Goal: Task Accomplishment & Management: Complete application form

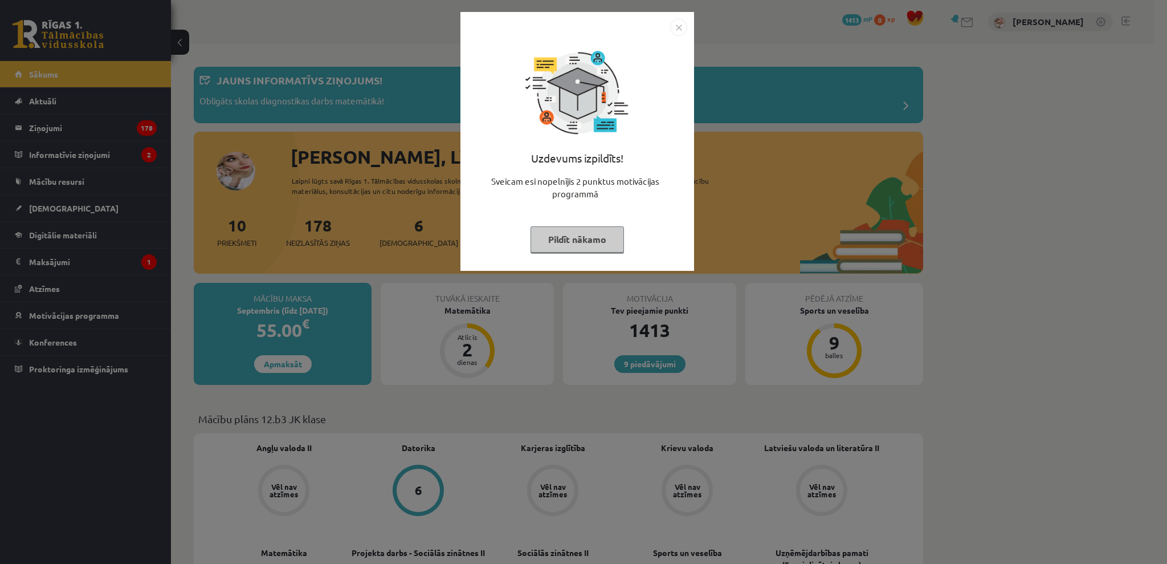
click at [584, 235] on button "Pildīt nākamo" at bounding box center [577, 239] width 93 height 26
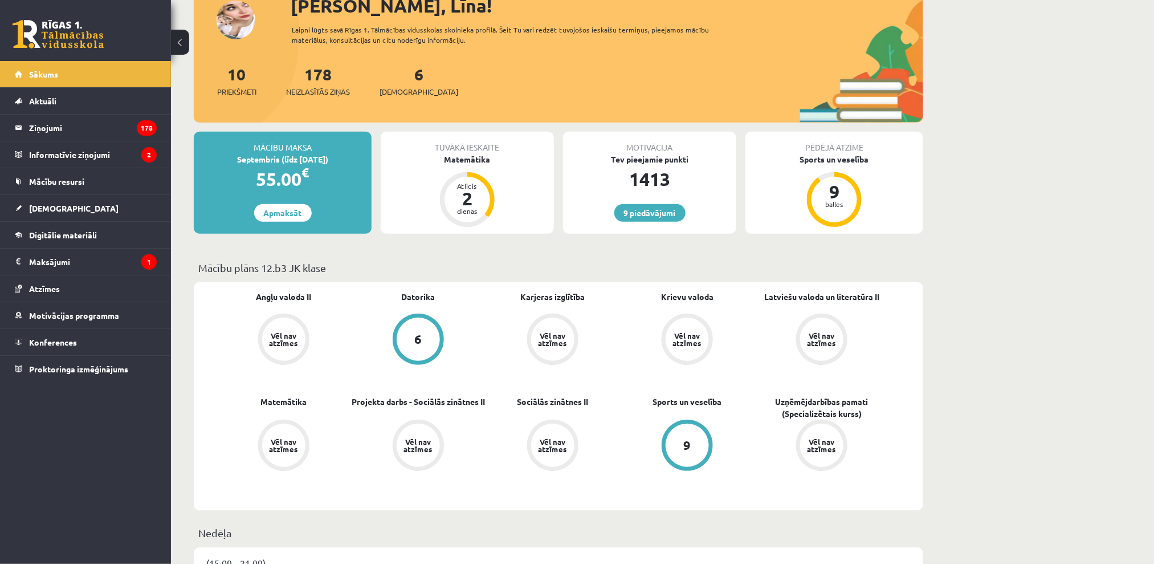
scroll to position [152, 0]
click at [467, 154] on div "Matemātika" at bounding box center [467, 159] width 173 height 12
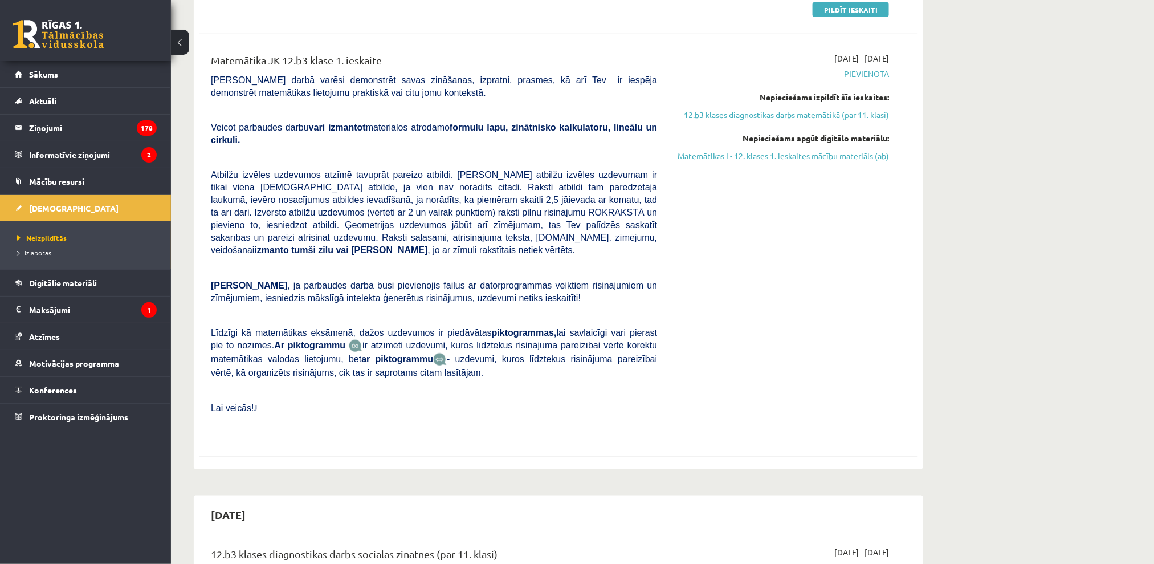
drag, startPoint x: 608, startPoint y: 160, endPoint x: 570, endPoint y: 207, distance: 60.3
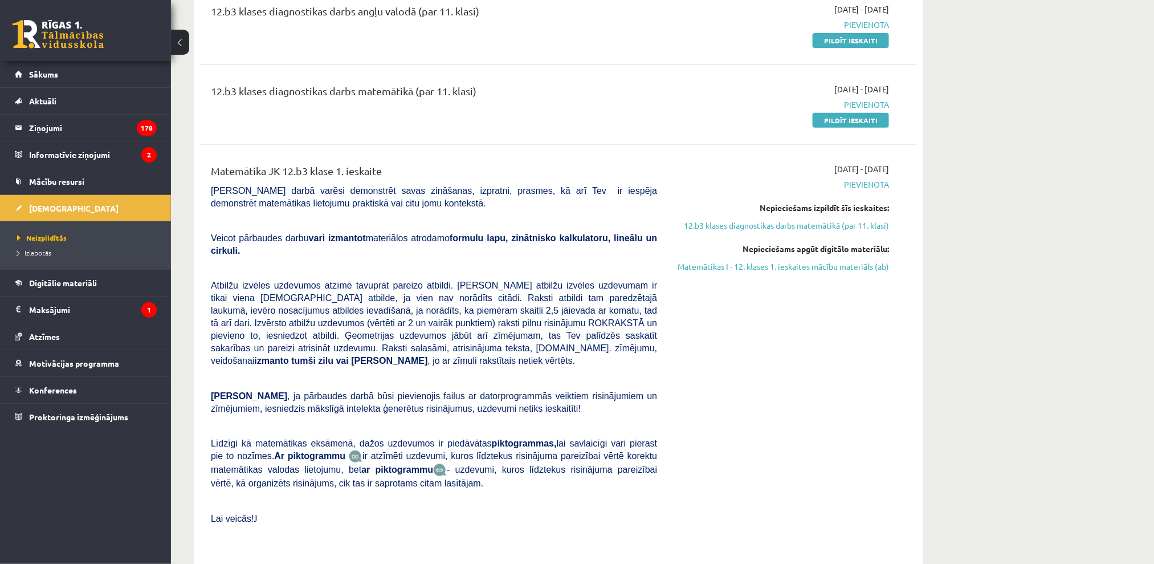
scroll to position [76, 0]
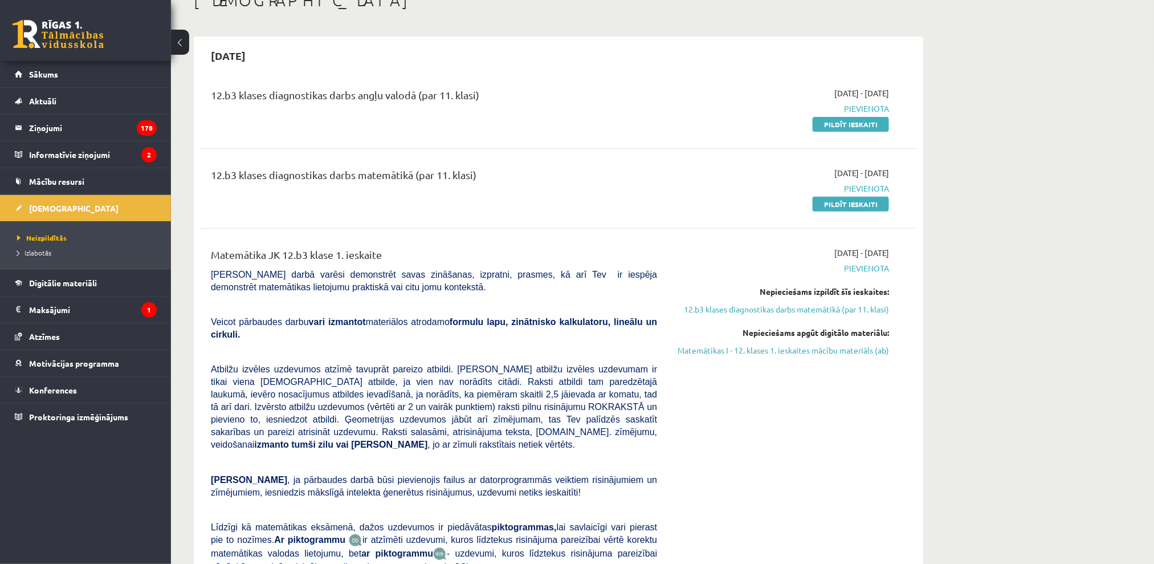
drag, startPoint x: 739, startPoint y: 199, endPoint x: 752, endPoint y: 50, distance: 149.4
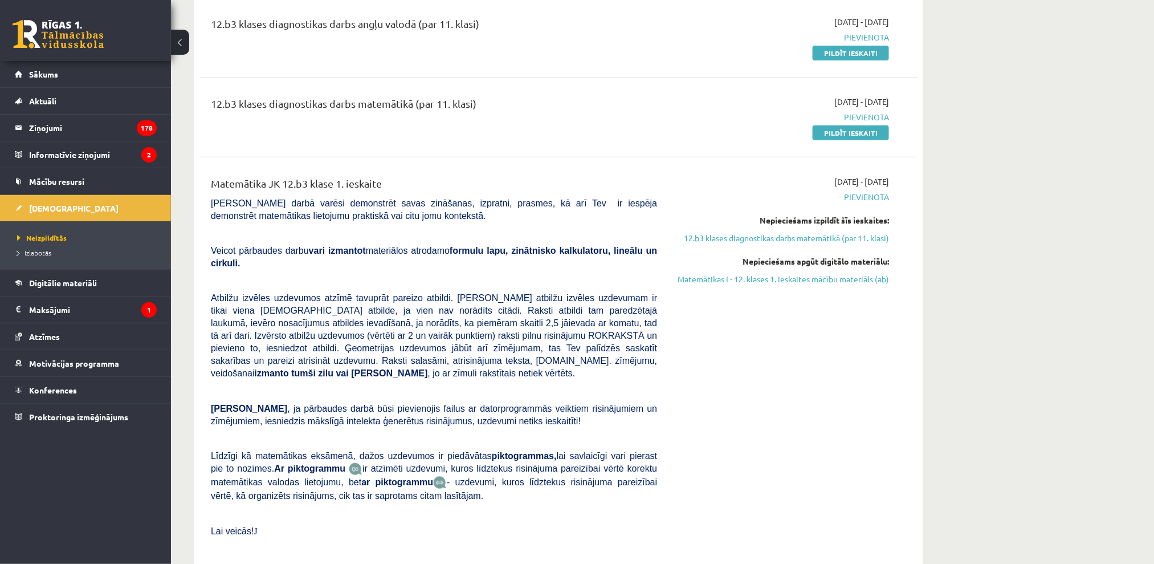
scroll to position [228, 0]
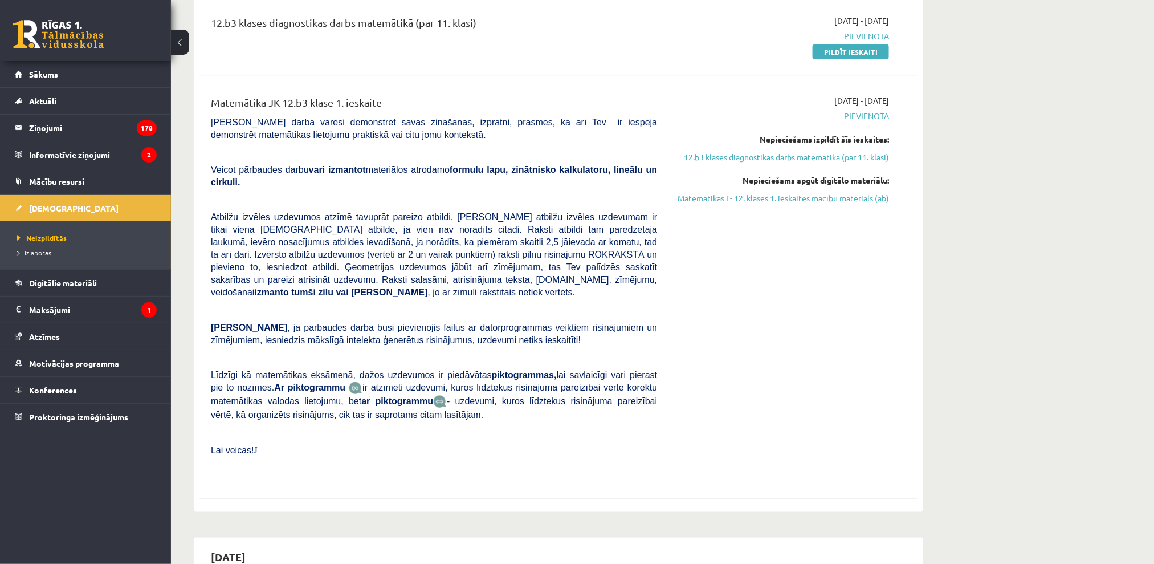
drag, startPoint x: 578, startPoint y: 119, endPoint x: 422, endPoint y: 197, distance: 175.1
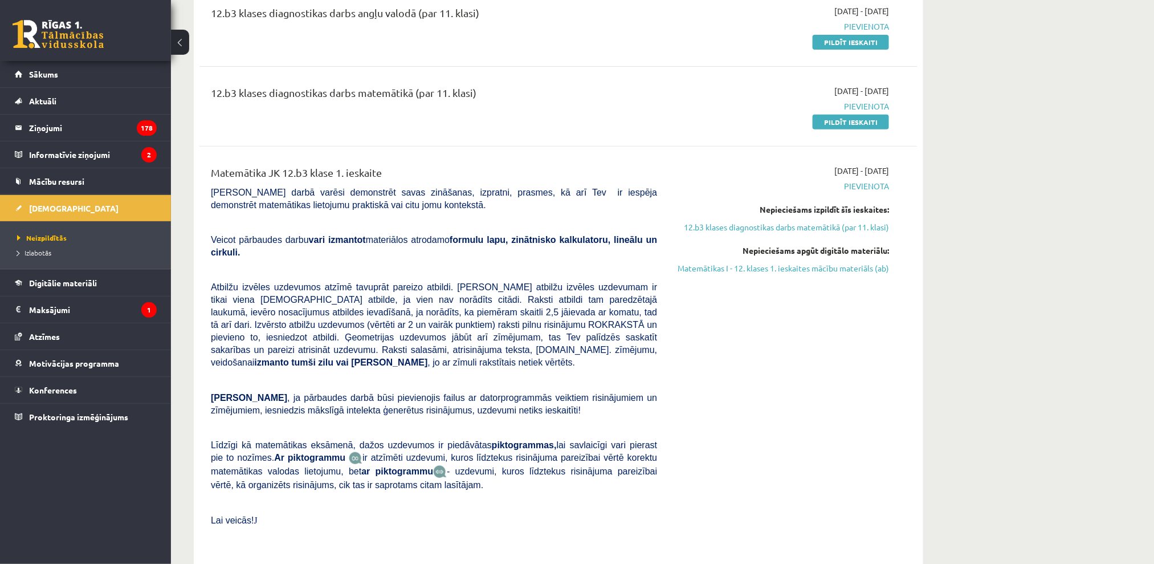
scroll to position [0, 0]
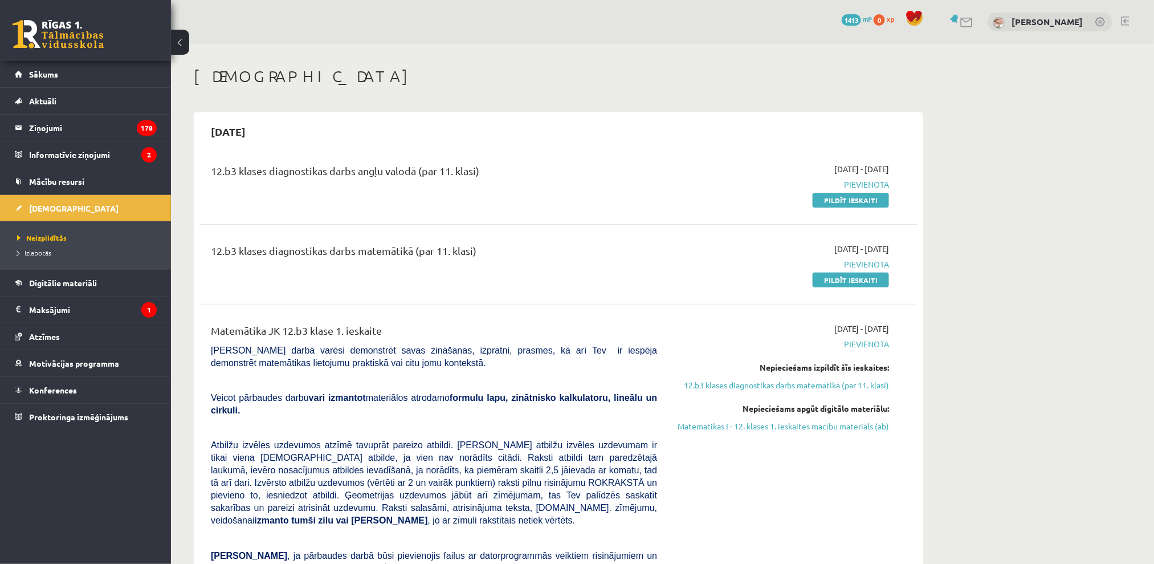
drag, startPoint x: 433, startPoint y: 28, endPoint x: 274, endPoint y: -87, distance: 196.3
click at [274, 0] on html "0 Dāvanas 1413 mP 0 xp Līna Žuka Sākums Aktuāli Kā mācīties eSKOLĀ Kontakti Nor…" at bounding box center [577, 282] width 1154 height 564
click at [835, 195] on link "Pildīt ieskaiti" at bounding box center [851, 200] width 76 height 15
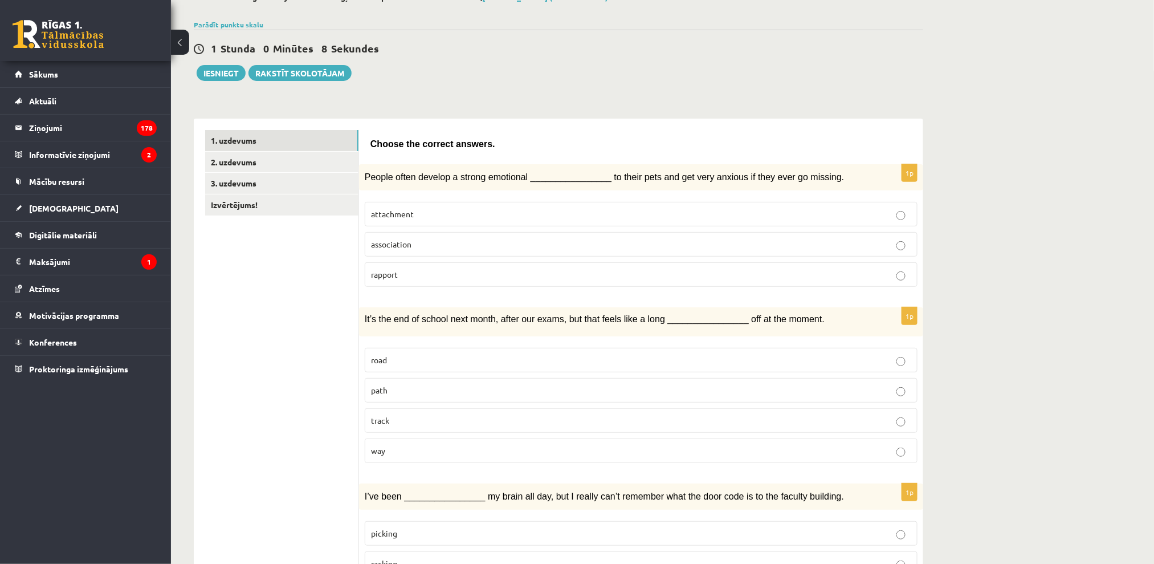
scroll to position [152, 0]
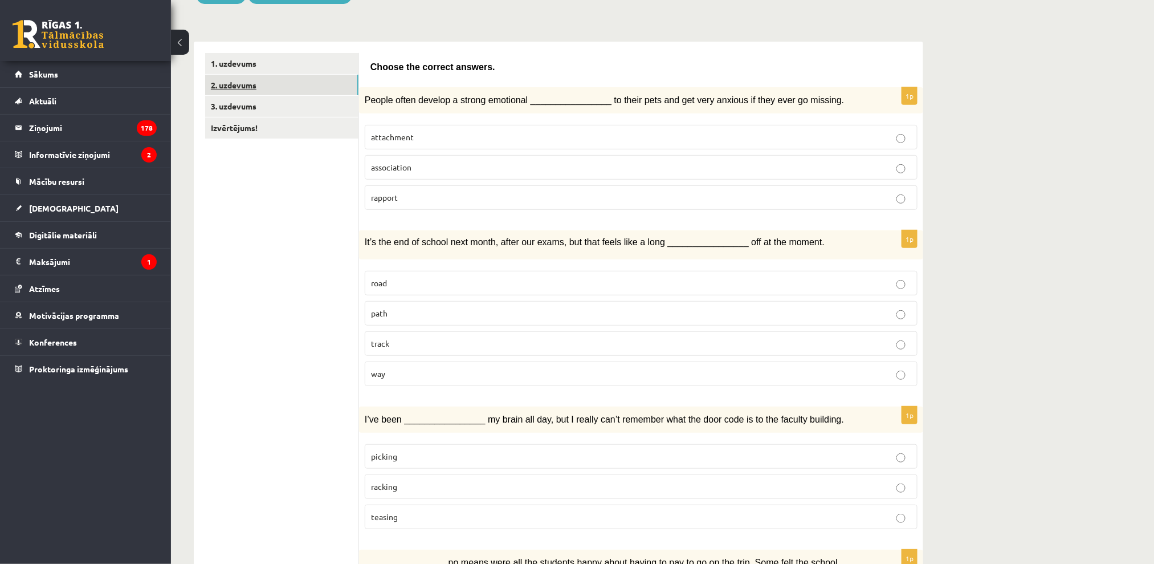
click at [316, 87] on link "2. uzdevums" at bounding box center [281, 85] width 153 height 21
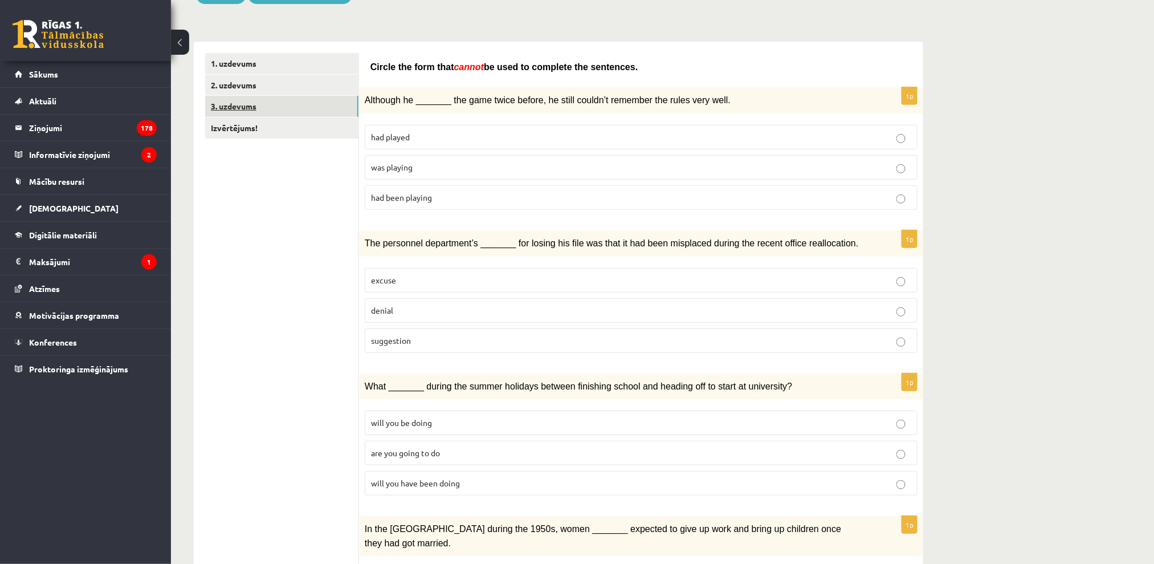
click at [295, 105] on link "3. uzdevums" at bounding box center [281, 106] width 153 height 21
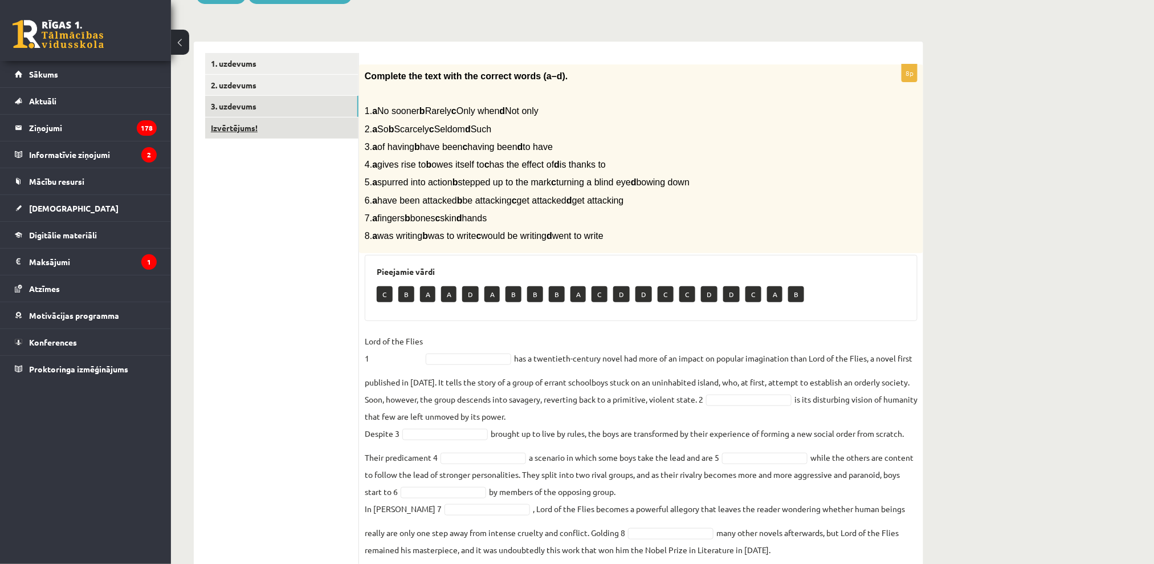
click at [272, 122] on link "Izvērtējums!" at bounding box center [281, 127] width 153 height 21
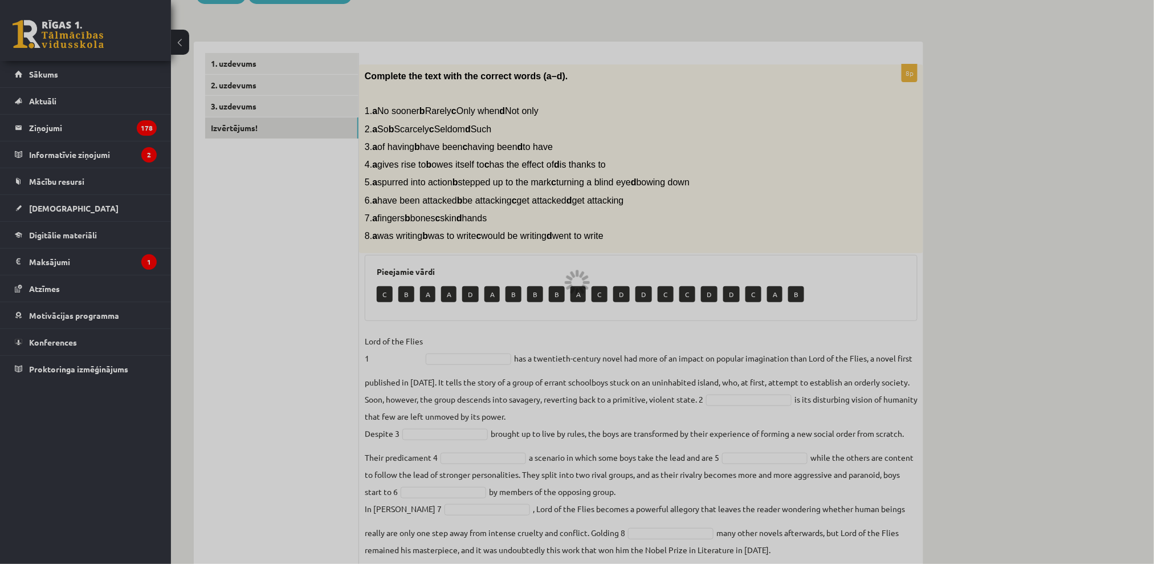
scroll to position [0, 0]
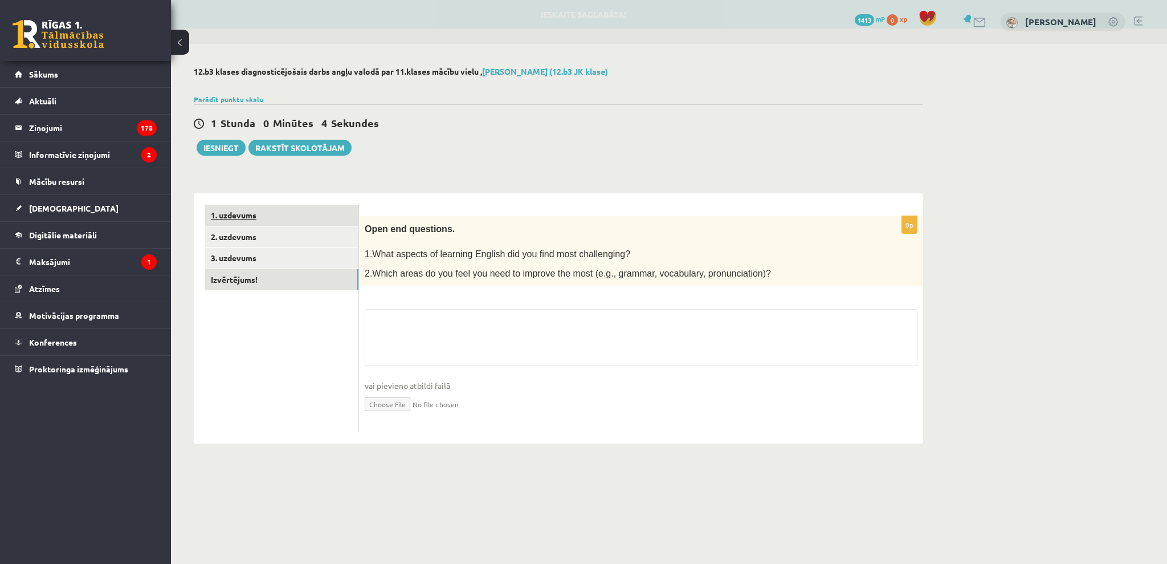
click at [258, 213] on link "1. uzdevums" at bounding box center [281, 215] width 153 height 21
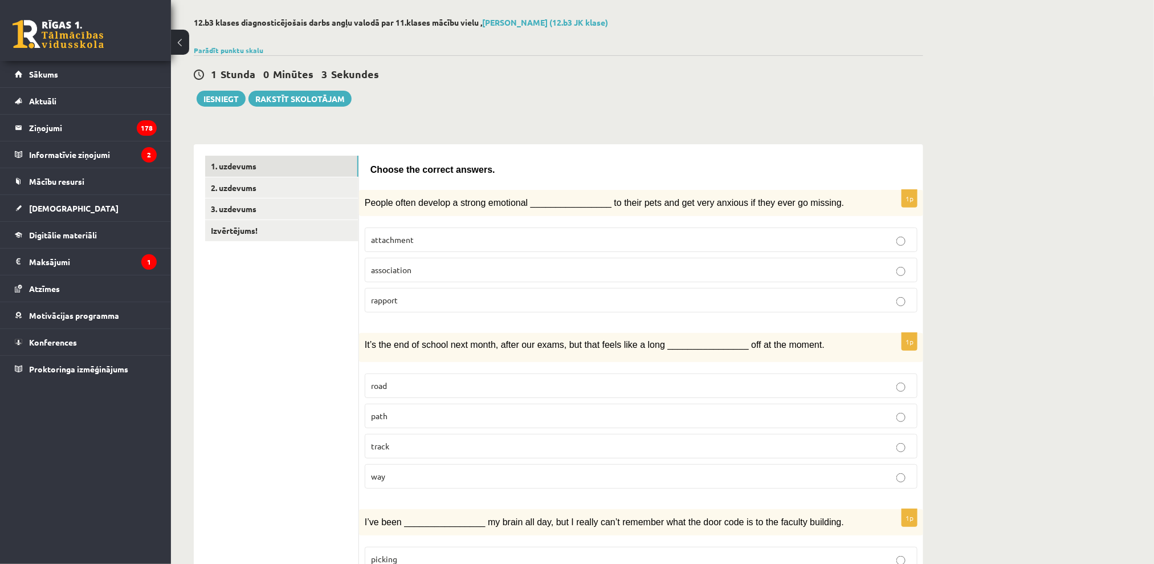
scroll to position [76, 0]
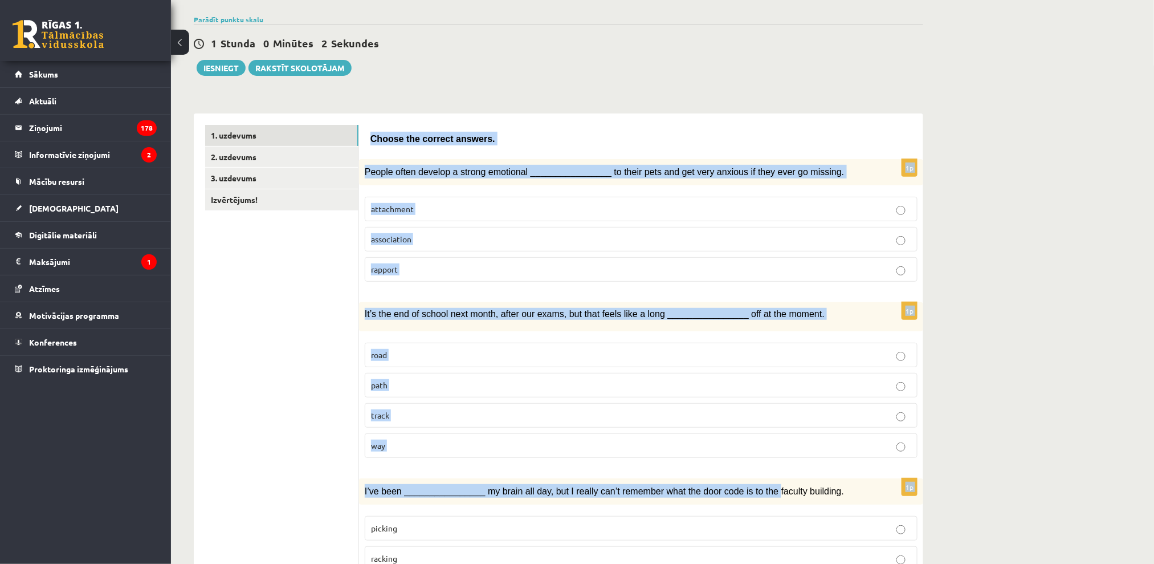
drag, startPoint x: 361, startPoint y: 136, endPoint x: 747, endPoint y: 486, distance: 520.4
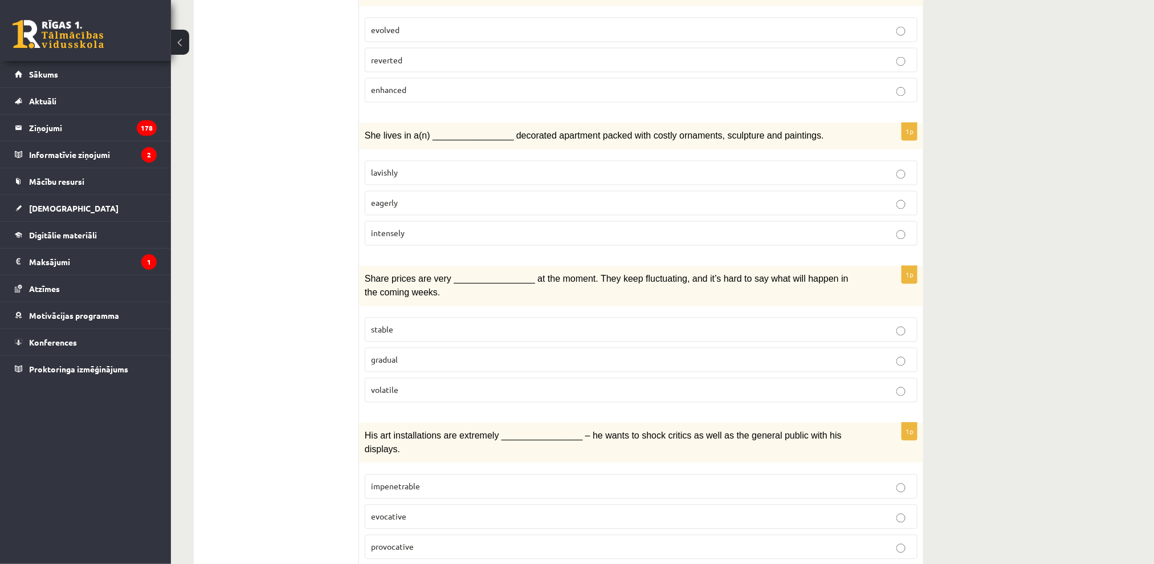
scroll to position [912, 0]
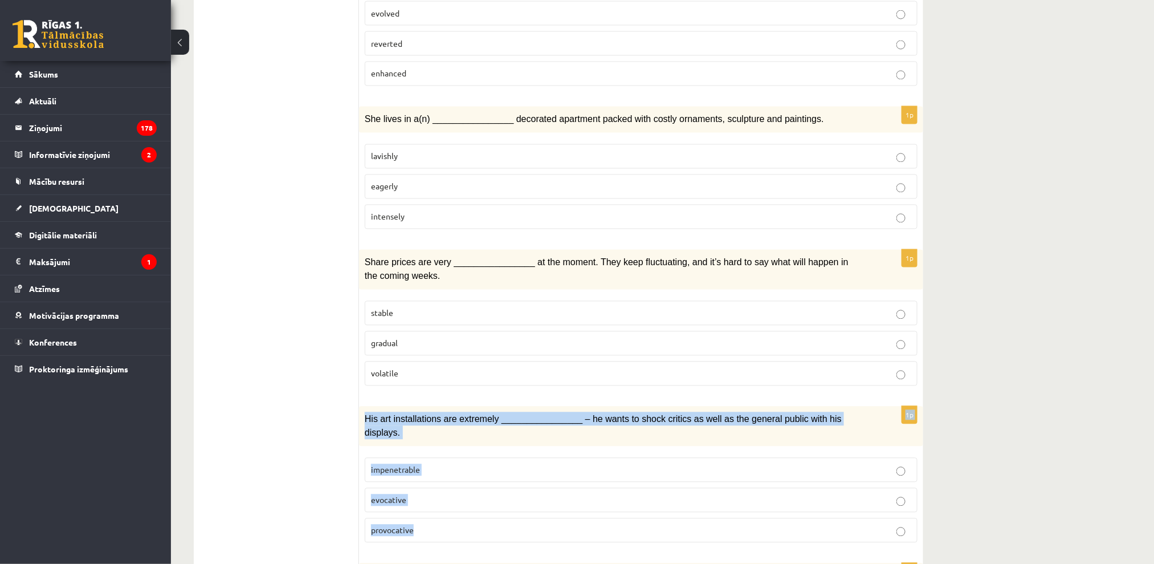
drag, startPoint x: 747, startPoint y: 486, endPoint x: 839, endPoint y: 313, distance: 196.6
click at [782, 353] on form "Choose the correct answers. 1p People often develop a strong emotional ________…" at bounding box center [640, 239] width 541 height 1892
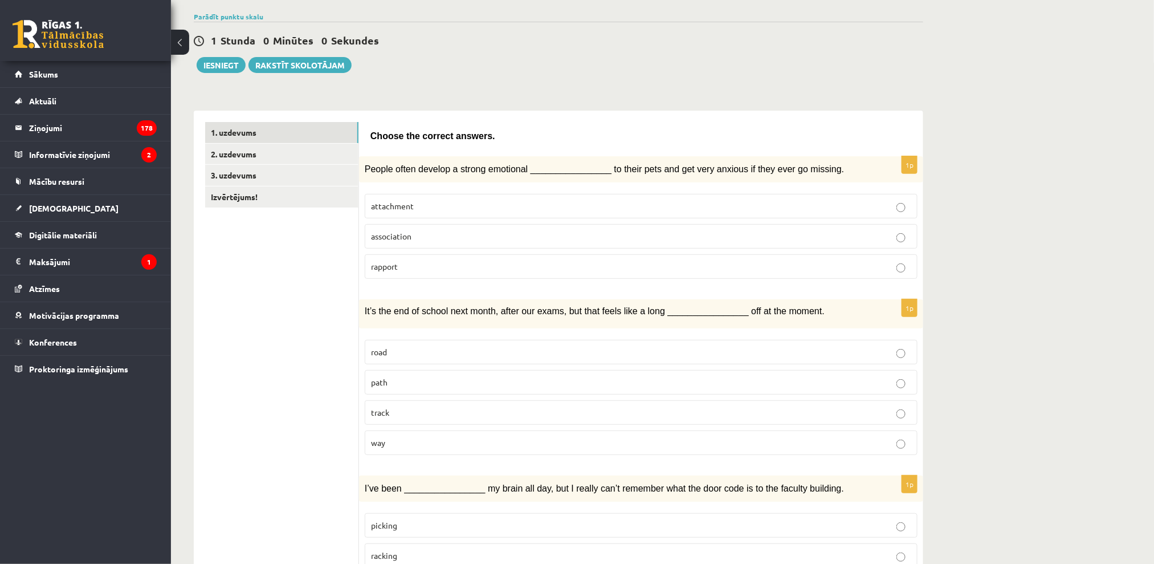
scroll to position [0, 0]
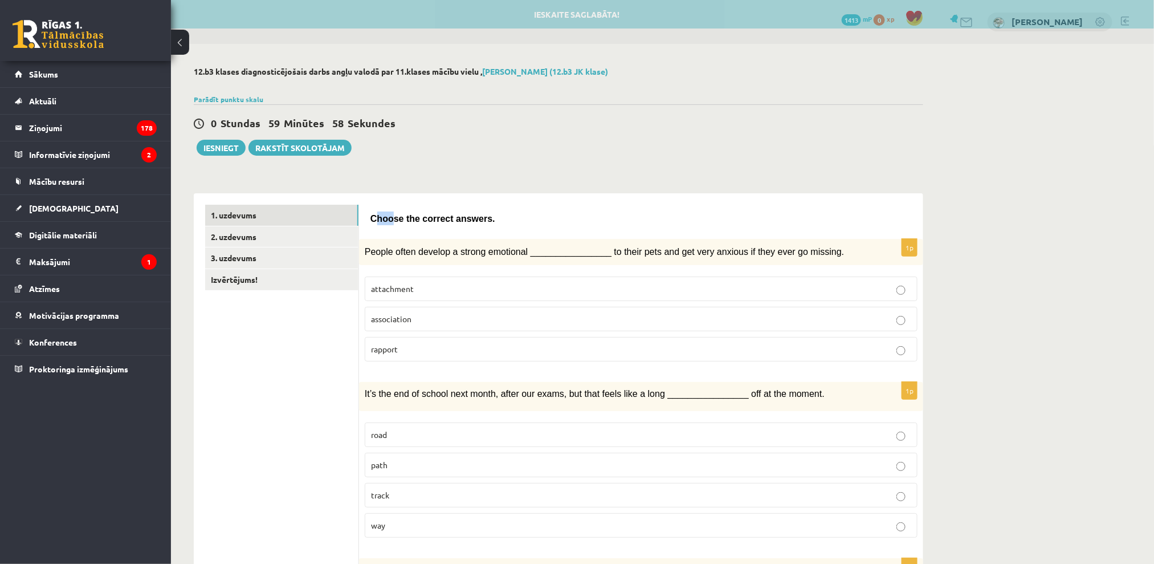
drag, startPoint x: 376, startPoint y: 213, endPoint x: 389, endPoint y: 223, distance: 17.1
click at [389, 223] on span "Choose the correct answers." at bounding box center [432, 219] width 125 height 10
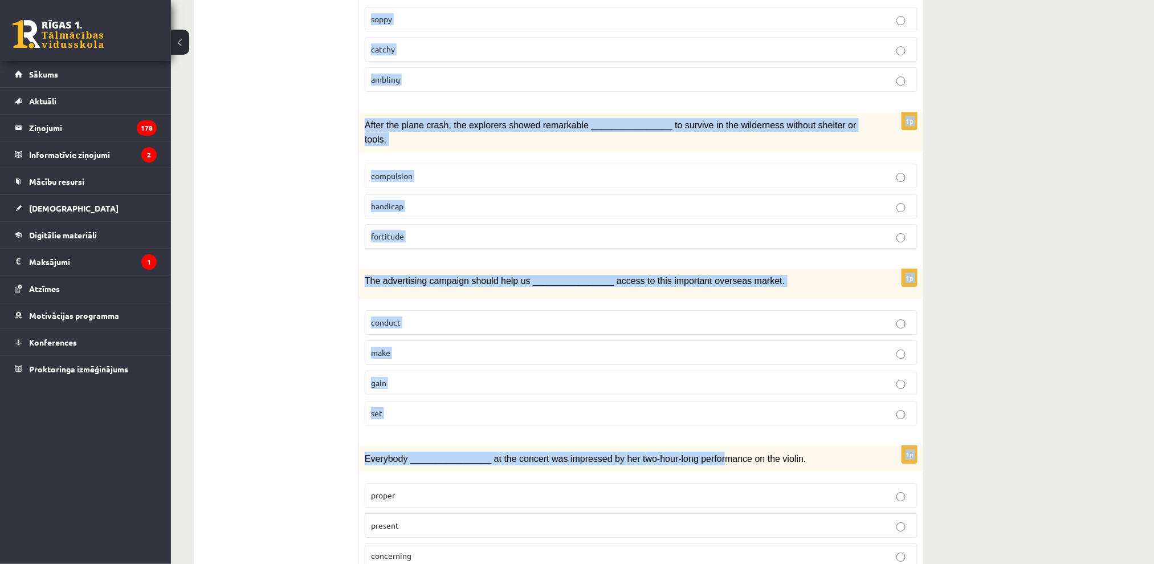
scroll to position [1521, 0]
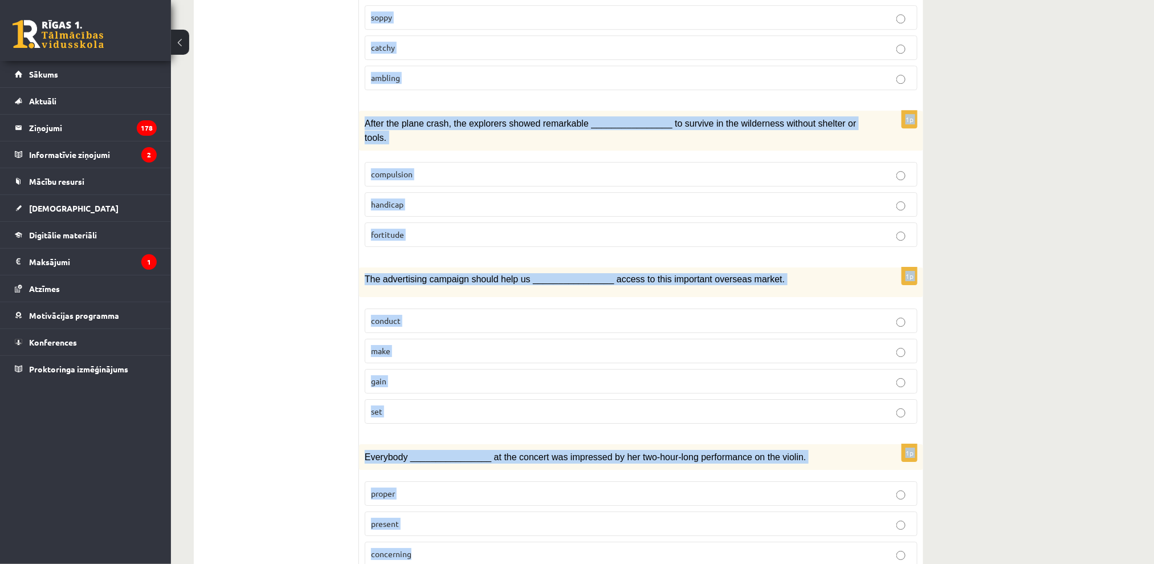
drag, startPoint x: 378, startPoint y: 223, endPoint x: 804, endPoint y: 508, distance: 512.3
copy form "Choose the correct answers. 1p People often develop a strong emotional ________…"
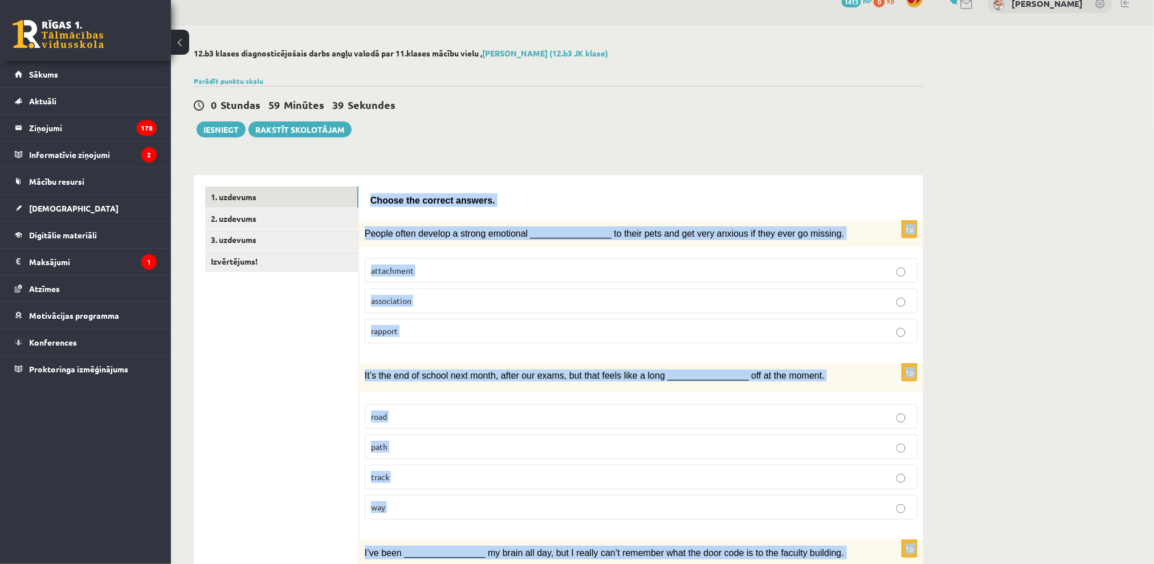
scroll to position [2, 0]
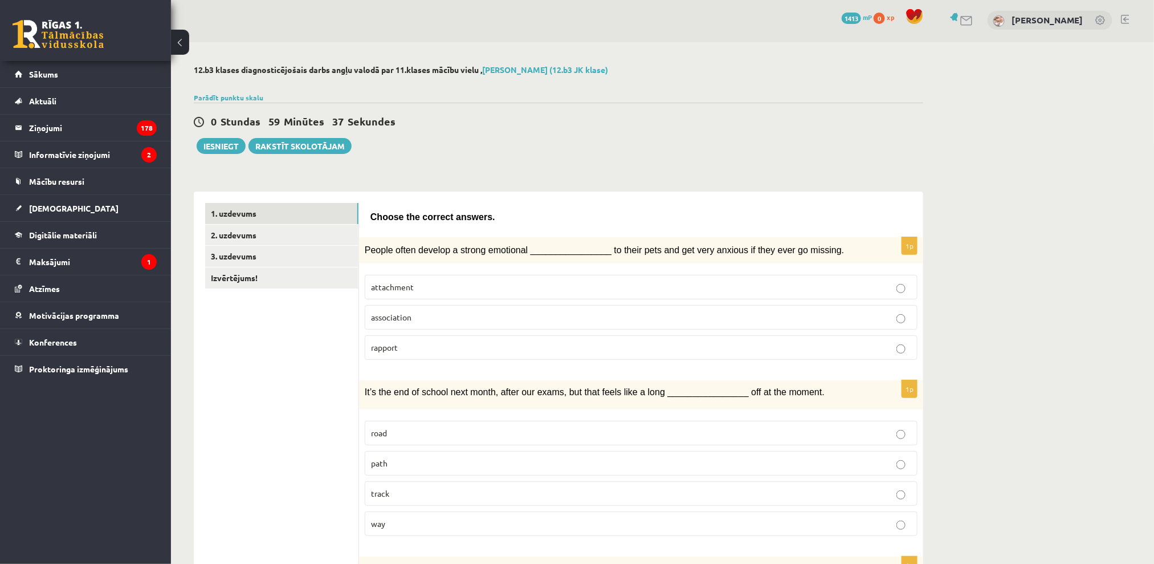
click at [408, 290] on p "attachment" at bounding box center [641, 287] width 540 height 12
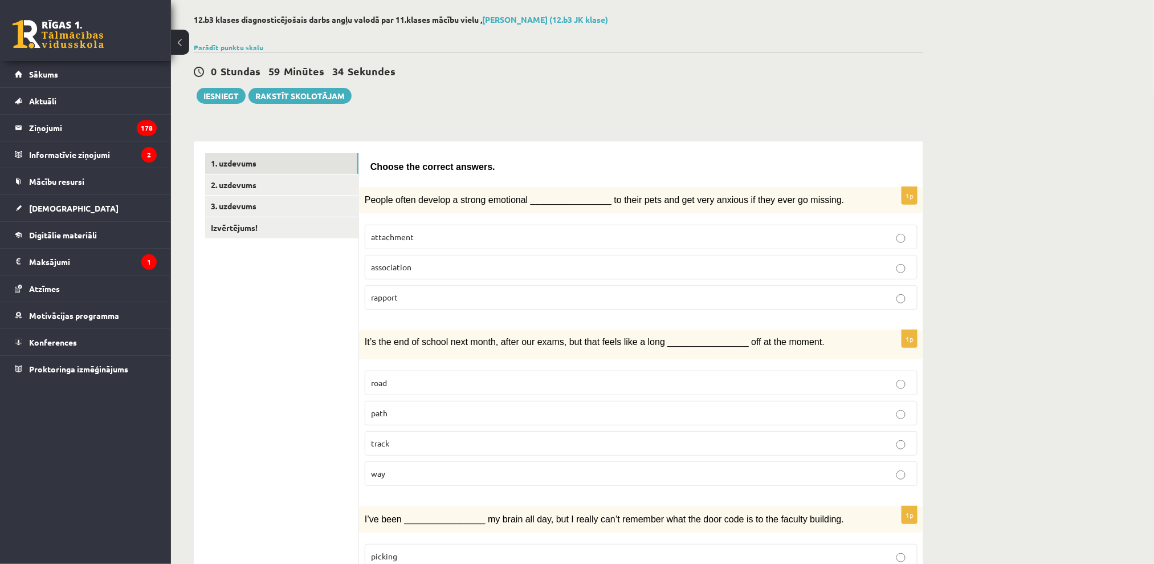
scroll to position [153, 0]
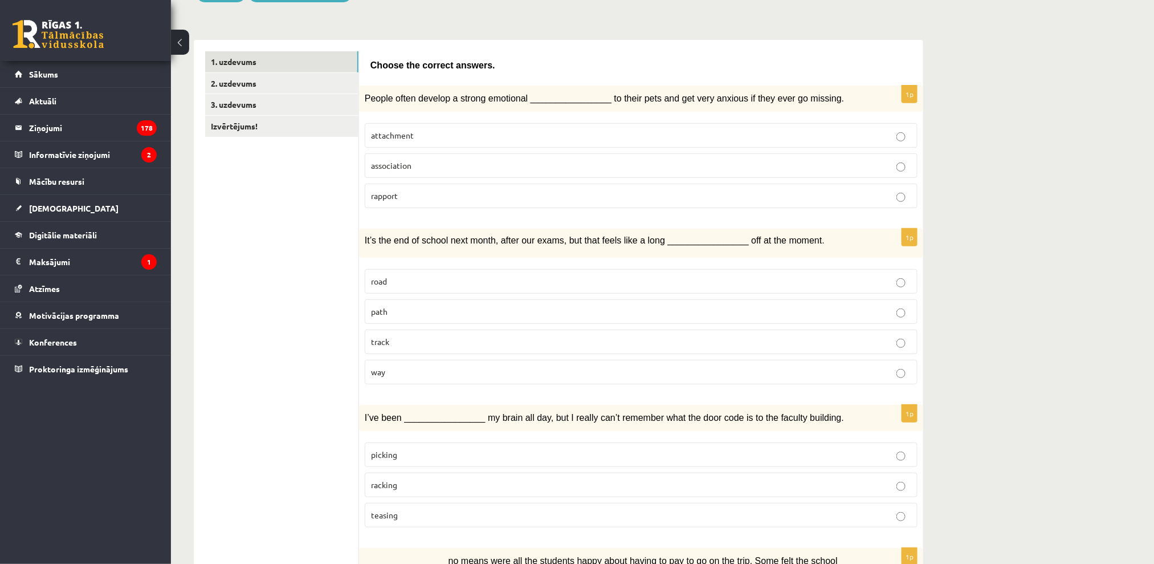
click at [433, 377] on label "way" at bounding box center [641, 372] width 553 height 25
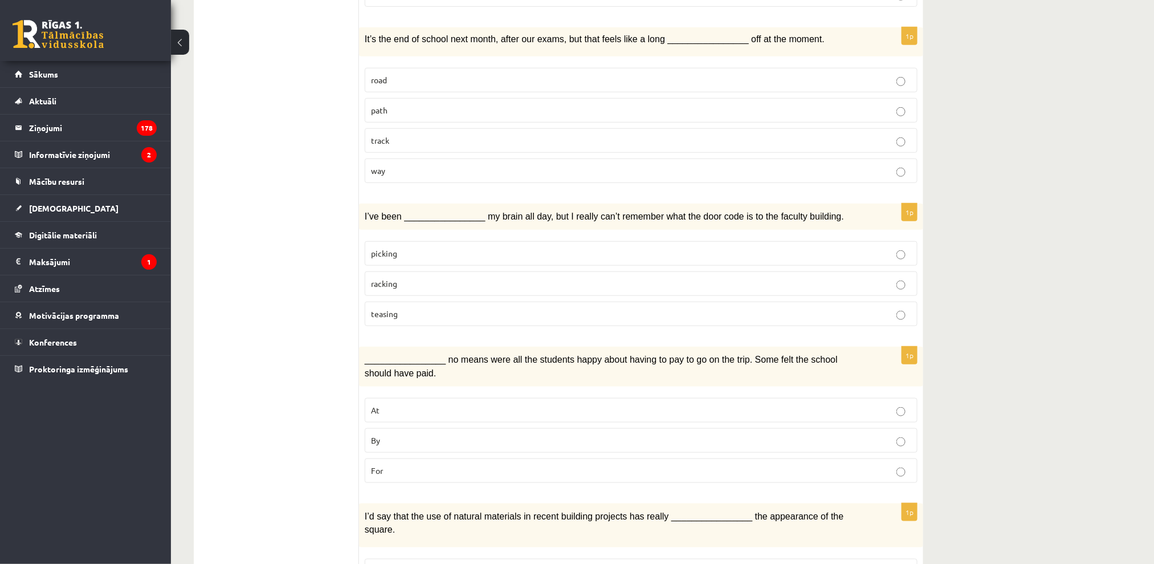
scroll to position [381, 0]
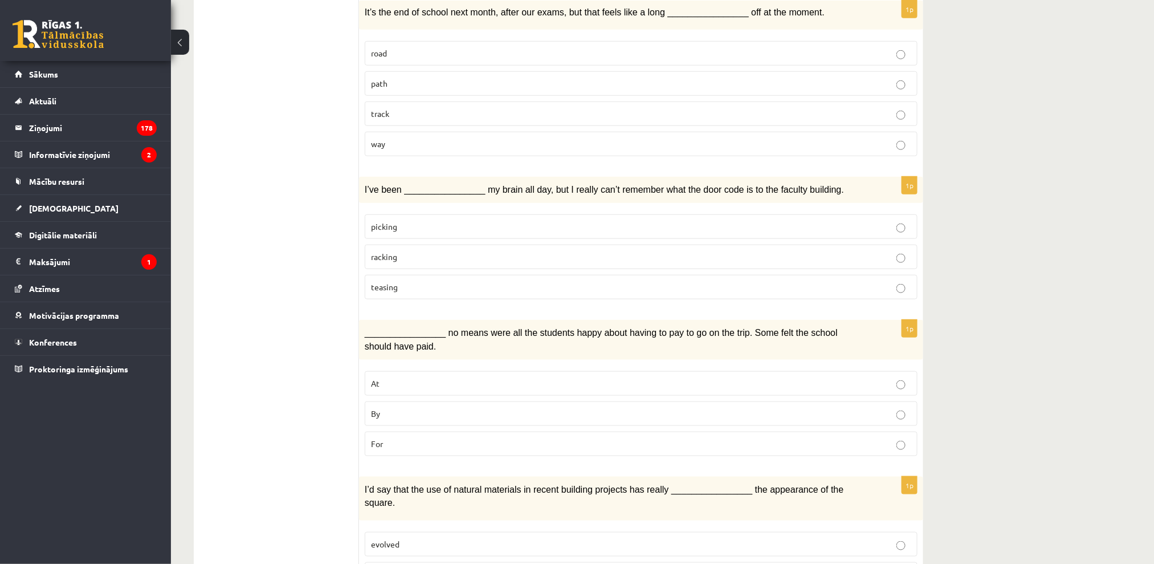
click at [402, 254] on p "racking" at bounding box center [641, 257] width 540 height 12
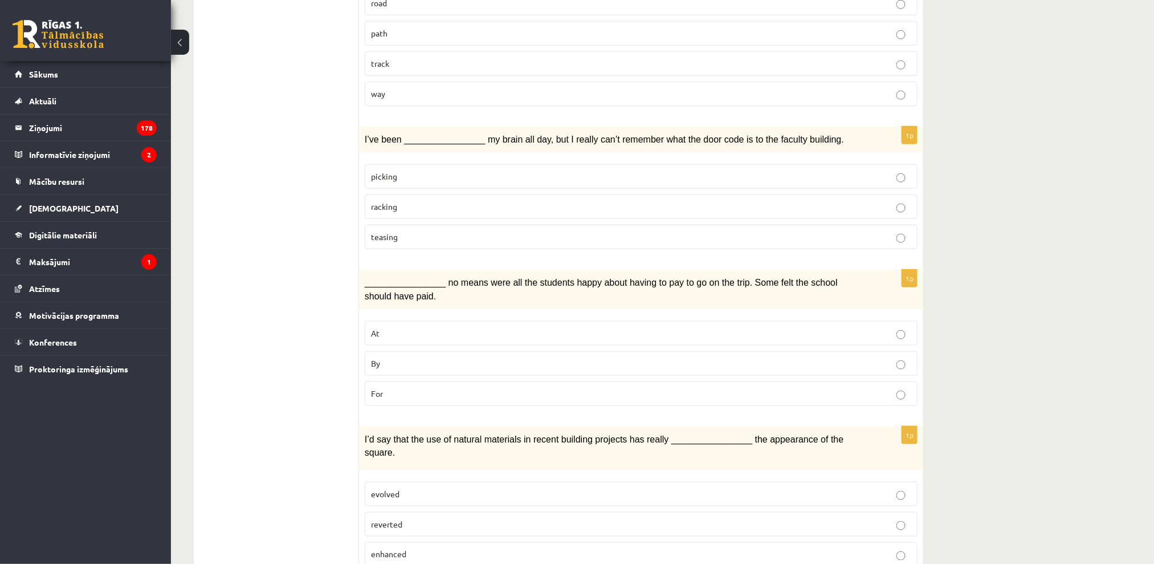
scroll to position [458, 0]
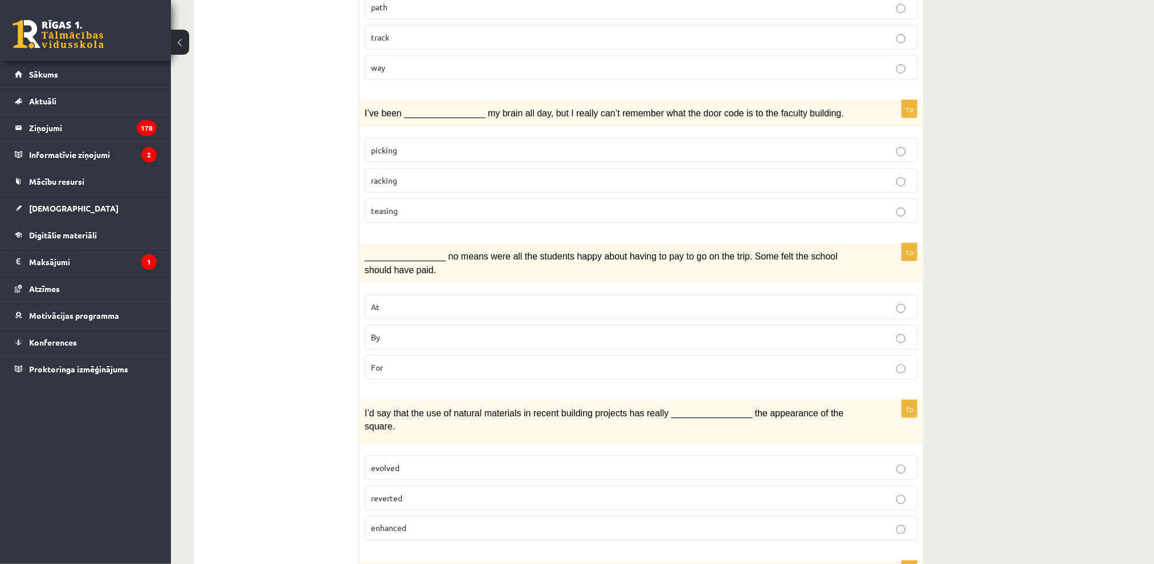
click at [462, 325] on label "By" at bounding box center [641, 337] width 553 height 25
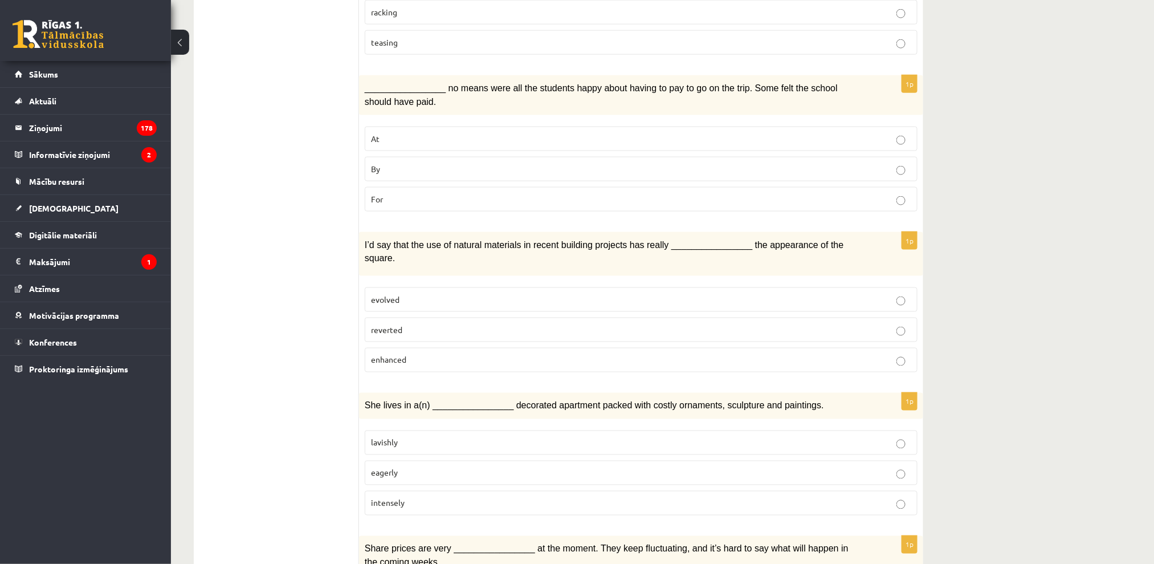
scroll to position [761, 0]
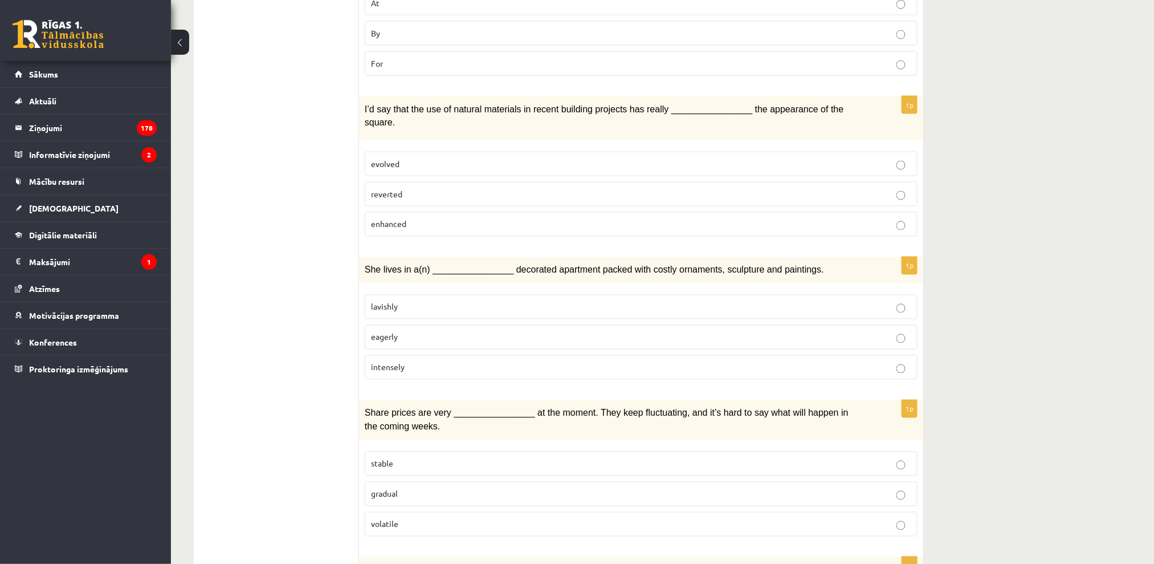
click at [421, 218] on p "enhanced" at bounding box center [641, 224] width 540 height 12
click at [436, 301] on p "lavishly" at bounding box center [641, 307] width 540 height 12
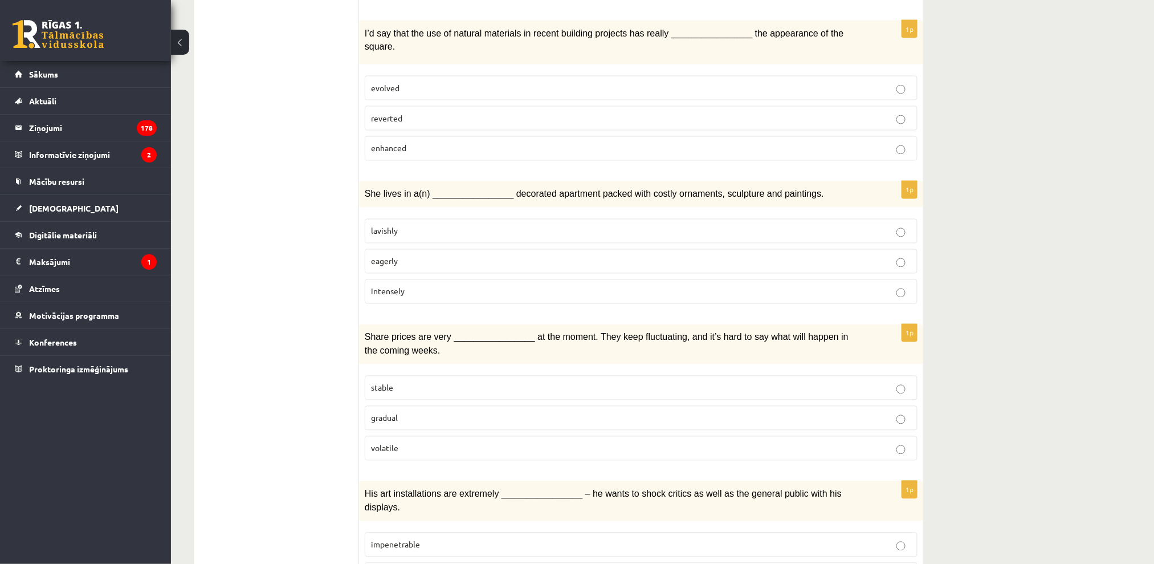
scroll to position [989, 0]
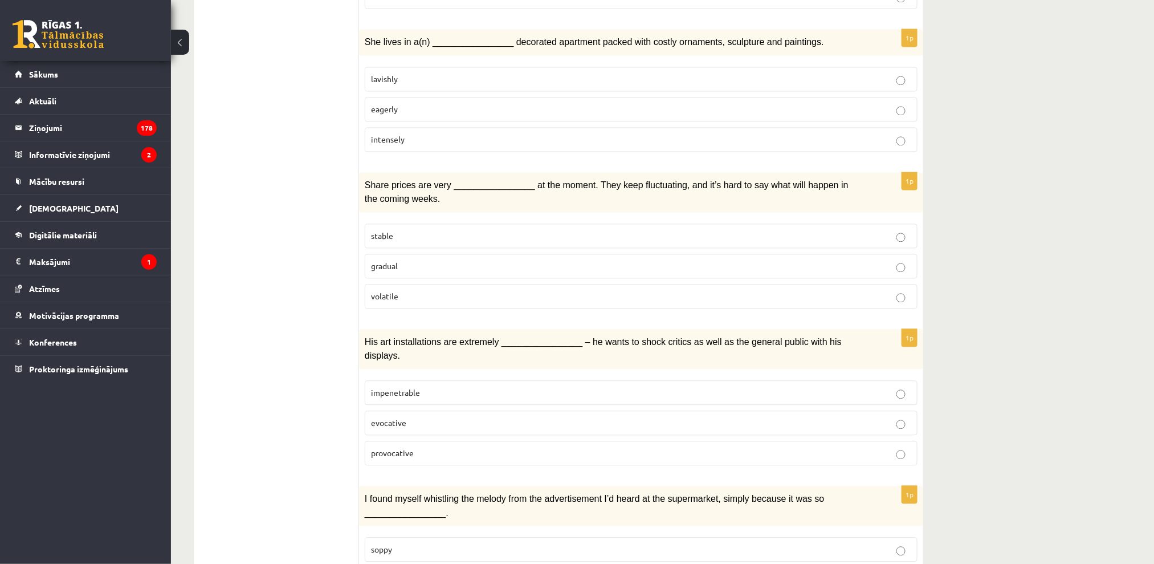
drag, startPoint x: 182, startPoint y: 207, endPoint x: 142, endPoint y: 1, distance: 210.2
click at [457, 290] on p "volatile" at bounding box center [641, 296] width 540 height 12
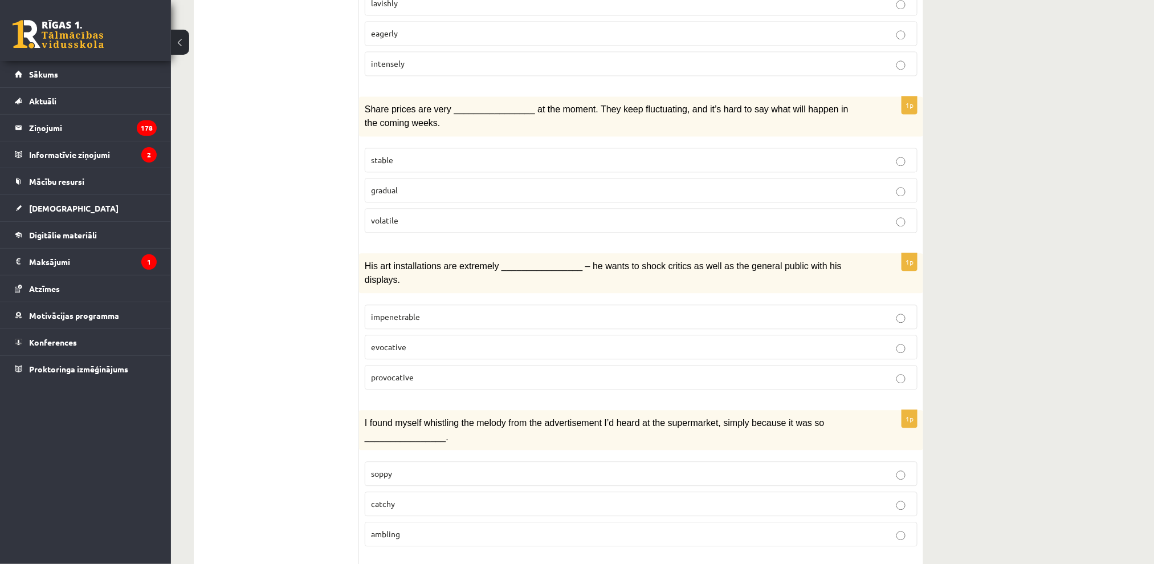
click at [439, 365] on label "provocative" at bounding box center [641, 377] width 553 height 25
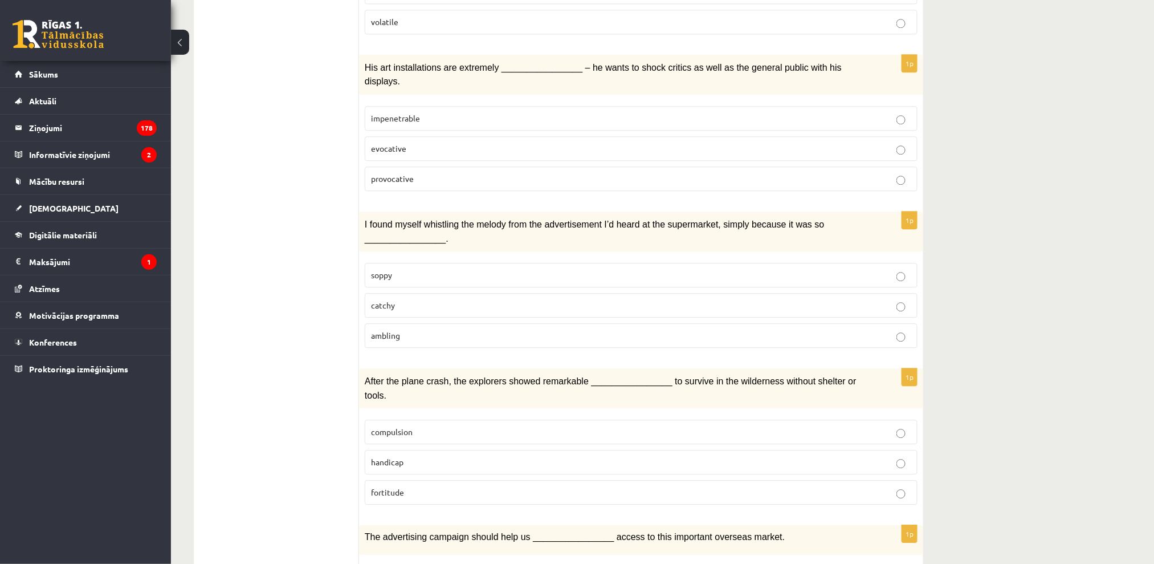
scroll to position [1293, 0]
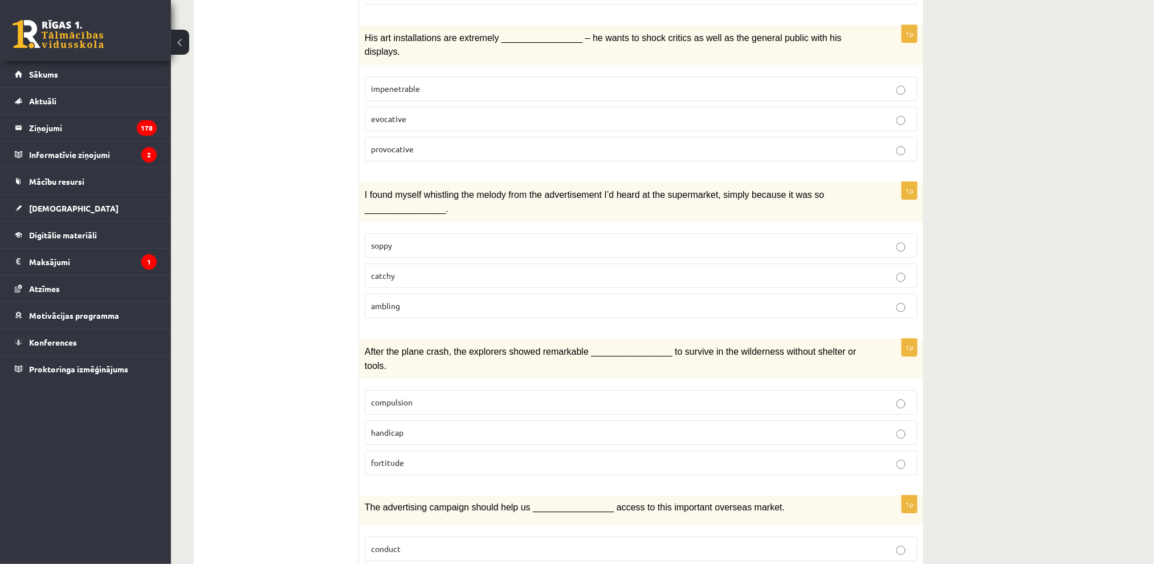
click at [443, 263] on label "catchy" at bounding box center [641, 275] width 553 height 25
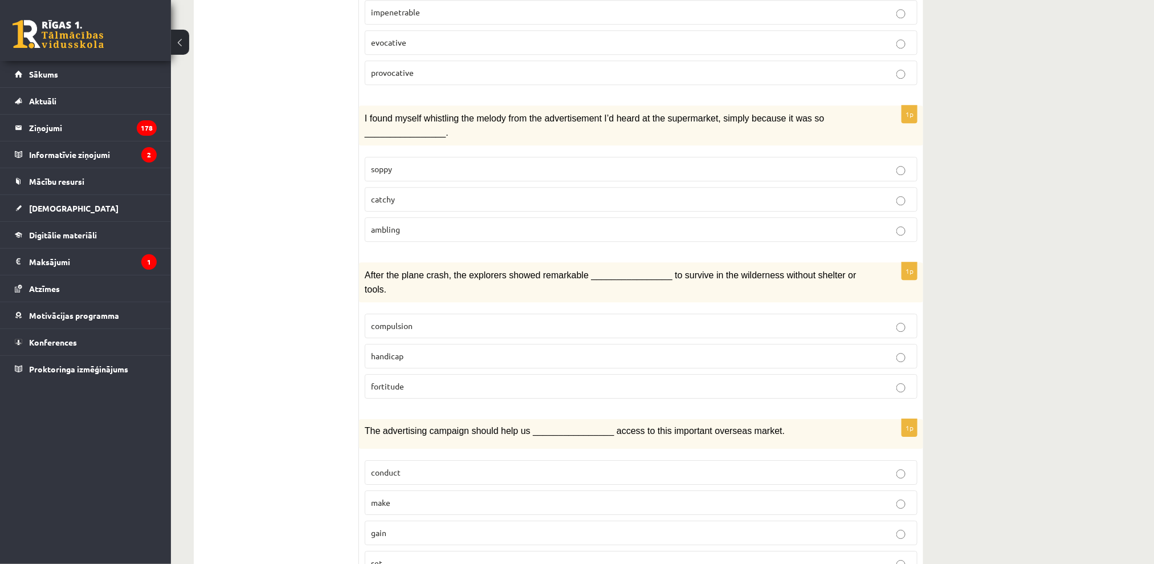
drag, startPoint x: 297, startPoint y: 417, endPoint x: 439, endPoint y: 297, distance: 185.6
click at [432, 380] on p "fortitude" at bounding box center [641, 386] width 540 height 12
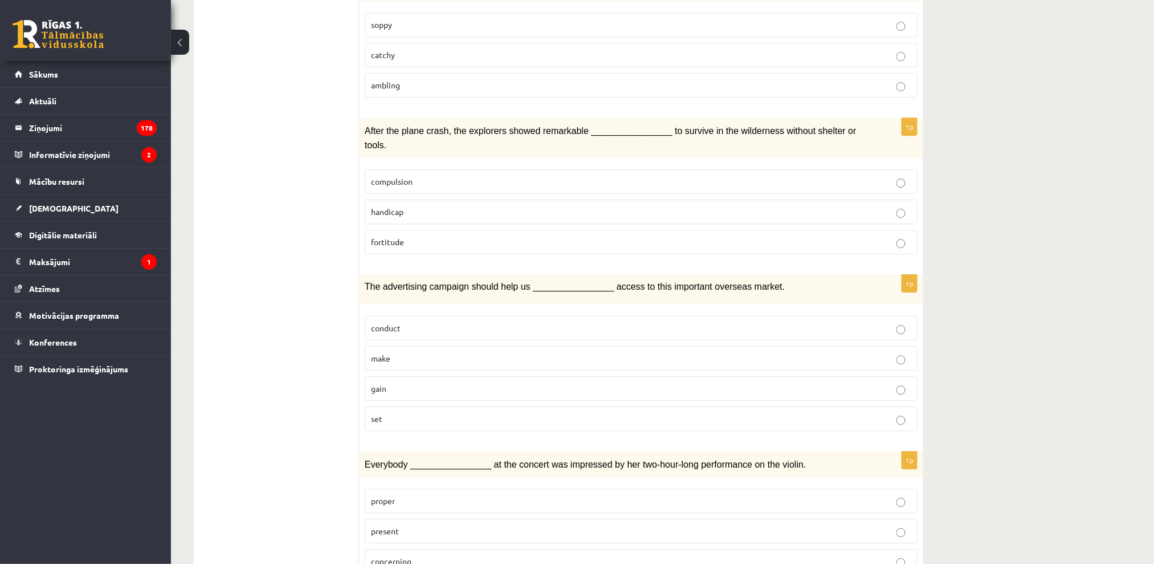
scroll to position [1521, 0]
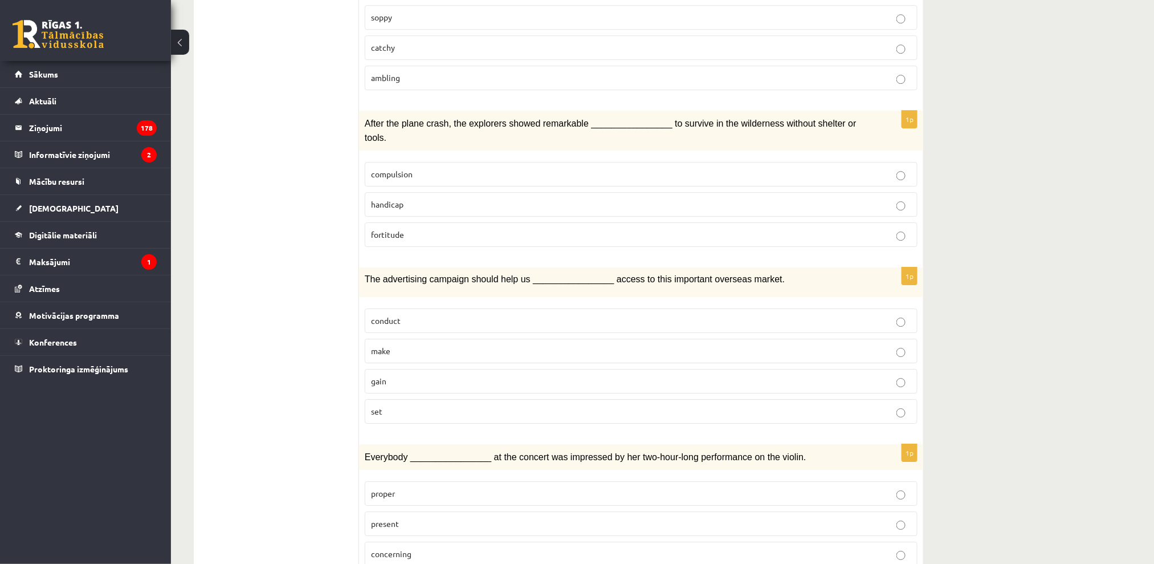
click at [388, 375] on p "gain" at bounding box center [641, 381] width 540 height 12
click at [406, 511] on label "present" at bounding box center [641, 523] width 553 height 25
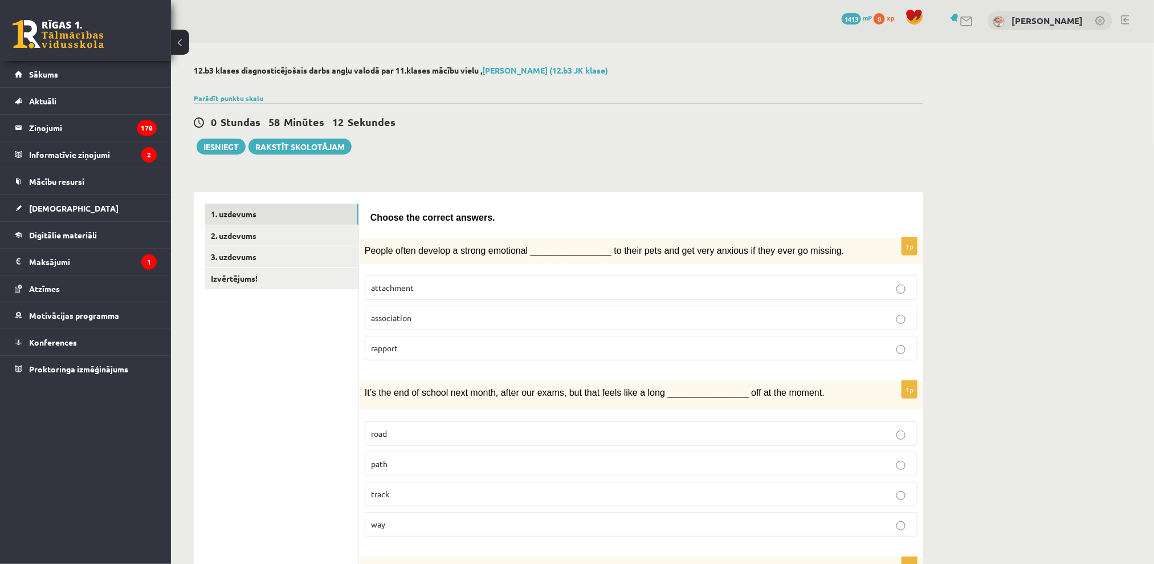
scroll to position [0, 0]
click at [259, 246] on link "2. uzdevums" at bounding box center [281, 236] width 153 height 21
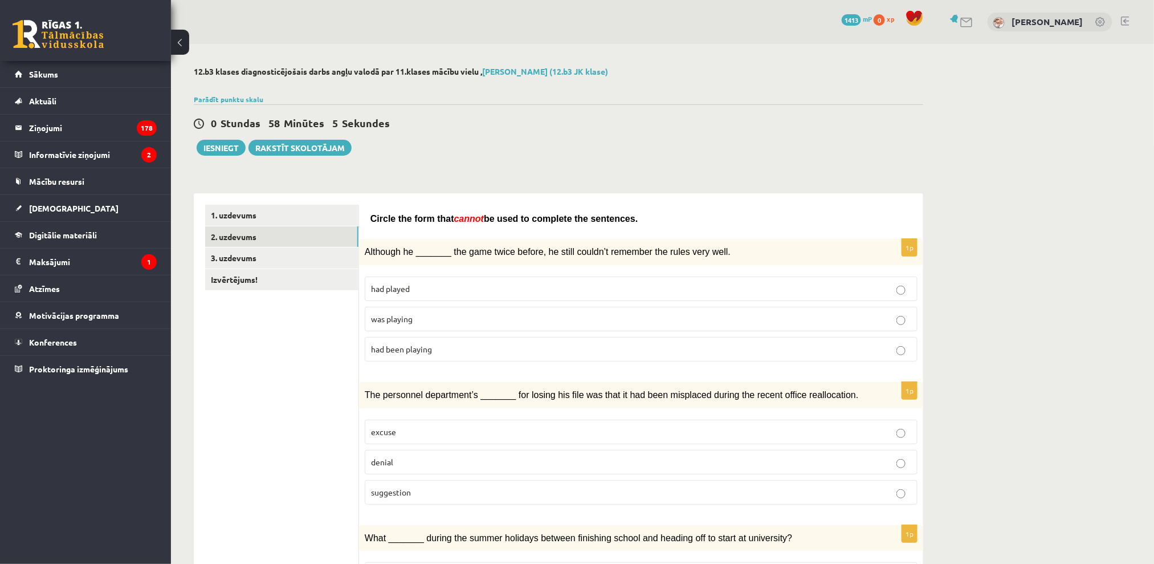
drag, startPoint x: 354, startPoint y: 215, endPoint x: 390, endPoint y: 197, distance: 40.3
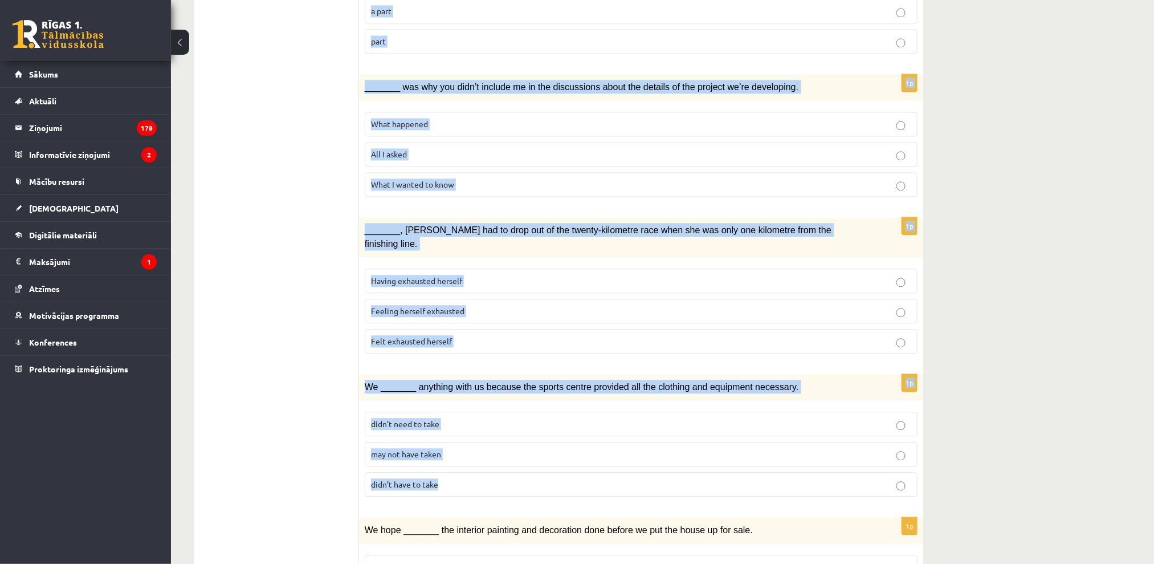
scroll to position [1123, 0]
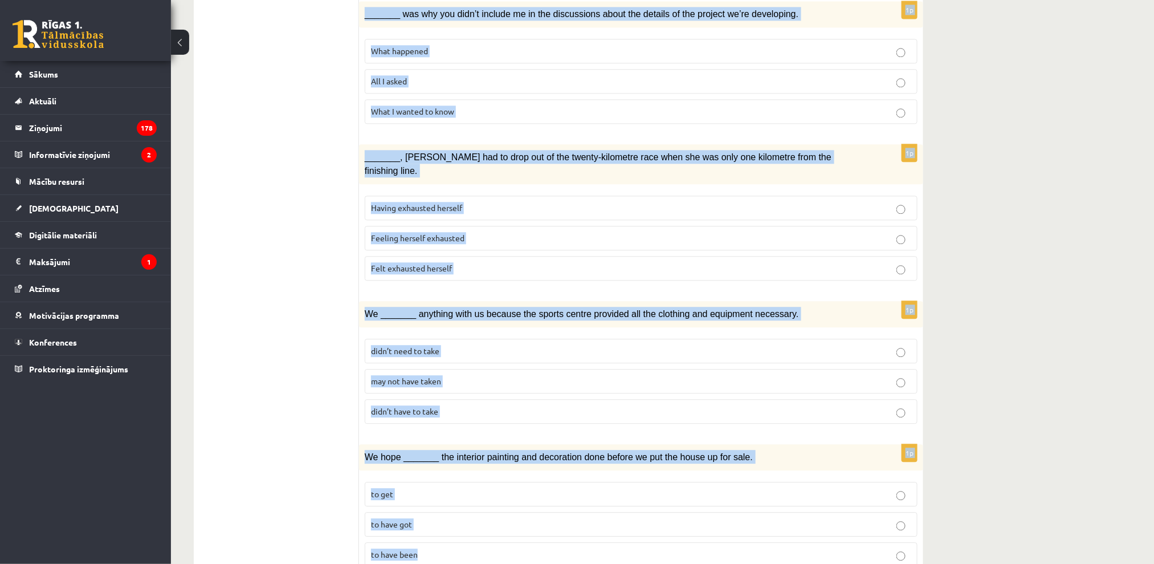
drag, startPoint x: 366, startPoint y: 220, endPoint x: 708, endPoint y: 511, distance: 448.3
copy form "Circle the form that cannot be used to complete the sentences. 1p Although he _…"
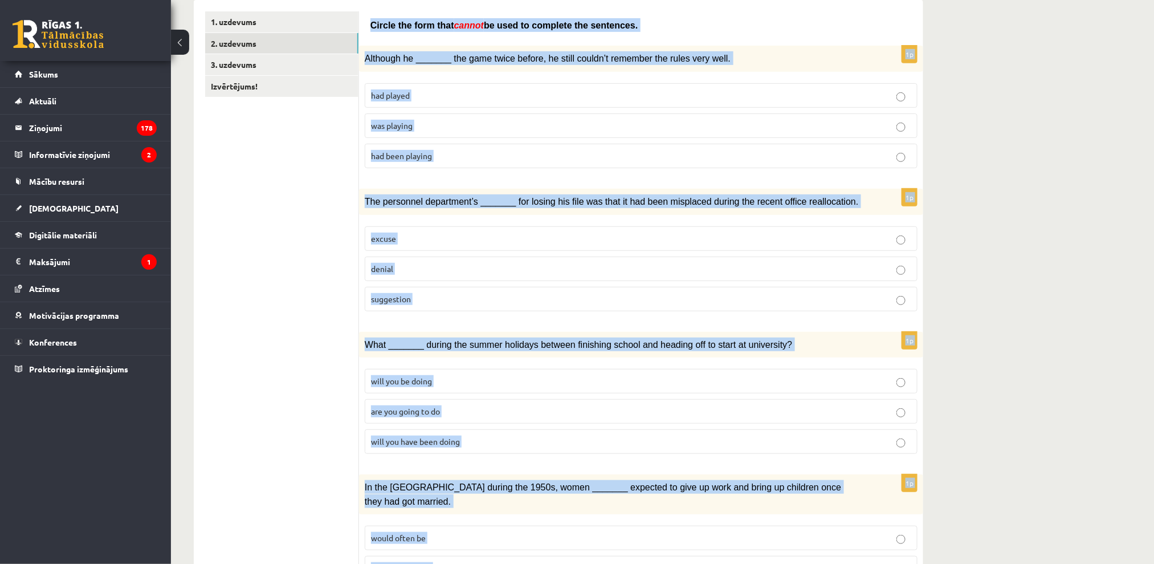
scroll to position [59, 0]
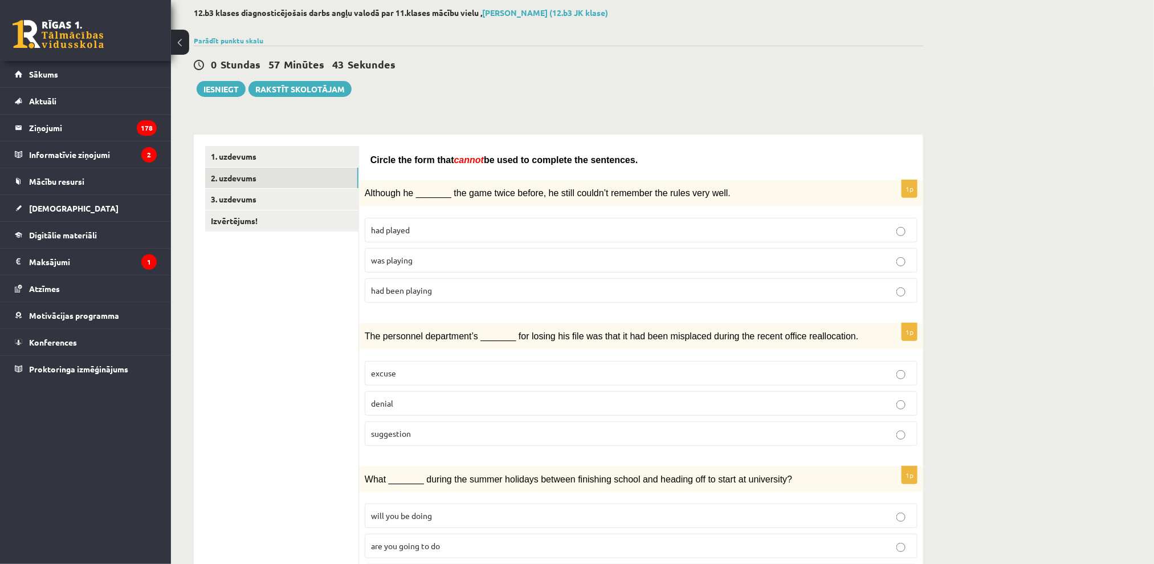
click at [533, 66] on div "0 Stundas 57 Minūtes 43 Sekundes" at bounding box center [558, 65] width 729 height 15
click at [533, 67] on div "0 Stundas 57 Minūtes 43 Sekundes" at bounding box center [558, 65] width 729 height 15
click at [456, 225] on p "had played" at bounding box center [641, 230] width 540 height 12
drag, startPoint x: 176, startPoint y: 158, endPoint x: 392, endPoint y: 189, distance: 218.7
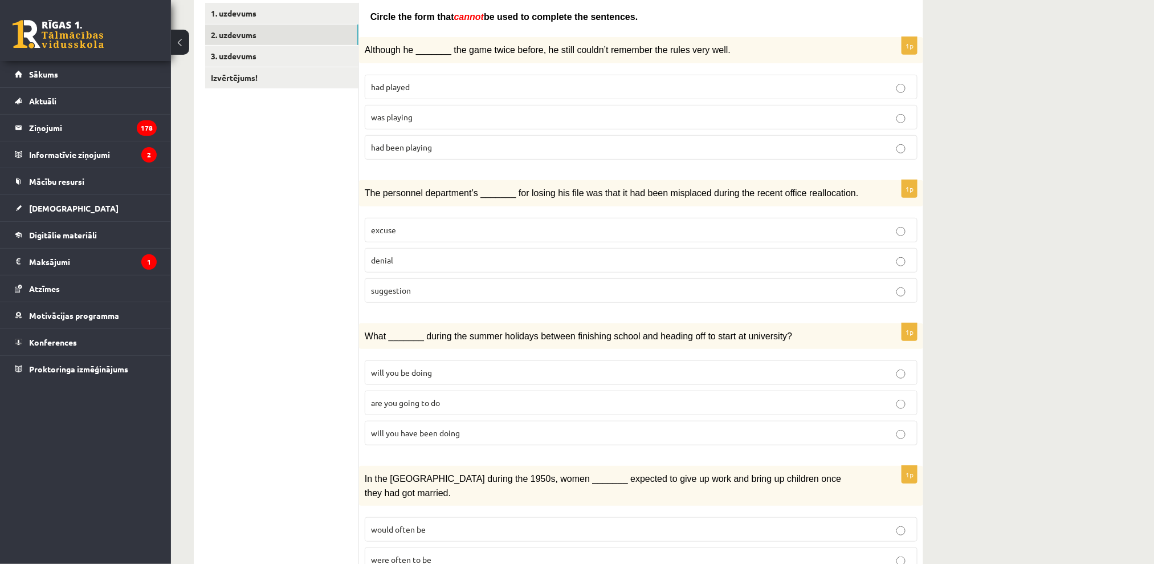
scroll to position [211, 0]
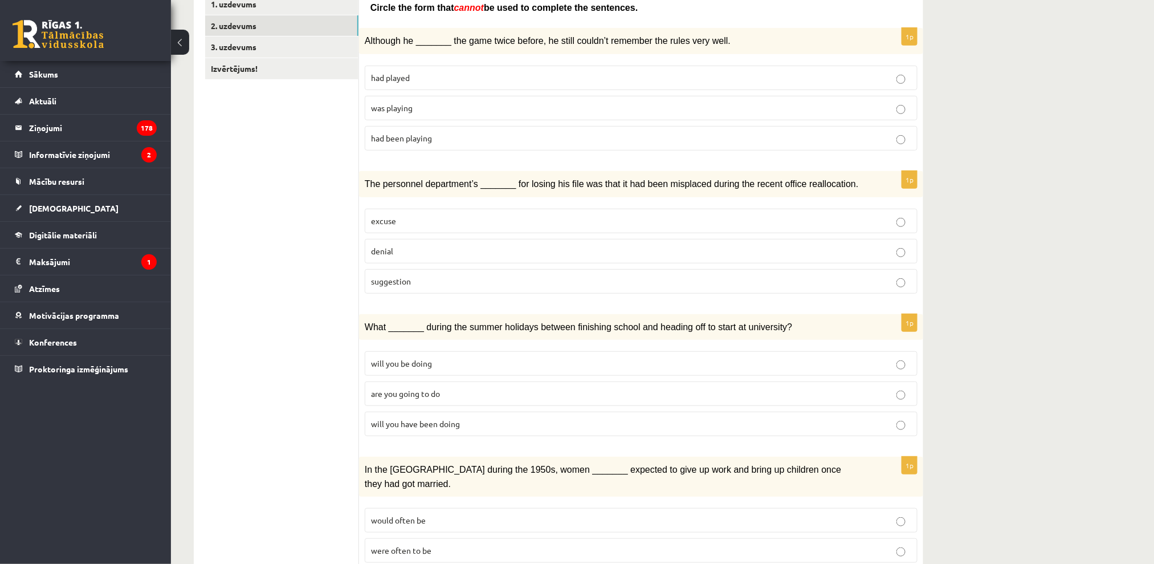
click at [414, 189] on div "The personnel department’s _______ for losing his file was that it had been mis…" at bounding box center [641, 184] width 564 height 26
click at [416, 215] on p "excuse" at bounding box center [641, 221] width 540 height 12
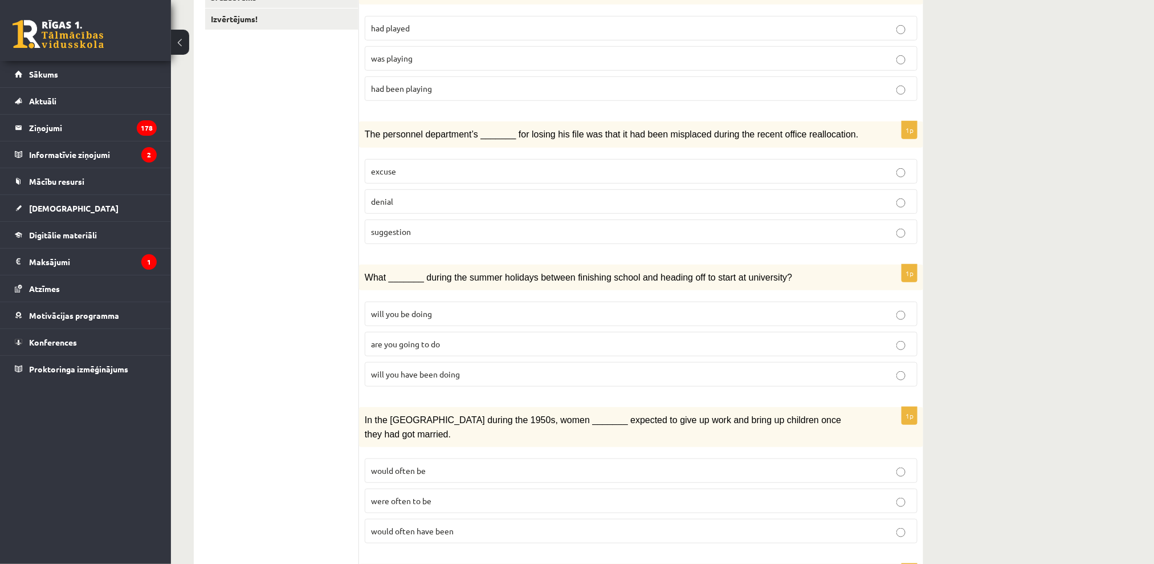
scroll to position [287, 0]
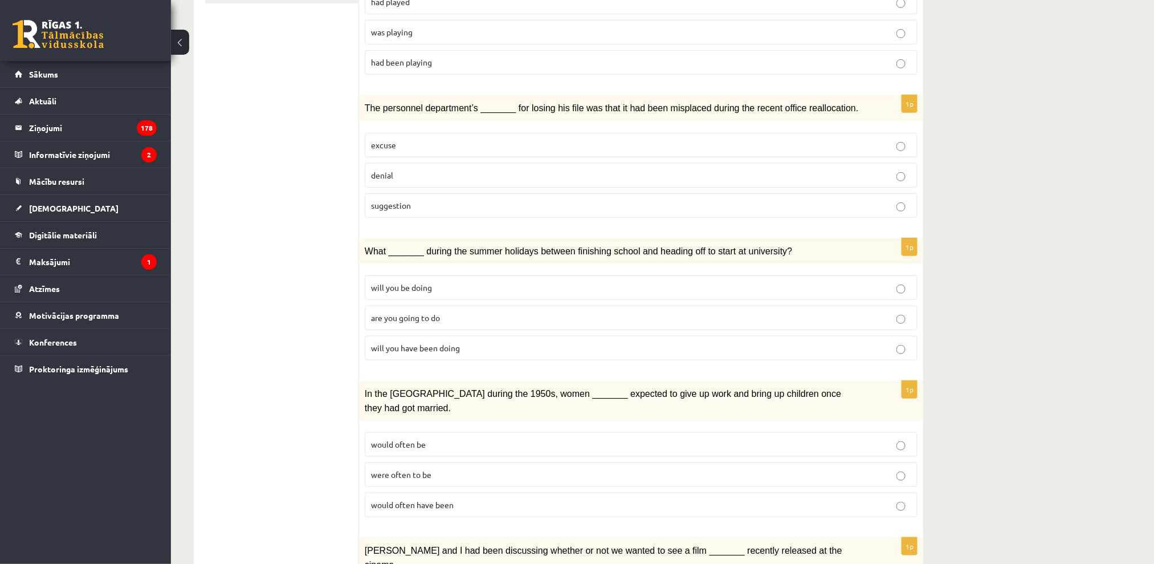
click at [397, 283] on span "will you be doing" at bounding box center [401, 287] width 61 height 10
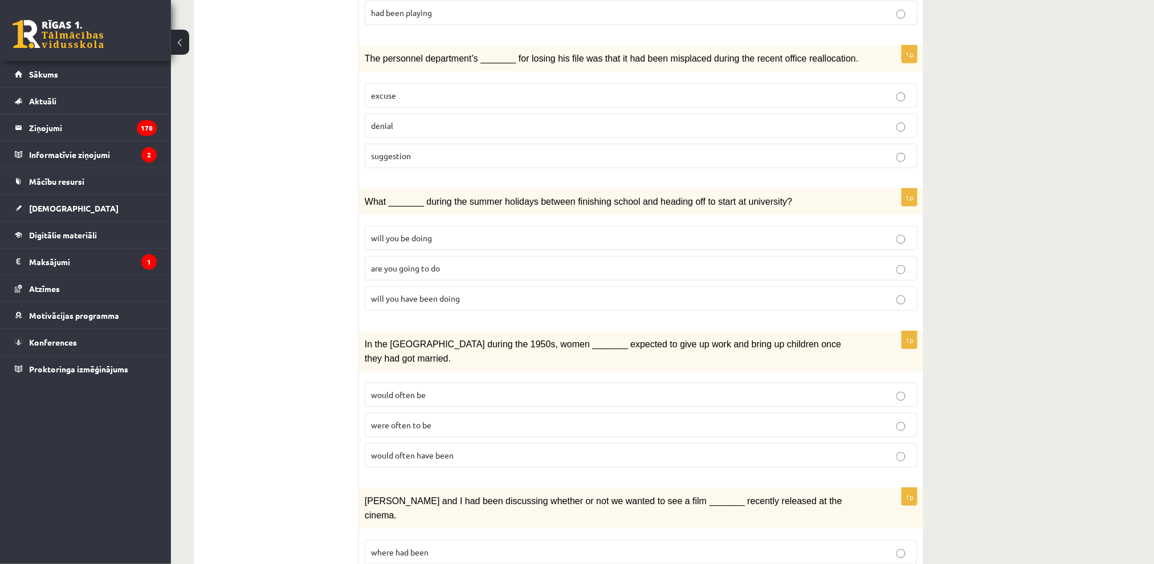
scroll to position [362, 0]
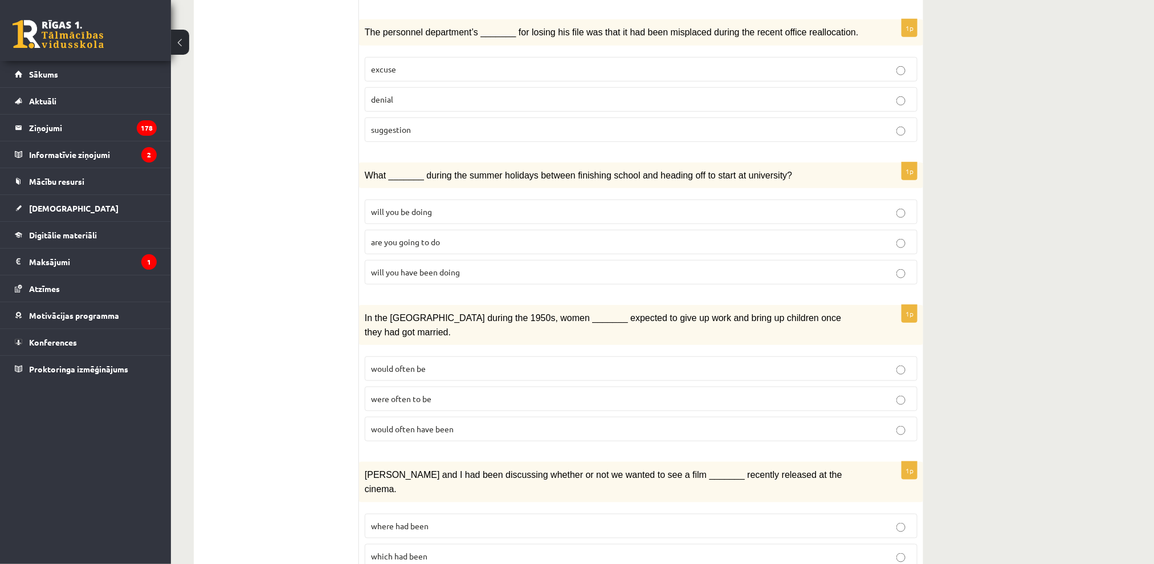
drag, startPoint x: 316, startPoint y: 1, endPoint x: 238, endPoint y: -92, distance: 120.5
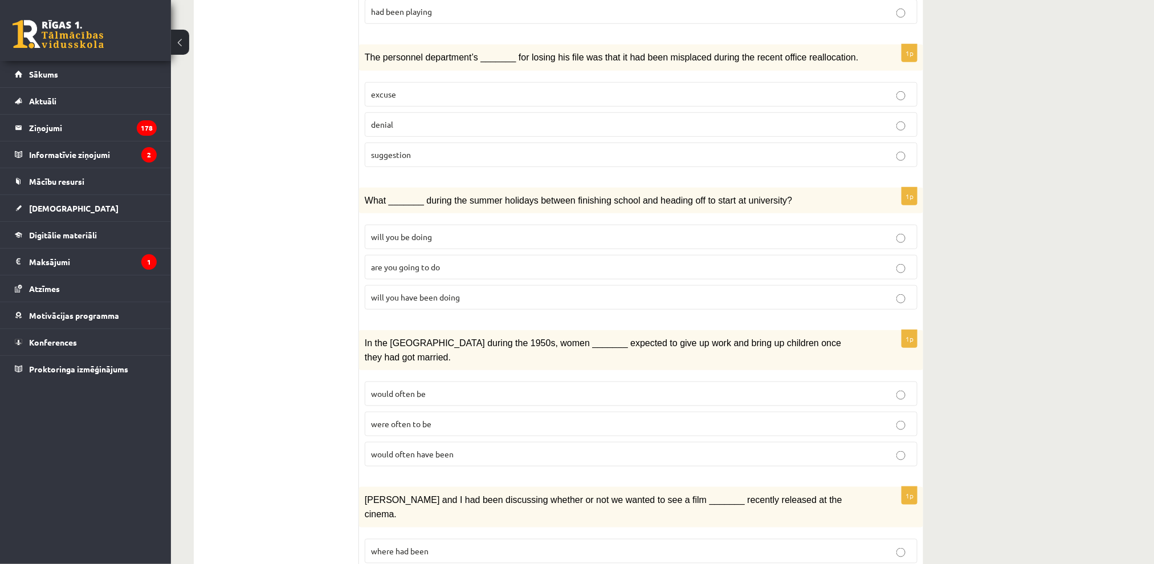
scroll to position [354, 0]
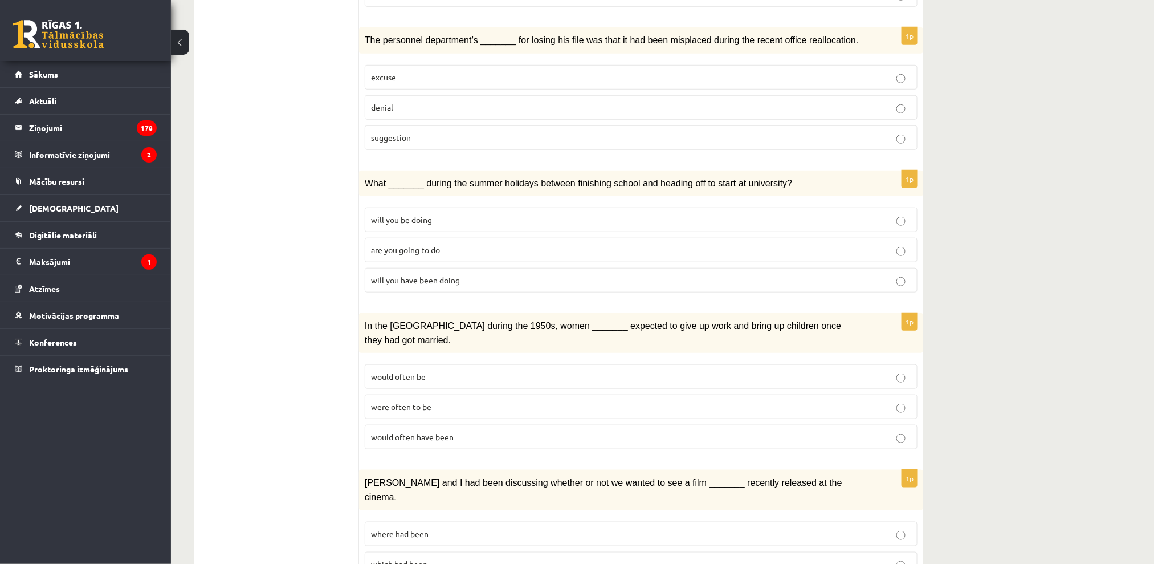
click at [413, 371] on span "would often be" at bounding box center [398, 376] width 55 height 10
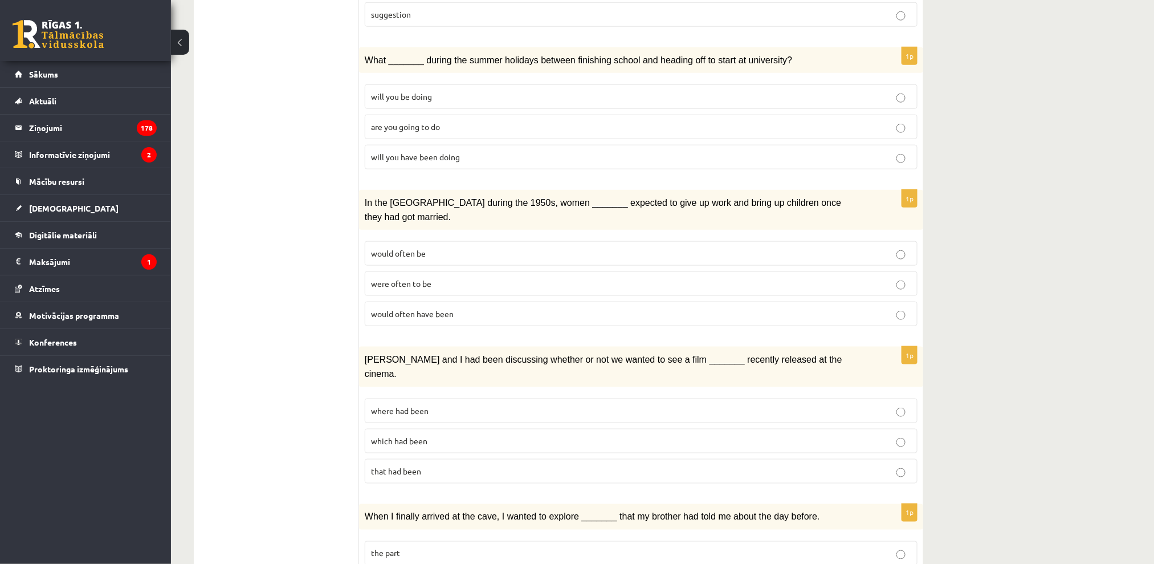
scroll to position [582, 0]
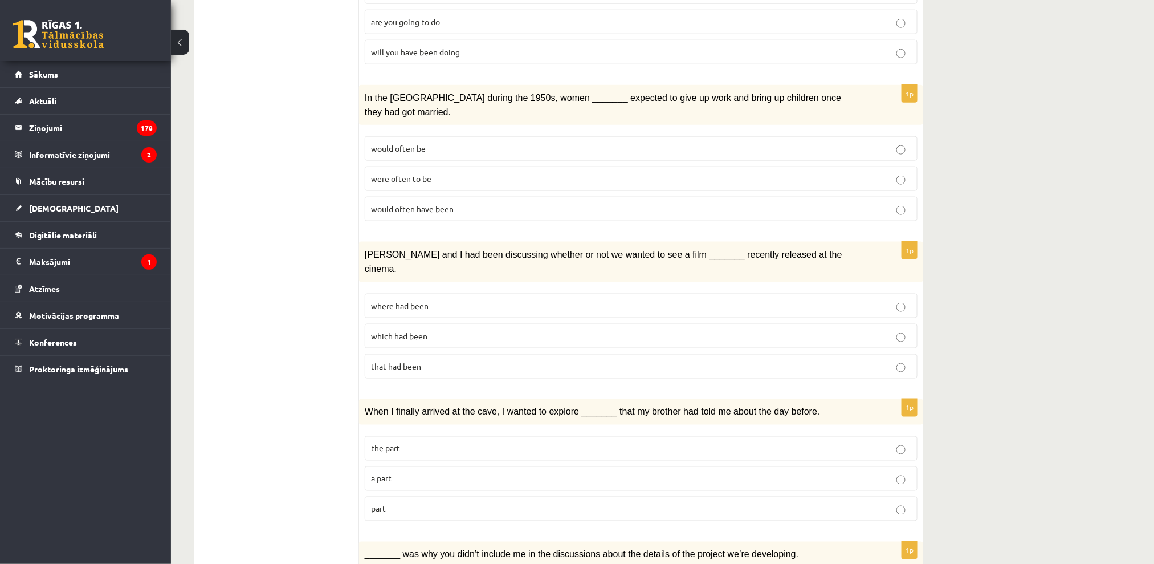
click at [411, 331] on span "which had been" at bounding box center [399, 336] width 56 height 10
drag, startPoint x: 406, startPoint y: 267, endPoint x: 441, endPoint y: 297, distance: 46.4
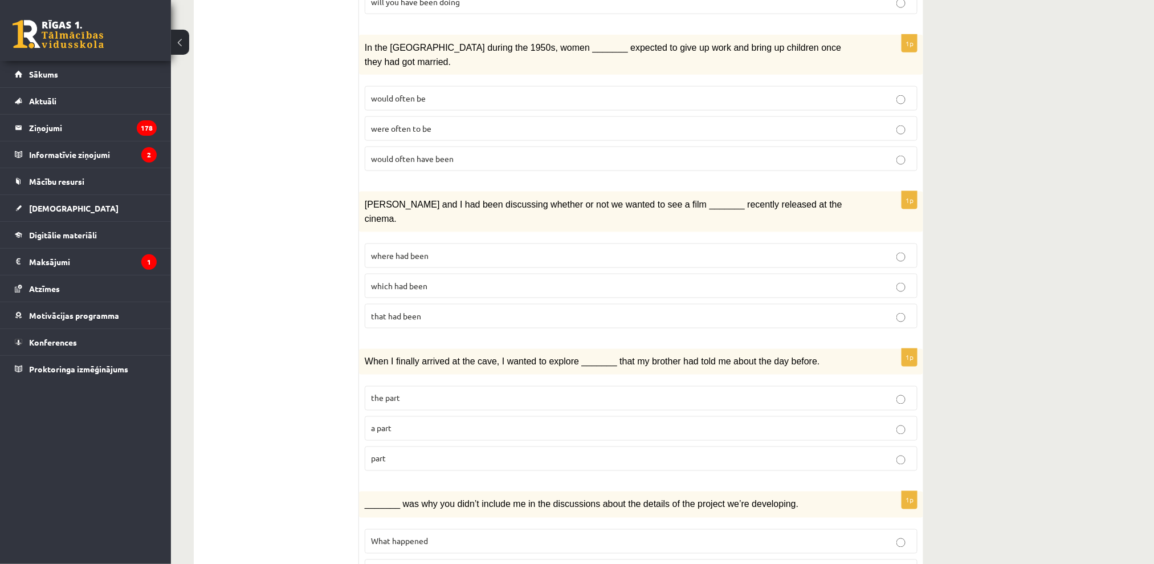
scroll to position [659, 0]
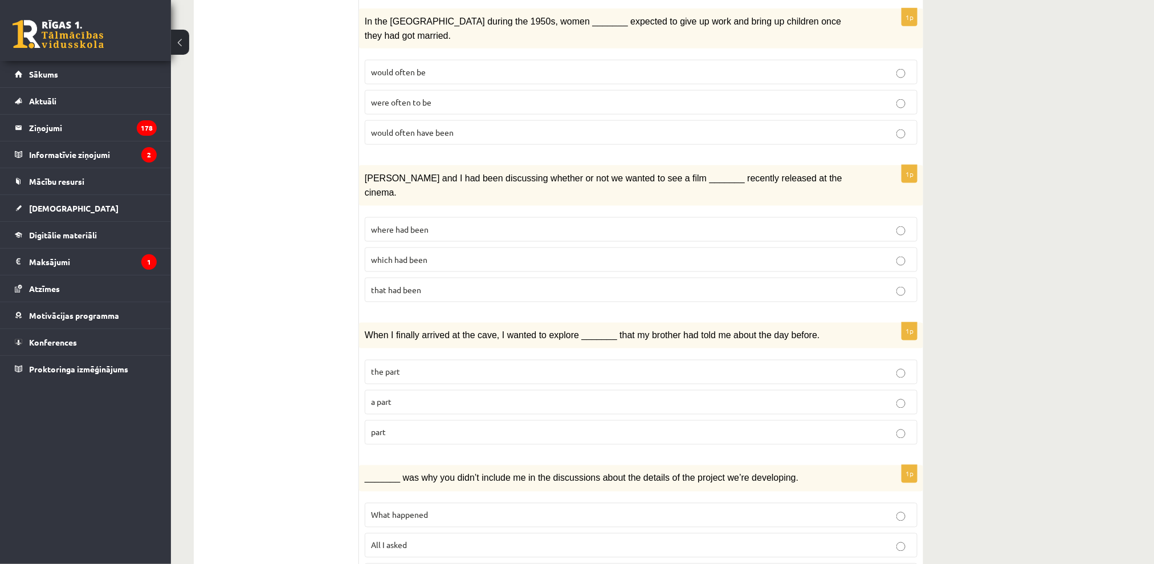
drag, startPoint x: 189, startPoint y: 11, endPoint x: 252, endPoint y: -85, distance: 115.5
click at [463, 366] on p "the part" at bounding box center [641, 372] width 540 height 12
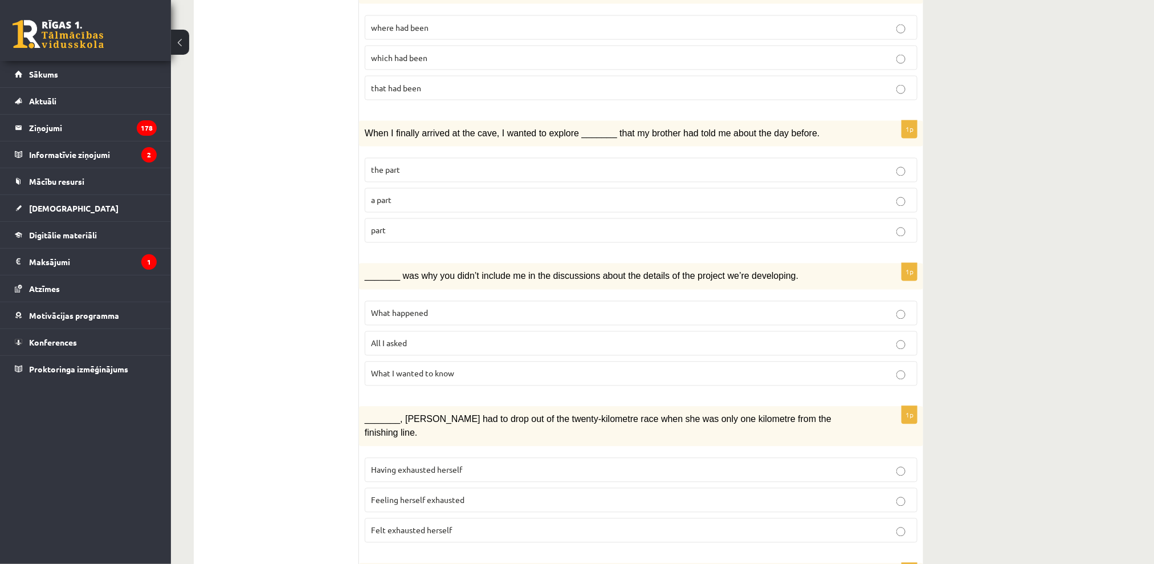
scroll to position [887, 0]
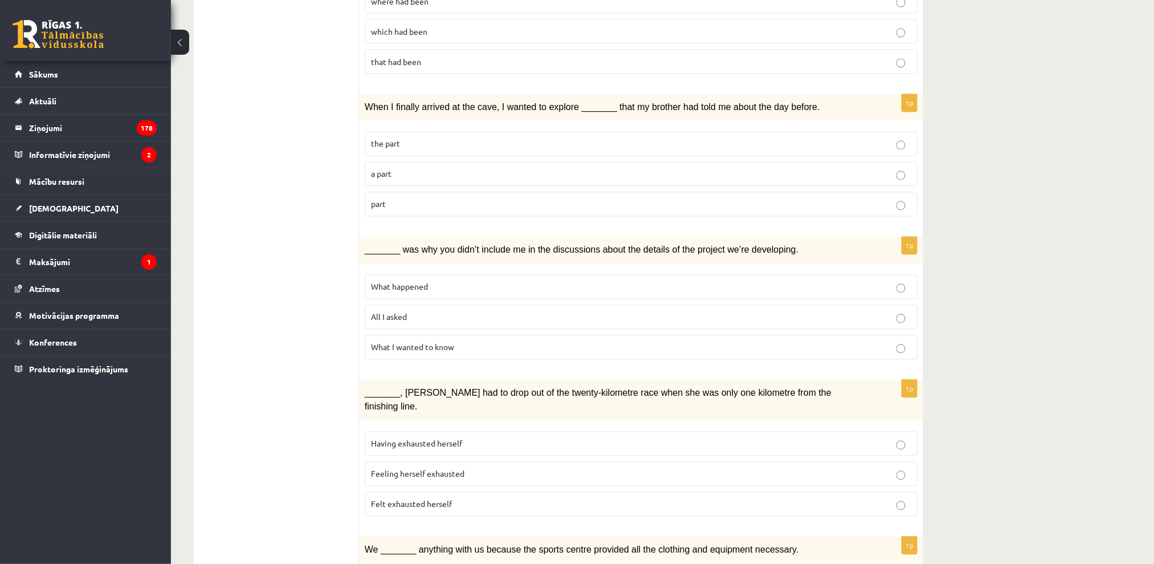
click at [445, 275] on label "What happened" at bounding box center [641, 287] width 553 height 25
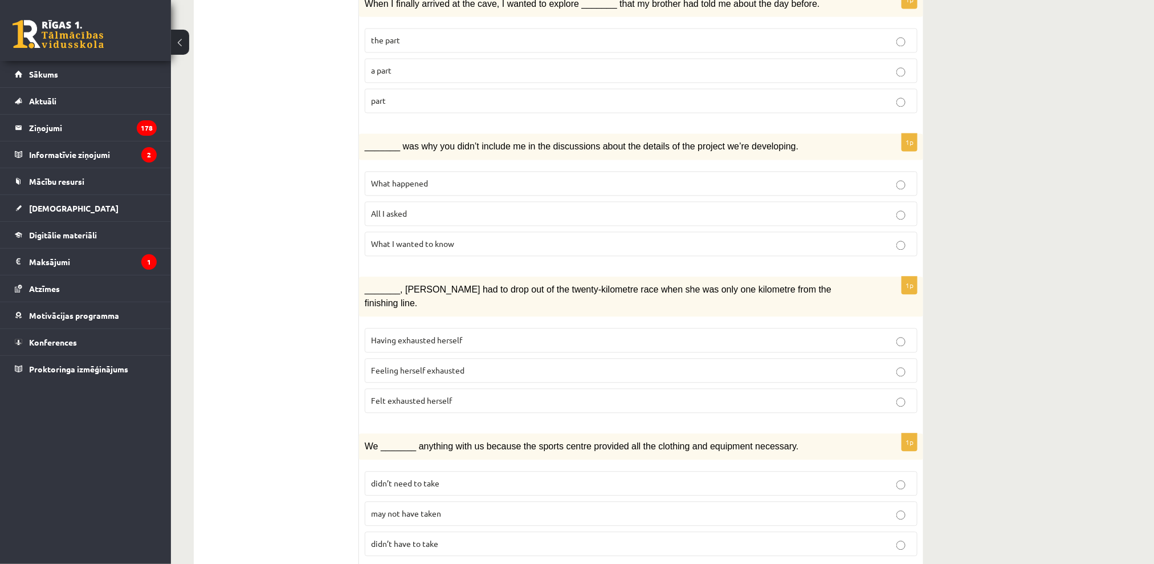
scroll to position [1038, 0]
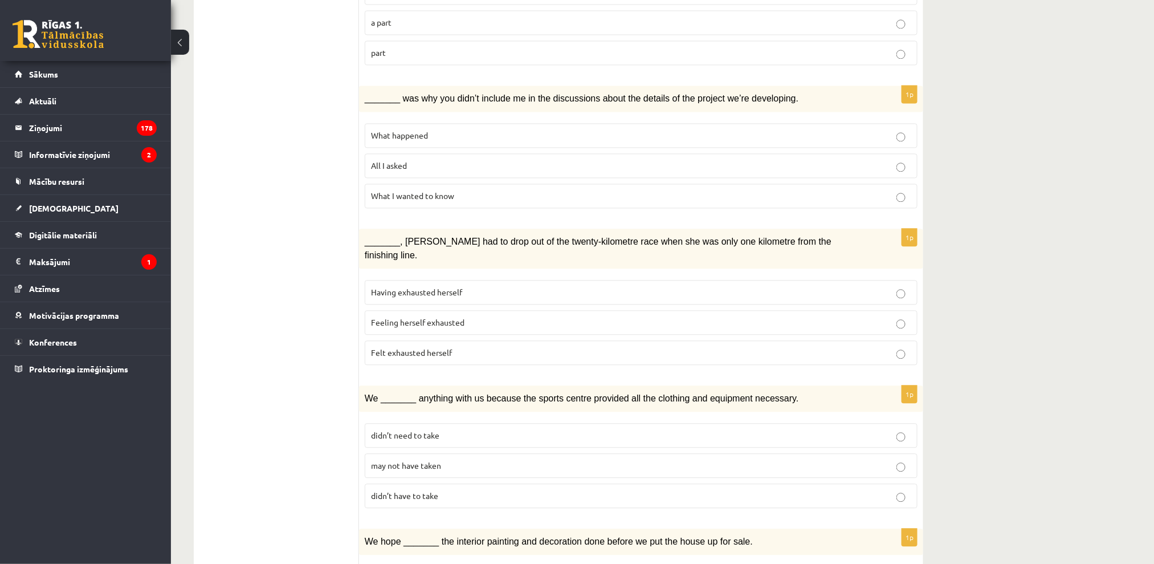
drag, startPoint x: 500, startPoint y: 284, endPoint x: 119, endPoint y: 2, distance: 473.5
click at [423, 274] on fieldset "Having exhausted herself Feeling herself exhausted Felt exhausted herself" at bounding box center [641, 321] width 553 height 94
click at [422, 280] on label "Having exhausted herself" at bounding box center [641, 292] width 553 height 25
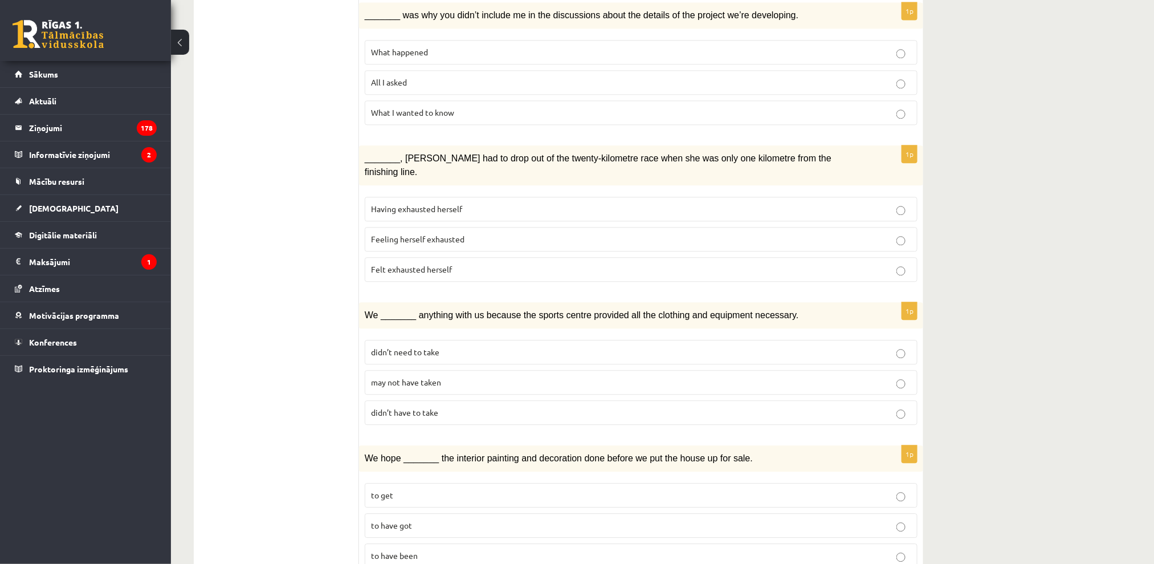
scroll to position [1123, 0]
click at [451, 339] on label "didn’t need to take" at bounding box center [641, 351] width 553 height 25
drag, startPoint x: 398, startPoint y: 391, endPoint x: 398, endPoint y: 397, distance: 6.3
click at [409, 488] on p "to get" at bounding box center [641, 494] width 540 height 12
drag, startPoint x: 266, startPoint y: 297, endPoint x: 258, endPoint y: 293, distance: 9.7
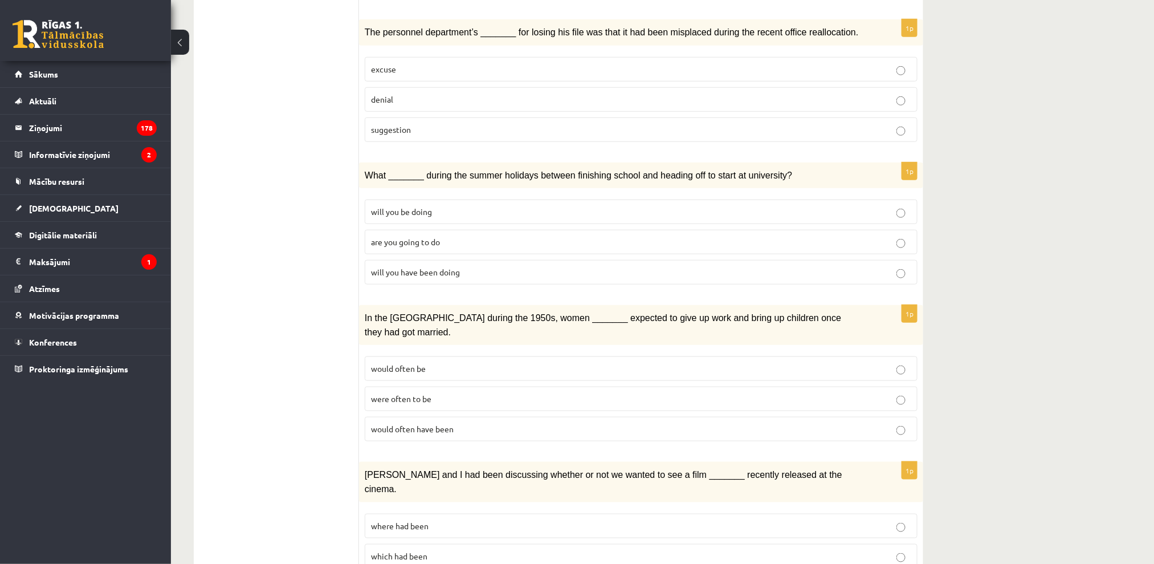
scroll to position [0, 0]
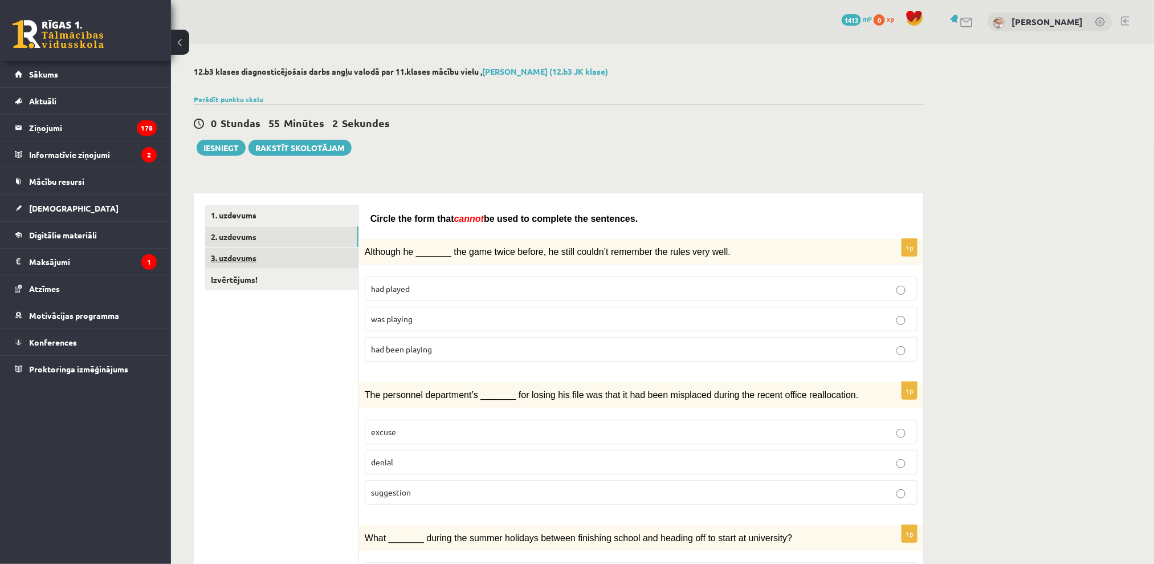
drag, startPoint x: 243, startPoint y: 231, endPoint x: 275, endPoint y: 256, distance: 40.2
click at [276, 260] on link "3. uzdevums" at bounding box center [281, 257] width 153 height 21
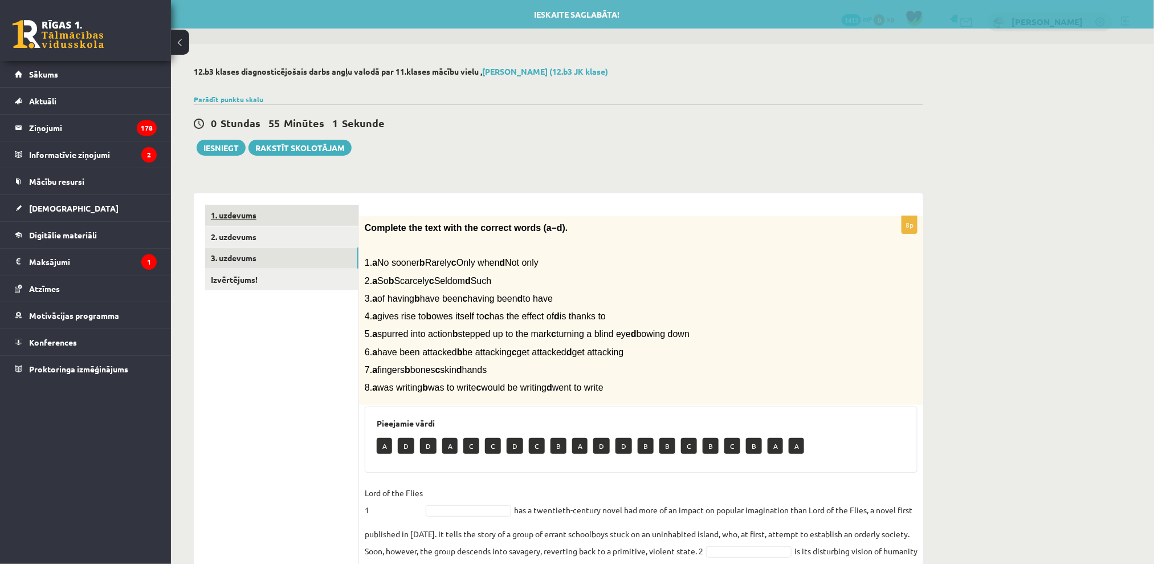
click at [288, 205] on link "1. uzdevums" at bounding box center [281, 215] width 153 height 21
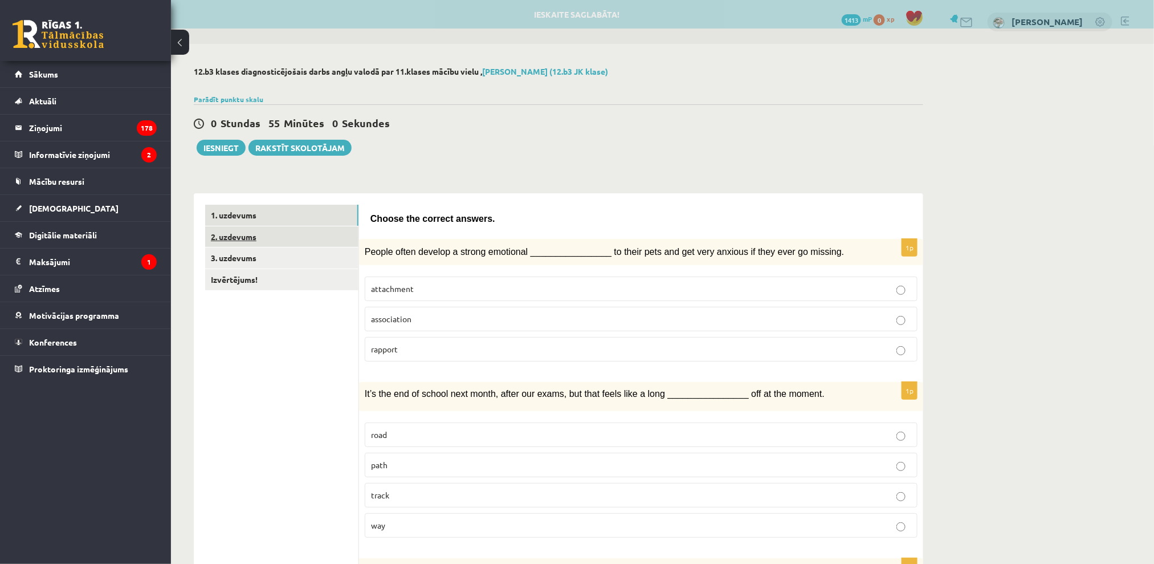
click at [290, 244] on link "2. uzdevums" at bounding box center [281, 236] width 153 height 21
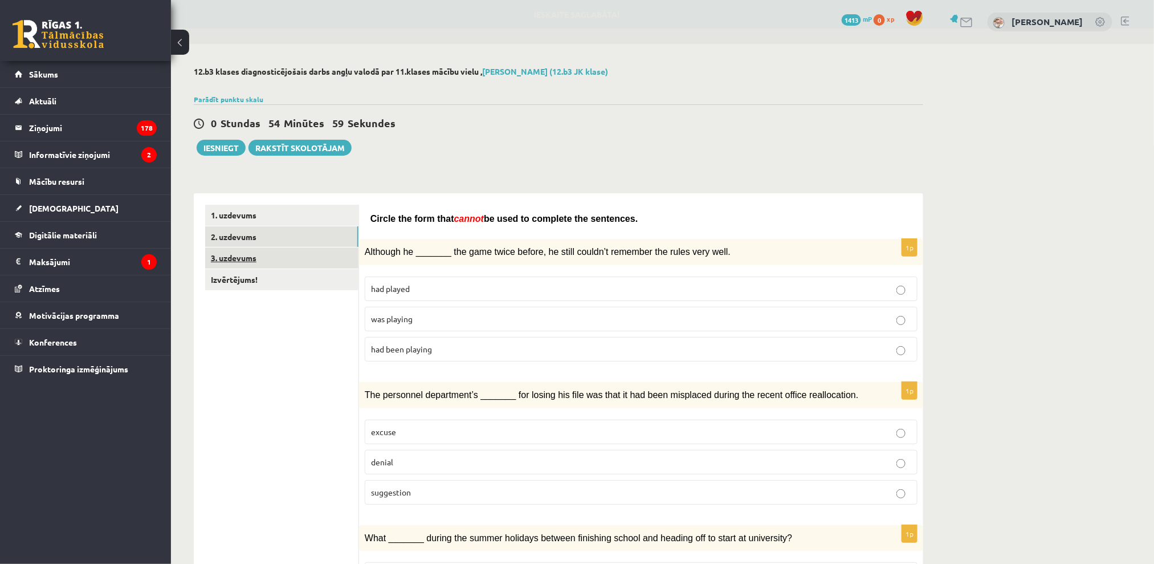
click at [284, 266] on link "3. uzdevums" at bounding box center [281, 257] width 153 height 21
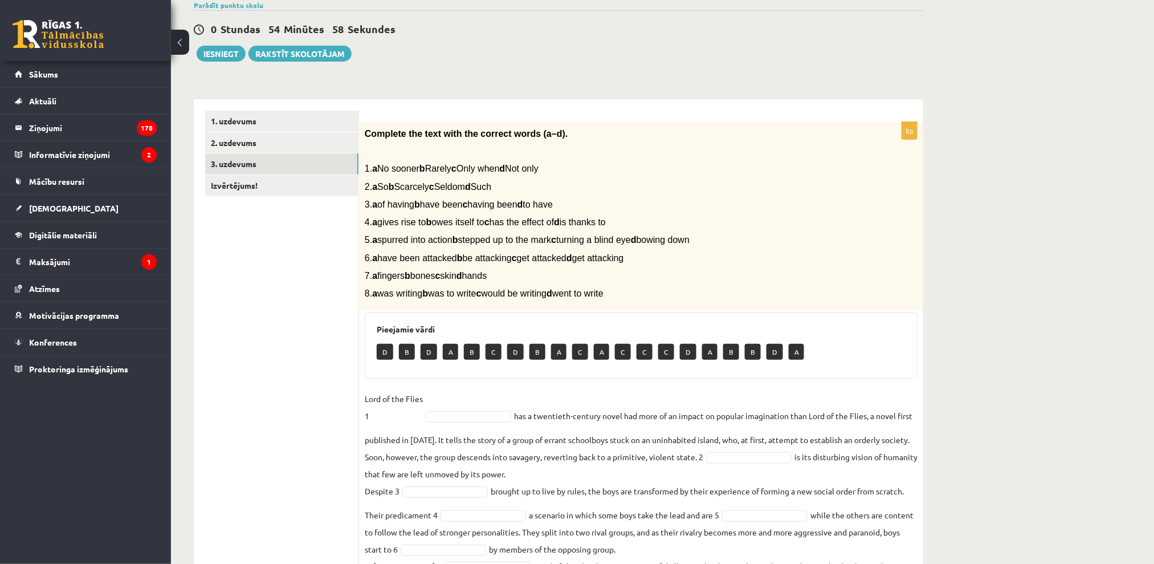
scroll to position [185, 0]
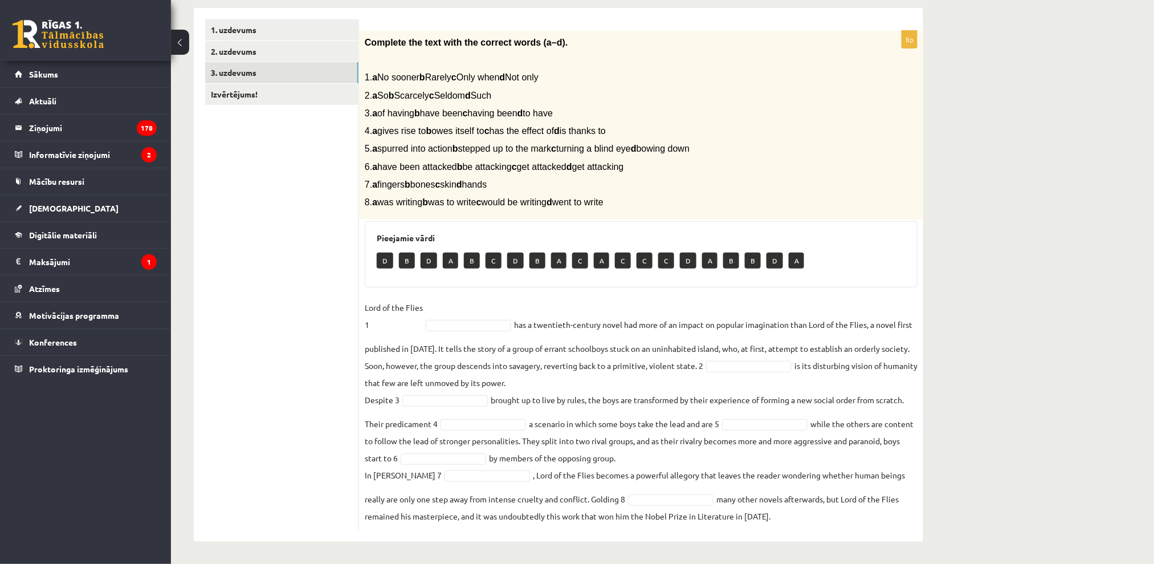
drag, startPoint x: 430, startPoint y: 92, endPoint x: 421, endPoint y: 25, distance: 67.2
click at [480, 69] on div "Complete the text with the correct words (a–d). 1. a No sooner b Rarely c Only …" at bounding box center [641, 125] width 564 height 189
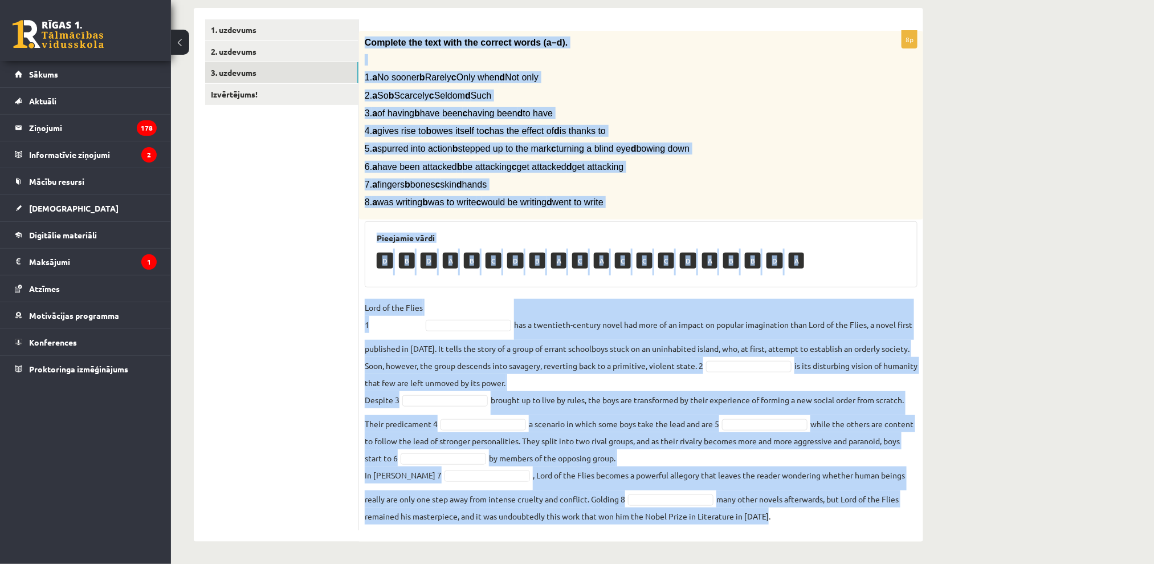
drag, startPoint x: 362, startPoint y: 46, endPoint x: 809, endPoint y: 468, distance: 614.8
click at [852, 544] on div "**********" at bounding box center [558, 212] width 775 height 706
copy div "Complete the text with the correct words (a–d). 1. a No sooner b Rarely c Only …"
click at [921, 211] on div "Complete the text with the correct words (a–d). 1. a No sooner b Rarely c Only …" at bounding box center [641, 125] width 564 height 189
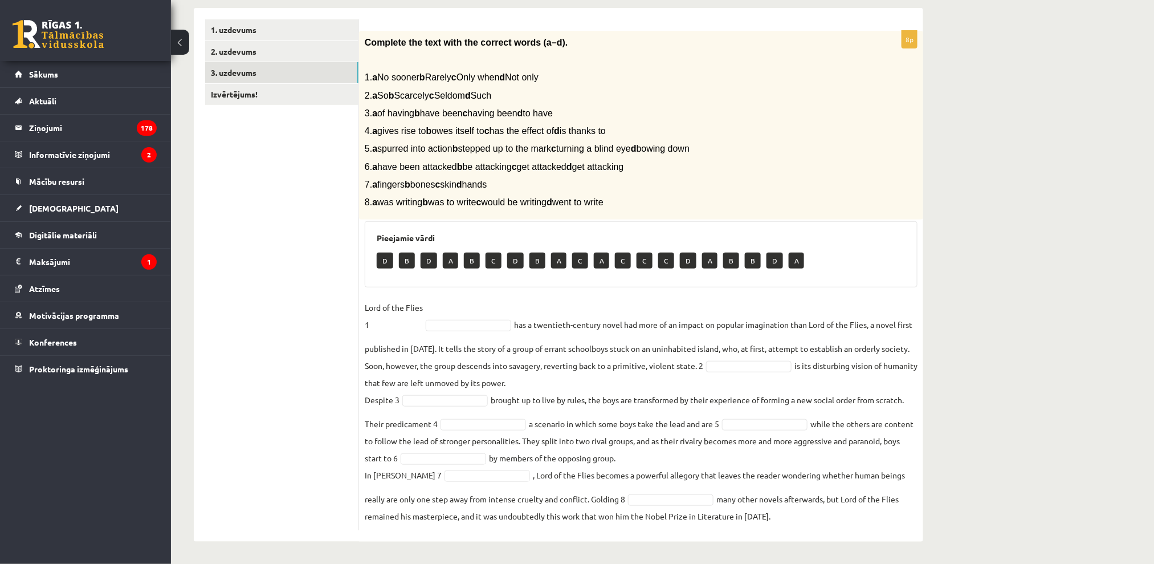
drag, startPoint x: 900, startPoint y: 233, endPoint x: 641, endPoint y: 104, distance: 290.0
drag, startPoint x: 813, startPoint y: 190, endPoint x: 451, endPoint y: 349, distance: 394.7
drag, startPoint x: 362, startPoint y: 313, endPoint x: 450, endPoint y: 300, distance: 89.3
drag, startPoint x: 435, startPoint y: 325, endPoint x: 444, endPoint y: 377, distance: 52.7
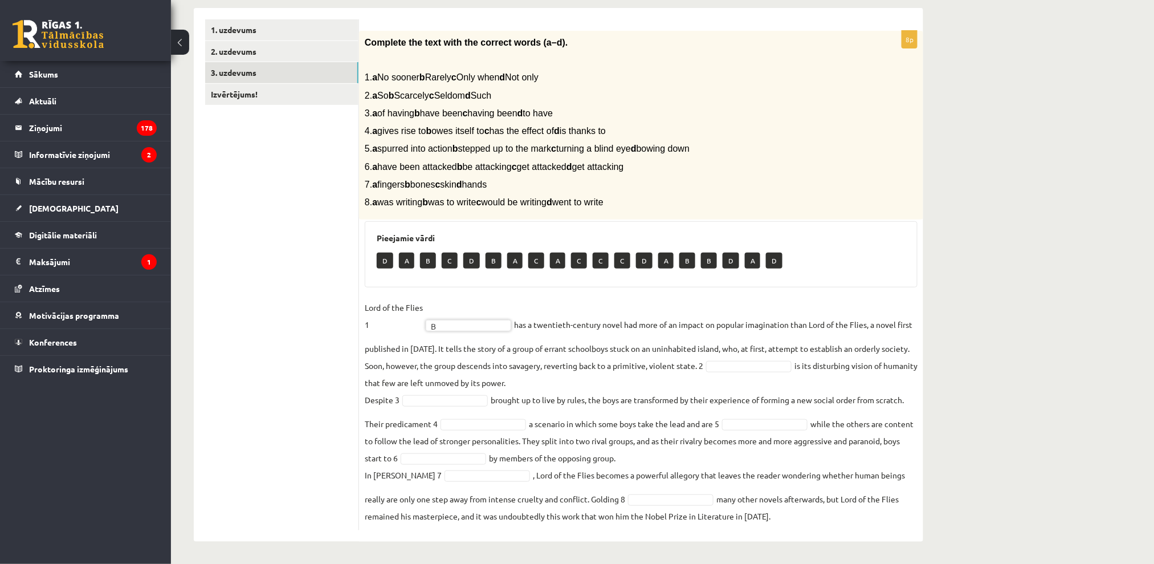
click at [980, 182] on div "**********" at bounding box center [662, 212] width 983 height 706
drag, startPoint x: 505, startPoint y: 187, endPoint x: 502, endPoint y: 207, distance: 19.7
click at [646, 382] on fieldset "Lord of the Flies 1 B * has a twentieth-century novel had more of an impact on …" at bounding box center [641, 412] width 553 height 226
drag, startPoint x: 666, startPoint y: 329, endPoint x: 667, endPoint y: 391, distance: 62.1
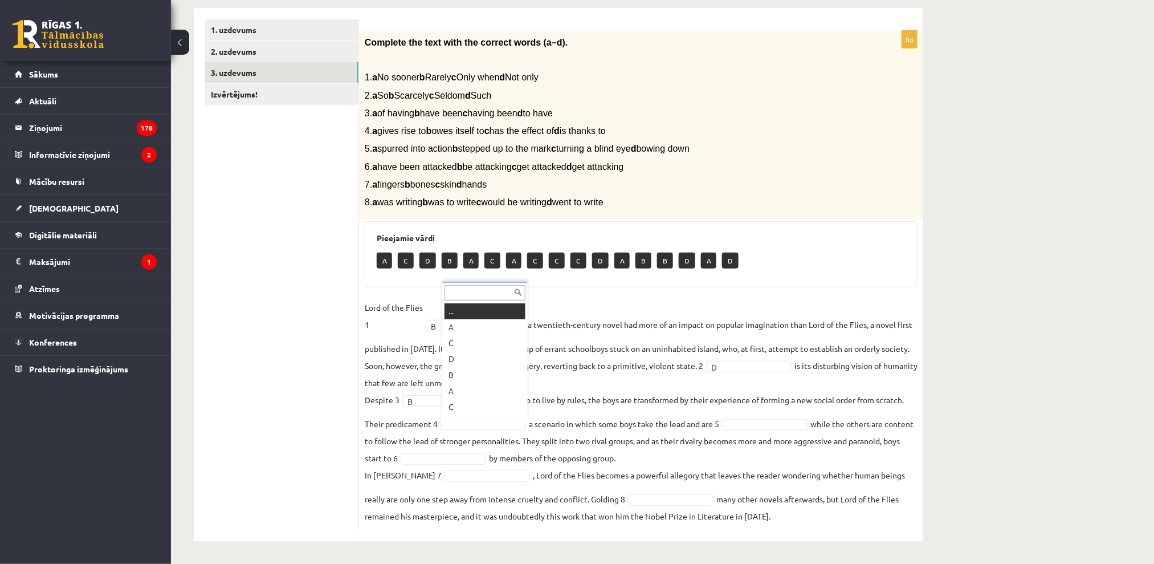
drag, startPoint x: 526, startPoint y: 423, endPoint x: 532, endPoint y: 418, distance: 7.7
drag, startPoint x: 573, startPoint y: 126, endPoint x: 321, endPoint y: 134, distance: 252.0
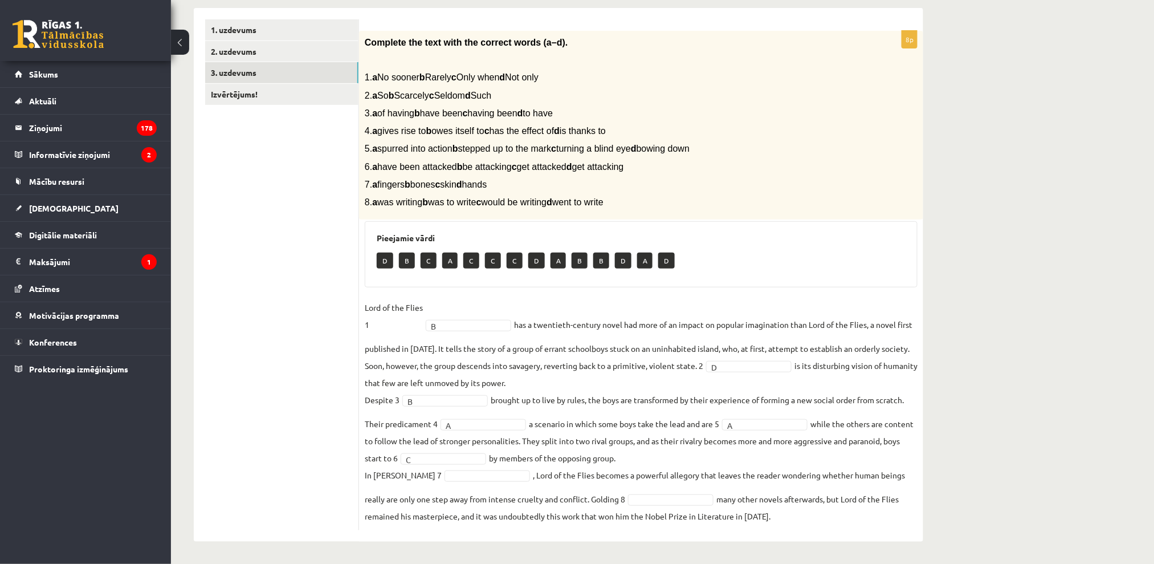
drag, startPoint x: 609, startPoint y: 337, endPoint x: 603, endPoint y: 340, distance: 6.9
drag, startPoint x: 479, startPoint y: 359, endPoint x: 349, endPoint y: 19, distance: 363.9
click at [1069, 405] on div "**********" at bounding box center [662, 212] width 983 height 706
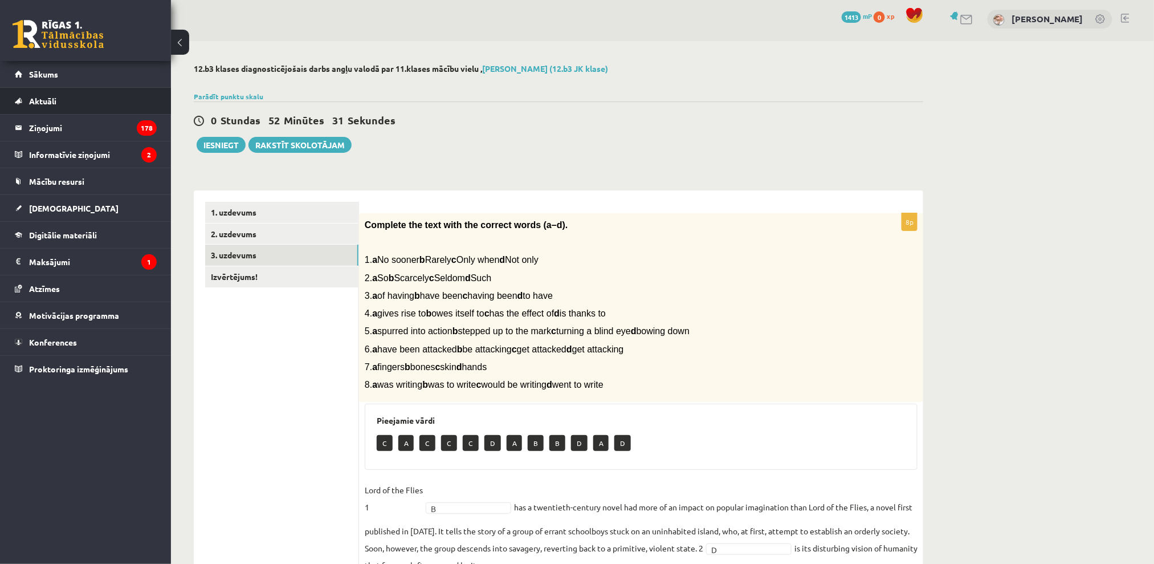
scroll to position [0, 0]
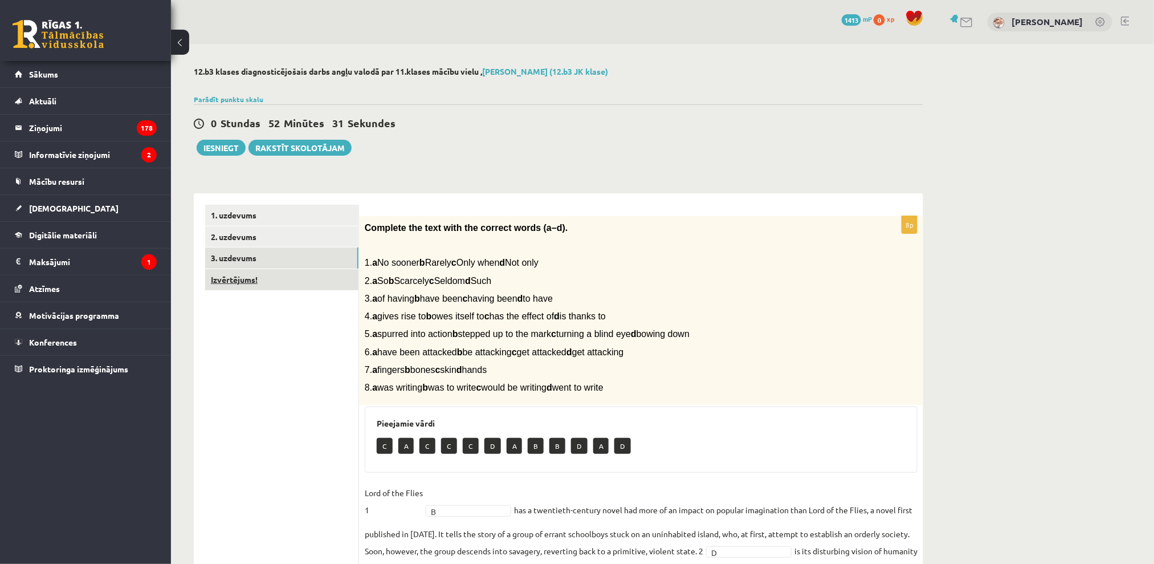
click at [288, 277] on link "Izvērtējums!" at bounding box center [281, 279] width 153 height 21
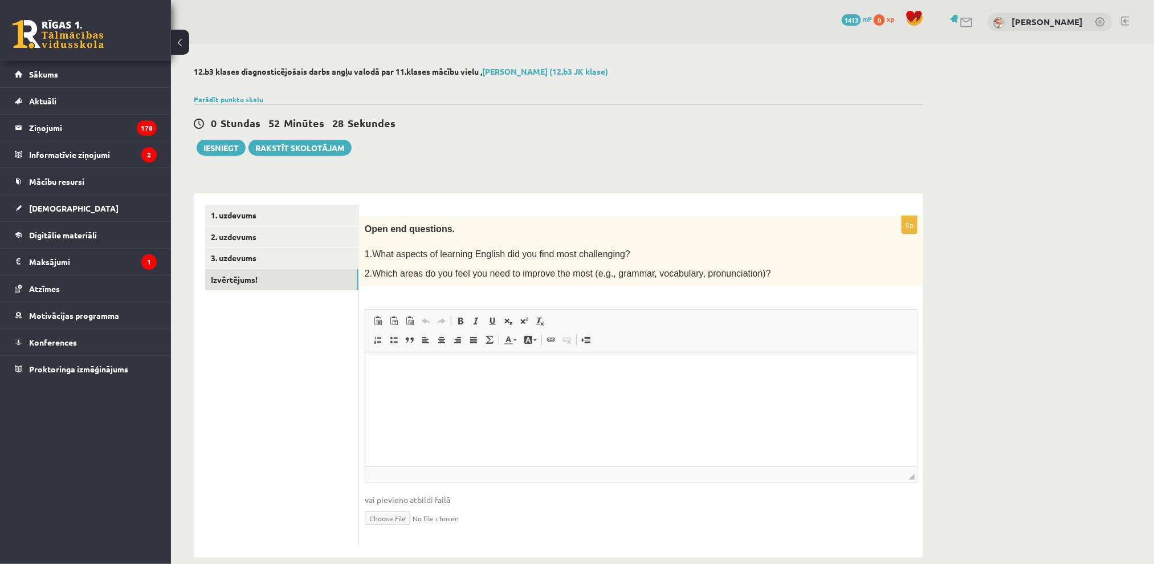
click at [364, 235] on div "Open end questions. 1.What aspects of learning English did you find most challe…" at bounding box center [641, 251] width 564 height 71
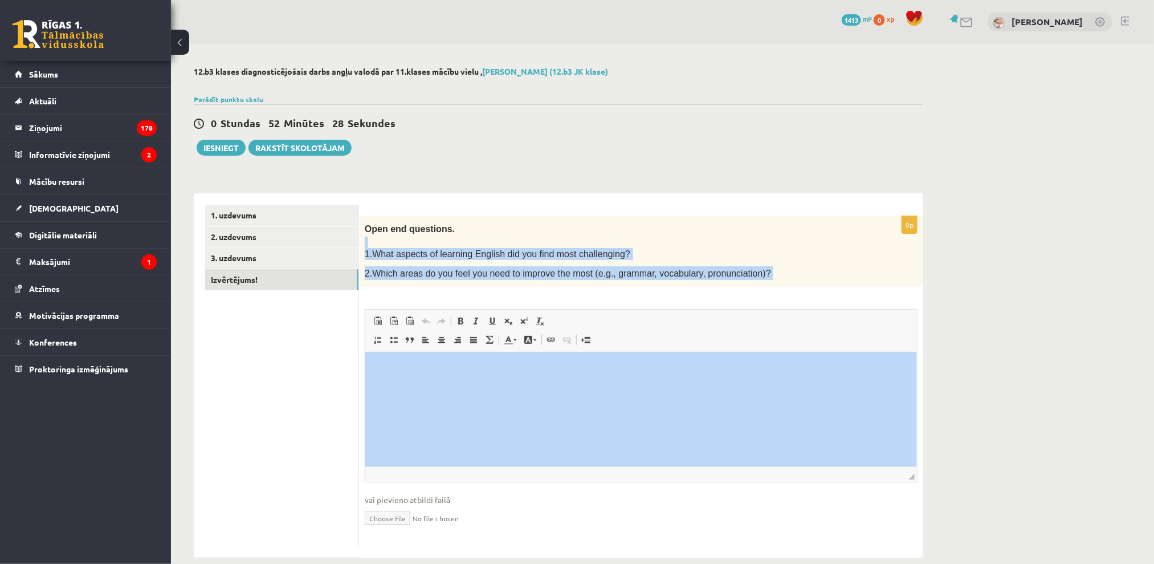
drag, startPoint x: 365, startPoint y: 235, endPoint x: 642, endPoint y: 292, distance: 283.3
click at [627, 295] on div "0p Open end questions. 1.What aspects of learning English did you find most cha…" at bounding box center [641, 381] width 564 height 331
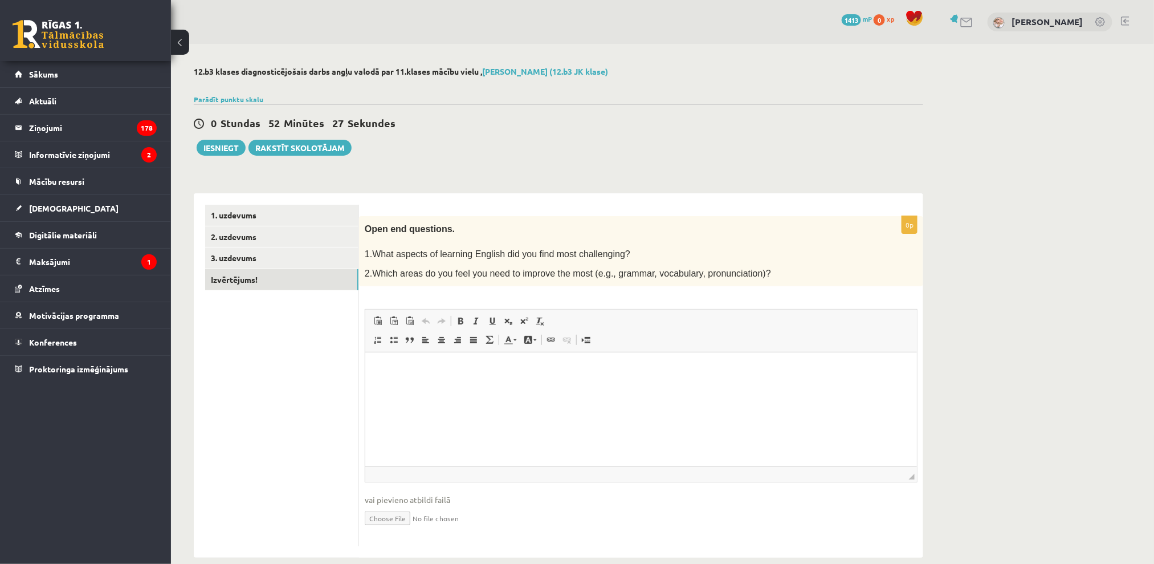
click at [608, 191] on div "**********" at bounding box center [558, 370] width 729 height 376
drag, startPoint x: 361, startPoint y: 225, endPoint x: 381, endPoint y: 226, distance: 20.0
click at [363, 225] on div "Open end questions. 1.What aspects of learning English did you find most challe…" at bounding box center [641, 251] width 564 height 71
drag, startPoint x: 415, startPoint y: 234, endPoint x: 479, endPoint y: 240, distance: 64.2
click at [464, 239] on div "Open end questions. 1.What aspects of learning English did you find most challe…" at bounding box center [641, 251] width 564 height 71
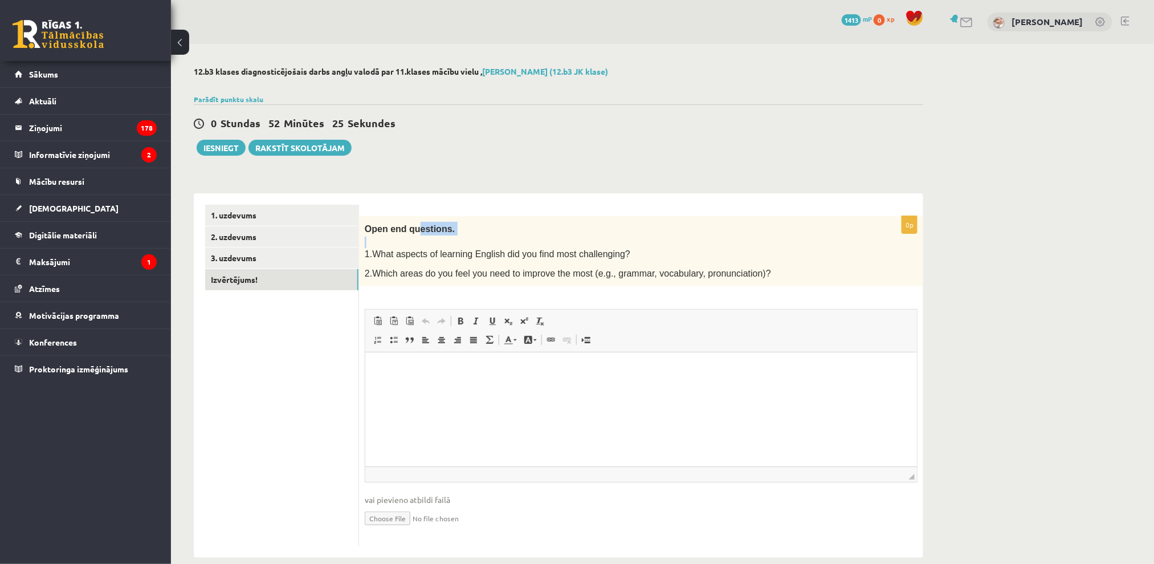
click at [475, 216] on div "Open end questions. 1.What aspects of learning English did you find most challe…" at bounding box center [641, 251] width 564 height 71
click at [366, 227] on span "Open end questions." at bounding box center [410, 229] width 90 height 10
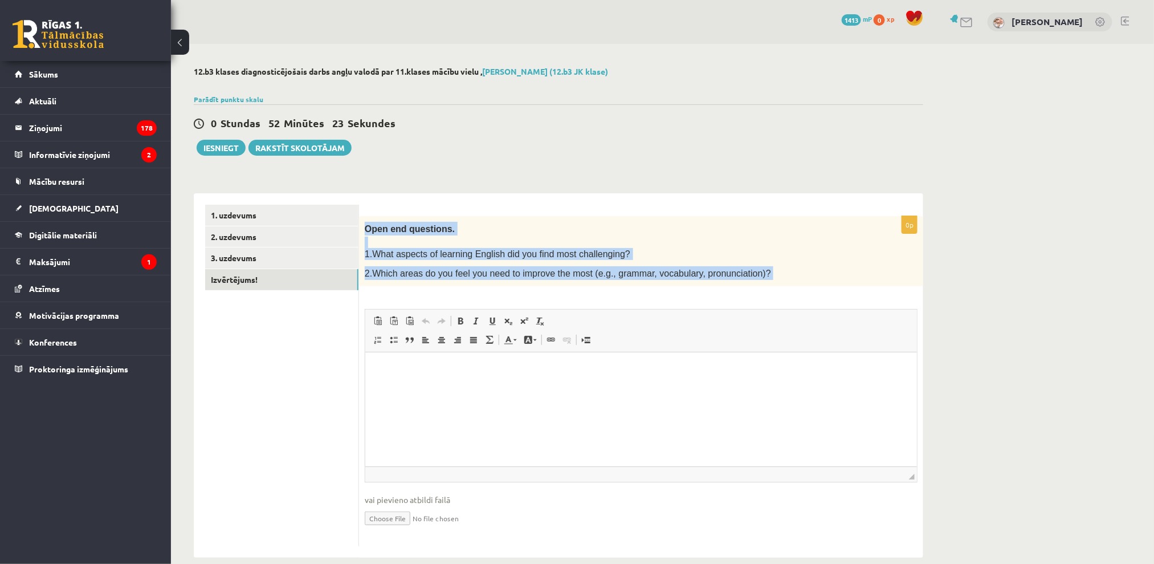
drag, startPoint x: 407, startPoint y: 237, endPoint x: 741, endPoint y: 278, distance: 336.5
click at [741, 278] on div "Open end questions. 1.What aspects of learning English did you find most challe…" at bounding box center [641, 251] width 564 height 71
copy div "Open end questions. 1.What aspects of learning English did you find most challe…"
click at [507, 268] on span "2.Which areas do you feel you need to improve the most (e.g., grammar, vocabula…" at bounding box center [568, 273] width 406 height 10
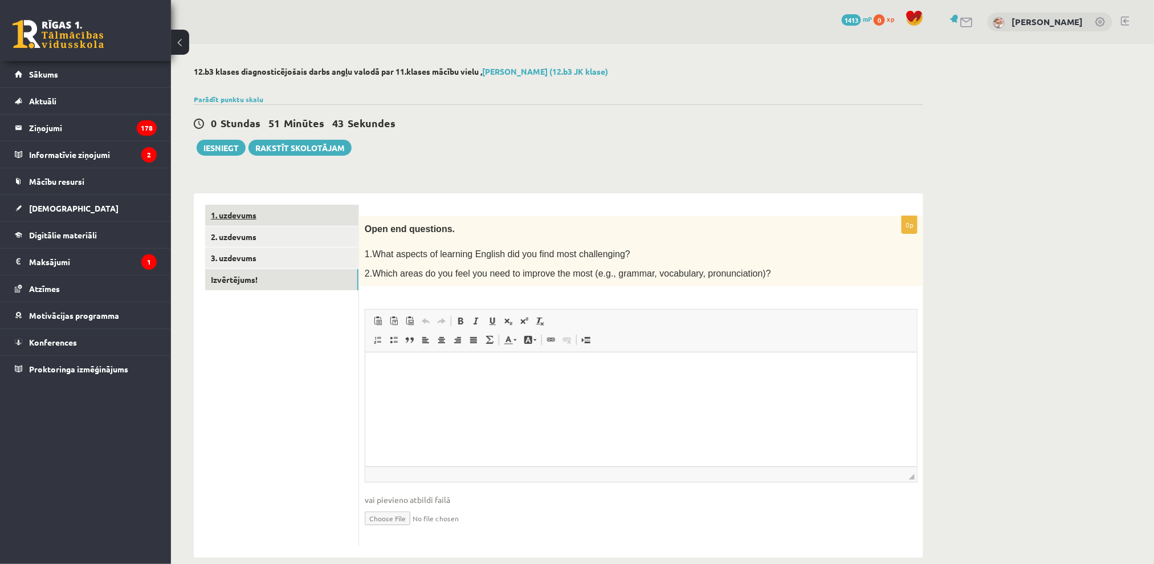
click at [237, 217] on link "1. uzdevums" at bounding box center [281, 215] width 153 height 21
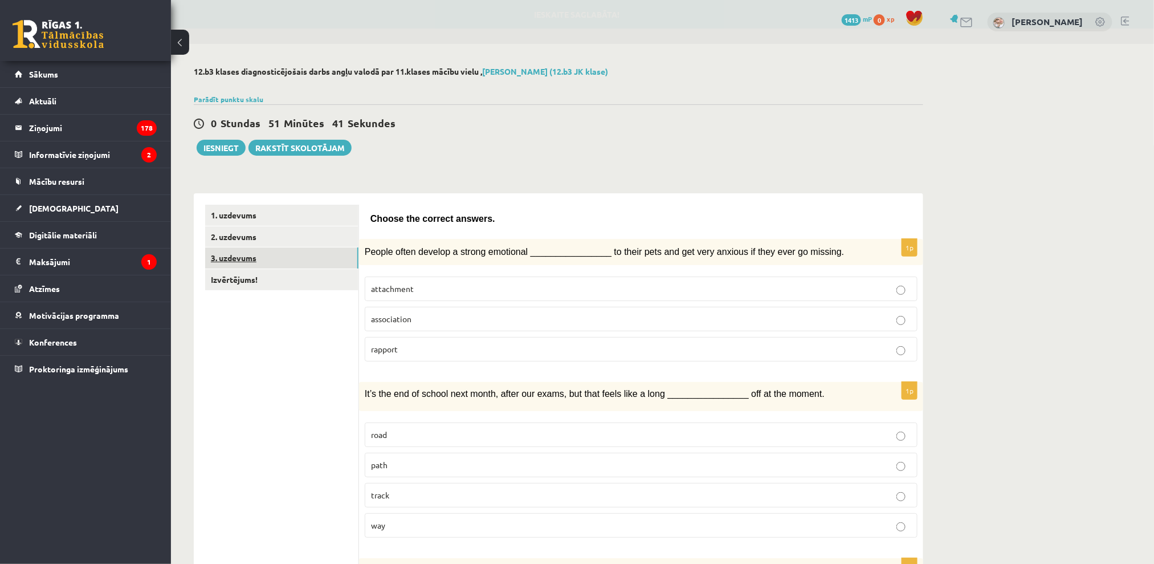
click at [252, 249] on link "3. uzdevums" at bounding box center [281, 257] width 153 height 21
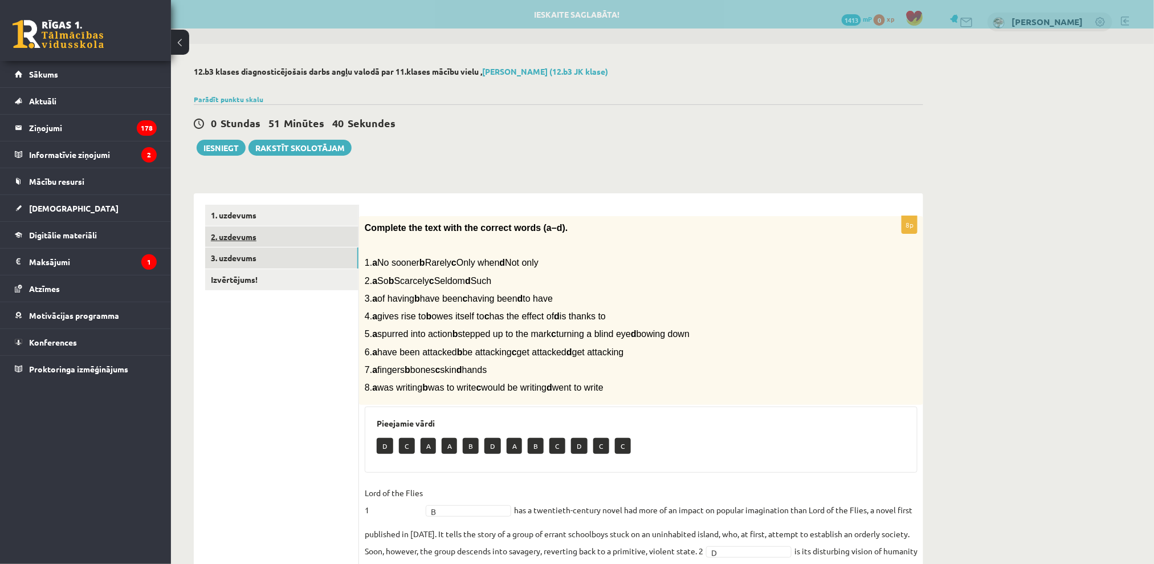
click at [248, 238] on link "2. uzdevums" at bounding box center [281, 236] width 153 height 21
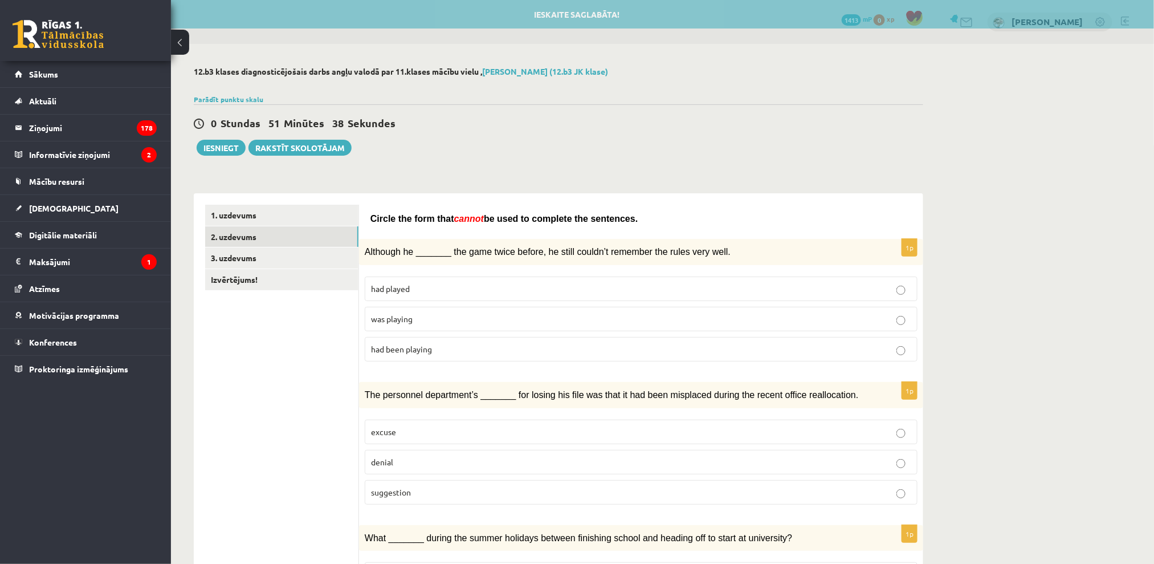
drag, startPoint x: 252, startPoint y: 153, endPoint x: 252, endPoint y: 13, distance: 140.8
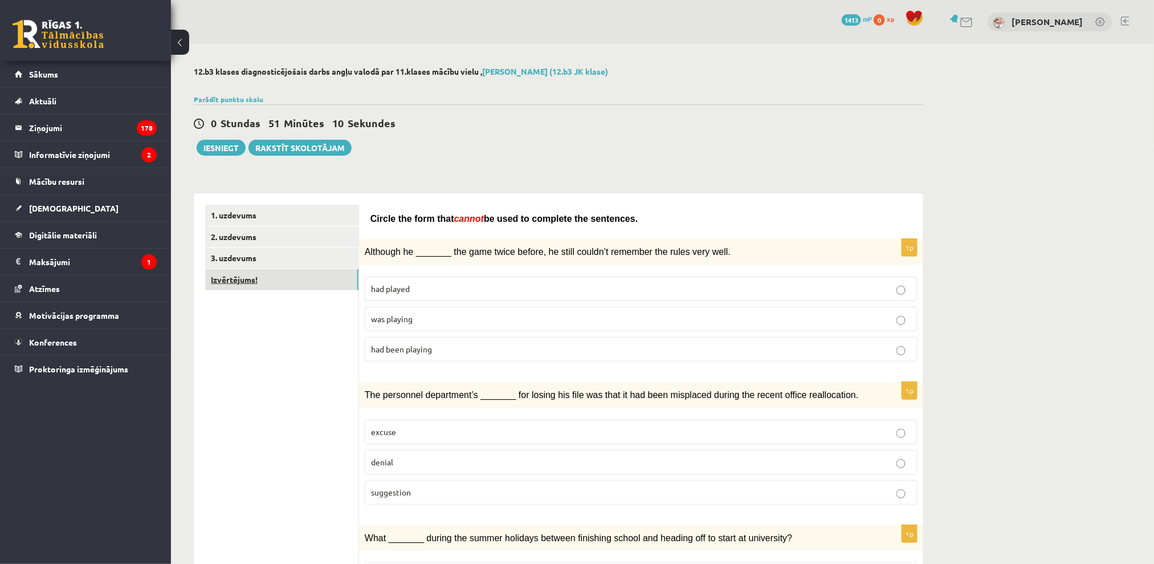
click at [281, 272] on link "Izvērtējums!" at bounding box center [281, 279] width 153 height 21
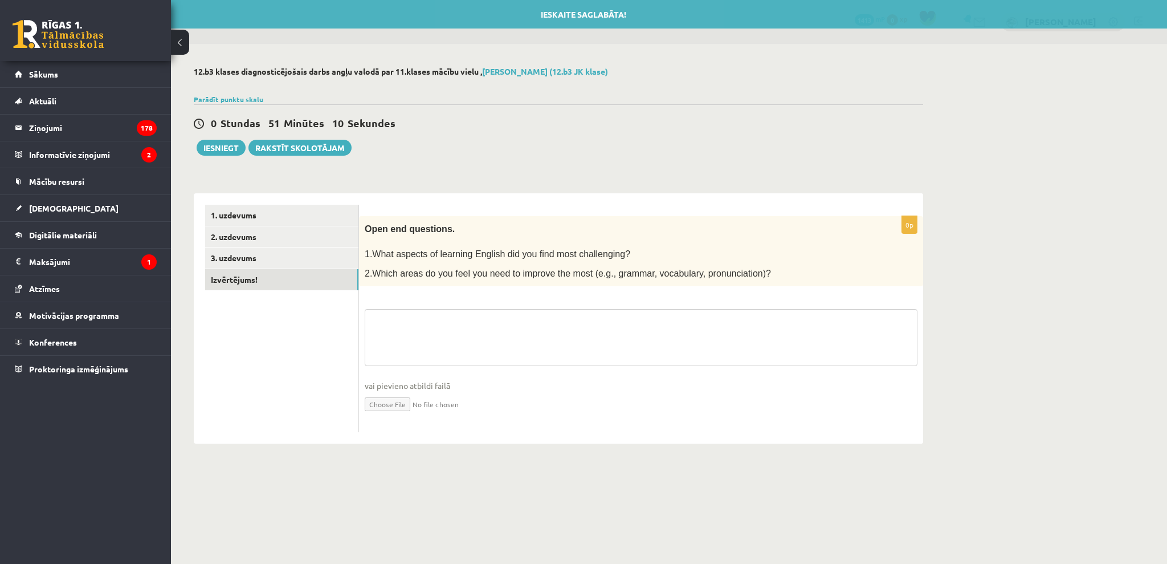
click at [393, 331] on textarea at bounding box center [641, 337] width 553 height 57
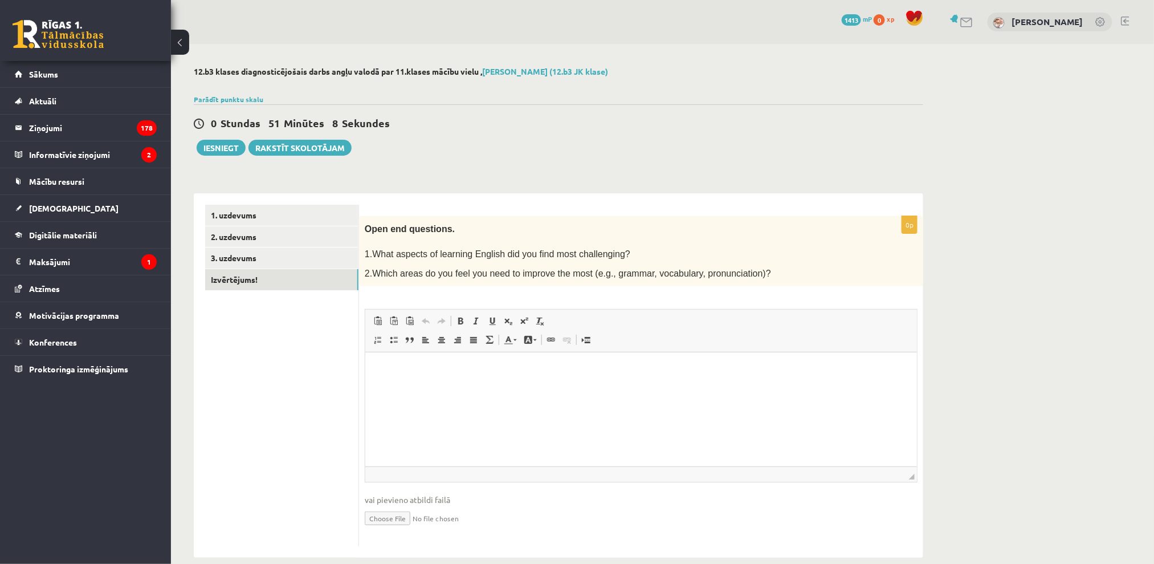
click at [431, 387] on html at bounding box center [641, 369] width 552 height 35
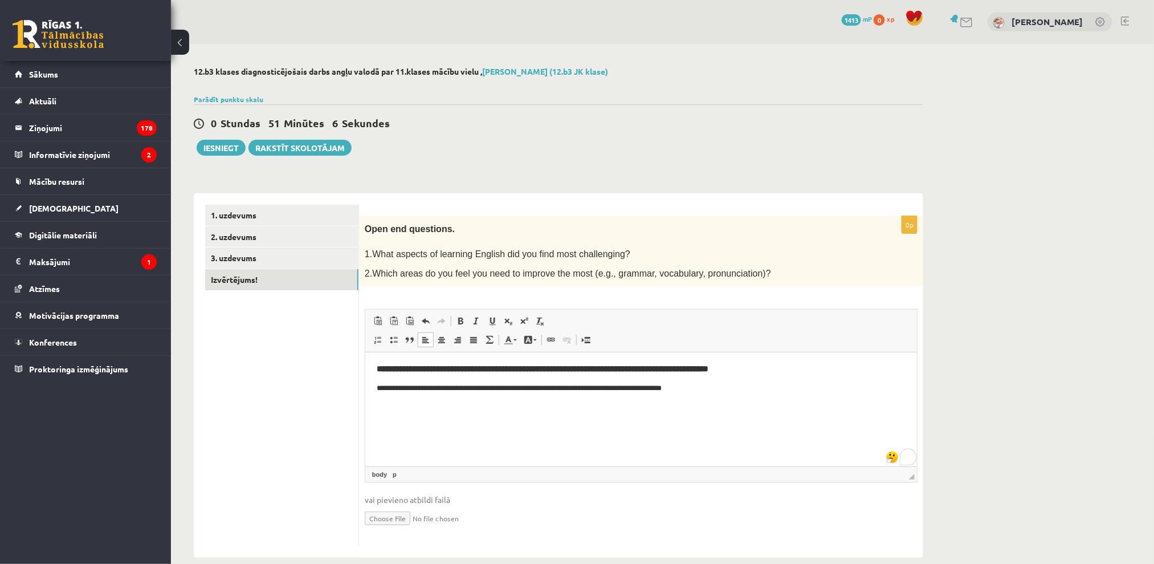
click at [374, 383] on html "**********" at bounding box center [641, 379] width 552 height 54
drag, startPoint x: 345, startPoint y: 443, endPoint x: 386, endPoint y: 297, distance: 151.4
click at [378, 366] on b "**" at bounding box center [381, 368] width 10 height 9
click at [378, 352] on html "**********" at bounding box center [641, 368] width 552 height 33
click at [378, 360] on html "**********" at bounding box center [641, 368] width 552 height 33
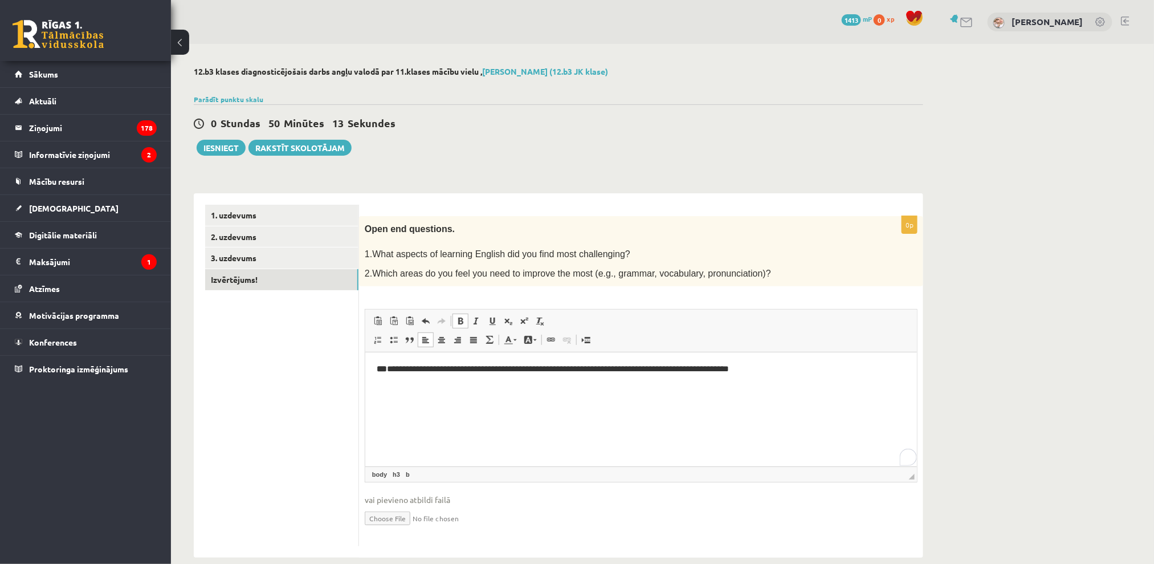
click at [376, 371] on b "**" at bounding box center [381, 368] width 10 height 9
drag, startPoint x: 376, startPoint y: 371, endPoint x: 370, endPoint y: 360, distance: 12.7
click at [379, 375] on body "**********" at bounding box center [640, 379] width 529 height 30
click at [381, 361] on html "**********" at bounding box center [641, 378] width 552 height 52
drag, startPoint x: 353, startPoint y: 372, endPoint x: 316, endPoint y: 422, distance: 62.0
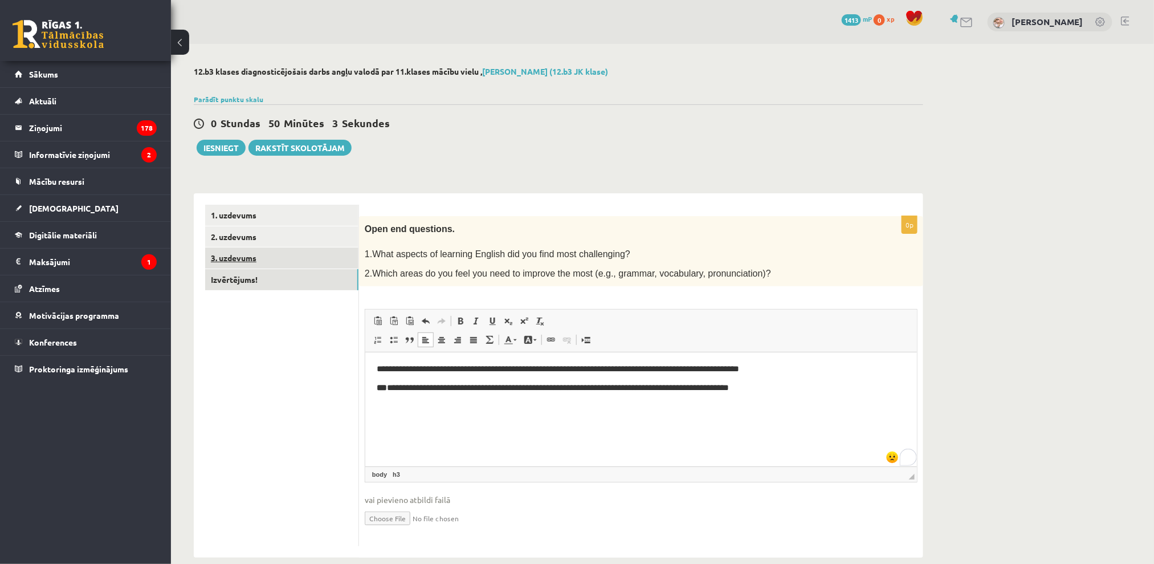
drag, startPoint x: 414, startPoint y: 303, endPoint x: 297, endPoint y: 251, distance: 128.1
click at [297, 250] on link "3. uzdevums" at bounding box center [281, 257] width 153 height 21
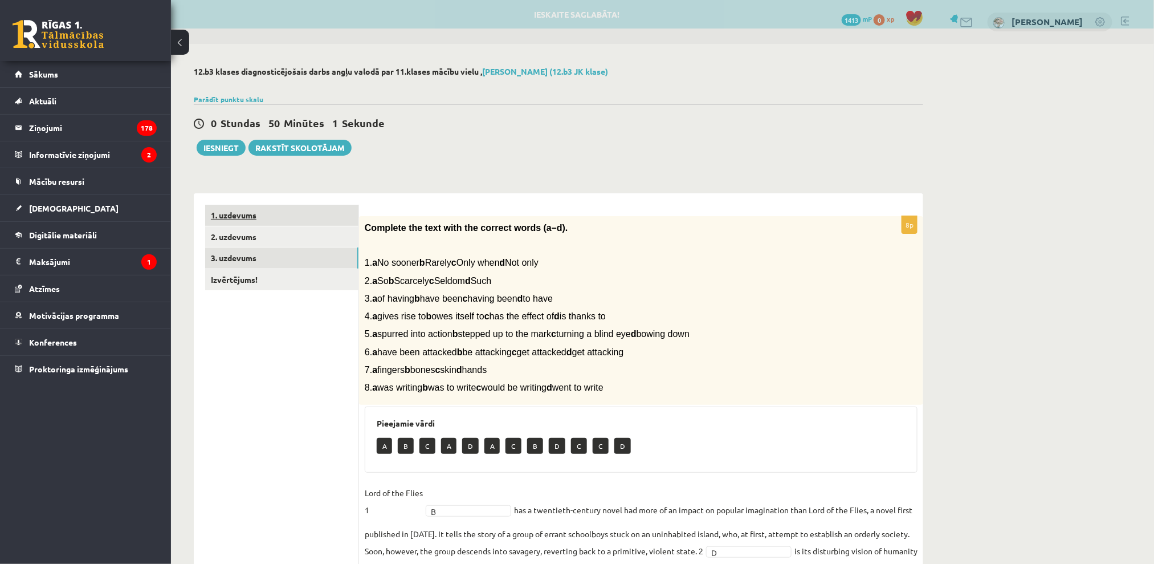
click at [255, 223] on link "1. uzdevums" at bounding box center [281, 215] width 153 height 21
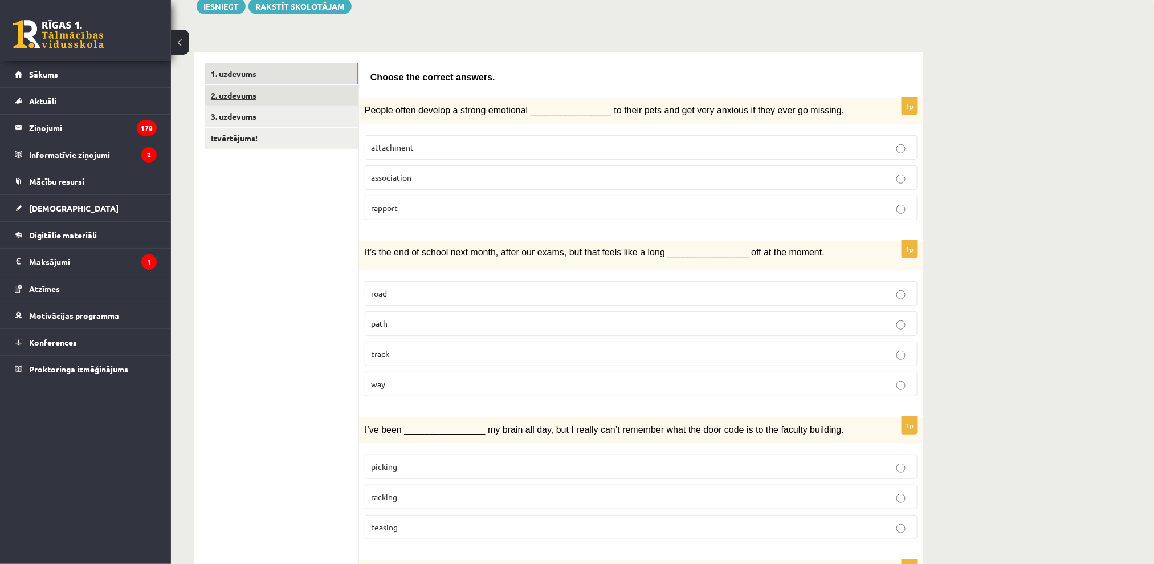
scroll to position [76, 0]
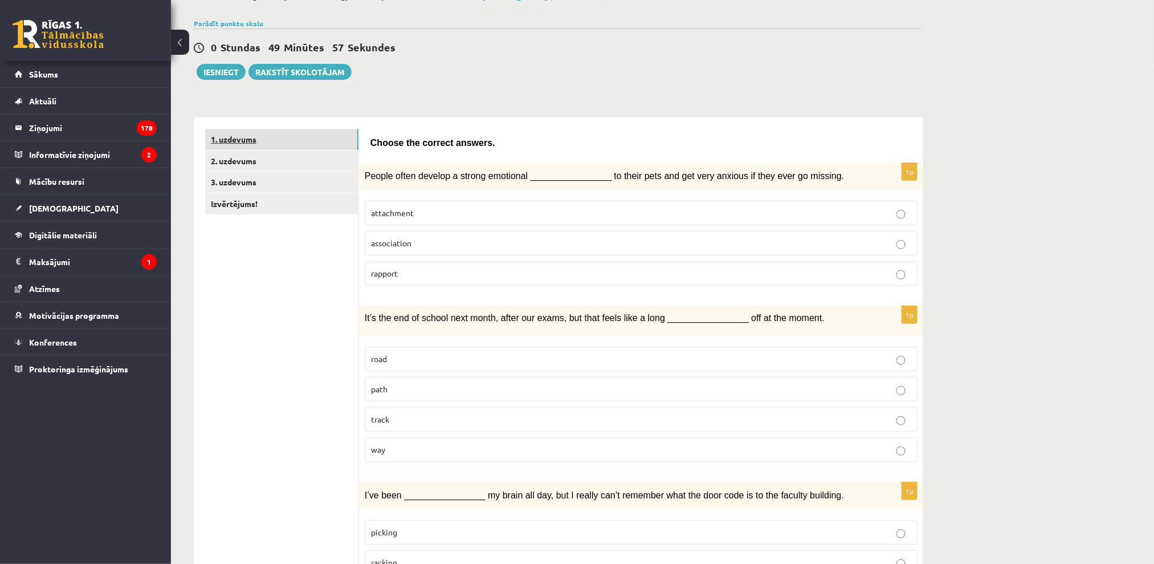
click at [240, 134] on link "1. uzdevums" at bounding box center [281, 139] width 153 height 21
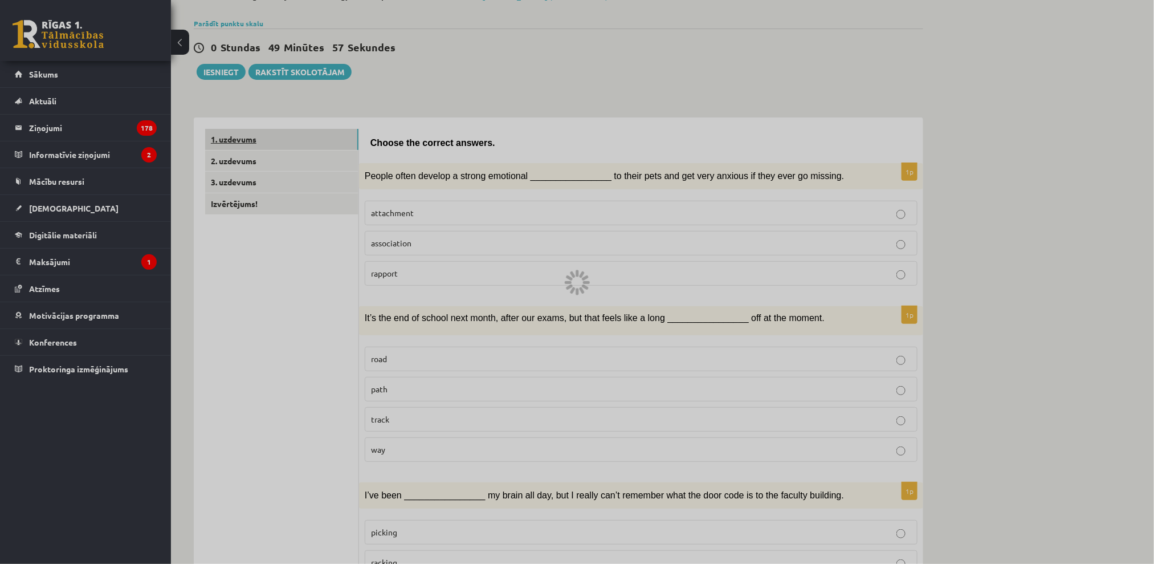
click at [240, 134] on div at bounding box center [577, 282] width 1154 height 564
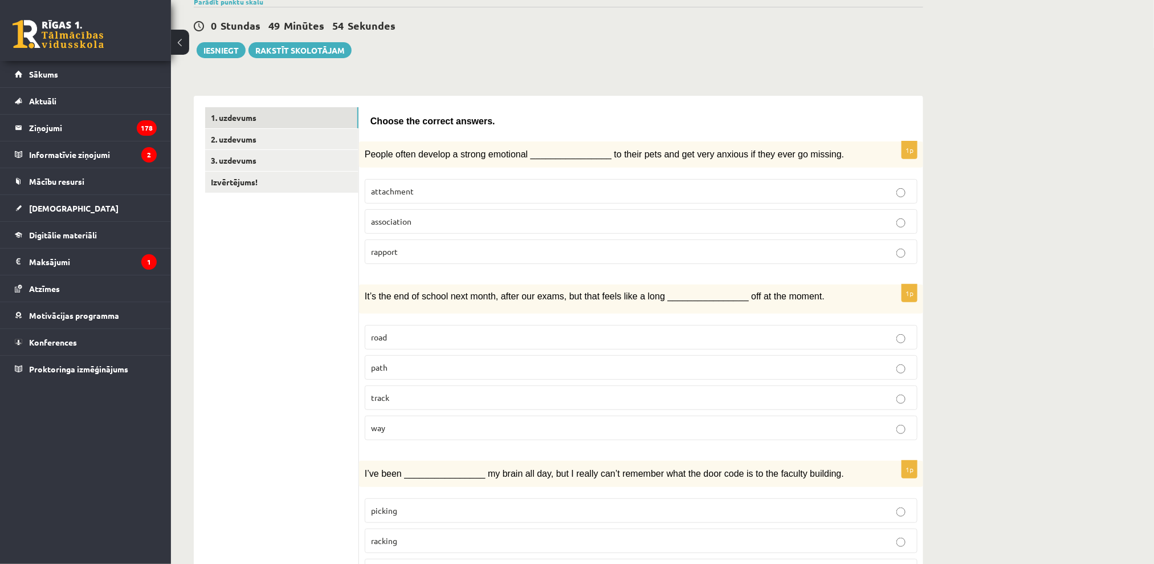
scroll to position [0, 0]
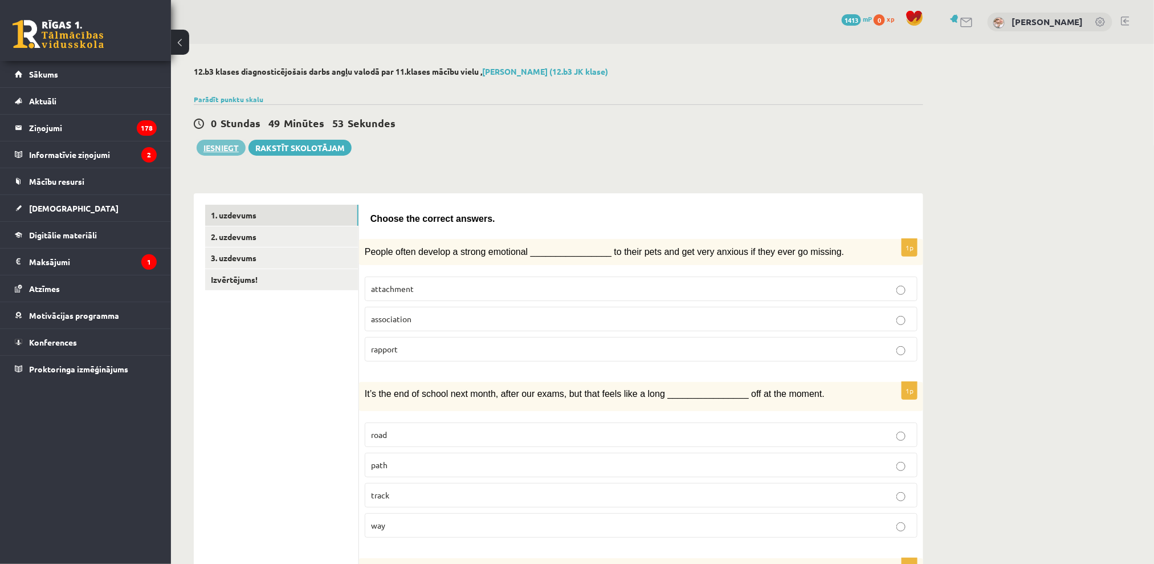
drag, startPoint x: 446, startPoint y: 231, endPoint x: 230, endPoint y: 149, distance: 230.3
click at [230, 149] on button "Iesniegt" at bounding box center [221, 148] width 49 height 16
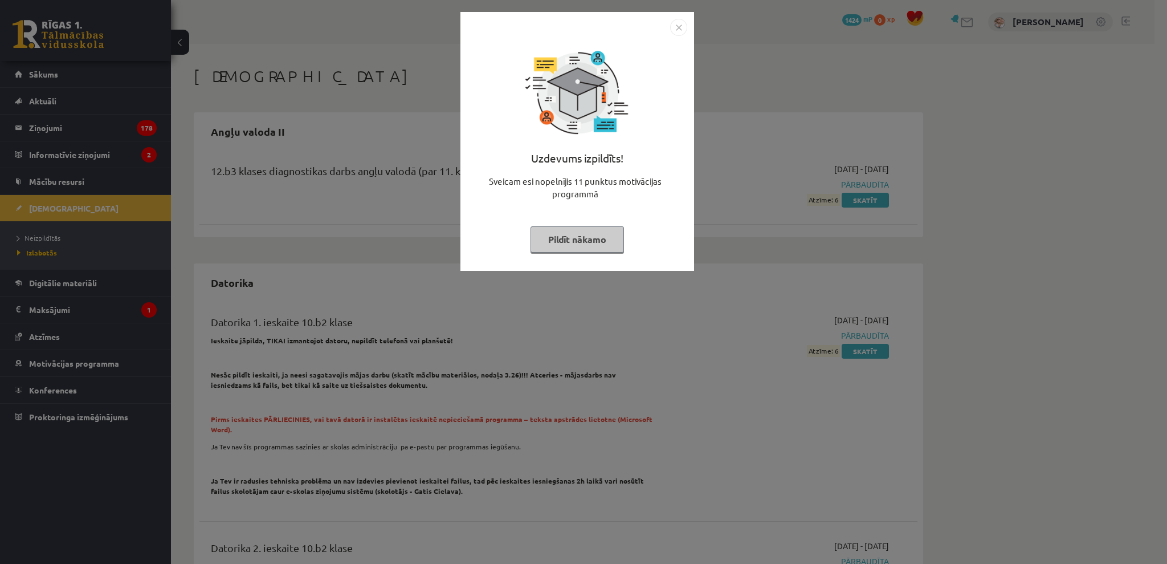
click at [607, 232] on button "Pildīt nākamo" at bounding box center [577, 239] width 93 height 26
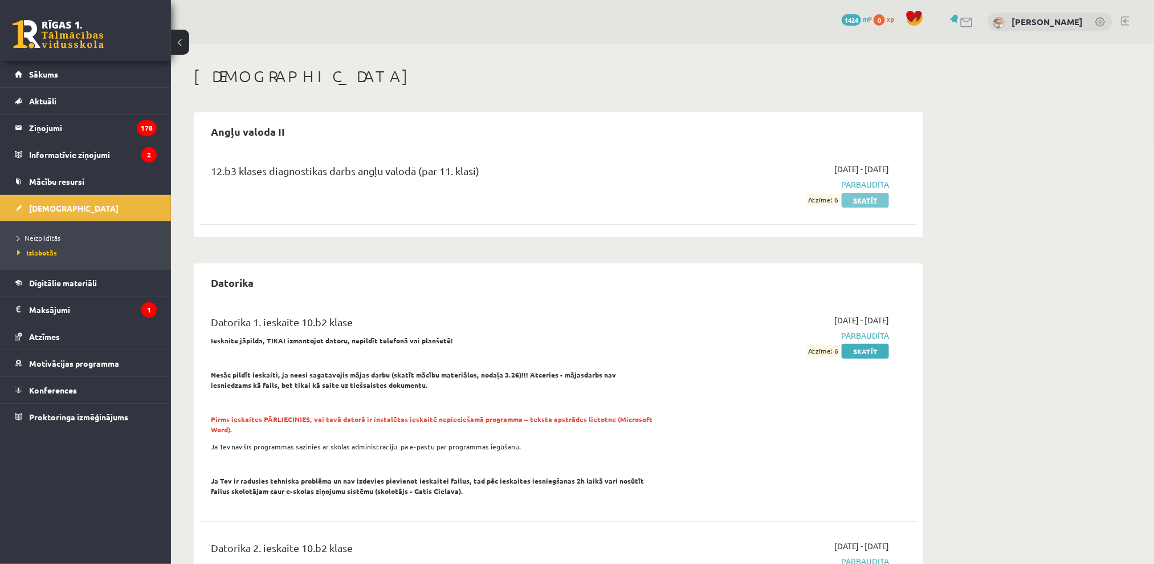
click at [849, 201] on link "Skatīt" at bounding box center [865, 200] width 47 height 15
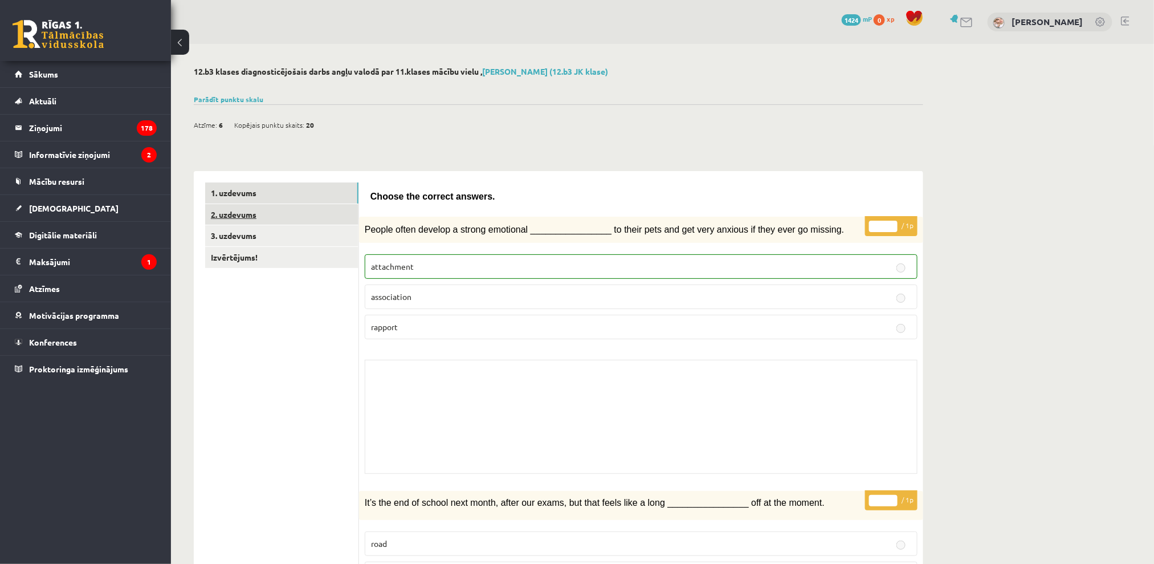
click at [274, 206] on link "2. uzdevums" at bounding box center [281, 214] width 153 height 21
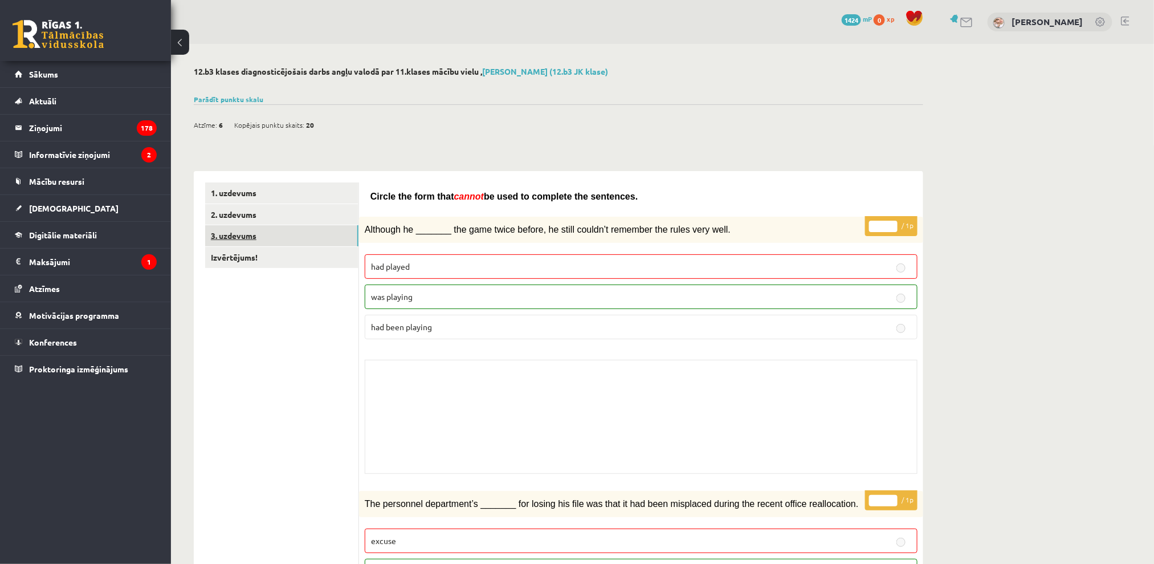
click at [279, 243] on link "3. uzdevums" at bounding box center [281, 235] width 153 height 21
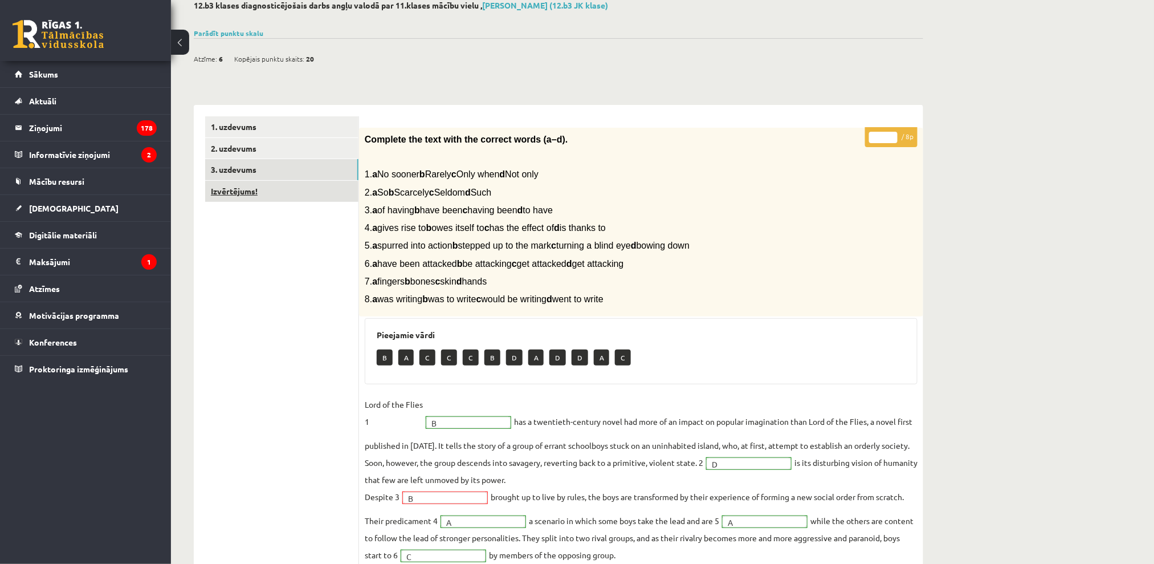
click at [245, 186] on link "Izvērtējums!" at bounding box center [281, 191] width 153 height 21
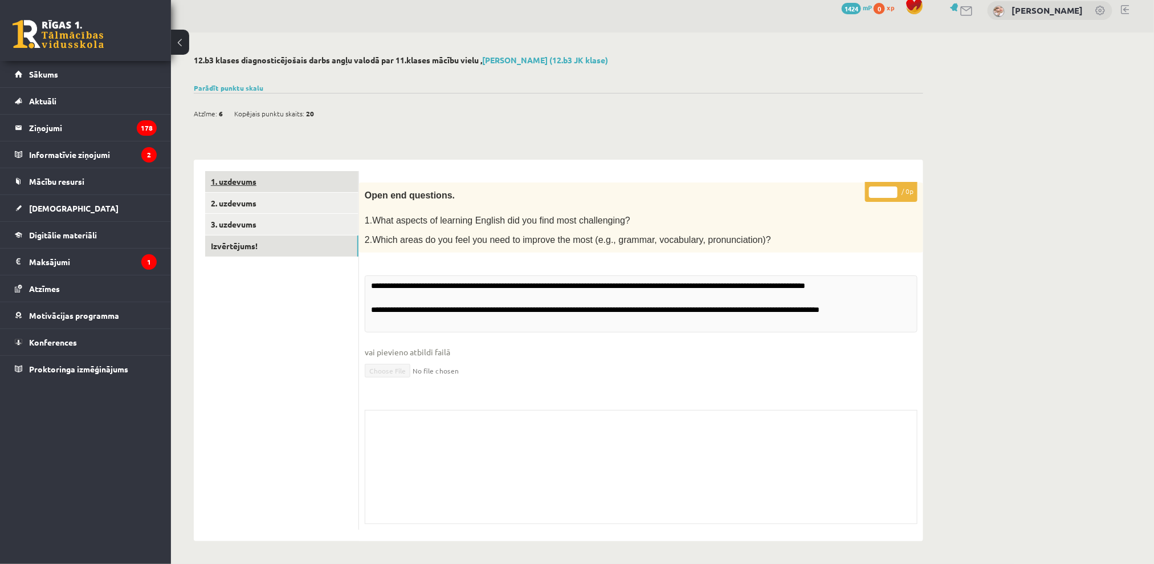
scroll to position [10, 0]
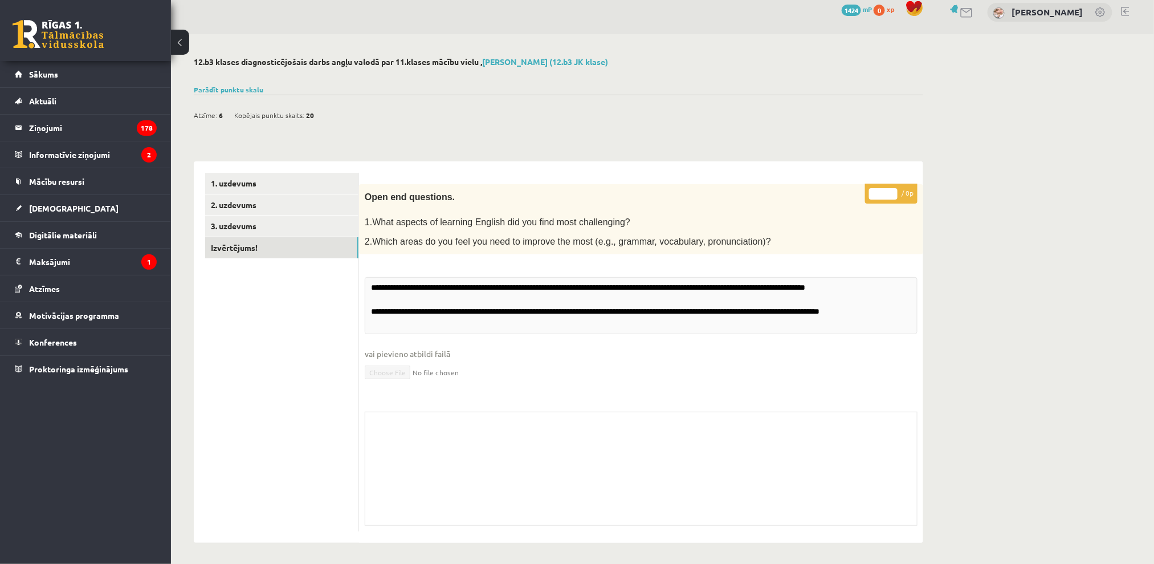
drag, startPoint x: 247, startPoint y: 183, endPoint x: 287, endPoint y: 369, distance: 190.6
click at [287, 367] on ul "1. uzdevums 2. uzdevums 3. uzdevums Izvērtējums!" at bounding box center [282, 352] width 154 height 359
click at [285, 361] on ul "1. uzdevums 2. uzdevums 3. uzdevums Izvērtējums!" at bounding box center [282, 352] width 154 height 359
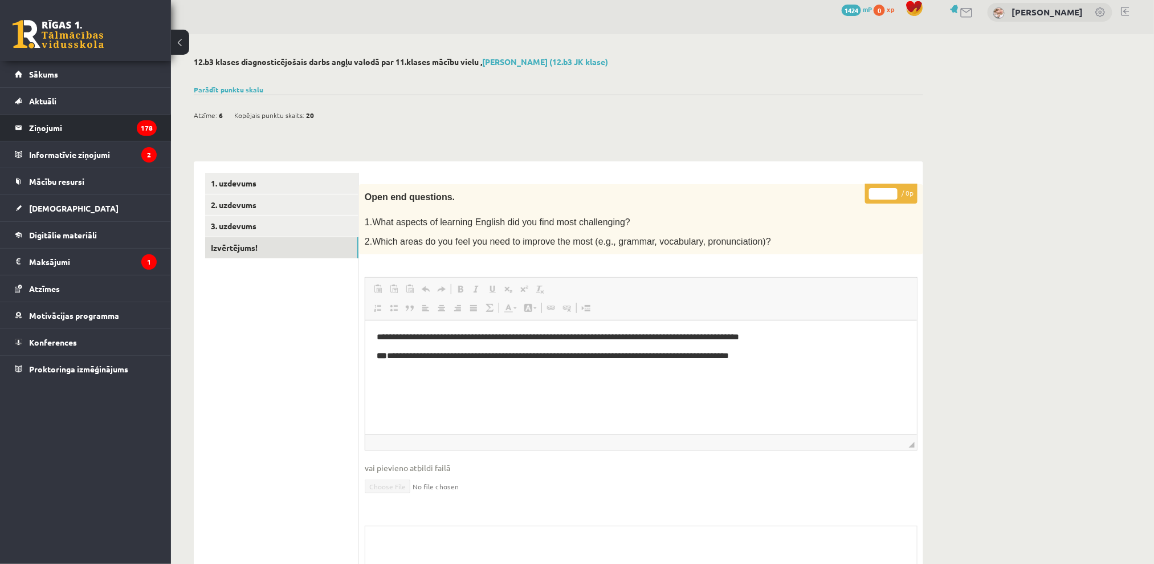
scroll to position [0, 0]
click at [86, 190] on link "Mācību resursi" at bounding box center [86, 181] width 142 height 26
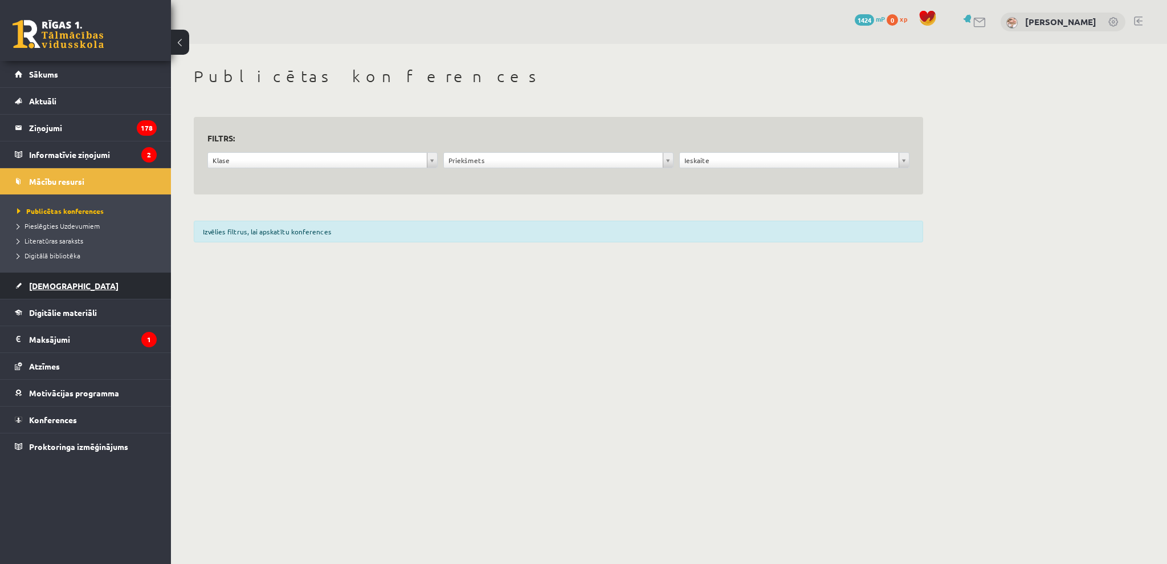
click at [65, 279] on link "[DEMOGRAPHIC_DATA]" at bounding box center [86, 285] width 142 height 26
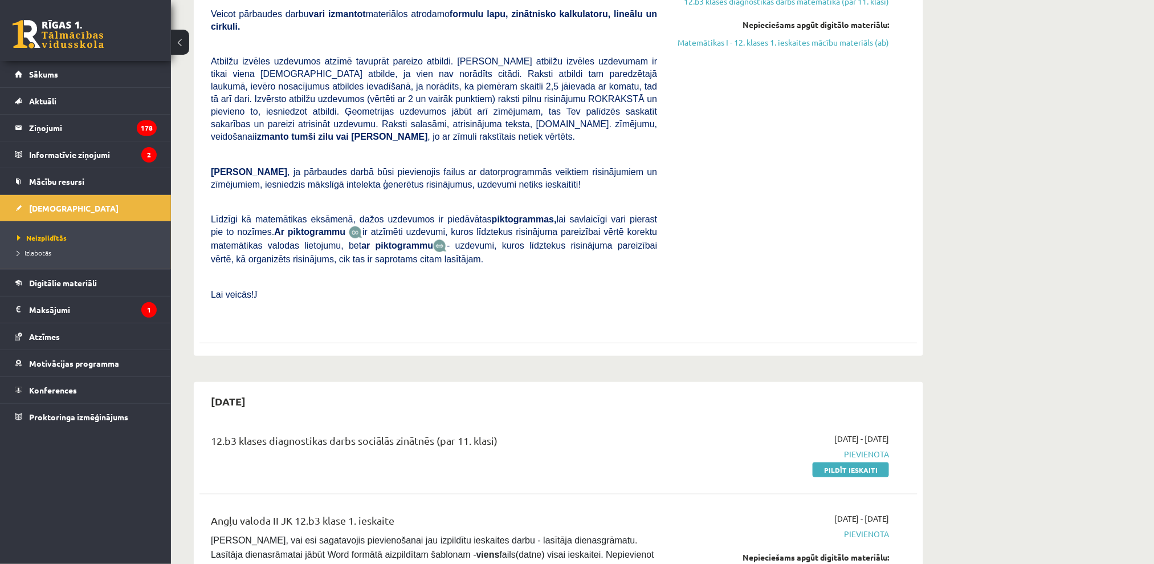
drag, startPoint x: 301, startPoint y: 256, endPoint x: 734, endPoint y: 173, distance: 440.6
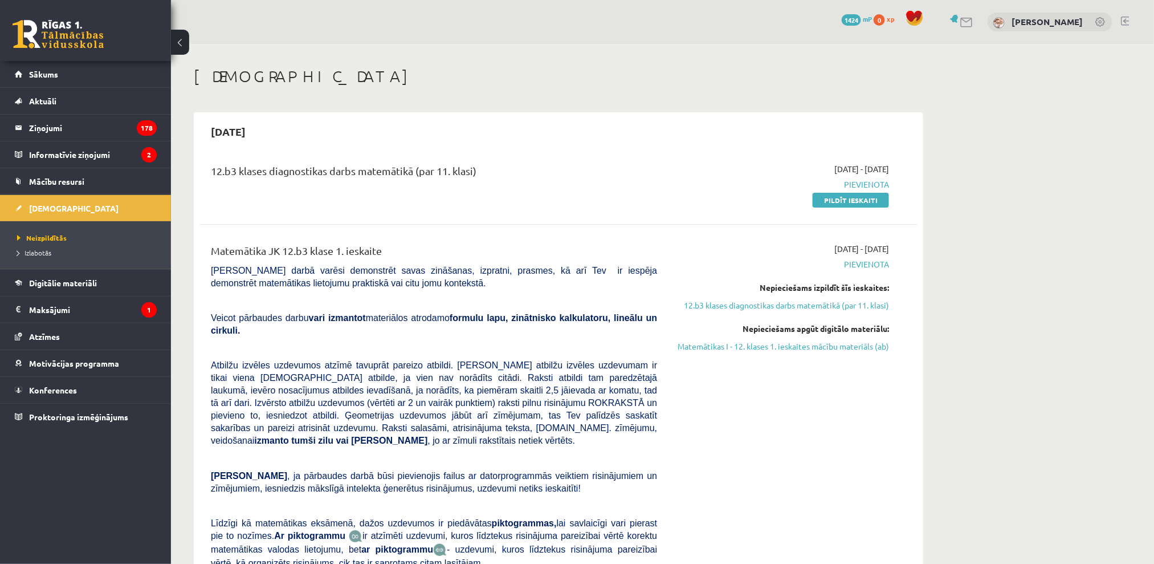
drag, startPoint x: 735, startPoint y: 222, endPoint x: 329, endPoint y: 8, distance: 458.9
click at [826, 195] on link "Pildīt ieskaiti" at bounding box center [851, 200] width 76 height 15
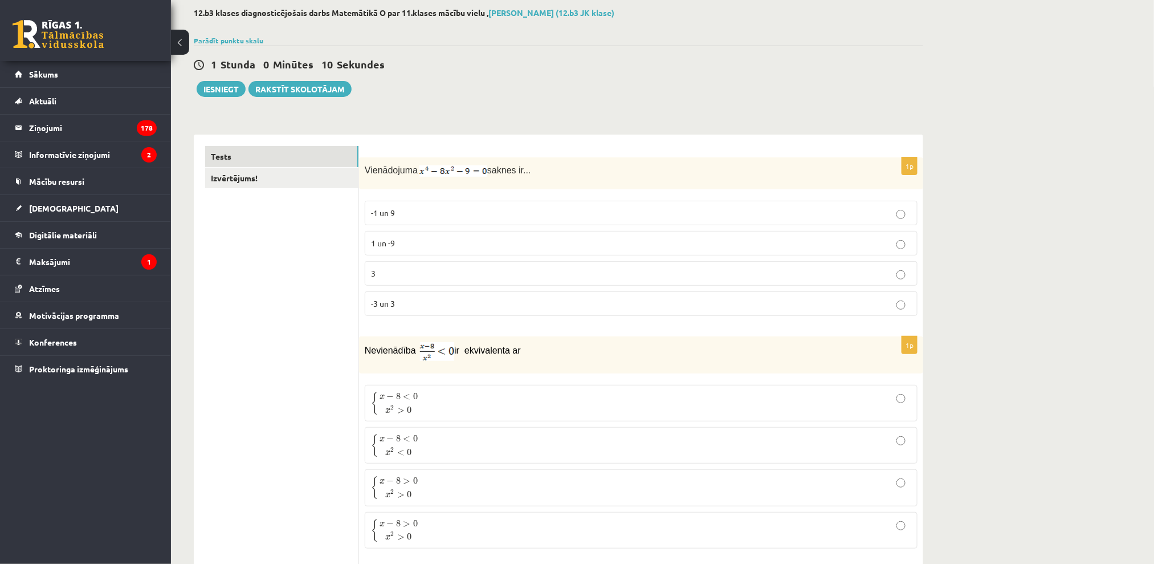
scroll to position [76, 0]
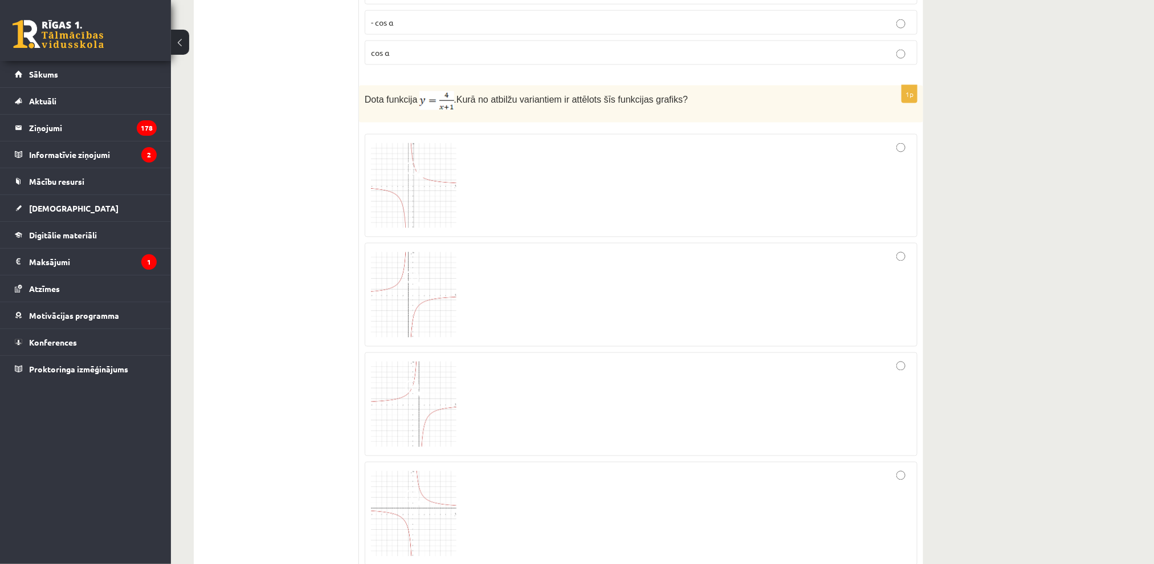
drag, startPoint x: 321, startPoint y: 173, endPoint x: 937, endPoint y: 407, distance: 658.5
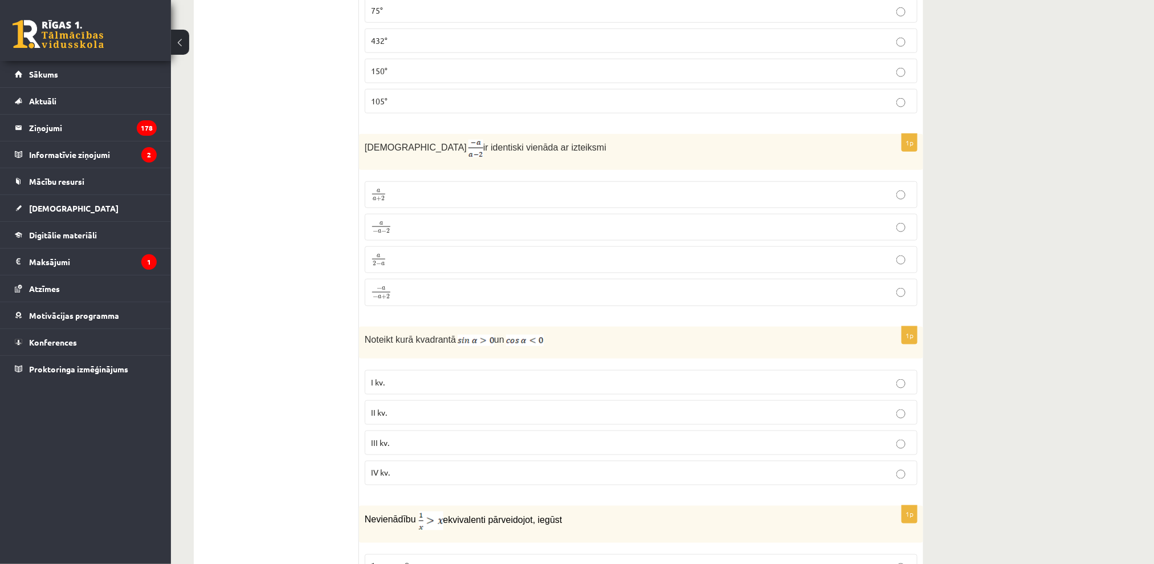
drag, startPoint x: 951, startPoint y: 344, endPoint x: 961, endPoint y: 340, distance: 11.5
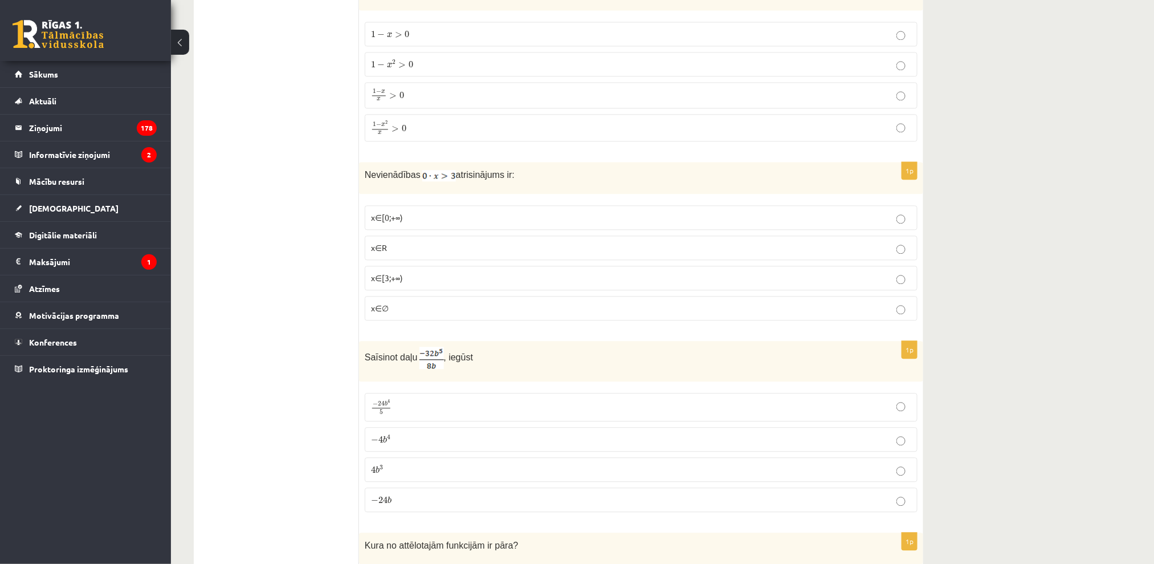
drag, startPoint x: 961, startPoint y: 340, endPoint x: 1124, endPoint y: 394, distance: 171.2
click at [1124, 394] on div "**********" at bounding box center [662, 62] width 983 height 5964
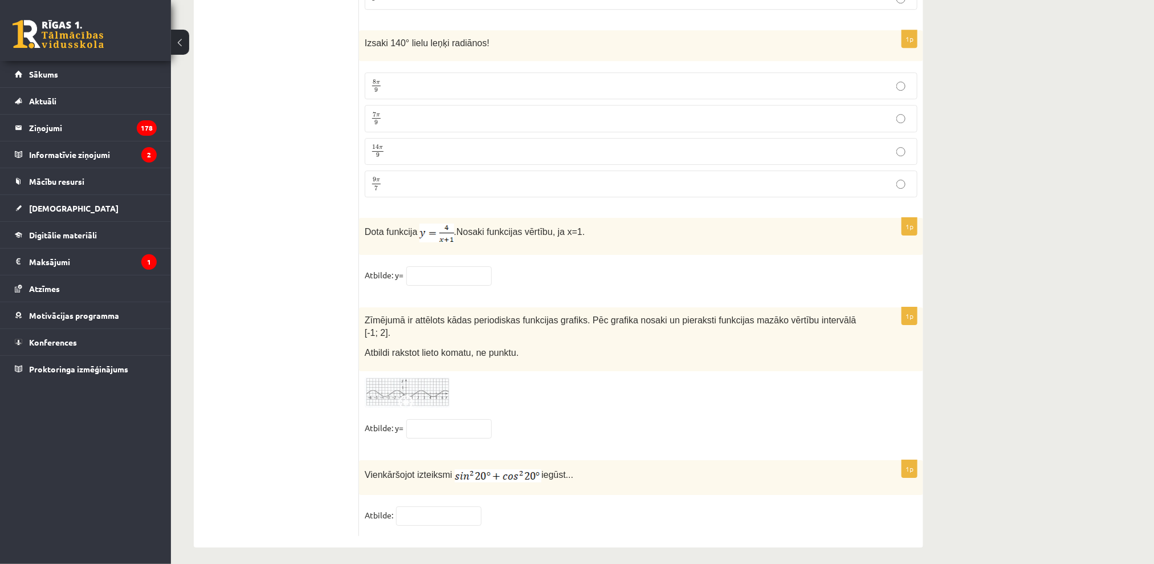
scroll to position [5363, 0]
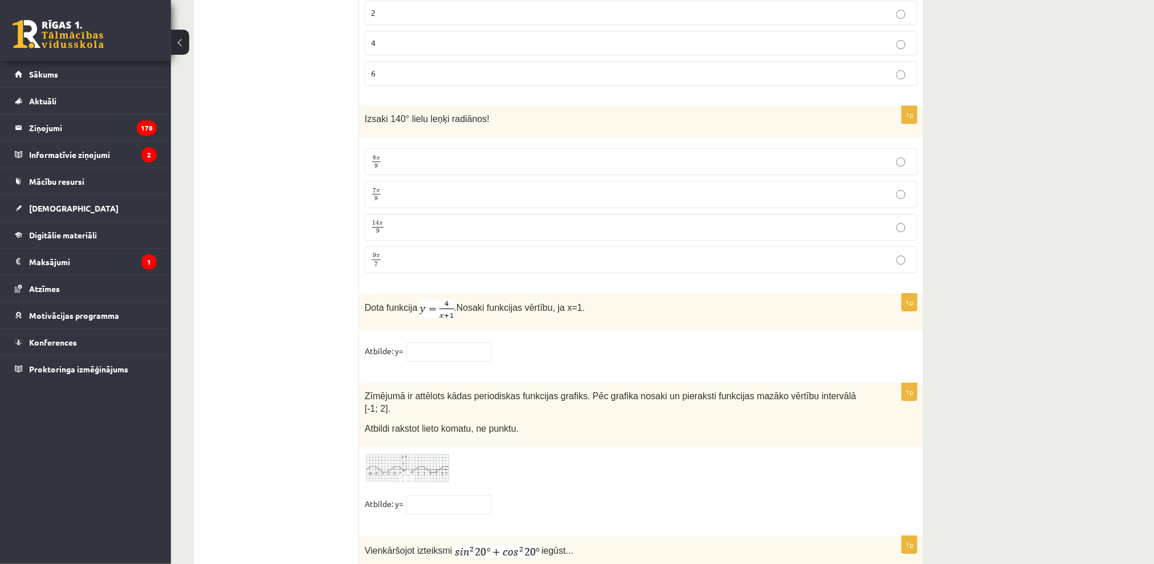
drag, startPoint x: 382, startPoint y: 411, endPoint x: 369, endPoint y: 386, distance: 28.3
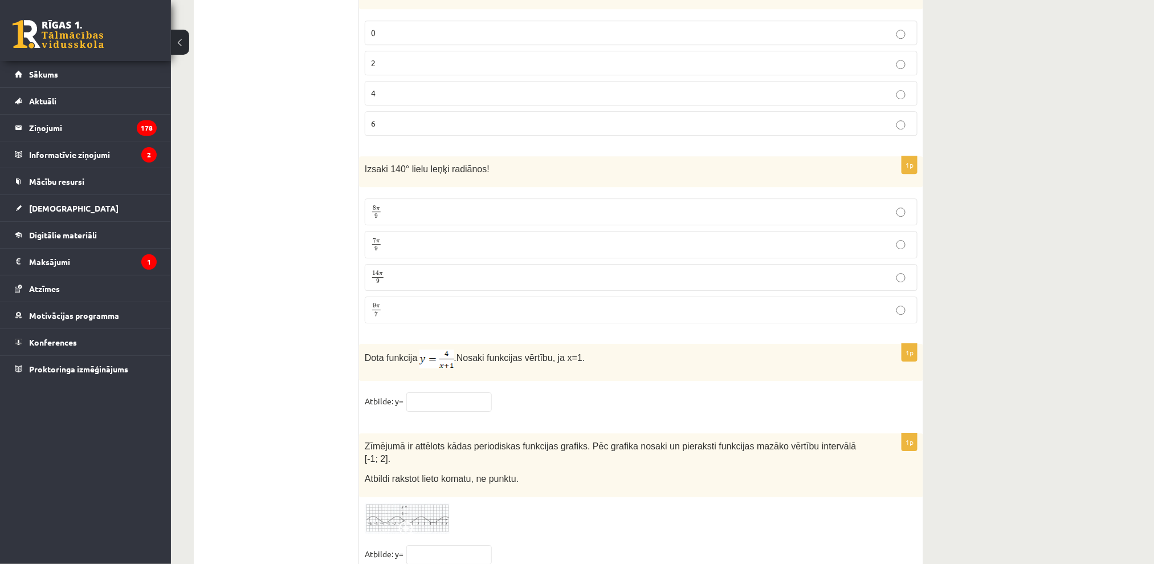
scroll to position [5286, 0]
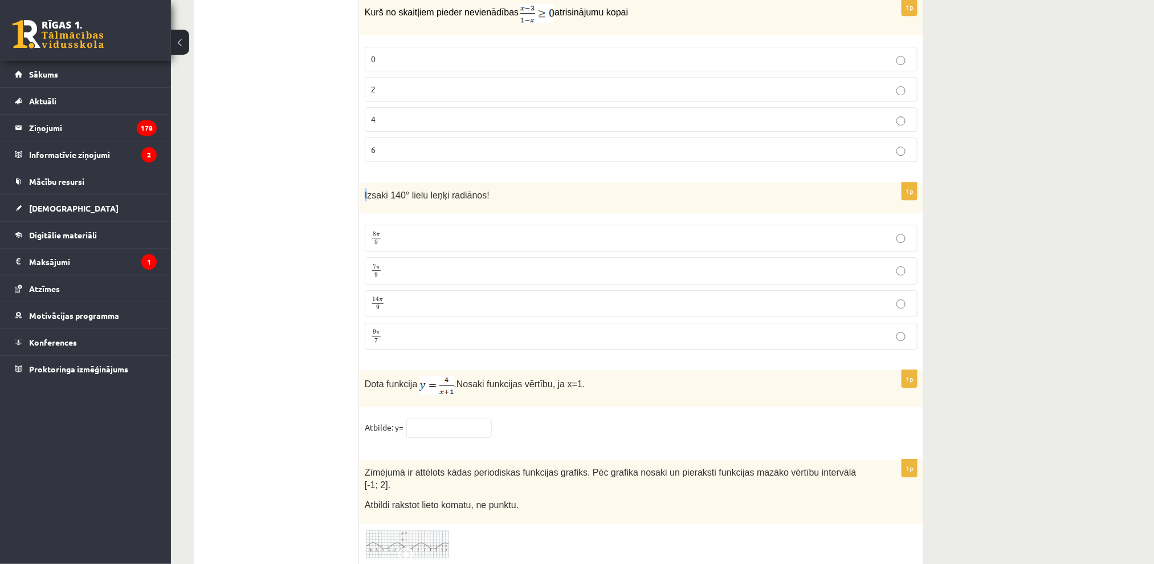
click at [368, 195] on div "Izsaki 140° lielu leņķi radiānos!" at bounding box center [641, 197] width 564 height 31
click at [386, 200] on span "Izsaki 140° lielu leņķi radiānos!" at bounding box center [427, 195] width 125 height 10
drag, startPoint x: 392, startPoint y: 205, endPoint x: 413, endPoint y: 235, distance: 36.5
click at [425, 245] on p "8 π 9 8 π 9" at bounding box center [641, 238] width 540 height 14
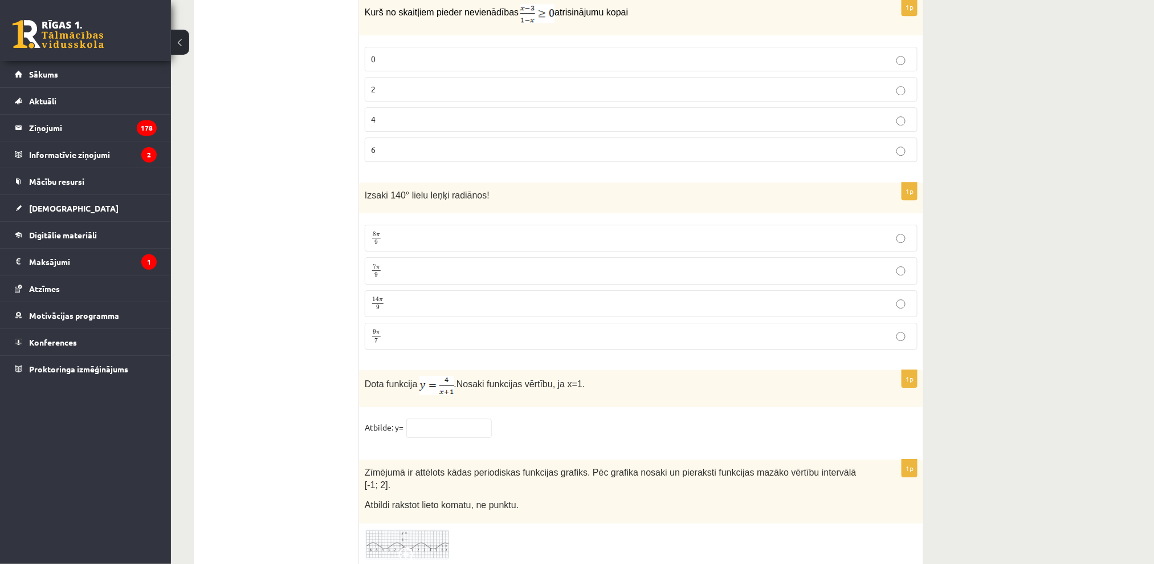
click at [365, 199] on span "Izsaki 140° lielu leņķi radiānos!" at bounding box center [427, 195] width 125 height 10
drag, startPoint x: 365, startPoint y: 200, endPoint x: 492, endPoint y: 216, distance: 128.6
click at [492, 214] on div "Izsaki 140° lielu leņķi radiānos!" at bounding box center [641, 197] width 564 height 31
copy div "Izsaki 140° lielu leņķi radiānos!"
drag, startPoint x: 466, startPoint y: 301, endPoint x: 475, endPoint y: 274, distance: 28.3
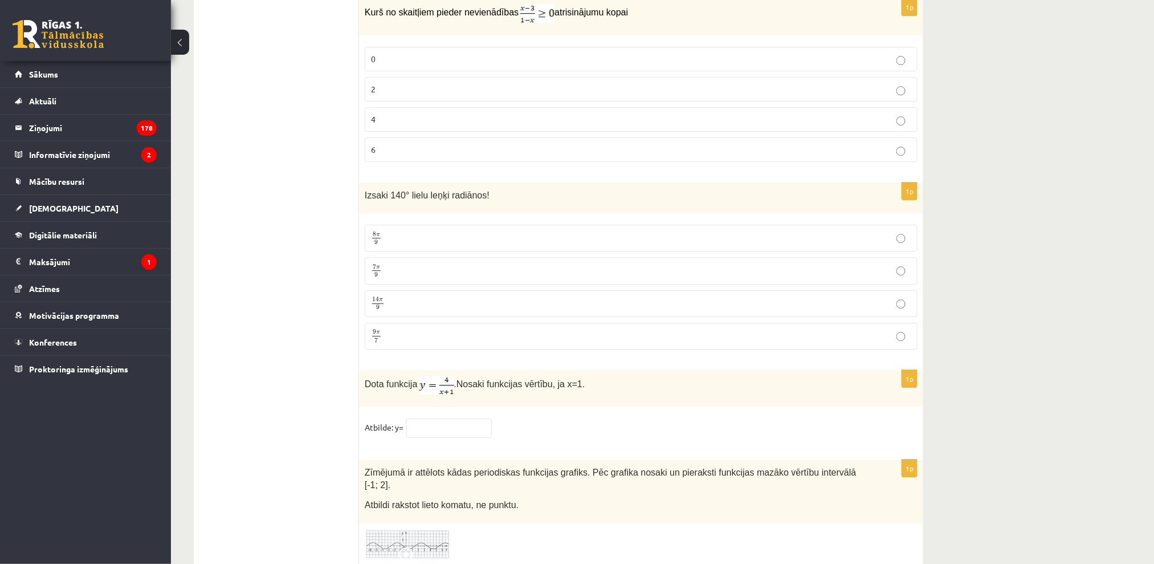
click at [475, 274] on p "7 π 9 7 π 9" at bounding box center [641, 270] width 540 height 14
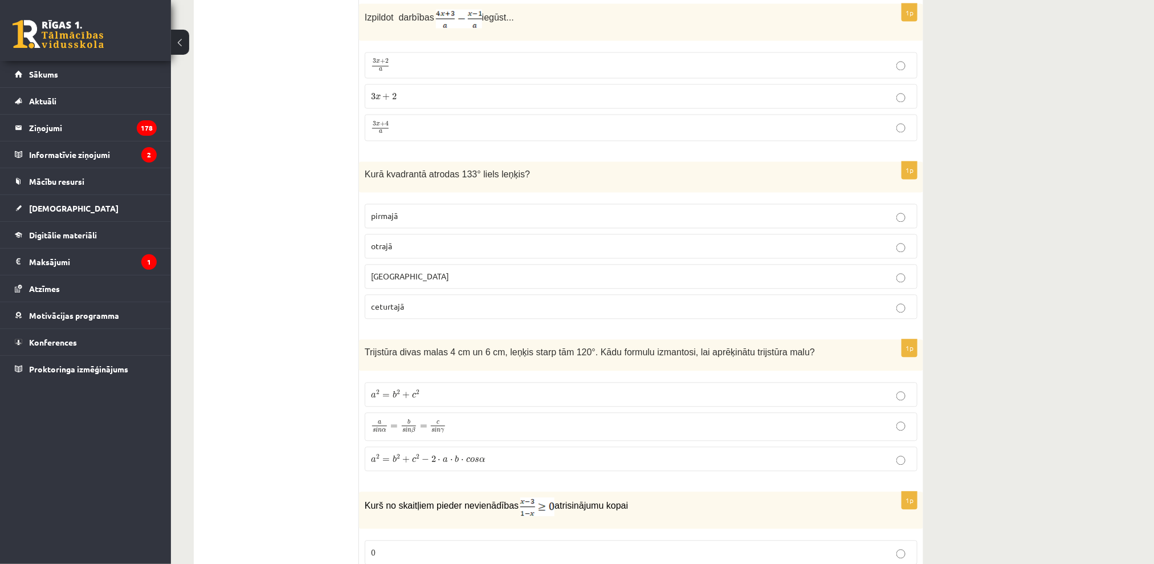
drag, startPoint x: 1078, startPoint y: 357, endPoint x: 364, endPoint y: 370, distance: 714.8
click at [365, 357] on span "Trijstūra divas malas 4 cm un 6 cm, leņķis starp tām 120°. Kādu formulu izmanto…" at bounding box center [590, 353] width 450 height 10
drag, startPoint x: 465, startPoint y: 374, endPoint x: 534, endPoint y: 367, distance: 69.3
click at [536, 369] on div "Trijstūra divas malas 4 cm un 6 cm, leņķis starp tām 120°. Kādu formulu izmanto…" at bounding box center [641, 355] width 564 height 31
click at [458, 354] on span "Trijstūra divas malas 4 cm un 6 cm, leņķis starp tām 120°. Kādu formulu izmanto…" at bounding box center [590, 353] width 450 height 10
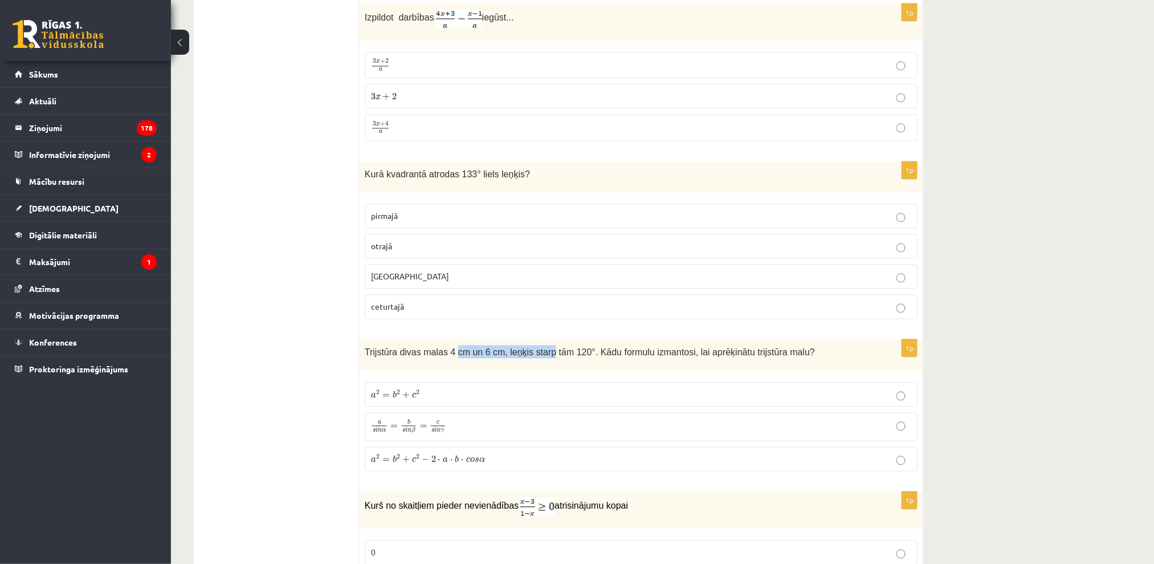
drag, startPoint x: 458, startPoint y: 355, endPoint x: 442, endPoint y: 357, distance: 16.0
click at [455, 355] on span "Trijstūra divas malas 4 cm un 6 cm, leņķis starp tām 120°. Kādu formulu izmanto…" at bounding box center [590, 353] width 450 height 10
drag, startPoint x: 365, startPoint y: 356, endPoint x: 402, endPoint y: 360, distance: 36.7
click at [384, 357] on span "Trijstūra divas malas 4 cm un 6 cm, leņķis starp tām 120°. Kādu formulu izmanto…" at bounding box center [590, 353] width 450 height 10
click at [396, 357] on span "Trijstūra divas malas 4 cm un 6 cm, leņķis starp tām 120°. Kādu formulu izmanto…" at bounding box center [590, 353] width 450 height 10
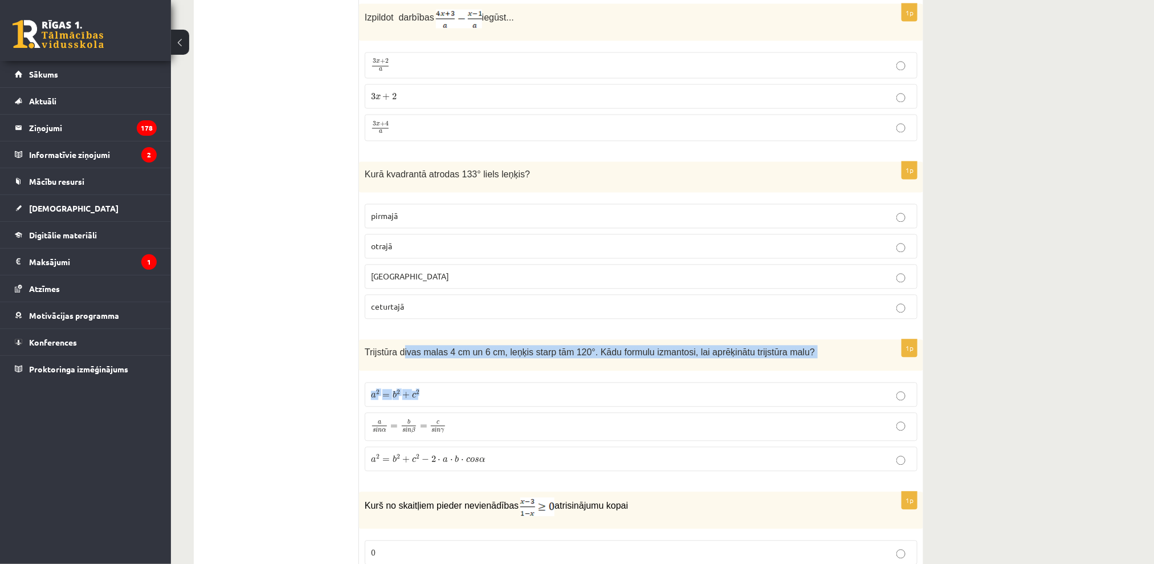
drag, startPoint x: 402, startPoint y: 360, endPoint x: 465, endPoint y: 377, distance: 65.7
click at [465, 377] on div "1p Trijstūra divas malas 4 cm un 6 cm, leņķis starp tām 120°. Kādu formulu izma…" at bounding box center [641, 410] width 564 height 140
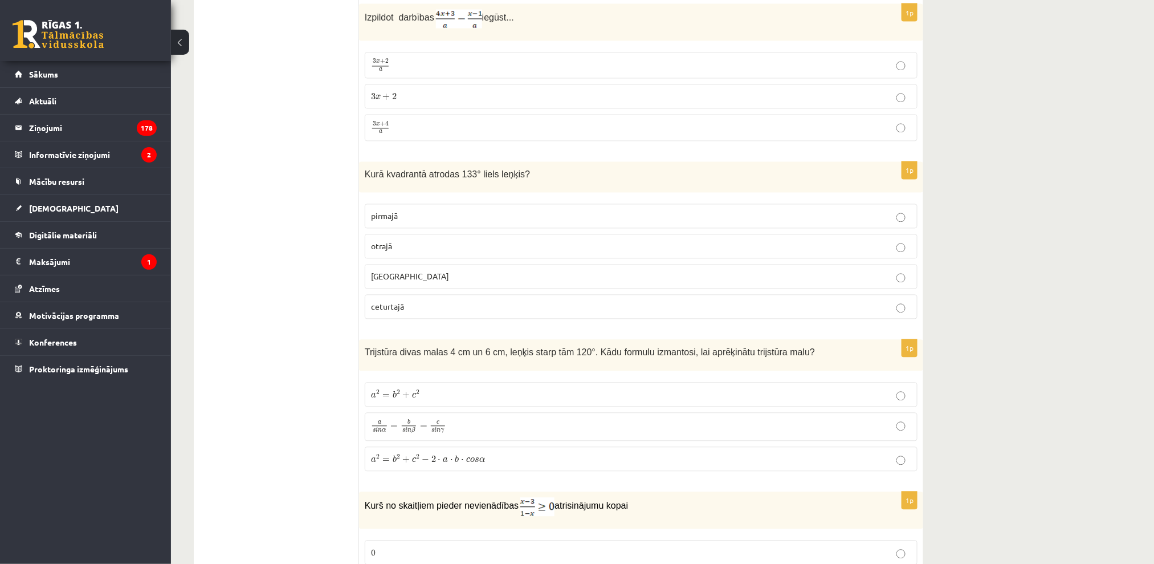
click at [360, 356] on div "Trijstūra divas malas 4 cm un 6 cm, leņķis starp tām 120°. Kādu formulu izmanto…" at bounding box center [641, 355] width 564 height 31
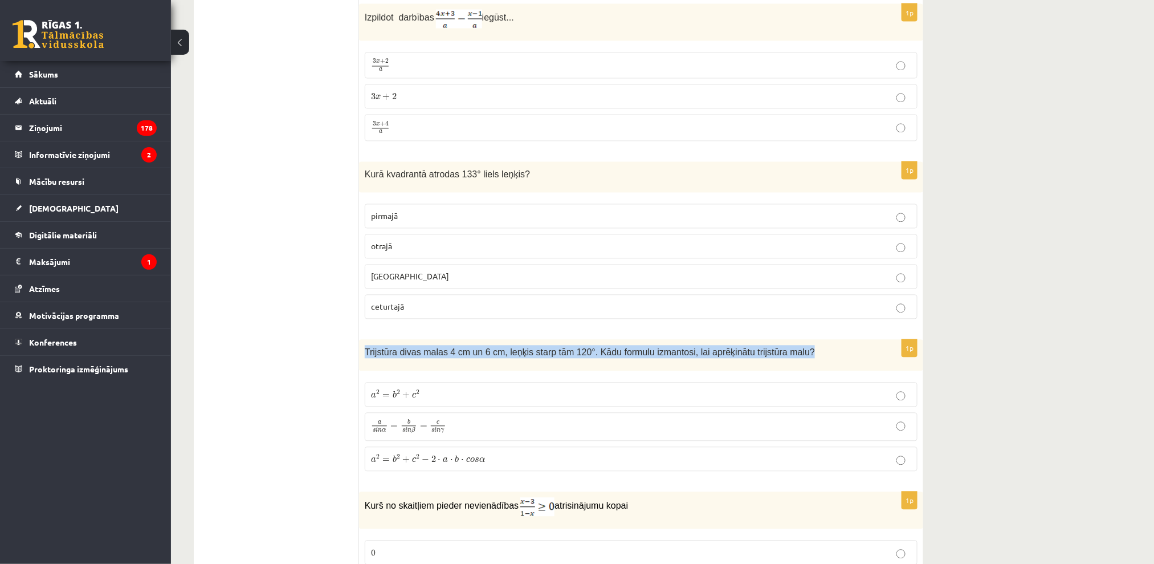
click at [360, 356] on div "Trijstūra divas malas 4 cm un 6 cm, leņķis starp tām 120°. Kādu formulu izmanto…" at bounding box center [641, 355] width 564 height 31
click at [366, 357] on span "Trijstūra divas malas 4 cm un 6 cm, leņķis starp tām 120°. Kādu formulu izmanto…" at bounding box center [590, 353] width 450 height 10
drag, startPoint x: 360, startPoint y: 355, endPoint x: 408, endPoint y: 358, distance: 48.0
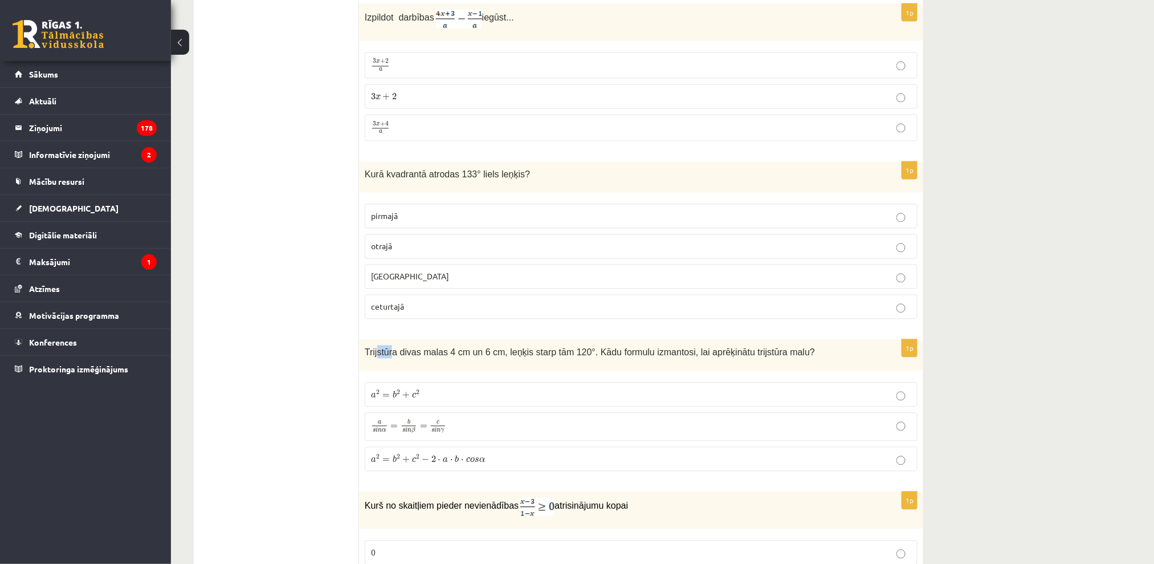
click at [395, 355] on span "Trijstūra divas malas 4 cm un 6 cm, leņķis starp tām 120°. Kādu formulu izmanto…" at bounding box center [590, 353] width 450 height 10
click at [403, 356] on span "Trijstūra divas malas 4 cm un 6 cm, leņķis starp tām 120°. Kādu formulu izmanto…" at bounding box center [590, 353] width 450 height 10
click at [429, 371] on div "Trijstūra divas malas 4 cm un 6 cm, leņķis starp tām 120°. Kādu formulu izmanto…" at bounding box center [641, 355] width 564 height 31
click at [366, 357] on span "Trijstūra divas malas 4 cm un 6 cm, leņķis starp tām 120°. Kādu formulu izmanto…" at bounding box center [590, 353] width 450 height 10
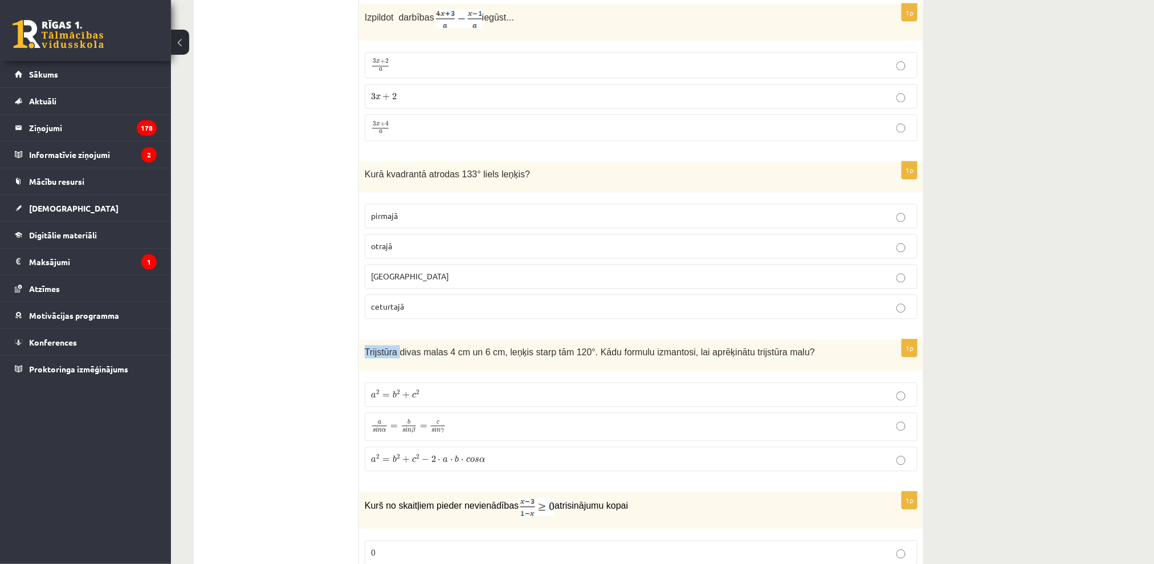
click at [368, 351] on span "Trijstūra divas malas 4 cm un 6 cm, leņķis starp tām 120°. Kādu formulu izmanto…" at bounding box center [590, 353] width 450 height 10
click at [366, 357] on span "Trijstūra divas malas 4 cm un 6 cm, leņķis starp tām 120°. Kādu formulu izmanto…" at bounding box center [590, 353] width 450 height 10
drag, startPoint x: 366, startPoint y: 358, endPoint x: 386, endPoint y: 361, distance: 20.8
click at [374, 357] on span "Trijstūra divas malas 4 cm un 6 cm, leņķis starp tām 120°. Kādu formulu izmanto…" at bounding box center [590, 353] width 450 height 10
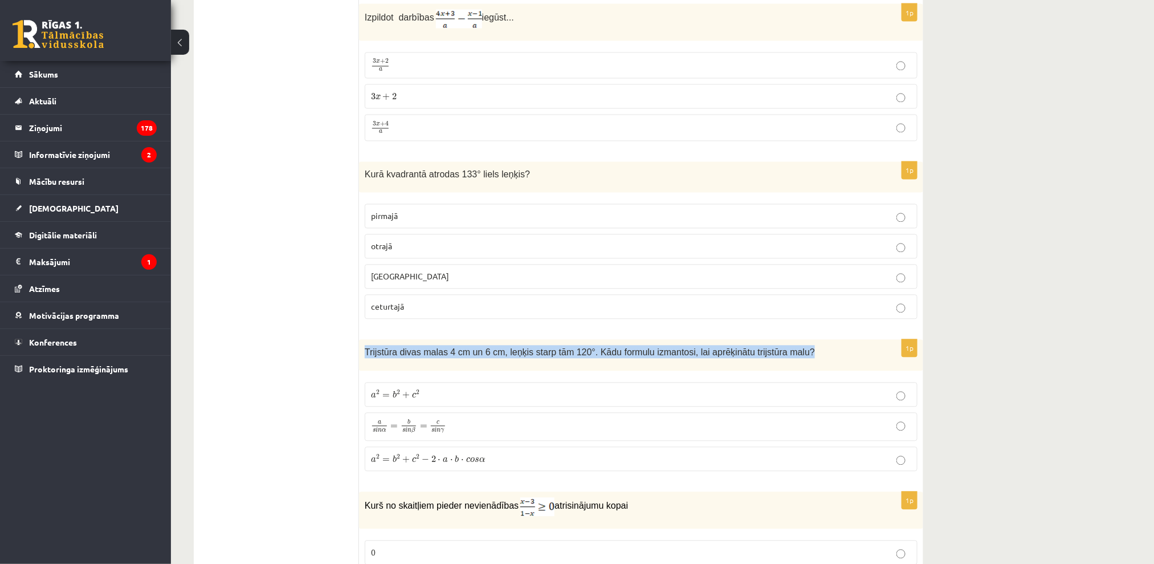
drag, startPoint x: 795, startPoint y: 360, endPoint x: 361, endPoint y: 358, distance: 433.7
click at [361, 358] on div "Trijstūra divas malas 4 cm un 6 cm, leņķis starp tām 120°. Kādu formulu izmanto…" at bounding box center [641, 355] width 564 height 31
drag, startPoint x: 361, startPoint y: 358, endPoint x: 370, endPoint y: 356, distance: 9.4
click at [361, 358] on div "Trijstūra divas malas 4 cm un 6 cm, leņķis starp tām 120°. Kādu formulu izmanto…" at bounding box center [641, 355] width 564 height 31
drag, startPoint x: 365, startPoint y: 352, endPoint x: 776, endPoint y: 352, distance: 410.9
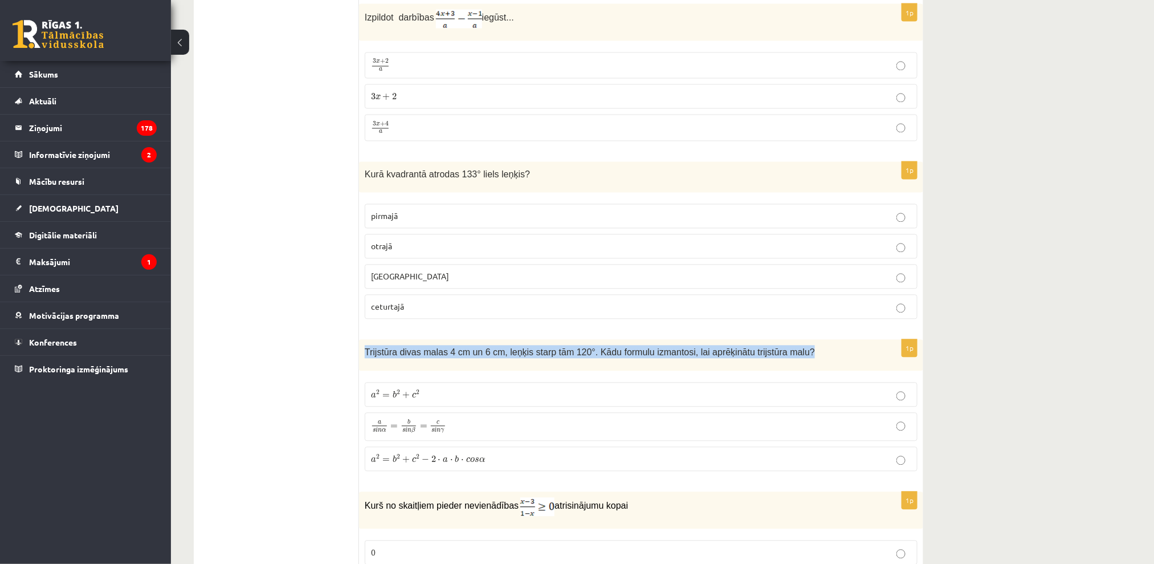
click at [784, 355] on p "Trijstūra divas malas 4 cm un 6 cm, leņķis starp tām 120°. Kādu formulu izmanto…" at bounding box center [613, 351] width 496 height 13
drag, startPoint x: 752, startPoint y: 350, endPoint x: 744, endPoint y: 354, distance: 8.7
copy span "Trijstūra divas malas 4 cm un 6 cm, leņķis starp tām 120°. Kādu formulu izmanto…"
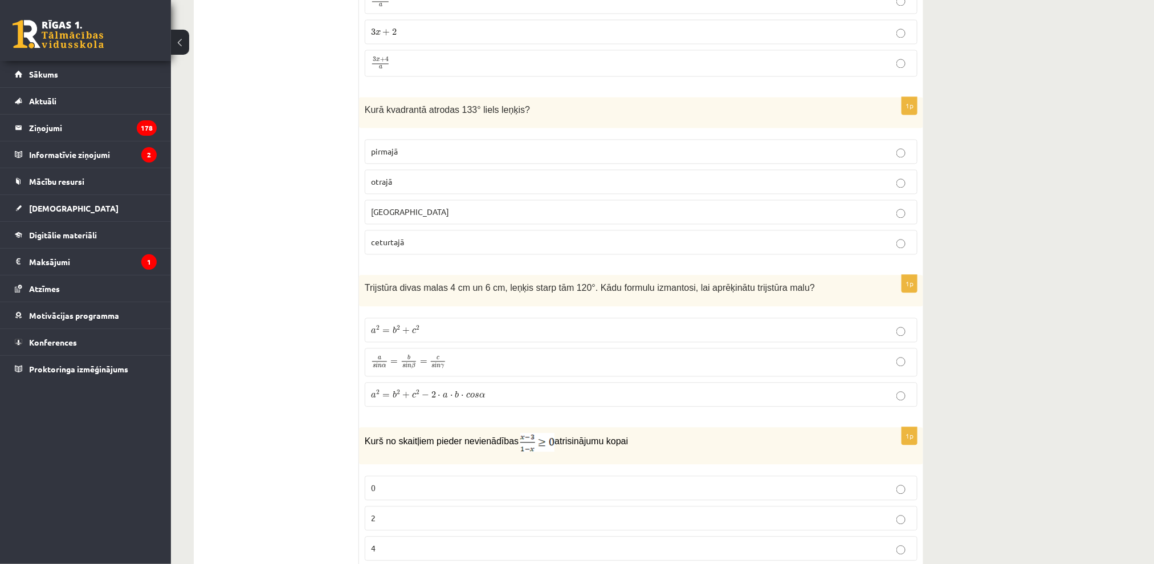
scroll to position [4869, 0]
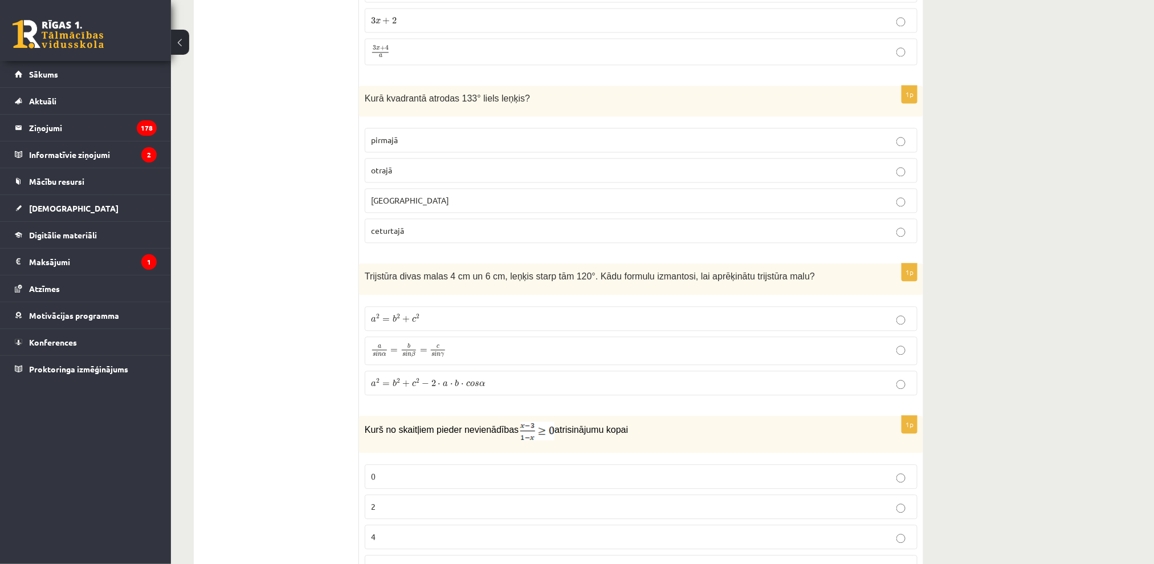
drag, startPoint x: 370, startPoint y: 77, endPoint x: 393, endPoint y: 1, distance: 79.9
click at [364, 100] on div "Kurā kvadrantā atrodas 133° liels leņķis?" at bounding box center [641, 100] width 564 height 31
drag, startPoint x: 364, startPoint y: 100, endPoint x: 371, endPoint y: 104, distance: 8.4
click at [368, 103] on div "Kurā kvadrantā atrodas 133° liels leņķis?" at bounding box center [641, 100] width 564 height 31
drag, startPoint x: 389, startPoint y: 115, endPoint x: 413, endPoint y: 128, distance: 27.5
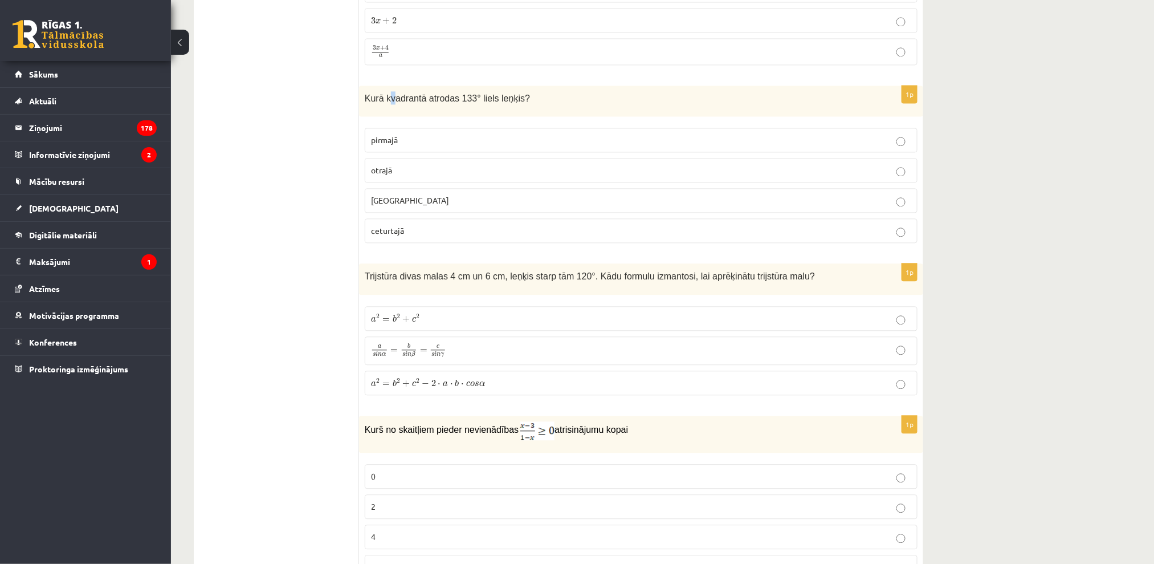
click at [407, 126] on div "1p Kurā kvadrantā atrodas 133° liels leņķis? pirmajā otrajā trešajā ceturtajā" at bounding box center [641, 168] width 564 height 167
drag, startPoint x: 366, startPoint y: 104, endPoint x: 370, endPoint y: 99, distance: 6.6
drag, startPoint x: 365, startPoint y: 97, endPoint x: 484, endPoint y: 146, distance: 128.1
click at [470, 250] on div "1p Kurā kvadrantā atrodas 133° liels leņķis? pirmajā otrajā trešajā ceturtajā" at bounding box center [641, 168] width 564 height 167
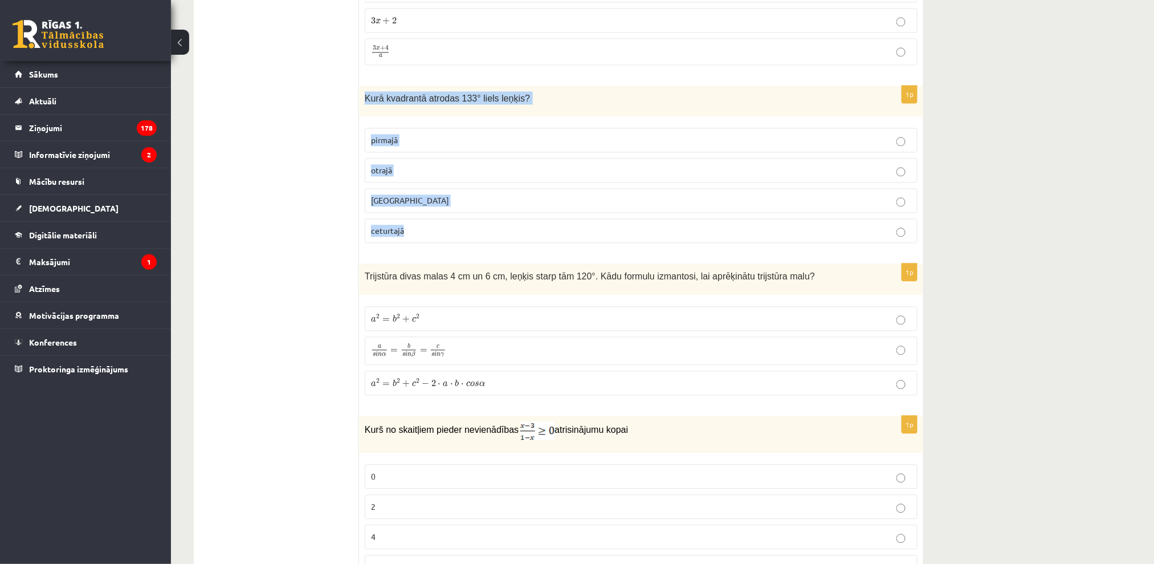
copy div "Kurā kvadrantā atrodas 133° liels leņķis? pirmajā otrajā trešajā ceturtajā"
drag, startPoint x: 480, startPoint y: 99, endPoint x: 523, endPoint y: 115, distance: 44.9
click at [523, 117] on div "Kurā kvadrantā atrodas 133° liels leņķis?" at bounding box center [641, 100] width 564 height 31
click at [411, 169] on p "otrajā" at bounding box center [641, 170] width 540 height 12
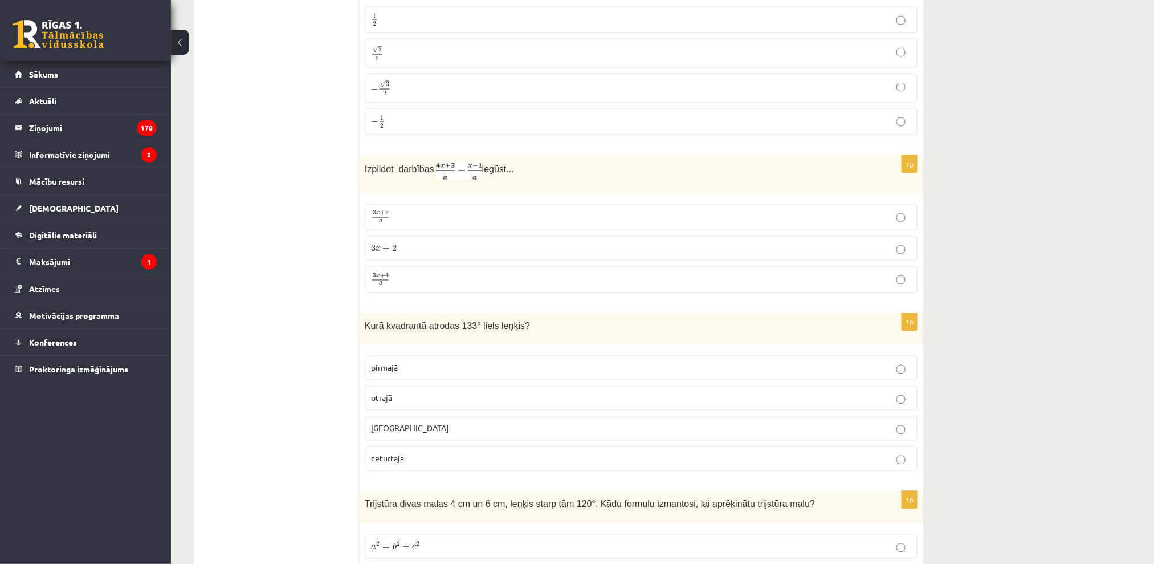
scroll to position [4413, 0]
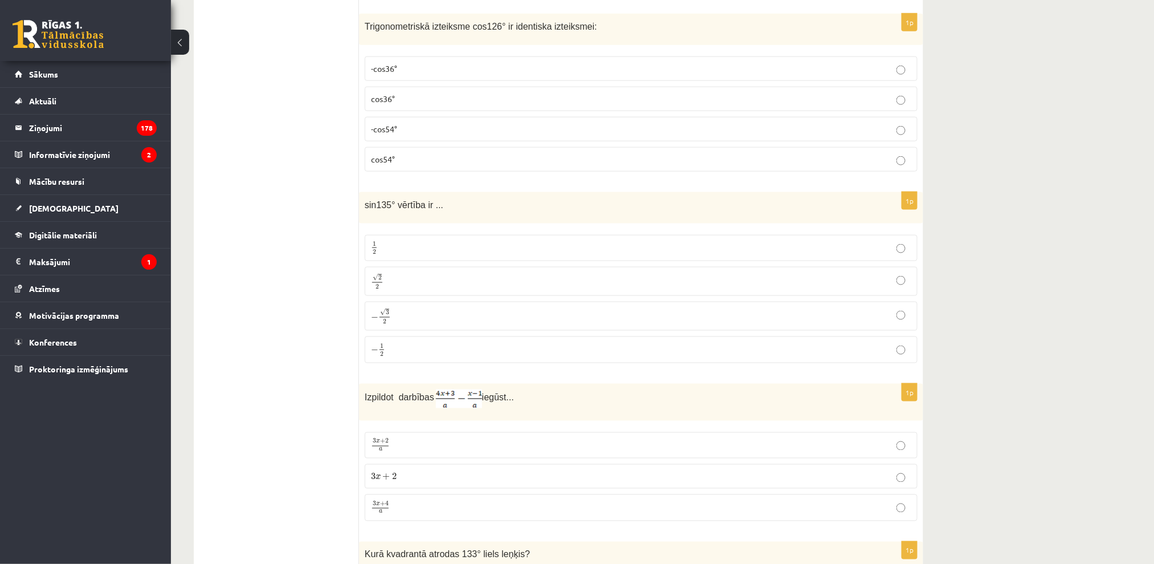
drag, startPoint x: 366, startPoint y: 203, endPoint x: 394, endPoint y: 209, distance: 29.2
click at [375, 205] on span "sin135° vērtība ir ..." at bounding box center [404, 205] width 79 height 10
drag, startPoint x: 394, startPoint y: 209, endPoint x: 457, endPoint y: 207, distance: 62.7
click at [426, 210] on span "sin135° vērtība ir ..." at bounding box center [404, 205] width 79 height 10
click at [459, 207] on p "sin135° vērtība ir ..." at bounding box center [613, 204] width 496 height 13
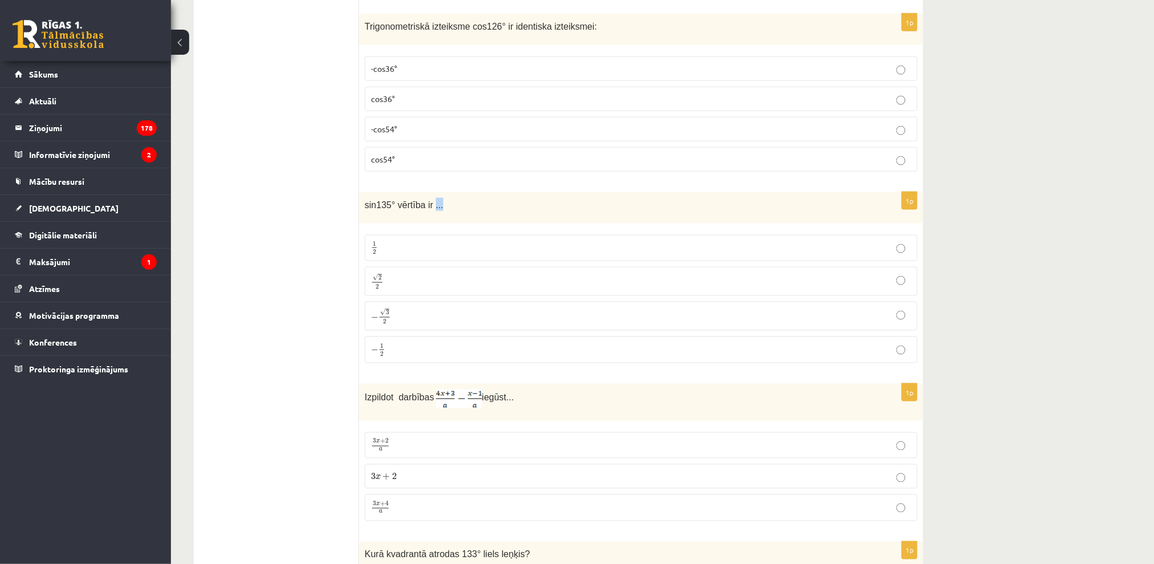
drag, startPoint x: 459, startPoint y: 207, endPoint x: 411, endPoint y: 208, distance: 47.9
click at [424, 211] on p "sin135° vērtība ir ..." at bounding box center [613, 204] width 496 height 13
click at [485, 211] on p "sin135° vērtība ir ..." at bounding box center [613, 204] width 496 height 13
drag, startPoint x: 405, startPoint y: 207, endPoint x: 385, endPoint y: 211, distance: 20.8
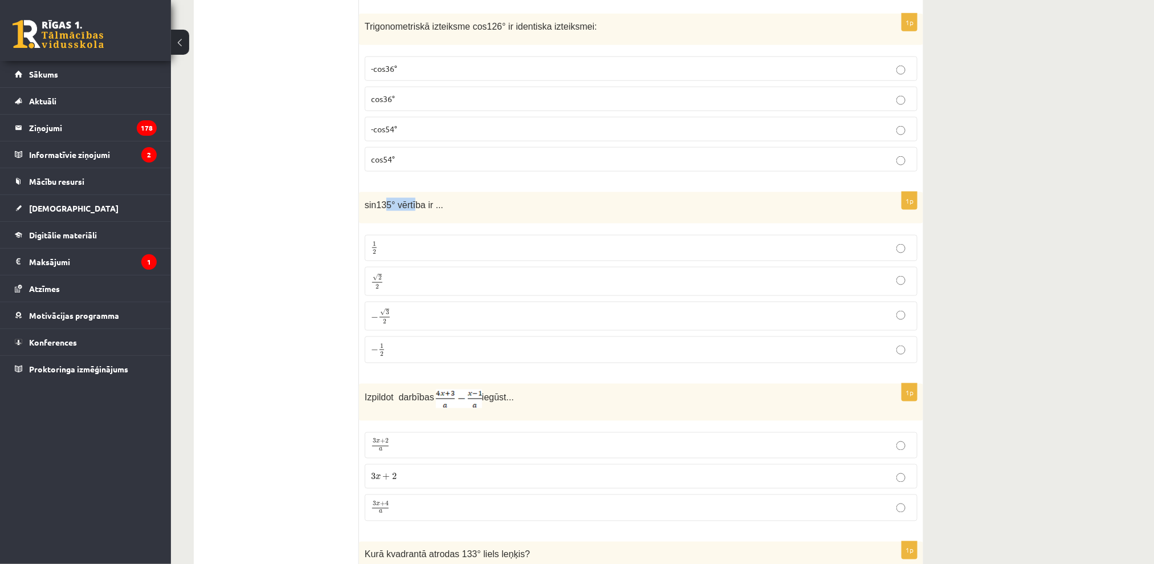
click at [385, 210] on span "sin135° vērtība ir ..." at bounding box center [404, 205] width 79 height 10
click at [439, 207] on p "sin135° vērtība ir ..." at bounding box center [613, 204] width 496 height 13
click at [435, 207] on p "sin135° vērtība ir ..." at bounding box center [613, 204] width 496 height 13
click at [421, 209] on span "sin135° vērtība ir ..." at bounding box center [404, 205] width 79 height 10
drag, startPoint x: 397, startPoint y: 213, endPoint x: 388, endPoint y: 215, distance: 9.8
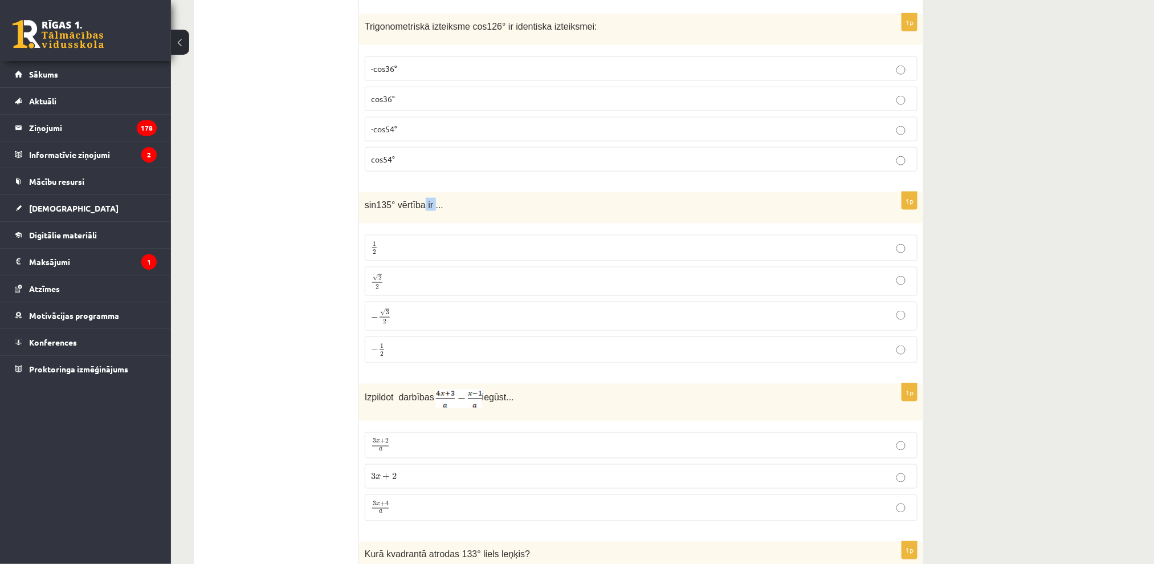
click at [396, 211] on p "sin135° vērtība ir ..." at bounding box center [613, 204] width 496 height 13
click at [387, 215] on div "sin135° vērtība ir ..." at bounding box center [641, 207] width 564 height 31
drag, startPoint x: 373, startPoint y: 198, endPoint x: 364, endPoint y: 207, distance: 12.5
drag, startPoint x: 364, startPoint y: 207, endPoint x: 445, endPoint y: 198, distance: 82.0
click at [445, 198] on div "sin135° vērtība ir ..." at bounding box center [641, 207] width 564 height 31
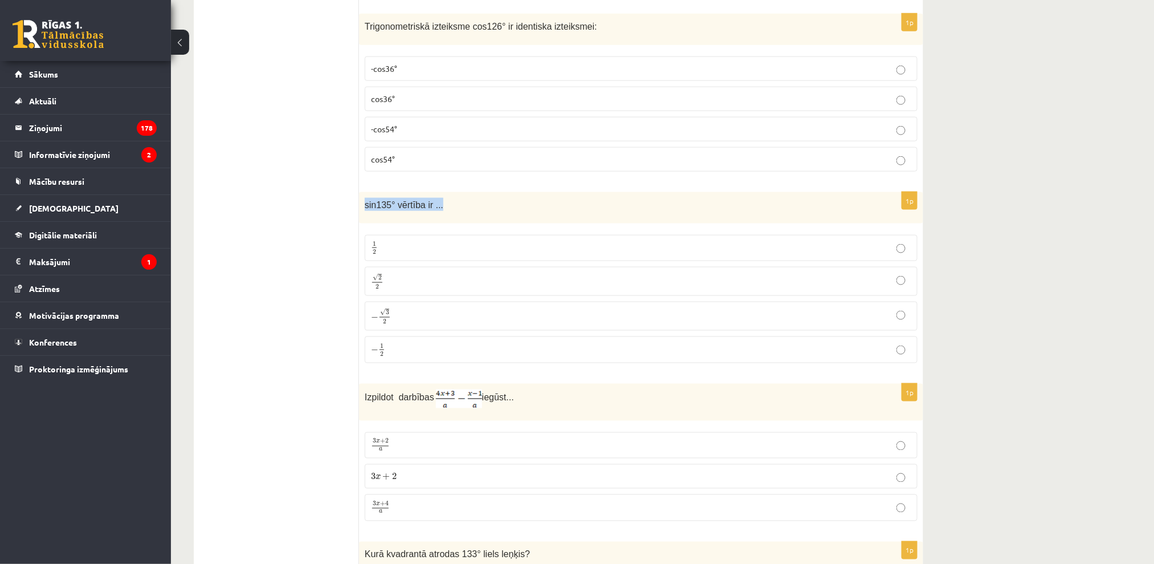
copy span "sin135° vērtība ir ..."
click at [460, 280] on p "√ 2 2 2 2" at bounding box center [641, 281] width 540 height 17
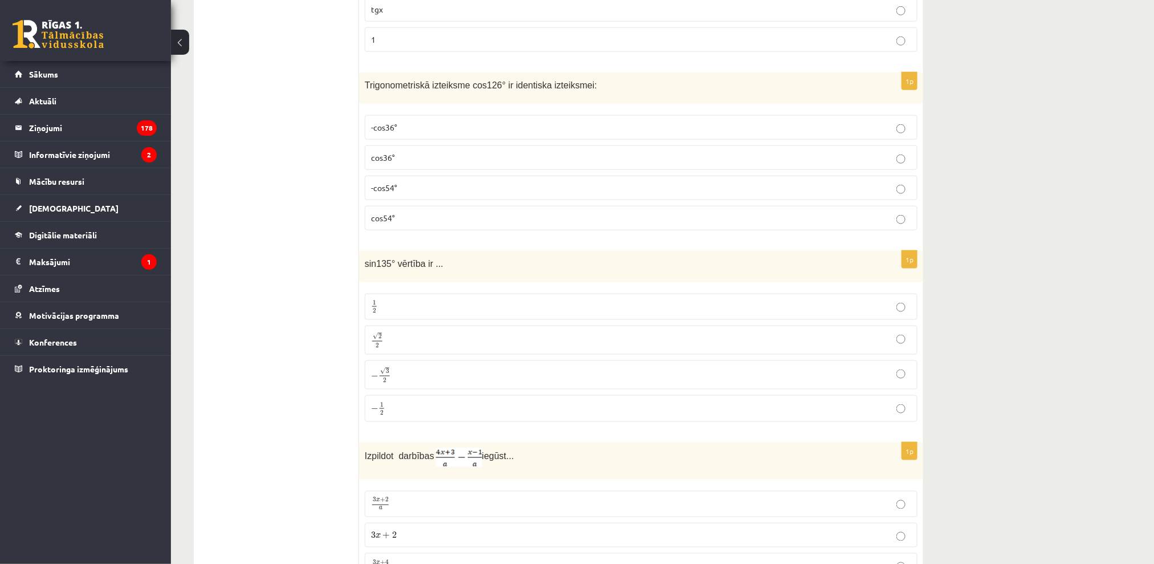
scroll to position [4261, 0]
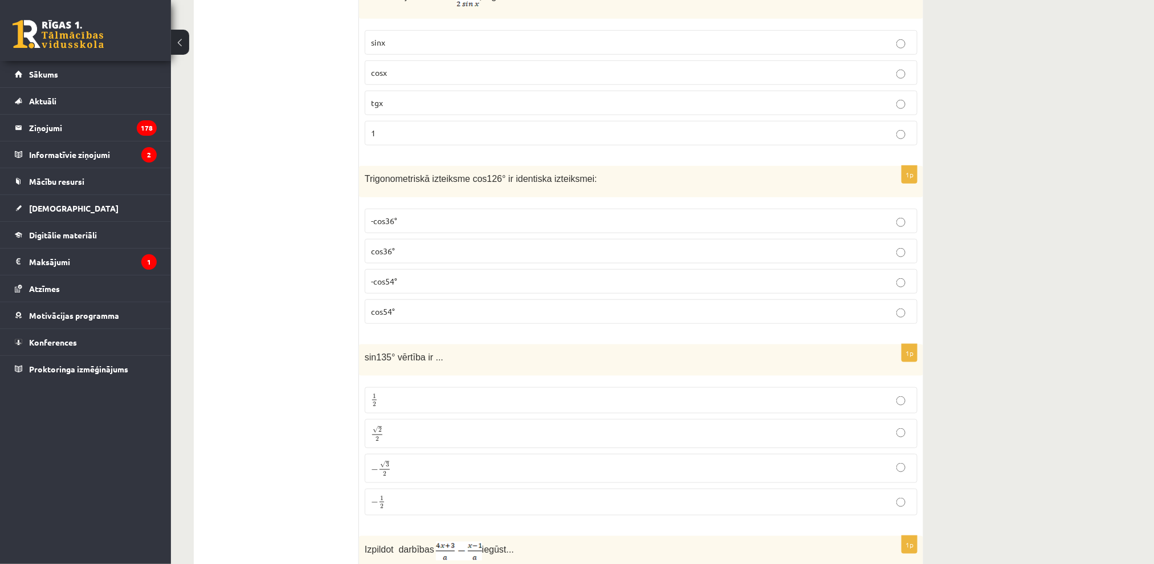
drag, startPoint x: 372, startPoint y: 194, endPoint x: 366, endPoint y: 174, distance: 20.2
drag, startPoint x: 365, startPoint y: 185, endPoint x: 453, endPoint y: 191, distance: 88.6
click at [435, 314] on div "1p Trigonometriskā izteiksme cos126° ir identiska izteiksmei: -cos36° cos36° -c…" at bounding box center [641, 249] width 564 height 167
copy div "Trigonometriskā izteiksme cos126° ir identiska izteiksmei: -cos36° cos36° -cos5…"
click at [507, 207] on fieldset "-cos36° cos36° -cos54° cos54°" at bounding box center [641, 265] width 553 height 124
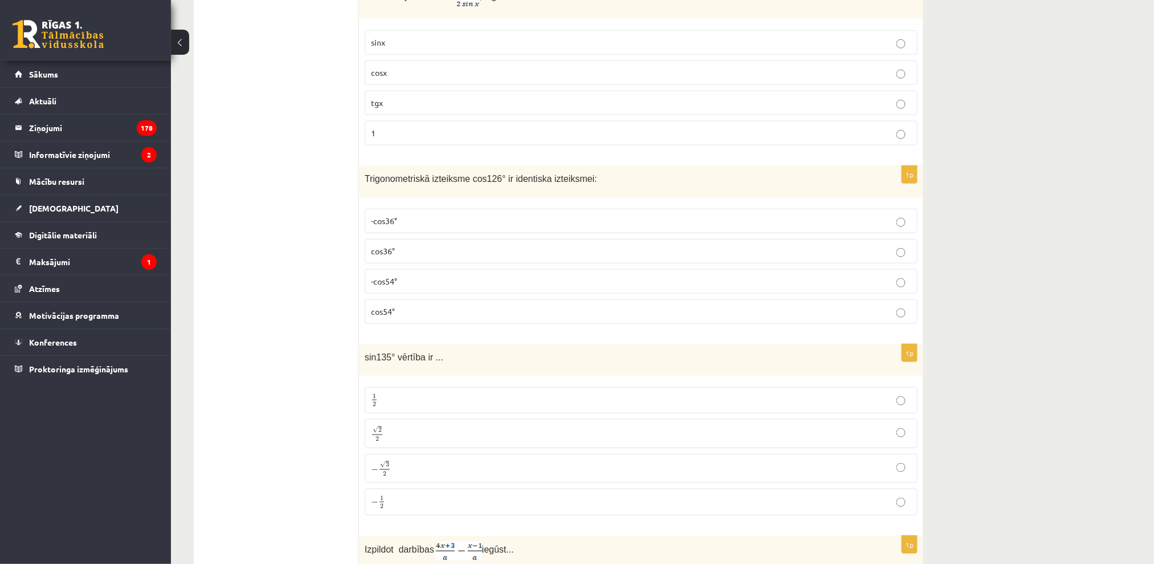
drag, startPoint x: 658, startPoint y: 210, endPoint x: 456, endPoint y: 269, distance: 210.1
click at [447, 286] on p "-cos54°" at bounding box center [641, 281] width 540 height 12
drag, startPoint x: 1034, startPoint y: 345, endPoint x: 1044, endPoint y: 336, distance: 13.7
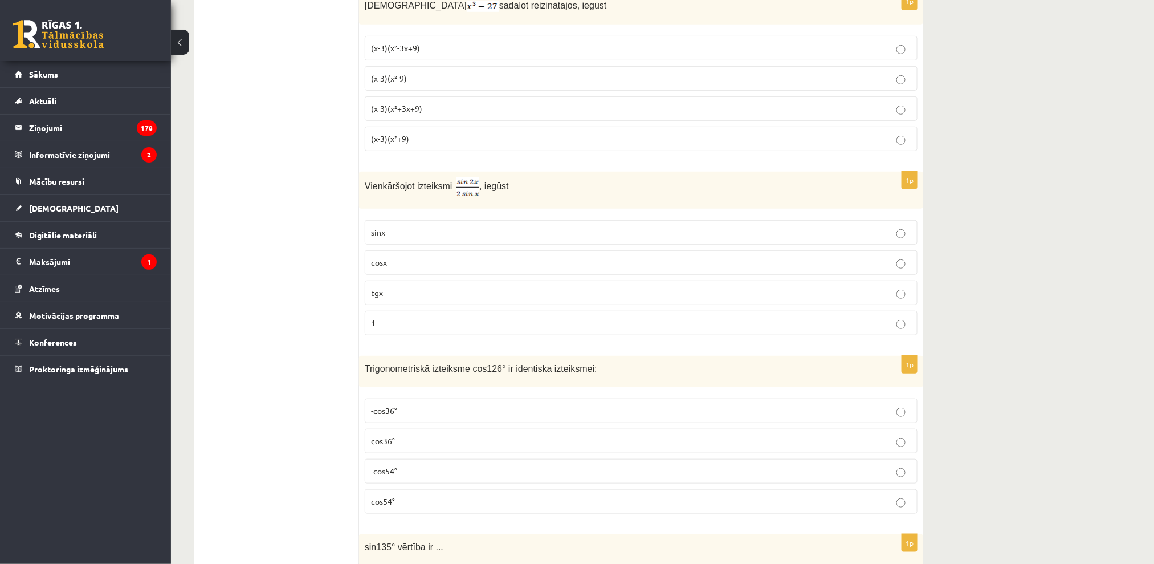
scroll to position [4033, 0]
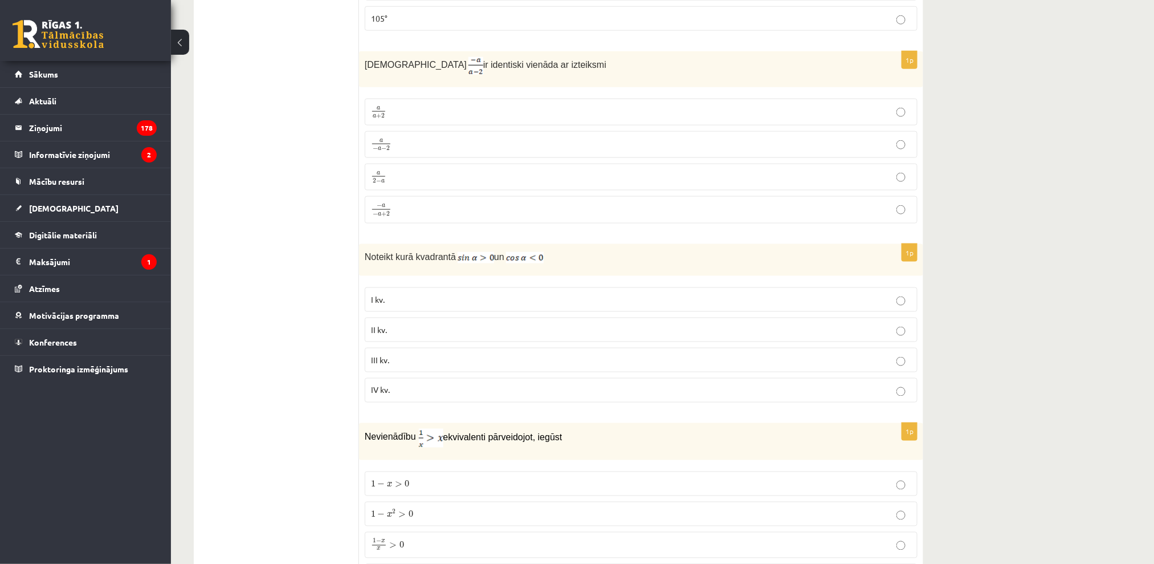
drag, startPoint x: 561, startPoint y: 235, endPoint x: 539, endPoint y: 226, distance: 23.8
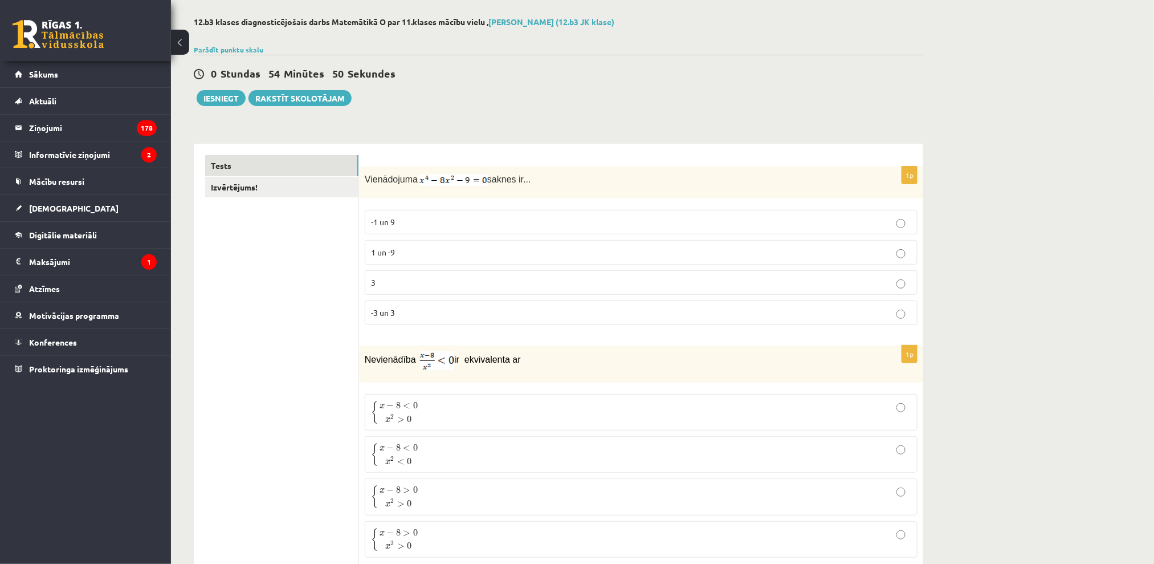
scroll to position [76, 0]
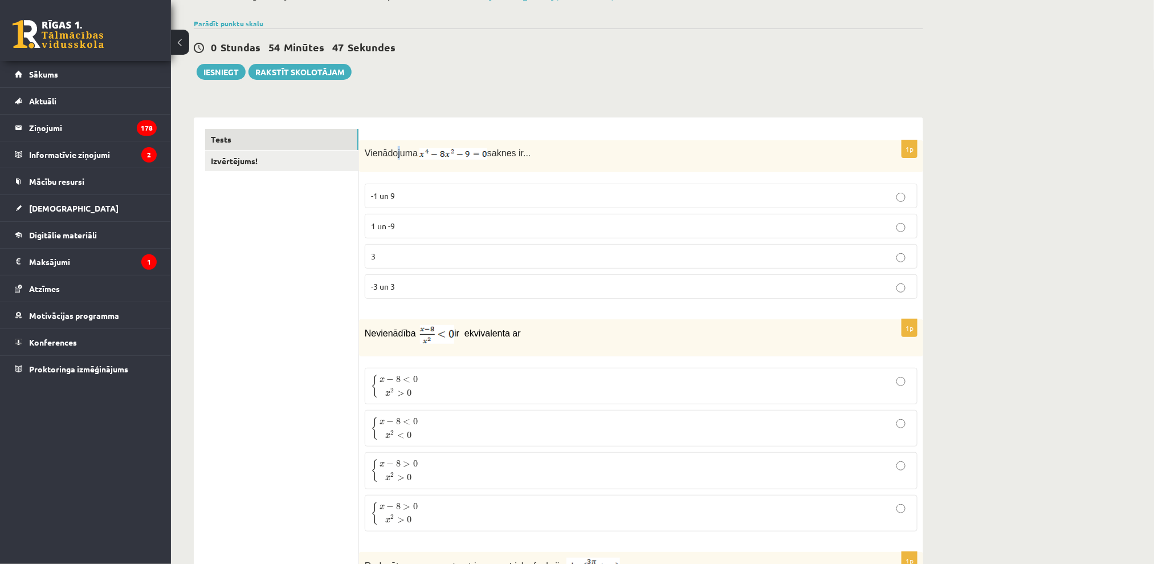
drag, startPoint x: 396, startPoint y: 157, endPoint x: 405, endPoint y: 159, distance: 8.7
click at [399, 158] on span "Vienādojuma" at bounding box center [391, 153] width 53 height 10
drag, startPoint x: 405, startPoint y: 159, endPoint x: 422, endPoint y: 157, distance: 17.7
click at [419, 157] on p "Vienādojuma saknes ir..." at bounding box center [613, 153] width 496 height 14
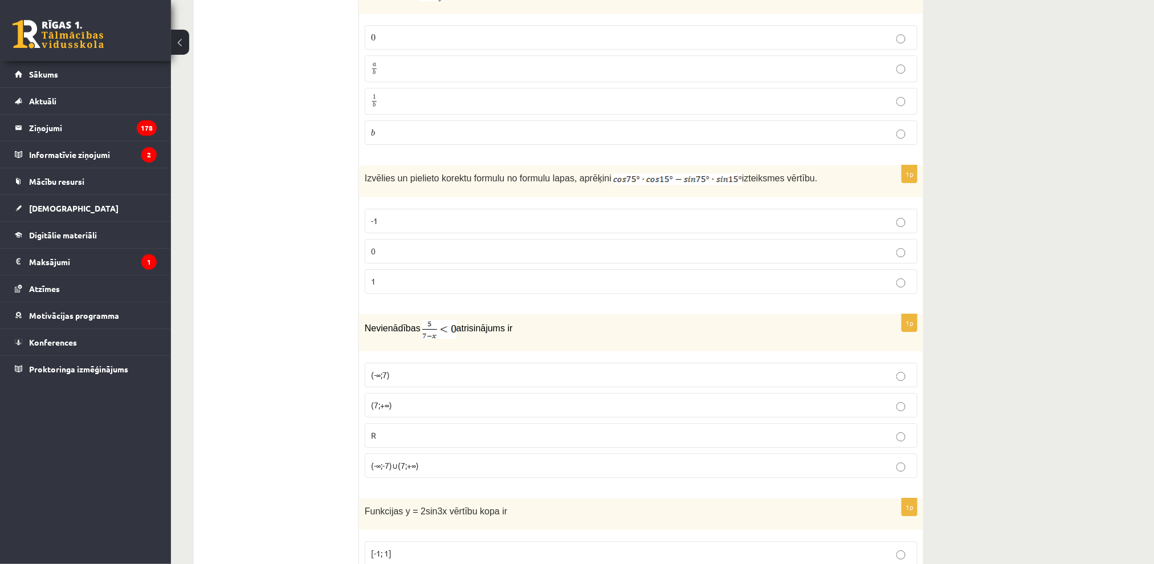
scroll to position [1899, 0]
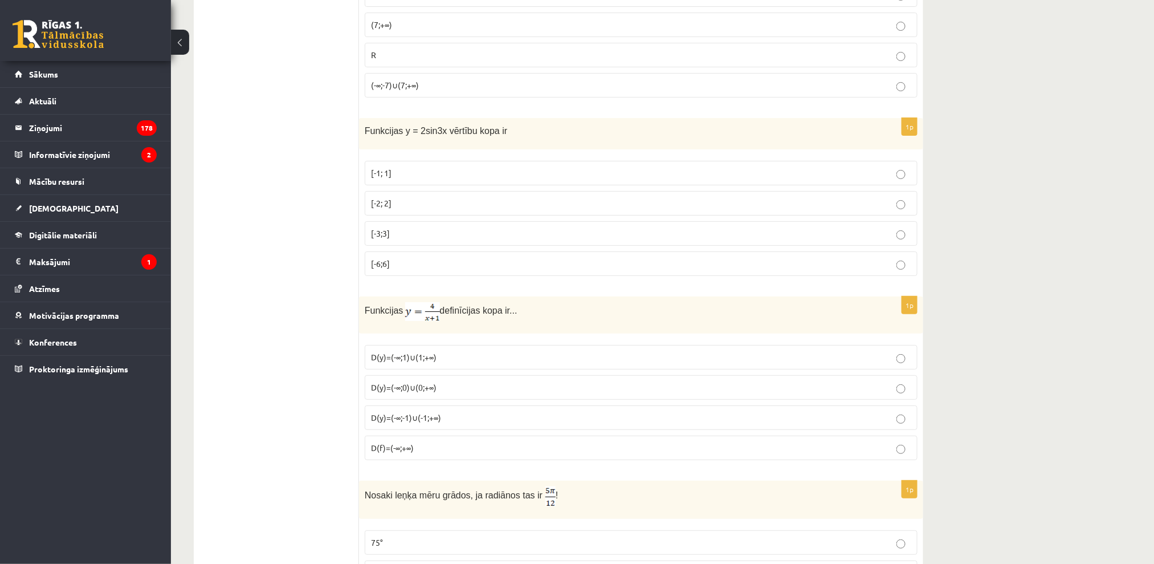
drag, startPoint x: 205, startPoint y: 83, endPoint x: 195, endPoint y: 83, distance: 10.3
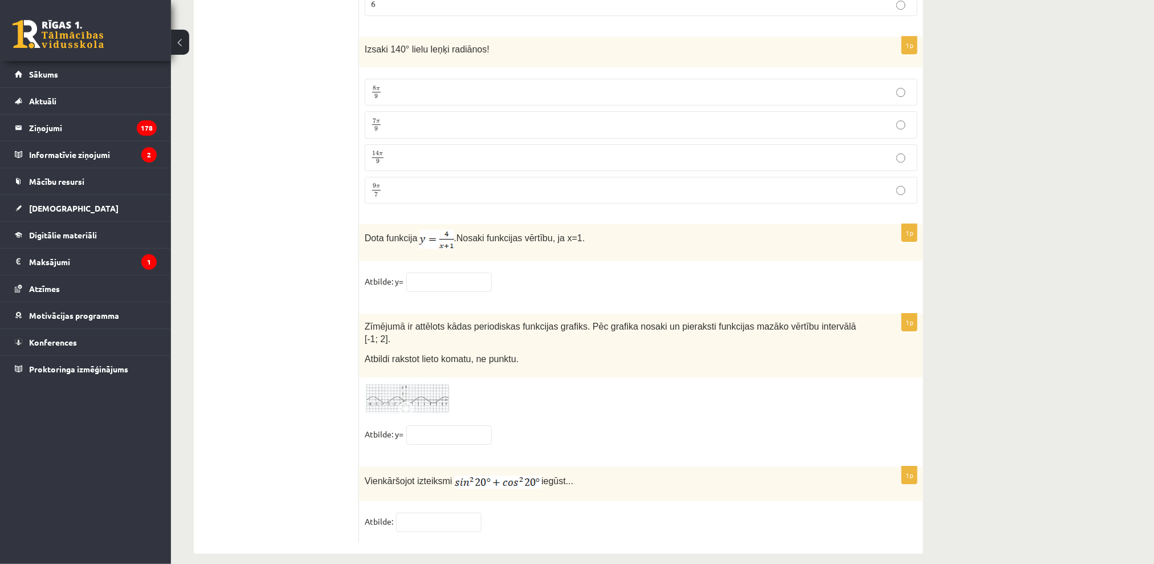
scroll to position [5438, 0]
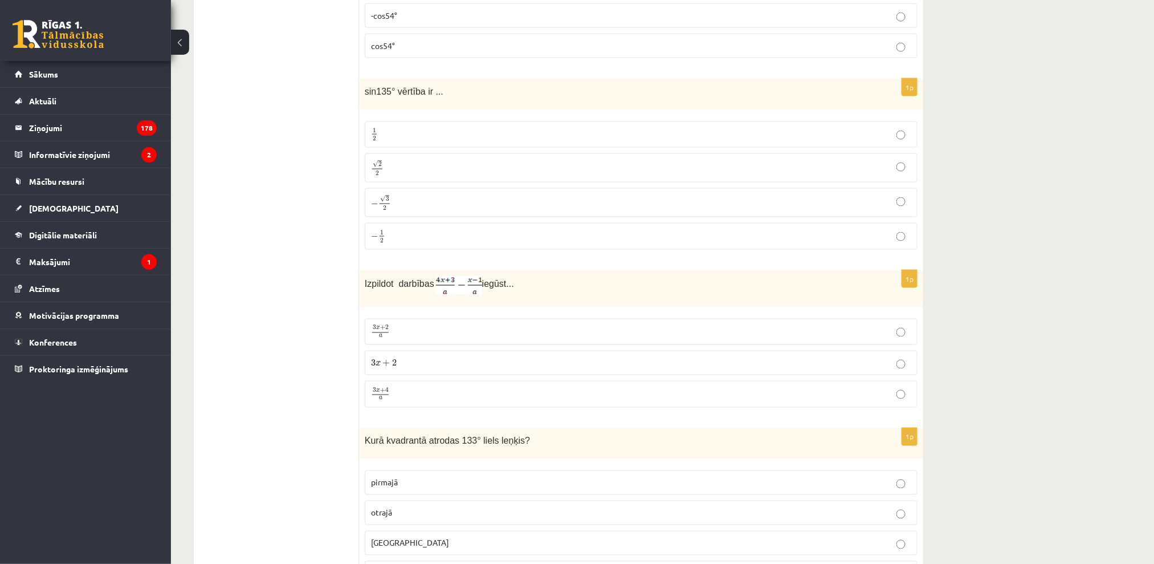
drag, startPoint x: 1133, startPoint y: 541, endPoint x: 1049, endPoint y: 429, distance: 140.4
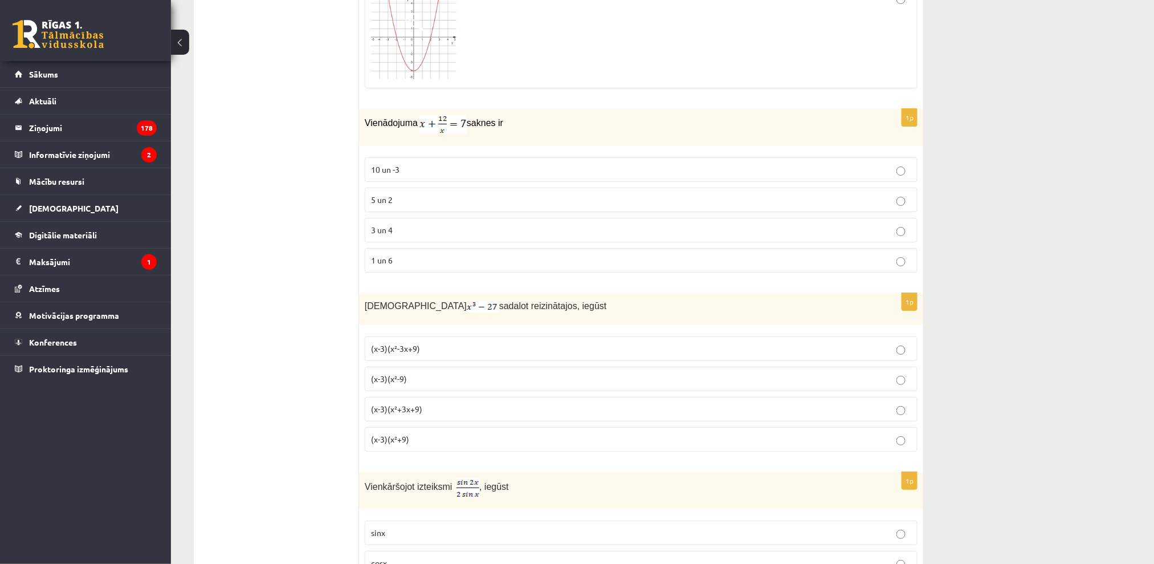
drag, startPoint x: 1049, startPoint y: 429, endPoint x: 965, endPoint y: 377, distance: 98.5
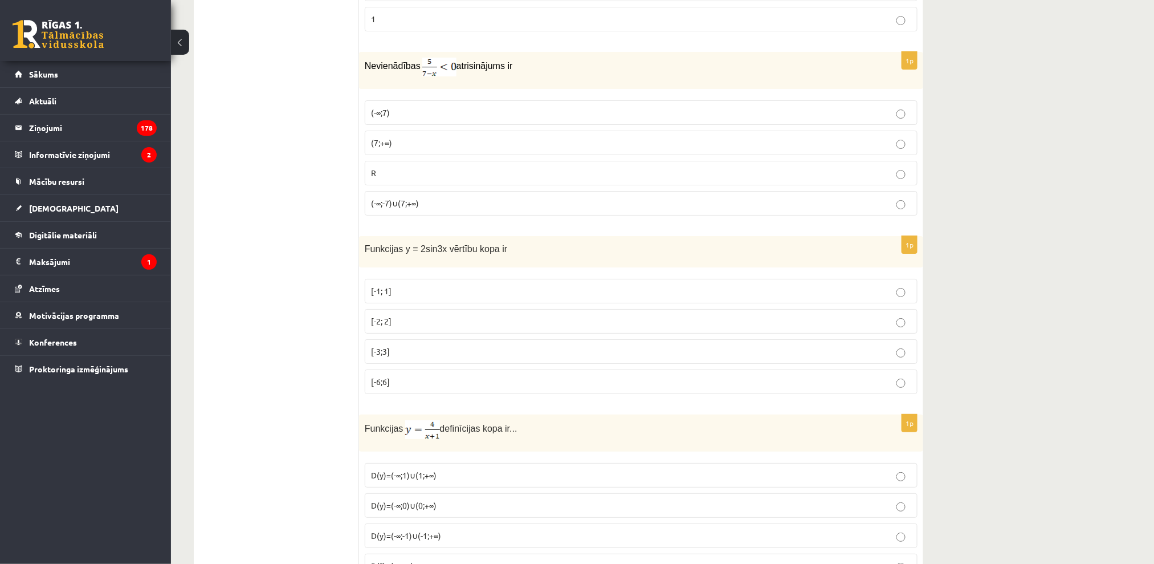
scroll to position [1715, 0]
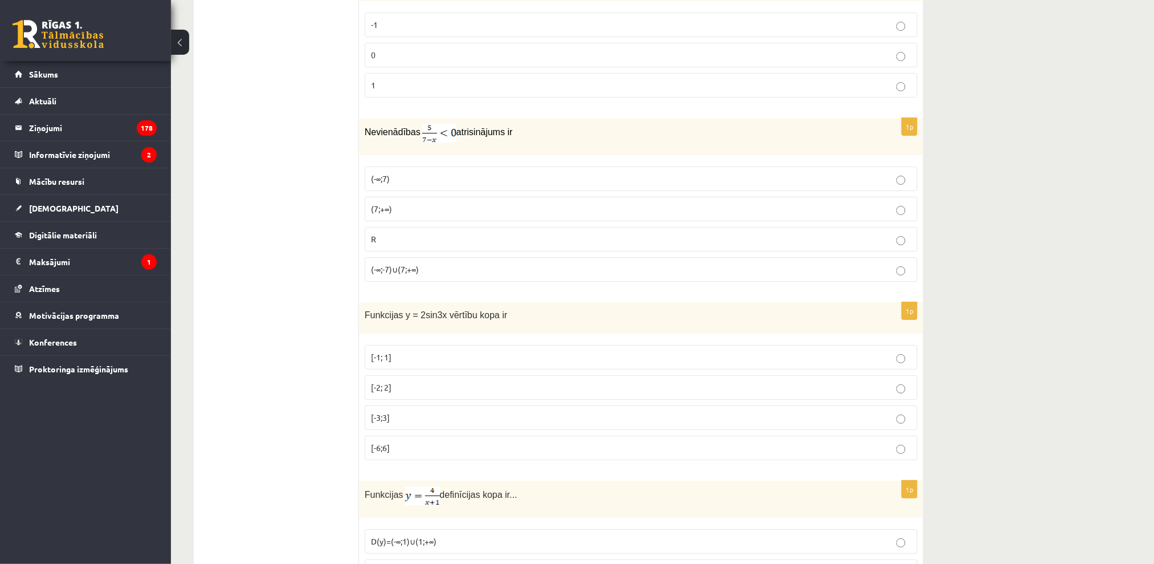
drag, startPoint x: 1000, startPoint y: 313, endPoint x: 1072, endPoint y: 268, distance: 84.9
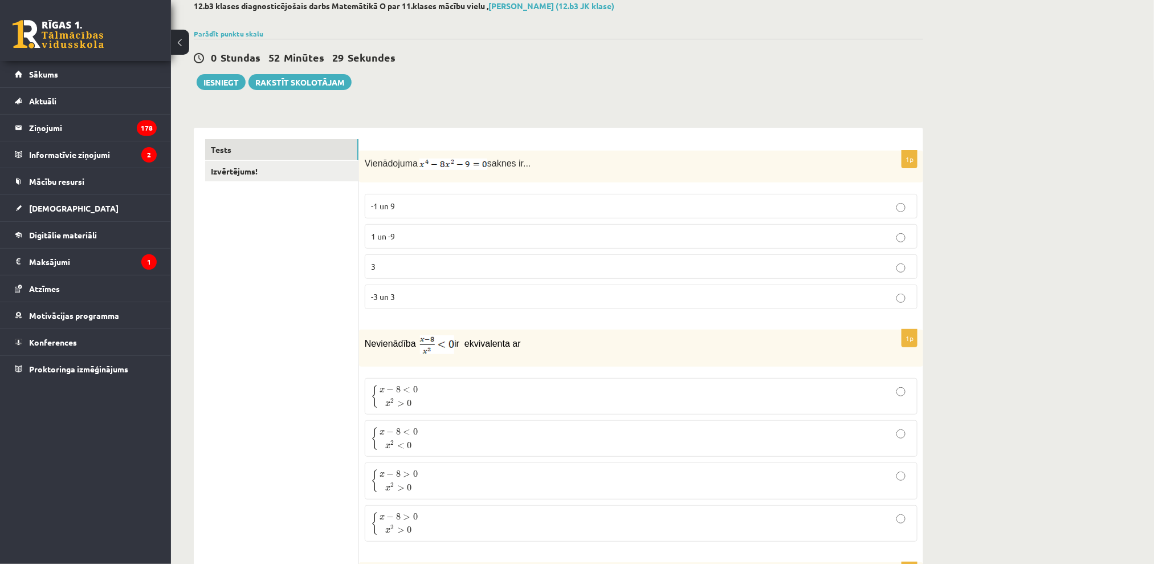
scroll to position [0, 0]
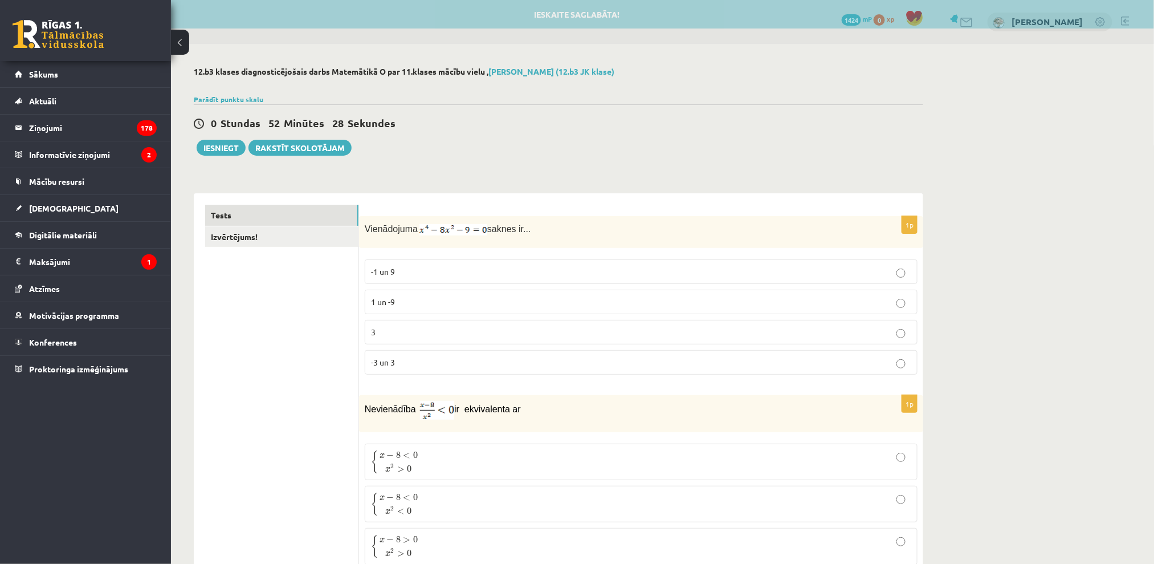
click at [409, 353] on label "-3 un 3" at bounding box center [641, 362] width 553 height 25
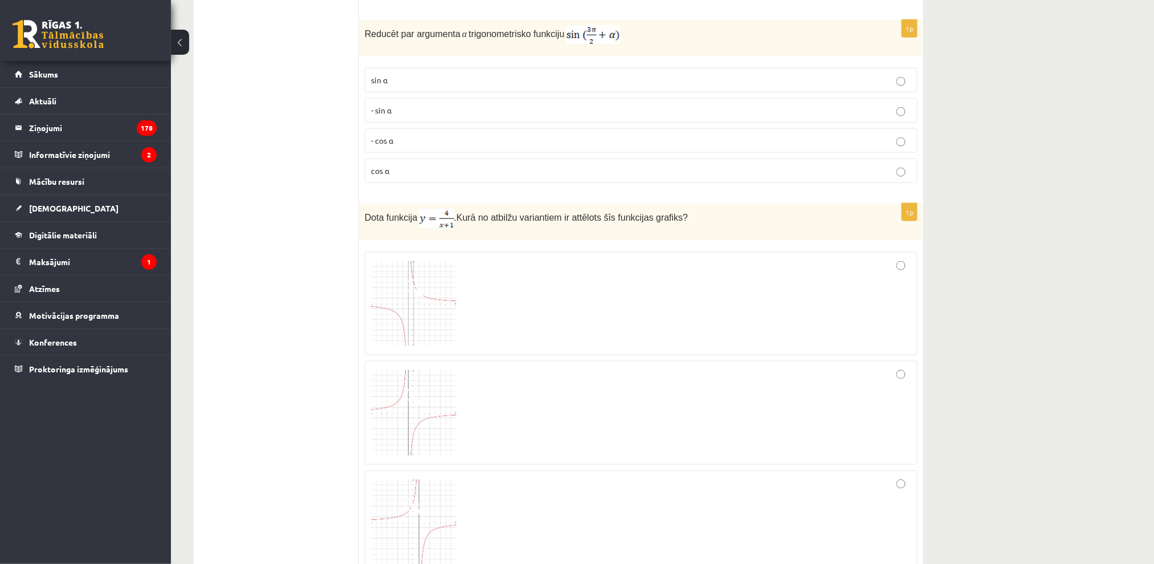
scroll to position [684, 0]
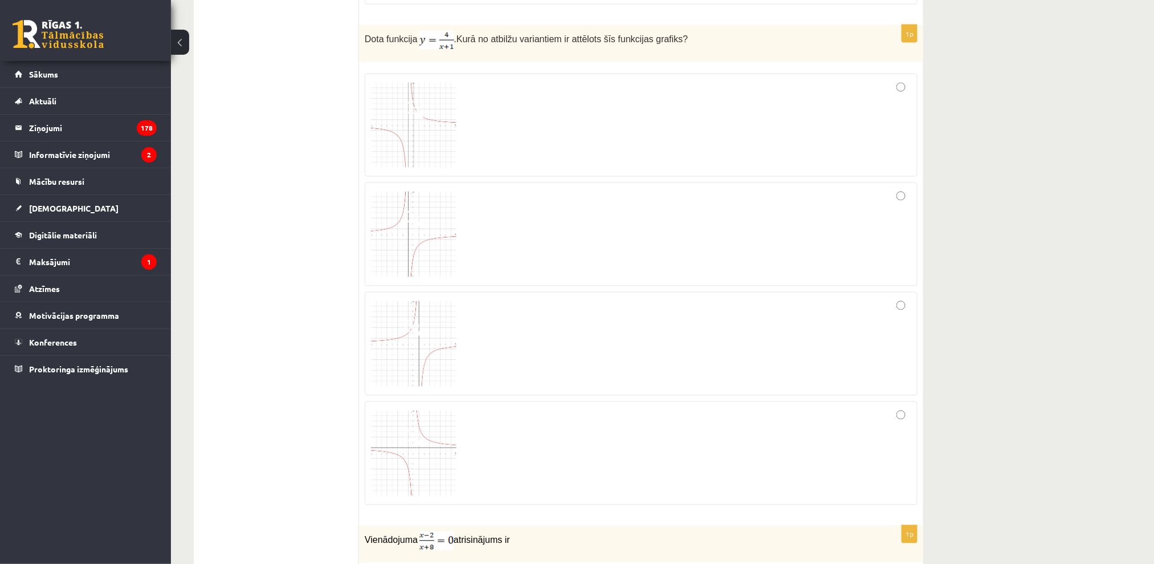
drag, startPoint x: 959, startPoint y: 437, endPoint x: 987, endPoint y: 363, distance: 79.4
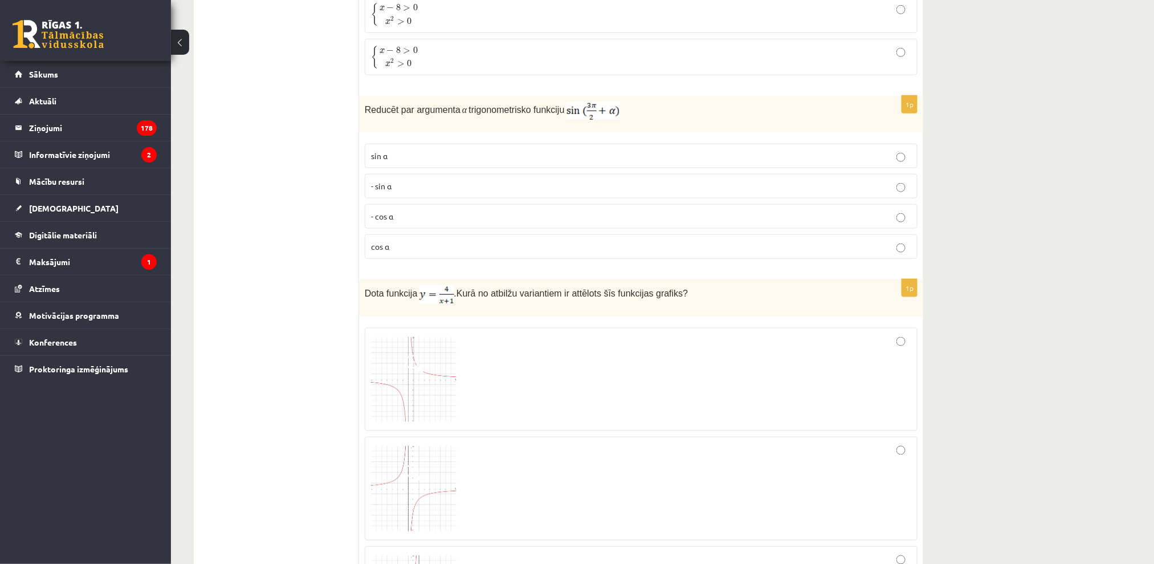
scroll to position [380, 0]
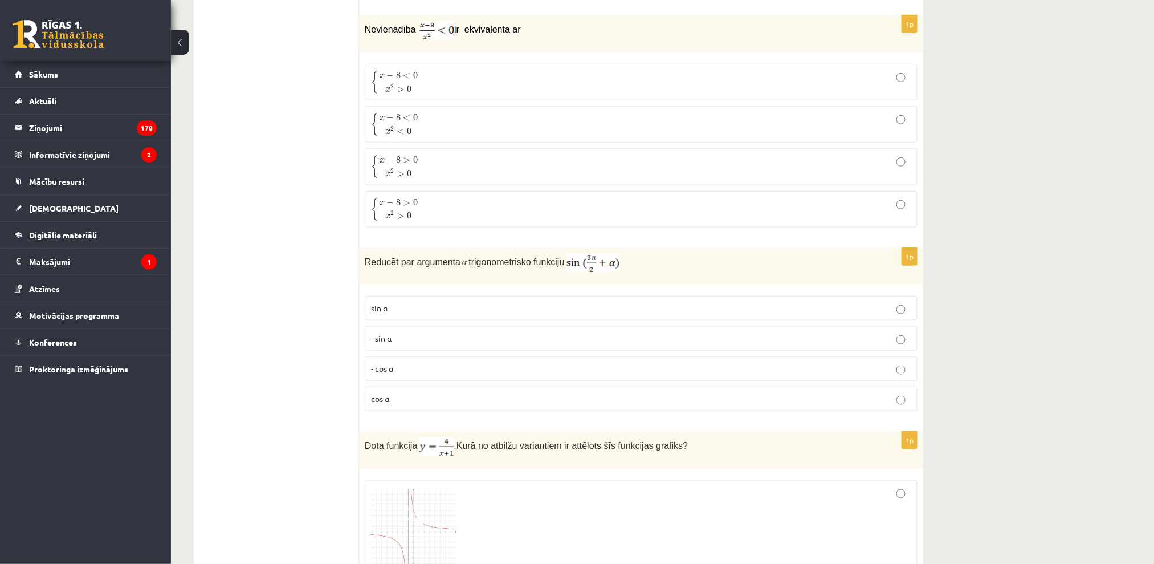
click at [409, 397] on p "cos⁡ α" at bounding box center [641, 399] width 540 height 12
click at [541, 96] on label "{ x − 8 < 0 x 2 > 0 { x − 8 < 0 x 2 > 0" at bounding box center [641, 82] width 553 height 36
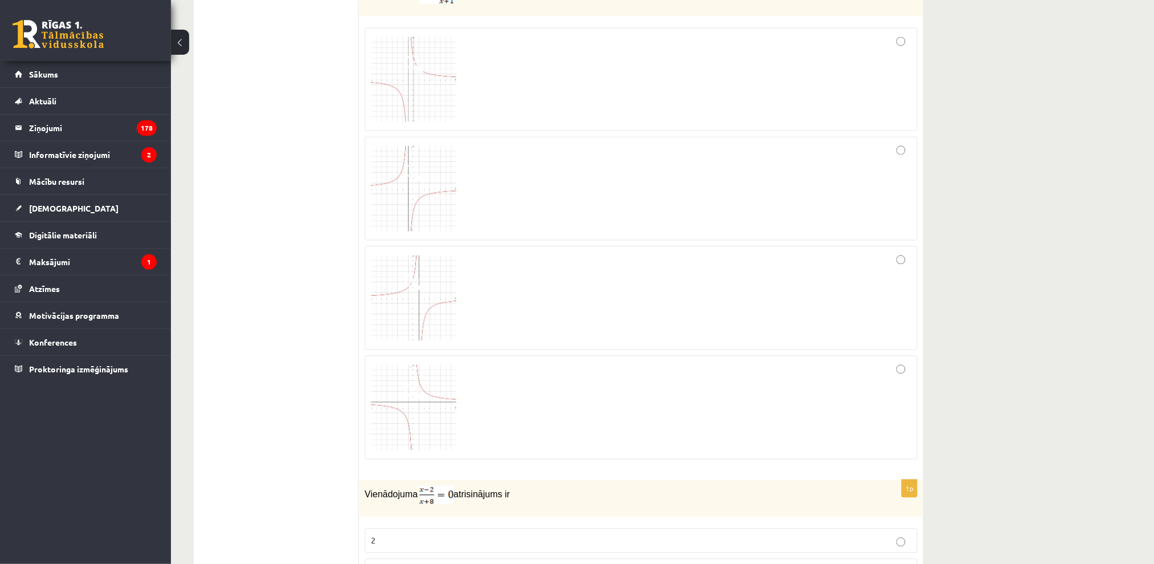
scroll to position [760, 0]
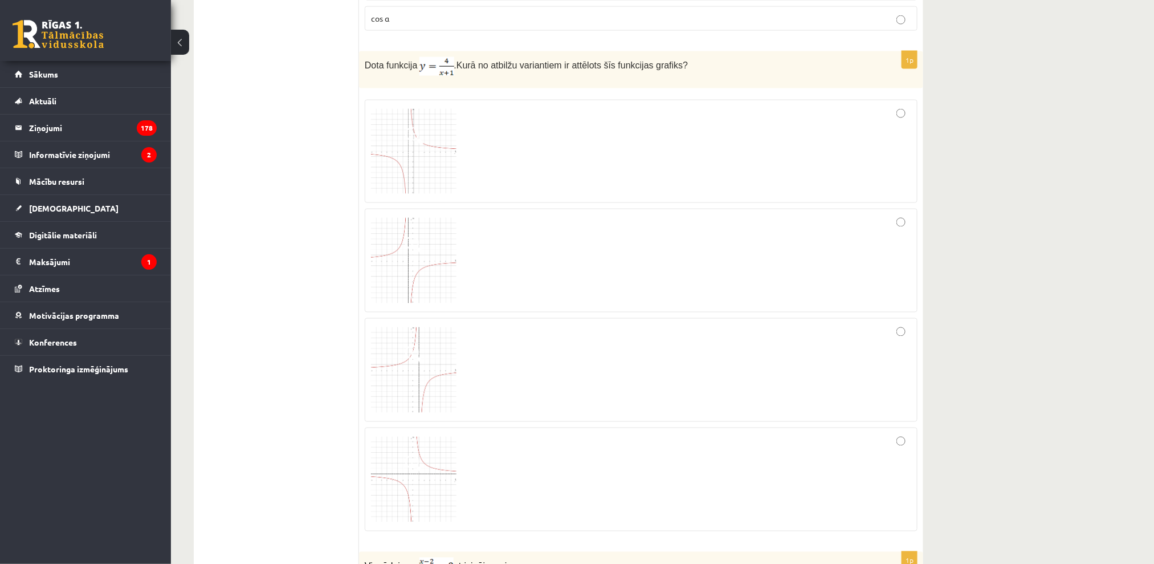
click at [644, 256] on div at bounding box center [641, 260] width 540 height 91
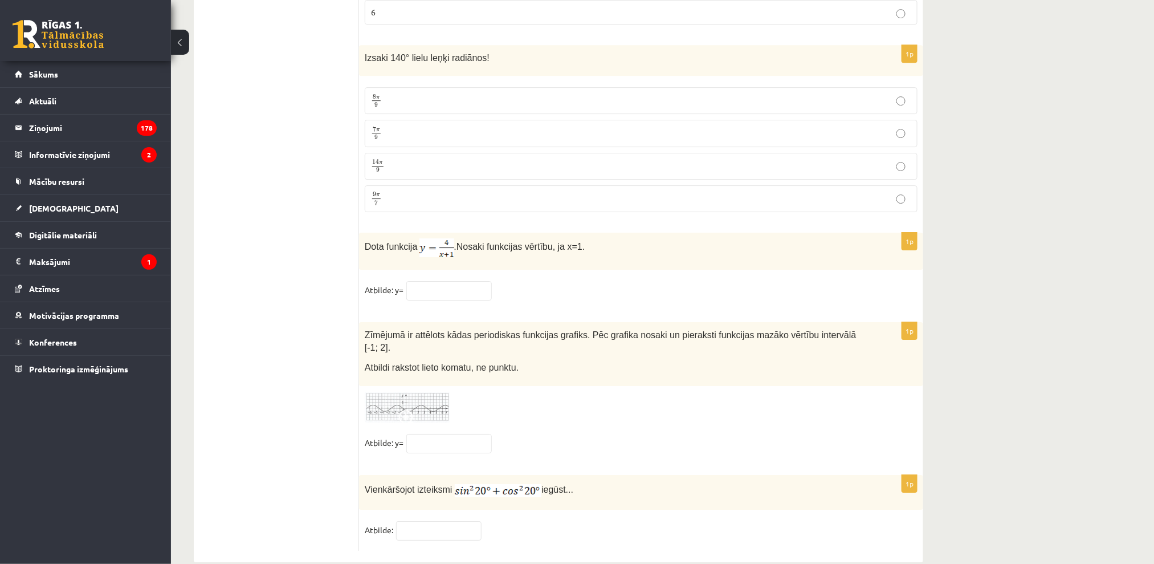
scroll to position [5438, 0]
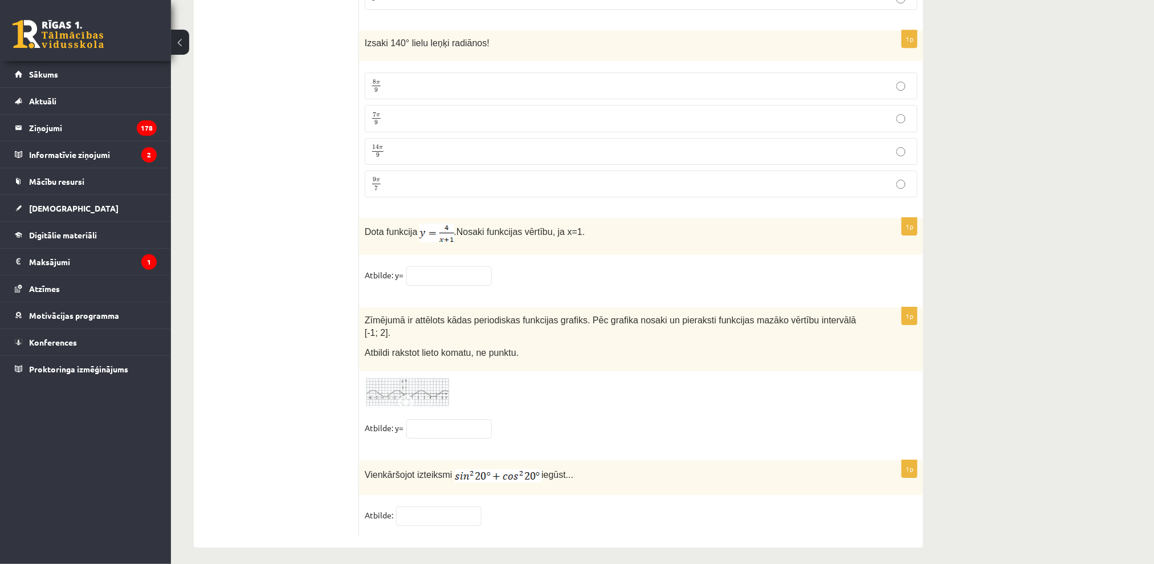
click at [394, 380] on img at bounding box center [407, 392] width 85 height 31
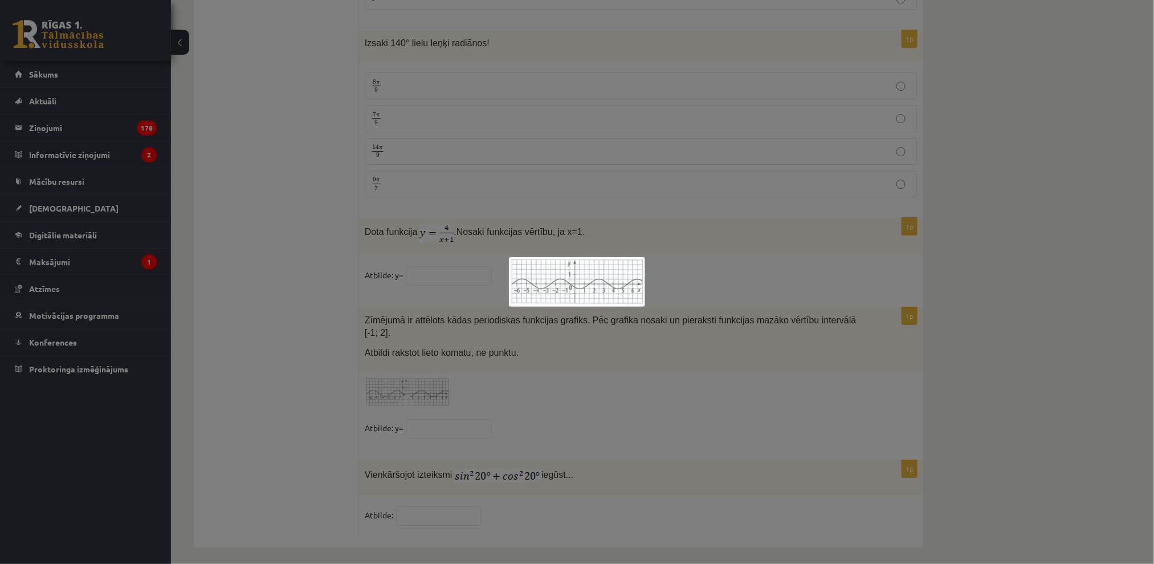
click at [376, 333] on div at bounding box center [577, 282] width 1154 height 564
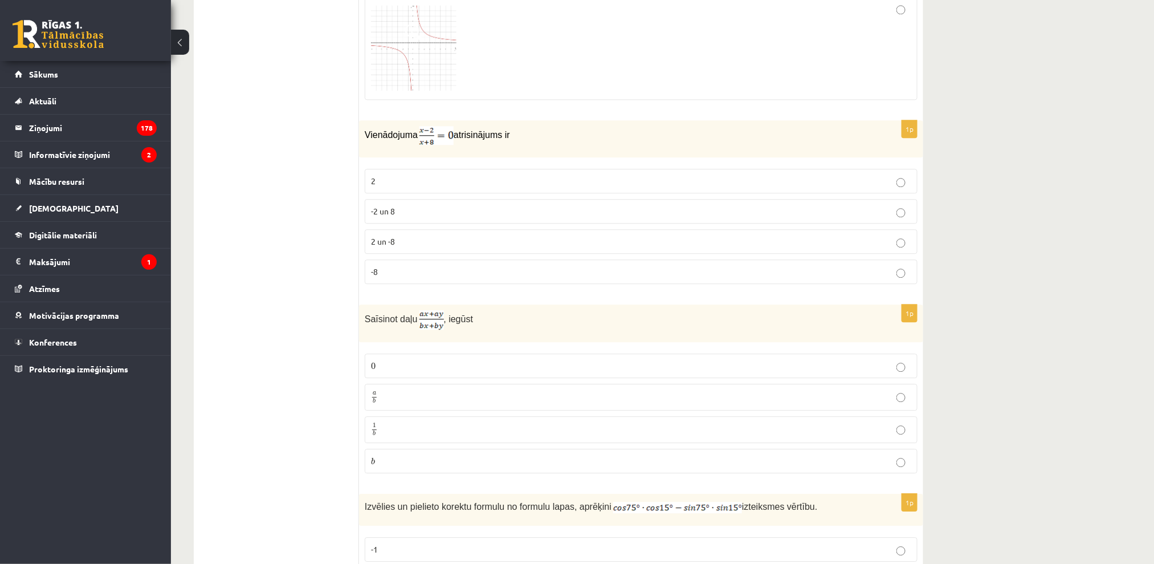
scroll to position [1216, 0]
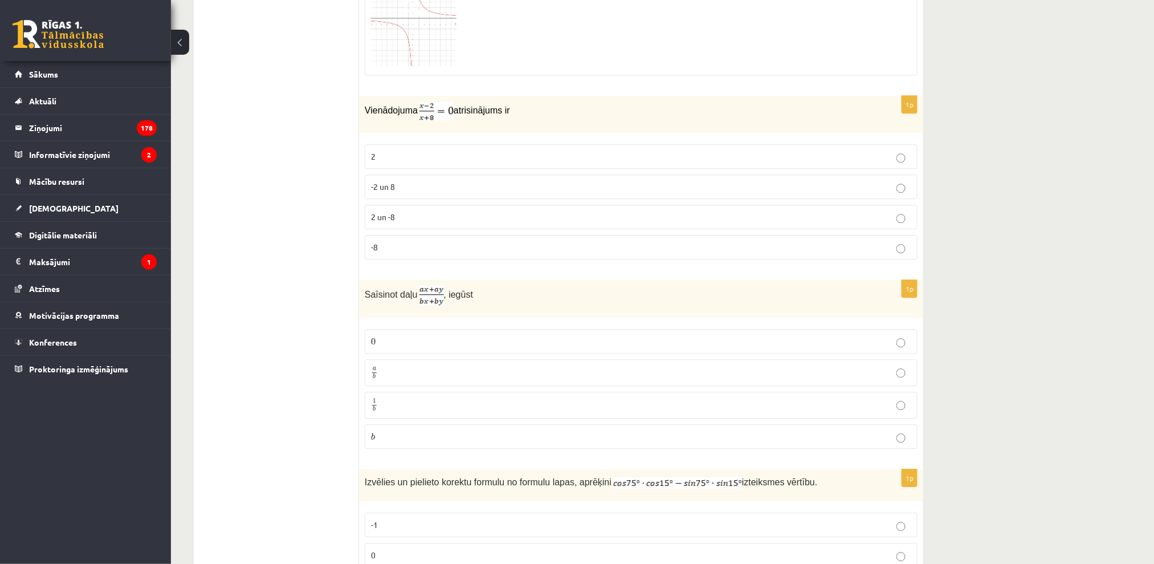
click at [413, 154] on p "2" at bounding box center [641, 156] width 540 height 12
drag, startPoint x: 416, startPoint y: 415, endPoint x: 422, endPoint y: 386, distance: 29.2
click at [422, 386] on label "a b a b" at bounding box center [641, 372] width 553 height 27
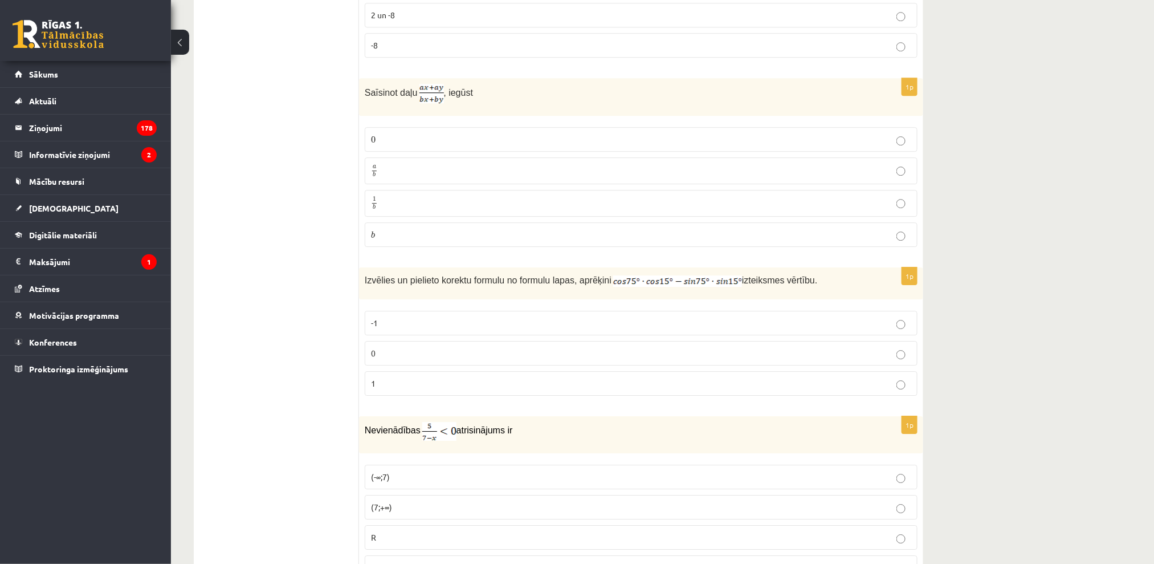
scroll to position [1444, 0]
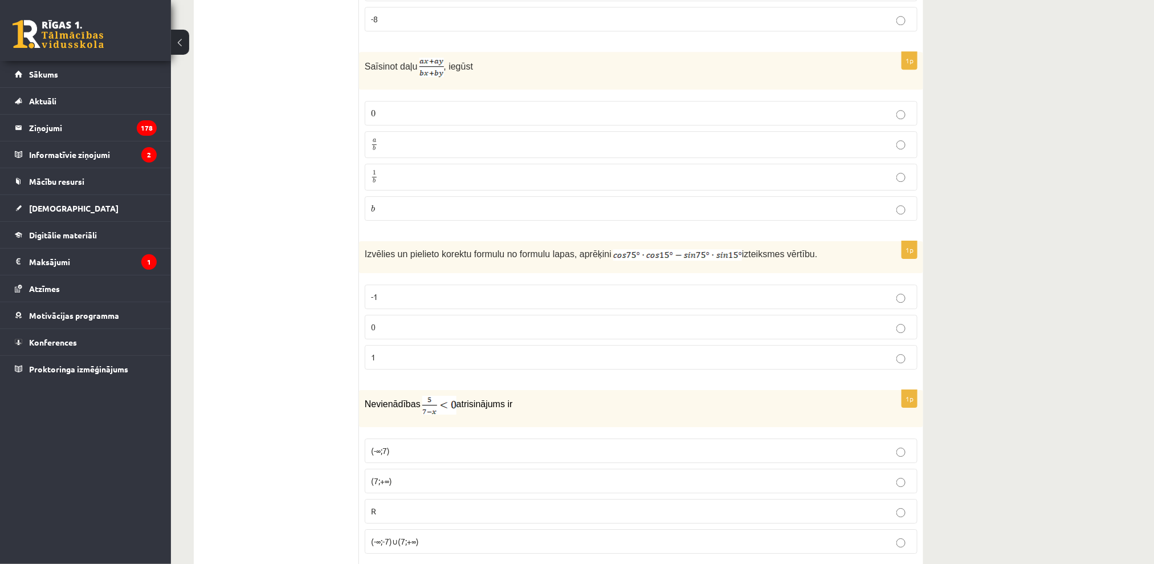
click at [487, 328] on p "0" at bounding box center [641, 327] width 540 height 12
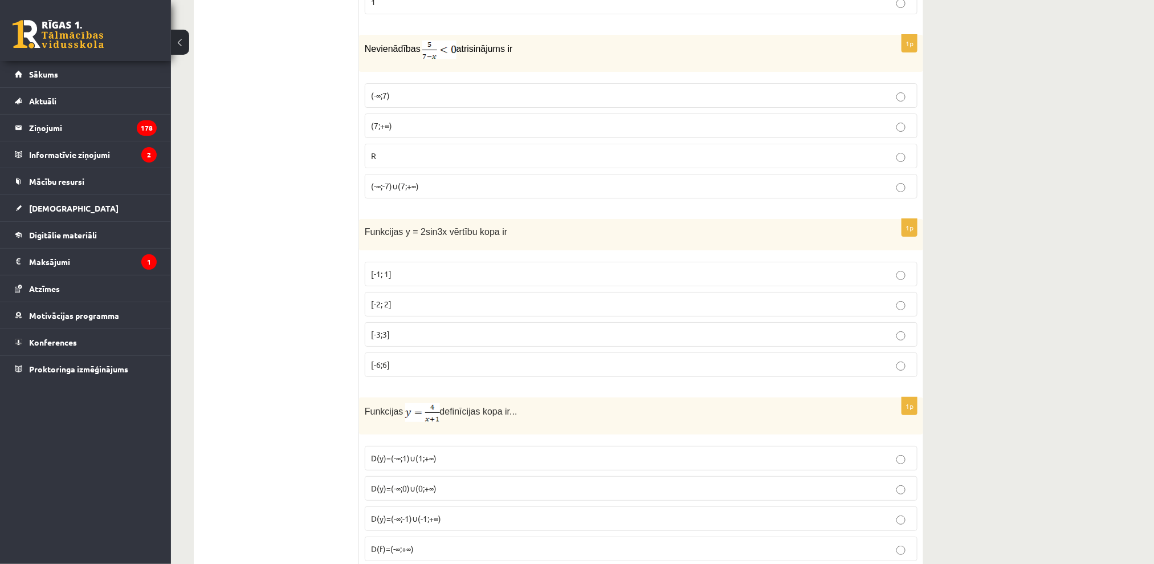
scroll to position [1824, 0]
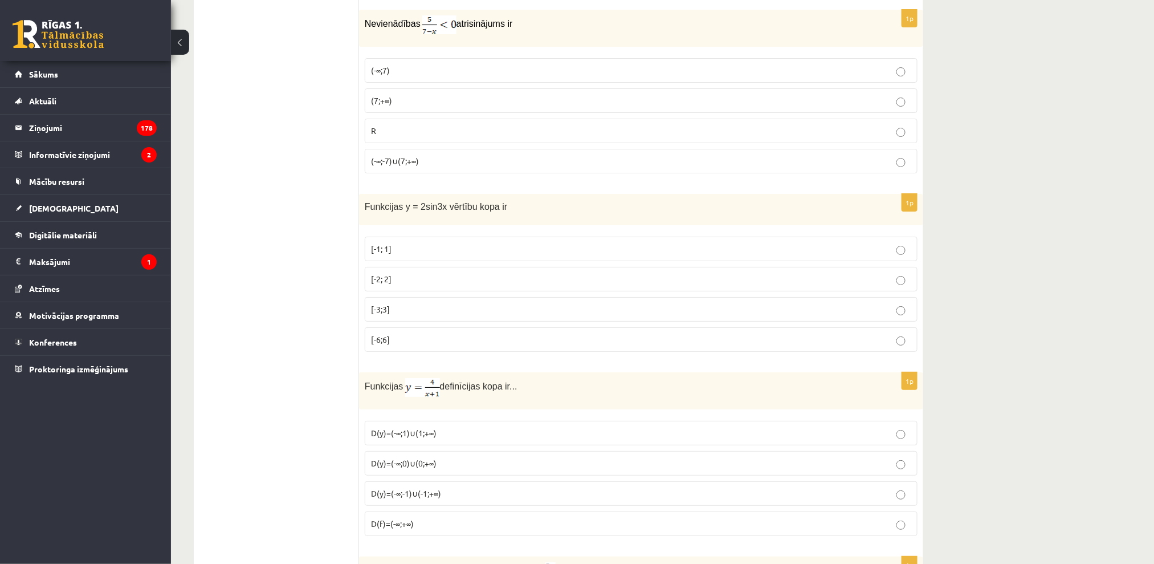
drag, startPoint x: 834, startPoint y: 323, endPoint x: 399, endPoint y: 1, distance: 540.7
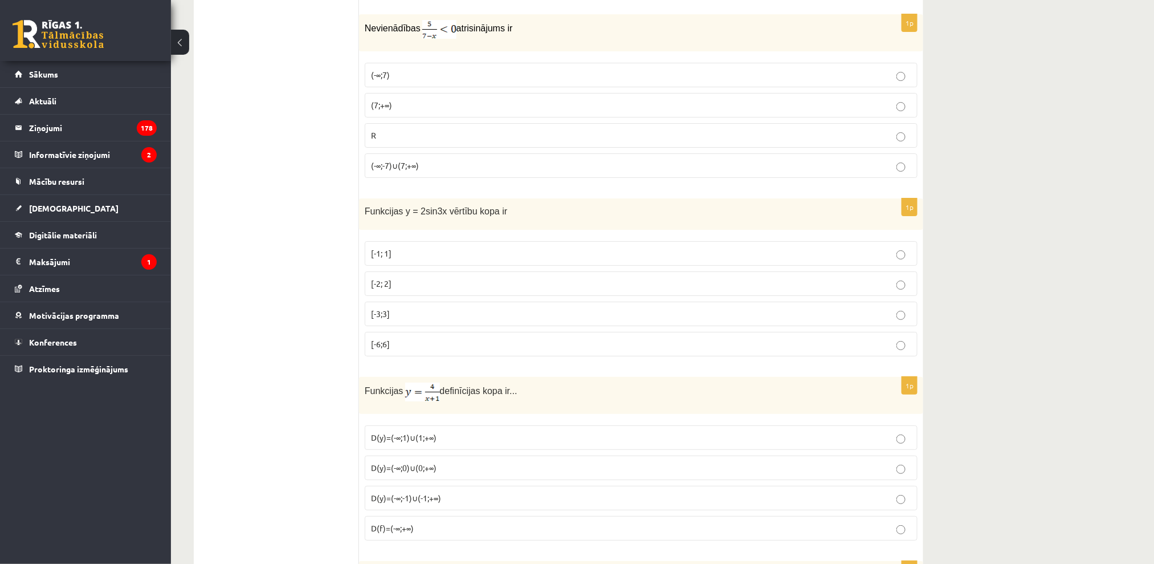
scroll to position [1747, 0]
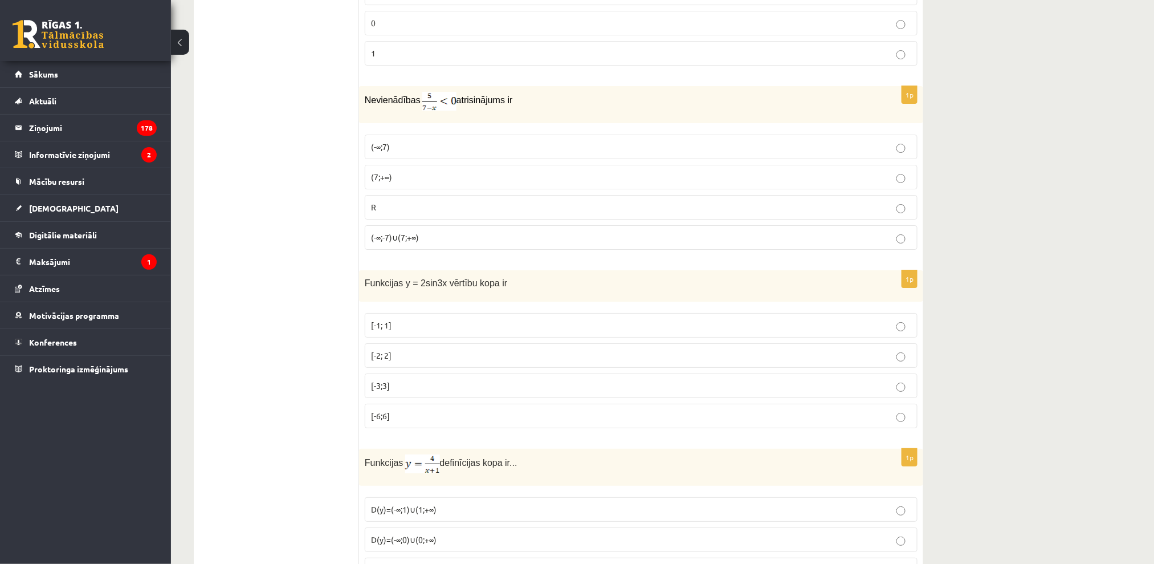
click at [407, 172] on label "(7;+∞)" at bounding box center [641, 177] width 553 height 25
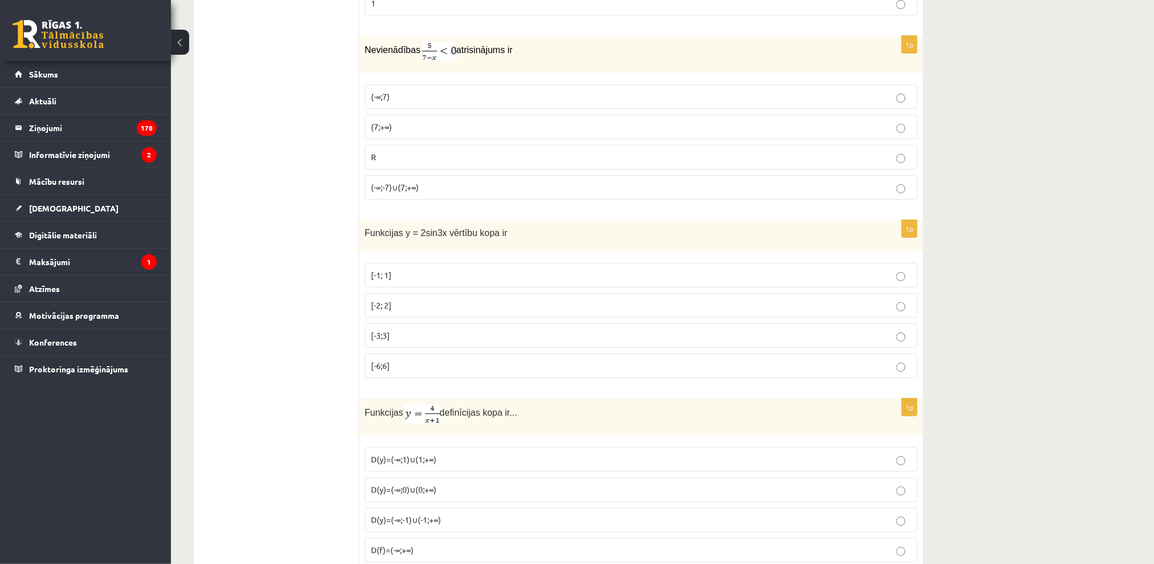
scroll to position [1824, 0]
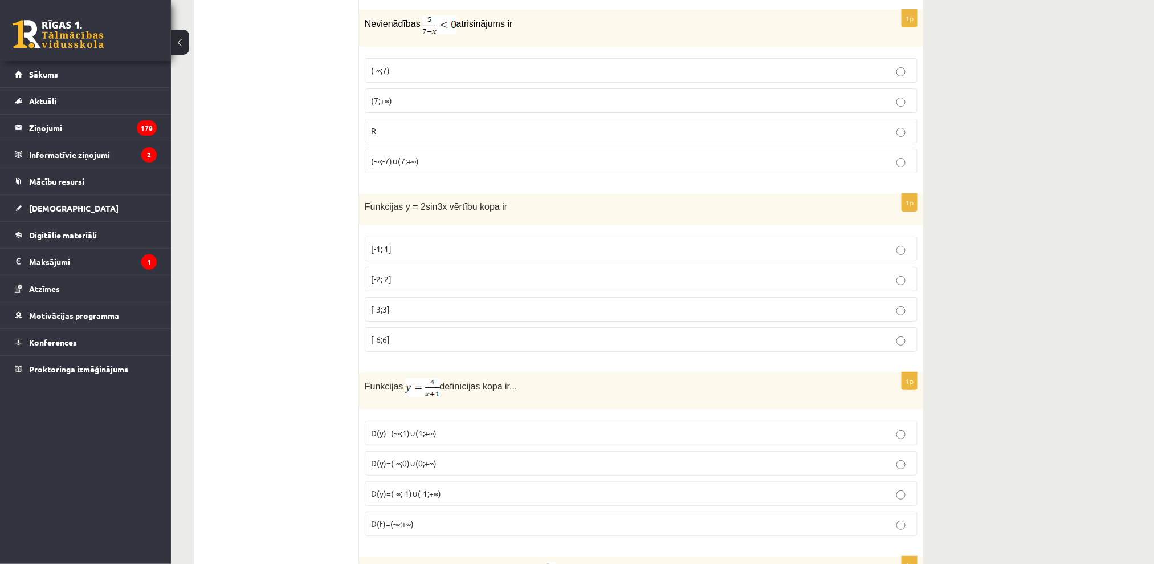
click at [402, 280] on p "[-2; 2]" at bounding box center [641, 279] width 540 height 12
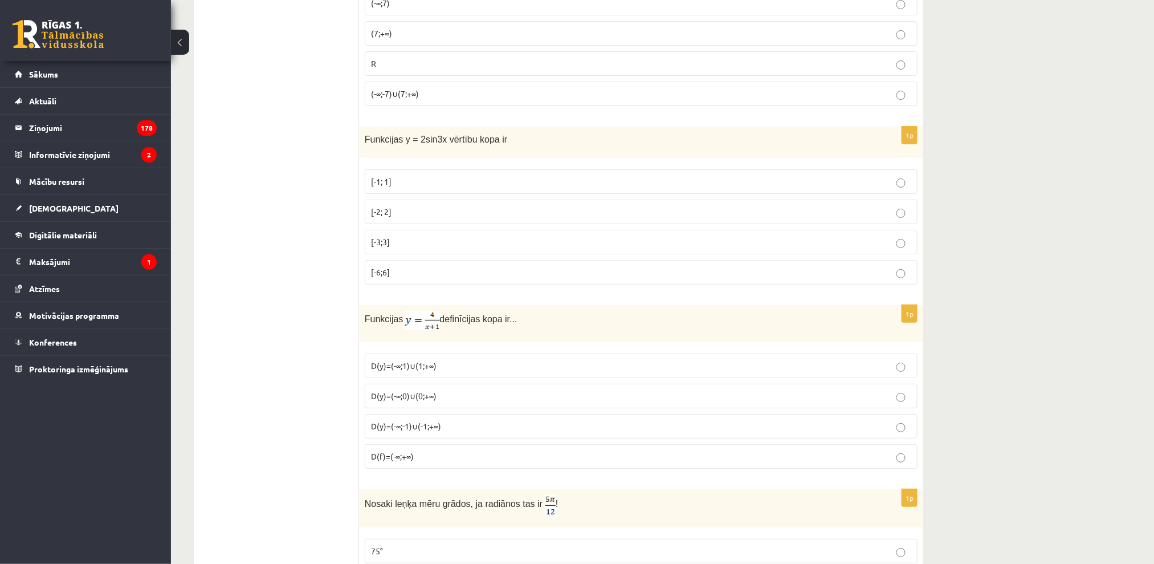
scroll to position [1975, 0]
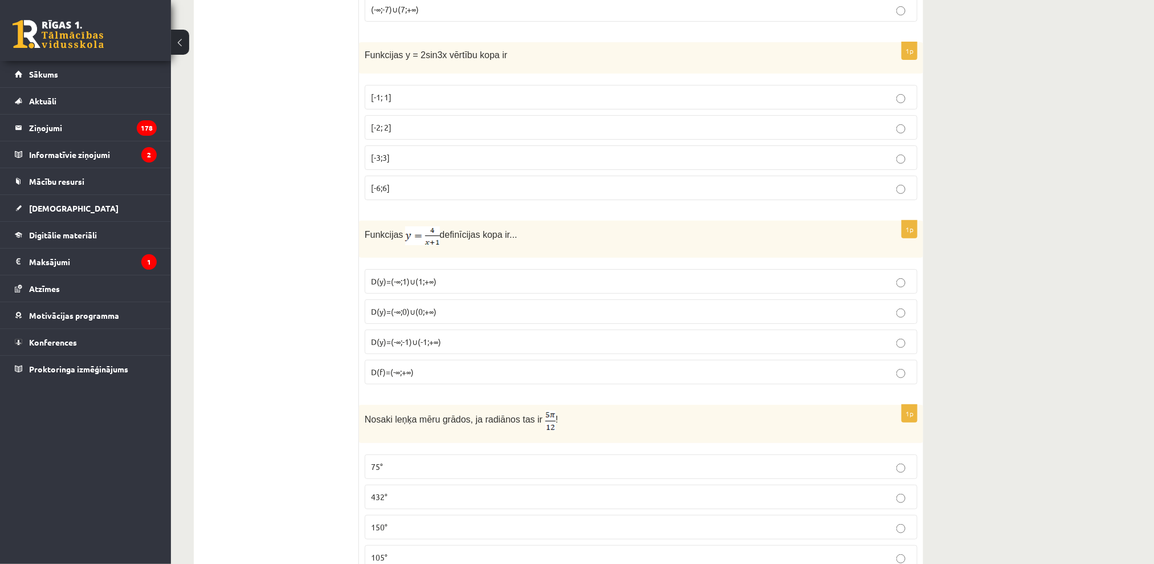
click at [421, 346] on span "D(y)=(-∞;-1)∪(-1;+∞)" at bounding box center [406, 341] width 70 height 10
click at [434, 279] on span "D(y)=(-∞;1)∪(1;+∞)" at bounding box center [404, 281] width 66 height 10
click at [402, 348] on p "D(y)=(-∞;-1)∪(-1;+∞)" at bounding box center [641, 342] width 540 height 12
click at [451, 337] on label "D(y)=(-∞;-1)∪(-1;+∞)" at bounding box center [641, 341] width 553 height 25
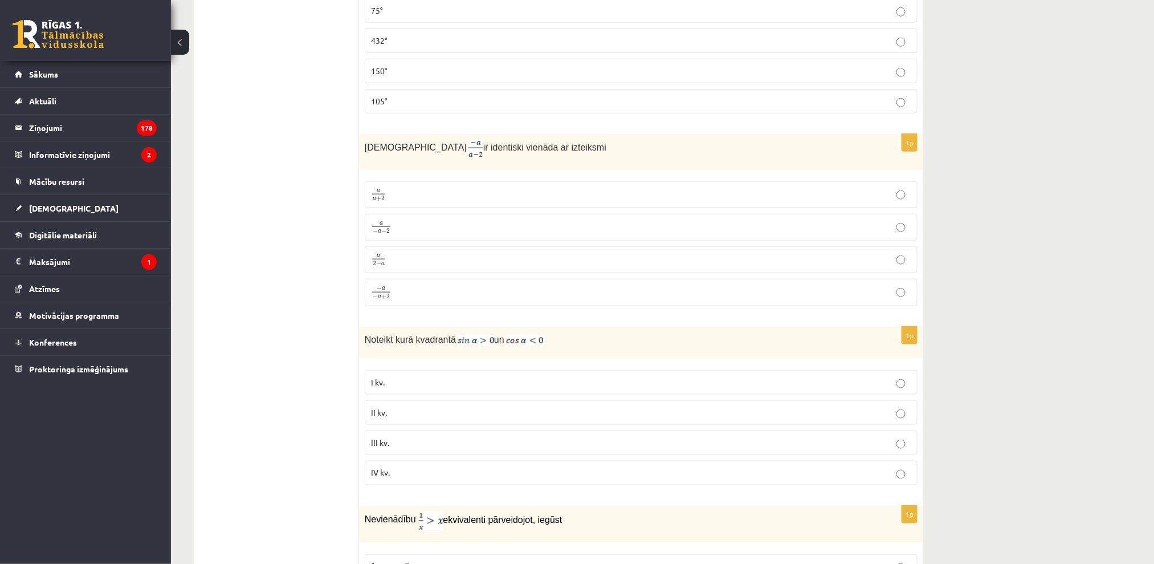
scroll to position [2355, 0]
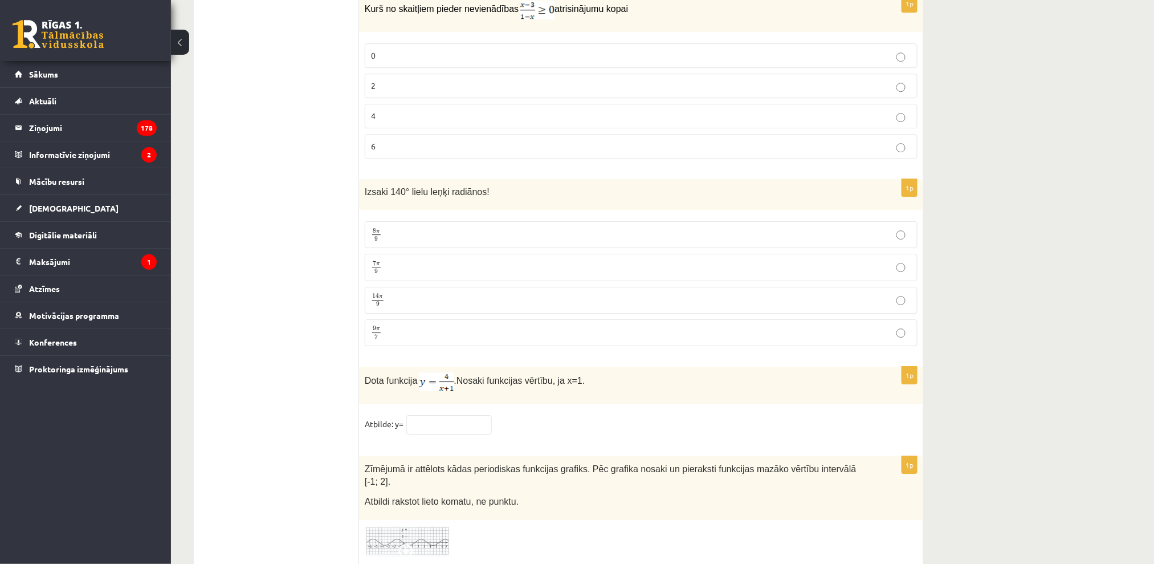
drag, startPoint x: 1152, startPoint y: 486, endPoint x: 1151, endPoint y: 388, distance: 98.0
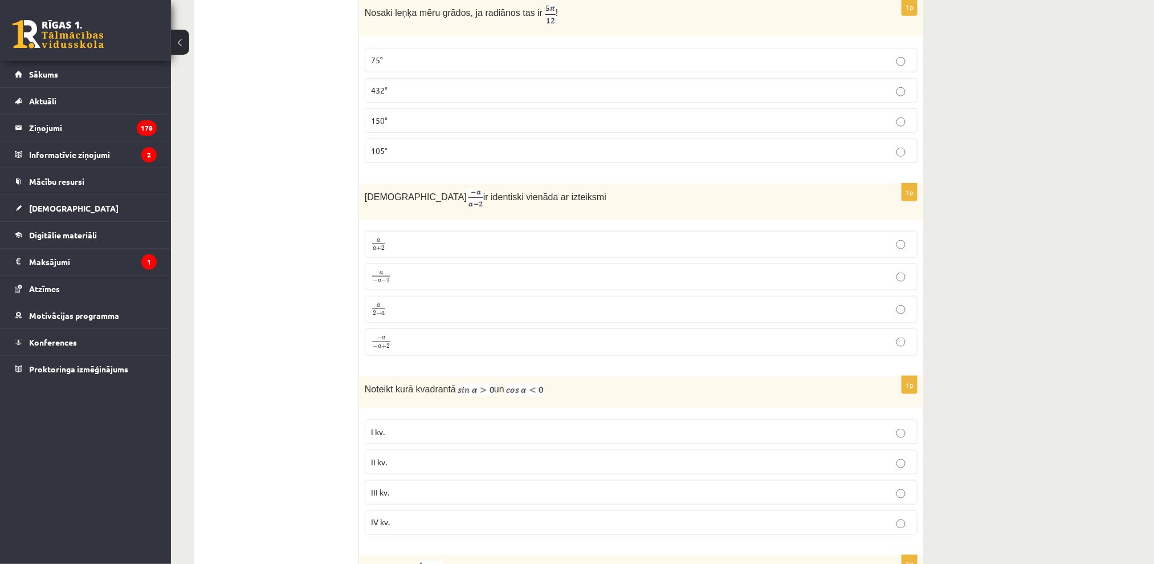
scroll to position [2402, 0]
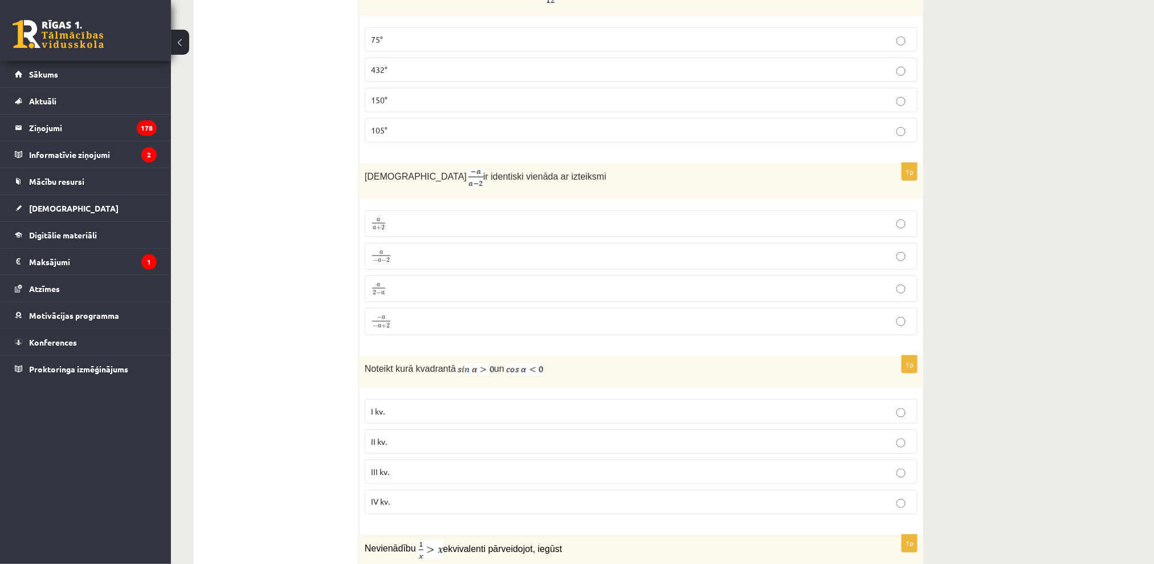
click at [389, 36] on p "75°" at bounding box center [641, 40] width 540 height 12
click at [384, 287] on span "a" at bounding box center [378, 285] width 13 height 4
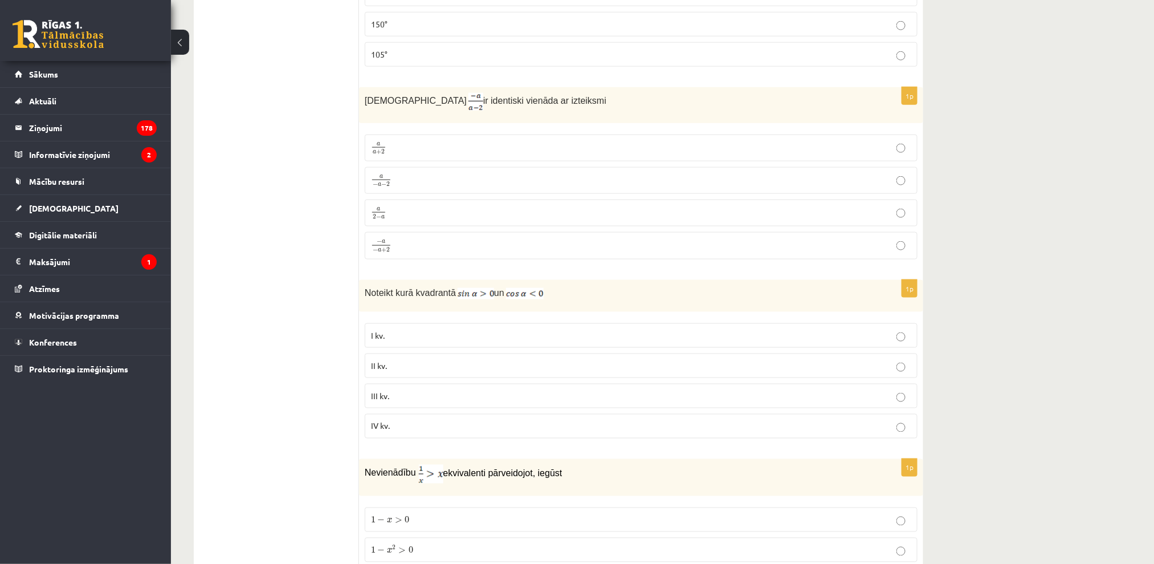
click at [417, 357] on label "II kv." at bounding box center [641, 365] width 553 height 25
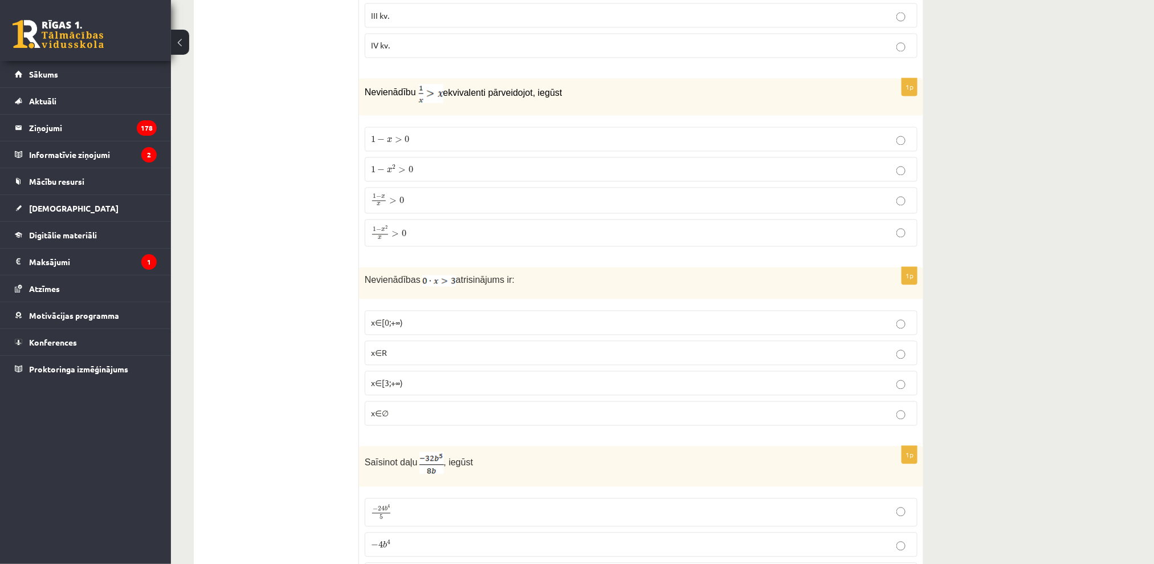
scroll to position [2934, 0]
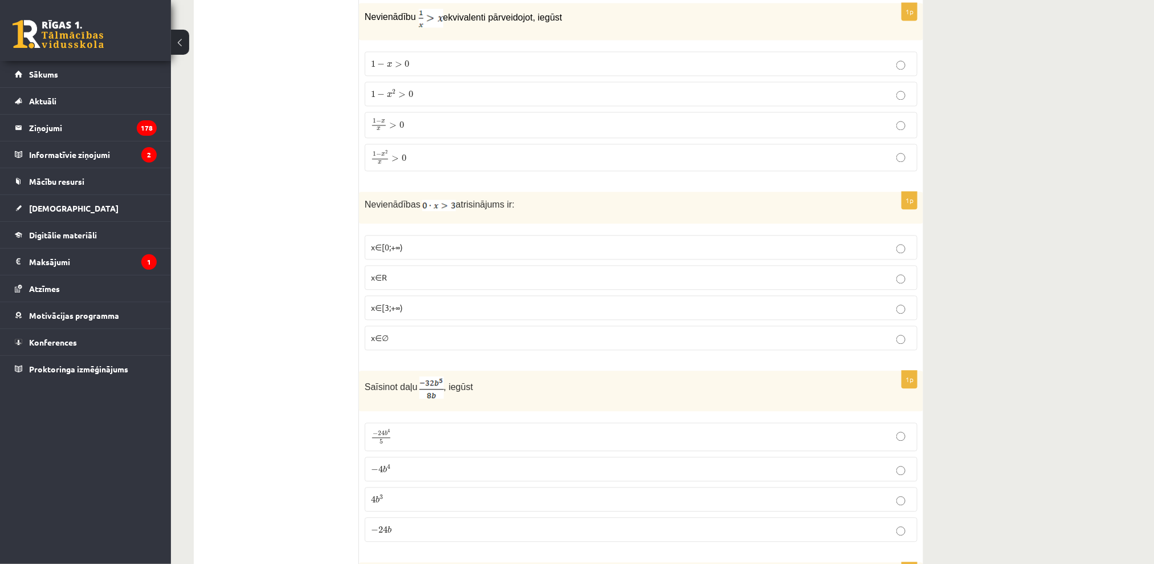
click at [423, 165] on p "1 − x 2 x > 0 1 − x 2 x > 0" at bounding box center [641, 157] width 540 height 15
click at [407, 344] on p "x∈∅" at bounding box center [641, 338] width 540 height 12
click at [463, 475] on p "− 4 b 4 − 4 b 4" at bounding box center [641, 469] width 540 height 12
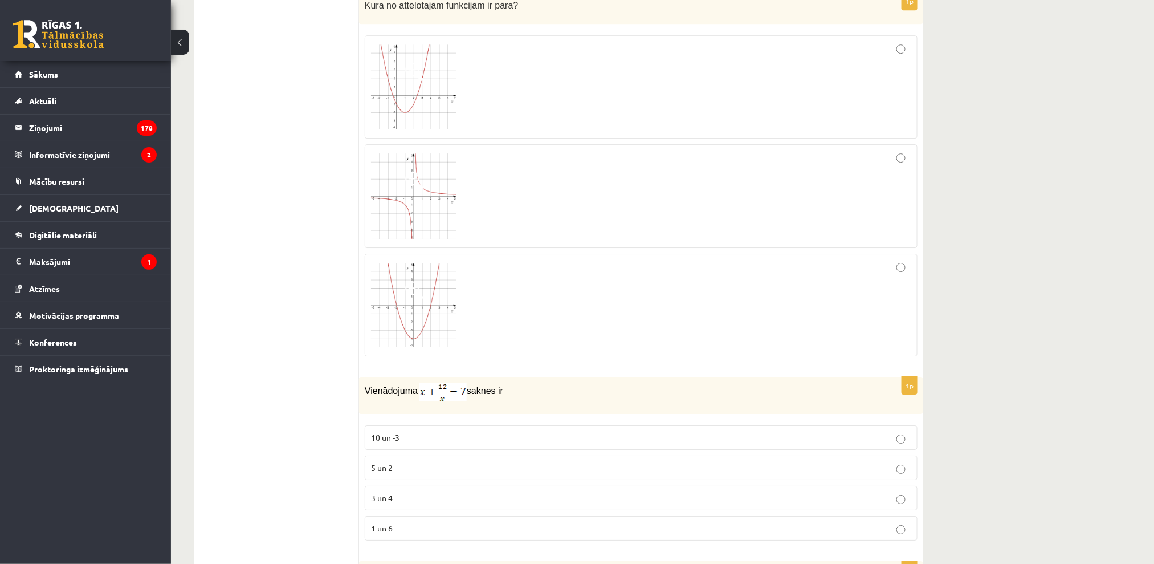
scroll to position [3466, 0]
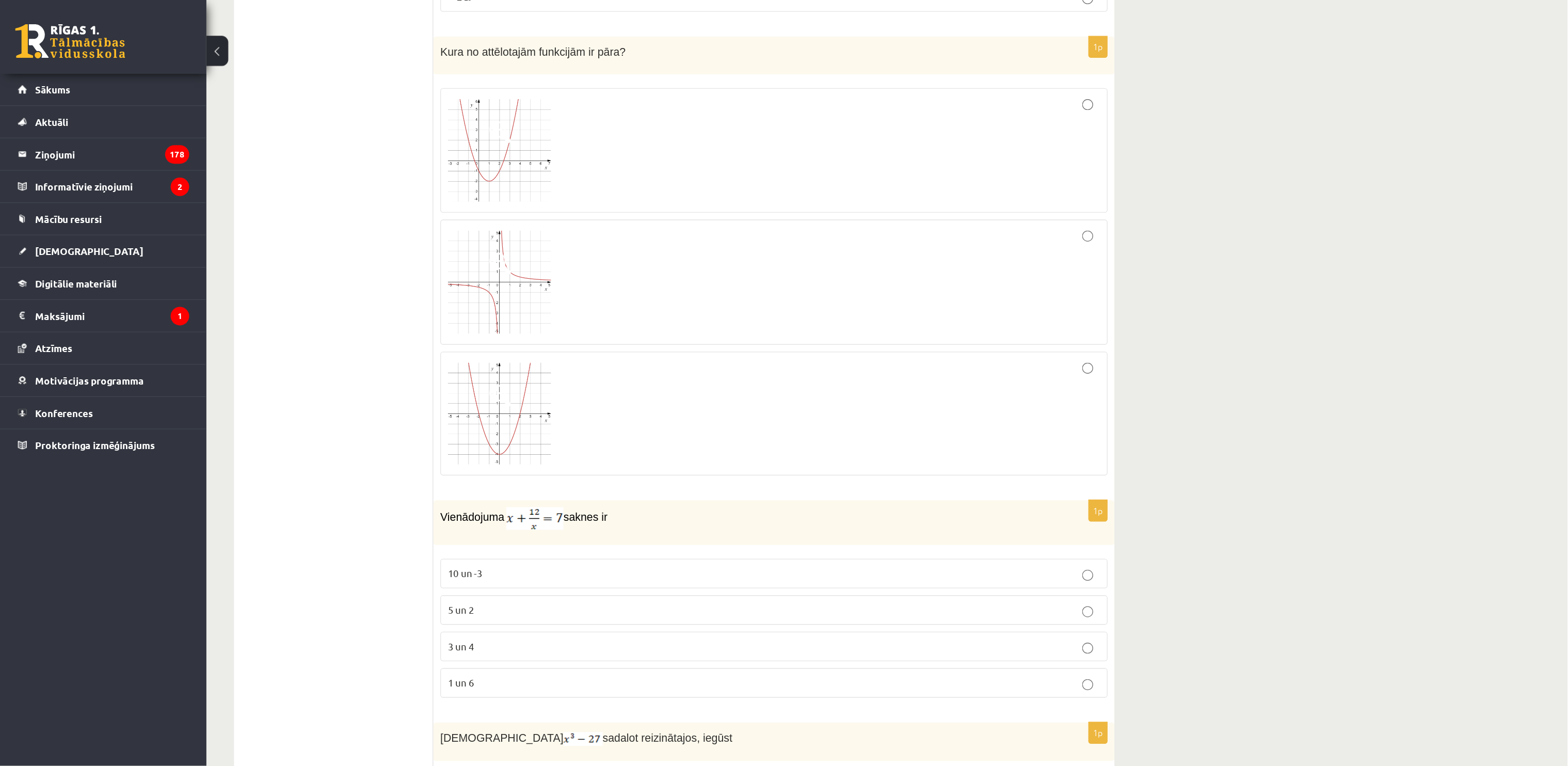
scroll to position [3137, 0]
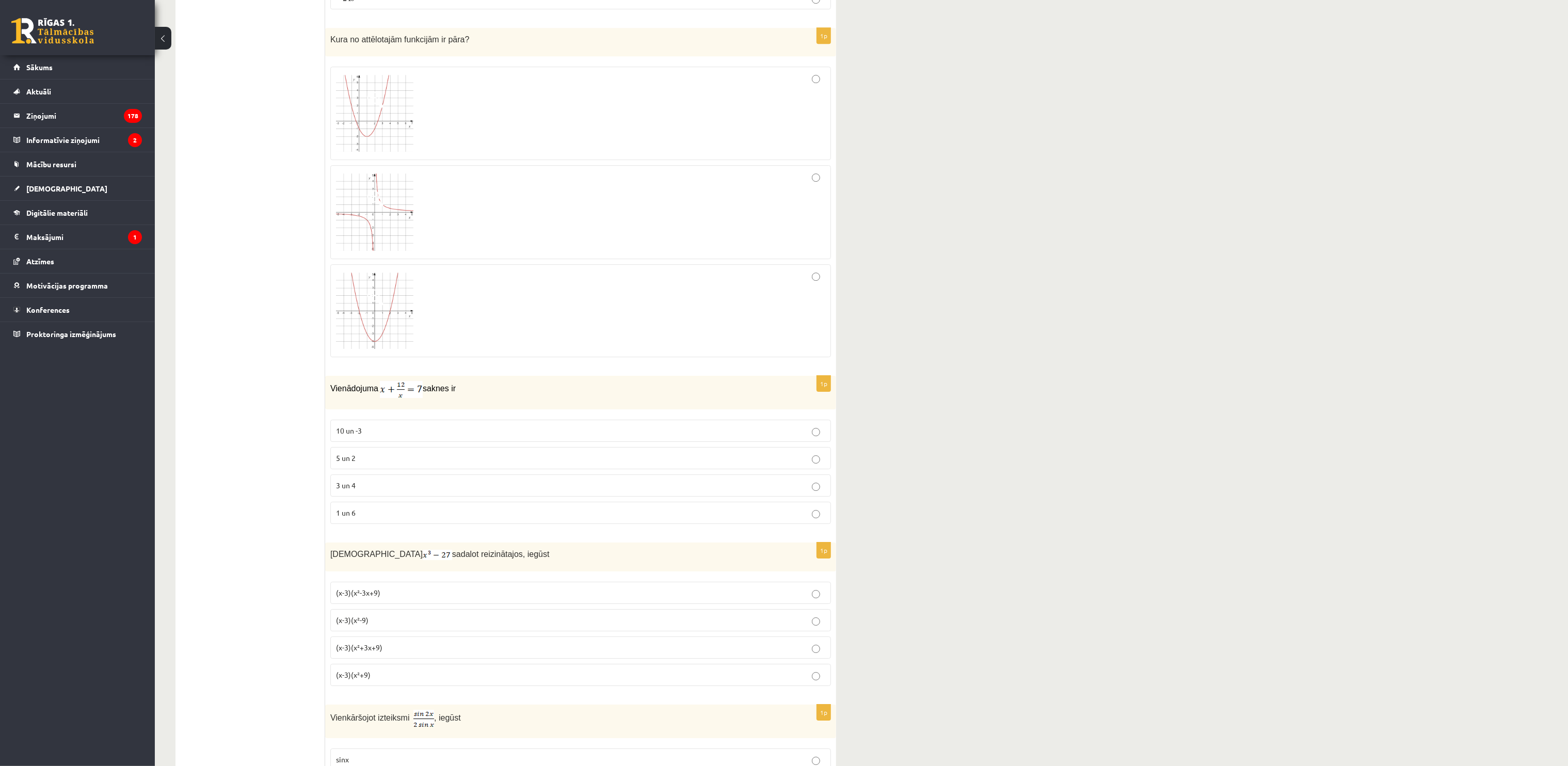
click at [412, 327] on img at bounding box center [374, 311] width 77 height 76
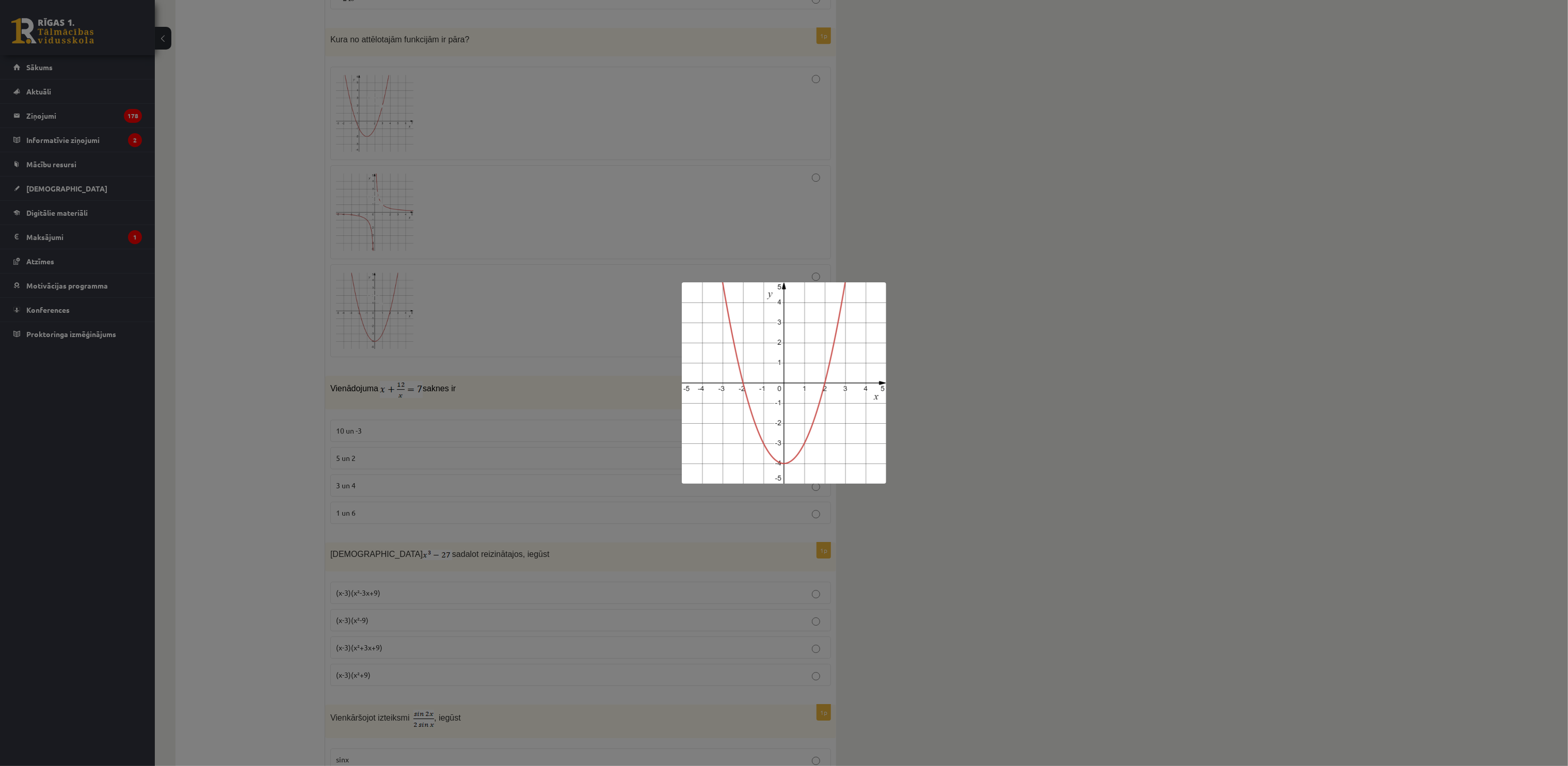
click at [953, 391] on div at bounding box center [784, 383] width 1568 height 766
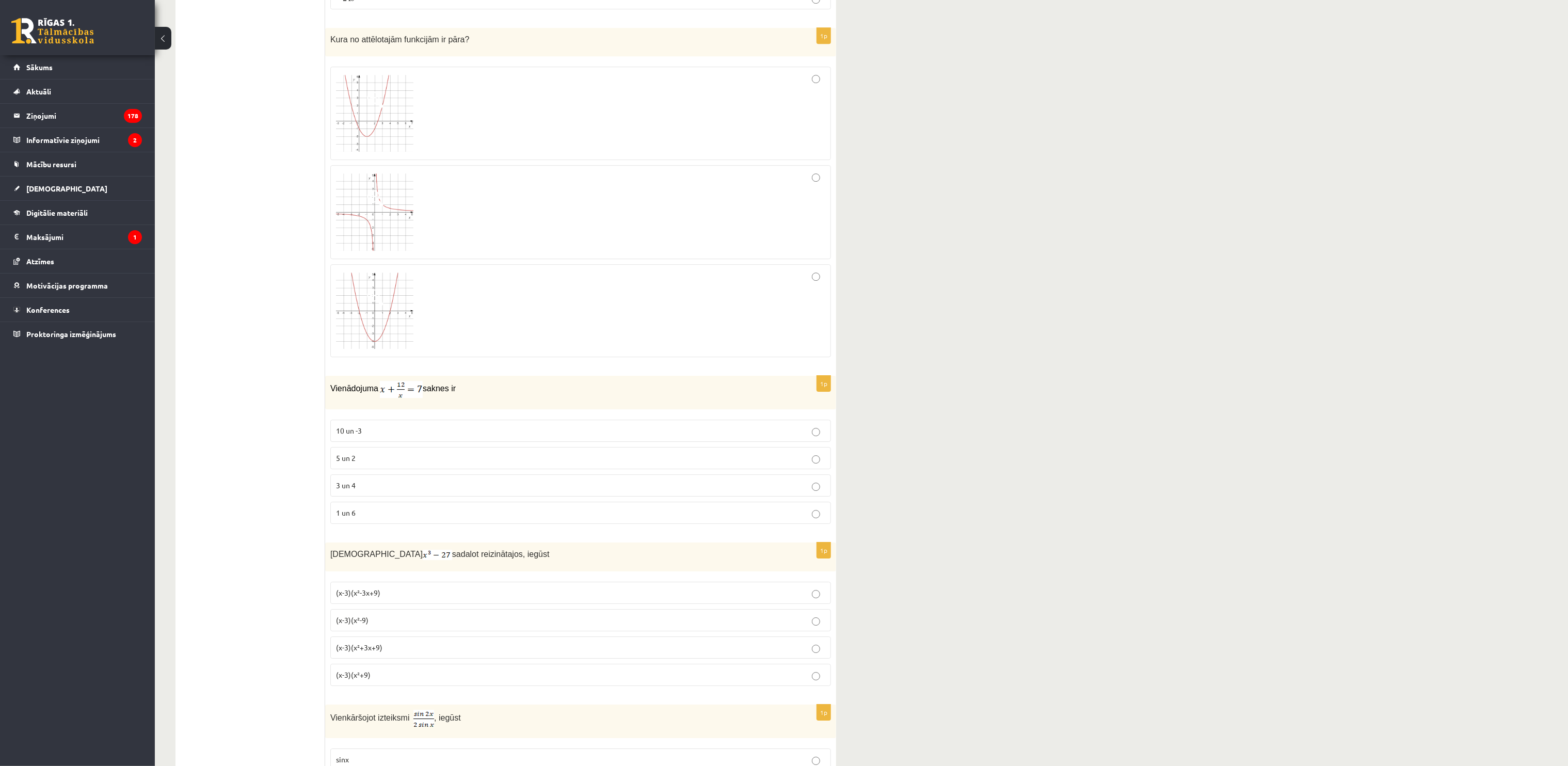
click at [818, 303] on label at bounding box center [581, 311] width 501 height 93
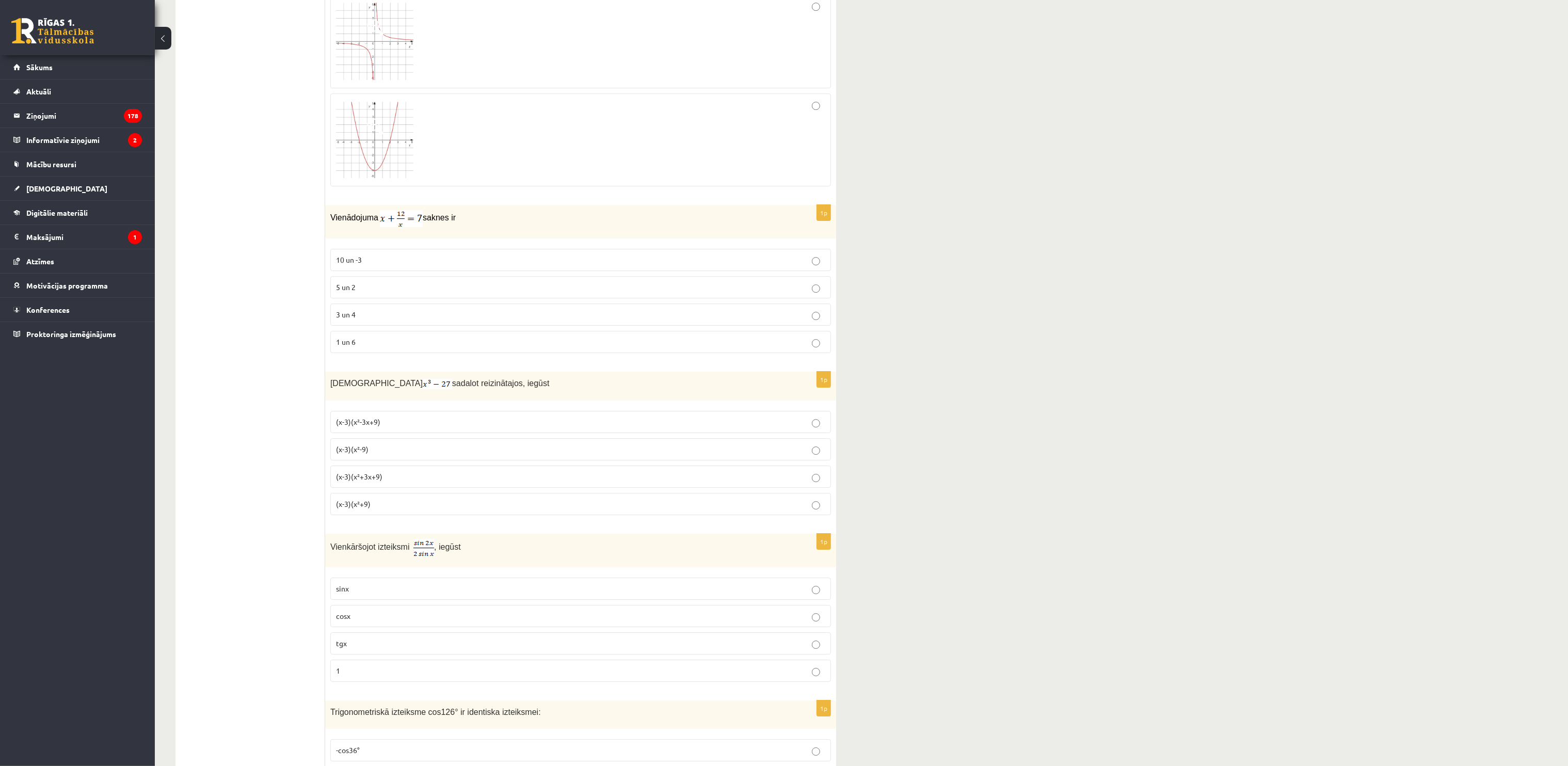
scroll to position [3344, 0]
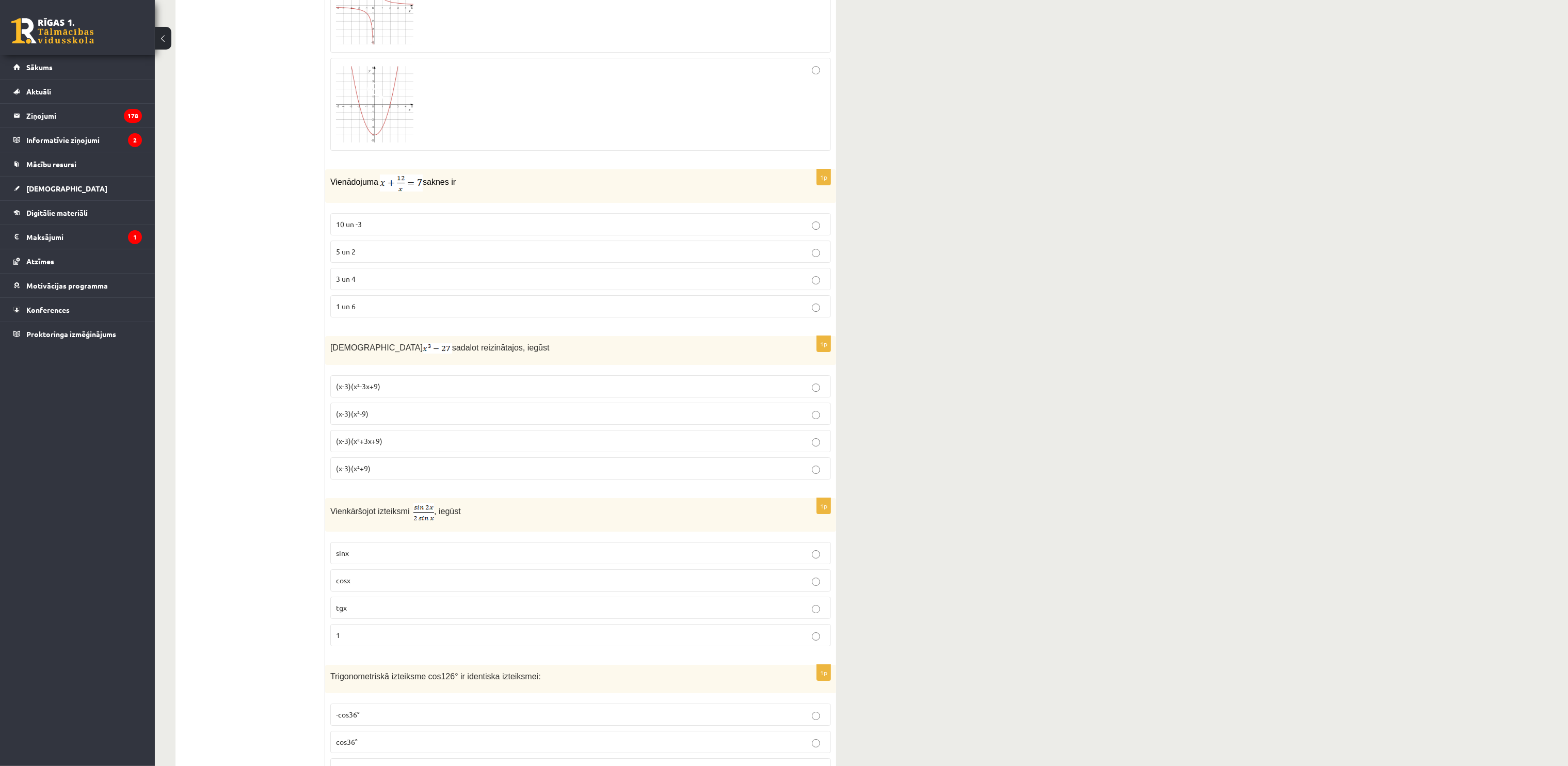
click at [356, 290] on label "3 un 4" at bounding box center [581, 279] width 501 height 23
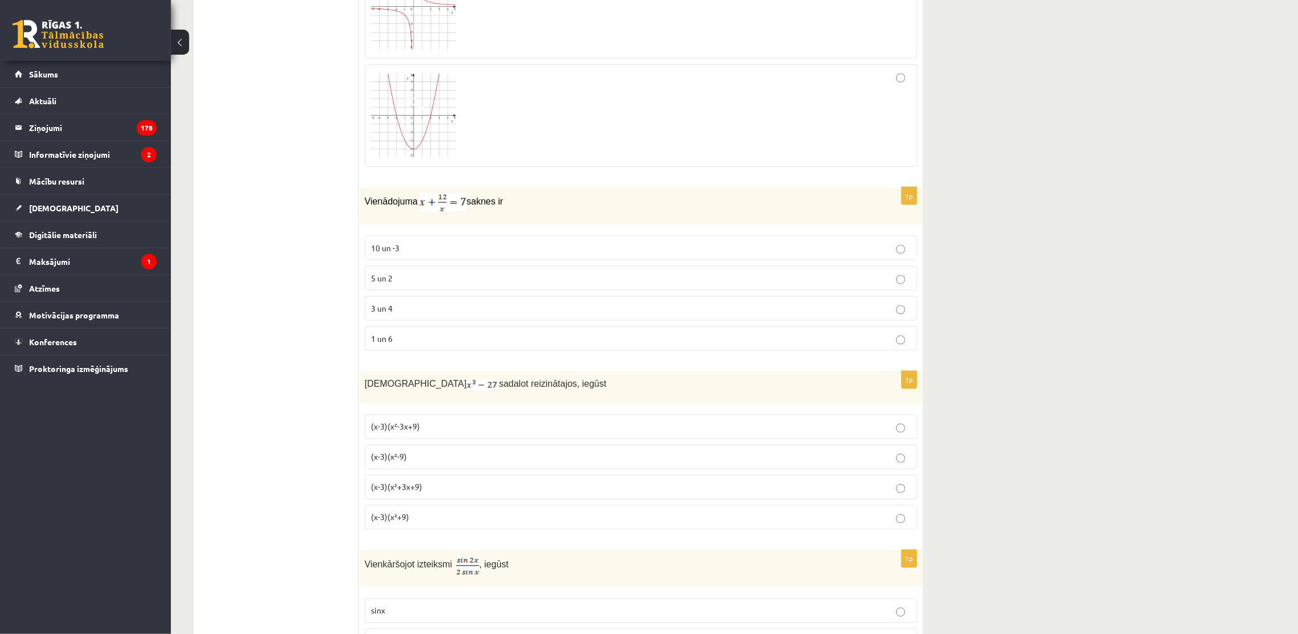
click at [429, 433] on p "(x-3)(x²-3x+9)" at bounding box center [641, 427] width 540 height 12
click at [429, 488] on label "(x-3)(x²+3x+9)" at bounding box center [641, 487] width 553 height 25
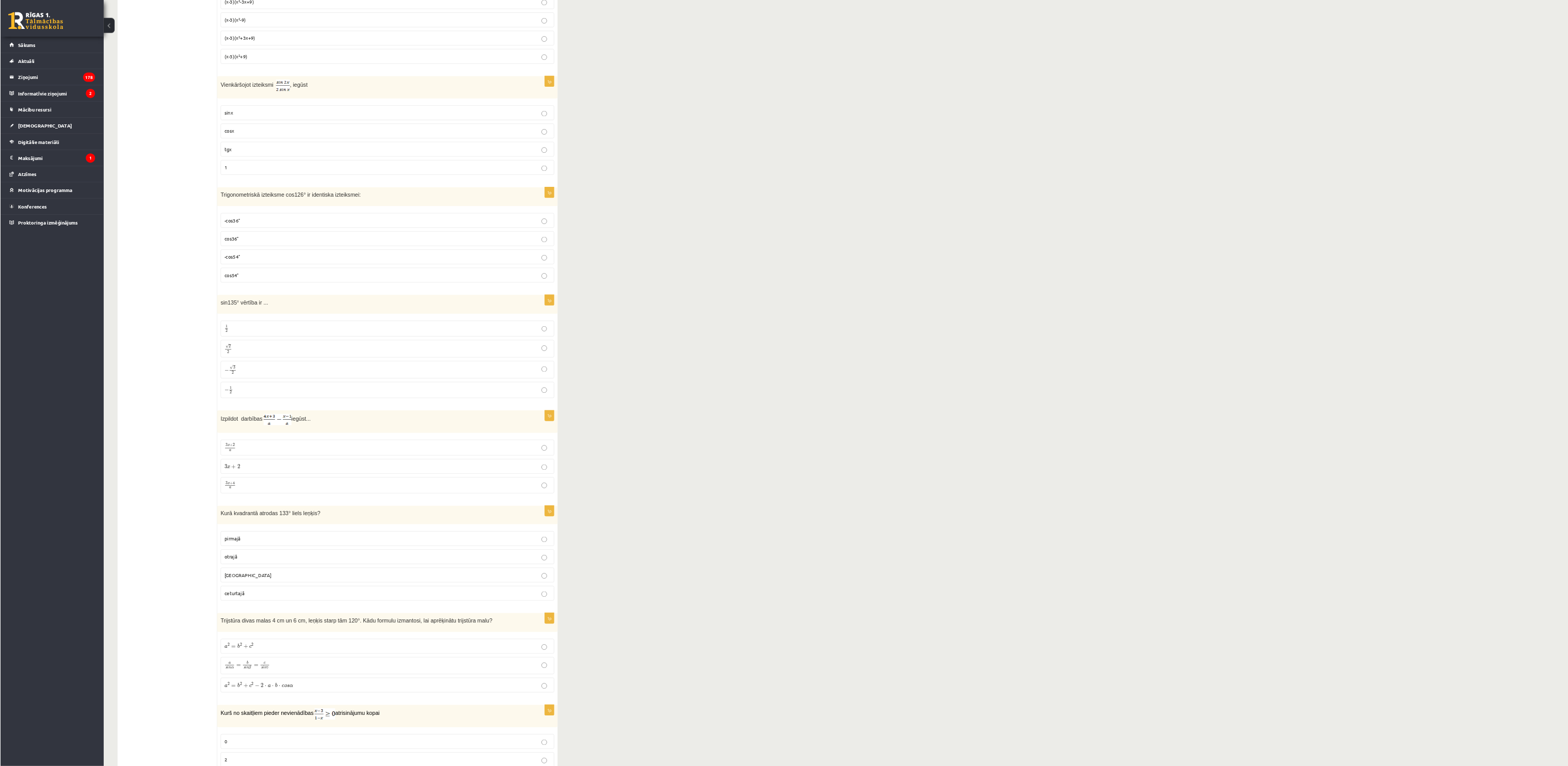
scroll to position [3727, 0]
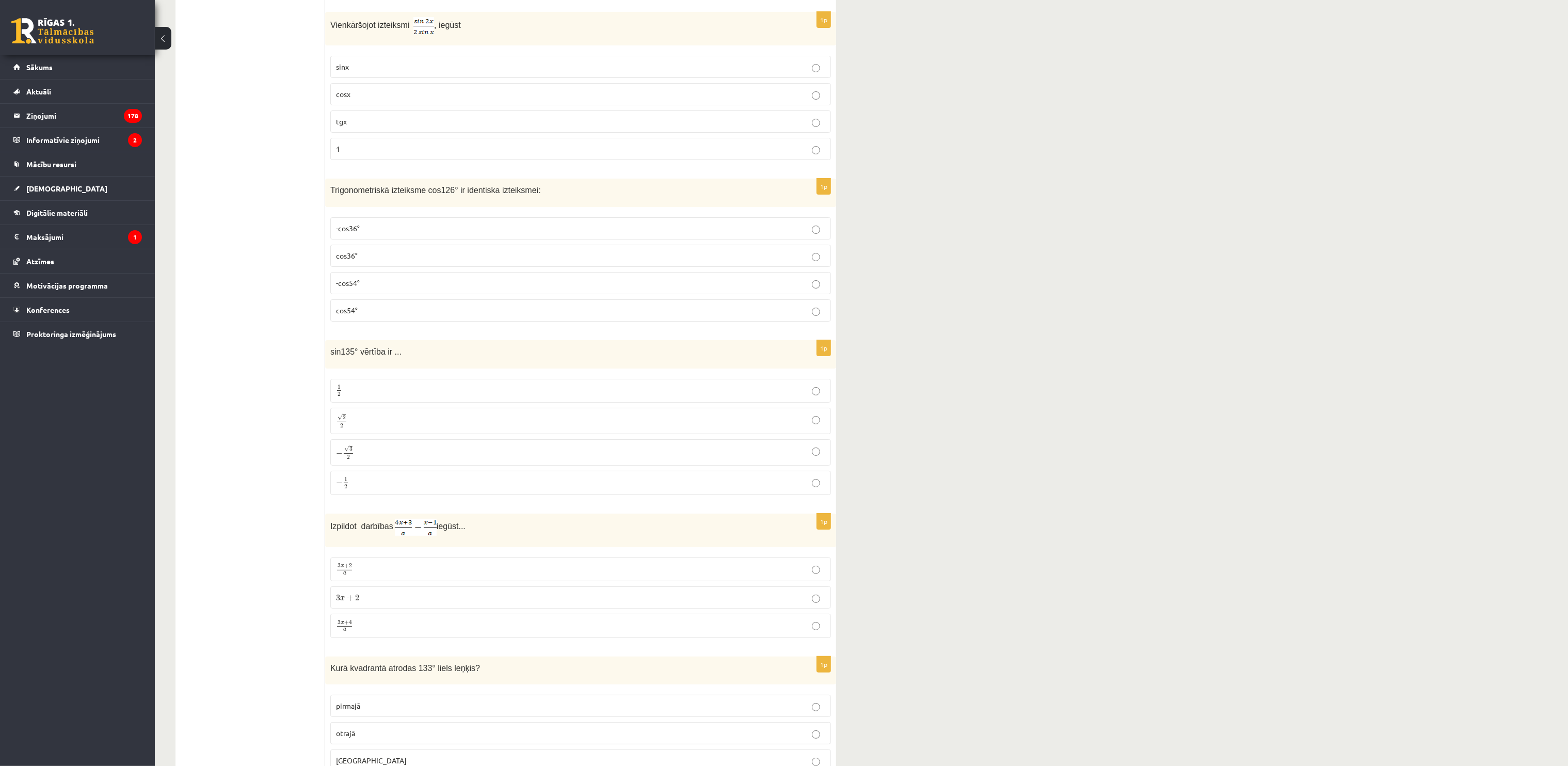
click at [343, 99] on span "cosx" at bounding box center [343, 94] width 14 height 9
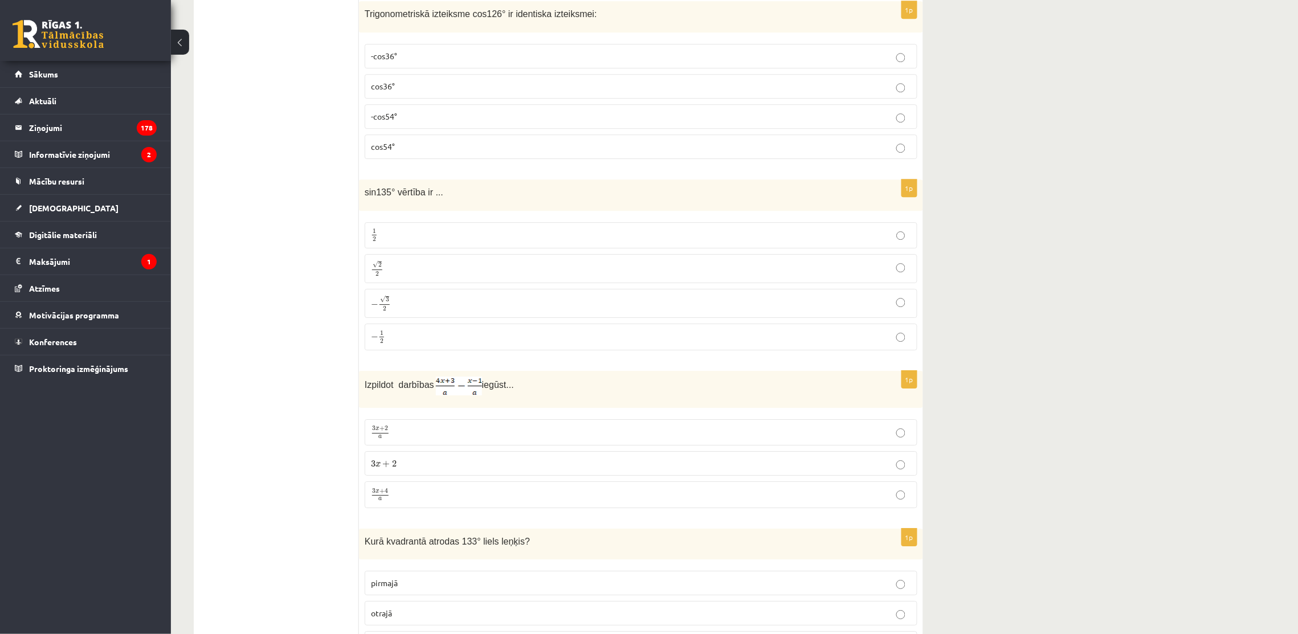
scroll to position [4400, 0]
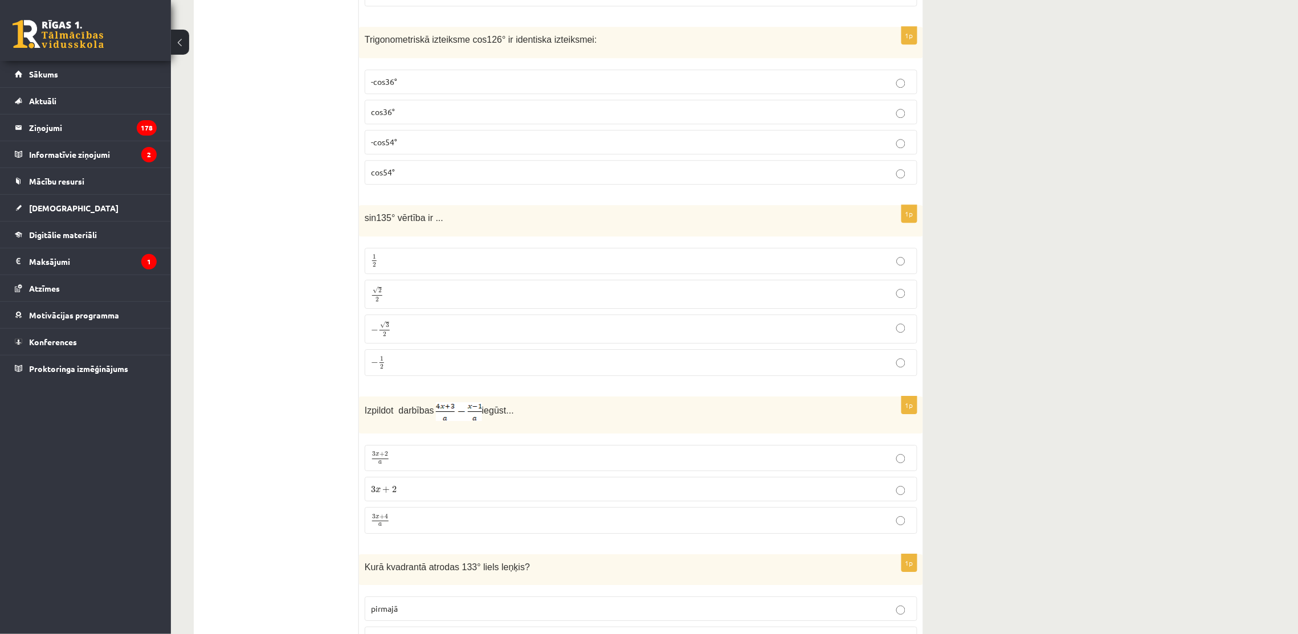
click at [448, 515] on fieldset "3 x + 2 a 3 x + 2 a 3 x + 2 3 x + 2 3 x + 4 a 3 x + 4 a" at bounding box center [641, 488] width 553 height 98
click at [451, 523] on label "3 x + 4 a 3 x + 4 a" at bounding box center [641, 520] width 553 height 27
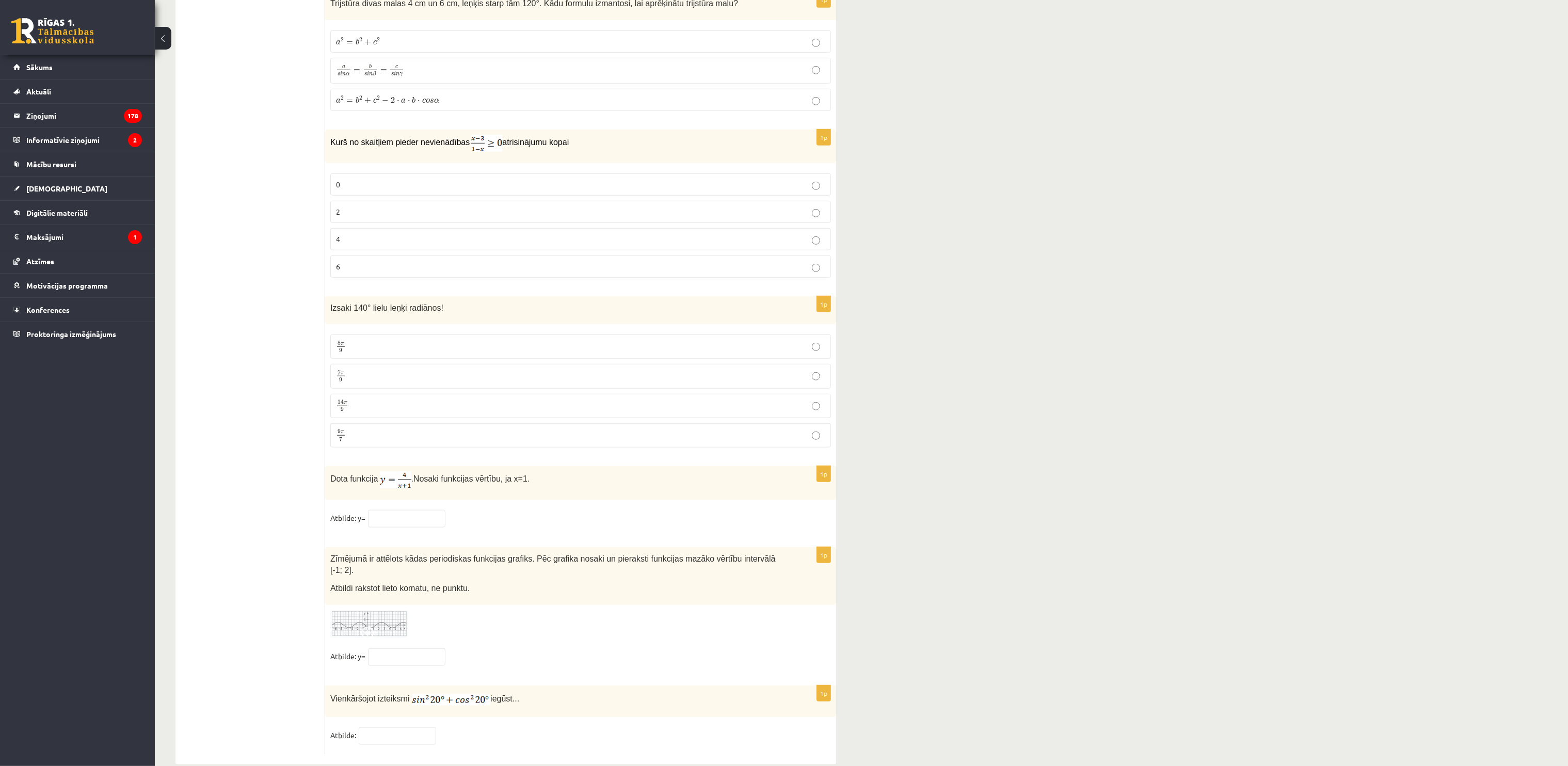
scroll to position [4620, 0]
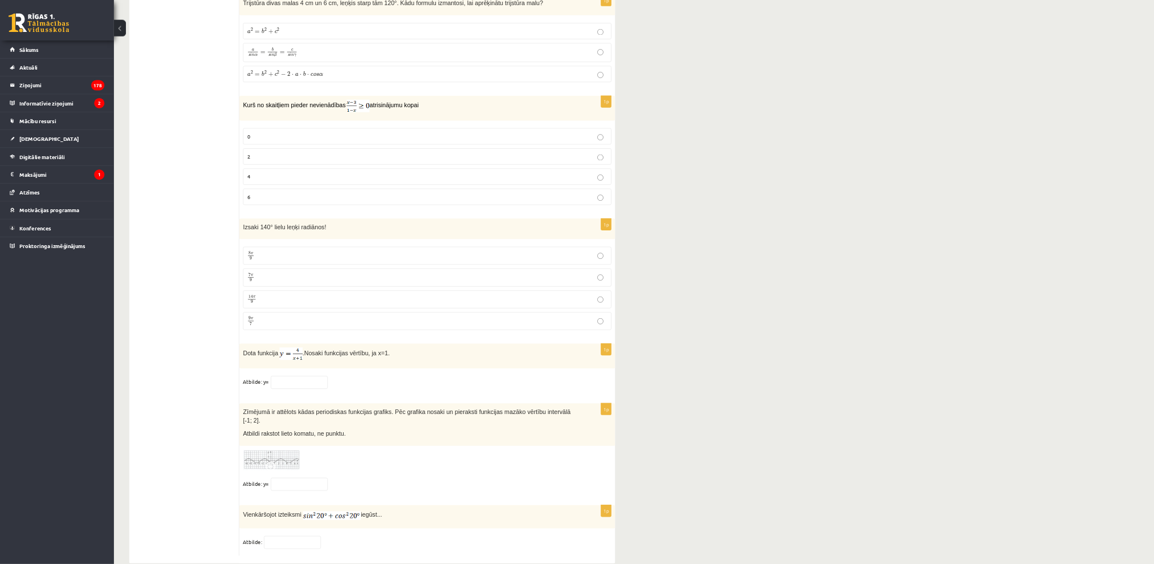
scroll to position [5148, 0]
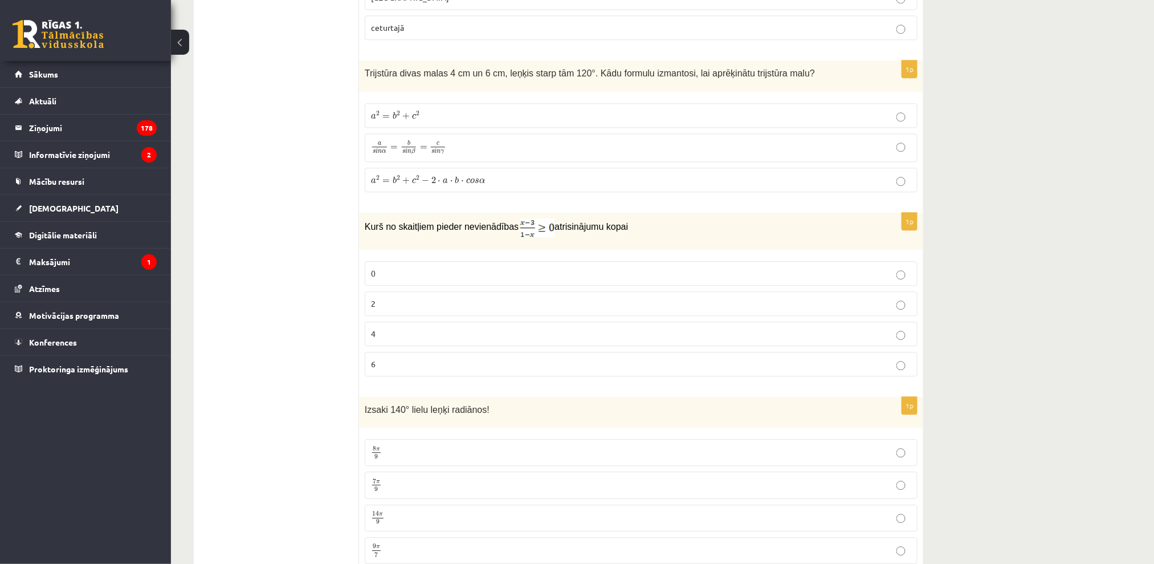
click at [413, 181] on span "c" at bounding box center [414, 180] width 4 height 5
click at [406, 303] on p "2" at bounding box center [641, 303] width 540 height 12
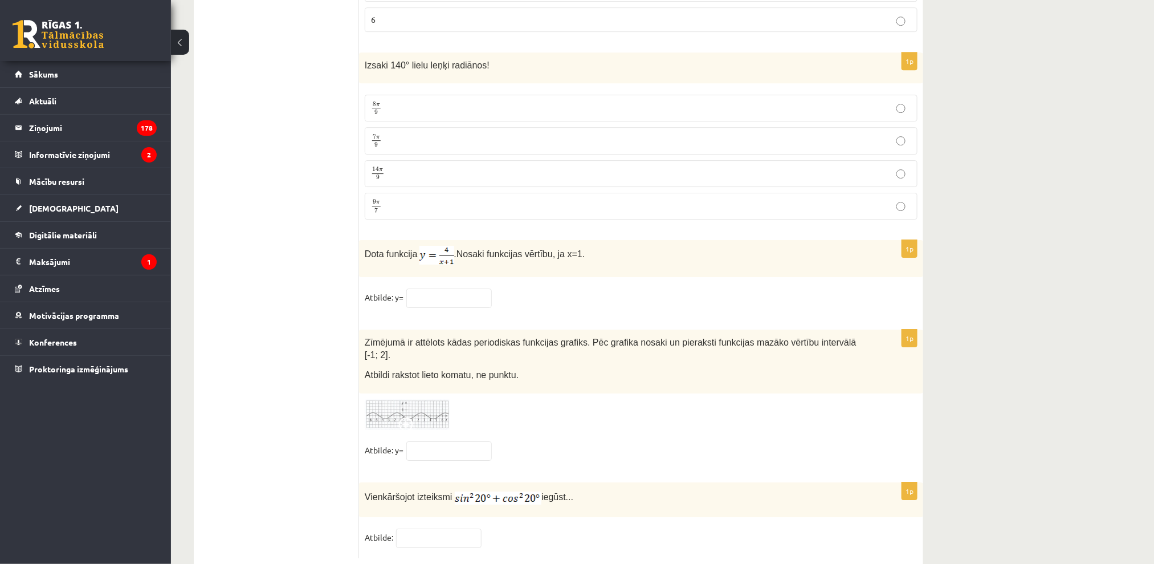
scroll to position [5438, 0]
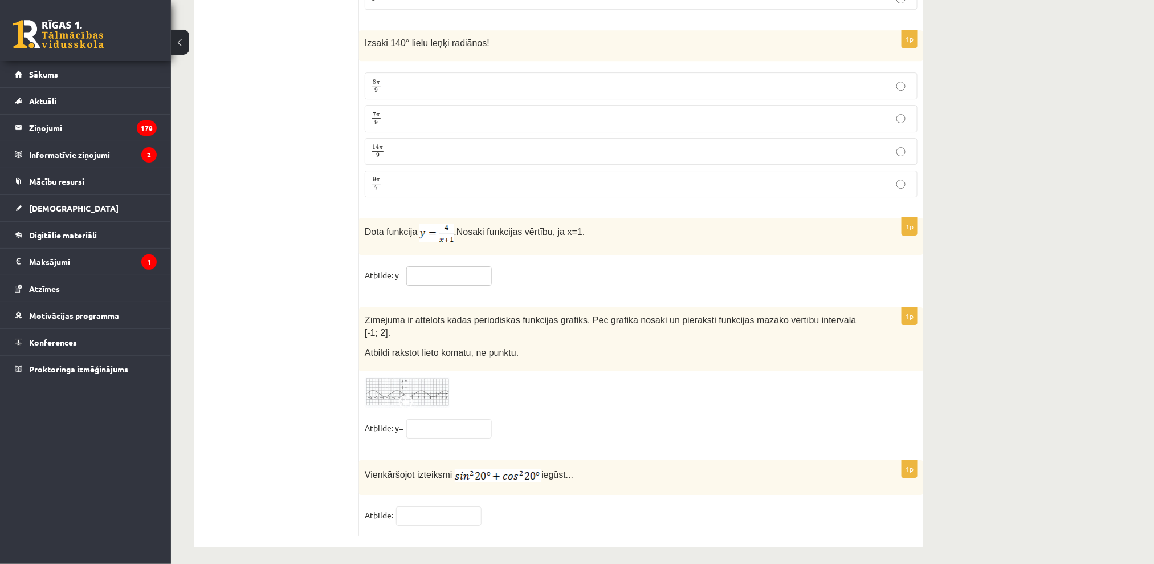
click at [438, 290] on fieldset "Atbilde: y=" at bounding box center [641, 278] width 553 height 24
type input "*"
click at [575, 377] on div at bounding box center [641, 392] width 553 height 31
click at [460, 419] on input "text" at bounding box center [448, 428] width 85 height 19
type input "**"
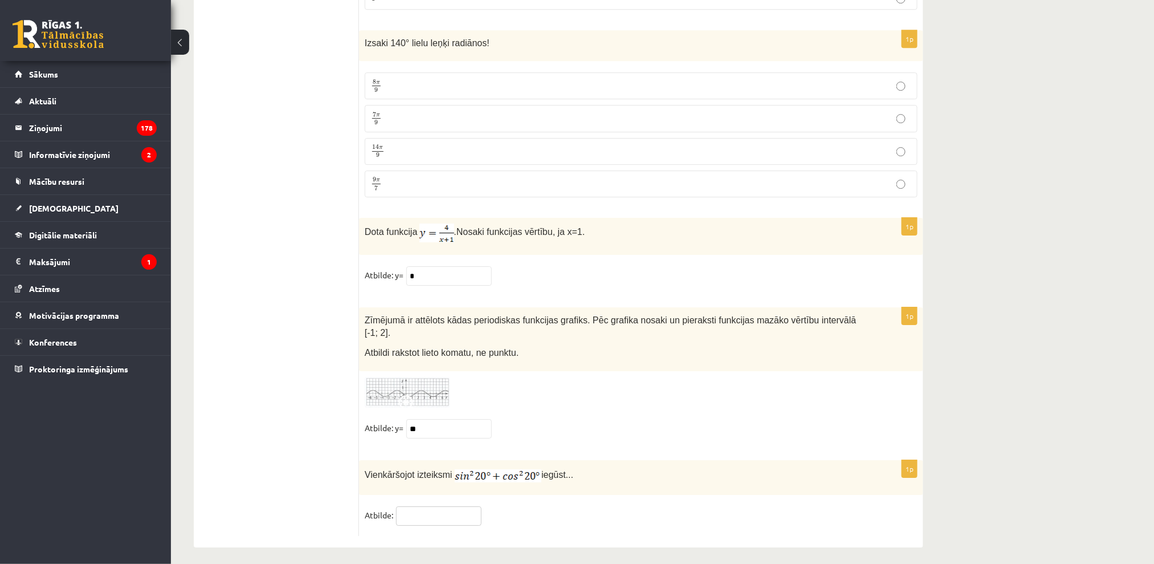
click at [414, 515] on input "text" at bounding box center [438, 515] width 85 height 19
type input "*"
click at [878, 515] on fieldset "Atbilde: *" at bounding box center [641, 518] width 553 height 24
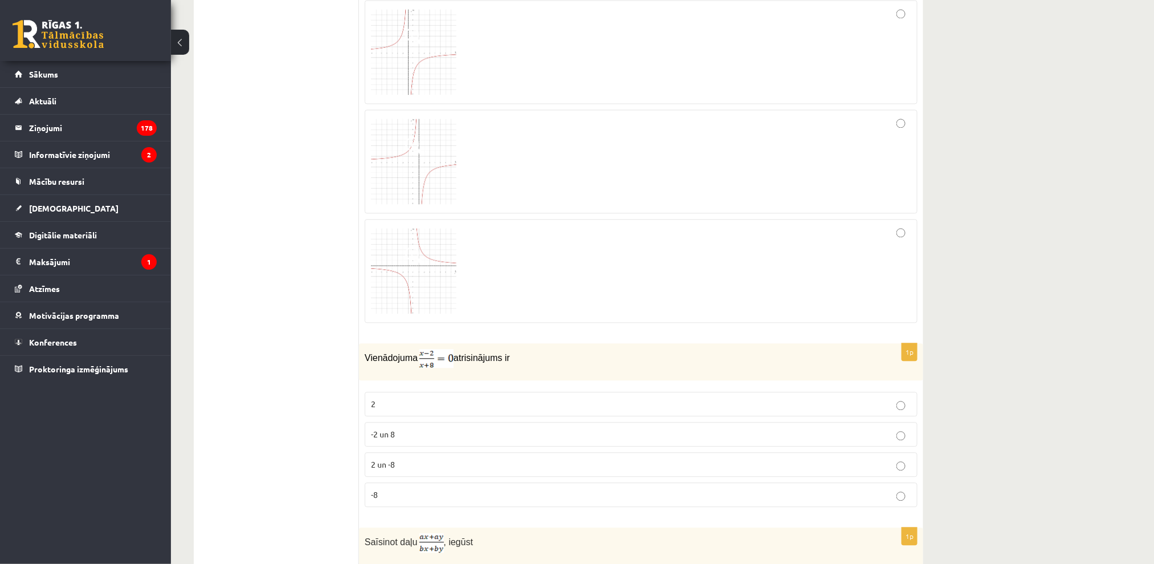
scroll to position [0, 0]
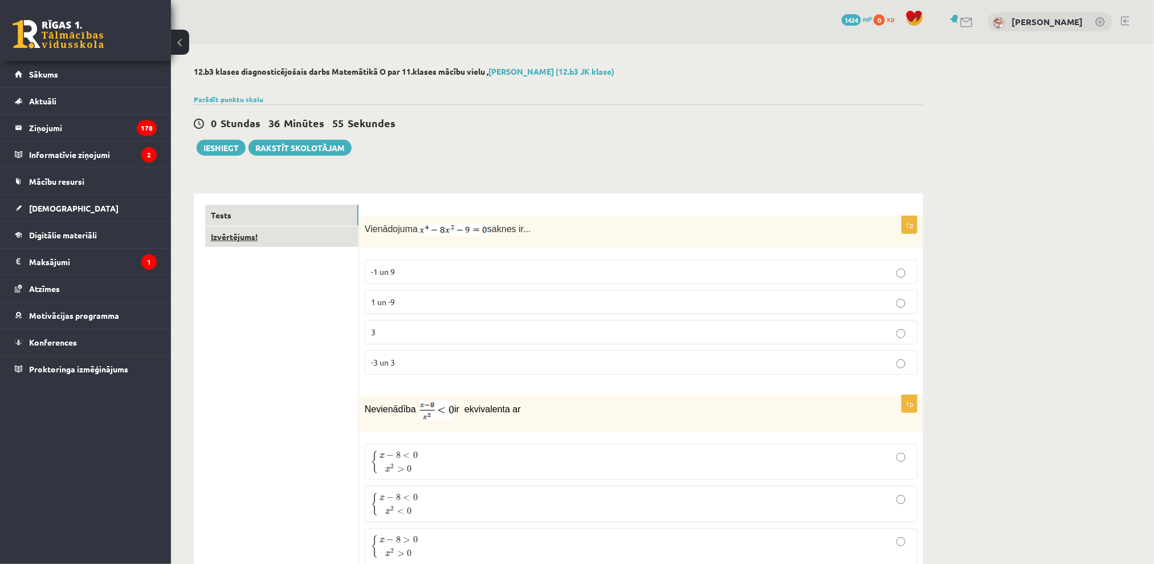
click at [240, 239] on link "Izvērtējums!" at bounding box center [281, 236] width 153 height 21
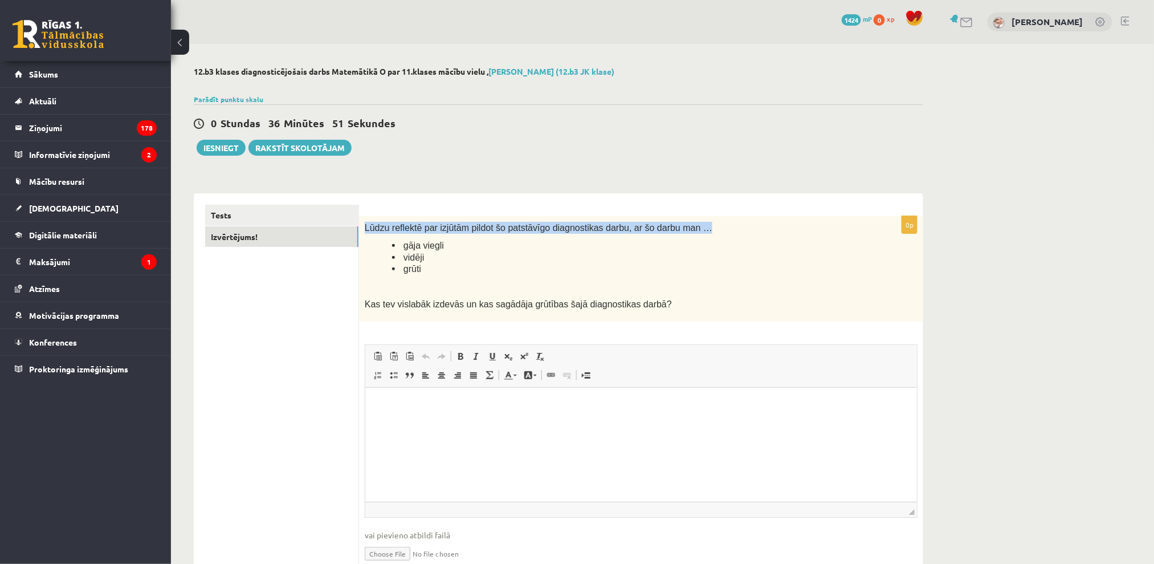
drag, startPoint x: 361, startPoint y: 229, endPoint x: 415, endPoint y: 254, distance: 59.4
click at [405, 249] on div "Lūdzu reflektē par izjūtām pildot šo patstāvīgo diagnostikas darbu, ar šo darbu…" at bounding box center [641, 268] width 564 height 105
click at [410, 251] on ul "gāja viegli vidēji grūti" at bounding box center [613, 256] width 496 height 35
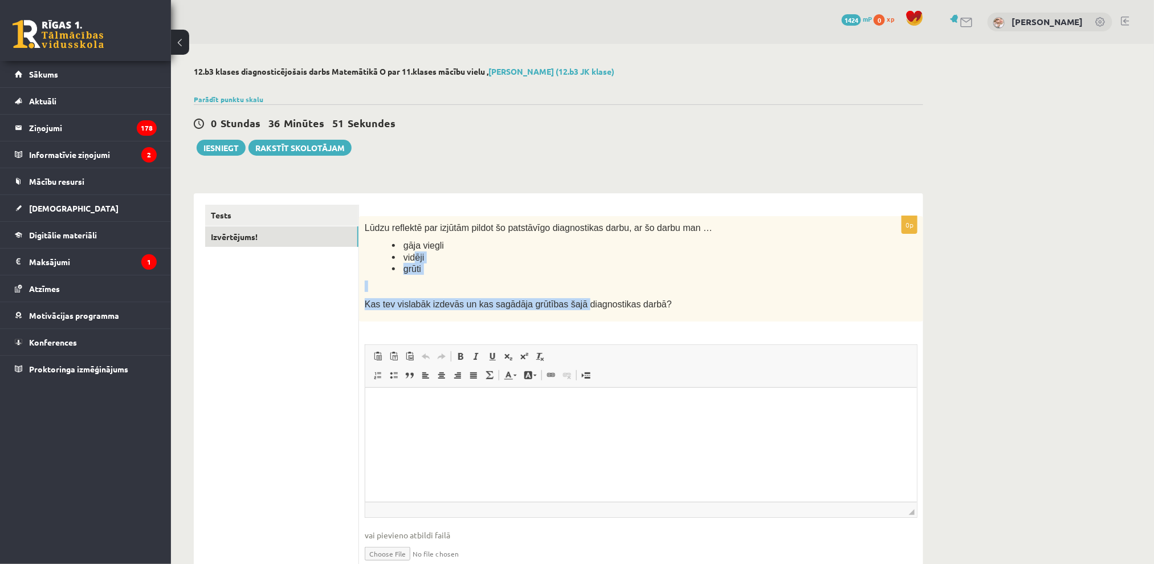
drag, startPoint x: 415, startPoint y: 254, endPoint x: 561, endPoint y: 309, distance: 155.7
click at [561, 309] on div "Lūdzu reflektē par izjūtām pildot šo patstāvīgo diagnostikas darbu, ar šo darbu…" at bounding box center [641, 268] width 564 height 105
click at [557, 279] on div "Lūdzu reflektē par izjūtām pildot šo patstāvīgo diagnostikas darbu, ar šo darbu…" at bounding box center [641, 268] width 564 height 105
click at [421, 268] on li "grūti" at bounding box center [626, 269] width 468 height 12
click at [413, 268] on span "grūti" at bounding box center [412, 269] width 18 height 10
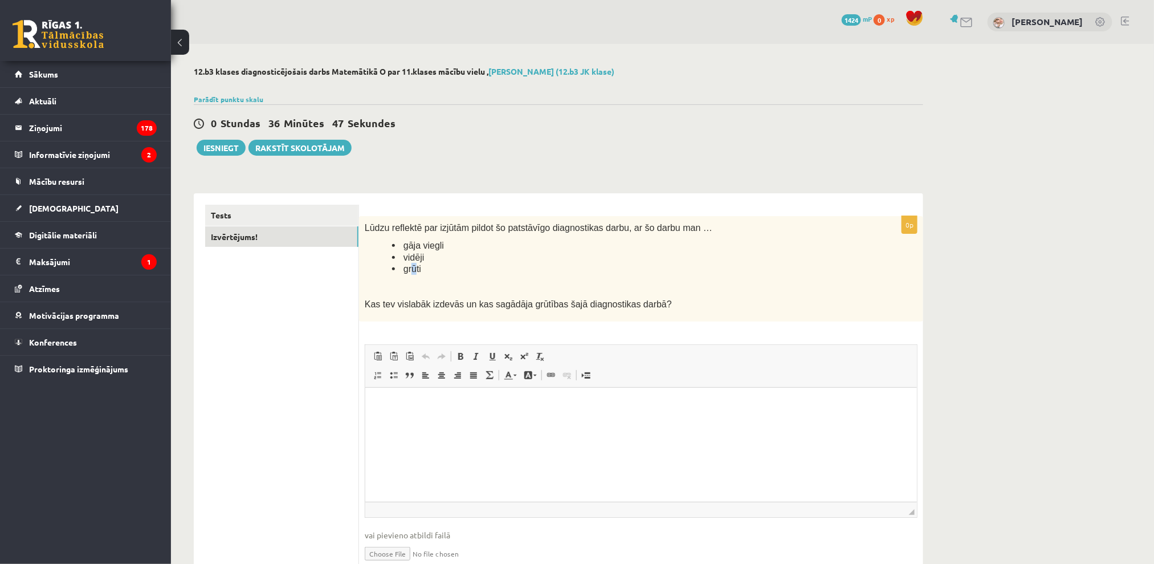
click at [413, 268] on span "grūti" at bounding box center [412, 269] width 18 height 10
click at [412, 268] on span "grūti" at bounding box center [412, 269] width 18 height 10
click at [410, 268] on span "grūti" at bounding box center [412, 269] width 18 height 10
click at [388, 419] on html at bounding box center [641, 404] width 552 height 35
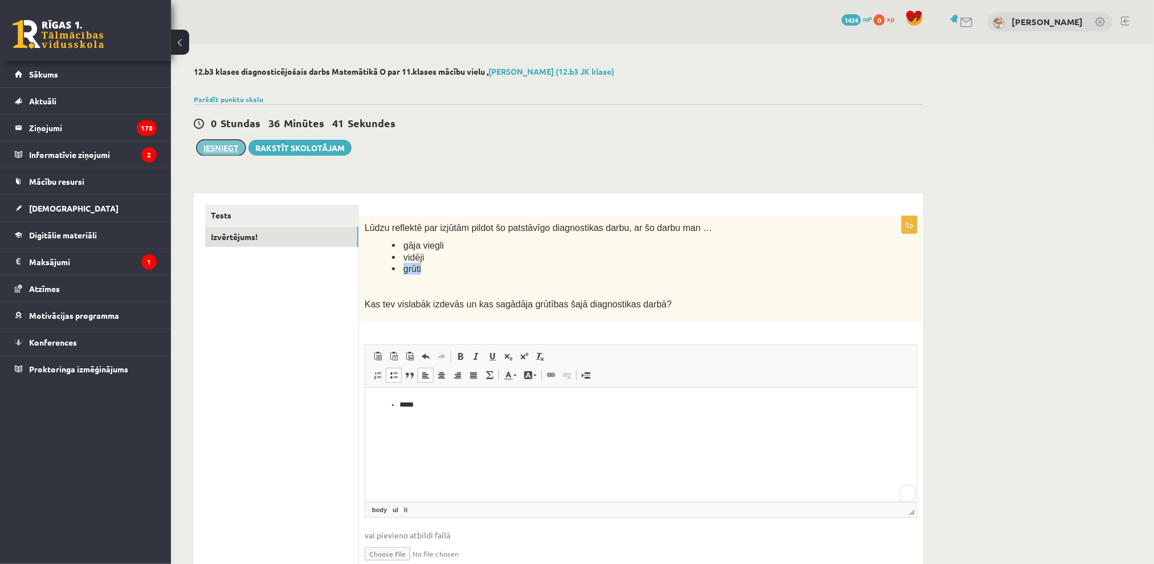
click at [225, 147] on button "Iesniegt" at bounding box center [221, 148] width 49 height 16
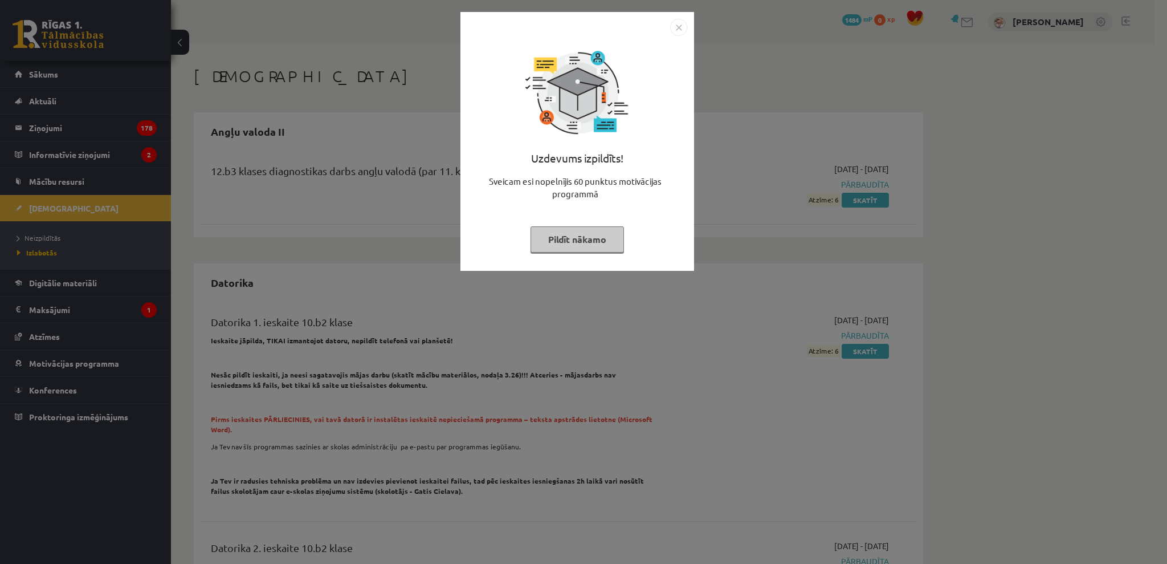
click at [597, 237] on button "Pildīt nākamo" at bounding box center [577, 239] width 93 height 26
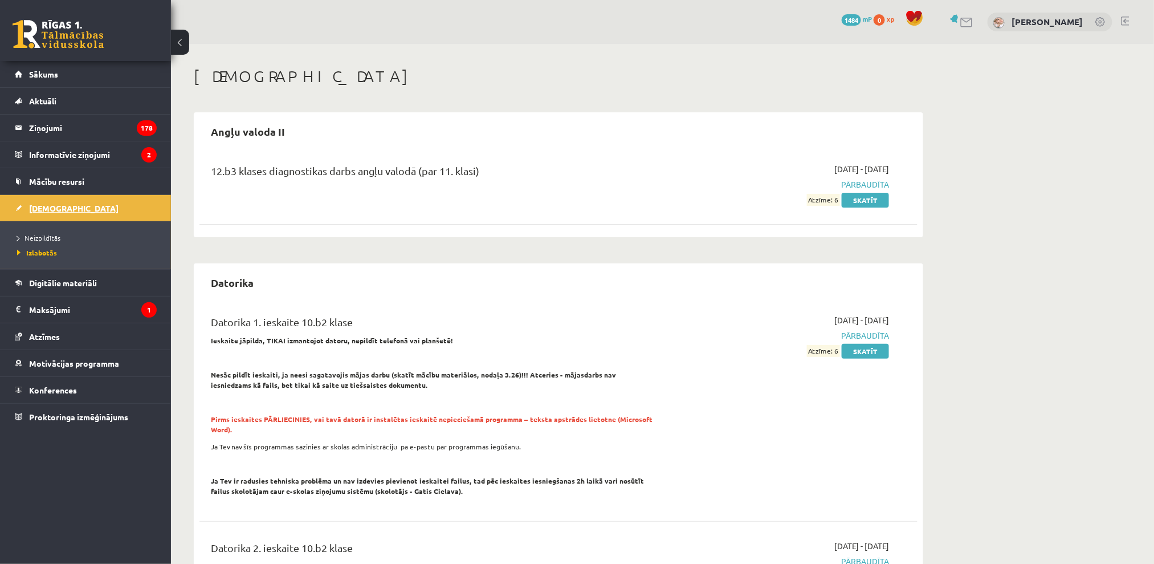
click at [30, 200] on link "[DEMOGRAPHIC_DATA]" at bounding box center [86, 208] width 142 height 26
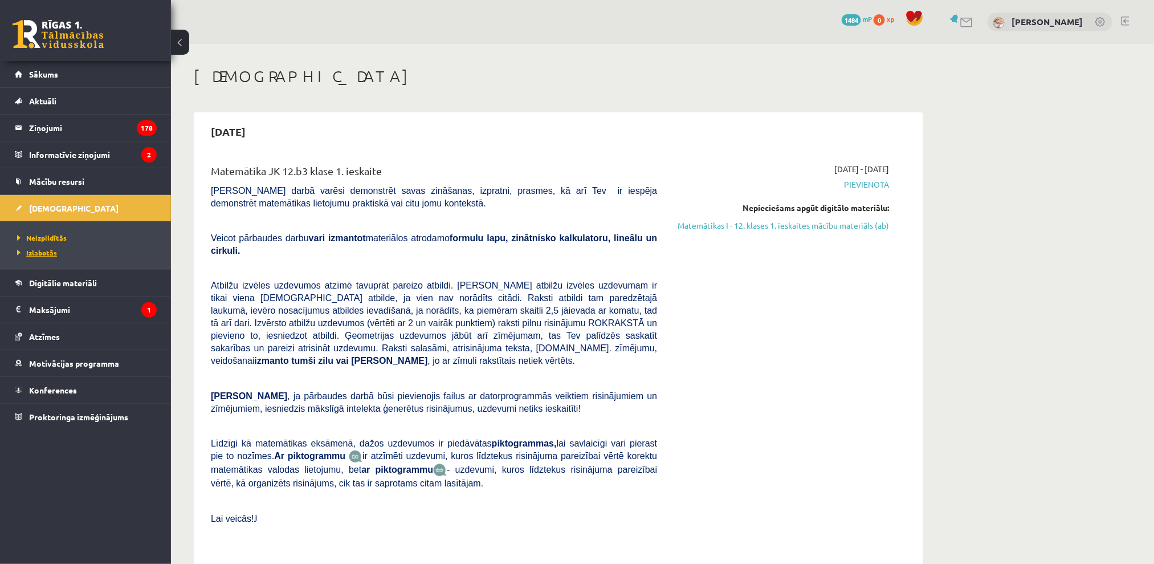
click at [42, 256] on link "Izlabotās" at bounding box center [88, 252] width 142 height 10
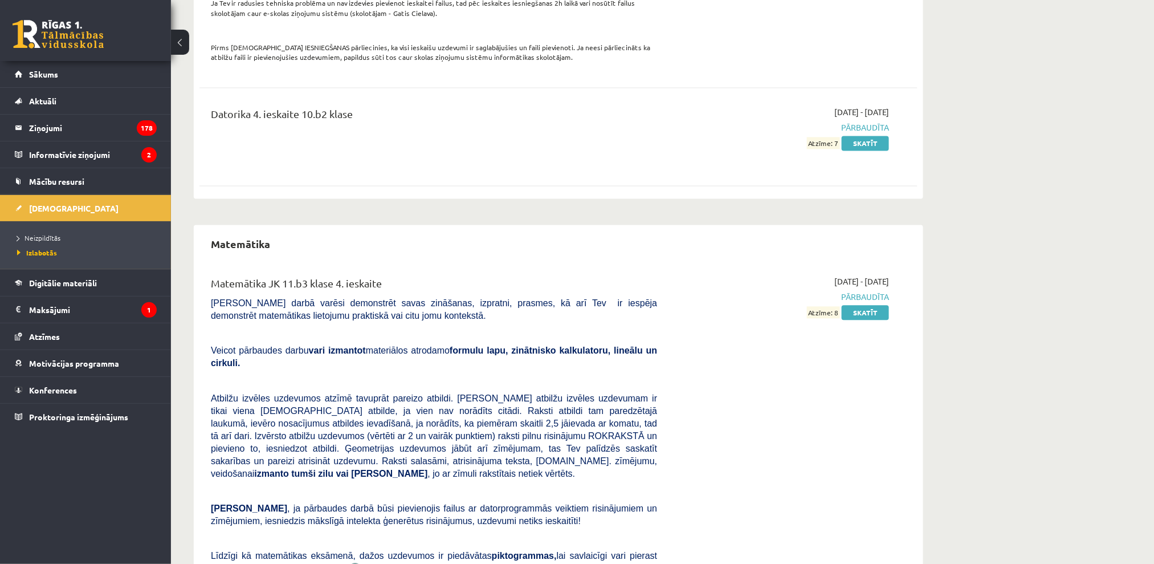
scroll to position [1063, 0]
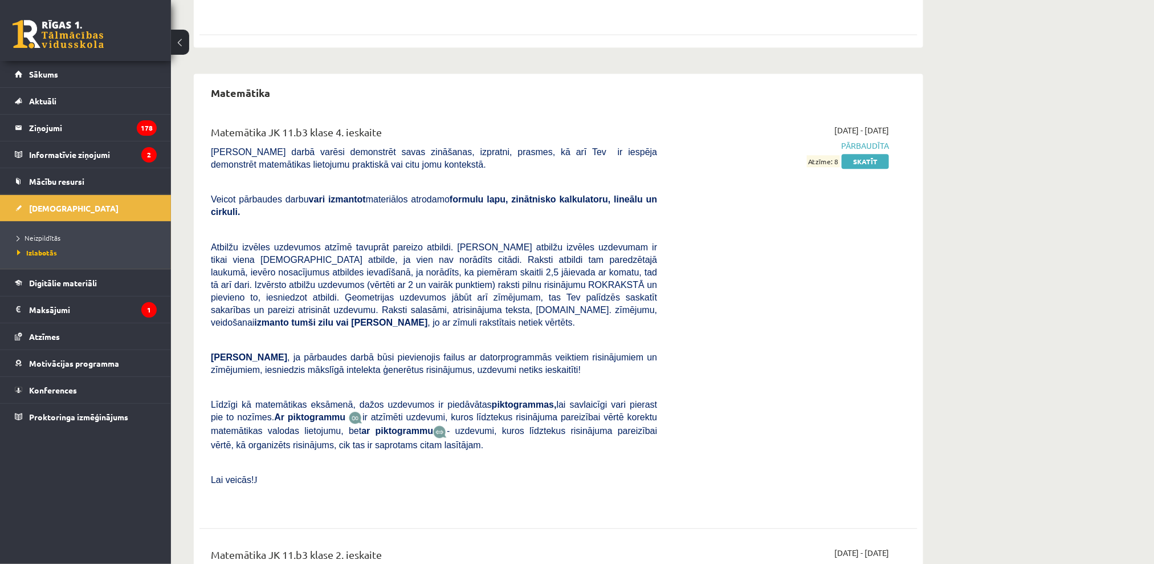
click at [232, 124] on div "Matemātika JK 11.b3 klase 4. ieskaite" at bounding box center [434, 134] width 446 height 21
click at [231, 79] on h2 "Matemātika" at bounding box center [240, 92] width 82 height 27
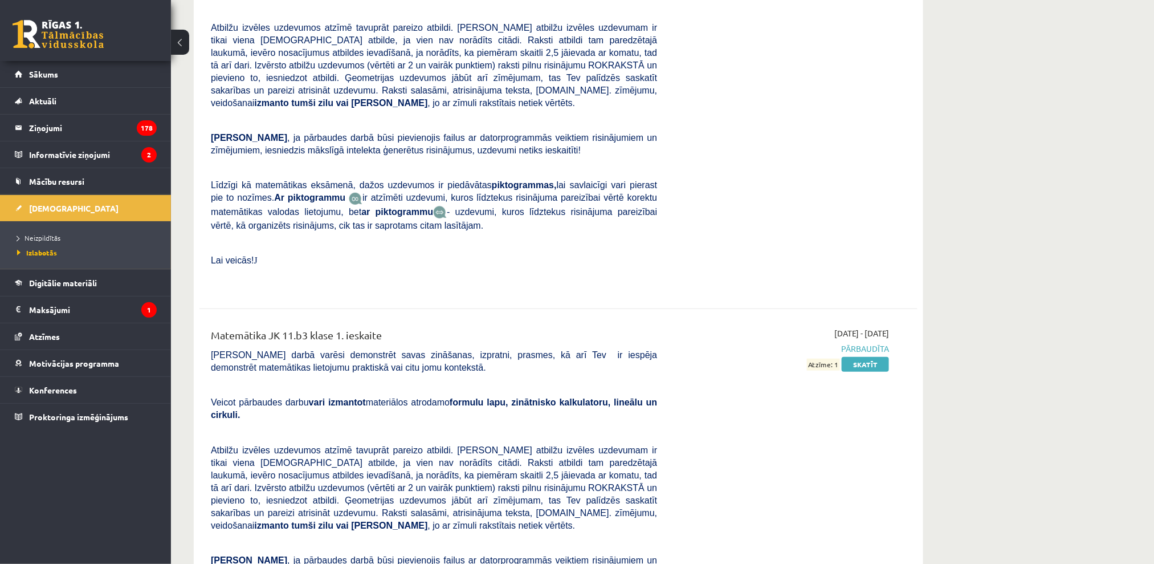
scroll to position [2431, 0]
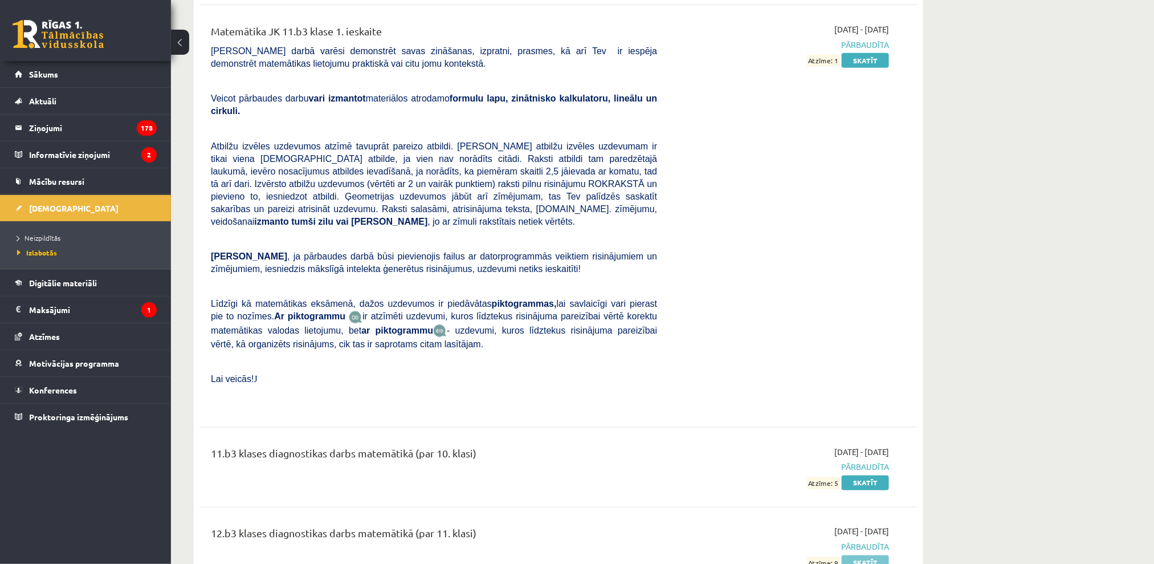
click at [852, 555] on link "Skatīt" at bounding box center [865, 562] width 47 height 15
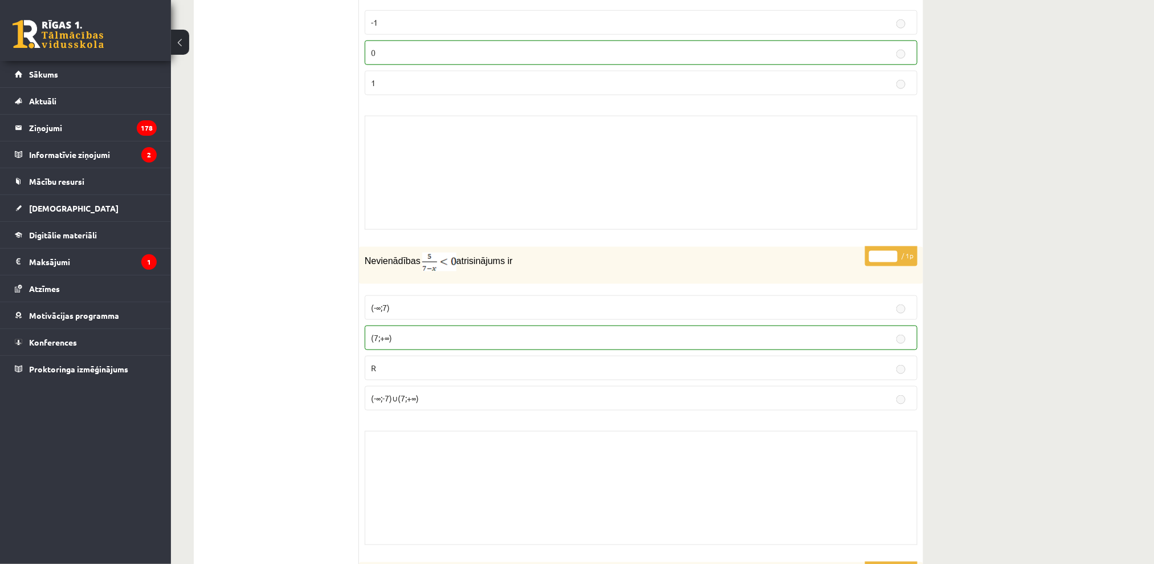
scroll to position [2583, 0]
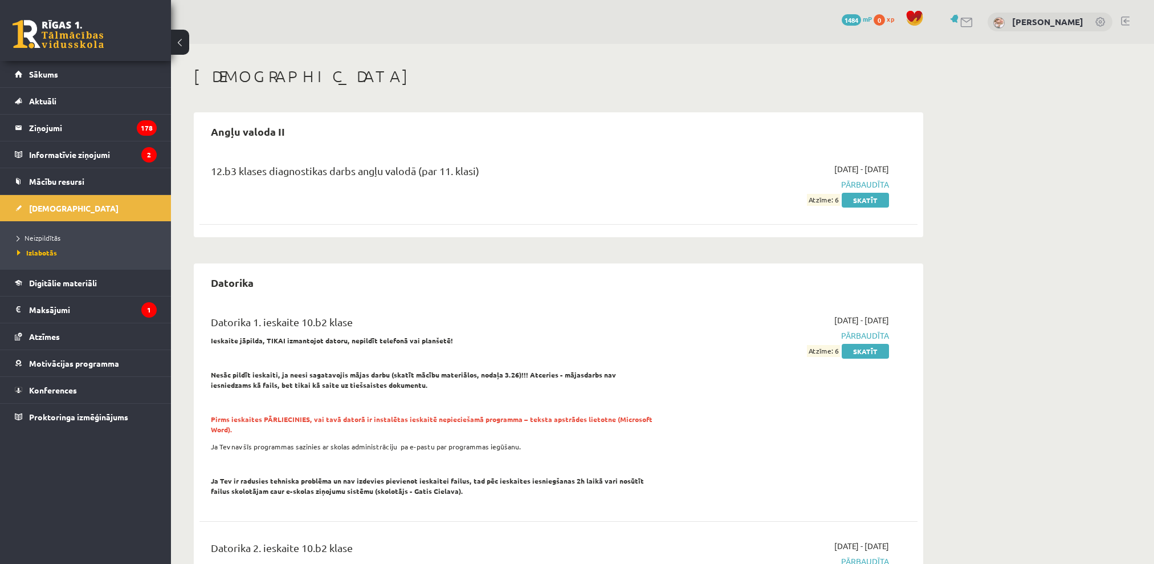
scroll to position [2431, 0]
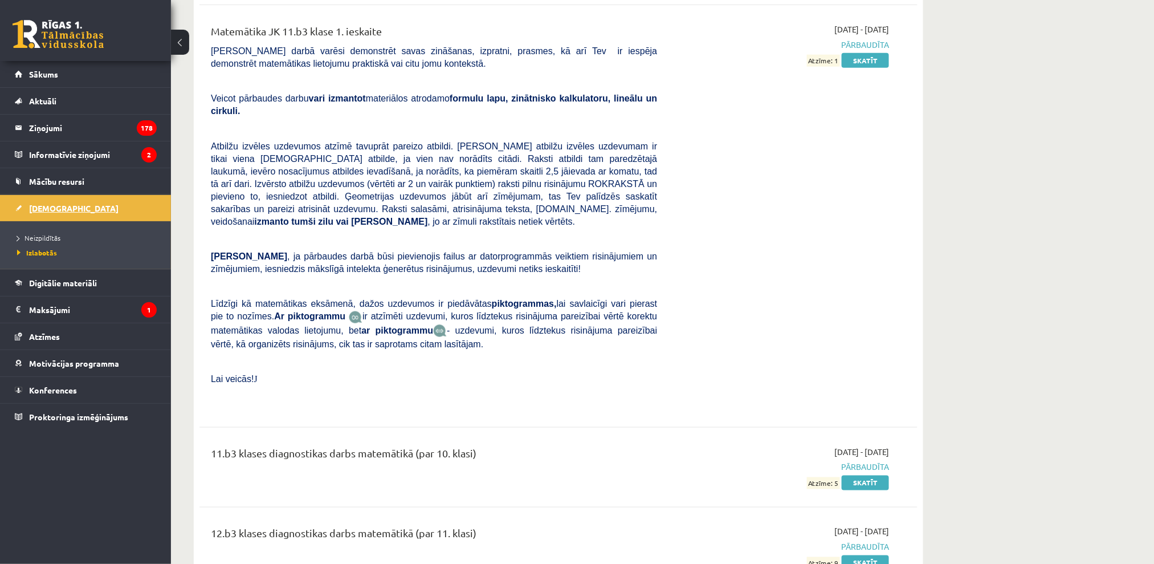
click at [56, 207] on span "[DEMOGRAPHIC_DATA]" at bounding box center [73, 208] width 89 height 10
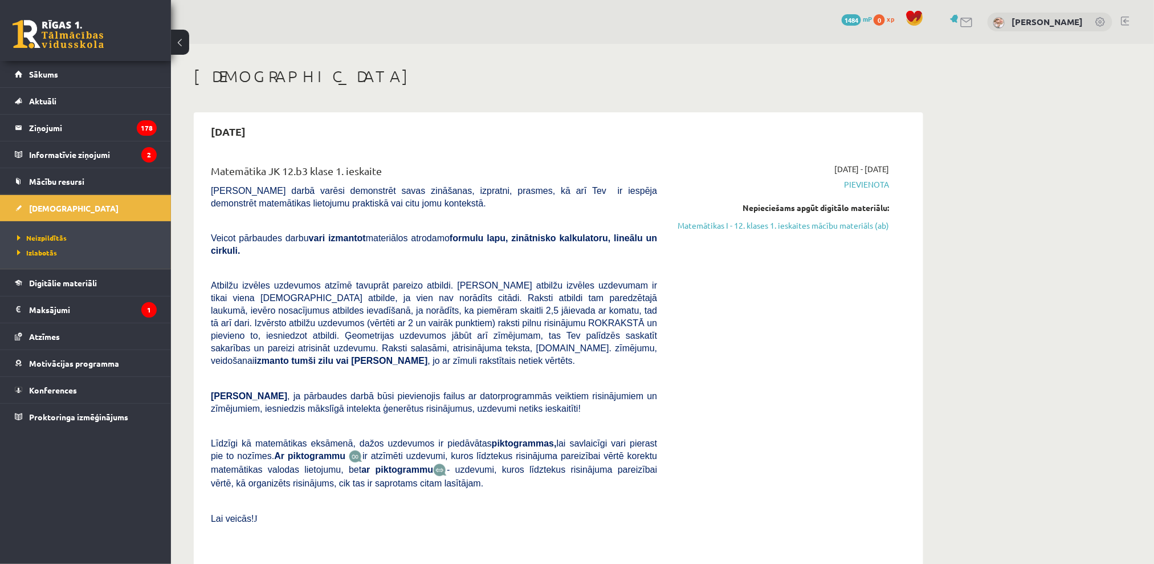
click at [872, 217] on div "Nepieciešams apgūt digitālo materiālu: Matemātikas I - 12. klases 1. ieskaites …" at bounding box center [781, 217] width 215 height 30
click at [860, 225] on link "Matemātikas I - 12. klases 1. ieskaites mācību materiāls (ab)" at bounding box center [781, 225] width 215 height 12
click at [741, 224] on link "Matemātikas I - 12. klases 1. ieskaites mācību materiāls (ab)" at bounding box center [781, 225] width 215 height 12
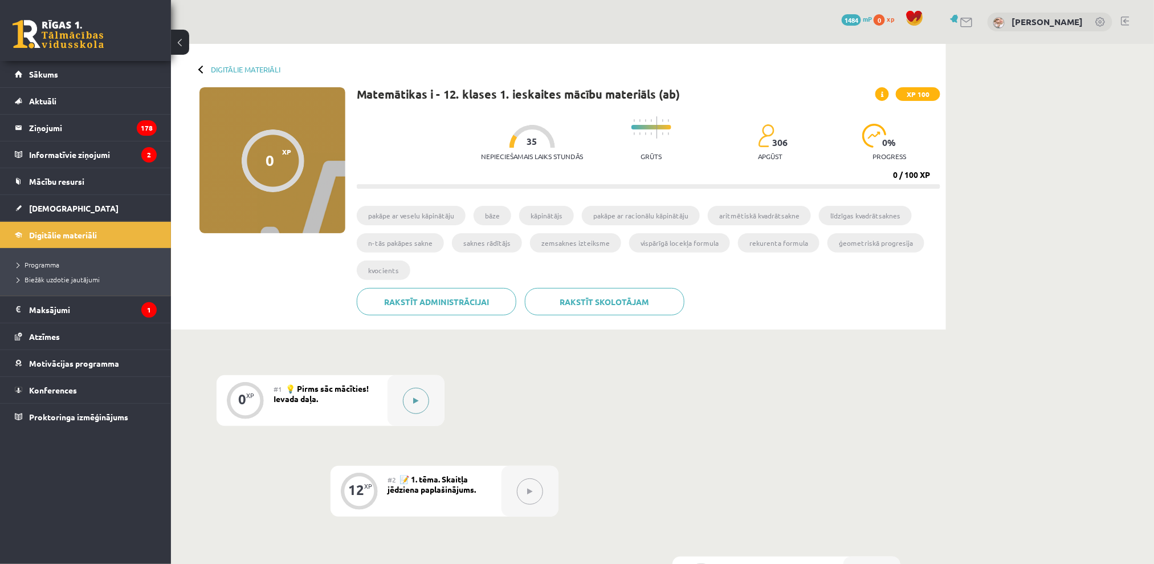
click at [415, 399] on icon at bounding box center [416, 400] width 5 height 7
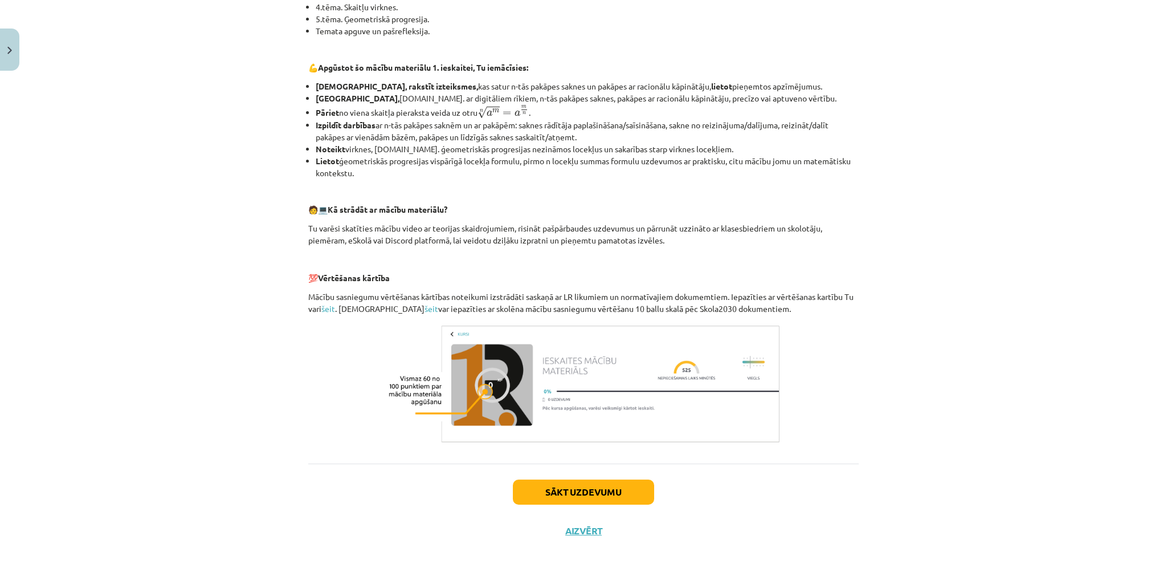
scroll to position [352, 0]
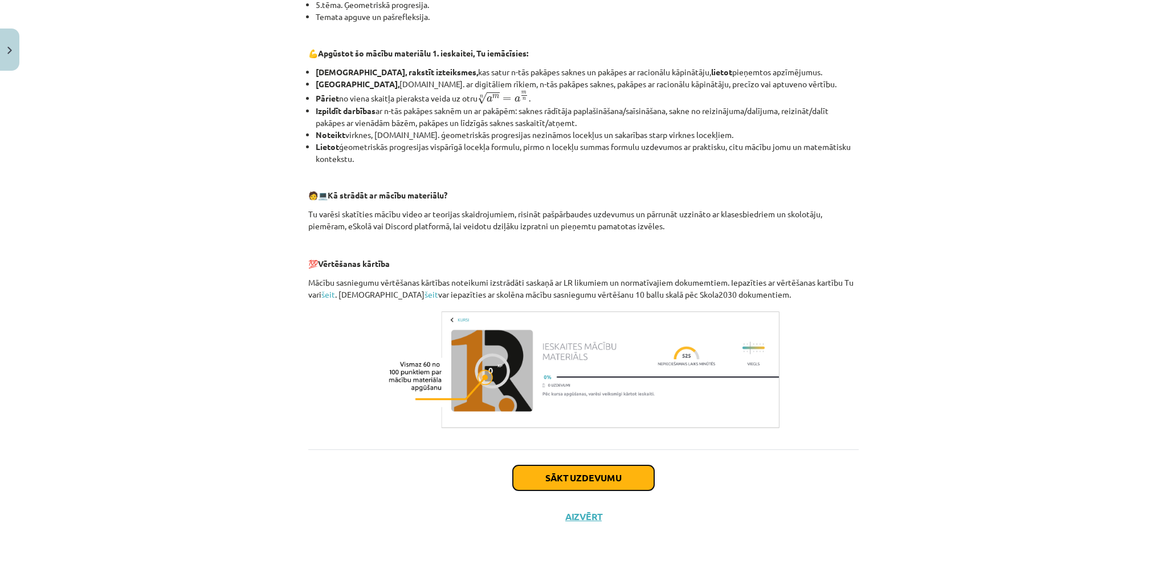
click at [582, 479] on button "Sākt uzdevumu" at bounding box center [583, 477] width 141 height 25
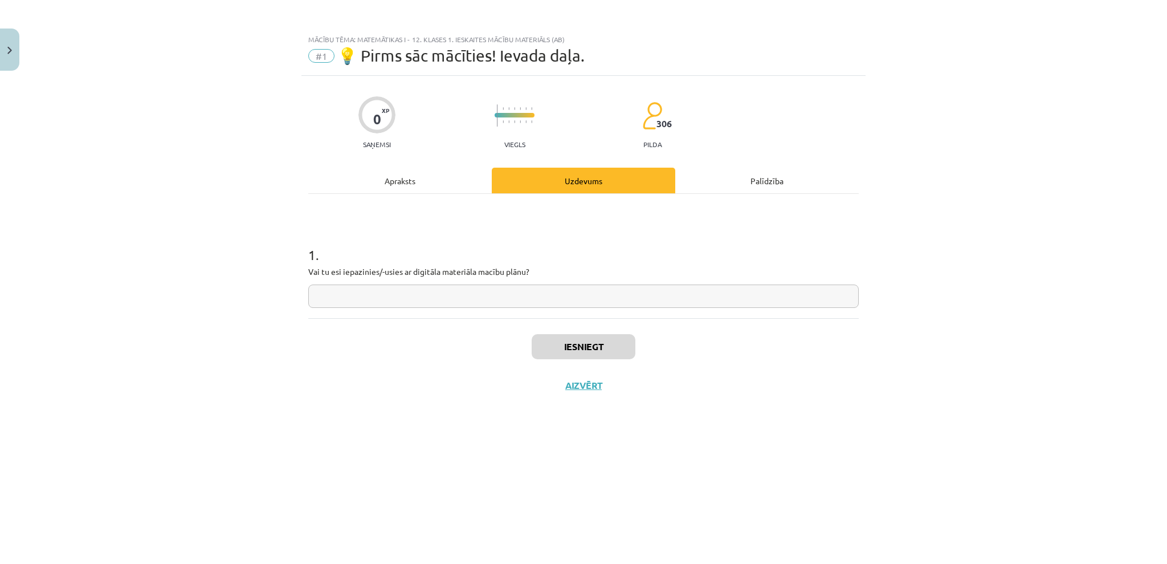
scroll to position [0, 0]
click at [470, 293] on input "text" at bounding box center [583, 295] width 551 height 23
type input "*"
click at [546, 340] on button "Iesniegt" at bounding box center [584, 346] width 104 height 25
click at [577, 395] on button "Nākamā nodarbība" at bounding box center [584, 393] width 112 height 26
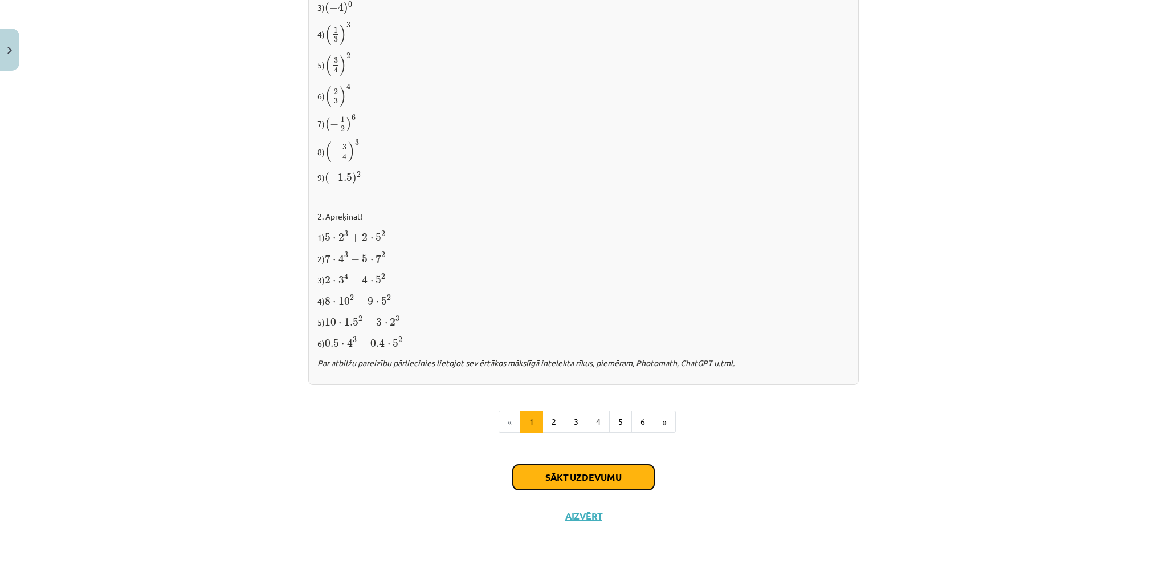
click at [581, 471] on button "Sākt uzdevumu" at bounding box center [583, 476] width 141 height 25
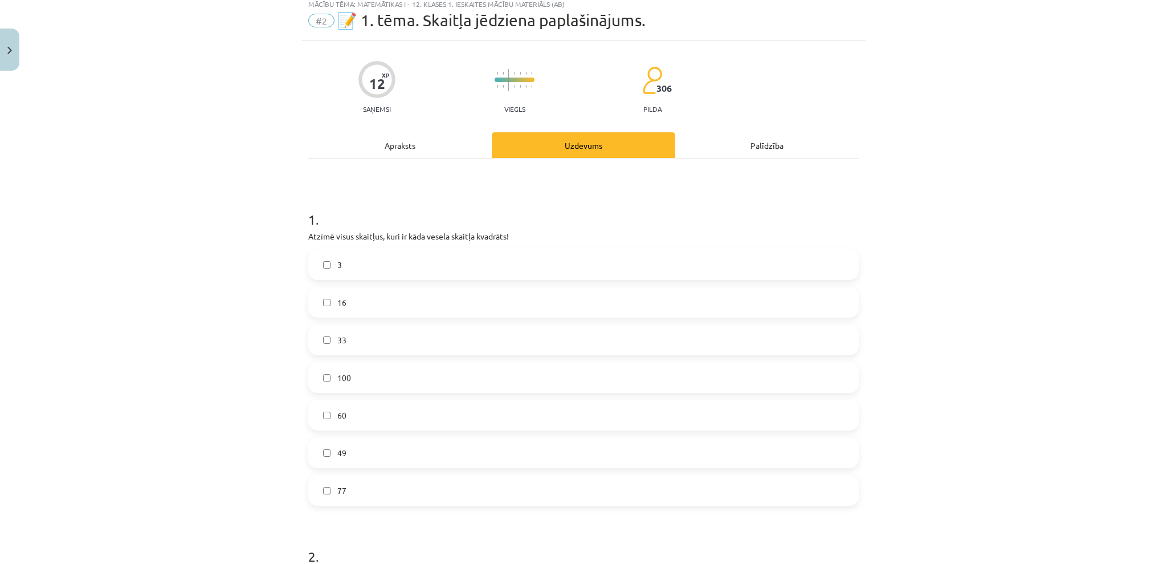
scroll to position [28, 0]
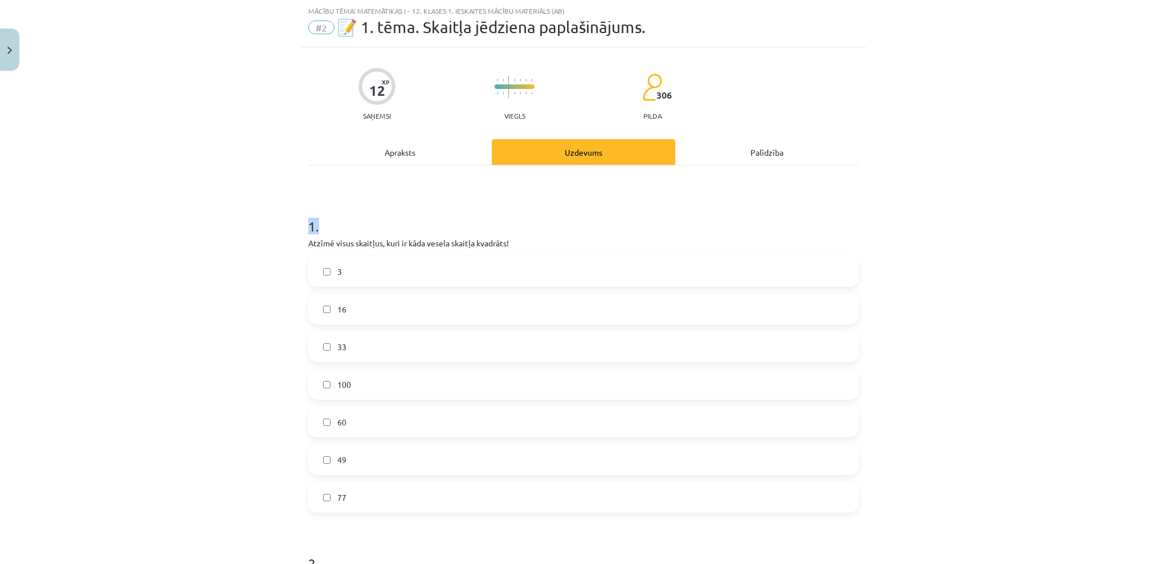
drag, startPoint x: 282, startPoint y: 203, endPoint x: 322, endPoint y: 221, distance: 44.4
click at [322, 221] on div "Mācību tēma: Matemātikas i - 12. klases 1. ieskaites mācību materiāls (ab) #2 📝…" at bounding box center [583, 282] width 1167 height 564
click at [322, 221] on h1 "1 ." at bounding box center [583, 215] width 551 height 35
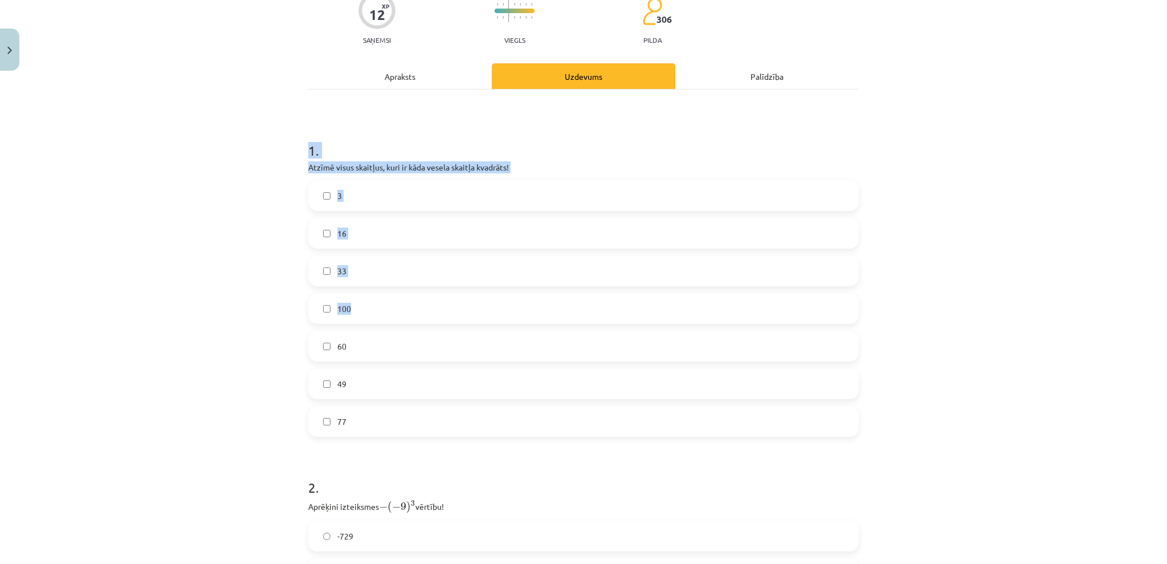
drag, startPoint x: 289, startPoint y: 132, endPoint x: 493, endPoint y: 329, distance: 283.7
click at [493, 329] on div "Mācību tēma: Matemātikas i - 12. klases 1. ieskaites mācību materiāls (ab) #2 📝…" at bounding box center [583, 282] width 1167 height 564
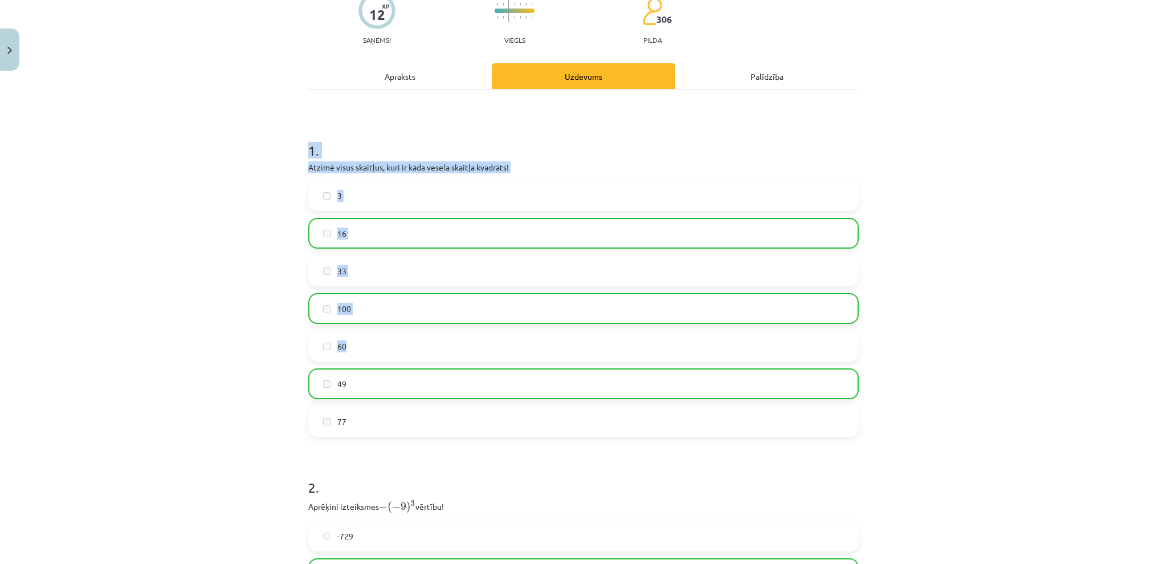
click at [916, 350] on div "Mācību tēma: Matemātikas i - 12. klases 1. ieskaites mācību materiāls (ab) #2 📝…" at bounding box center [583, 282] width 1167 height 564
click at [326, 365] on div "3 16 33 100 60 49 77" at bounding box center [583, 308] width 551 height 256
drag, startPoint x: 326, startPoint y: 365, endPoint x: 331, endPoint y: 370, distance: 6.9
click at [326, 366] on div "3 16 33 100 60 49 77" at bounding box center [583, 308] width 551 height 256
click at [362, 380] on label "49" at bounding box center [583, 383] width 548 height 28
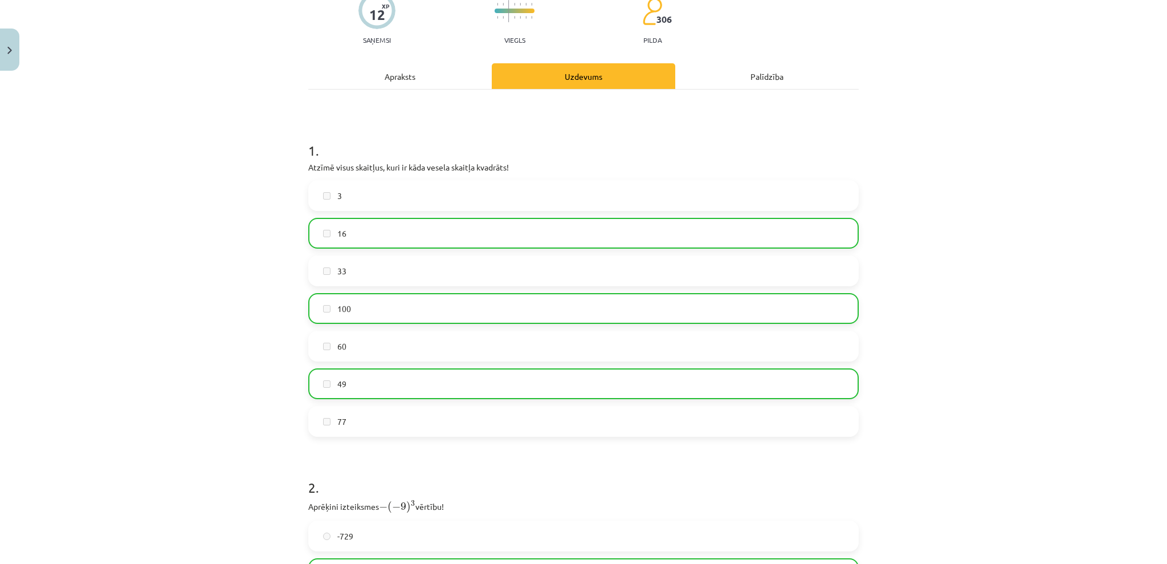
click at [369, 256] on label "33" at bounding box center [583, 270] width 548 height 28
click at [374, 228] on label "16" at bounding box center [583, 233] width 548 height 28
click at [365, 324] on div "3 16 33 100 60 49 77" at bounding box center [583, 308] width 551 height 256
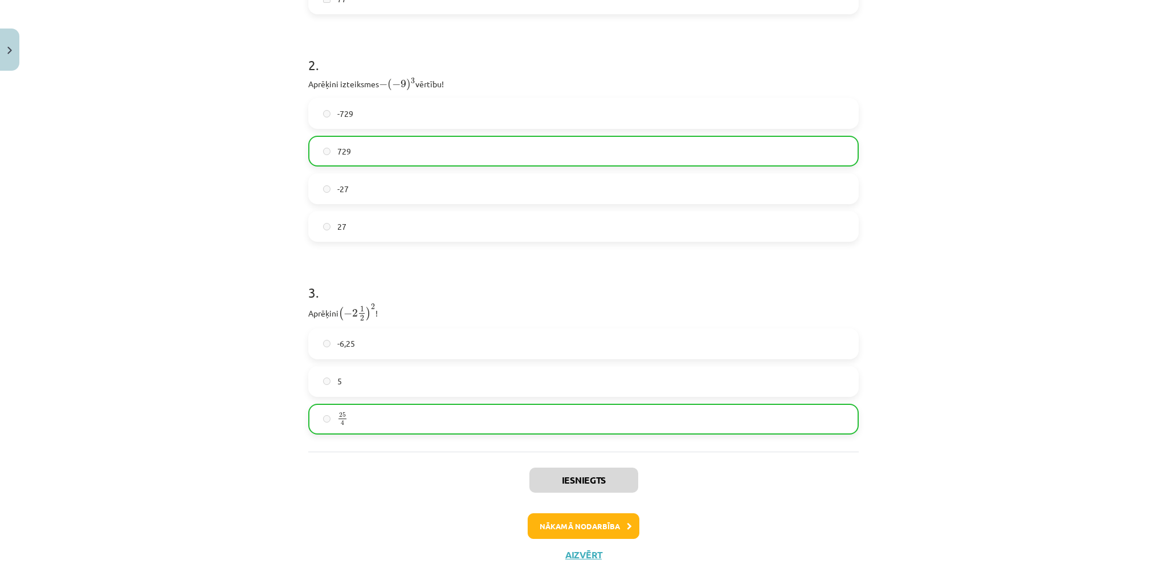
scroll to position [564, 0]
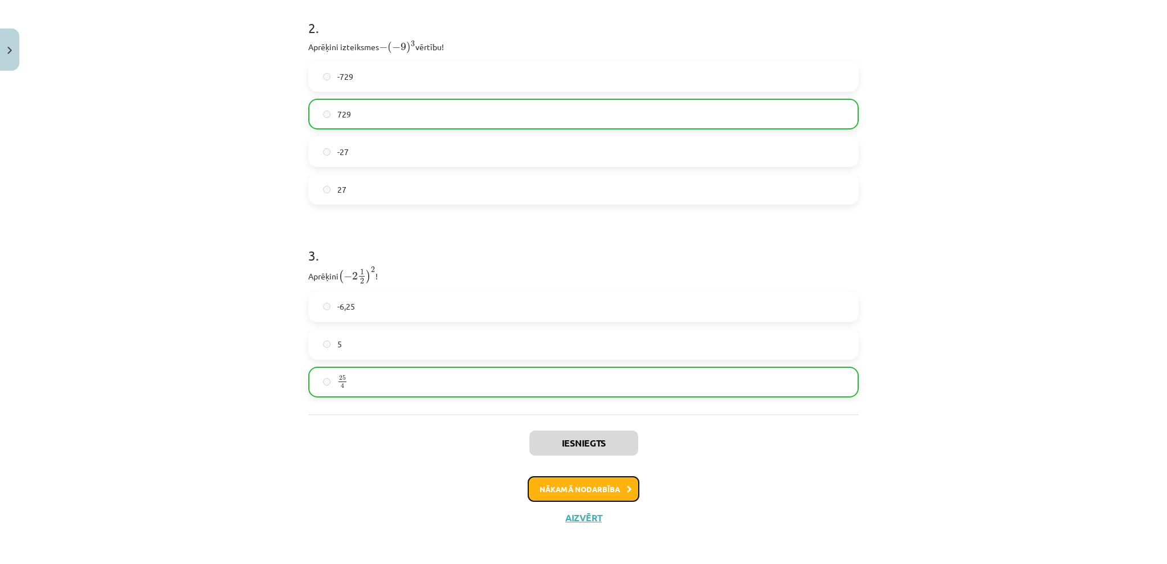
click at [579, 490] on button "Nākamā nodarbība" at bounding box center [584, 489] width 112 height 26
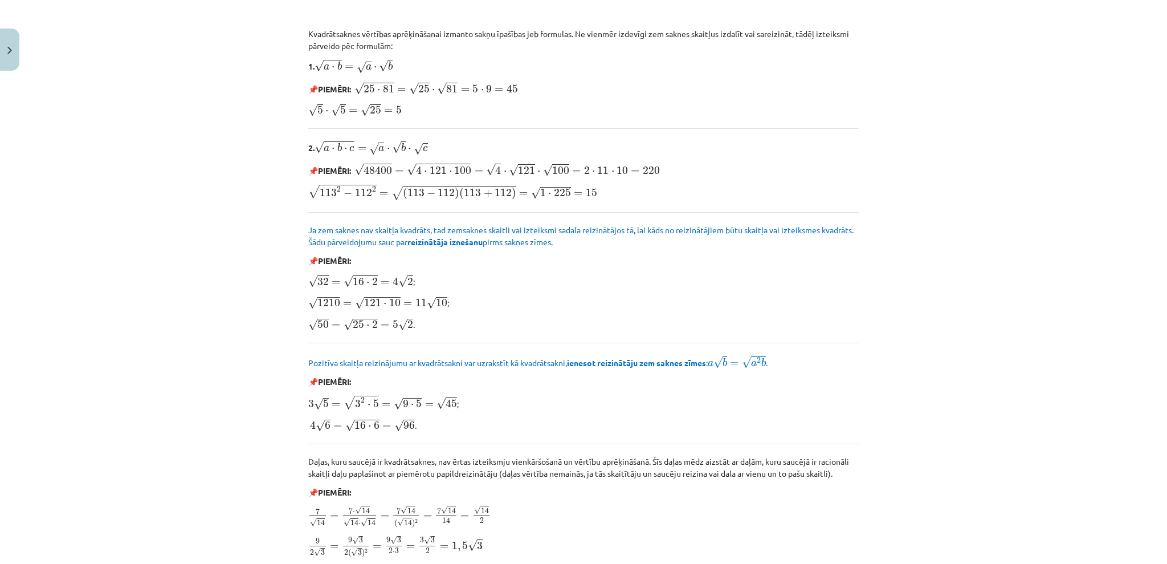
scroll to position [1168, 0]
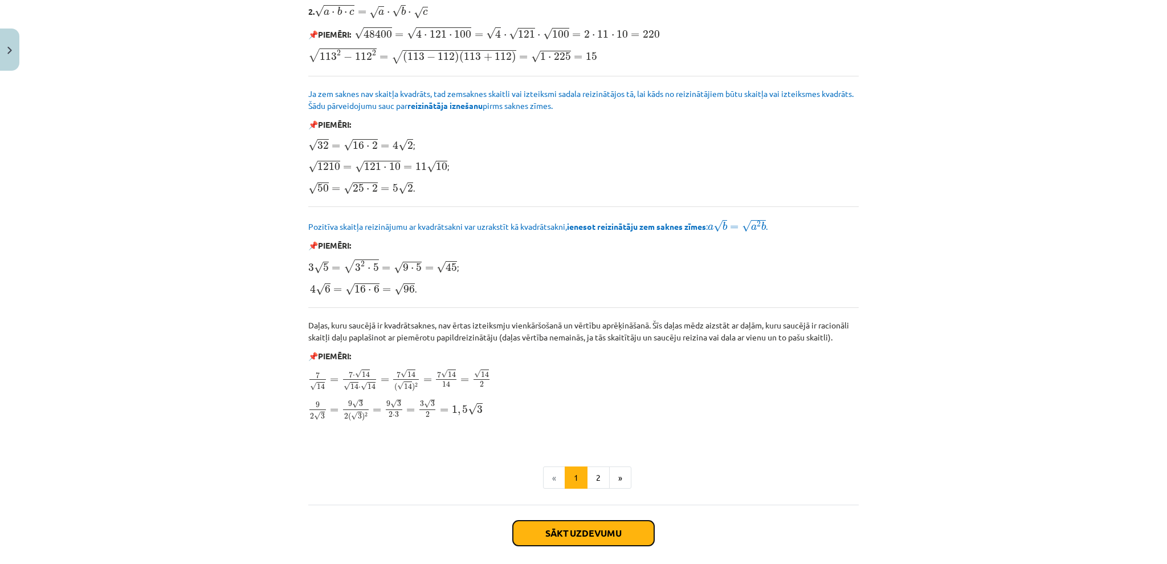
click at [553, 532] on button "Sākt uzdevumu" at bounding box center [583, 532] width 141 height 25
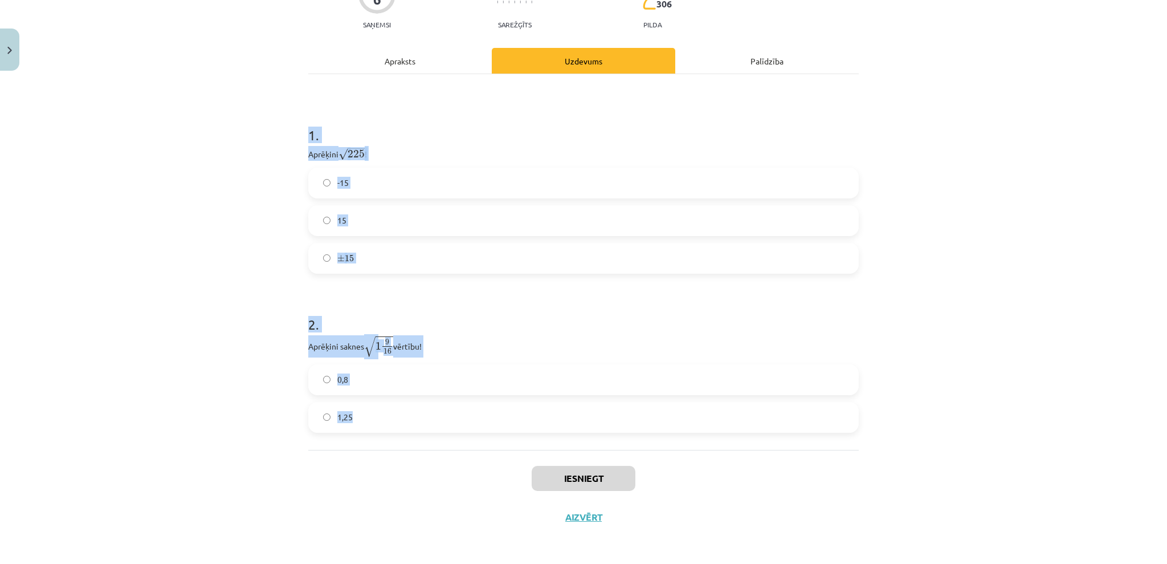
scroll to position [138, 0]
drag, startPoint x: 304, startPoint y: 239, endPoint x: 437, endPoint y: 354, distance: 175.7
click at [469, 422] on div "Mācību tēma: Matemātikas i - 12. klases 1. ieskaites mācību materiāls (ab) #3 📝…" at bounding box center [583, 282] width 1167 height 564
copy form "1 . Aprēķini √ 225 225 ! -15 15 ± 15 ± 15 2 . Aprēķini saknes √ 1 9 16 1 9 16 v…"
click at [476, 220] on label "15" at bounding box center [583, 220] width 548 height 28
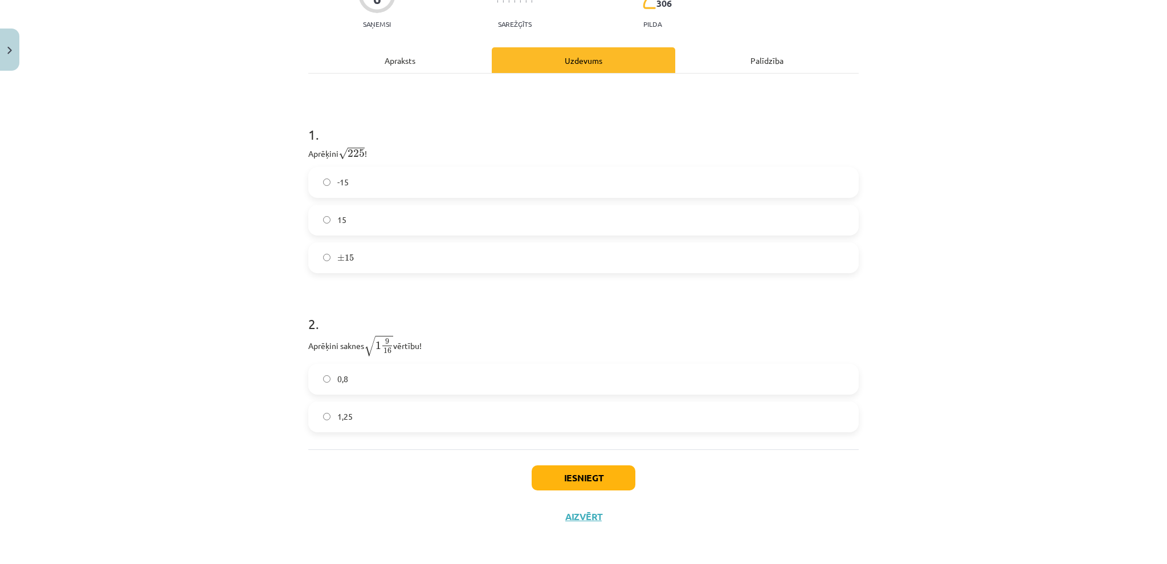
click at [283, 0] on html "0 Dāvanas 1484 mP 0 xp Līna Žuka Sākums Aktuāli Kā mācīties eSKOLĀ Kontakti Nor…" at bounding box center [583, 282] width 1167 height 564
click at [402, 409] on label "1,25" at bounding box center [583, 416] width 548 height 28
click at [623, 468] on button "Iesniegt" at bounding box center [584, 477] width 104 height 25
drag, startPoint x: 653, startPoint y: 457, endPoint x: 770, endPoint y: 470, distance: 118.1
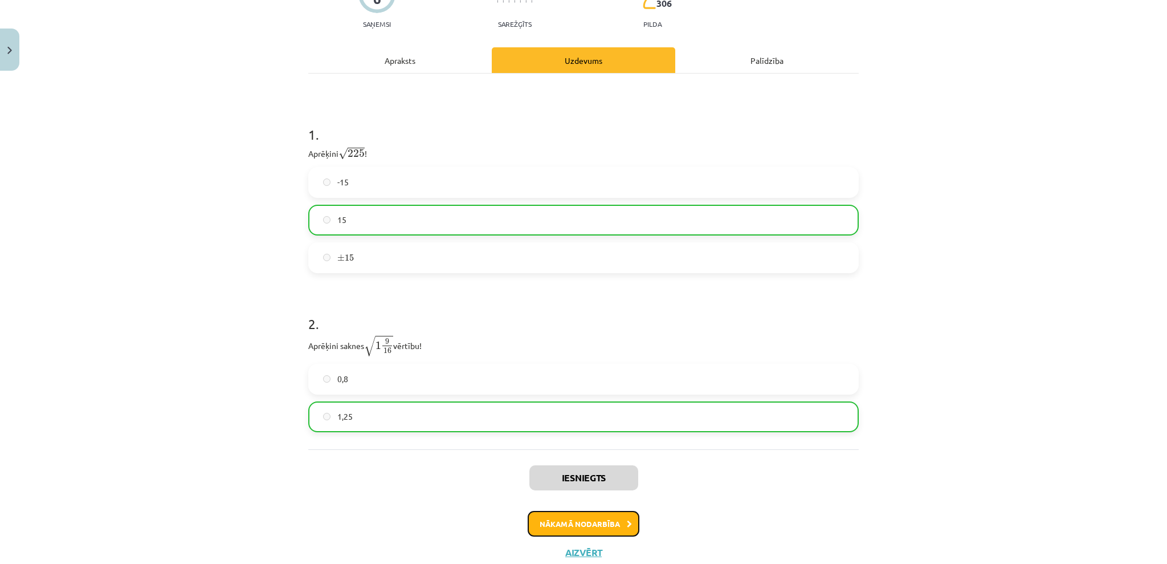
click at [586, 515] on button "Nākamā nodarbība" at bounding box center [584, 524] width 112 height 26
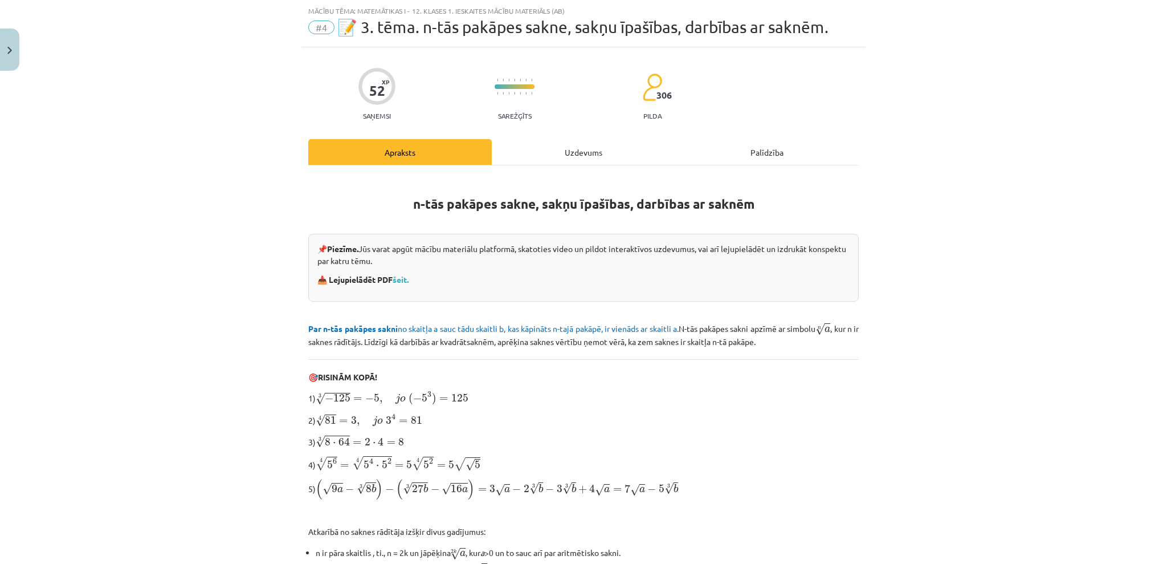
drag, startPoint x: 774, startPoint y: 529, endPoint x: 692, endPoint y: 403, distance: 149.8
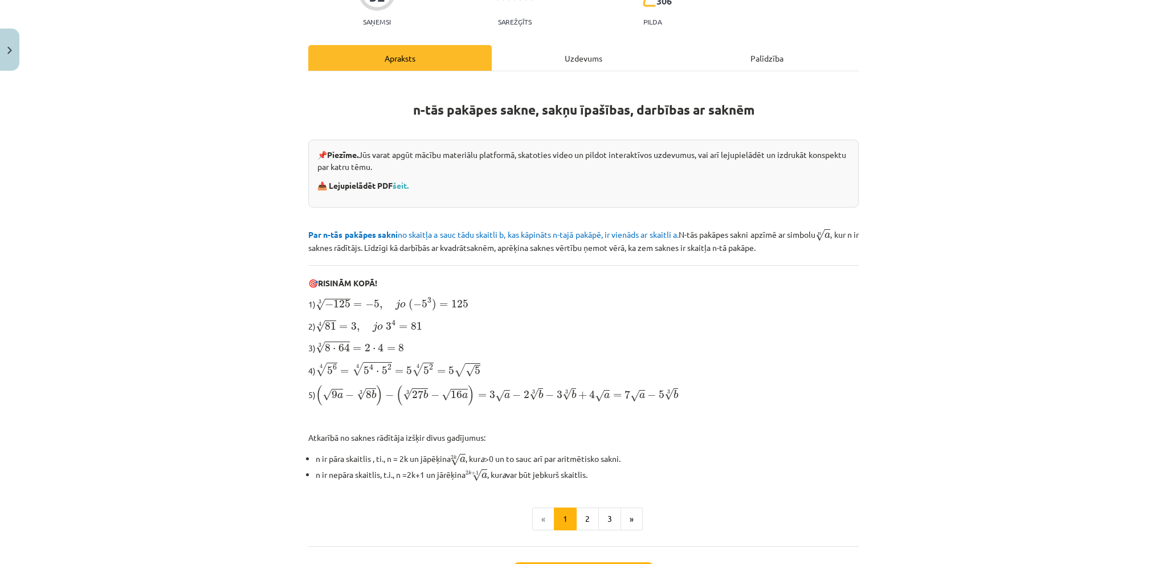
scroll to position [218, 0]
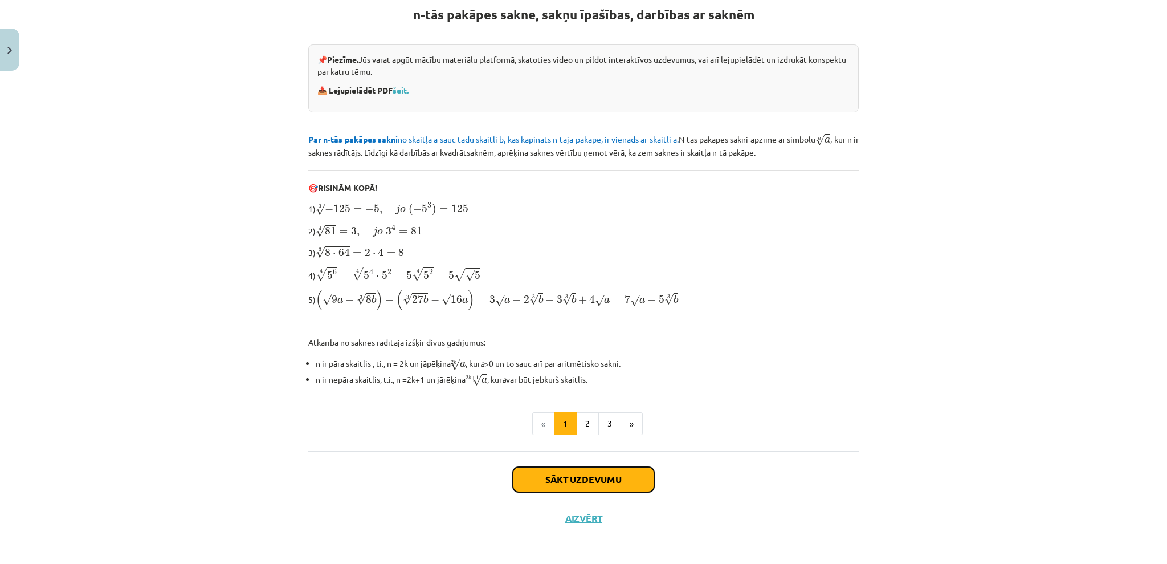
click at [586, 470] on button "Sākt uzdevumu" at bounding box center [583, 479] width 141 height 25
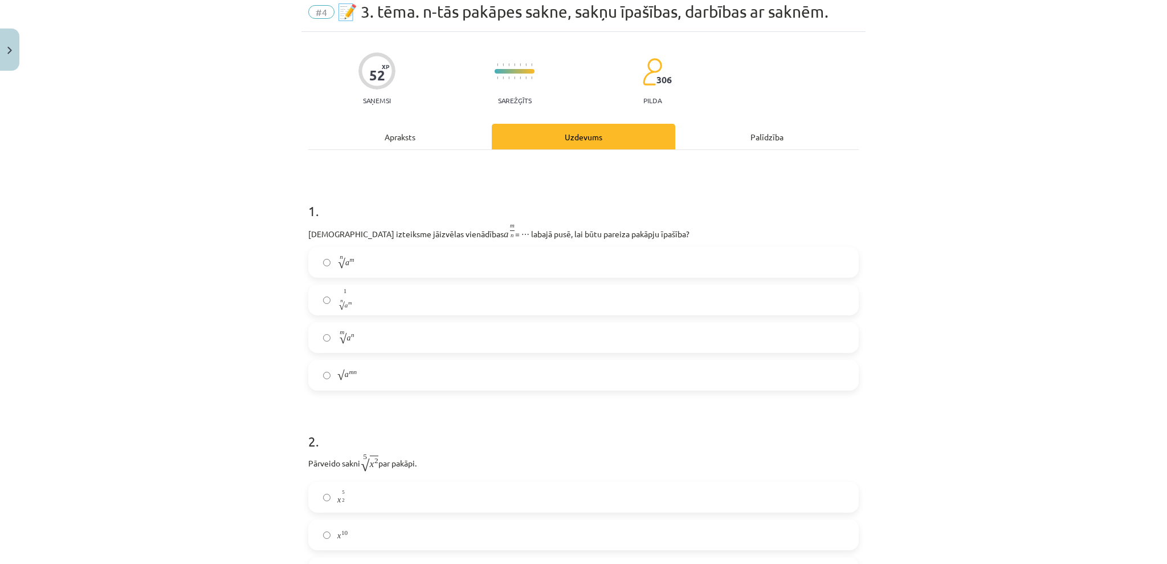
scroll to position [28, 0]
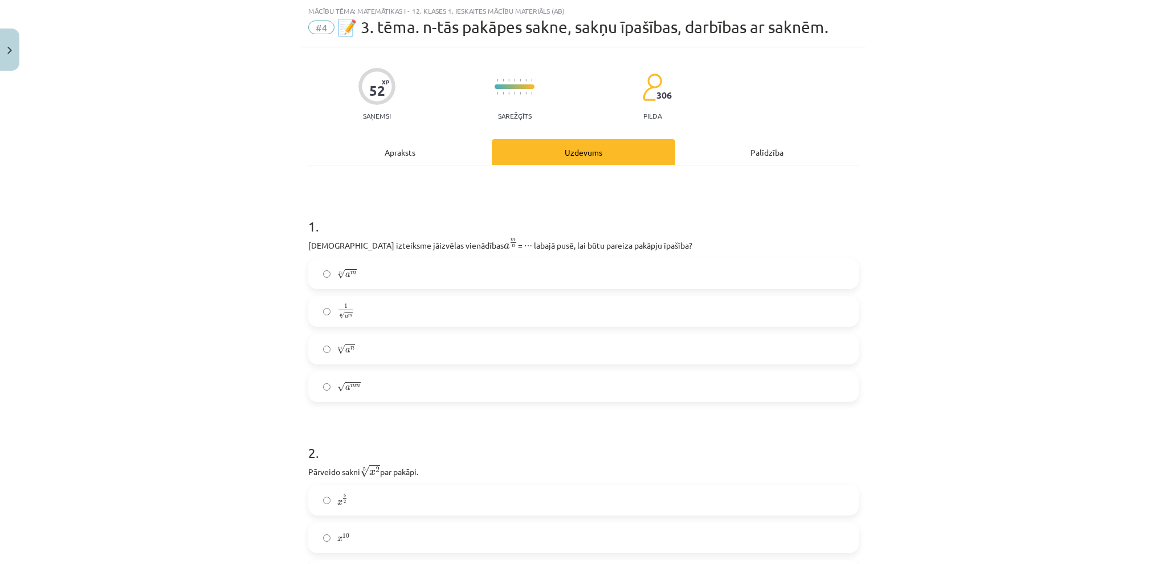
drag, startPoint x: 960, startPoint y: 359, endPoint x: 696, endPoint y: 526, distance: 311.8
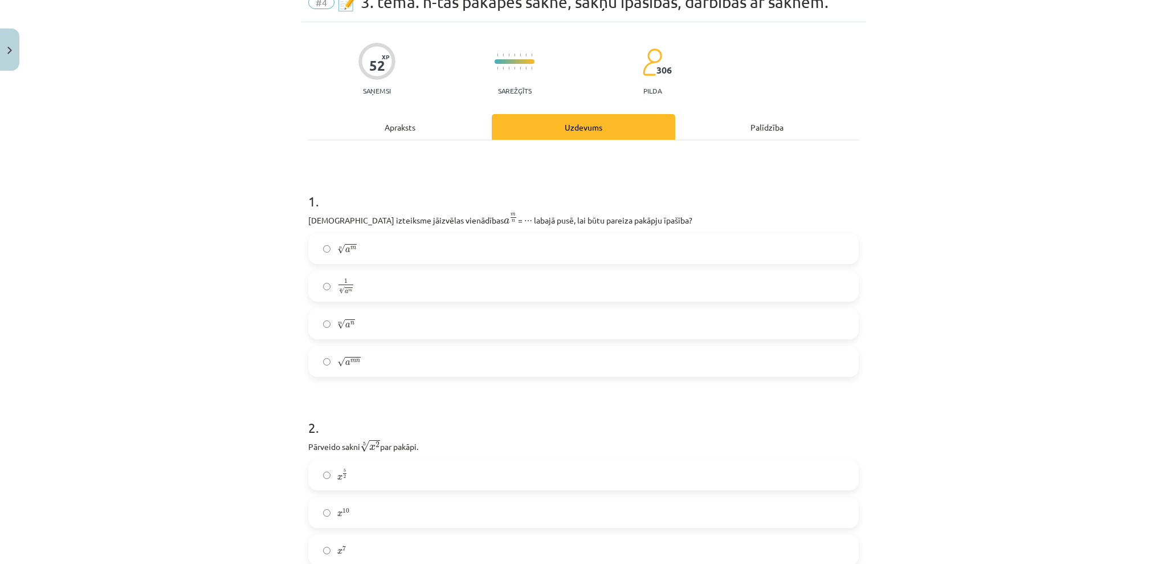
scroll to position [0, 0]
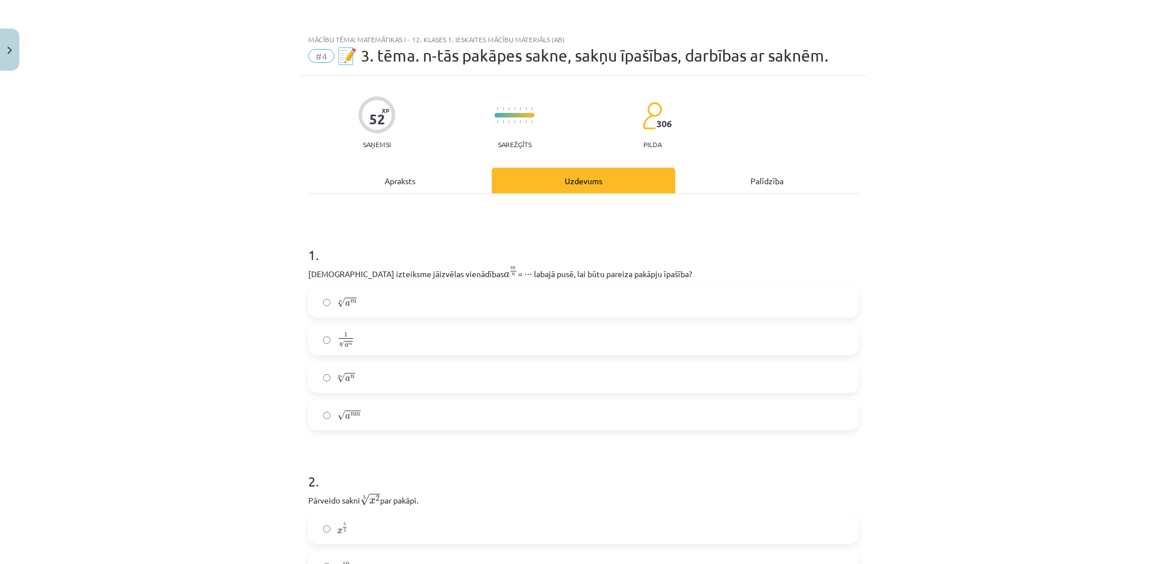
drag, startPoint x: 399, startPoint y: 286, endPoint x: 336, endPoint y: 83, distance: 212.3
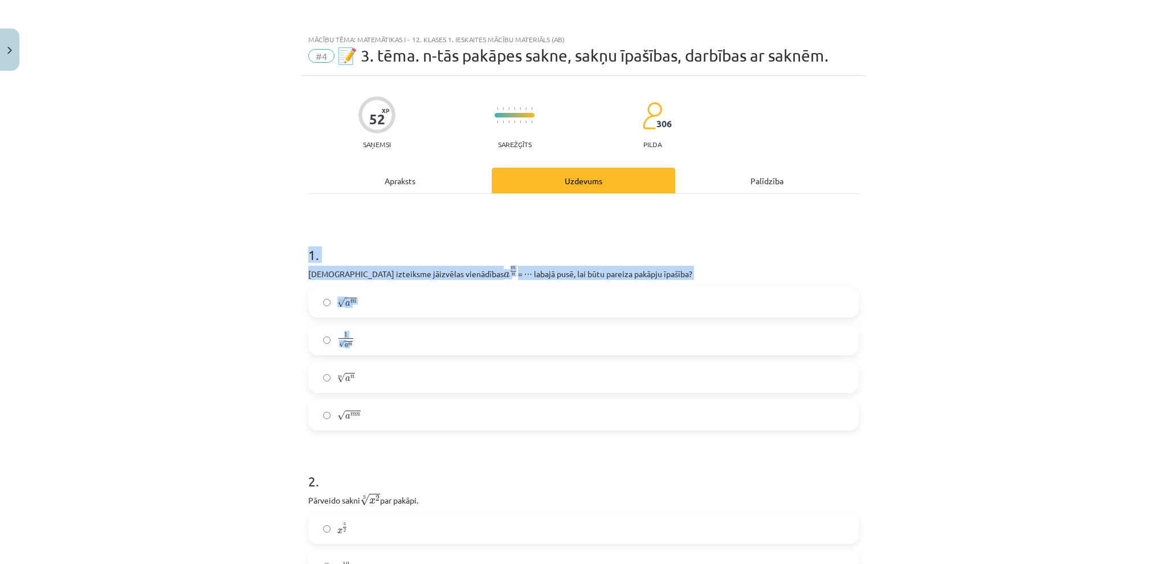
drag, startPoint x: 316, startPoint y: 249, endPoint x: 594, endPoint y: 409, distance: 321.1
click at [590, 407] on div "Mācību tēma: Matemātikas i - 12. klases 1. ieskaites mācību materiāls (ab) #4 📝…" at bounding box center [583, 282] width 1167 height 564
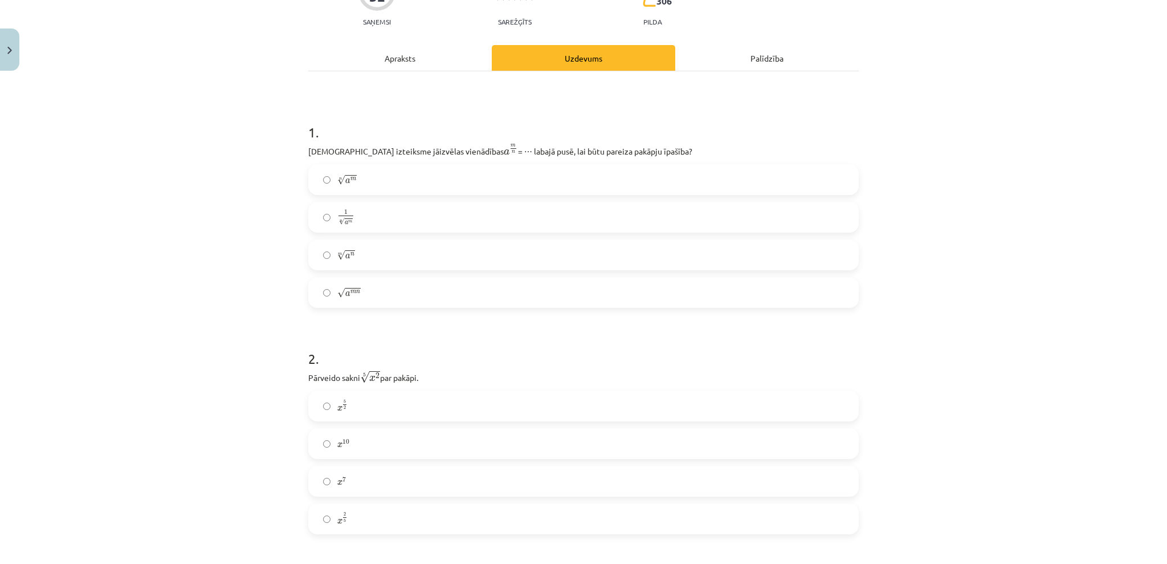
scroll to position [228, 0]
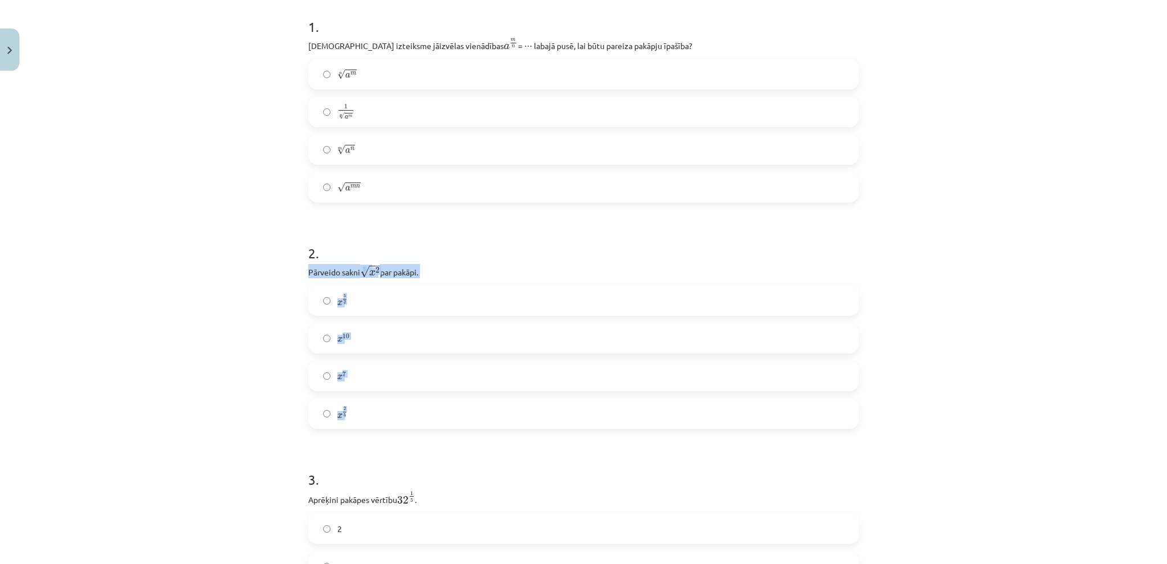
drag, startPoint x: 600, startPoint y: 406, endPoint x: 374, endPoint y: 182, distance: 318.7
click at [394, 244] on div "2 . Pārveido sakni 5 √ x 2 x 2 5 par pakāpi. x 5 2 x 5 2 x 10 x 10 x 7 x 7 x 2 …" at bounding box center [583, 326] width 551 height 203
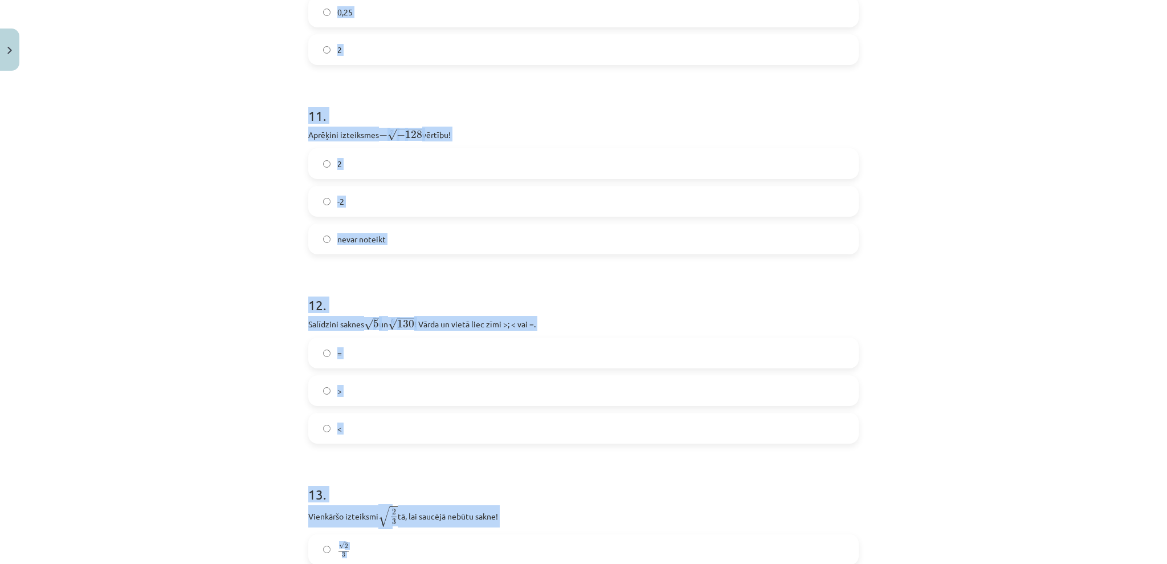
scroll to position [2355, 0]
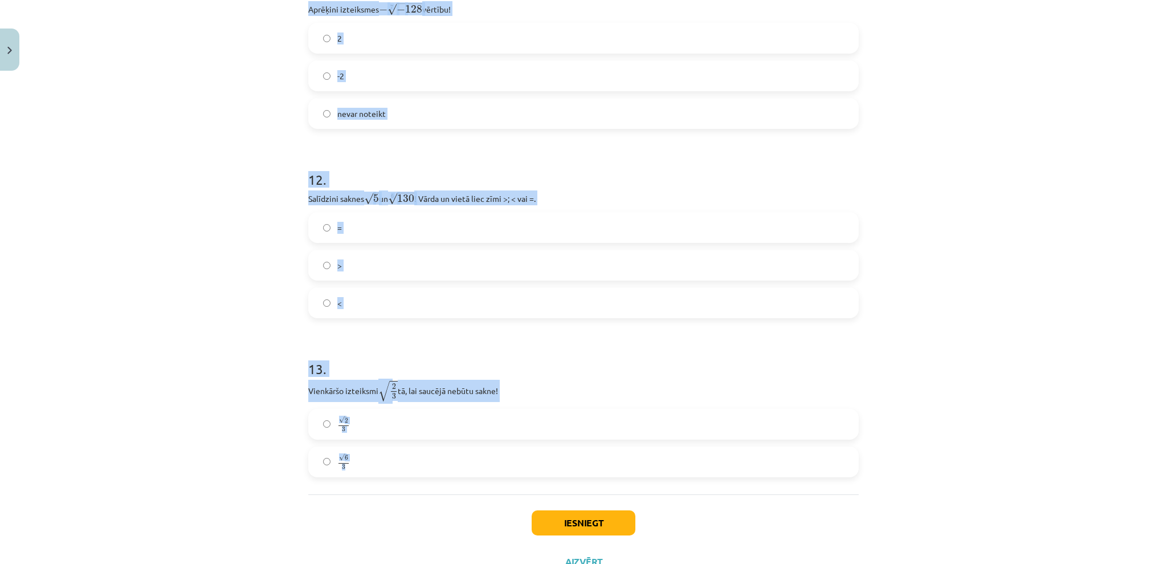
drag, startPoint x: 298, startPoint y: 7, endPoint x: 498, endPoint y: 460, distance: 495.5
drag, startPoint x: 419, startPoint y: 272, endPoint x: 426, endPoint y: 268, distance: 8.2
copy form "1 . Kura izteiksme jāizvēlas vienādības a m n a m n = ⋯ labajā pusē, lai būtu p…"
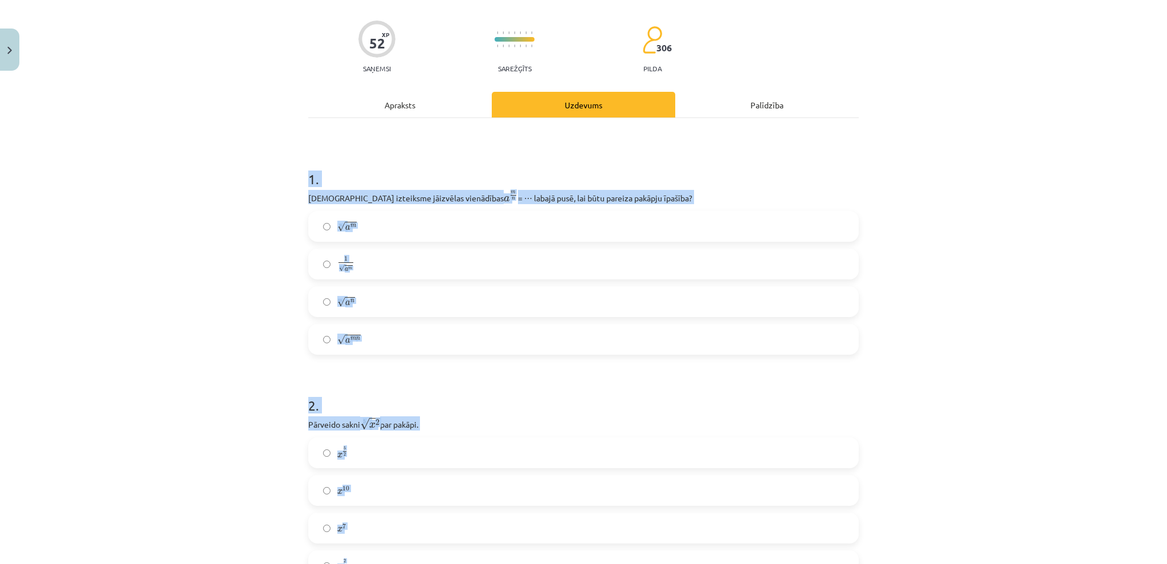
scroll to position [0, 0]
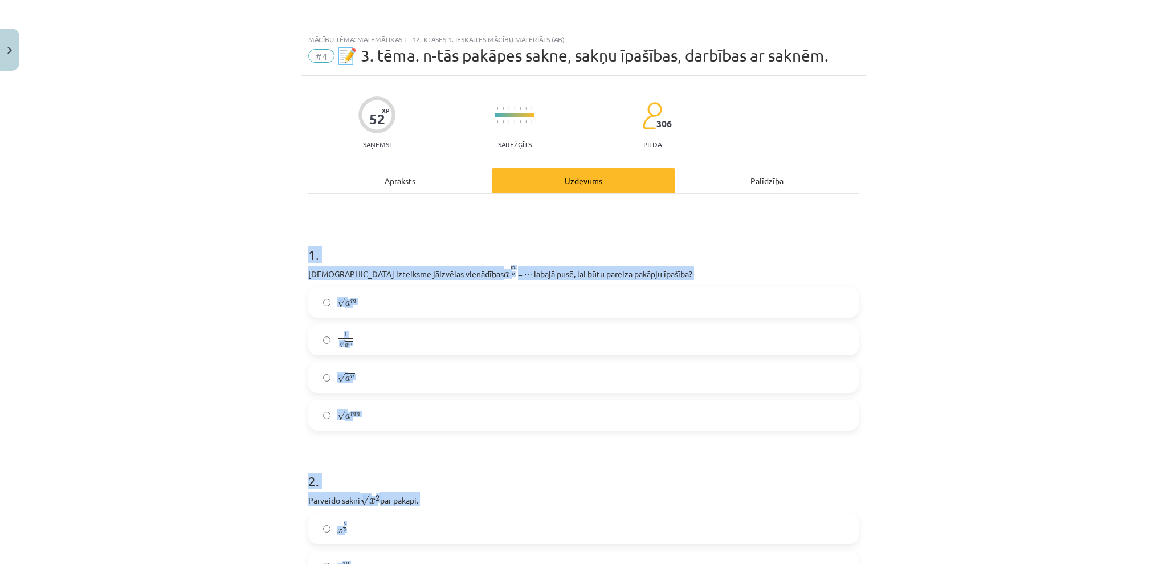
click at [1020, 392] on div "Mācību tēma: Matemātikas i - 12. klases 1. ieskaites mācību materiāls (ab) #4 📝…" at bounding box center [583, 282] width 1167 height 564
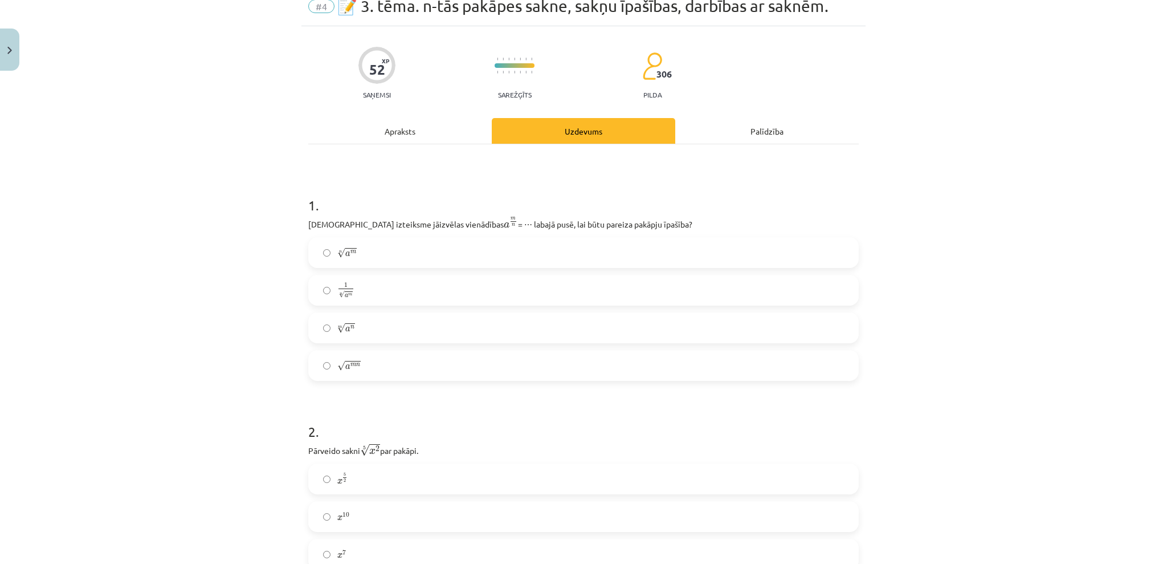
scroll to position [76, 0]
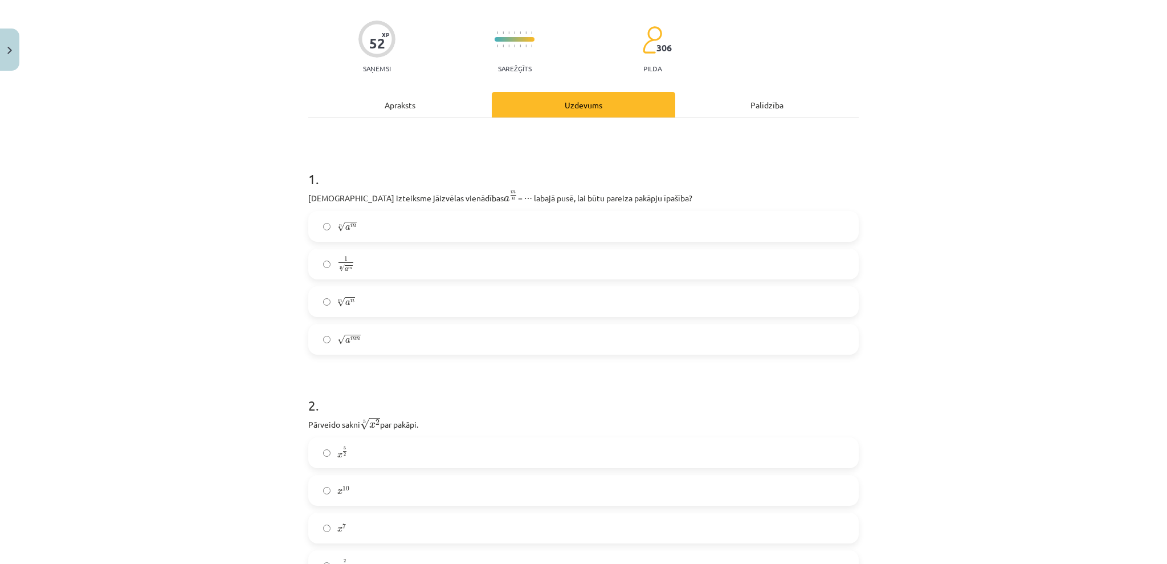
click at [329, 220] on label "n √ a m a m n" at bounding box center [583, 226] width 548 height 28
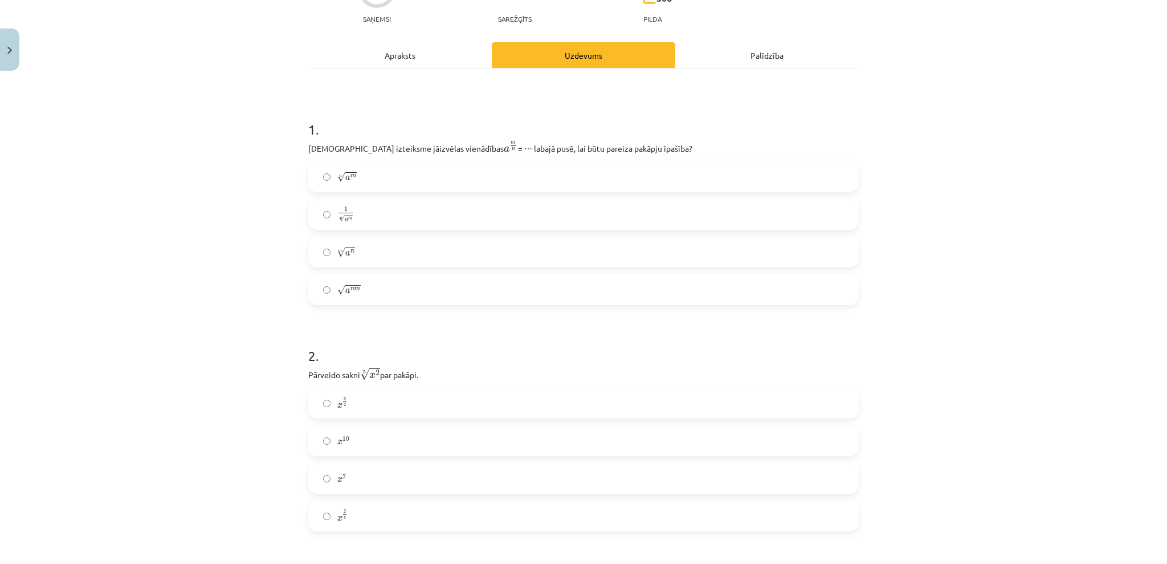
scroll to position [152, 0]
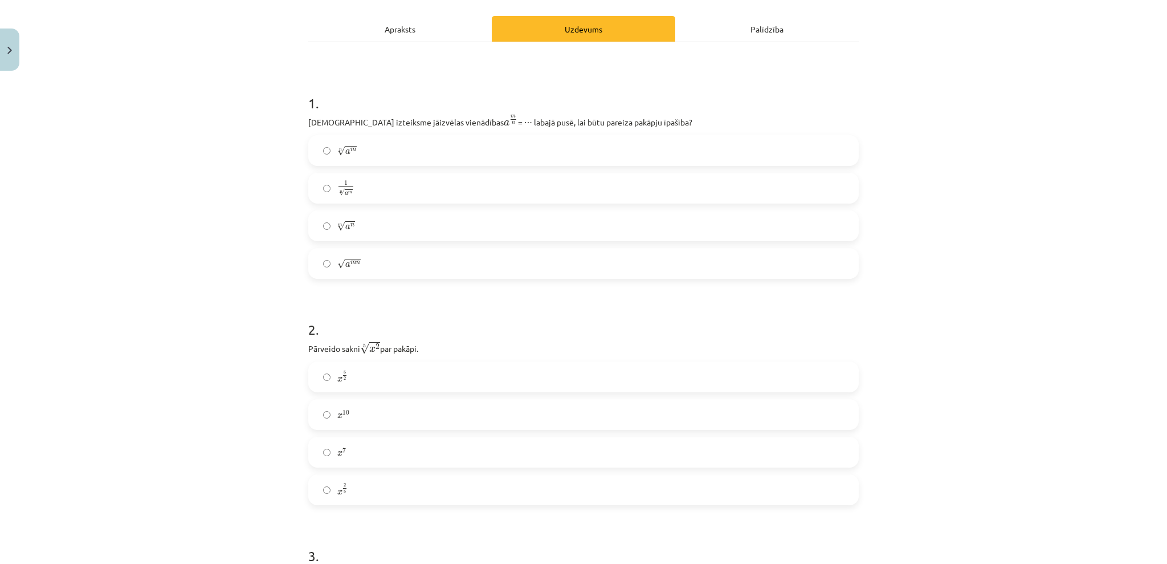
click at [407, 370] on label "x 5 2 x 5 2" at bounding box center [583, 376] width 548 height 28
drag, startPoint x: 402, startPoint y: 349, endPoint x: 333, endPoint y: 186, distance: 177.0
drag, startPoint x: 344, startPoint y: 490, endPoint x: 341, endPoint y: 483, distance: 8.2
click at [341, 494] on label "x 2 5 x 2 5" at bounding box center [583, 489] width 548 height 28
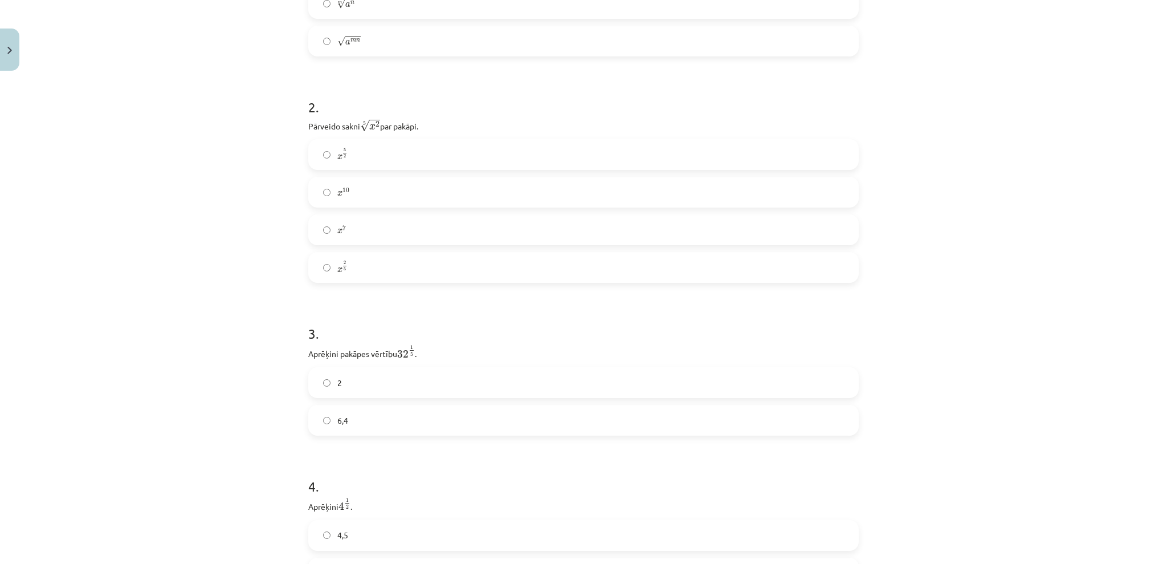
scroll to position [456, 0]
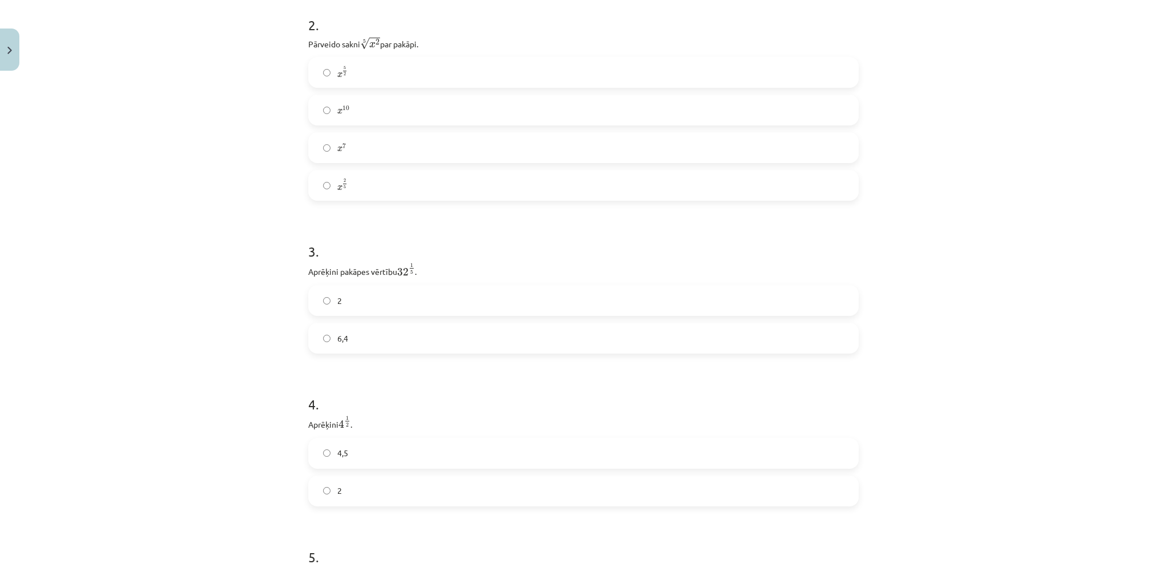
drag, startPoint x: 494, startPoint y: 259, endPoint x: 199, endPoint y: 3, distance: 390.3
click at [312, 299] on label "2" at bounding box center [583, 300] width 548 height 28
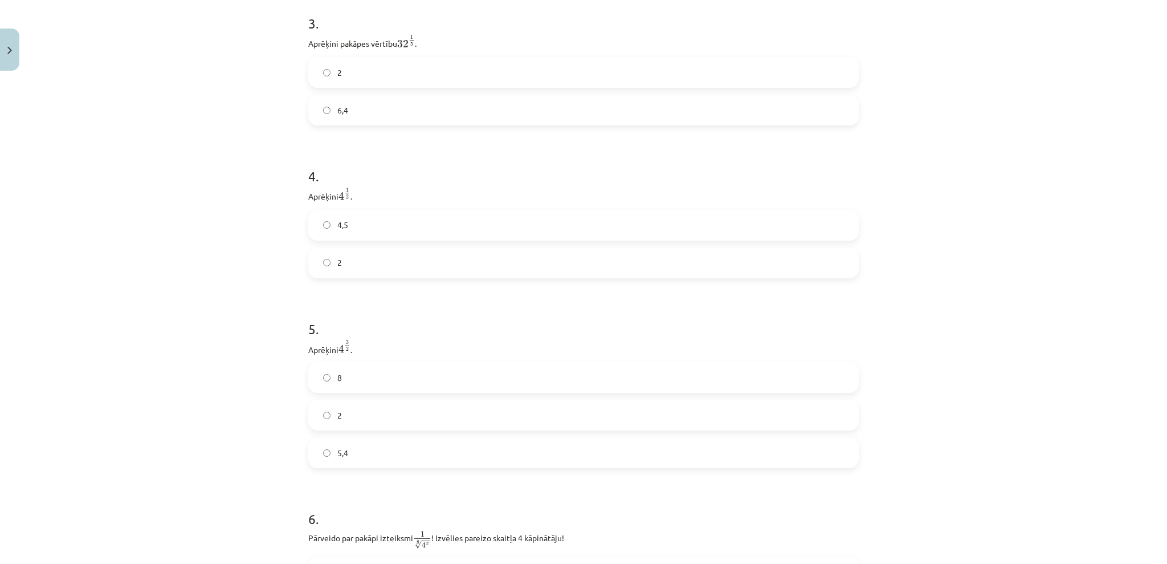
drag, startPoint x: 500, startPoint y: 312, endPoint x: 531, endPoint y: 446, distance: 137.5
click at [345, 256] on label "2" at bounding box center [583, 262] width 548 height 28
click at [336, 390] on label "8" at bounding box center [583, 377] width 548 height 28
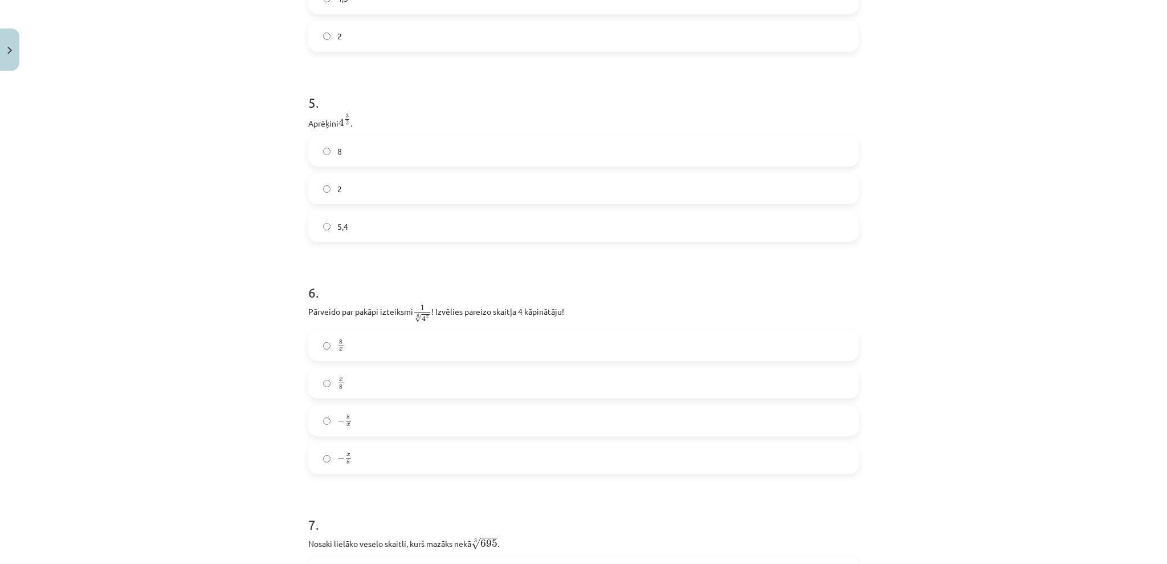
scroll to position [988, 0]
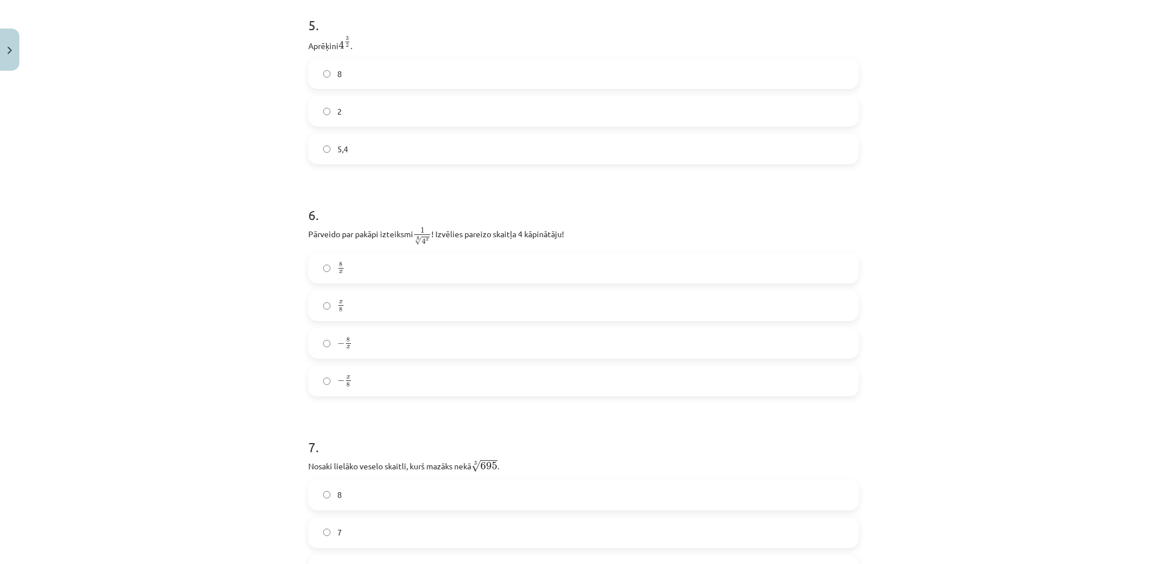
drag, startPoint x: 387, startPoint y: 389, endPoint x: 295, endPoint y: 39, distance: 361.3
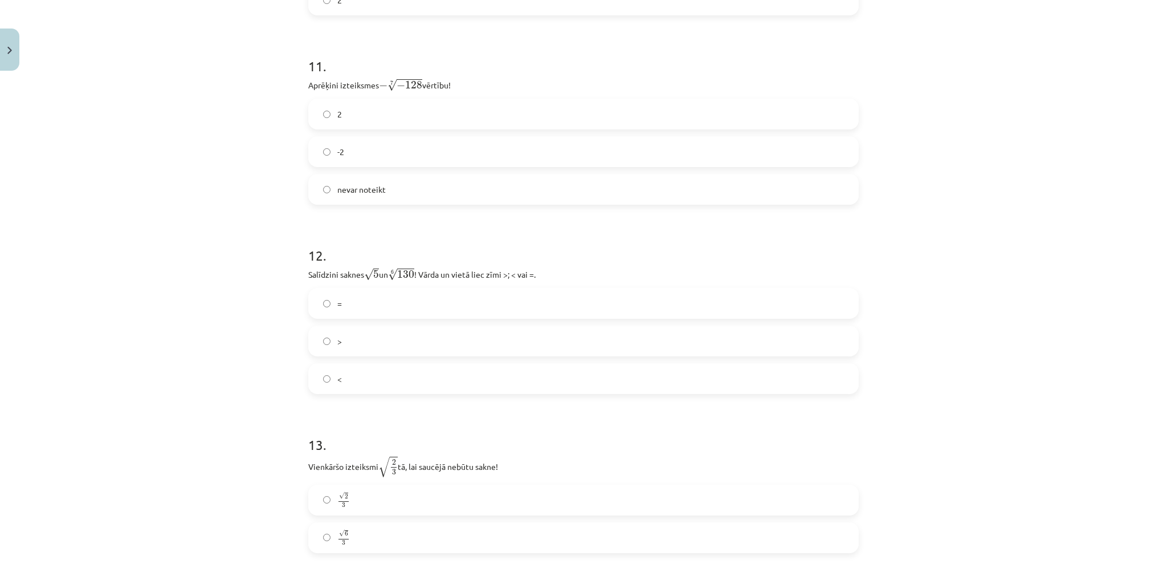
scroll to position [2404, 0]
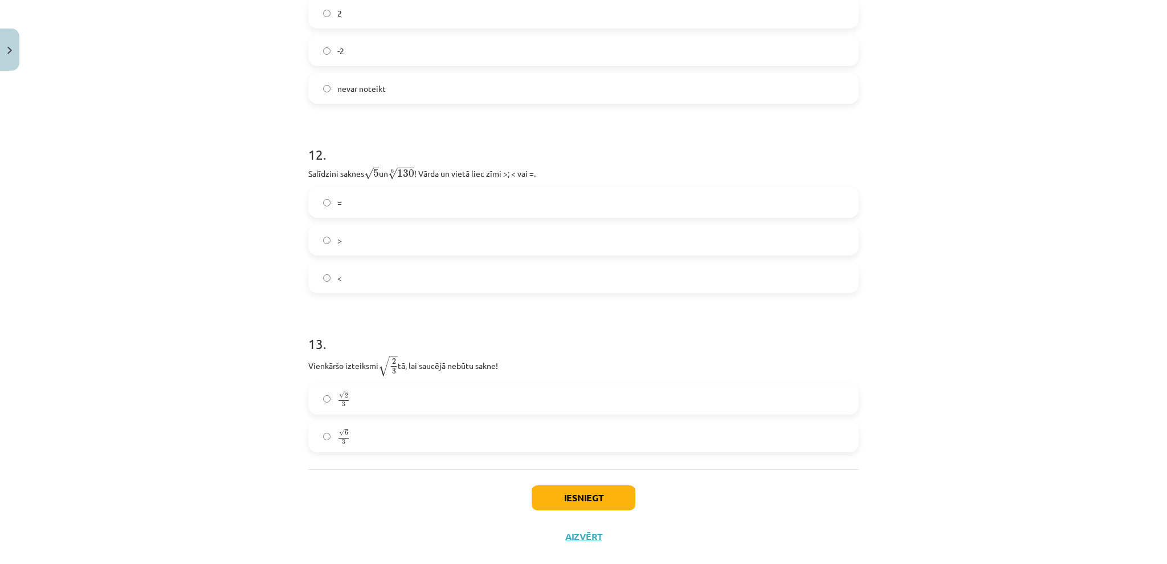
drag, startPoint x: 394, startPoint y: 265, endPoint x: 414, endPoint y: 282, distance: 25.5
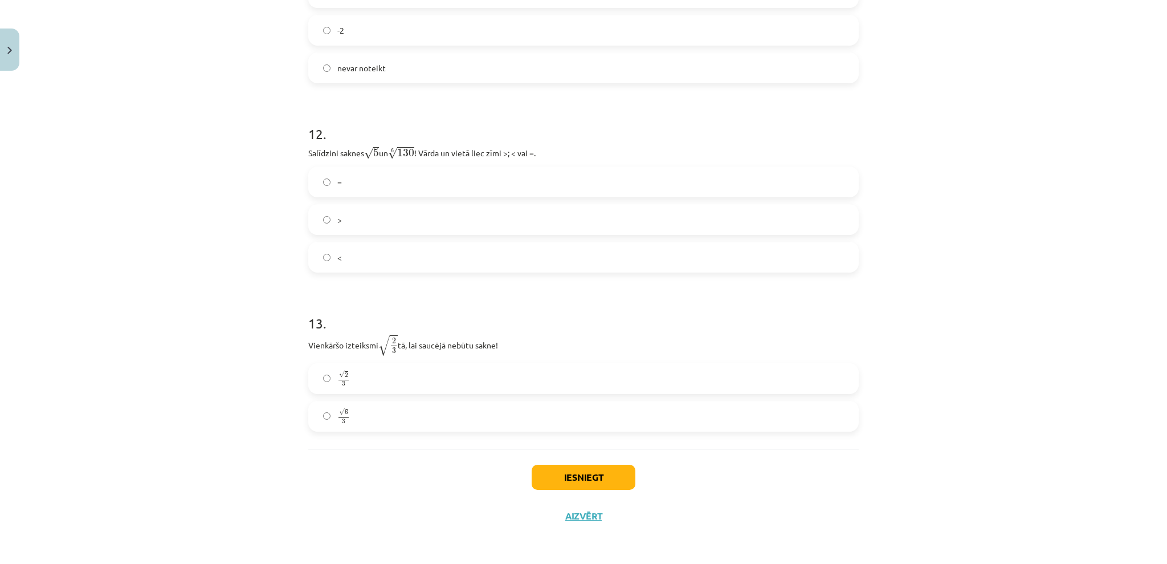
click at [362, 416] on label "√ 6 3 6 3" at bounding box center [583, 416] width 548 height 28
click at [398, 260] on label "<" at bounding box center [583, 257] width 548 height 28
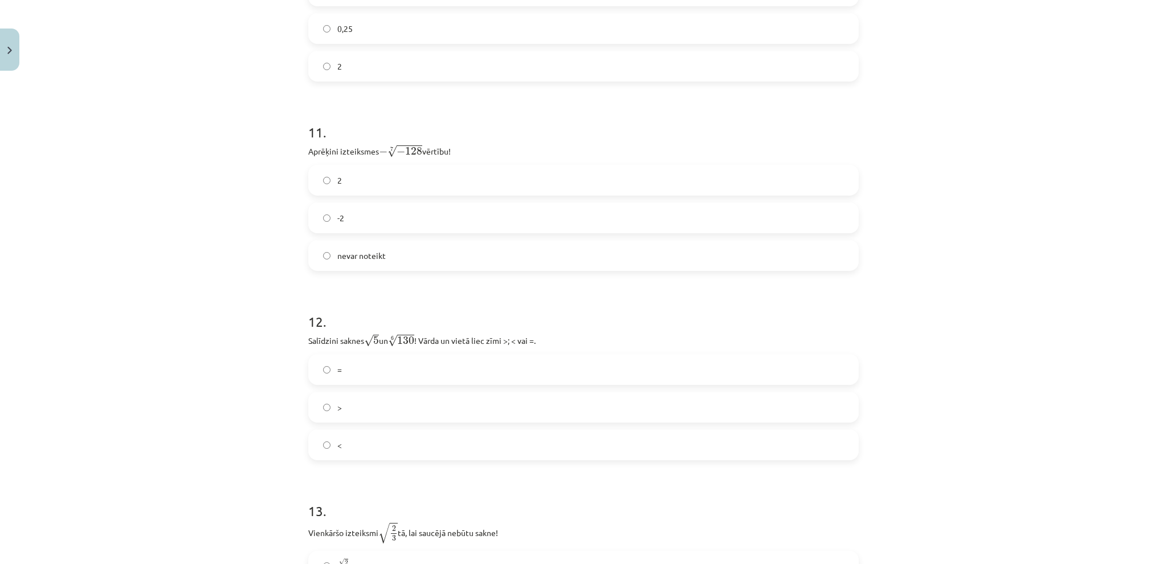
scroll to position [2176, 0]
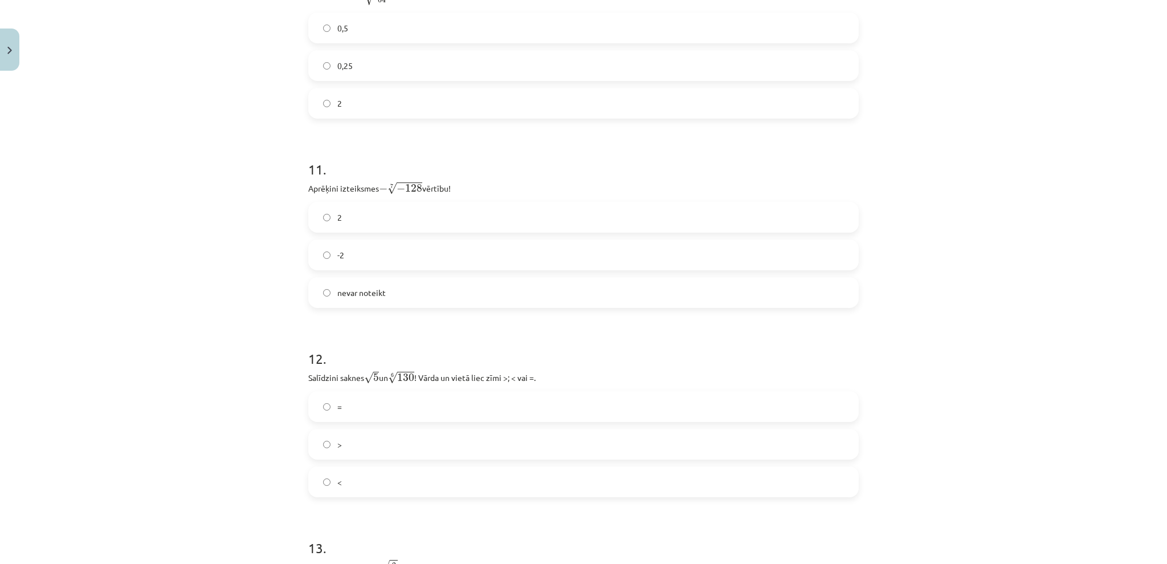
click at [317, 213] on label "2" at bounding box center [583, 217] width 548 height 28
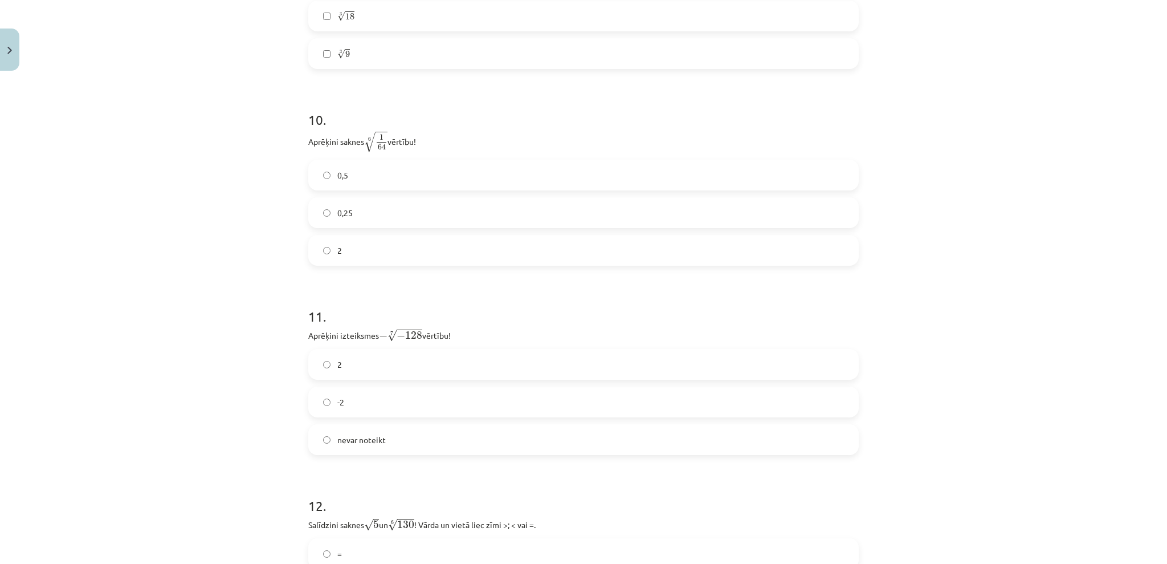
scroll to position [2025, 0]
click at [357, 173] on label "0,5" at bounding box center [583, 179] width 548 height 28
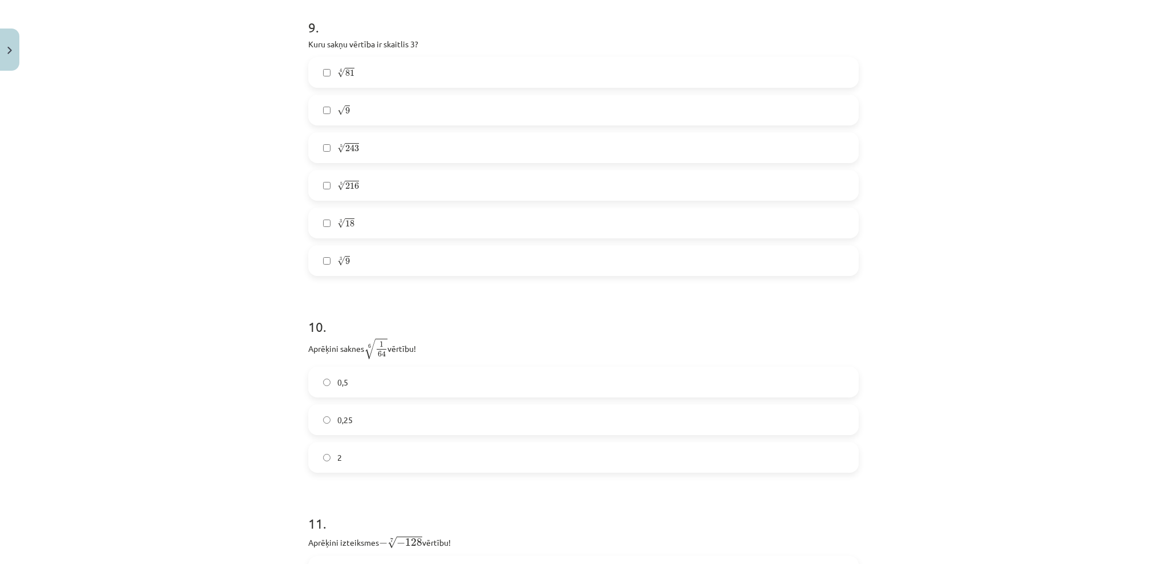
scroll to position [1797, 0]
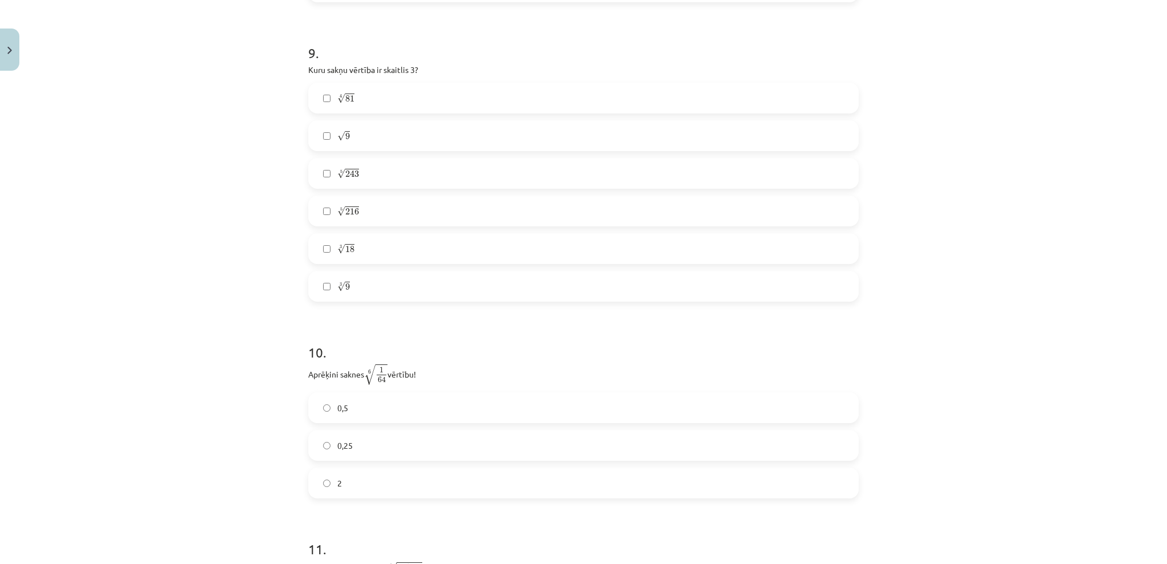
click at [345, 250] on span "18" at bounding box center [349, 249] width 9 height 7
click at [345, 249] on span "18" at bounding box center [349, 249] width 9 height 7
click at [348, 99] on label "4 √ 81 81 4" at bounding box center [583, 98] width 548 height 28
click at [354, 281] on label "3 √ 9 9 3" at bounding box center [583, 286] width 548 height 28
click at [342, 165] on label "5 √ 243 243 5" at bounding box center [583, 173] width 548 height 28
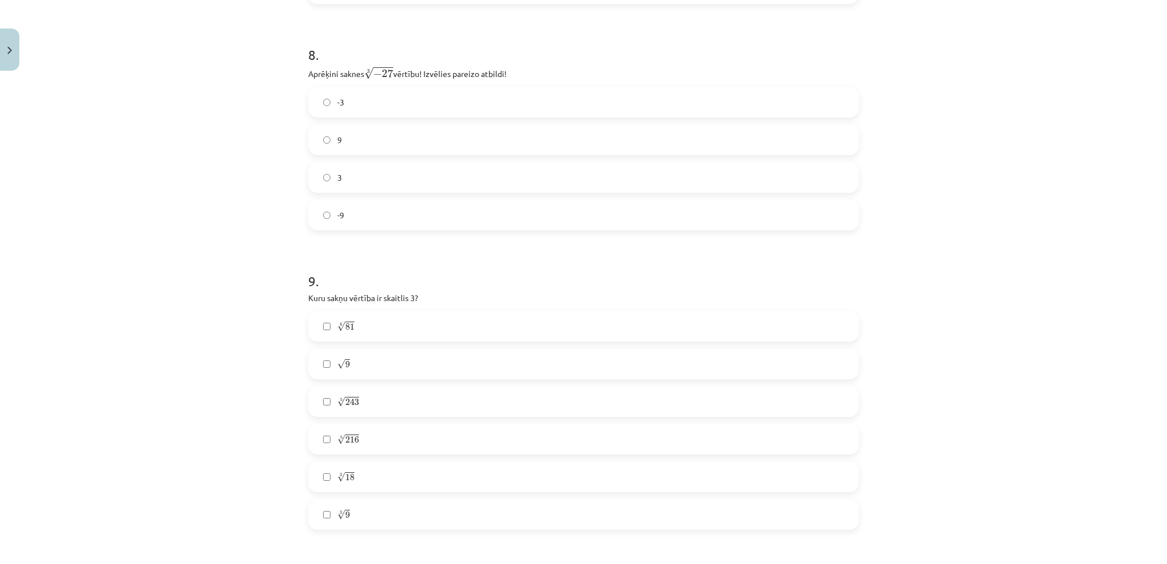
scroll to position [1493, 0]
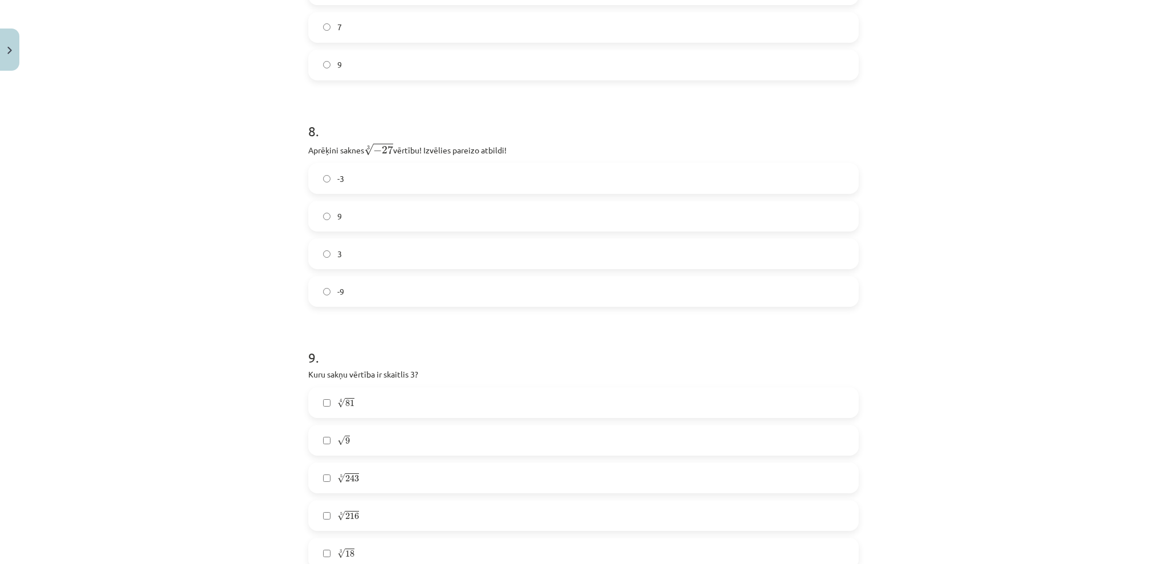
click at [368, 181] on label "-3" at bounding box center [583, 178] width 548 height 28
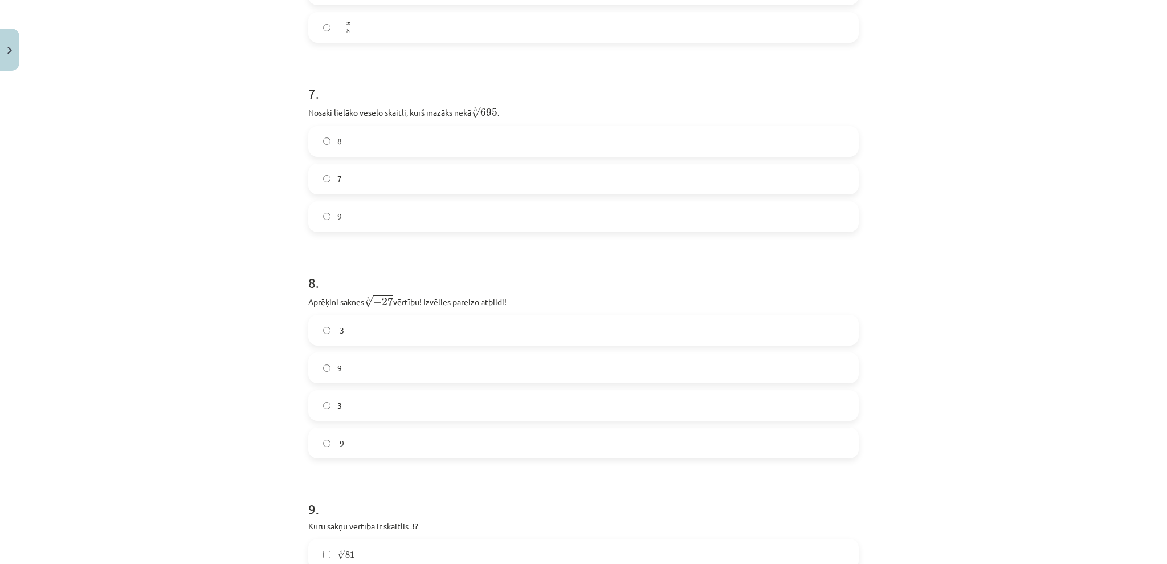
click at [350, 132] on label "8" at bounding box center [583, 141] width 548 height 28
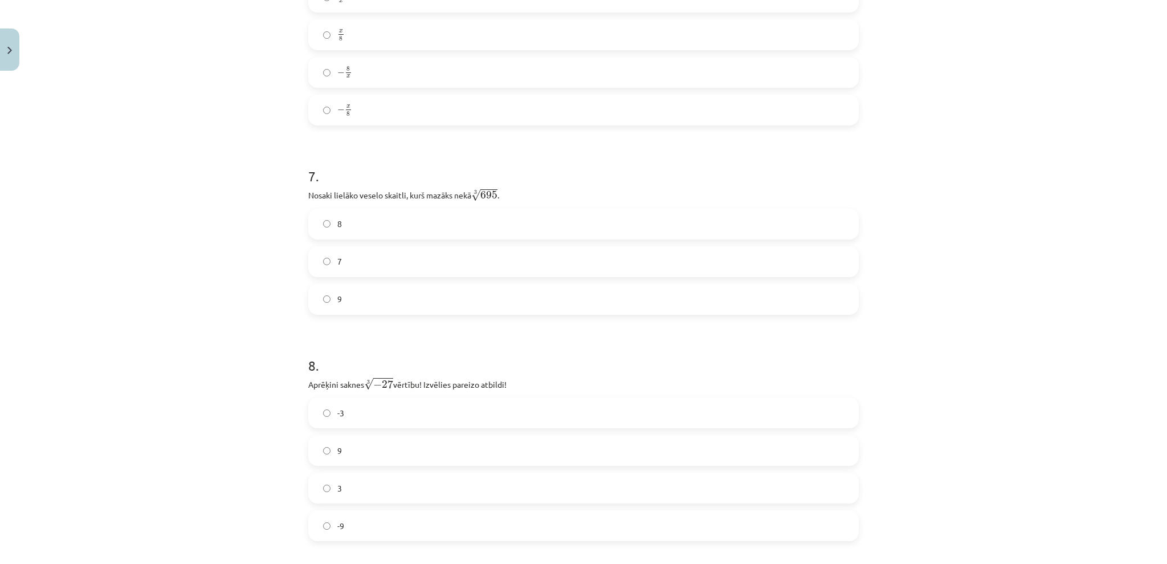
scroll to position [1113, 0]
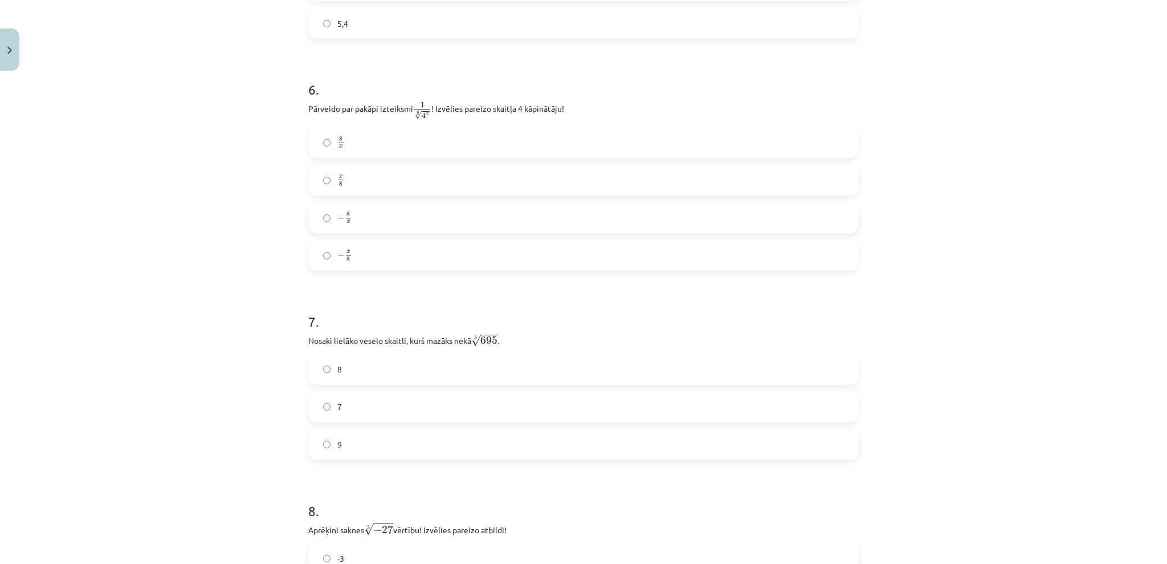
drag, startPoint x: 430, startPoint y: 471, endPoint x: 358, endPoint y: 222, distance: 259.2
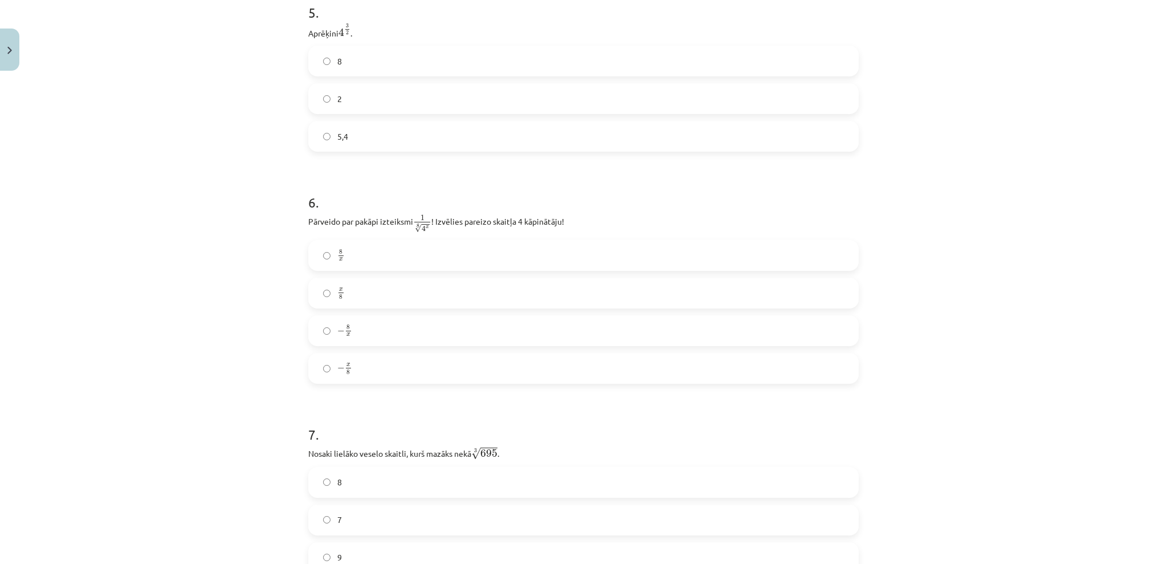
scroll to position [961, 0]
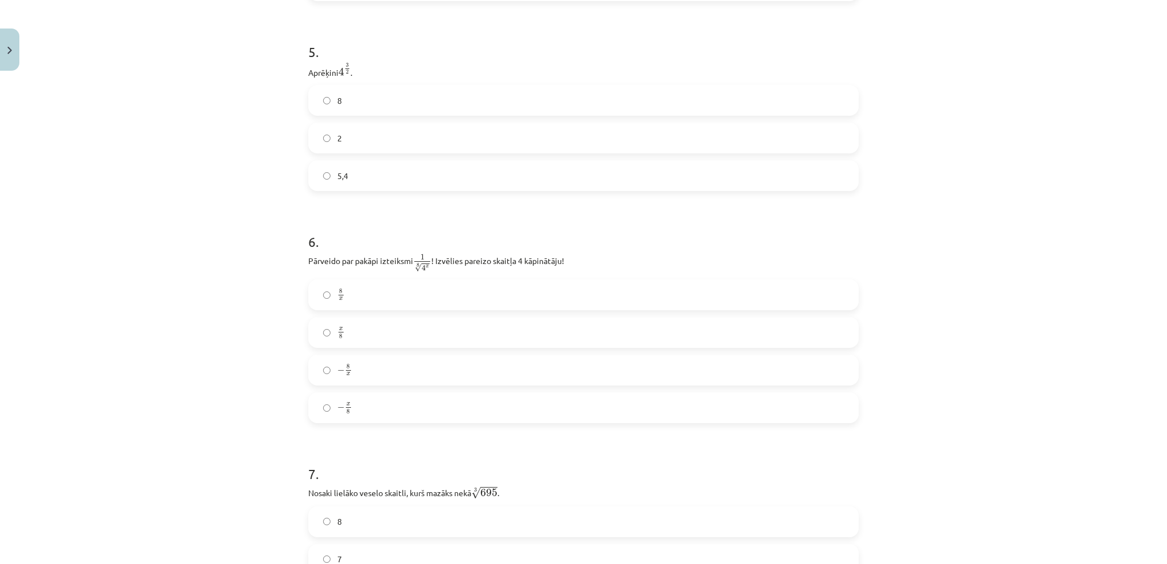
click at [460, 414] on label "− x 8 − x 8" at bounding box center [583, 407] width 548 height 28
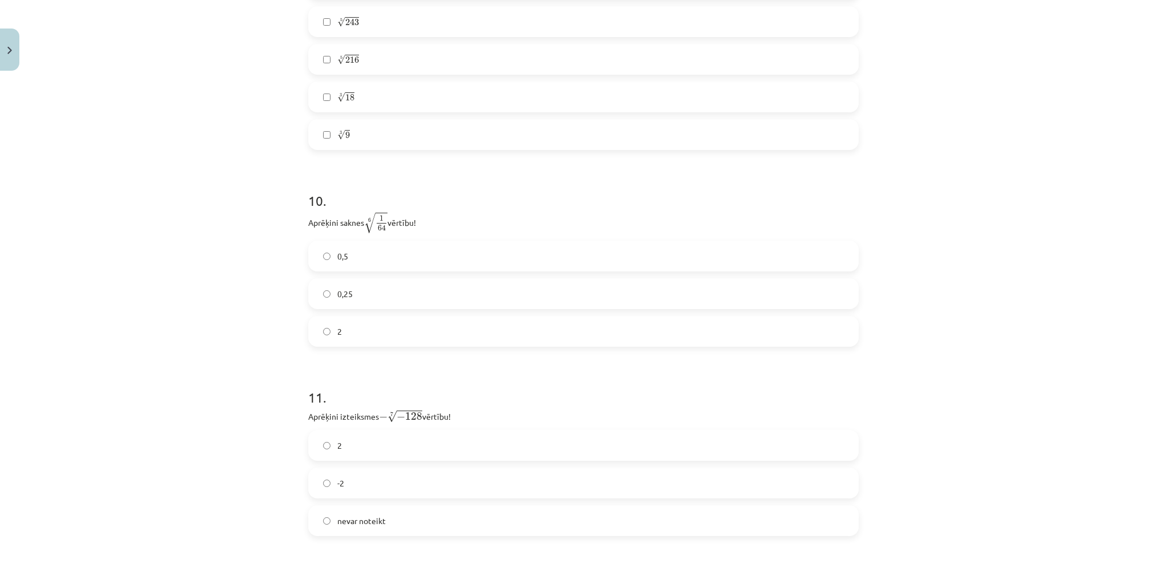
scroll to position [2404, 0]
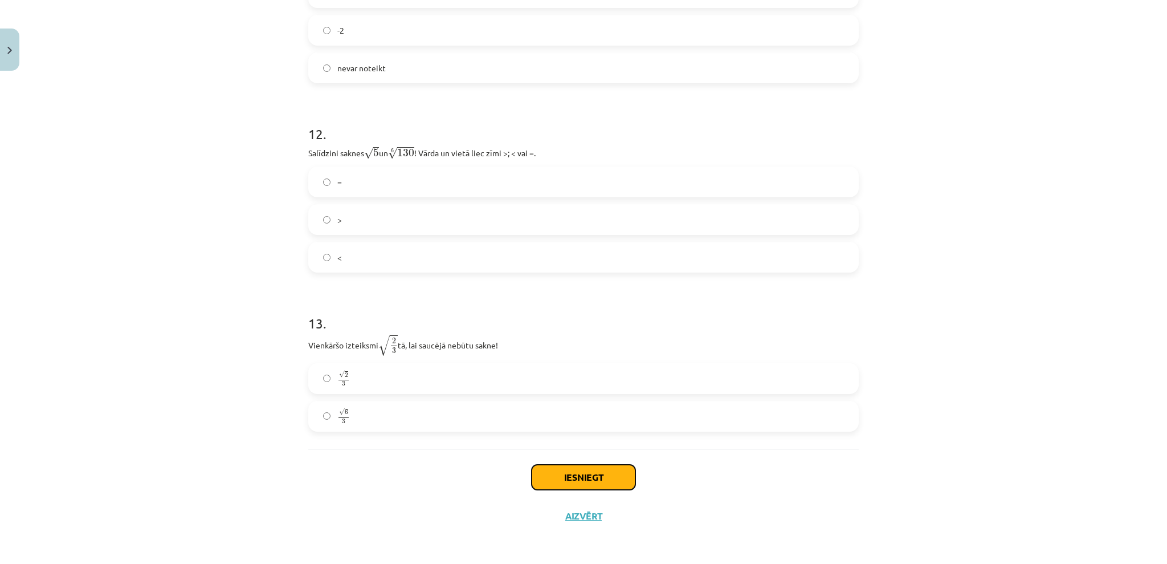
click at [625, 475] on button "Iesniegt" at bounding box center [584, 476] width 104 height 25
drag, startPoint x: 588, startPoint y: 362, endPoint x: 589, endPoint y: 350, distance: 12.6
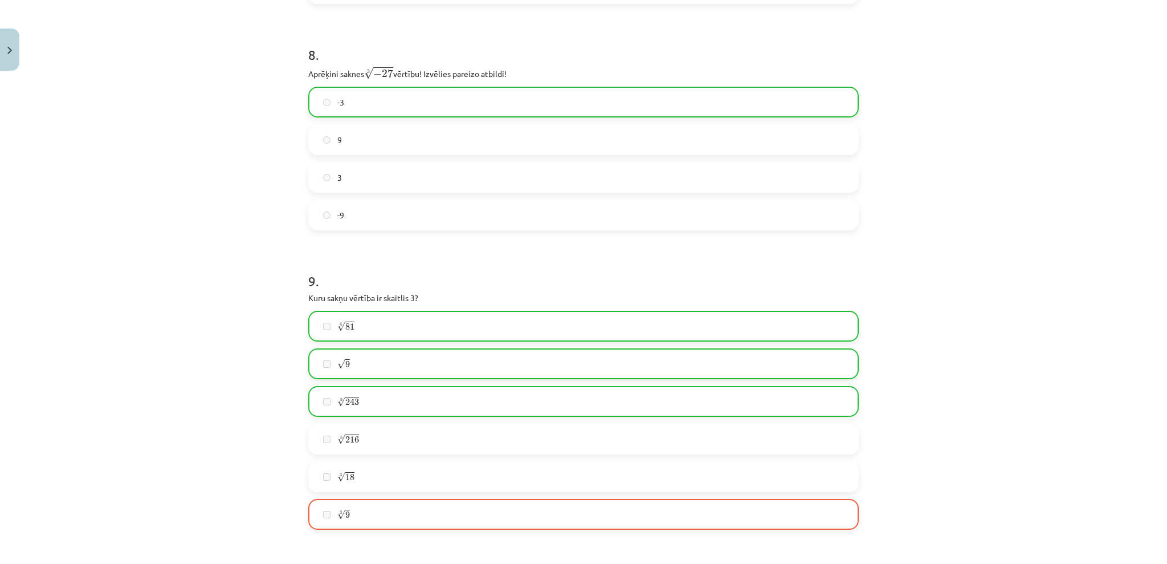
drag, startPoint x: 551, startPoint y: 381, endPoint x: 455, endPoint y: 387, distance: 95.9
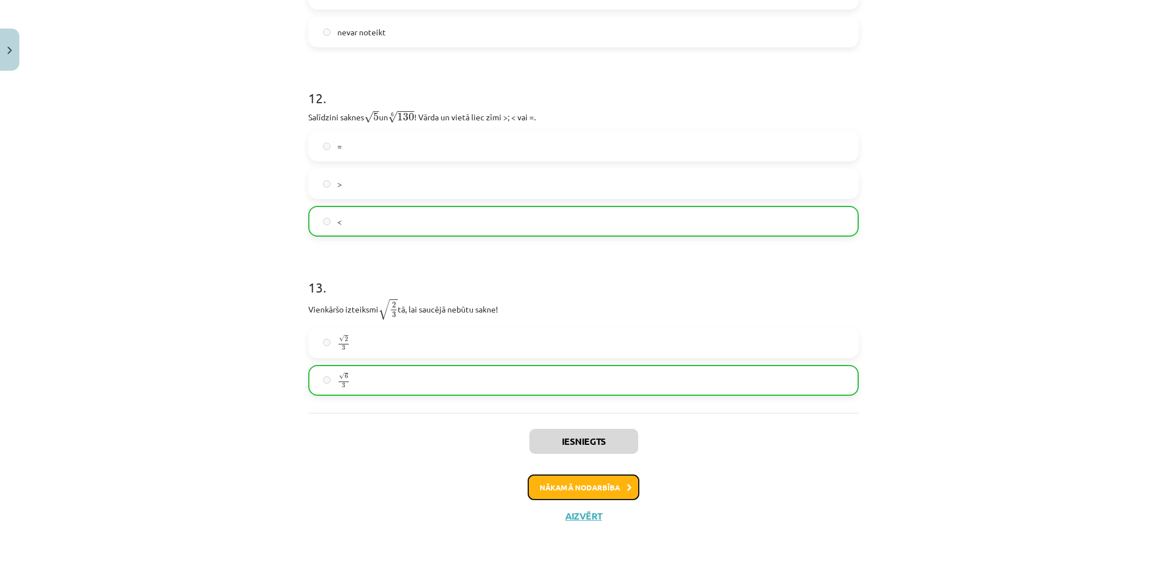
click at [573, 474] on button "Nākamā nodarbība" at bounding box center [584, 487] width 112 height 26
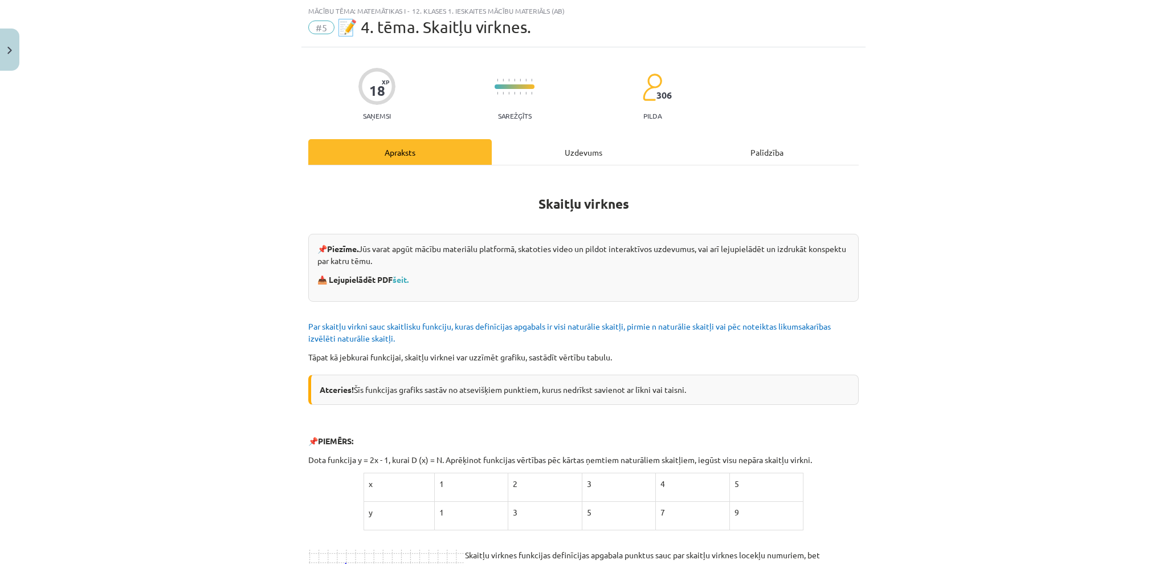
drag, startPoint x: 543, startPoint y: 435, endPoint x: 484, endPoint y: 450, distance: 59.8
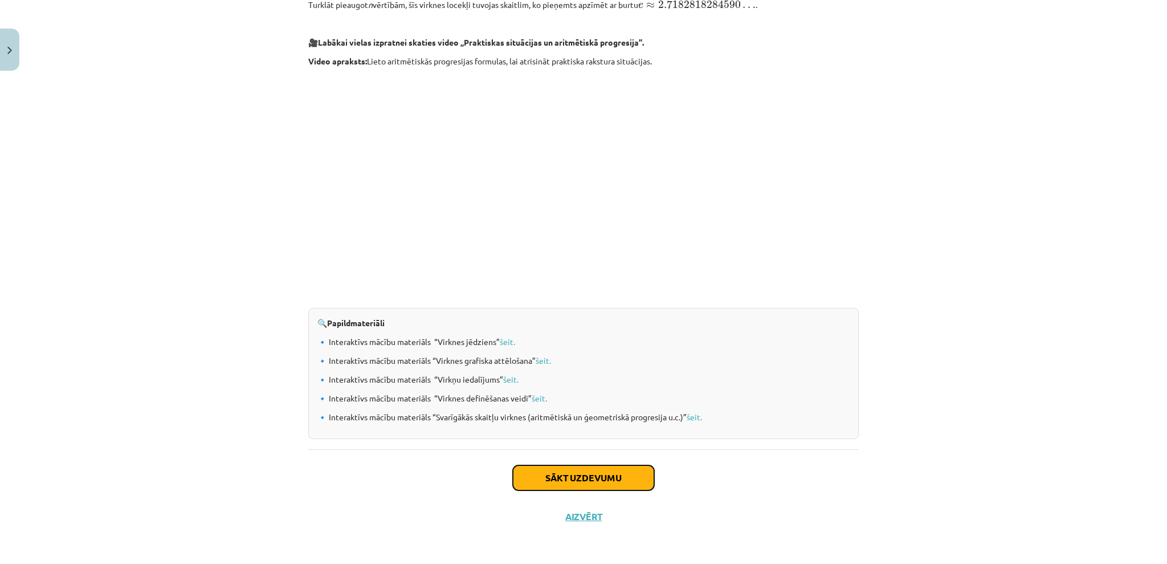
click at [552, 471] on button "Sākt uzdevumu" at bounding box center [583, 477] width 141 height 25
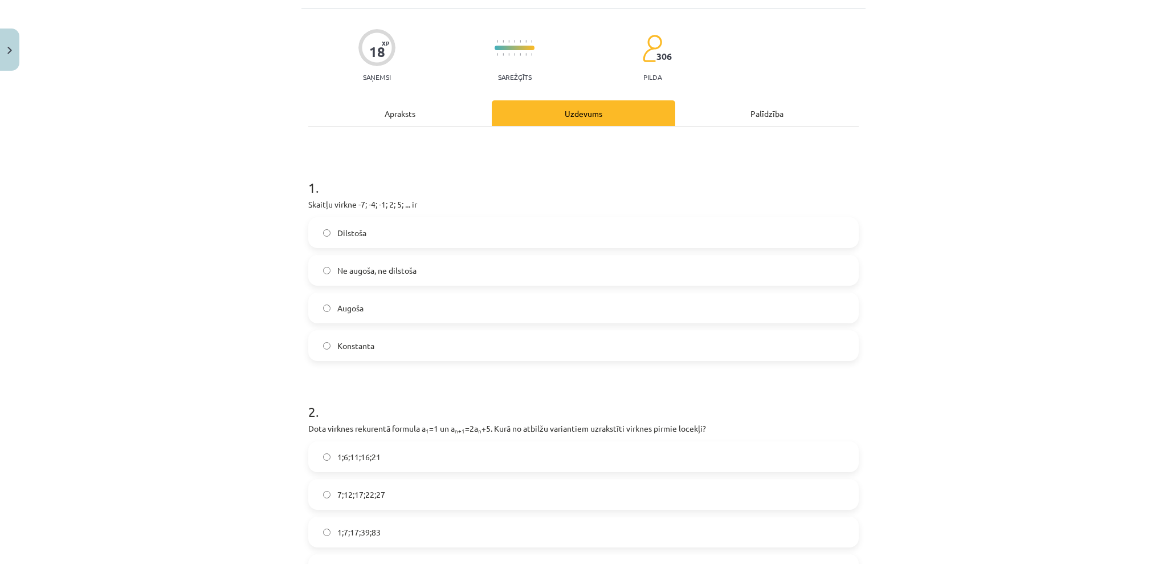
scroll to position [28, 0]
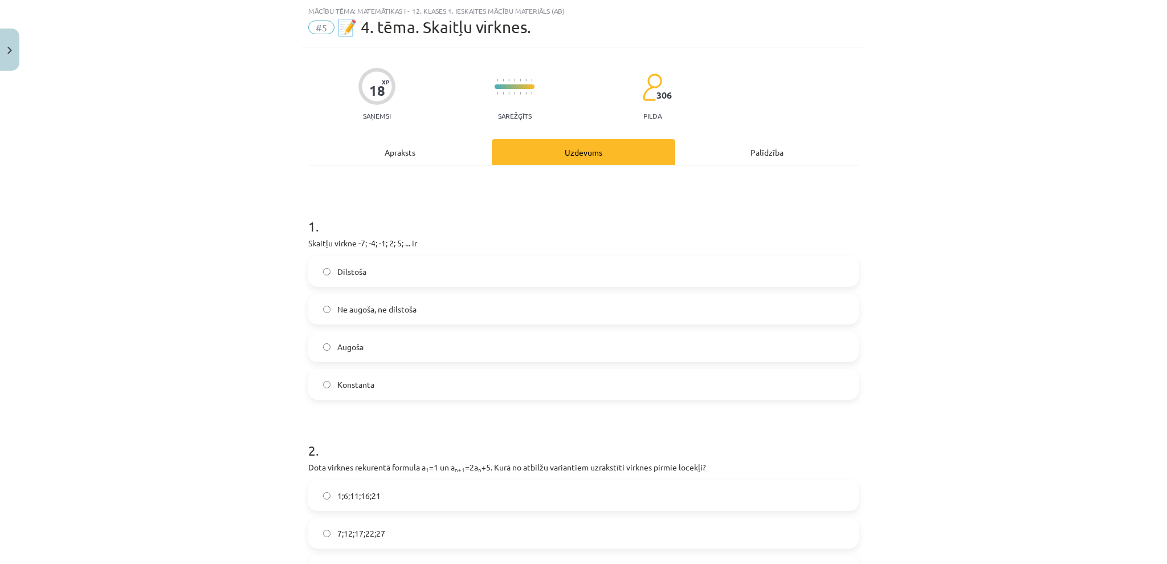
drag, startPoint x: 454, startPoint y: 368, endPoint x: 284, endPoint y: 207, distance: 234.2
click at [294, 203] on div "Mācību tēma: Matemātikas i - 12. klases 1. ieskaites mācību materiāls (ab) #5 📝…" at bounding box center [583, 282] width 1167 height 564
click at [330, 237] on div "Mācību tēma: Matemātikas i - 12. klases 1. ieskaites mācību materiāls (ab) #5 📝…" at bounding box center [583, 282] width 1167 height 564
drag, startPoint x: 406, startPoint y: 319, endPoint x: 485, endPoint y: 394, distance: 109.2
click at [485, 394] on div "Dilstoša Ne augoša, ne dilstoša Augoša Konstanta" at bounding box center [583, 328] width 551 height 144
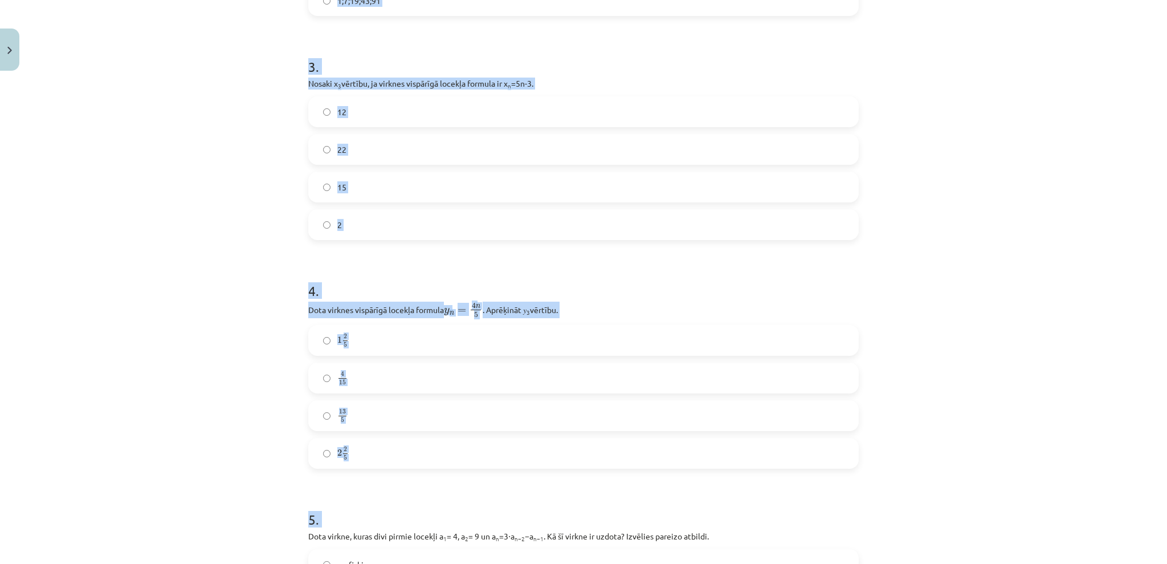
drag, startPoint x: 300, startPoint y: 218, endPoint x: 451, endPoint y: 491, distance: 312.2
click at [451, 491] on div "18 XP Saņemsi Sarežģīts 306 pilda Apraksts Uzdevums Palīdzība 1 . Skaitļu virkn…" at bounding box center [583, 230] width 564 height 1580
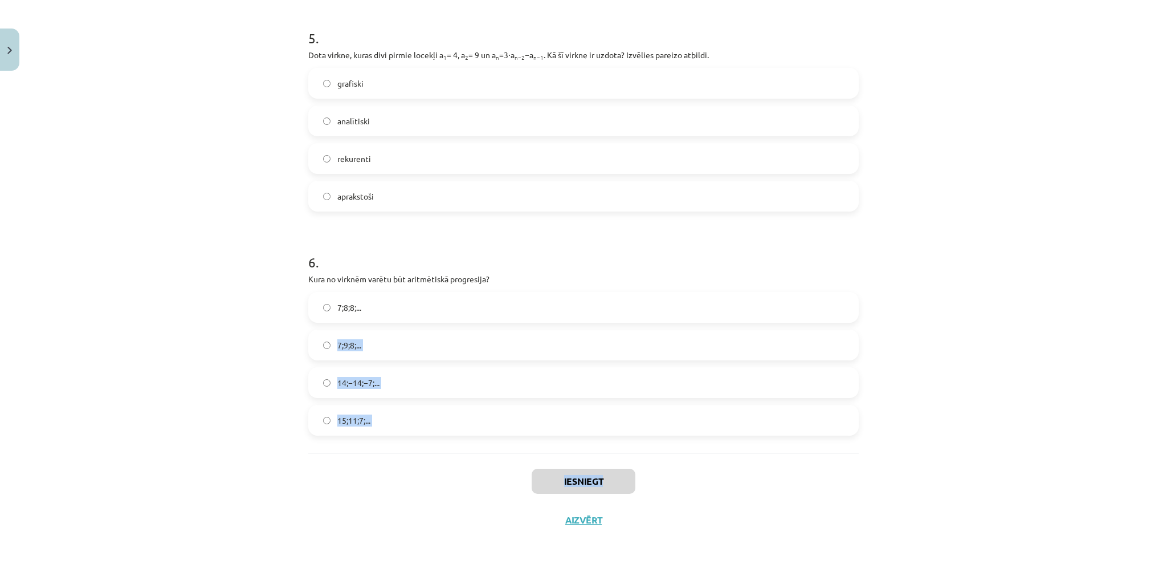
scroll to position [1120, 0]
drag, startPoint x: 451, startPoint y: 491, endPoint x: 448, endPoint y: 453, distance: 38.3
click at [1140, 392] on div "Mācību tēma: Matemātikas i - 12. klases 1. ieskaites mācību materiāls (ab) #5 📝…" at bounding box center [583, 282] width 1167 height 564
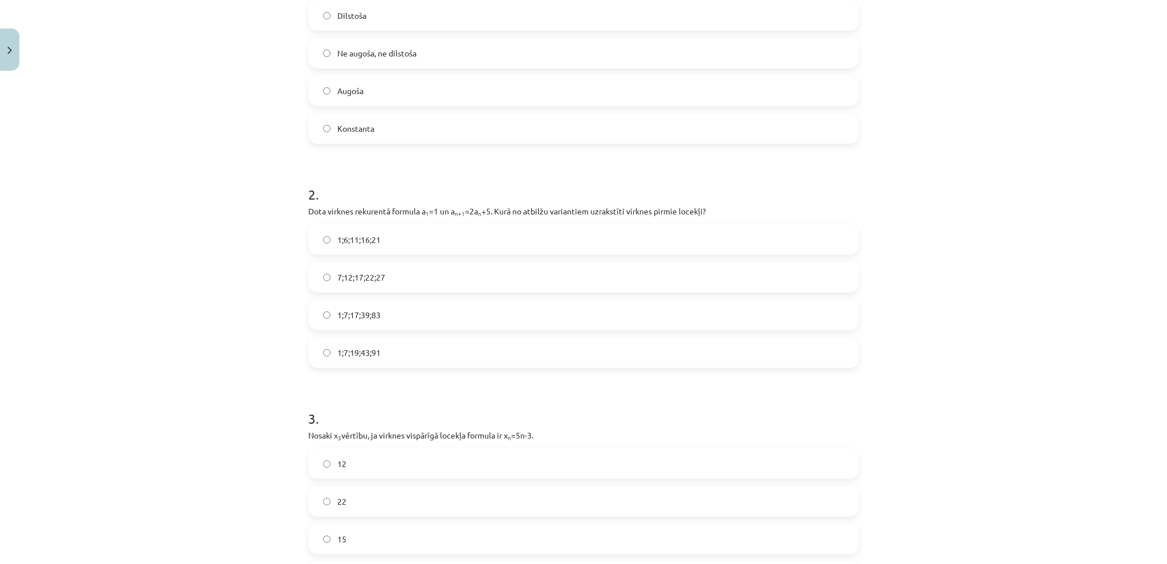
scroll to position [0, 0]
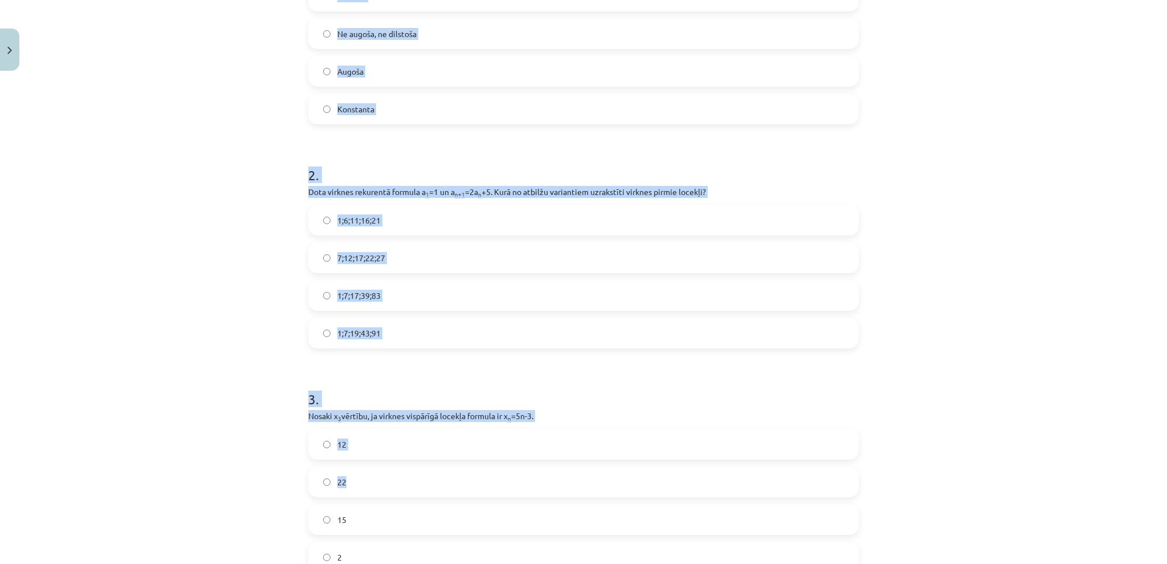
drag, startPoint x: 298, startPoint y: 239, endPoint x: 542, endPoint y: 471, distance: 336.2
click at [542, 471] on div "18 XP Saņemsi Sarežģīts 306 pilda Apraksts Uzdevums Palīdzība 1 . Skaitļu virkn…" at bounding box center [583, 562] width 564 height 1580
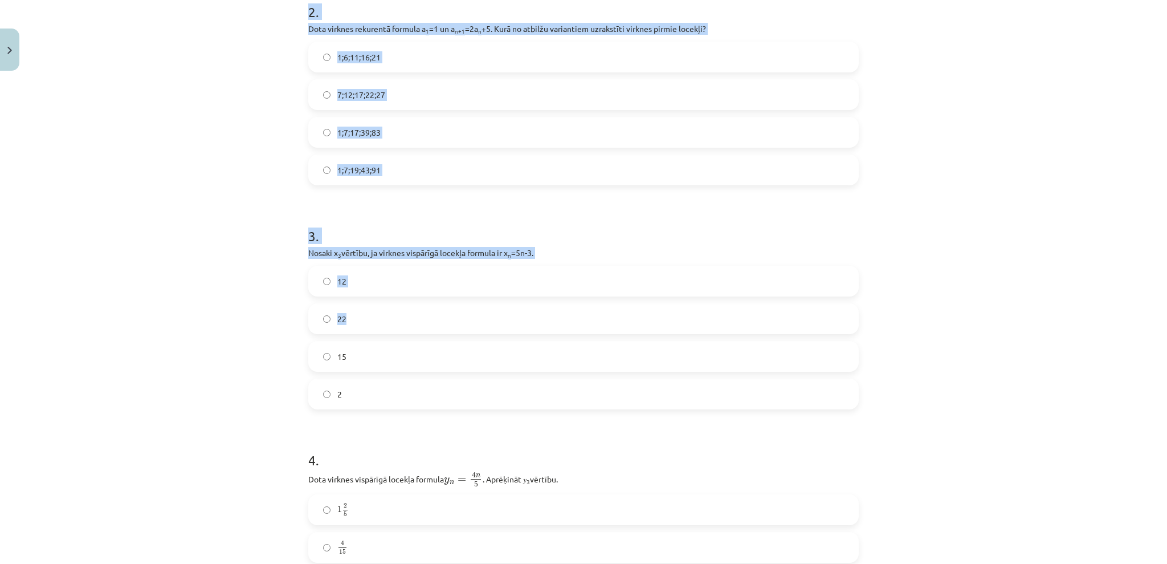
scroll to position [607, 0]
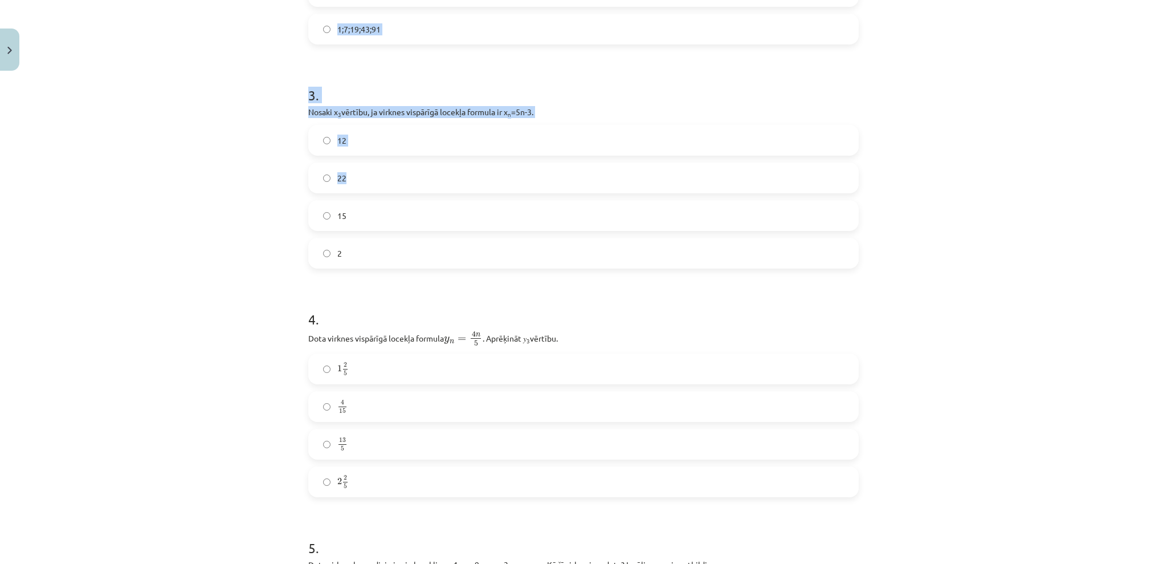
click at [542, 471] on form "1 . Skaitļu virkne -7; -4; -1; 2; 5; ... ir Dilstoša Ne augoša, ne dilstoša Aug…" at bounding box center [583, 282] width 551 height 1326
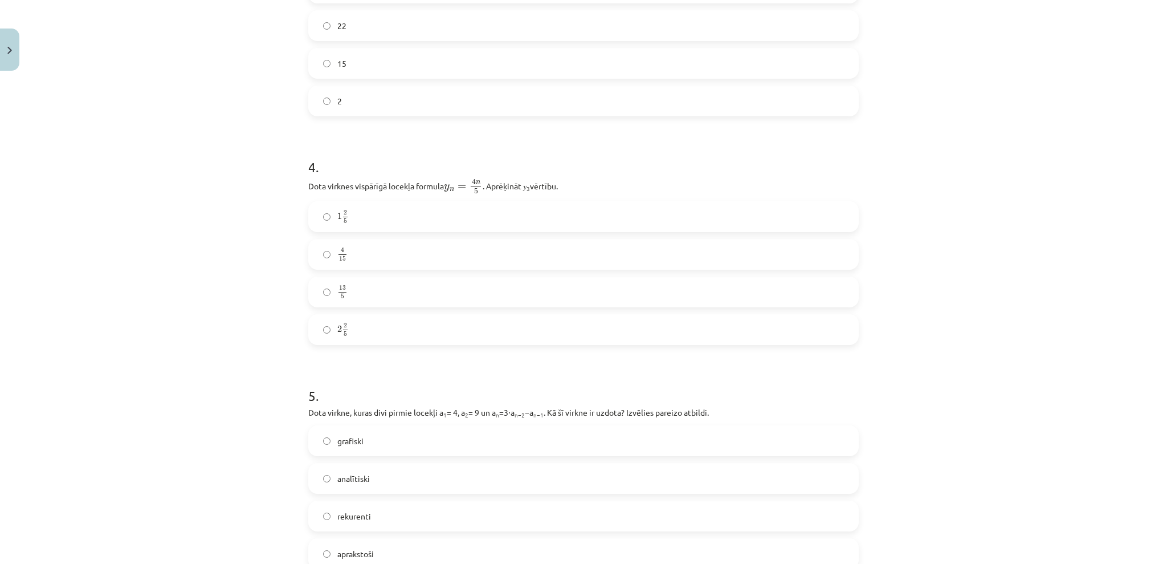
click at [542, 471] on form "1 . Skaitļu virkne -7; -4; -1; 2; 5; ... ir Dilstoša Ne augoša, ne dilstoša Aug…" at bounding box center [583, 130] width 551 height 1326
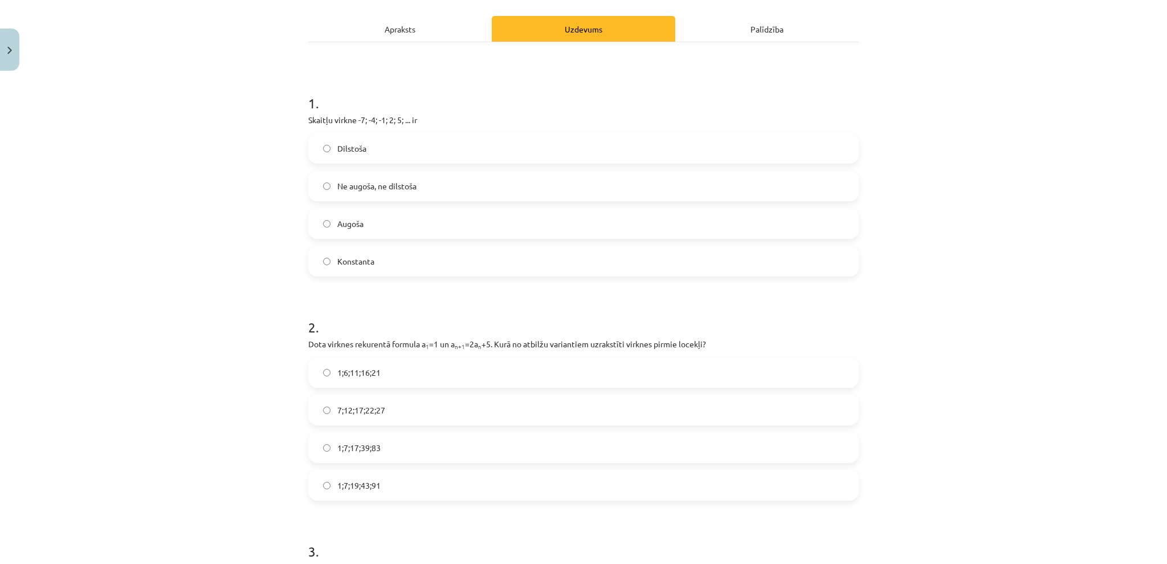
scroll to position [0, 0]
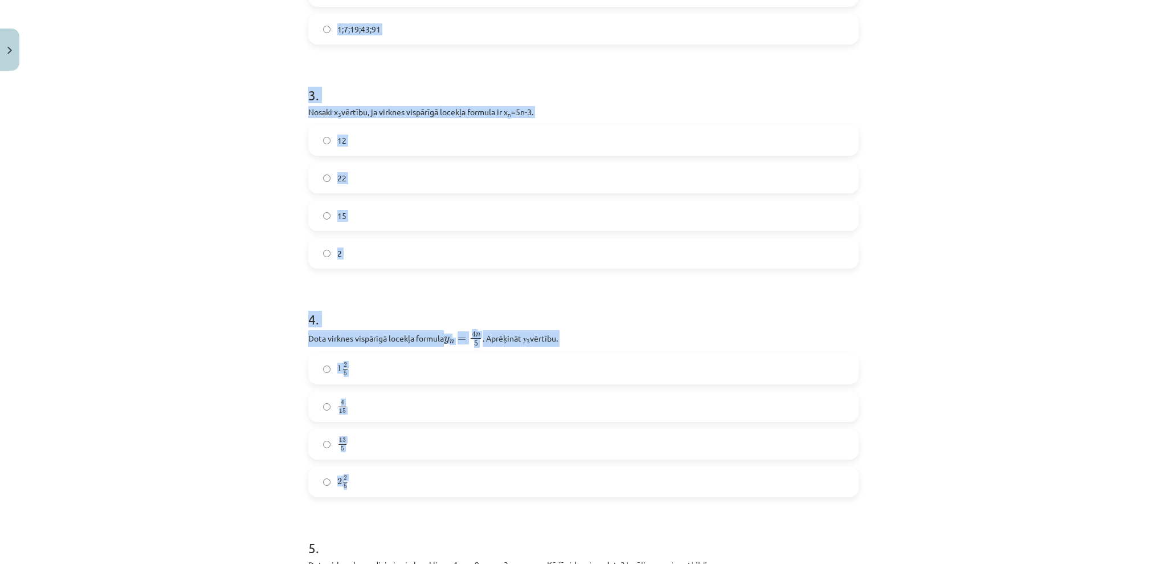
drag, startPoint x: 301, startPoint y: 252, endPoint x: 513, endPoint y: 465, distance: 300.2
click at [513, 465] on div "18 XP Saņemsi Sarežģīts 306 pilda Apraksts Uzdevums Palīdzība 1 . Skaitļu virkn…" at bounding box center [583, 258] width 564 height 1580
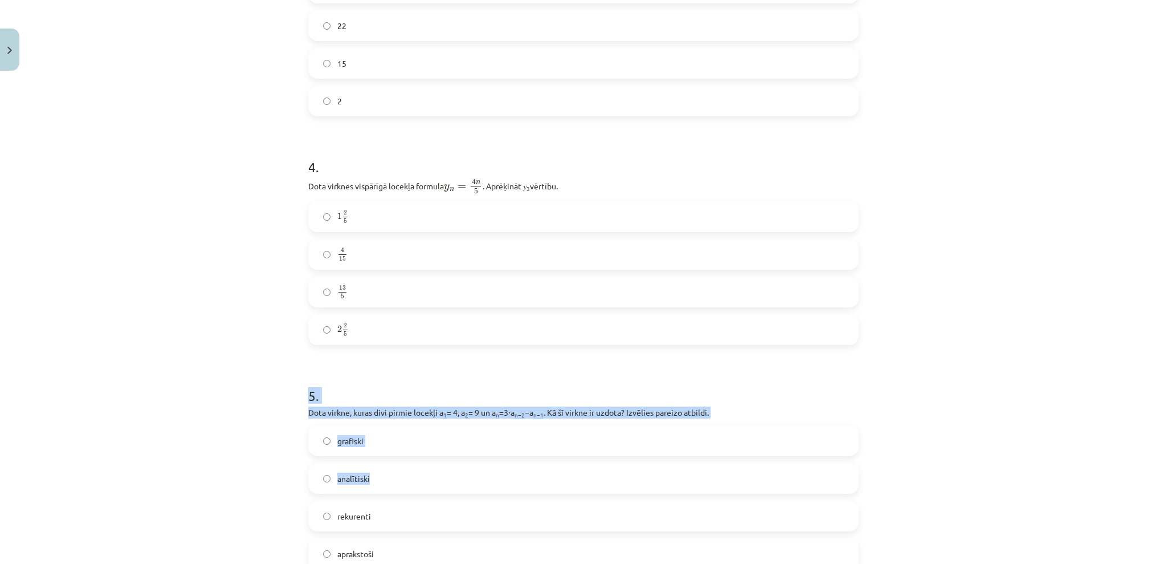
click at [513, 473] on form "1 . Skaitļu virkne -7; -4; -1; 2; 5; ... ir Dilstoša Ne augoša, ne dilstoša Aug…" at bounding box center [583, 130] width 551 height 1326
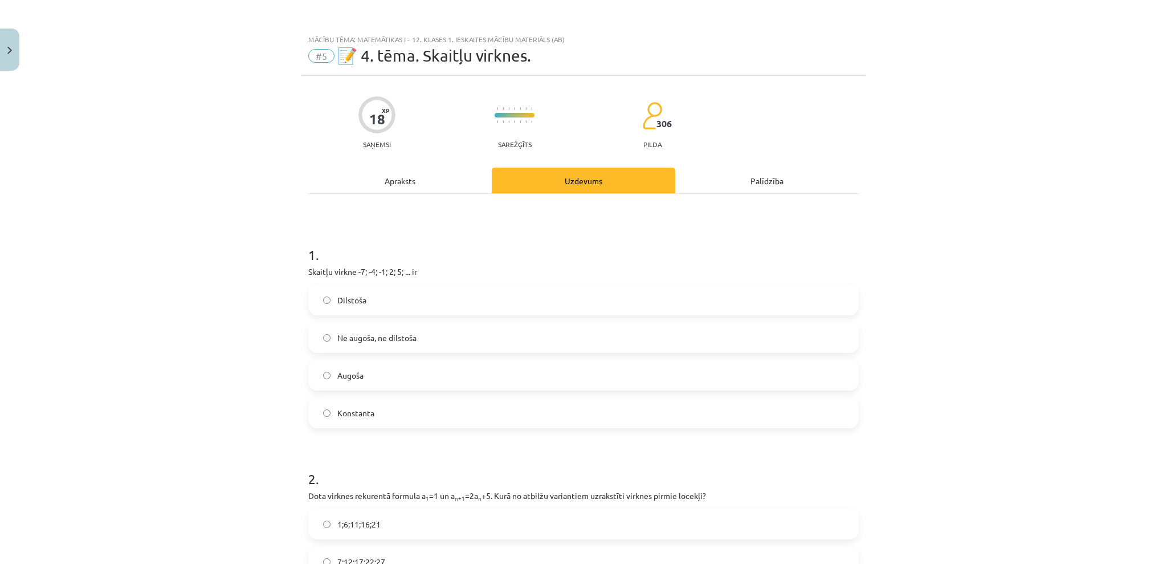
drag, startPoint x: 536, startPoint y: 265, endPoint x: 245, endPoint y: 174, distance: 305.2
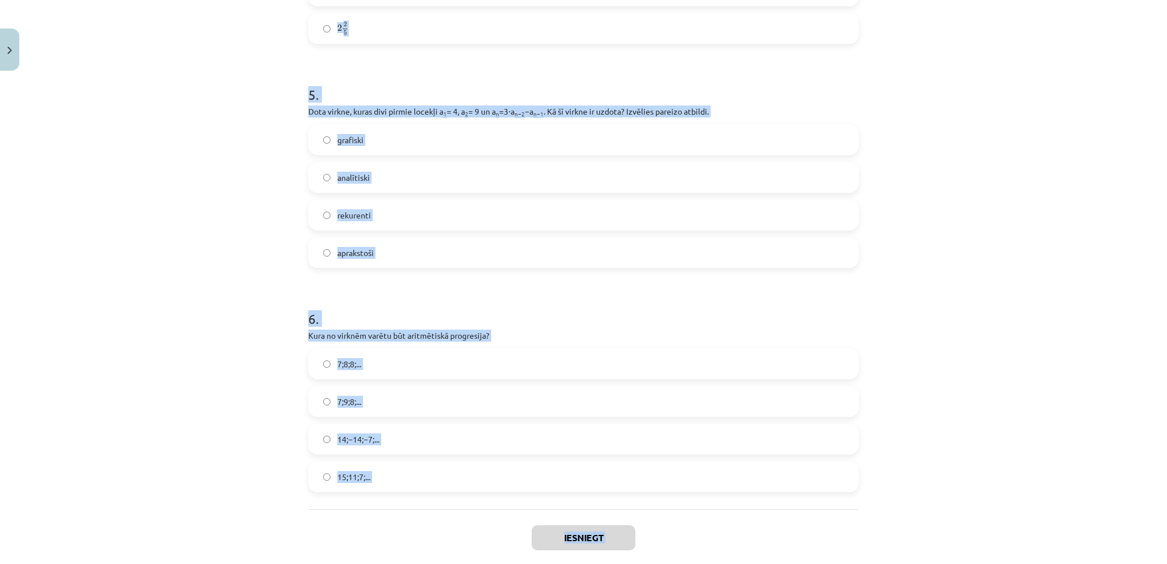
scroll to position [1120, 0]
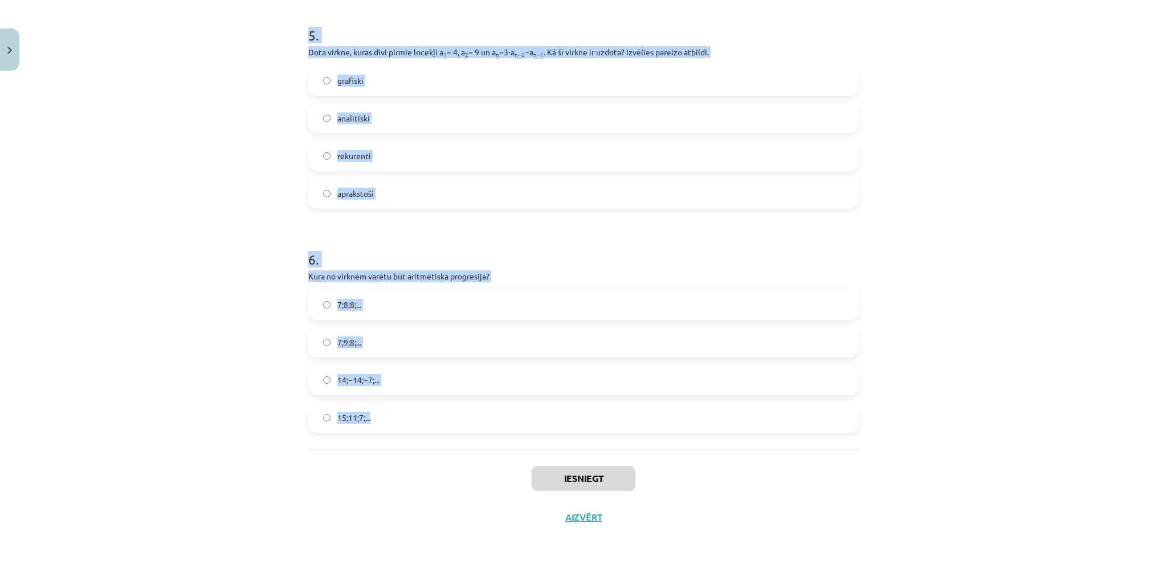
drag, startPoint x: 299, startPoint y: 252, endPoint x: 581, endPoint y: 422, distance: 328.8
copy form "1 . Skaitļu virkne -7; -4; -1; 2; 5; ... ir Dilstoša Ne augoša, ne dilstoša Aug…"
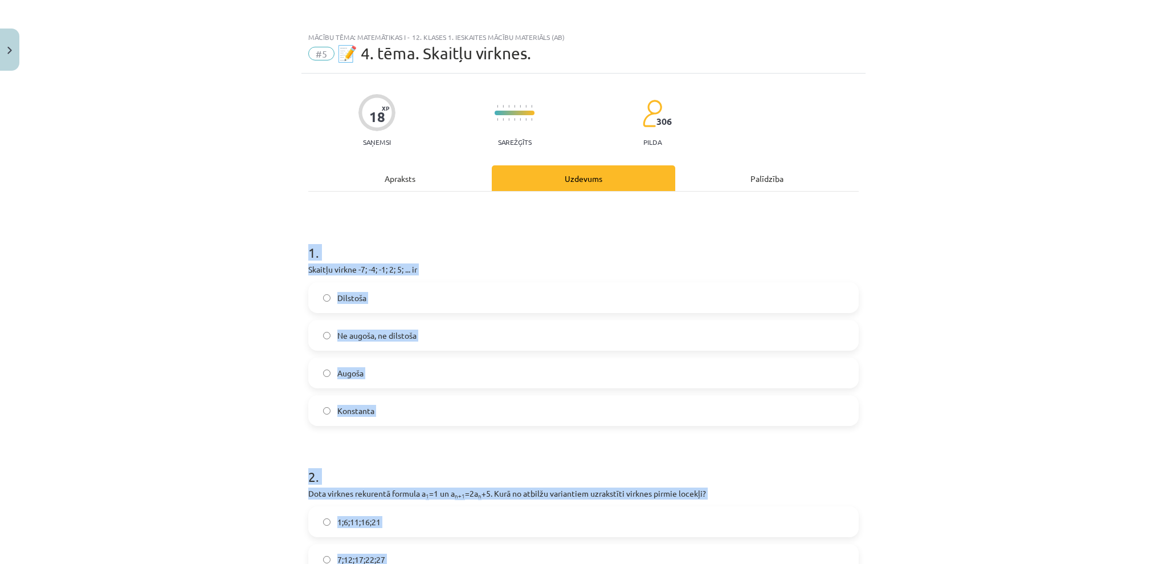
scroll to position [0, 0]
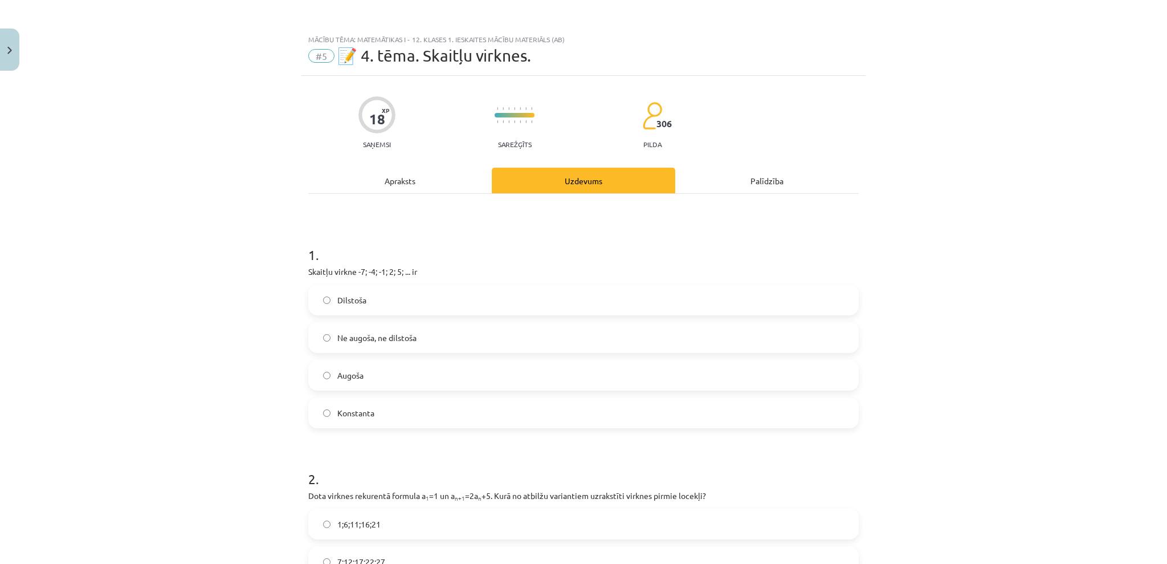
click at [993, 182] on div "Mācību tēma: Matemātikas i - 12. klases 1. ieskaites mācību materiāls (ab) #5 📝…" at bounding box center [583, 282] width 1167 height 564
click at [356, 366] on label "Augoša" at bounding box center [583, 375] width 548 height 28
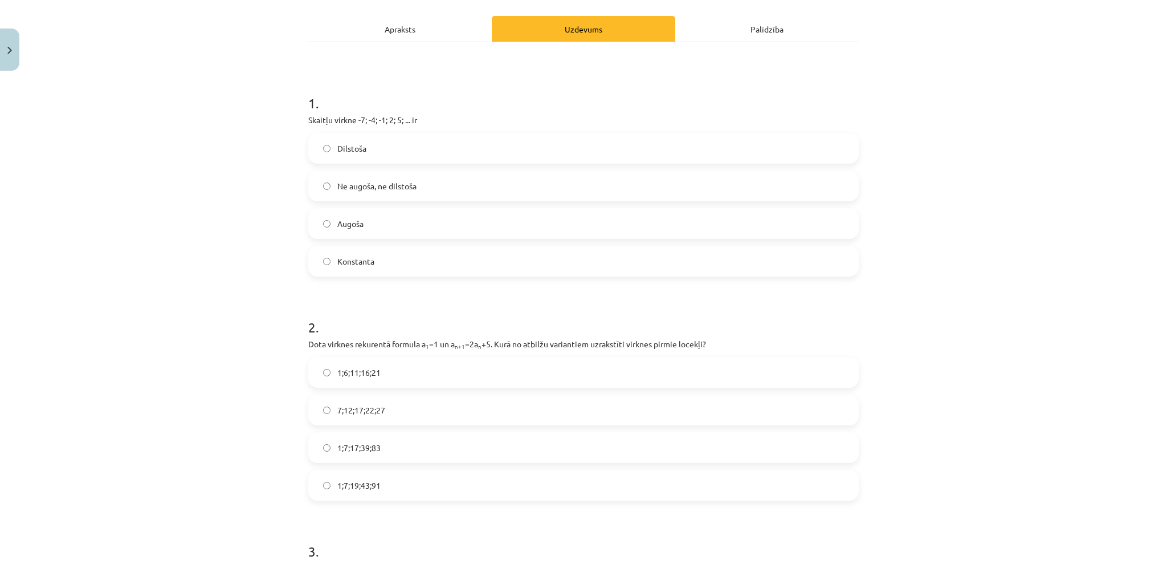
scroll to position [228, 0]
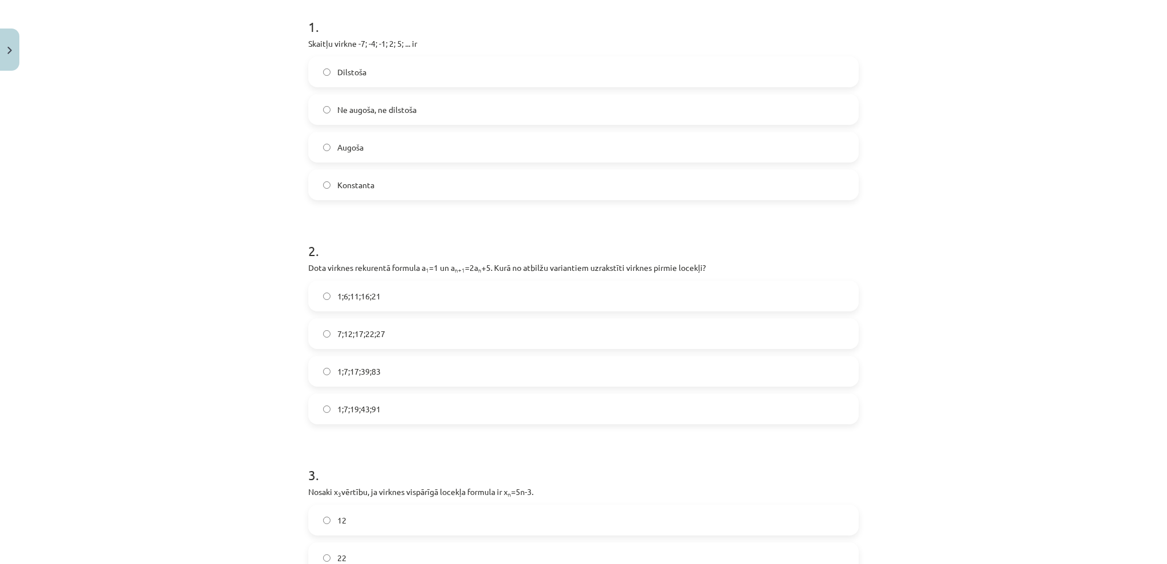
click at [387, 366] on label "1;7;17;39;83" at bounding box center [583, 371] width 548 height 28
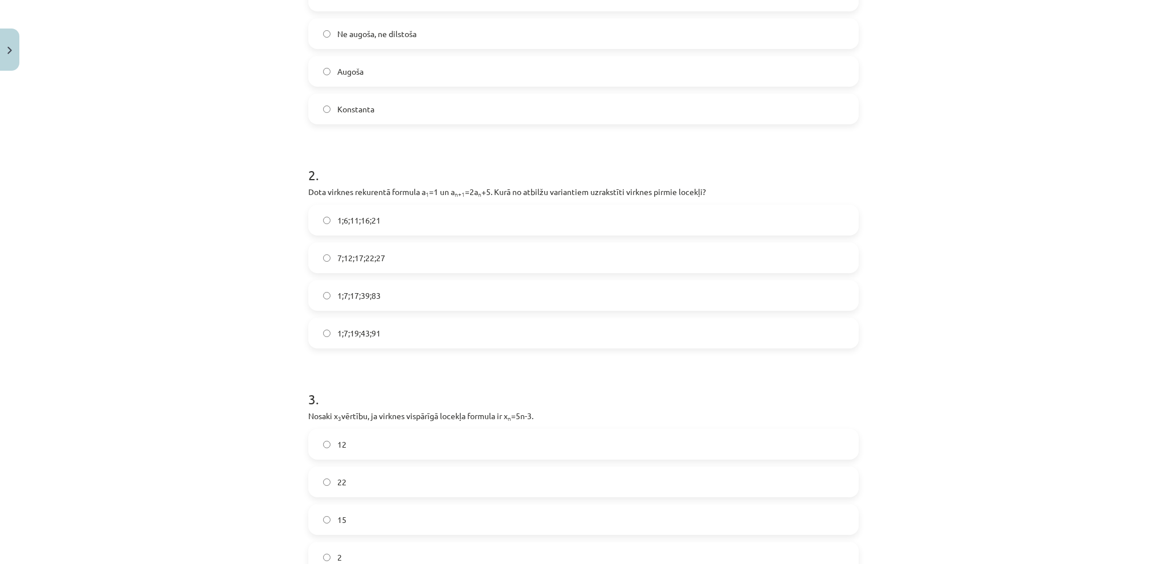
drag, startPoint x: 340, startPoint y: 331, endPoint x: 339, endPoint y: 322, distance: 8.6
click at [339, 322] on label "1;7;19;43;91" at bounding box center [583, 333] width 548 height 28
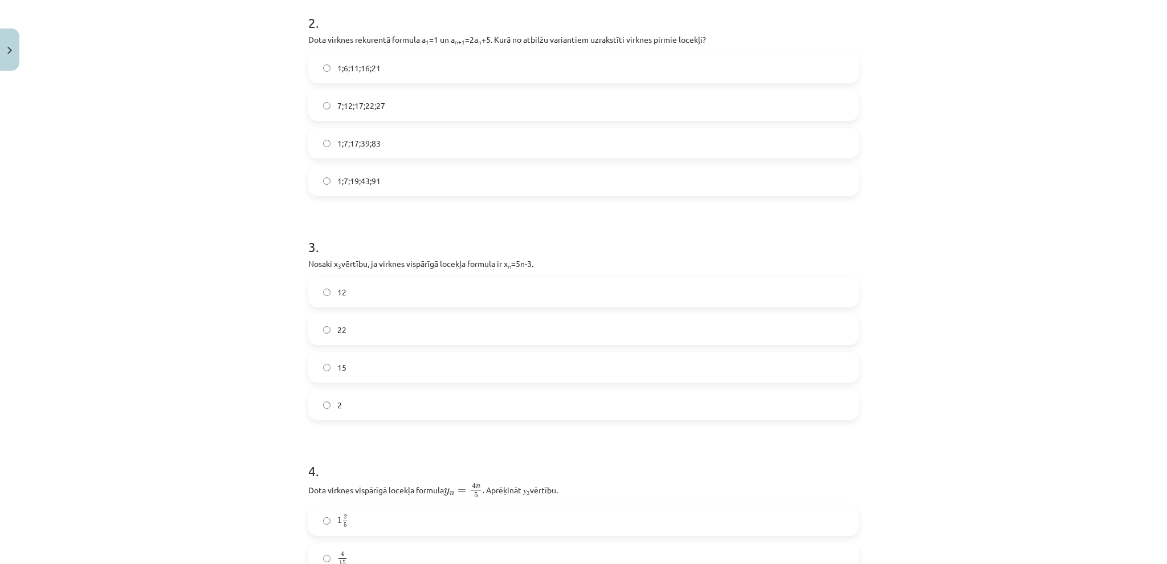
click at [378, 297] on label "12" at bounding box center [583, 292] width 548 height 28
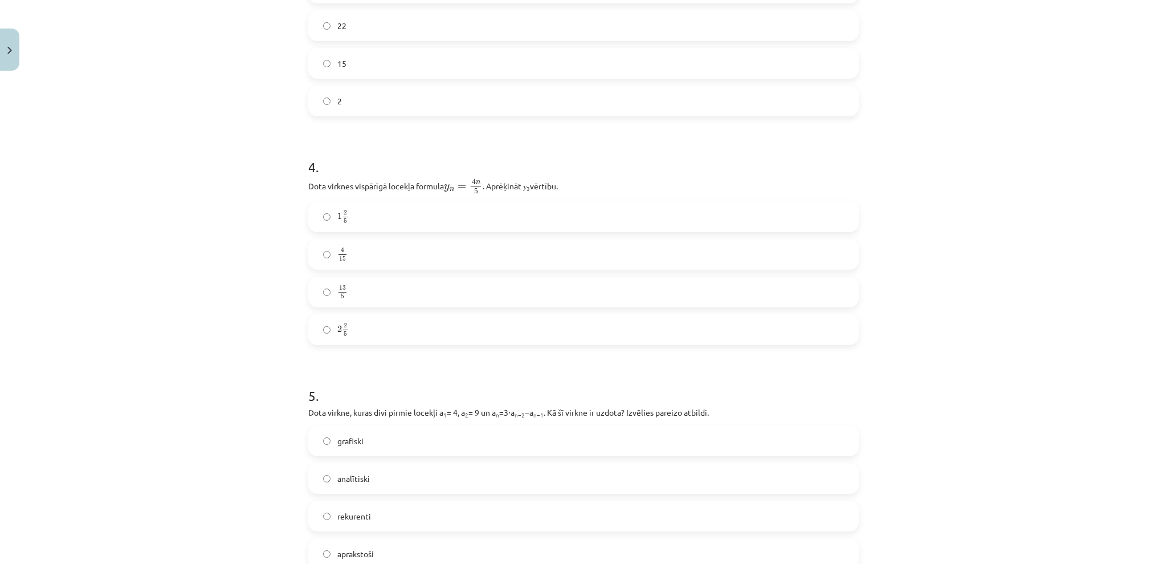
drag, startPoint x: 485, startPoint y: 229, endPoint x: 372, endPoint y: 178, distance: 124.5
click at [358, 324] on label "2 2 5 2 2 5" at bounding box center [583, 329] width 548 height 28
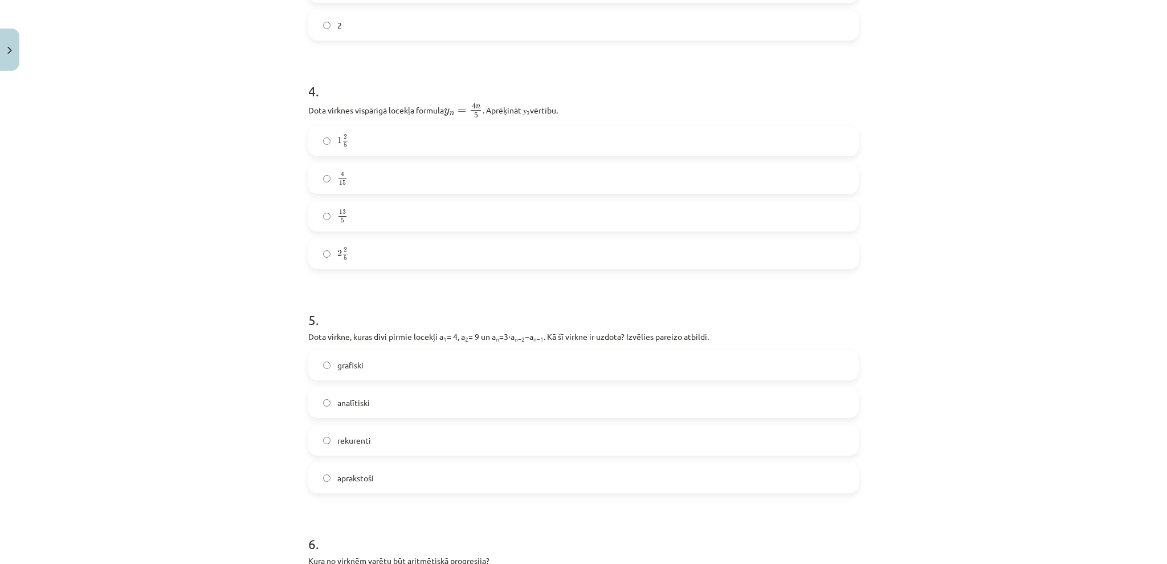
scroll to position [912, 0]
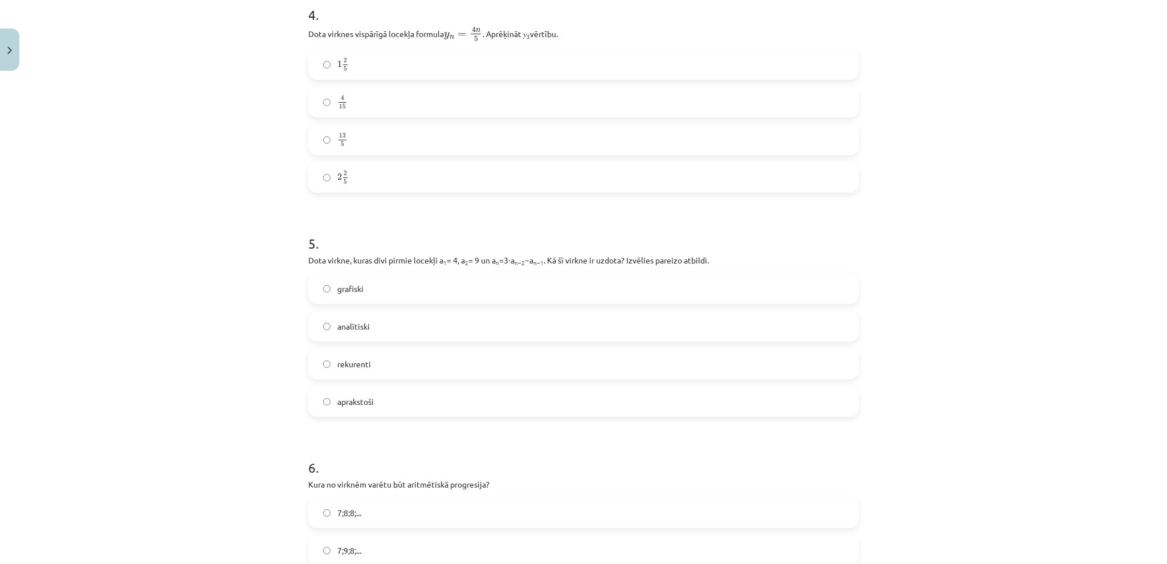
click at [358, 370] on label "rekurenti" at bounding box center [583, 363] width 548 height 28
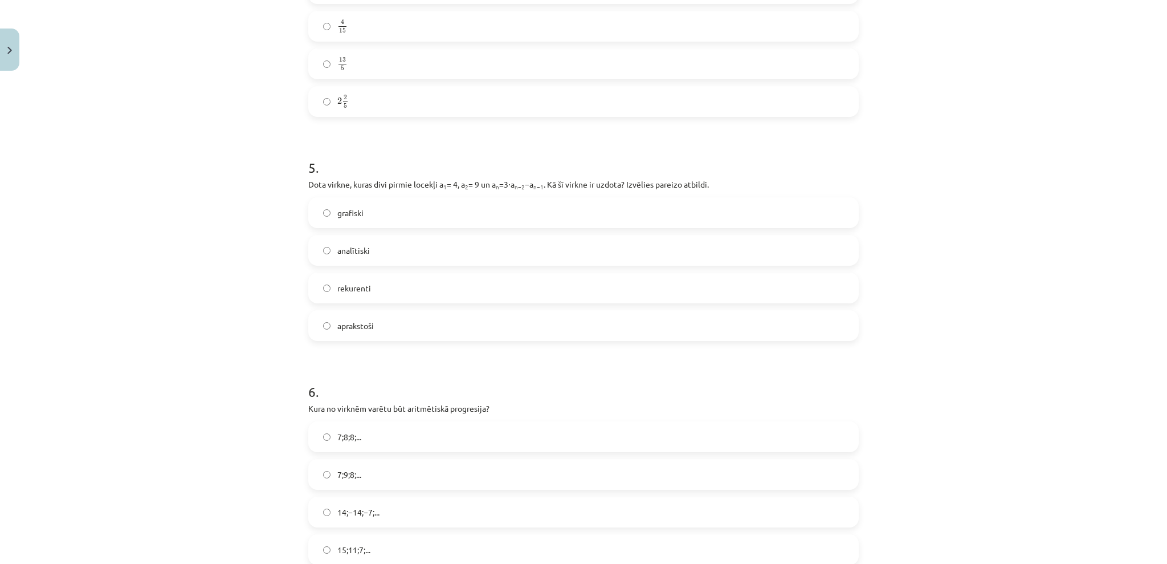
scroll to position [1063, 0]
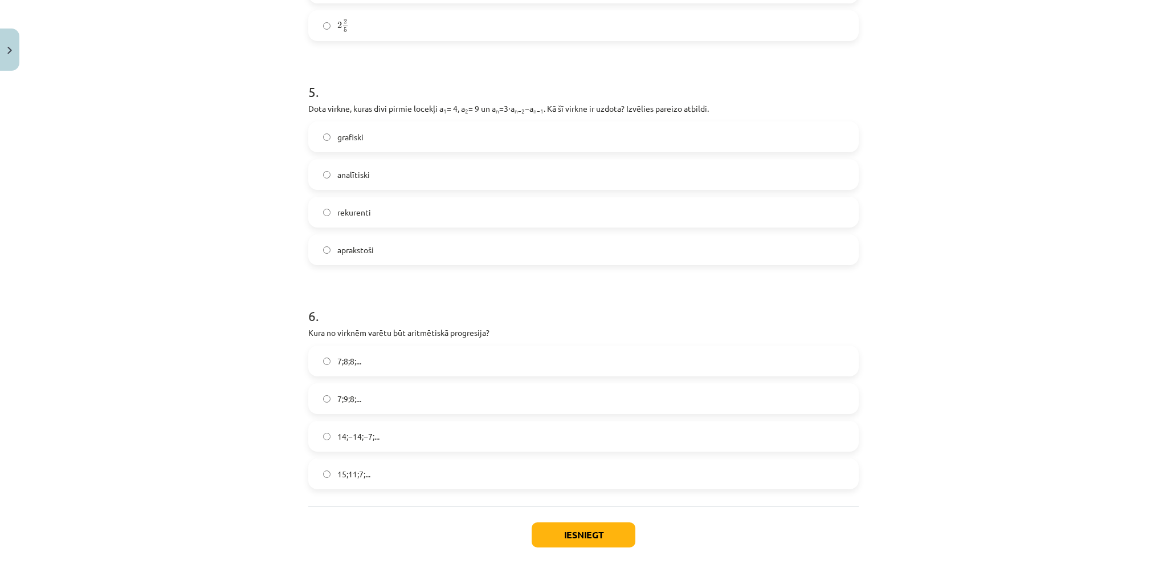
click at [384, 475] on label "15;11;7;..." at bounding box center [583, 473] width 548 height 28
click at [547, 527] on button "Iesniegt" at bounding box center [584, 534] width 104 height 25
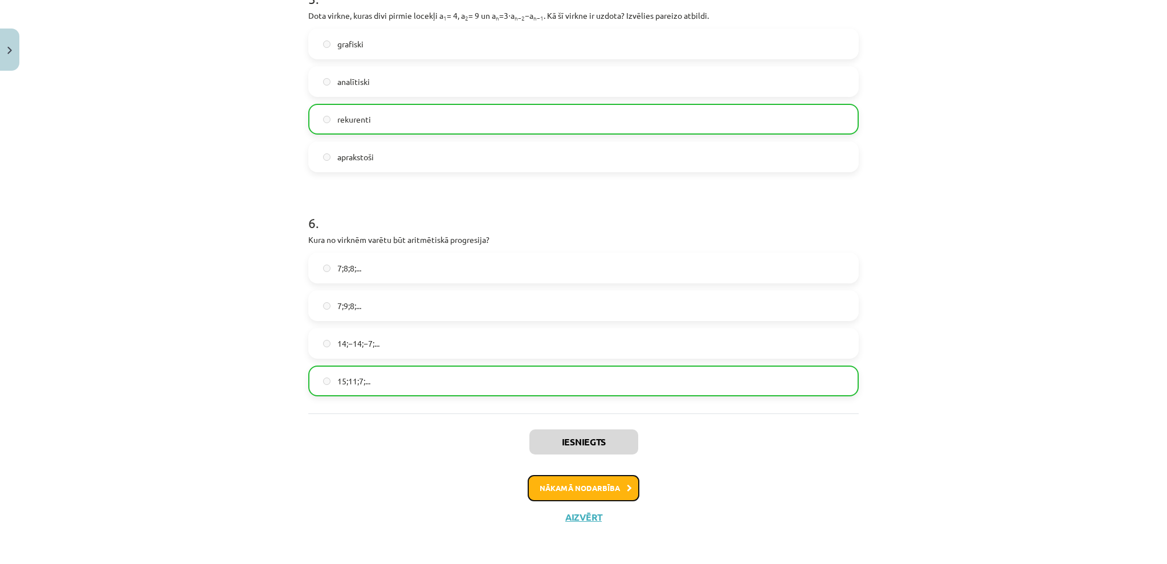
click at [605, 487] on button "Nākamā nodarbība" at bounding box center [584, 488] width 112 height 26
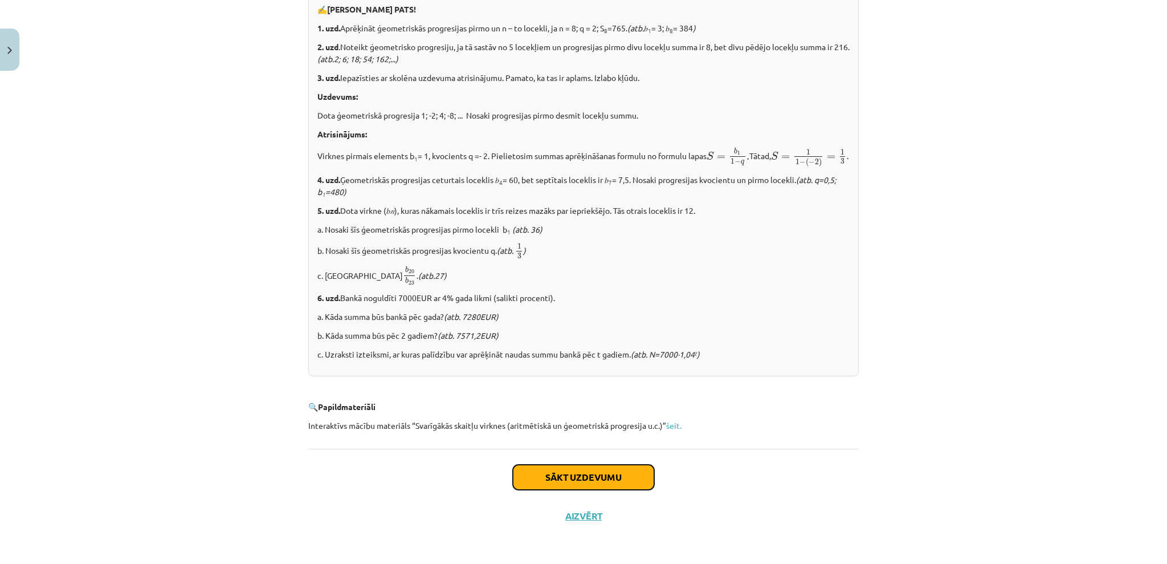
click at [595, 470] on button "Sākt uzdevumu" at bounding box center [583, 476] width 141 height 25
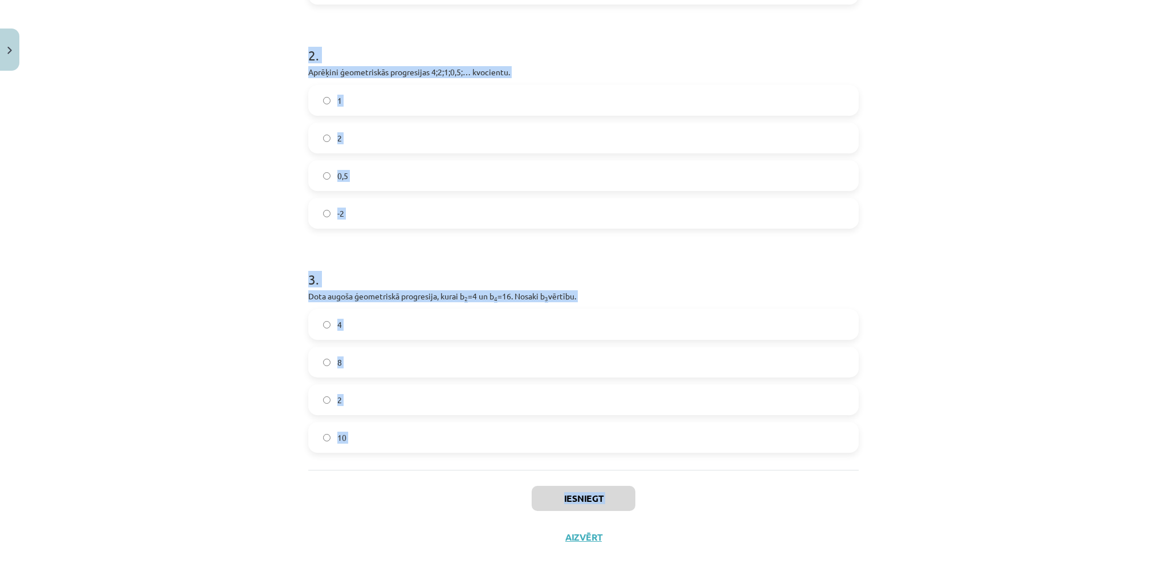
scroll to position [369, 0]
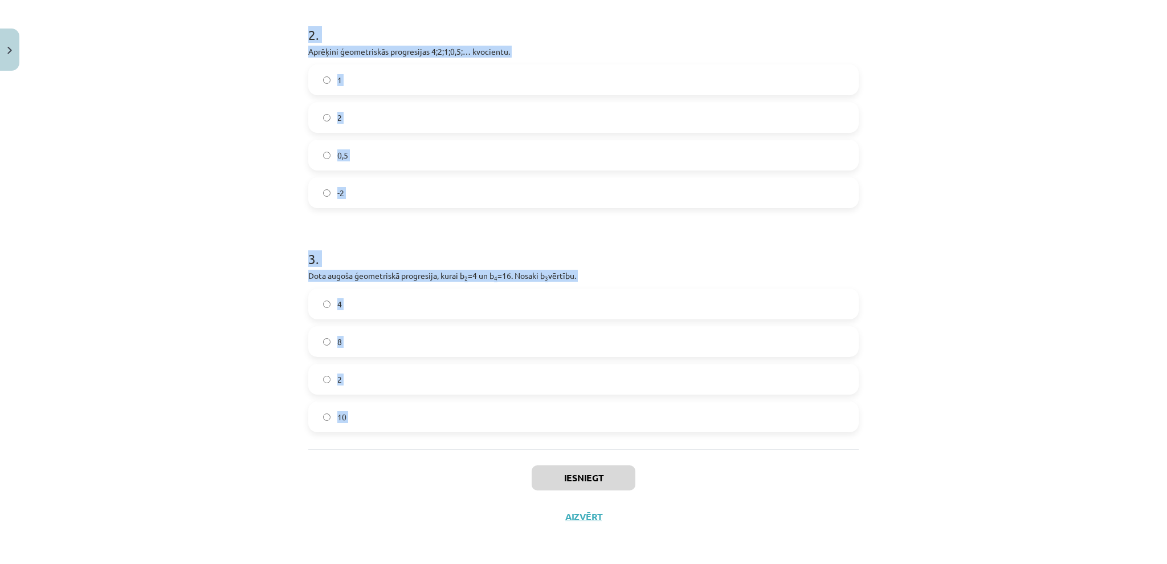
drag, startPoint x: 292, startPoint y: 63, endPoint x: 495, endPoint y: 383, distance: 378.8
click at [493, 445] on div "Mācību tēma: Matemātikas i - 12. klases 1. ieskaites mācību materiāls (ab) #6 📝…" at bounding box center [583, 282] width 1167 height 564
copy form "1 . Aprēķini ģeometriskās progresijas nākamo locekli, ja b 1 = 7 un q=5. 35 12 …"
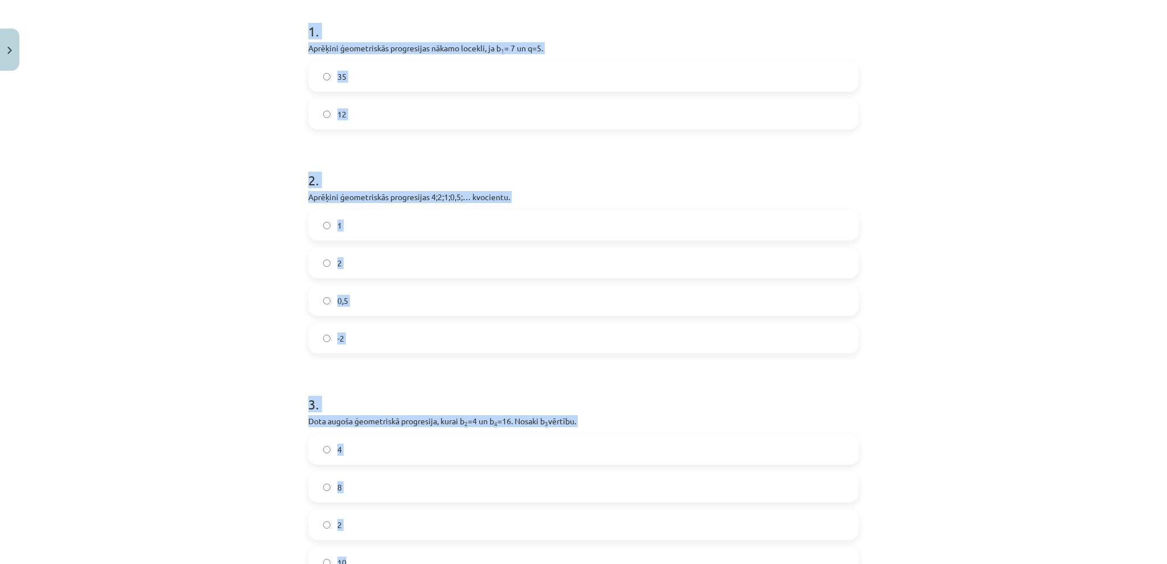
scroll to position [217, 0]
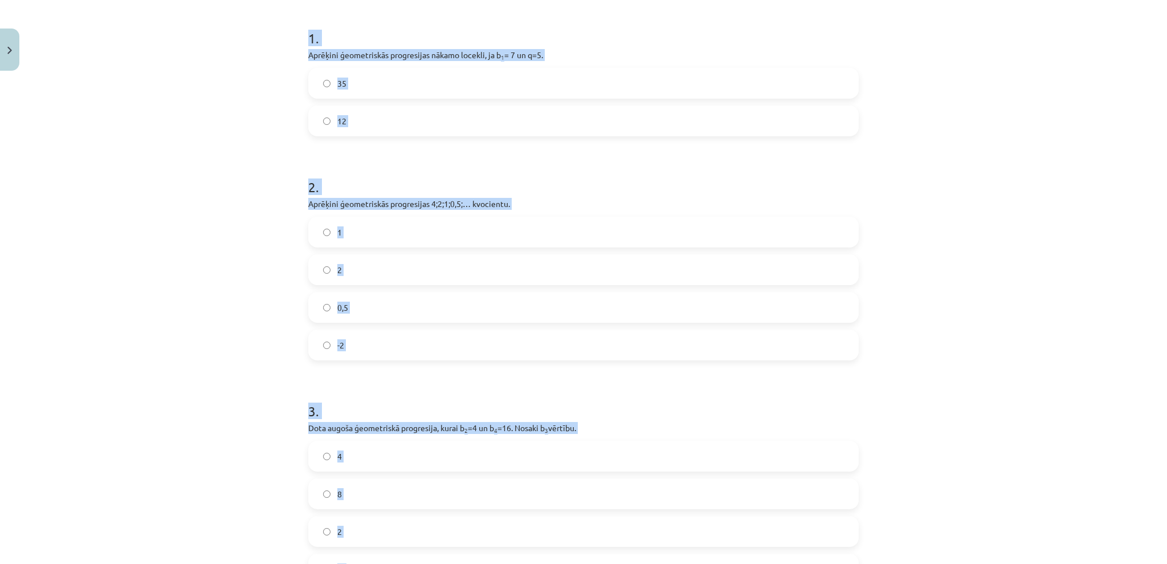
click at [395, 78] on label "35" at bounding box center [583, 83] width 548 height 28
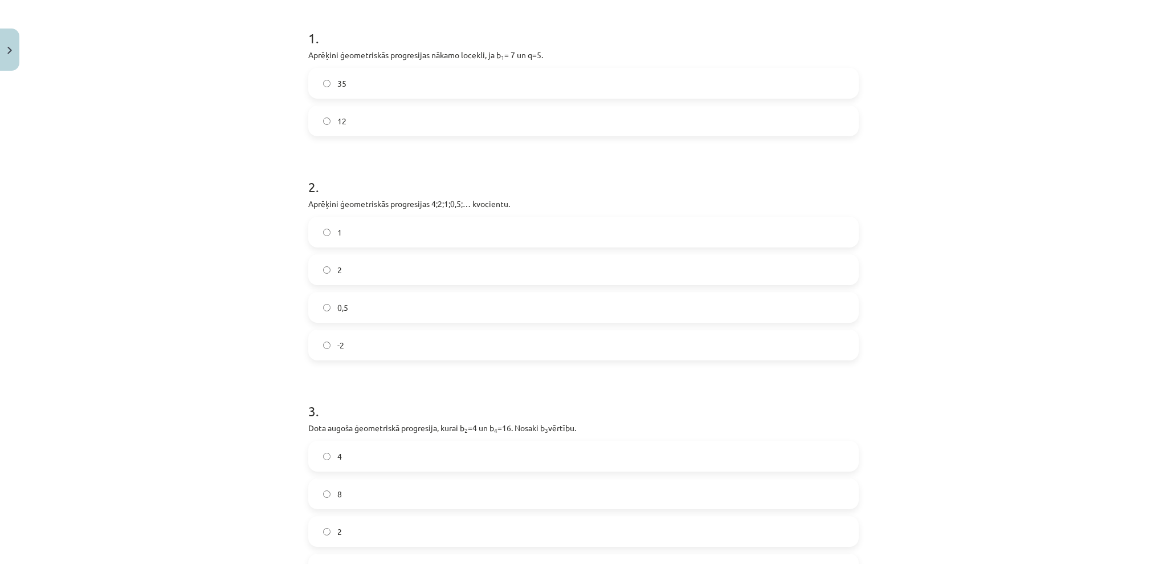
click at [356, 297] on label "0,5" at bounding box center [583, 307] width 548 height 28
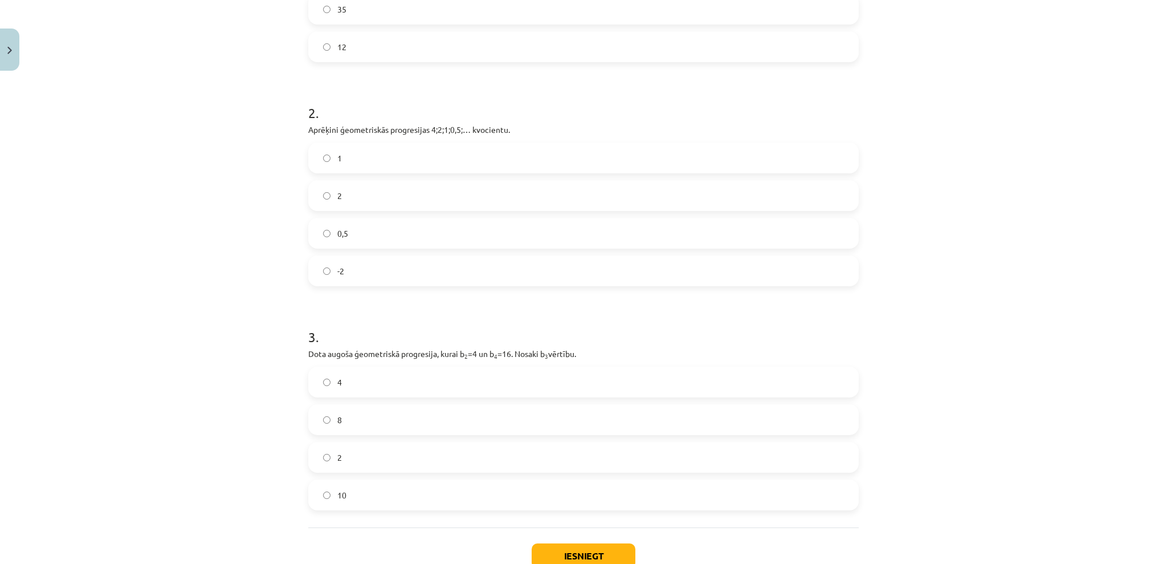
scroll to position [369, 0]
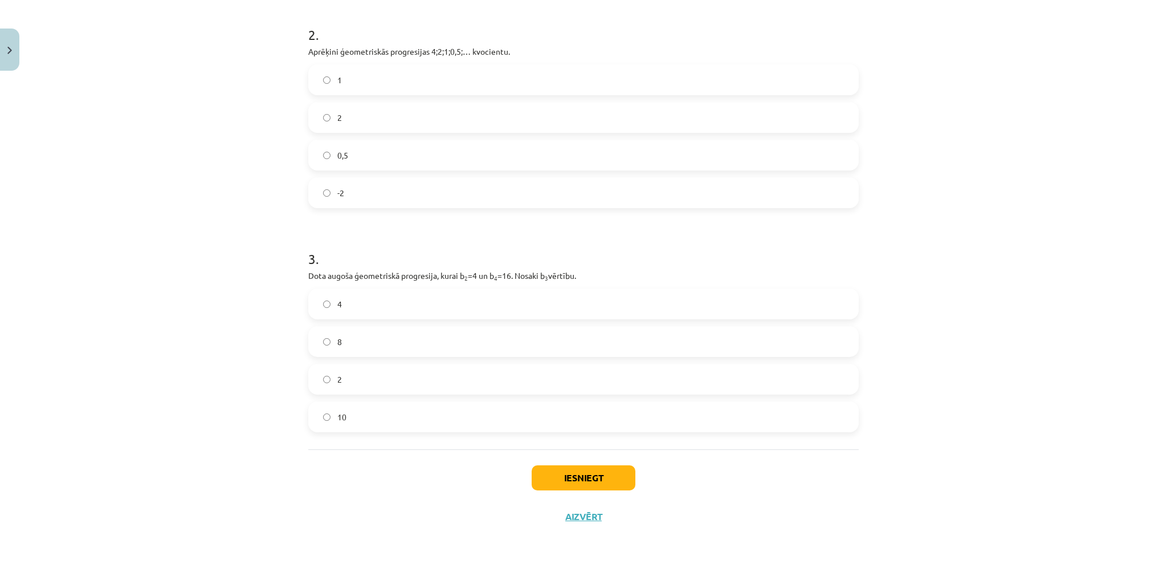
click at [360, 333] on label "8" at bounding box center [583, 341] width 548 height 28
click at [575, 475] on button "Iesniegt" at bounding box center [584, 477] width 104 height 25
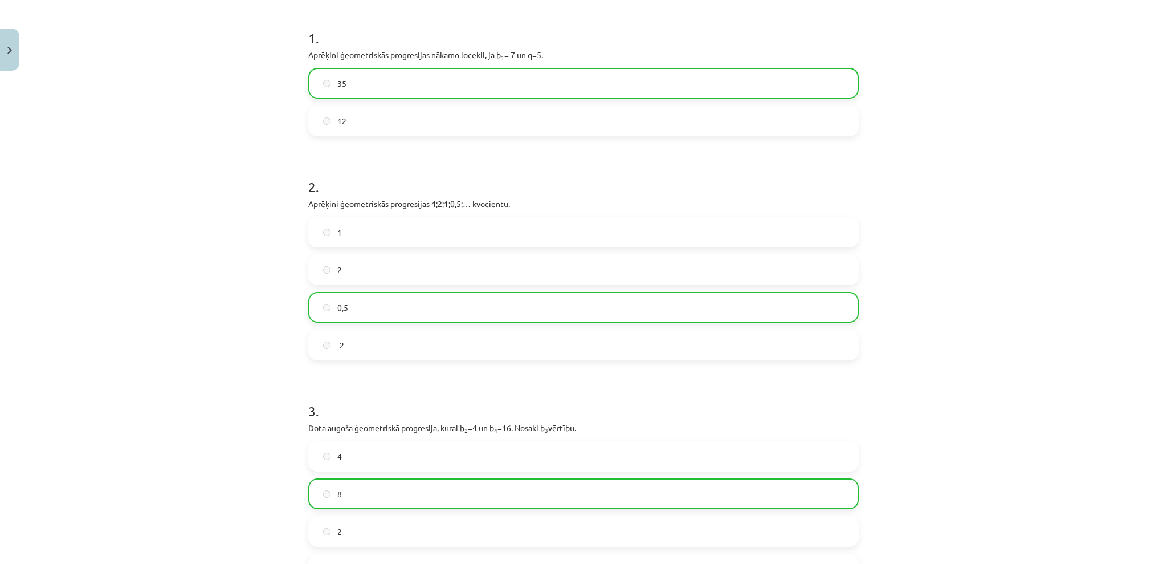
scroll to position [405, 0]
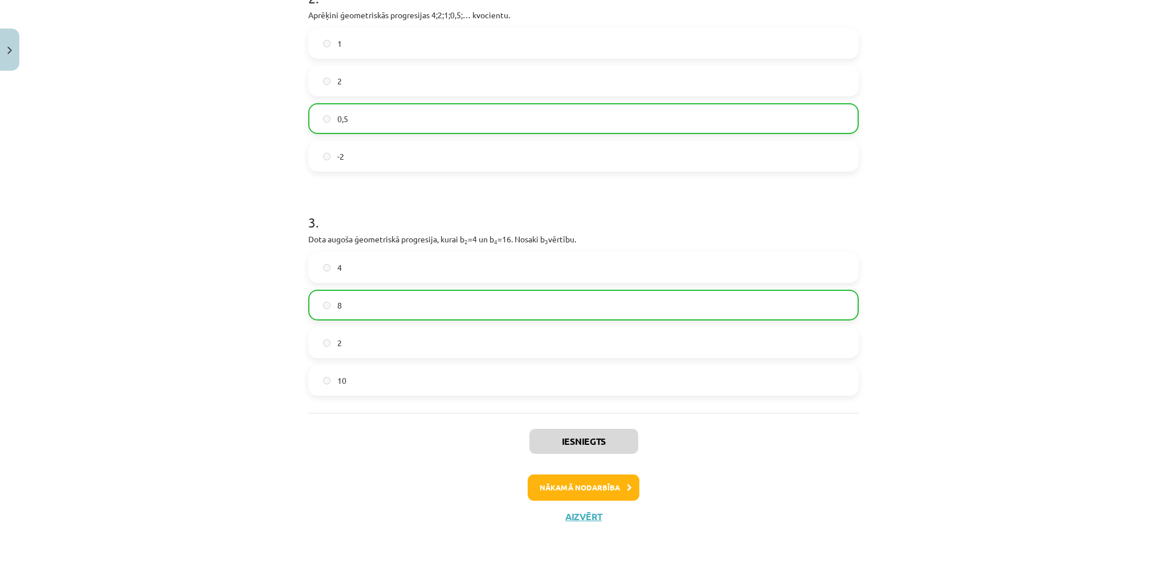
click at [543, 466] on div "Iesniegts Nākamā nodarbība Aizvērt" at bounding box center [583, 471] width 551 height 116
click at [581, 483] on button "Nākamā nodarbība" at bounding box center [584, 487] width 112 height 26
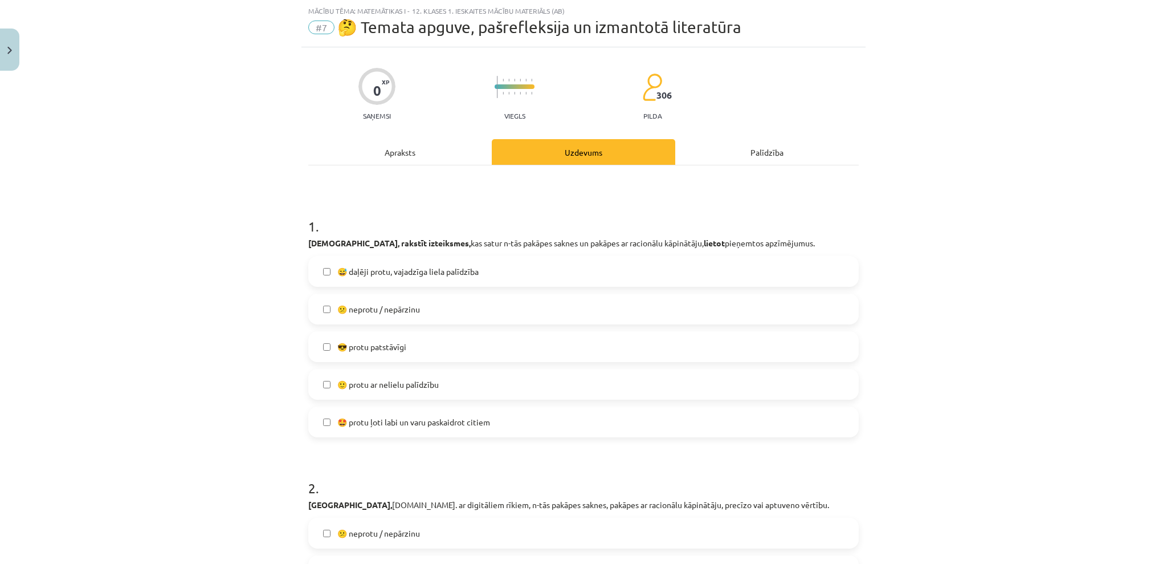
scroll to position [104, 0]
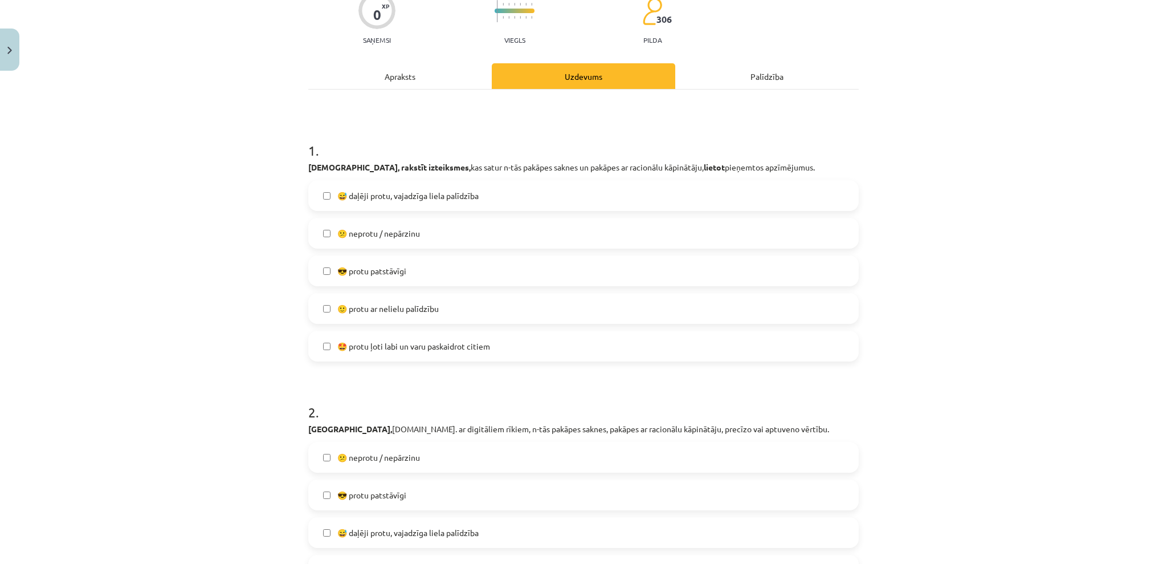
drag, startPoint x: 576, startPoint y: 486, endPoint x: 443, endPoint y: 383, distance: 167.8
click at [367, 204] on label "😅 daļēji protu, vajadzīga liela palīdzība" at bounding box center [583, 195] width 548 height 28
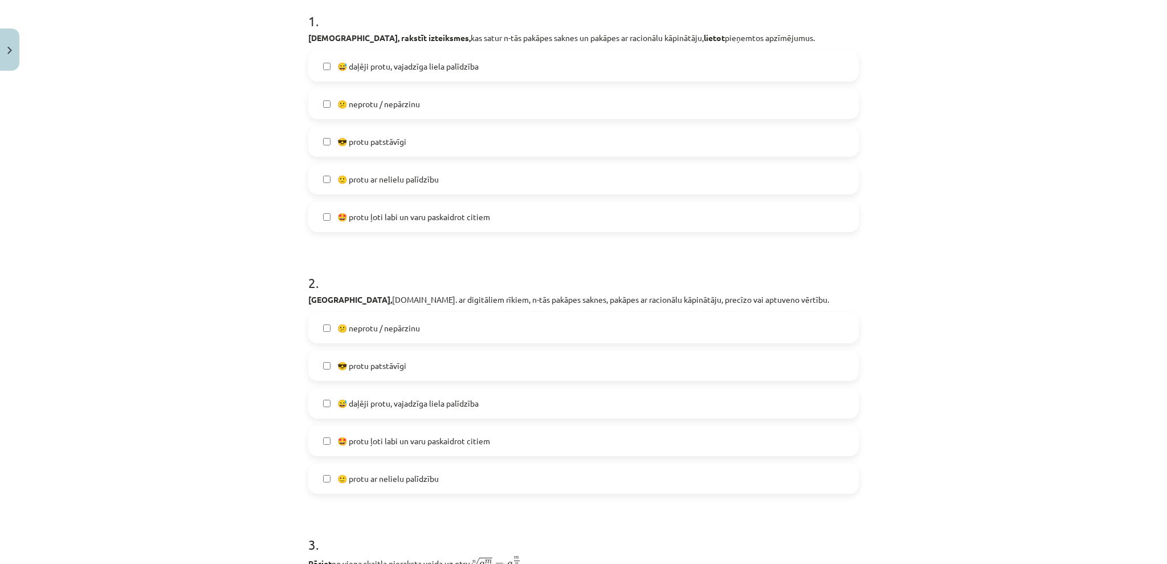
scroll to position [256, 0]
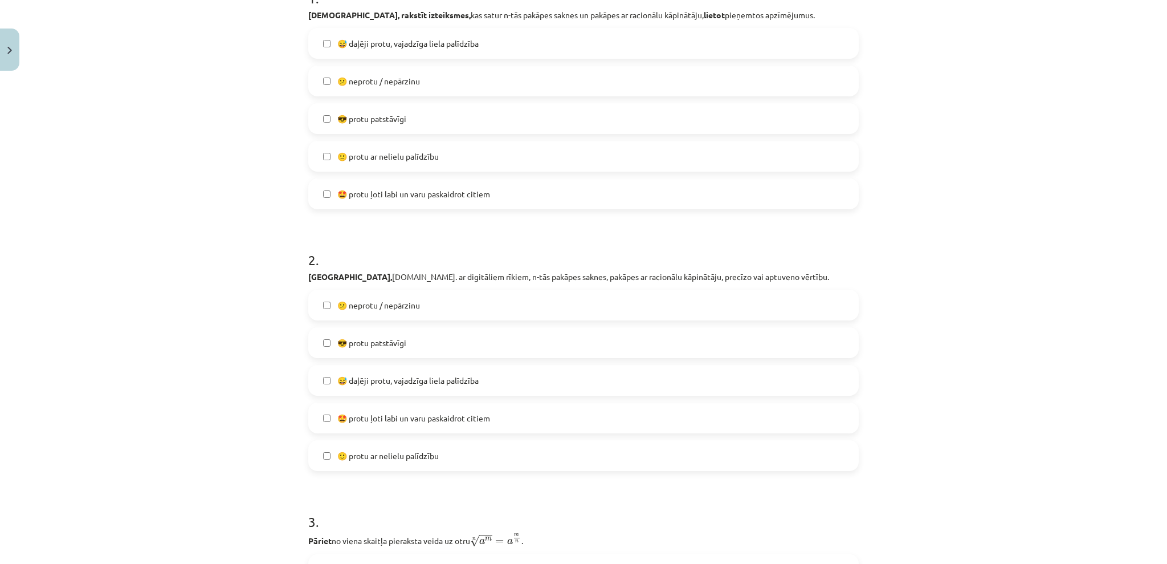
drag, startPoint x: 341, startPoint y: 233, endPoint x: 271, endPoint y: 225, distance: 70.5
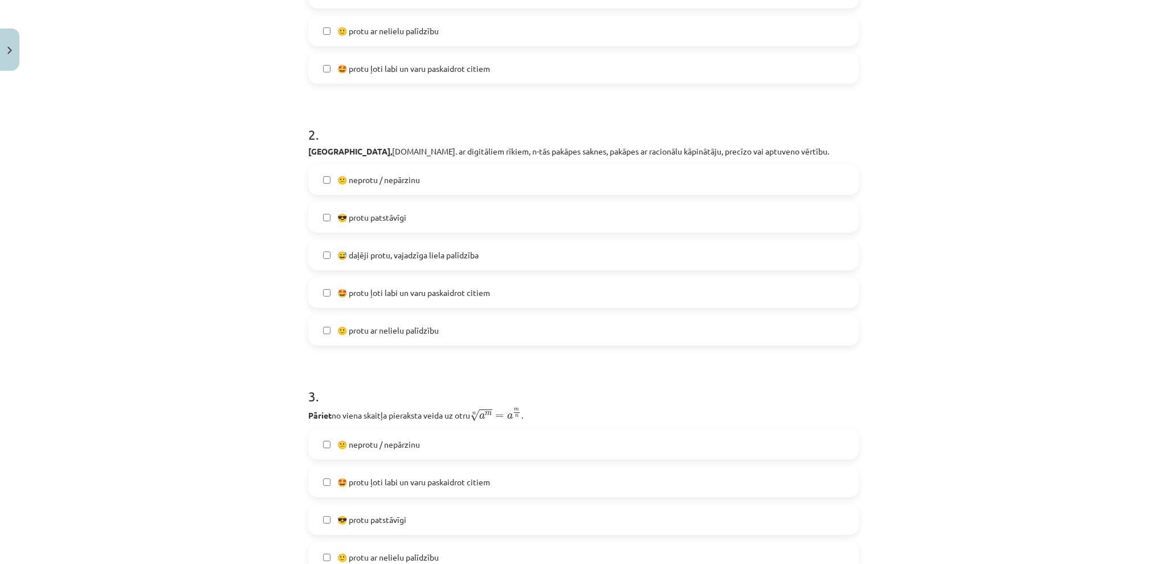
scroll to position [408, 0]
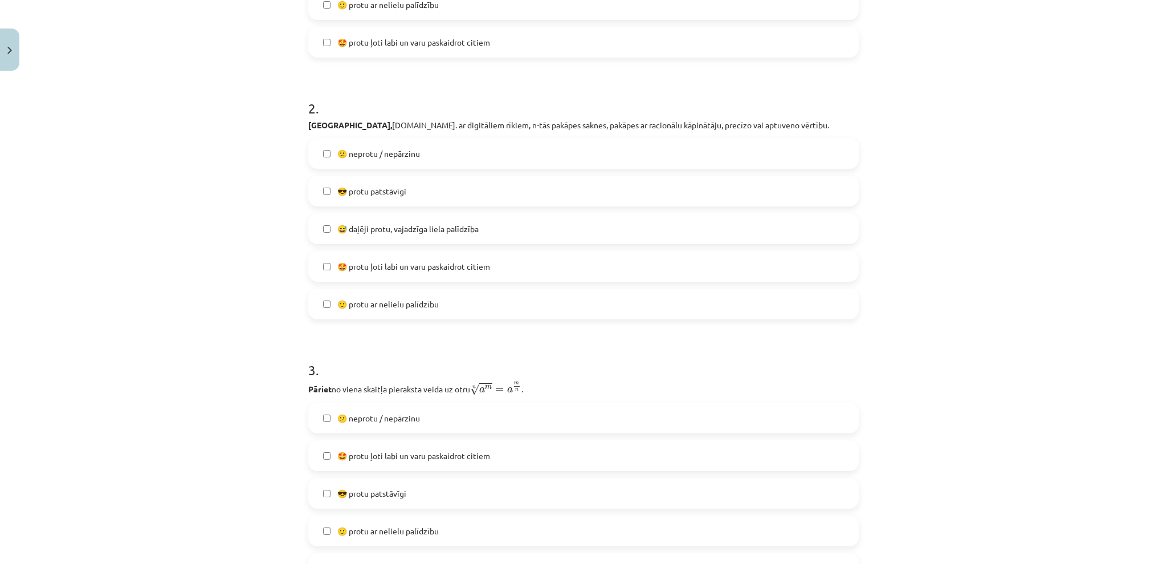
drag, startPoint x: 421, startPoint y: 377, endPoint x: 362, endPoint y: 389, distance: 59.5
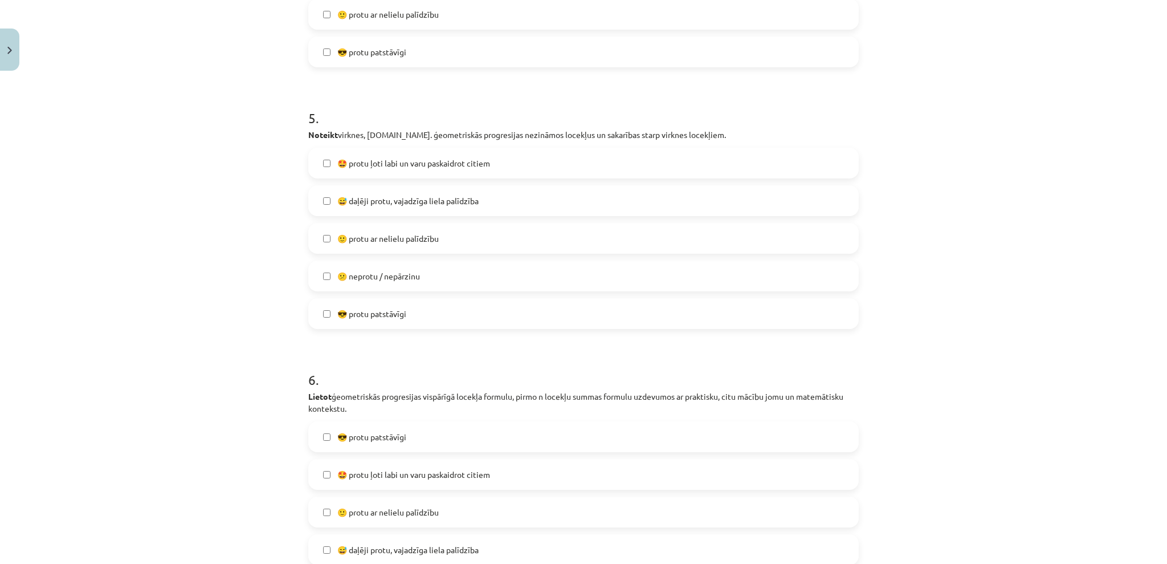
drag, startPoint x: 315, startPoint y: 346, endPoint x: 342, endPoint y: 362, distance: 32.0
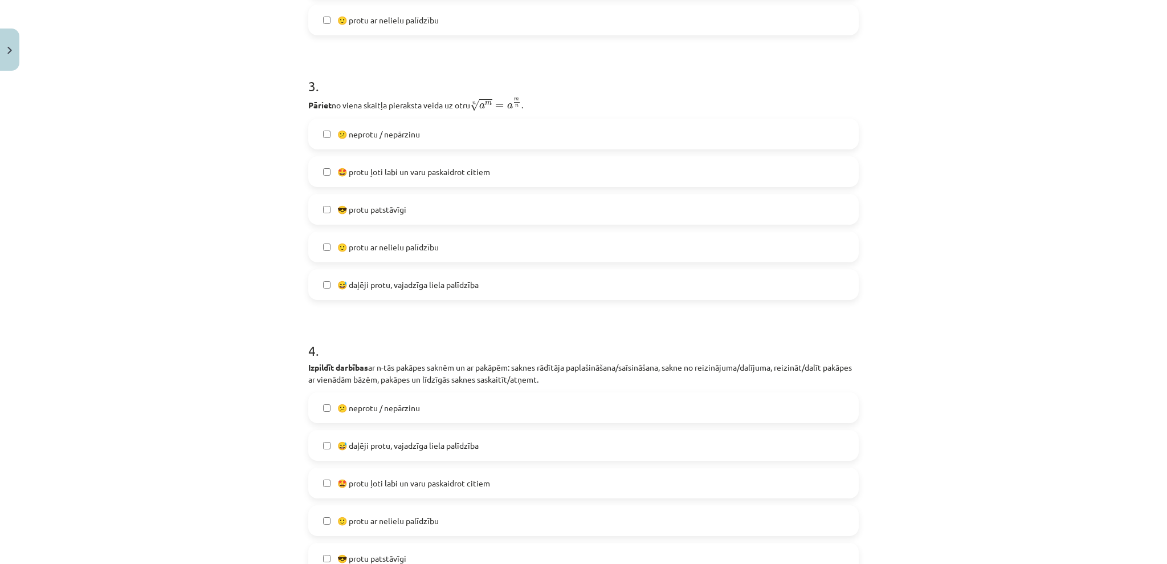
scroll to position [609, 0]
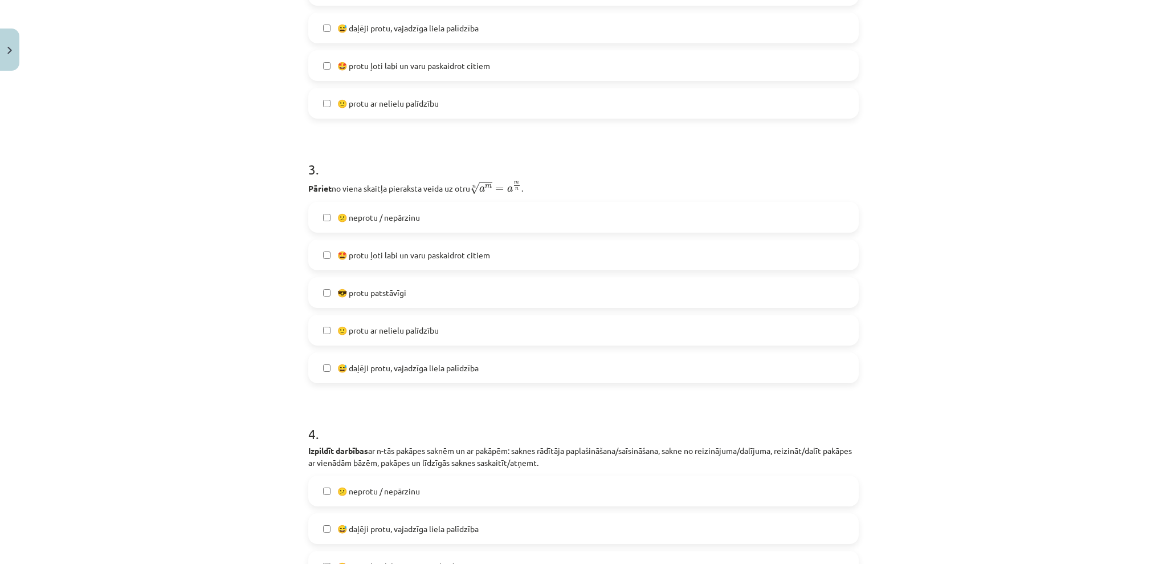
drag, startPoint x: 832, startPoint y: 48, endPoint x: 925, endPoint y: 77, distance: 97.2
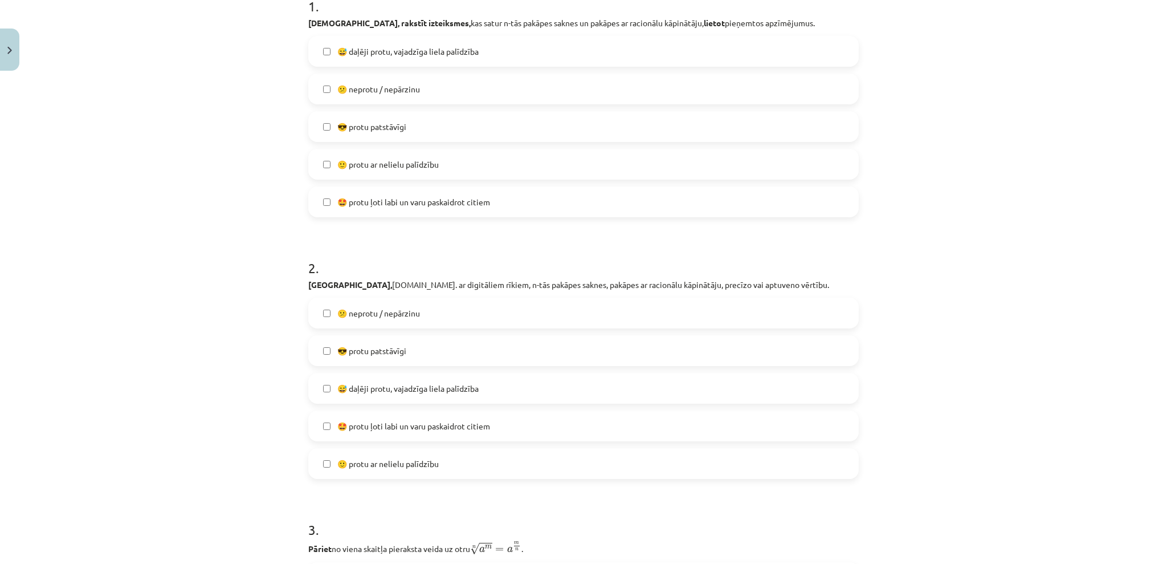
drag, startPoint x: 1050, startPoint y: 0, endPoint x: 502, endPoint y: 113, distance: 559.8
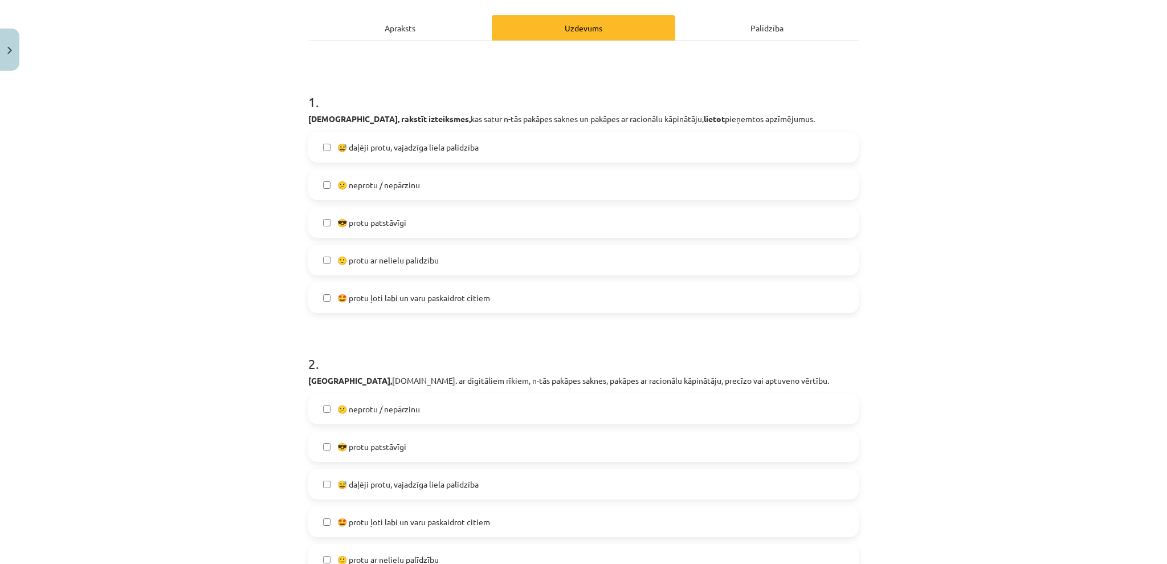
drag, startPoint x: 301, startPoint y: 85, endPoint x: 703, endPoint y: 397, distance: 508.9
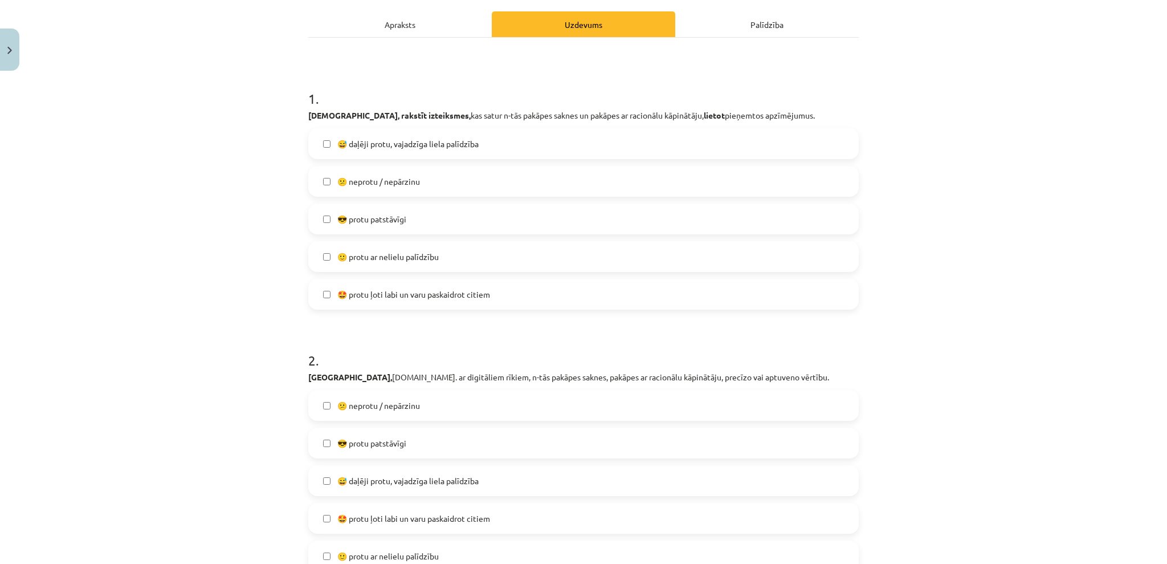
scroll to position [1, 0]
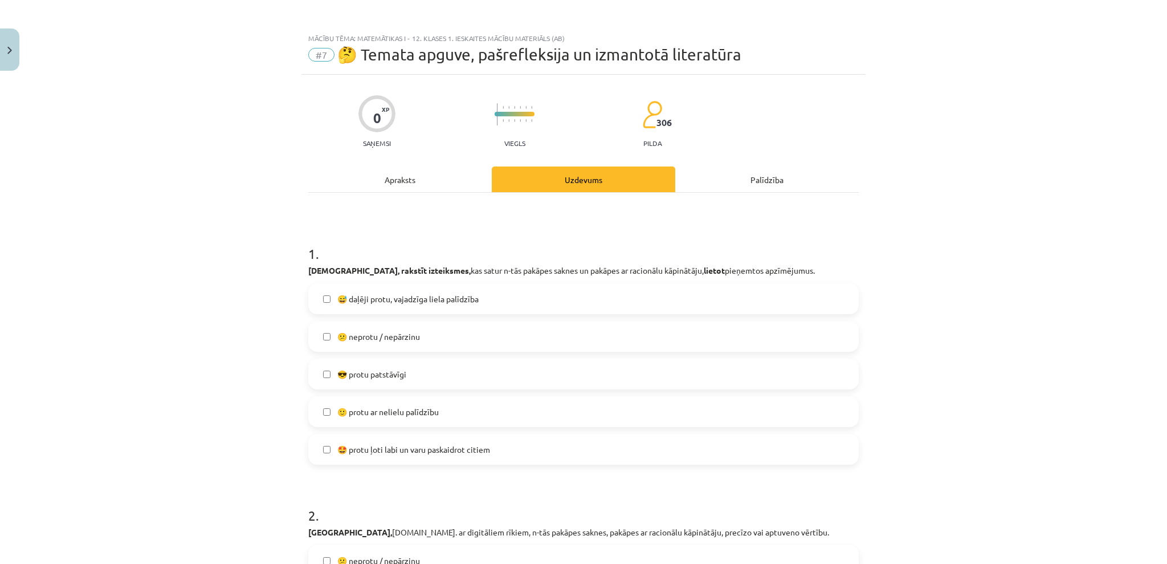
drag, startPoint x: 1111, startPoint y: 301, endPoint x: 578, endPoint y: 211, distance: 540.5
click at [1111, 301] on div "Mācību tēma: Matemātikas i - 12. klases 1. ieskaites mācību materiāls (ab) #7 🤔…" at bounding box center [583, 282] width 1167 height 564
click at [234, 177] on div "Mācību tēma: Matemātikas i - 12. klases 1. ieskaites mācību materiāls (ab) #7 🤔…" at bounding box center [583, 282] width 1167 height 564
drag, startPoint x: 269, startPoint y: 254, endPoint x: 298, endPoint y: 253, distance: 29.1
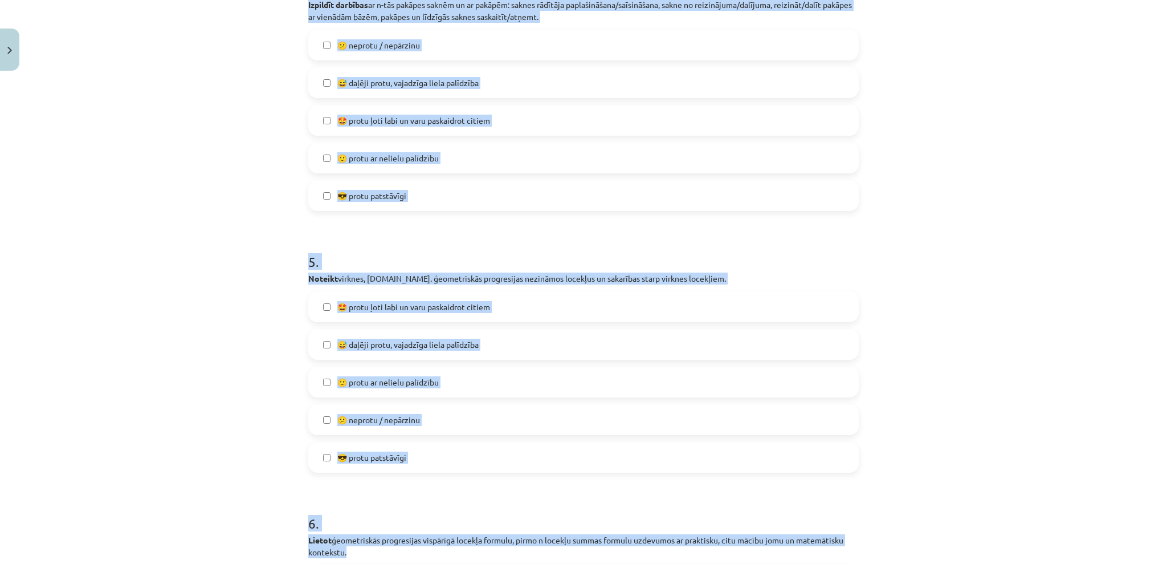
drag, startPoint x: 298, startPoint y: 253, endPoint x: 591, endPoint y: 564, distance: 426.9
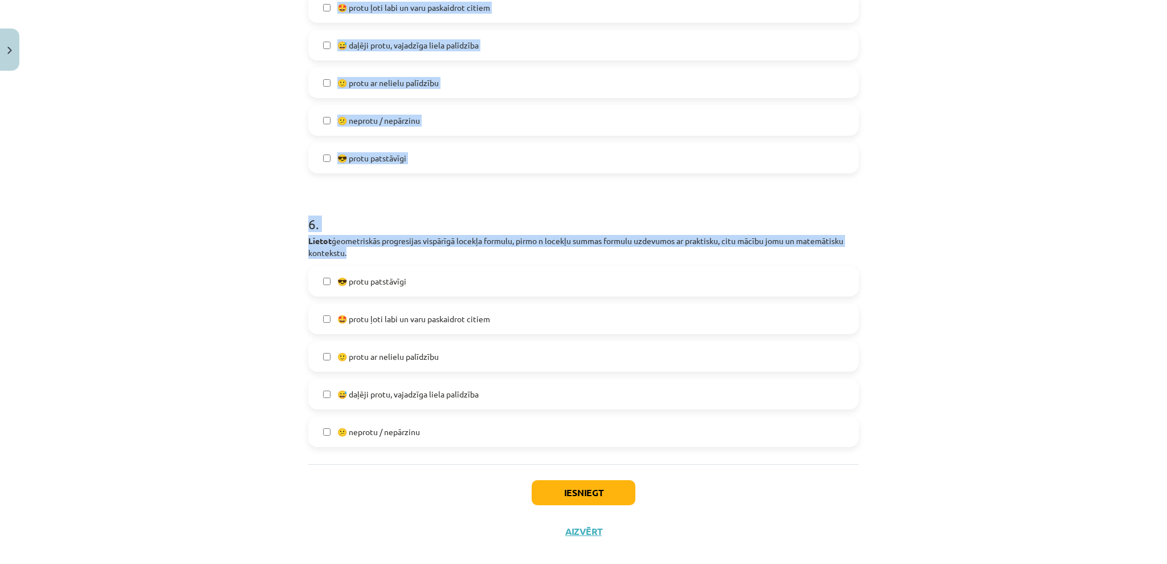
scroll to position [1369, 0]
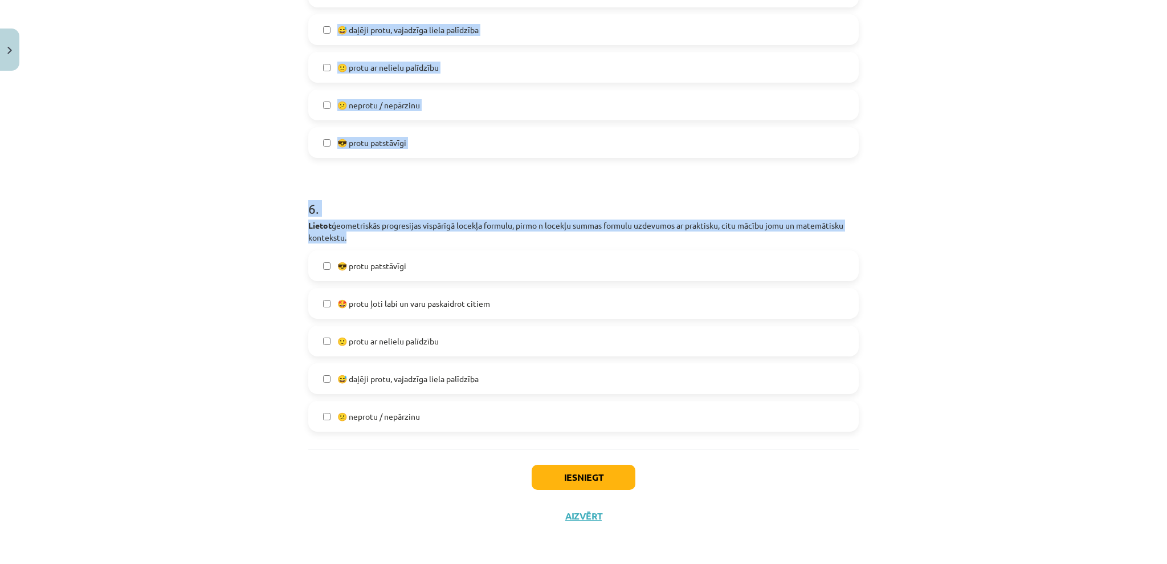
drag, startPoint x: 809, startPoint y: 346, endPoint x: 788, endPoint y: 490, distance: 145.2
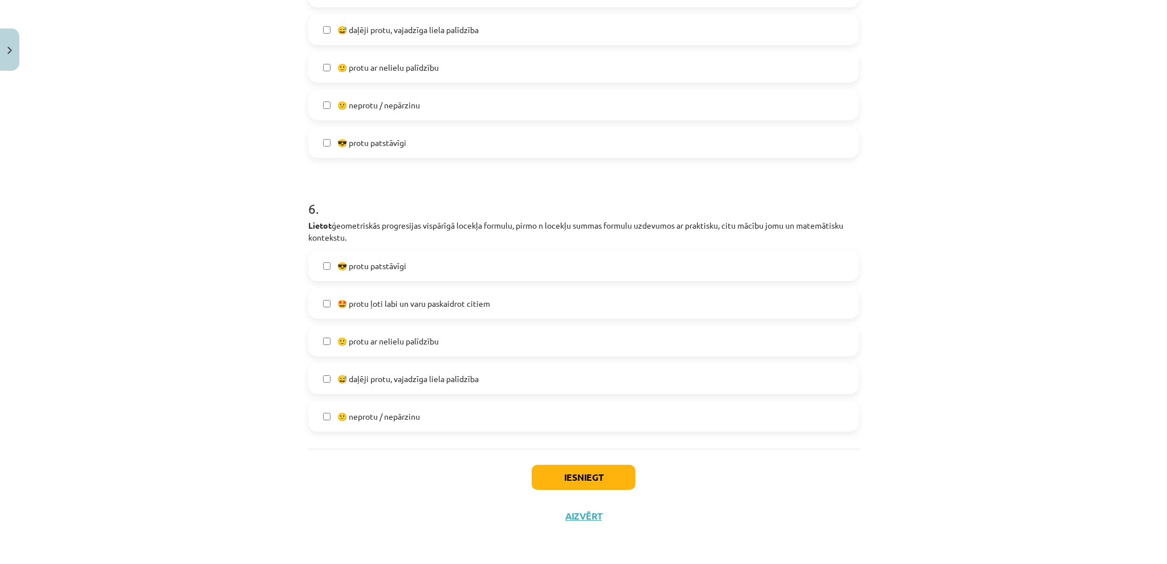
click at [754, 460] on div "Iesniegt Aizvērt" at bounding box center [583, 488] width 551 height 80
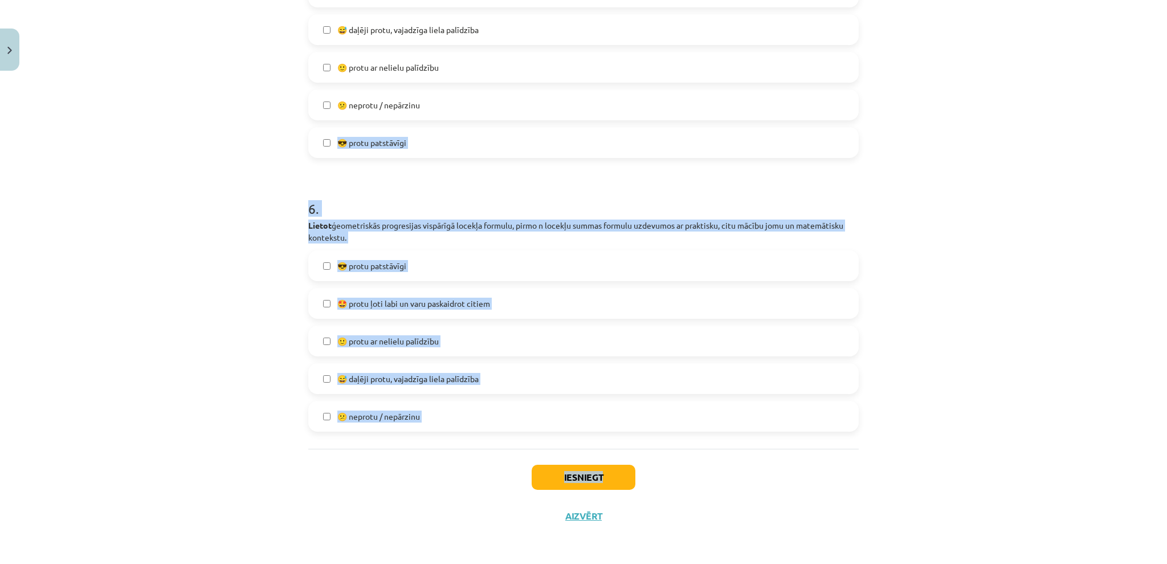
drag, startPoint x: 805, startPoint y: 455, endPoint x: 271, endPoint y: 95, distance: 643.3
click at [271, 96] on div "Mācību tēma: Matemātikas i - 12. klases 1. ieskaites mācību materiāls (ab) #7 🤔…" at bounding box center [583, 282] width 1167 height 564
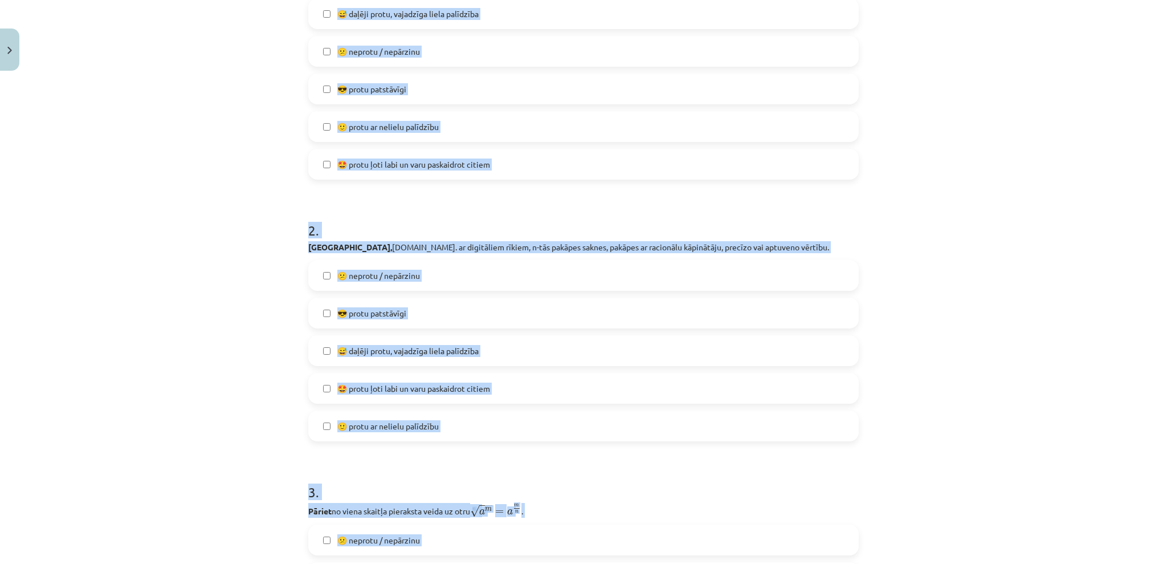
scroll to position [0, 0]
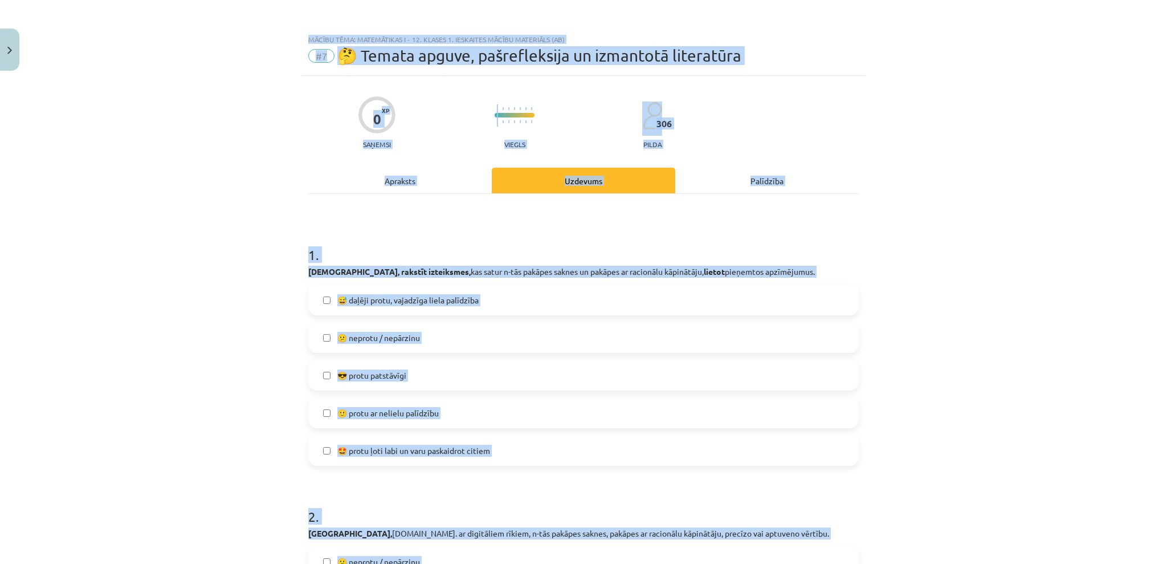
drag, startPoint x: 271, startPoint y: 62, endPoint x: 271, endPoint y: -51, distance: 112.3
click at [271, 0] on html "0 Dāvanas 1484 mP 0 xp Līna Žuka Sākums Aktuāli Kā mācīties eSKOLĀ Kontakti Nor…" at bounding box center [583, 282] width 1167 height 564
click at [262, 254] on div "Mācību tēma: Matemātikas i - 12. klases 1. ieskaites mācību materiāls (ab) #7 🤔…" at bounding box center [583, 282] width 1167 height 564
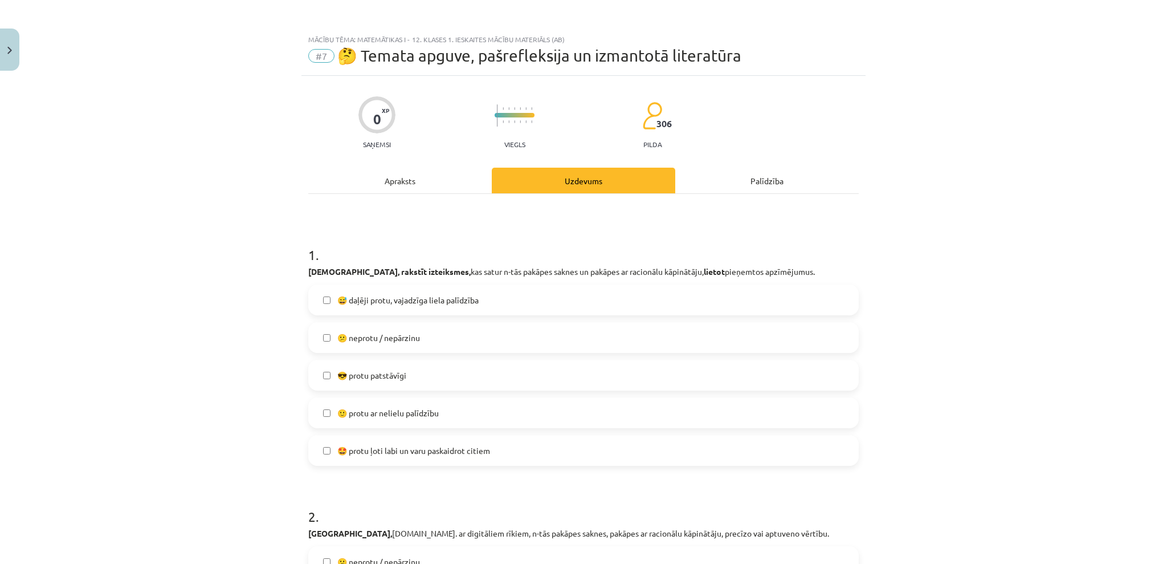
drag, startPoint x: 276, startPoint y: 214, endPoint x: 272, endPoint y: 260, distance: 47.0
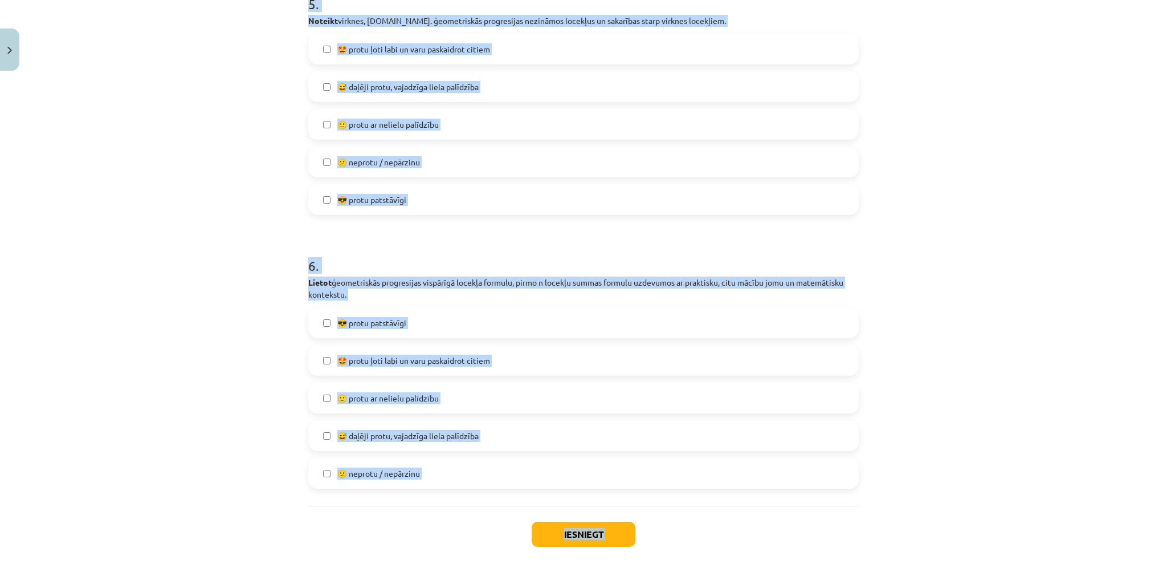
scroll to position [1369, 0]
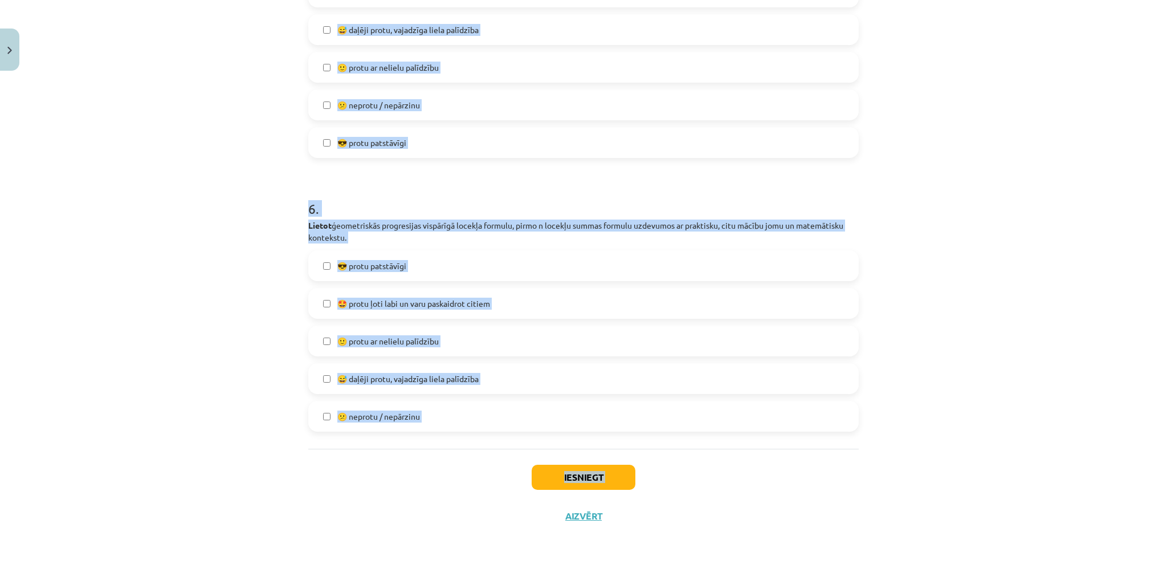
drag, startPoint x: 291, startPoint y: 251, endPoint x: 423, endPoint y: 429, distance: 222.0
click at [423, 429] on div "Mācību tēma: Matemātikas i - 12. klases 1. ieskaites mācību materiāls (ab) #7 🤔…" at bounding box center [583, 282] width 1167 height 564
copy form "1 . Lasīt, rakstīt izteiksmes, kas satur n-tās pakāpes saknes un pakāpes ar rac…"
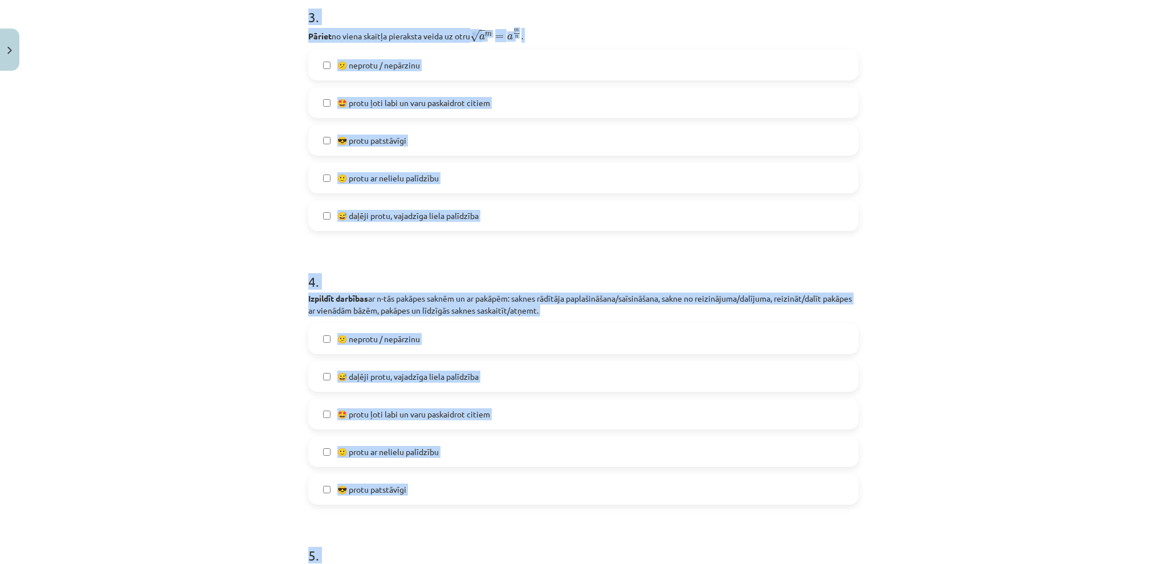
click at [965, 279] on div "Mācību tēma: Matemātikas i - 12. klases 1. ieskaites mācību materiāls (ab) #7 🤔…" at bounding box center [583, 282] width 1167 height 564
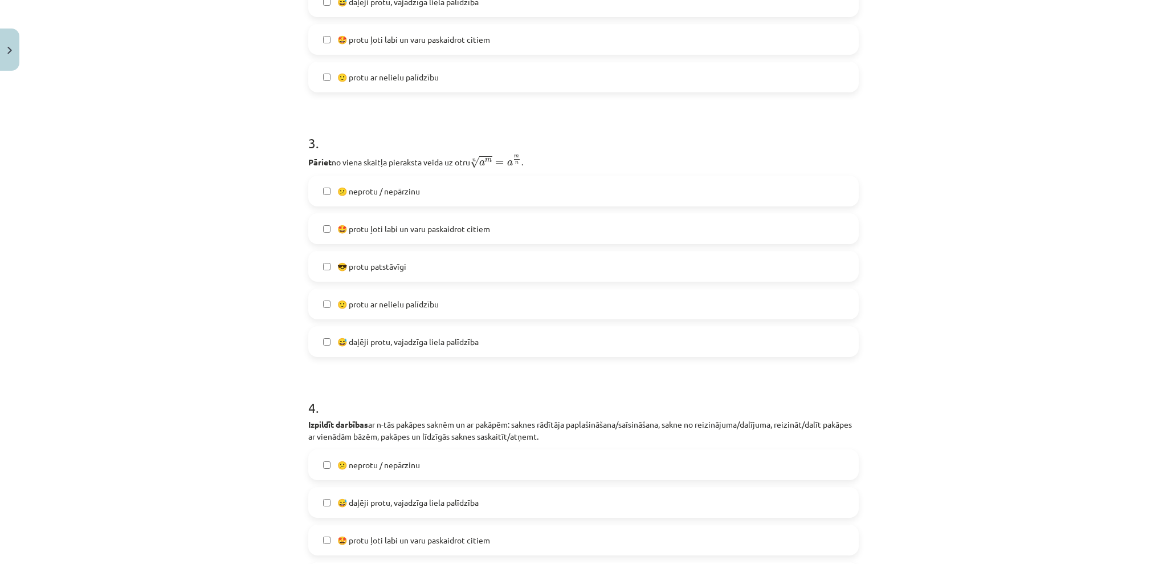
scroll to position [533, 0]
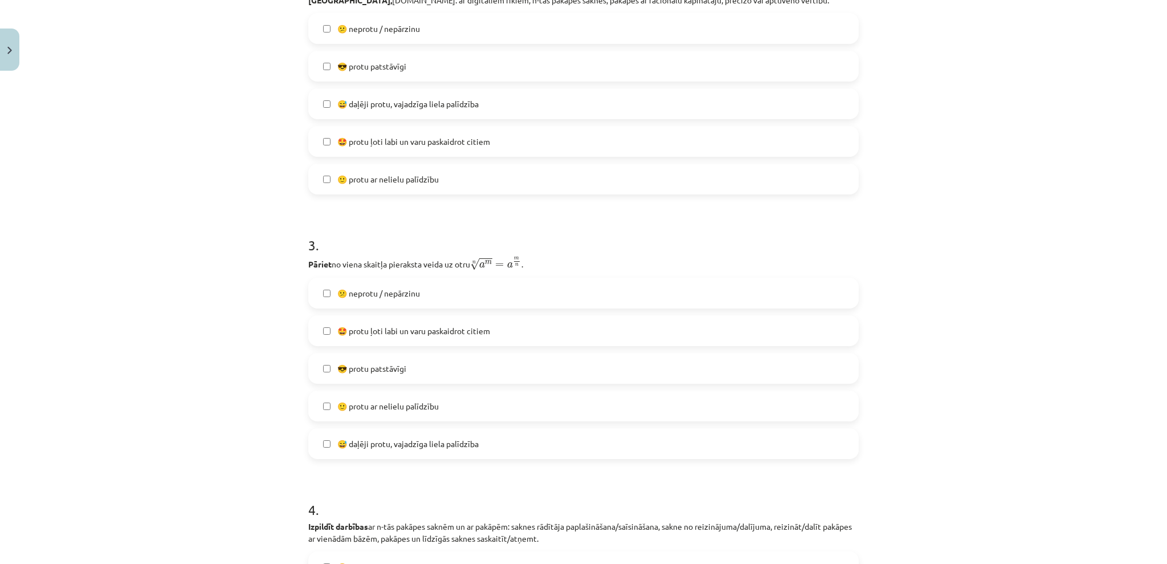
click at [349, 442] on span "😅 daļēji protu, vajadzīga liela palīdzība" at bounding box center [407, 444] width 141 height 12
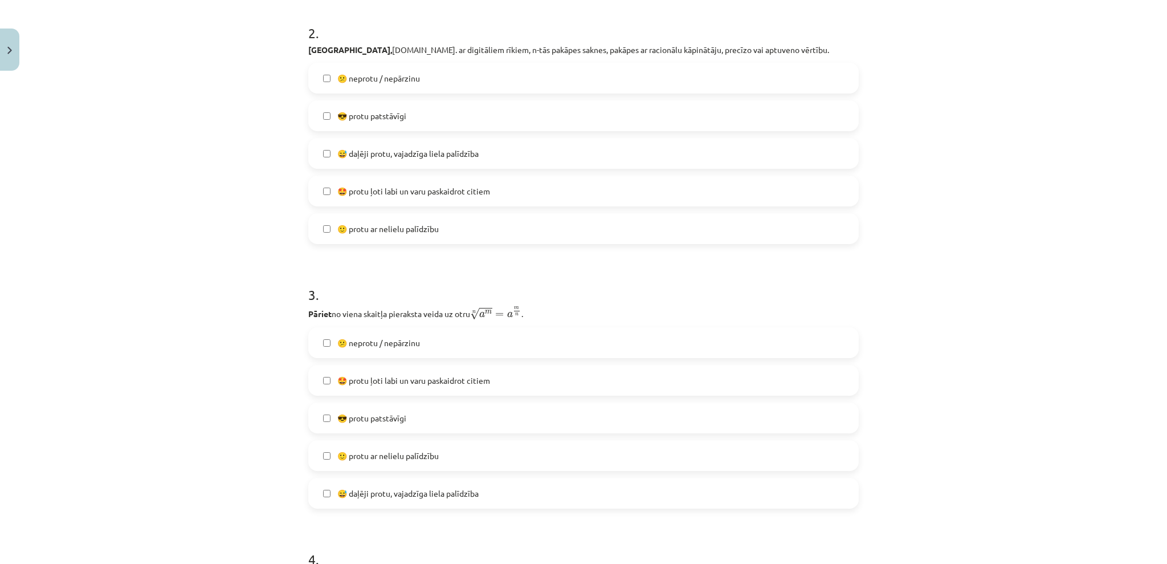
scroll to position [457, 0]
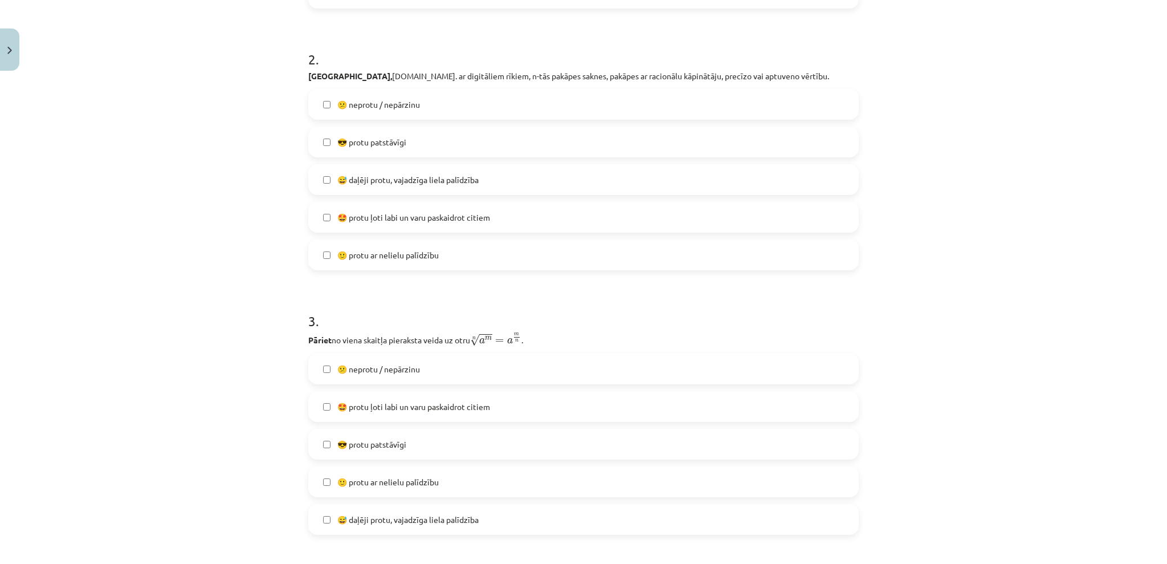
drag, startPoint x: 363, startPoint y: 97, endPoint x: 378, endPoint y: 162, distance: 66.6
click at [361, 103] on label "😕 neprotu / nepārzinu" at bounding box center [583, 104] width 548 height 28
click at [475, 101] on label "😕 neprotu / nepārzinu" at bounding box center [583, 104] width 548 height 28
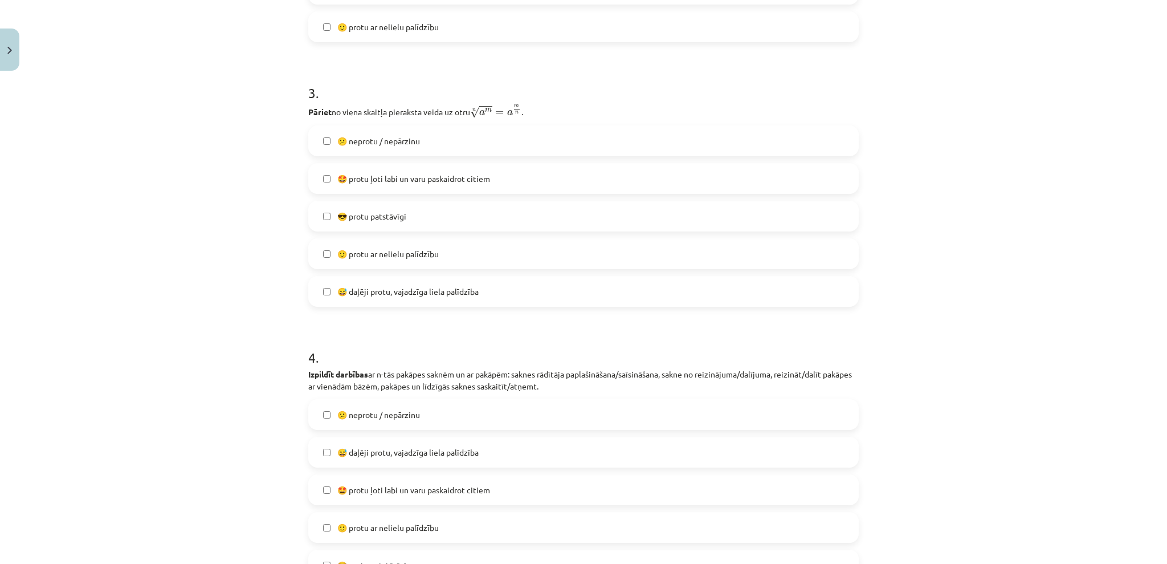
scroll to position [913, 0]
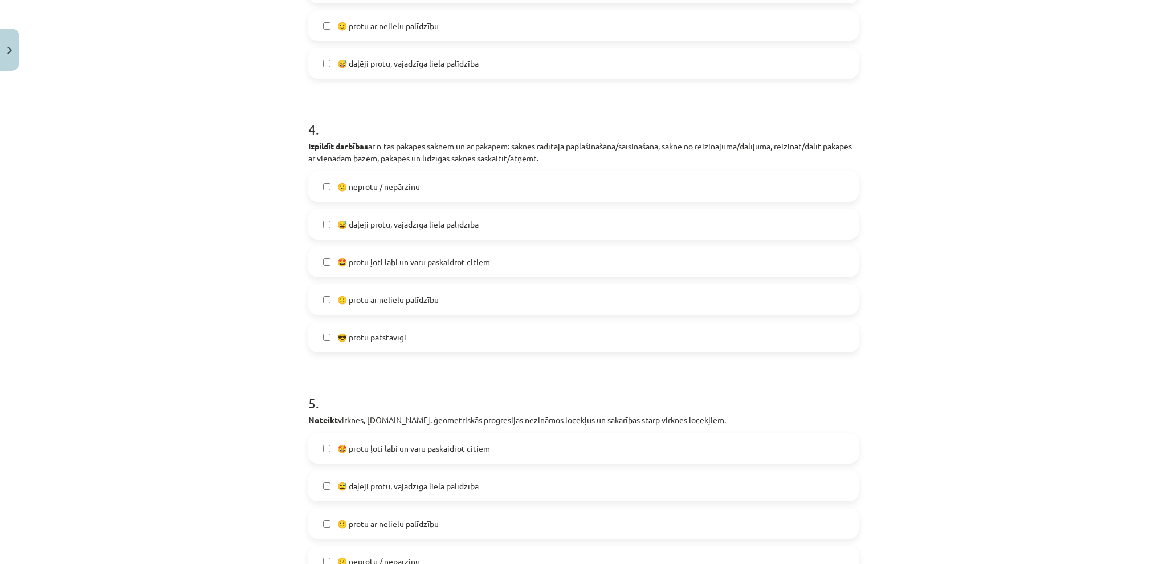
click at [368, 219] on span "😅 daļēji protu, vajadzīga liela palīdzība" at bounding box center [407, 224] width 141 height 12
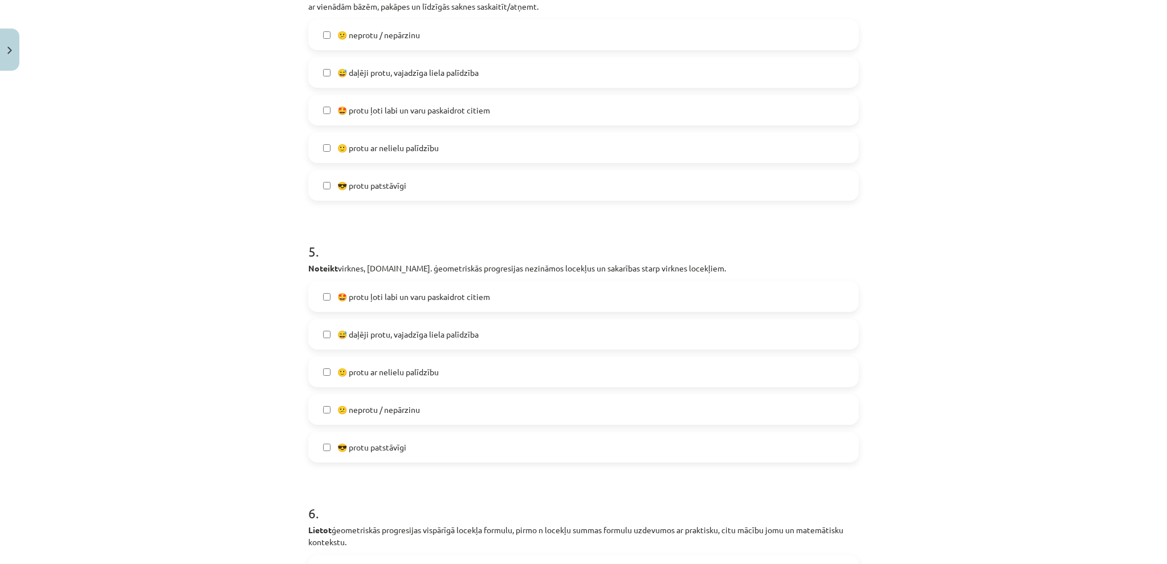
click at [397, 342] on label "😅 daļēji protu, vajadzīga liela palīdzība" at bounding box center [583, 334] width 548 height 28
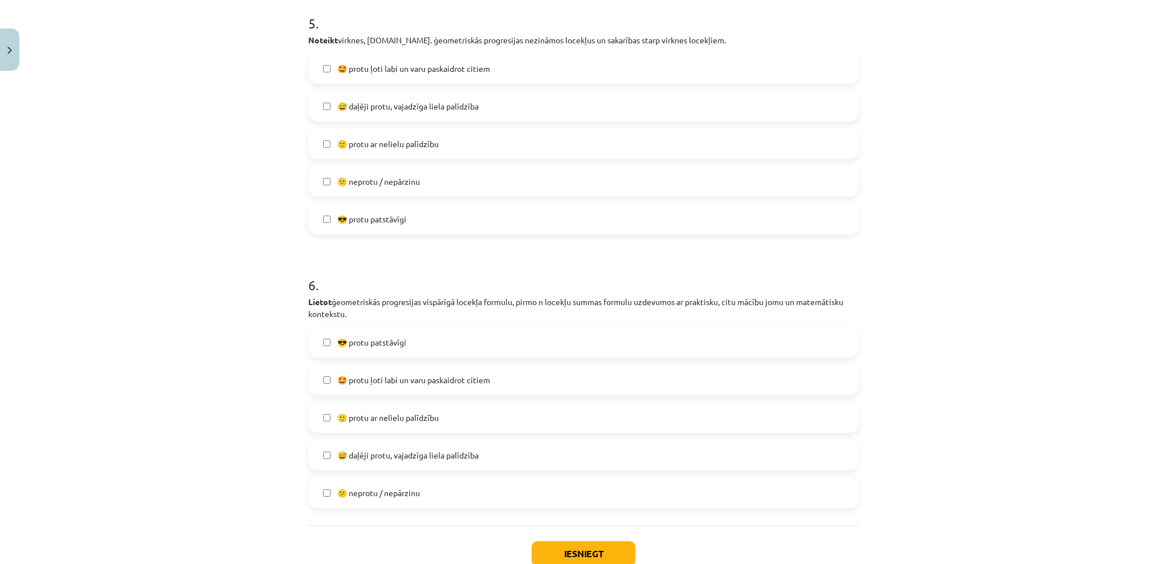
click at [394, 488] on span "😕 neprotu / nepārzinu" at bounding box center [378, 493] width 83 height 12
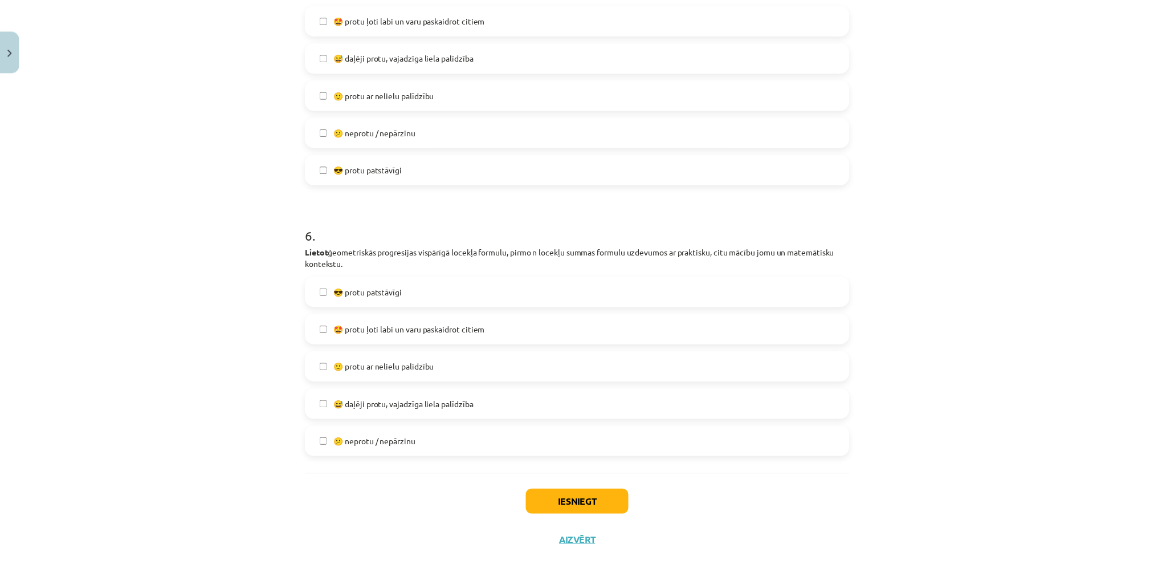
scroll to position [1369, 0]
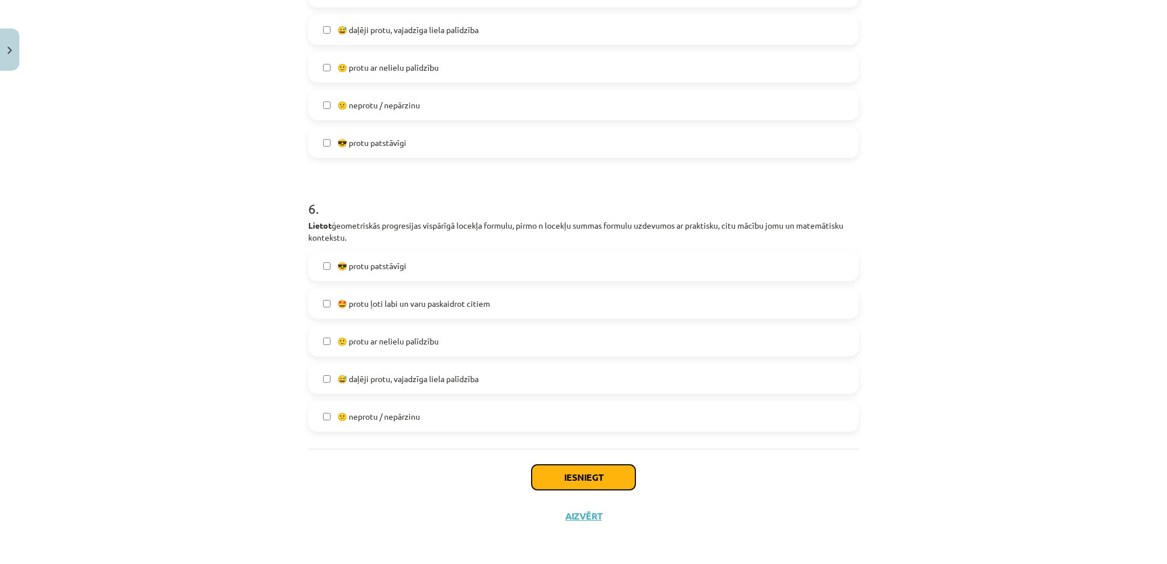
click at [553, 465] on button "Iesniegt" at bounding box center [584, 476] width 104 height 25
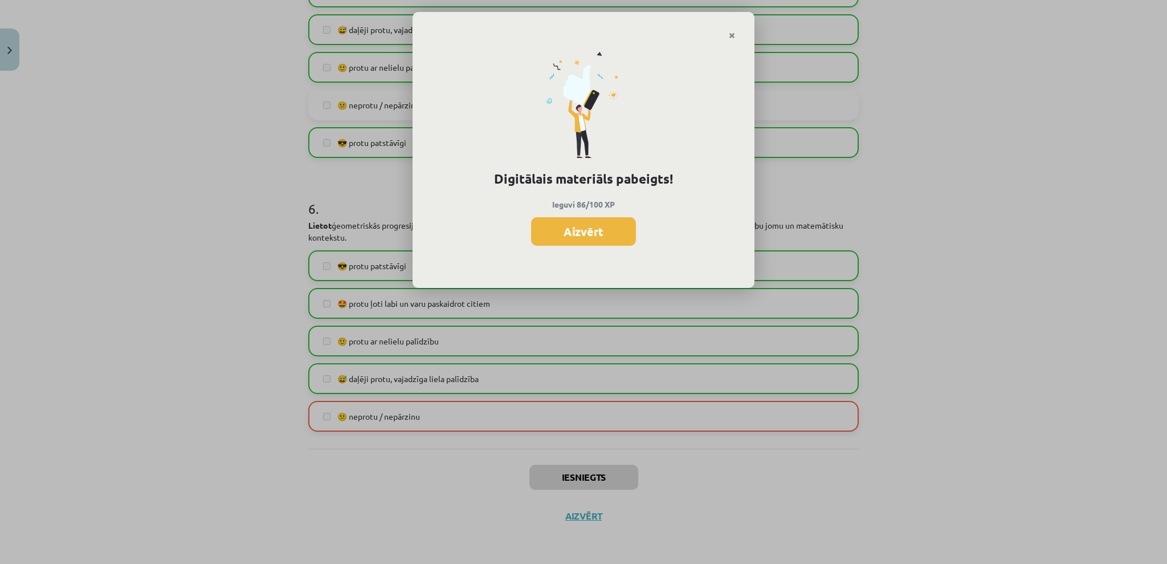
click at [602, 240] on button "Aizvērt" at bounding box center [583, 231] width 105 height 28
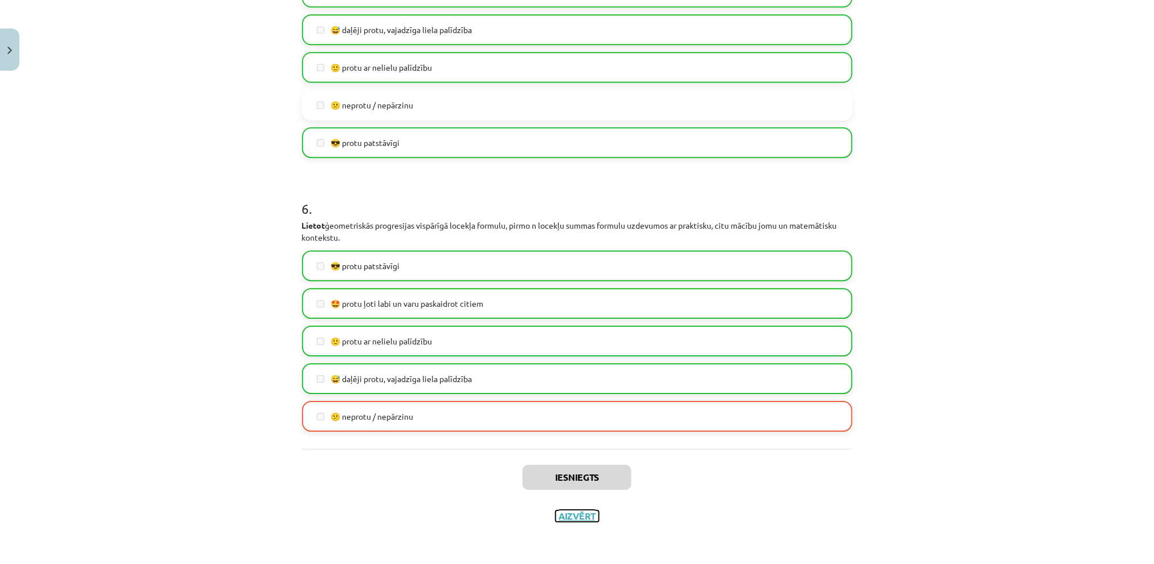
click at [573, 515] on button "Aizvērt" at bounding box center [577, 515] width 43 height 11
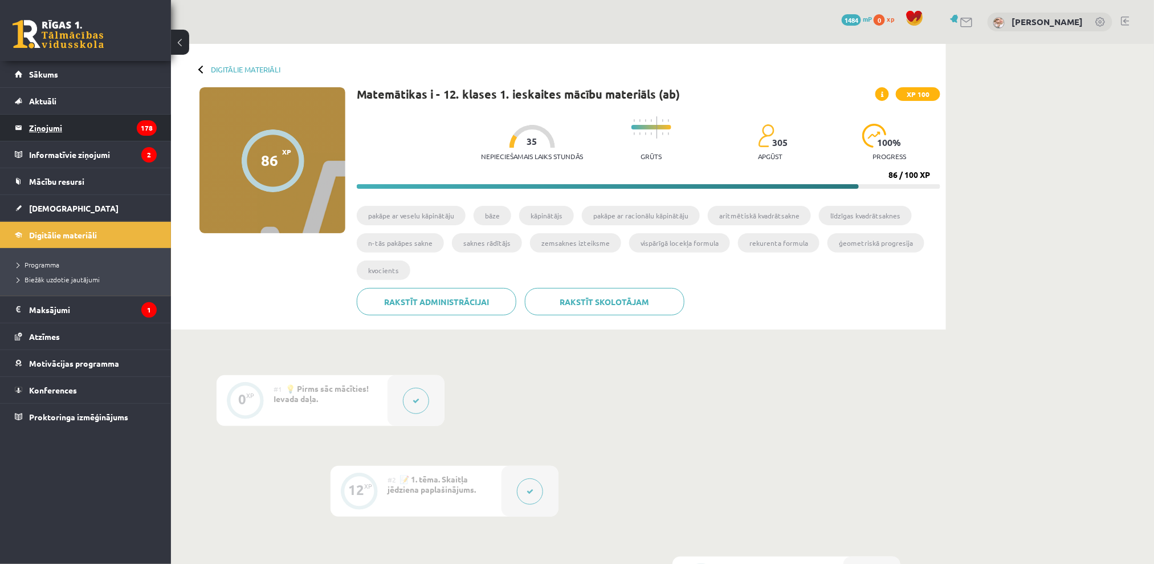
drag, startPoint x: 390, startPoint y: 360, endPoint x: 71, endPoint y: 129, distance: 394.6
click at [68, 5] on div "0 Dāvanas 1484 mP 0 xp" at bounding box center [85, 30] width 171 height 61
click at [67, 207] on link "[DEMOGRAPHIC_DATA]" at bounding box center [86, 208] width 142 height 26
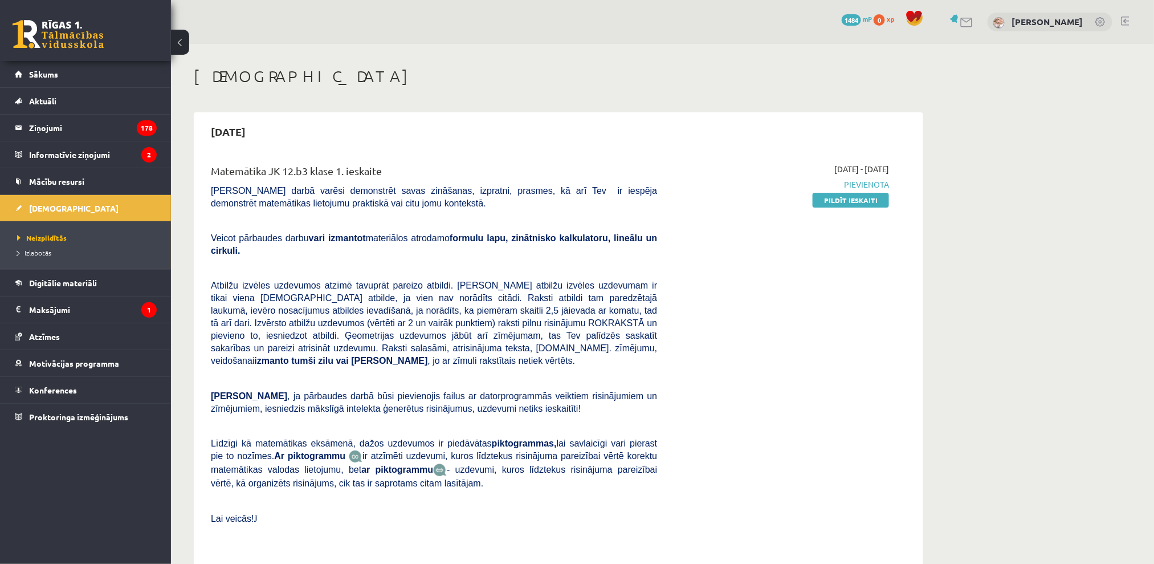
scroll to position [76, 0]
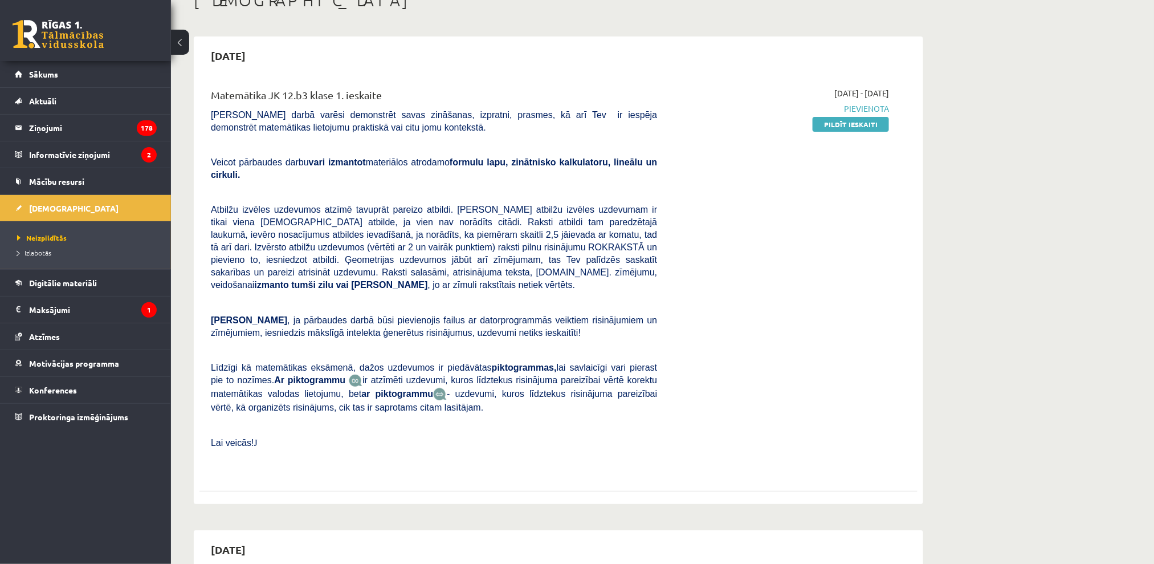
drag, startPoint x: 437, startPoint y: 186, endPoint x: 594, endPoint y: 177, distance: 158.1
drag, startPoint x: 829, startPoint y: 127, endPoint x: 642, endPoint y: 44, distance: 204.1
click at [827, 127] on link "Pildīt ieskaiti" at bounding box center [851, 124] width 76 height 15
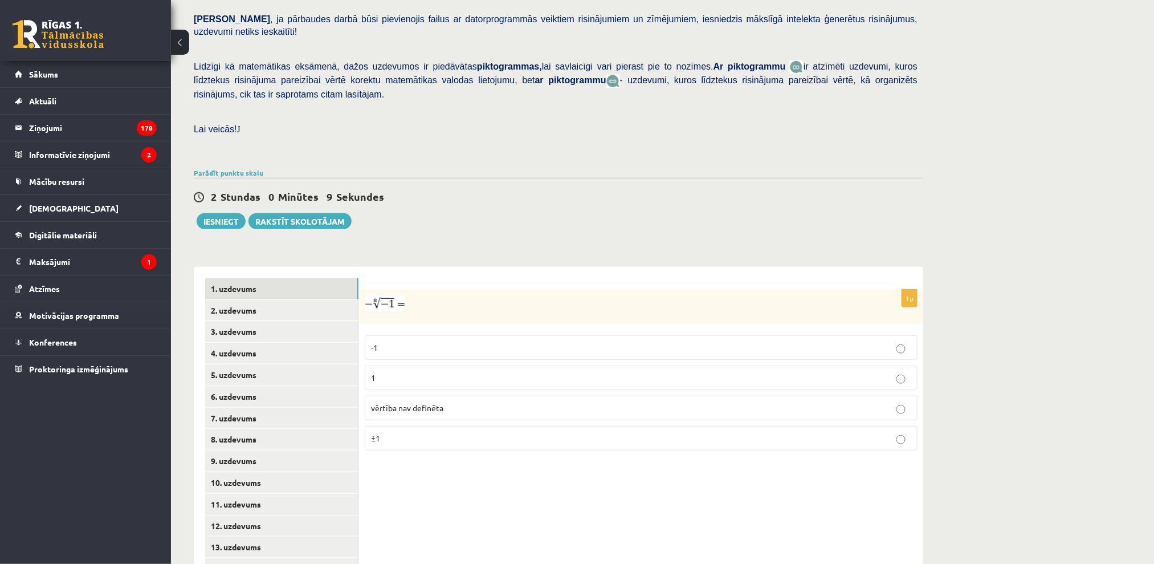
scroll to position [274, 0]
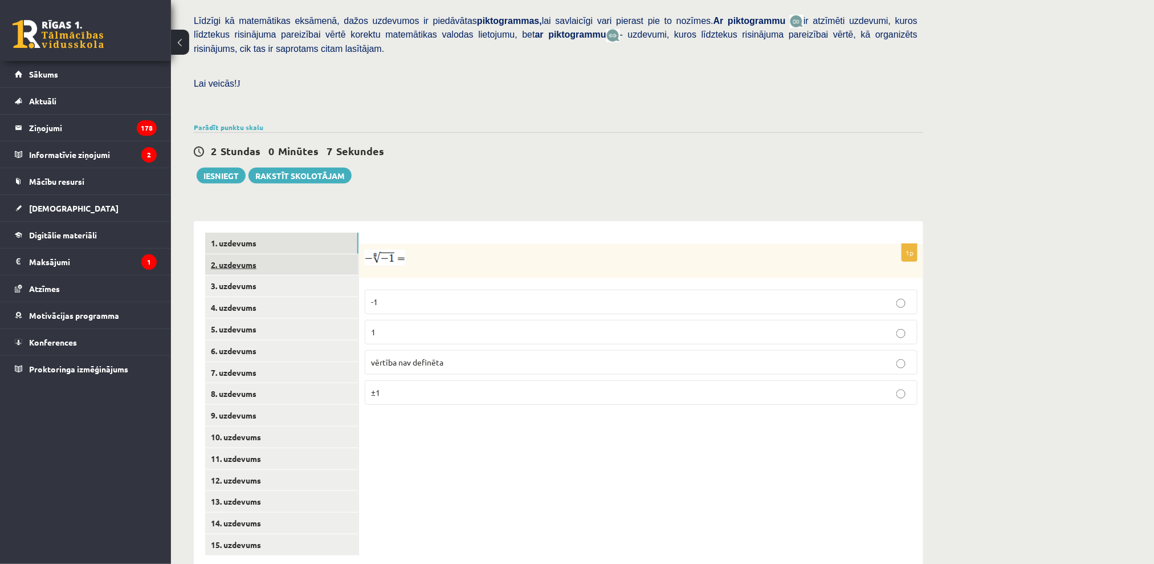
click at [280, 254] on link "2. uzdevums" at bounding box center [281, 264] width 153 height 21
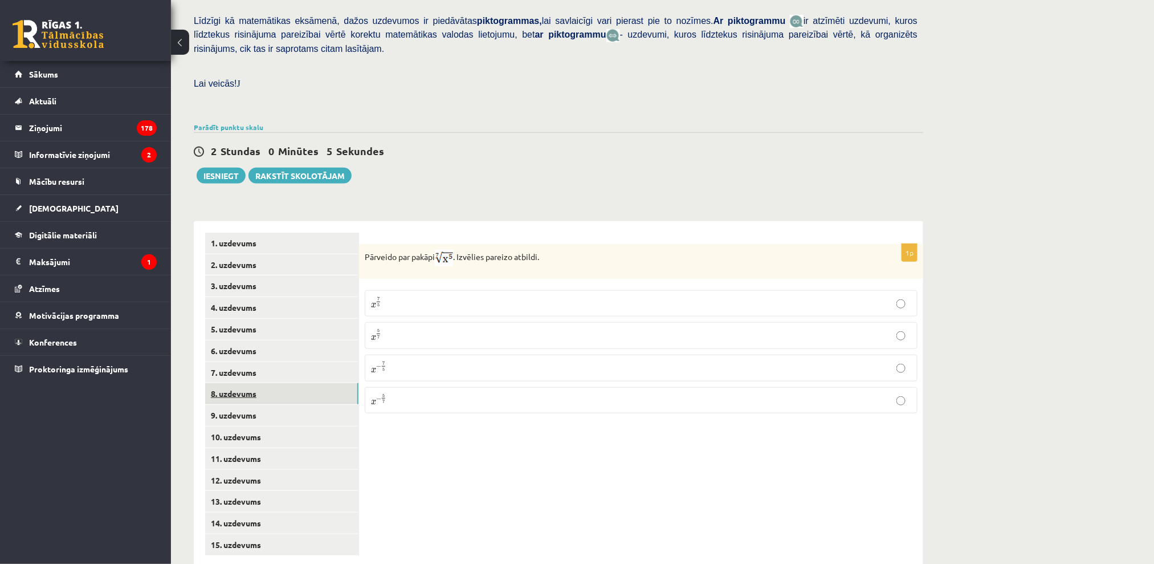
click at [266, 383] on link "8. uzdevums" at bounding box center [281, 393] width 153 height 21
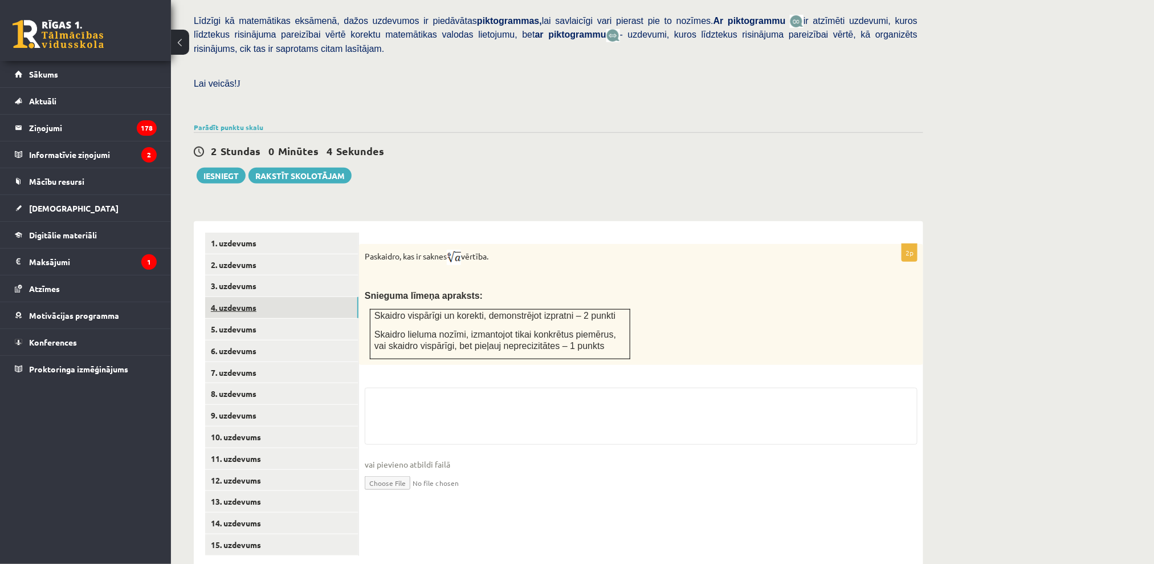
click at [283, 297] on link "4. uzdevums" at bounding box center [281, 307] width 153 height 21
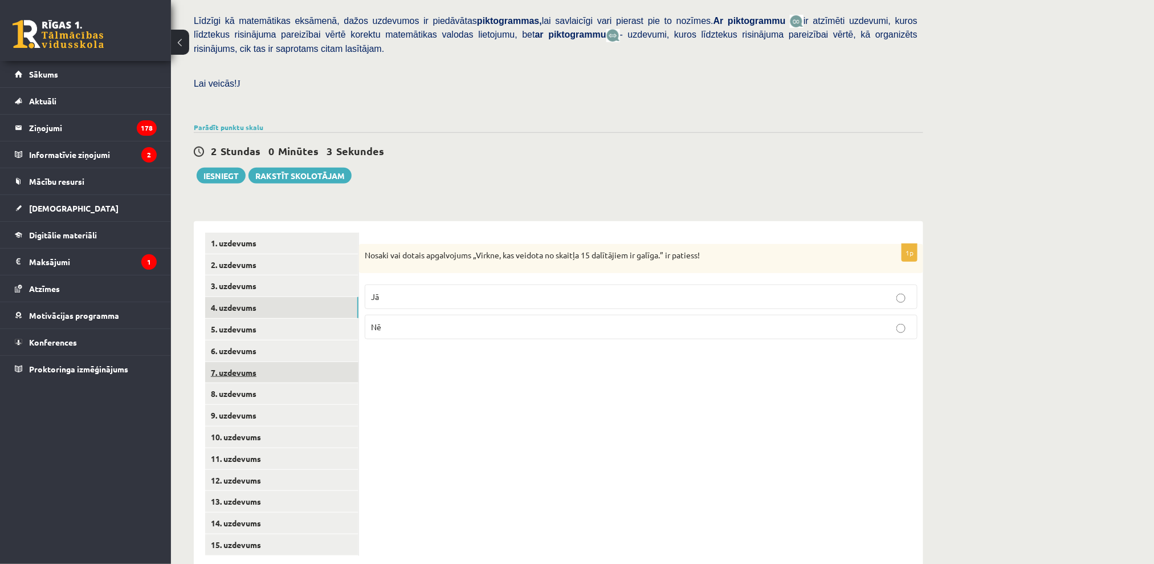
click at [251, 362] on link "7. uzdevums" at bounding box center [281, 372] width 153 height 21
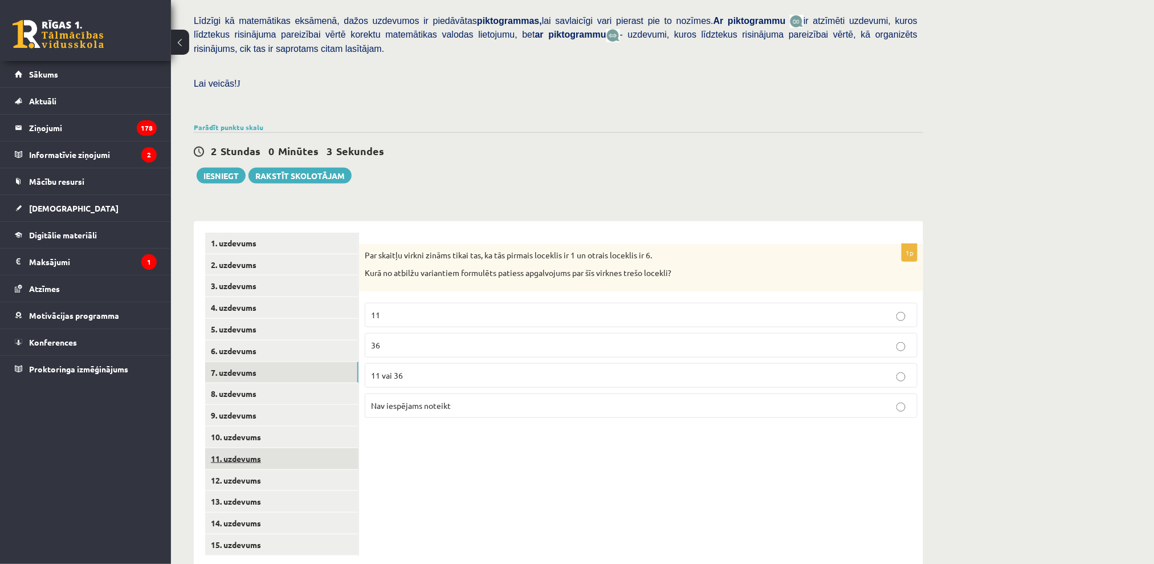
click at [266, 448] on link "11. uzdevums" at bounding box center [281, 458] width 153 height 21
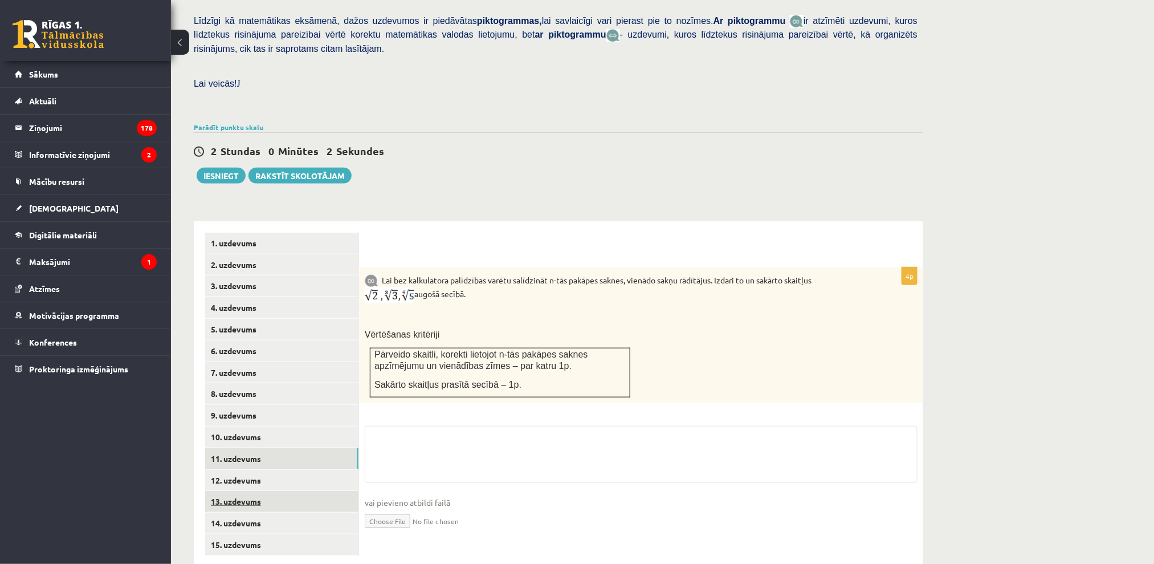
click at [254, 491] on link "13. uzdevums" at bounding box center [281, 501] width 153 height 21
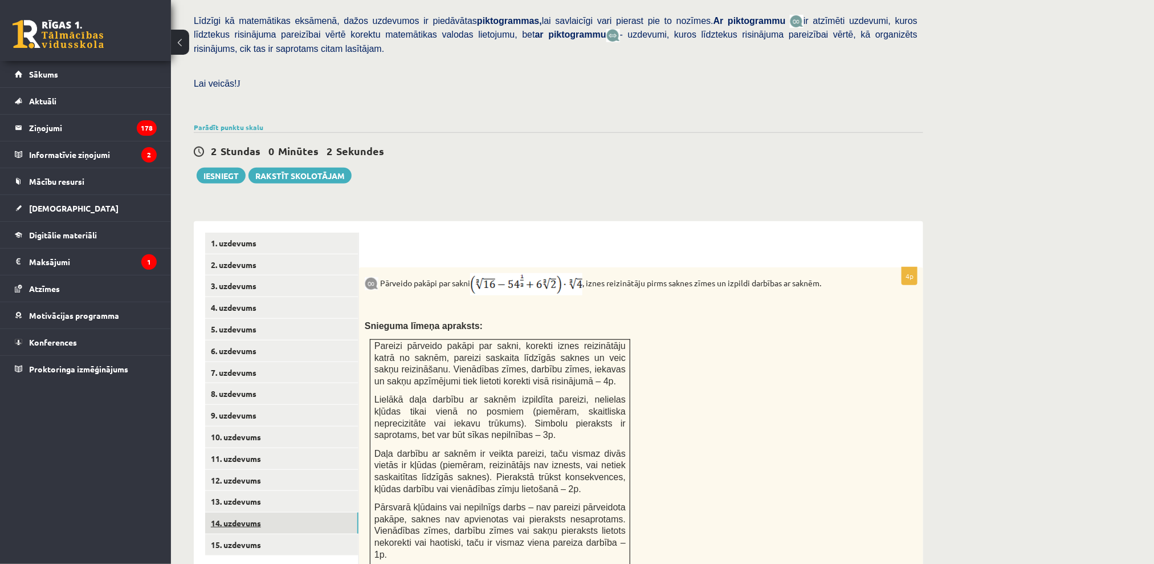
click at [257, 512] on link "14. uzdevums" at bounding box center [281, 522] width 153 height 21
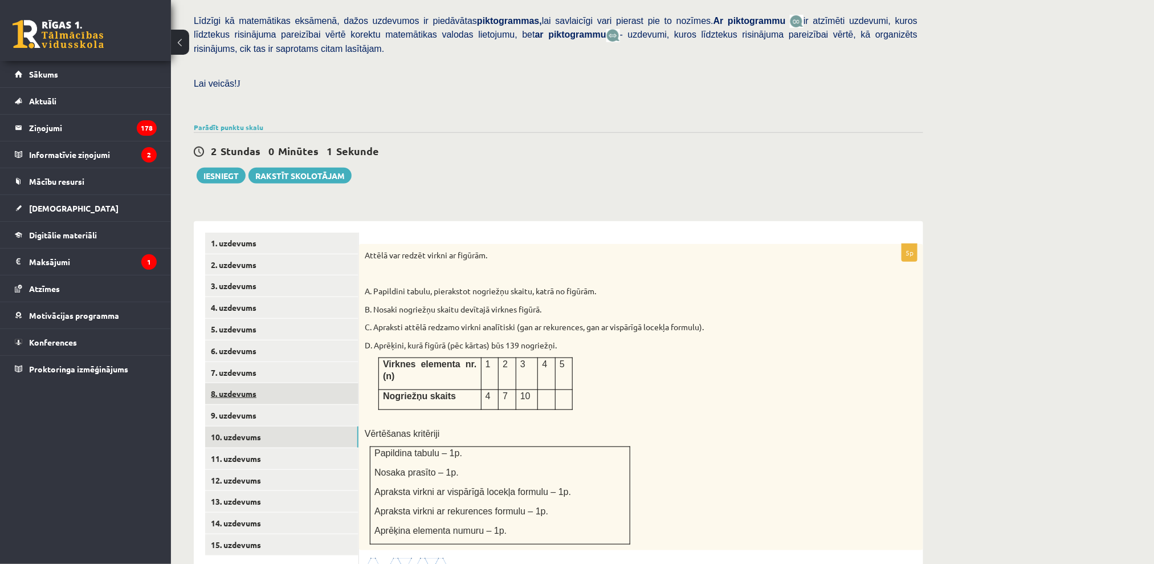
click at [266, 383] on link "8. uzdevums" at bounding box center [281, 393] width 153 height 21
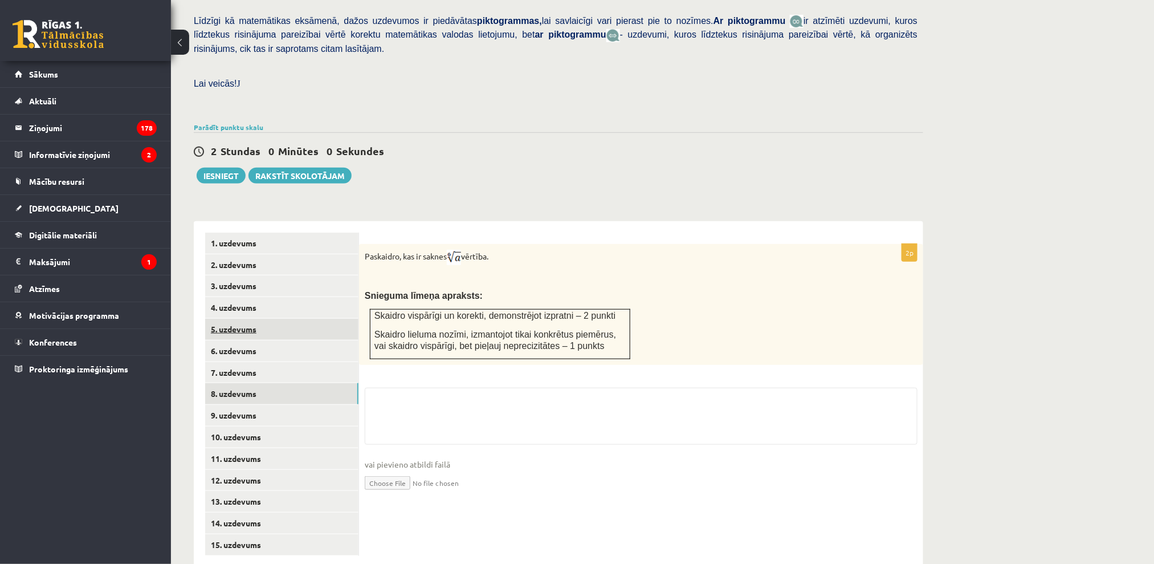
click at [252, 319] on link "5. uzdevums" at bounding box center [281, 329] width 153 height 21
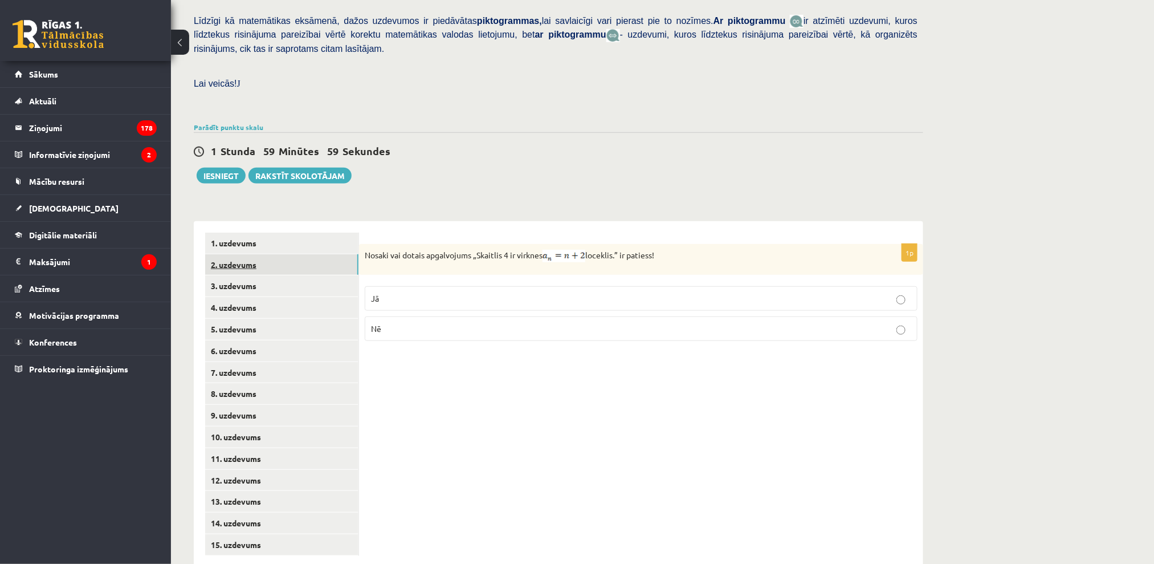
click at [221, 254] on link "2. uzdevums" at bounding box center [281, 264] width 153 height 21
click at [234, 233] on link "1. uzdevums" at bounding box center [281, 243] width 153 height 21
drag, startPoint x: 414, startPoint y: 220, endPoint x: 631, endPoint y: 249, distance: 219.1
click at [459, 324] on fieldset "-1 1 vērtība nav definēta ±1" at bounding box center [641, 346] width 553 height 124
click at [468, 350] on label "vērtība nav definēta" at bounding box center [641, 362] width 553 height 25
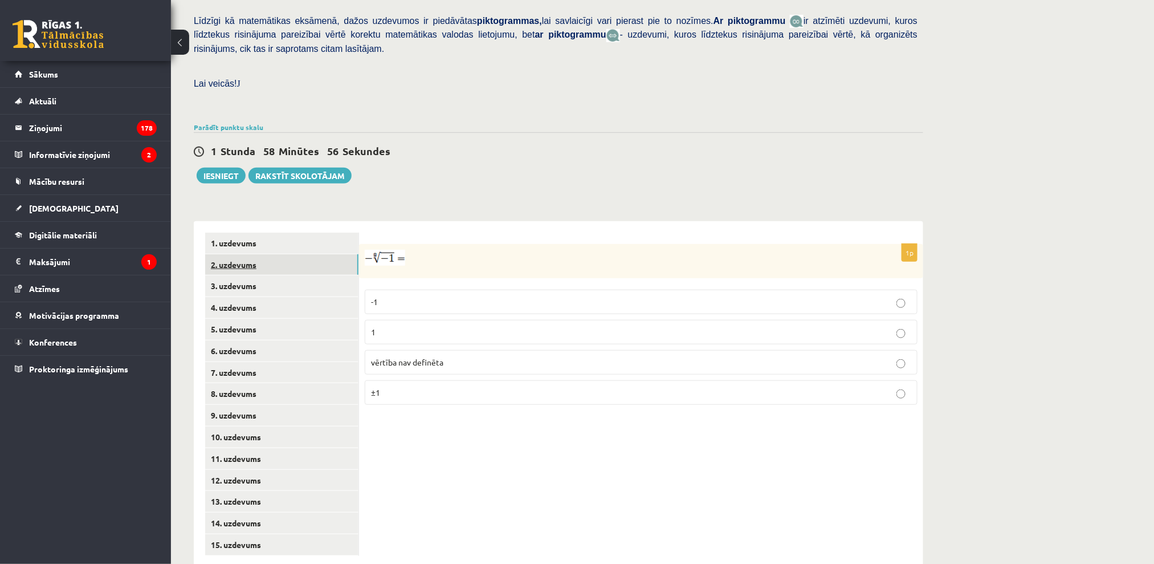
click at [230, 254] on link "2. uzdevums" at bounding box center [281, 264] width 153 height 21
drag, startPoint x: 515, startPoint y: 171, endPoint x: 515, endPoint y: 164, distance: 7.4
drag, startPoint x: 515, startPoint y: 164, endPoint x: 443, endPoint y: 104, distance: 93.1
click at [443, 122] on div "Parādīt punktu skalu Atzīme No Līdz 1 0 7 2 8 10 3 11 14 4 15 18 5 19 22 6 23 2…" at bounding box center [558, 127] width 729 height 10
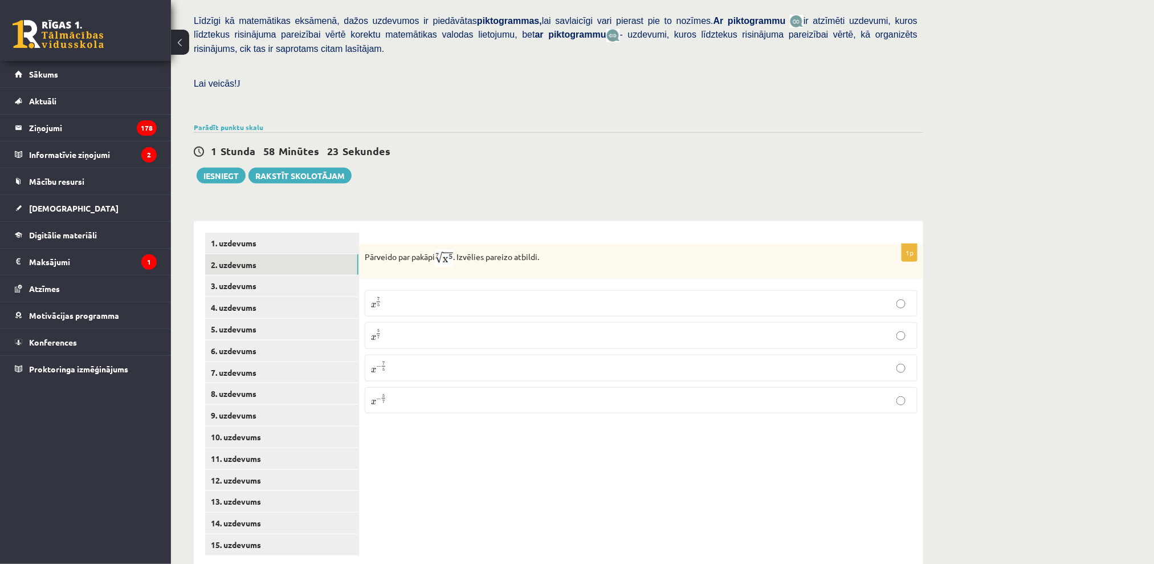
drag, startPoint x: 426, startPoint y: 349, endPoint x: 421, endPoint y: 298, distance: 50.9
click at [420, 295] on fieldset "x 7 5 x 7 5 x 5 7 x 5 7 x − 7 5 x − 7 5 x − 5 7 x − 5 7" at bounding box center [641, 350] width 553 height 132
click at [431, 328] on p "x 5 7 x 5 7" at bounding box center [641, 335] width 540 height 14
click at [215, 275] on link "3. uzdevums" at bounding box center [281, 285] width 153 height 21
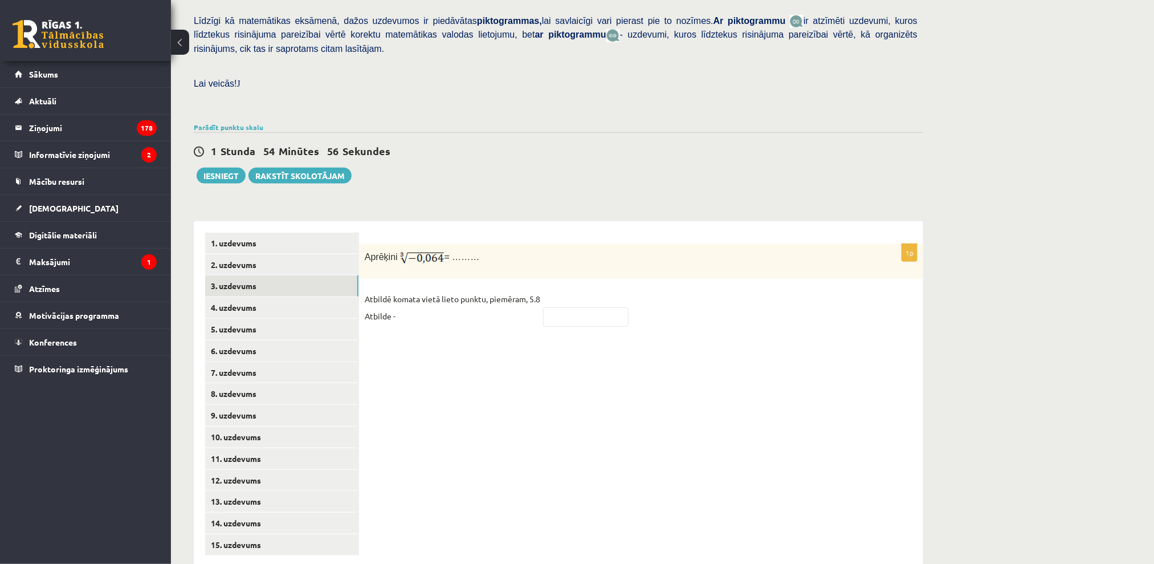
click at [566, 290] on fieldset "Atbildē komata vietā lieto punktu, piemēram, 5.8 Atbilde -" at bounding box center [641, 310] width 553 height 41
click at [554, 309] on div "1p Aprēķini = ……… Atbildē komata vietā lieto punktu, piemēram, 5.8 Atbilde -" at bounding box center [641, 290] width 564 height 93
click at [566, 290] on fieldset "Atbildē komata vietā lieto punktu, piemēram, 5.8 Atbilde -" at bounding box center [641, 310] width 553 height 41
drag, startPoint x: 566, startPoint y: 274, endPoint x: 564, endPoint y: 282, distance: 7.9
click at [566, 290] on fieldset "Atbildē komata vietā lieto punktu, piemēram, 5.8 Atbilde -" at bounding box center [641, 310] width 553 height 41
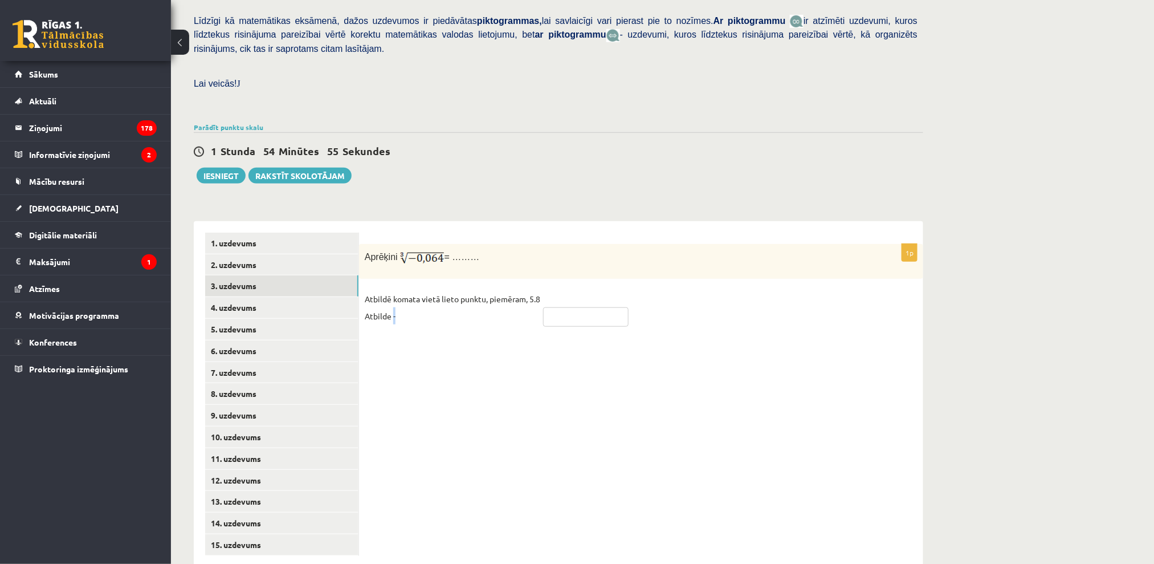
click at [564, 307] on input "text" at bounding box center [585, 316] width 85 height 19
type input "****"
click at [659, 332] on div "1p Aprēķini = ……… Atbildē komata vietā lieto punktu, piemēram, 5.8 Atbilde - **…" at bounding box center [641, 394] width 564 height 346
click at [304, 297] on link "4. uzdevums" at bounding box center [281, 307] width 153 height 21
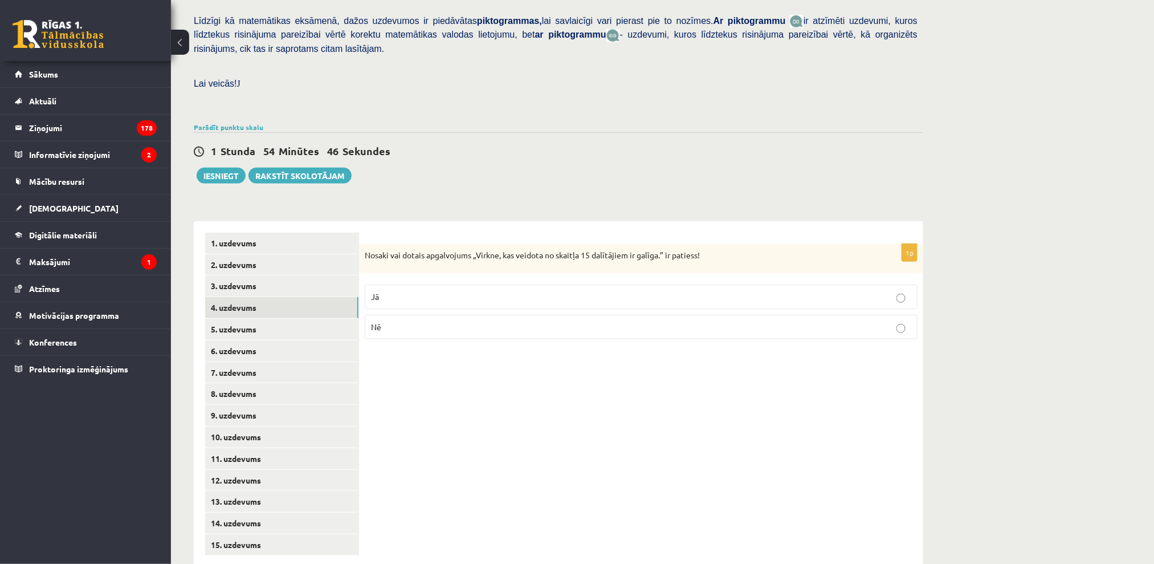
drag, startPoint x: 365, startPoint y: 224, endPoint x: 395, endPoint y: 236, distance: 32.5
click at [366, 244] on div "Nosaki vai dotais apgalvojums „Virkne, kas veidota no skaitļa 15 dalītājiem ir …" at bounding box center [641, 259] width 564 height 30
drag, startPoint x: 395, startPoint y: 236, endPoint x: 503, endPoint y: 297, distance: 124.3
click at [503, 297] on div "1p Nosaki vai dotais apgalvojums „Virkne, kas veidota no skaitļa 15 dalītājiem …" at bounding box center [641, 296] width 564 height 105
click at [476, 221] on div "1p Nosaki vai dotais apgalvojums „Virkne, kas veidota no skaitļa 15 dalītājiem …" at bounding box center [641, 394] width 564 height 346
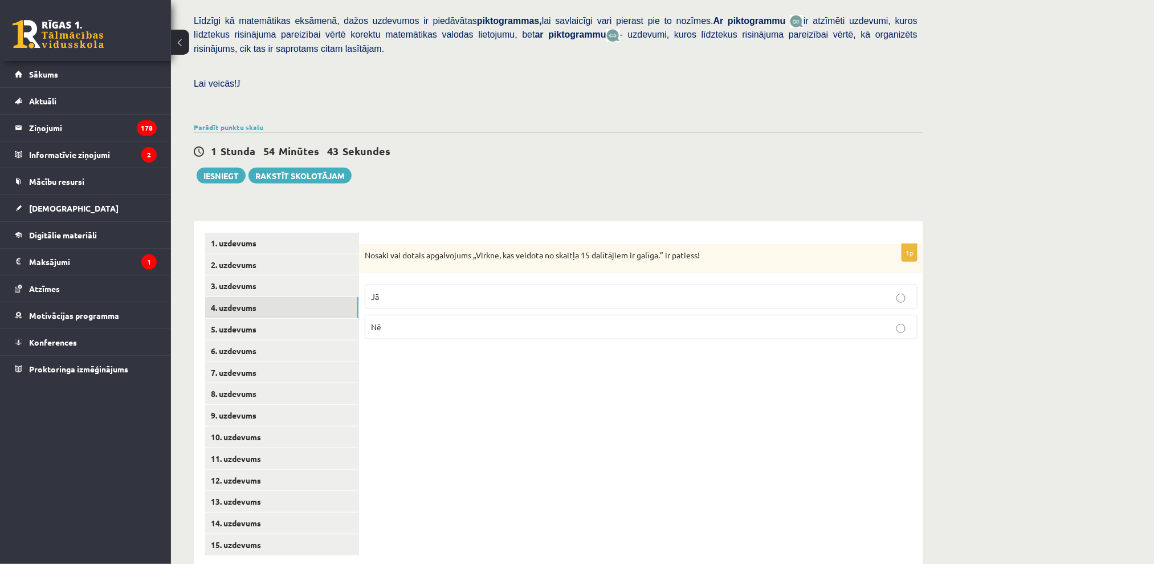
click at [365, 250] on p "Nosaki vai dotais apgalvojums „Virkne, kas veidota no skaitļa 15 dalītājiem ir …" at bounding box center [613, 255] width 496 height 11
drag, startPoint x: 395, startPoint y: 247, endPoint x: 438, endPoint y: 287, distance: 59.3
click at [438, 287] on div "1p Nosaki vai dotais apgalvojums „Virkne, kas veidota no skaitļa 15 dalītājiem …" at bounding box center [641, 296] width 564 height 105
click at [365, 250] on p "Nosaki vai dotais apgalvojums „Virkne, kas veidota no skaitļa 15 dalītājiem ir …" at bounding box center [613, 255] width 496 height 11
drag, startPoint x: 389, startPoint y: 259, endPoint x: 390, endPoint y: 243, distance: 16.0
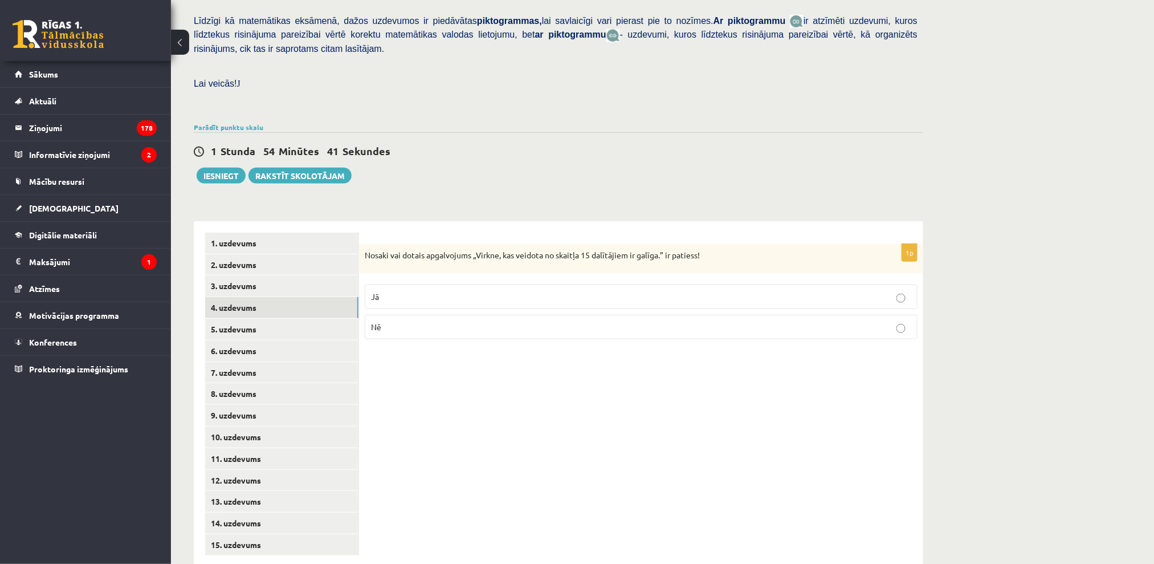
click at [392, 284] on label "Jā" at bounding box center [641, 296] width 553 height 25
drag, startPoint x: 400, startPoint y: 288, endPoint x: 385, endPoint y: 227, distance: 63.3
click at [365, 244] on div "Nosaki vai dotais apgalvojums „Virkne, kas veidota no skaitļa 15 dalītājiem ir …" at bounding box center [641, 259] width 564 height 30
click at [366, 250] on p "Nosaki vai dotais apgalvojums „Virkne, kas veidota no skaitļa 15 dalītājiem ir …" at bounding box center [613, 255] width 496 height 11
drag, startPoint x: 366, startPoint y: 226, endPoint x: 425, endPoint y: 234, distance: 58.6
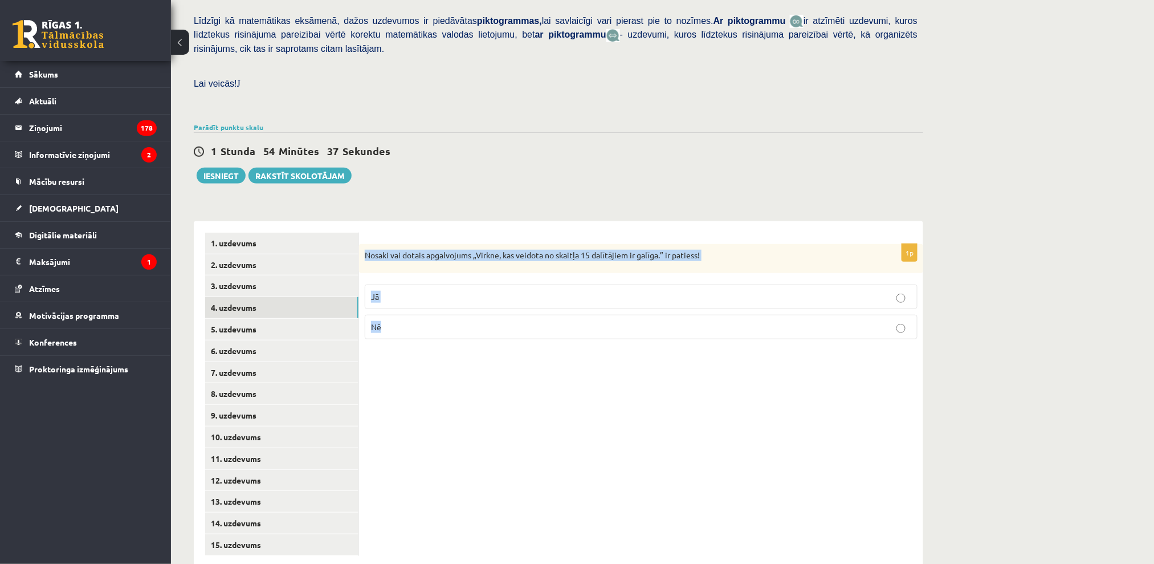
click at [407, 283] on div "1p Nosaki vai dotais apgalvojums „Virkne, kas veidota no skaitļa 15 dalītājiem …" at bounding box center [641, 296] width 564 height 105
drag, startPoint x: 427, startPoint y: 225, endPoint x: 361, endPoint y: 227, distance: 65.6
click at [361, 244] on div "Nosaki vai dotais apgalvojums „Virkne, kas veidota no skaitļa 15 dalītājiem ir …" at bounding box center [641, 259] width 564 height 30
click at [398, 221] on div "1p Nosaki vai dotais apgalvojums „Virkne, kas veidota no skaitļa 15 dalītājiem …" at bounding box center [641, 394] width 564 height 346
click at [366, 250] on p "Nosaki vai dotais apgalvojums „Virkne, kas veidota no skaitļa 15 dalītājiem ir …" at bounding box center [613, 255] width 496 height 11
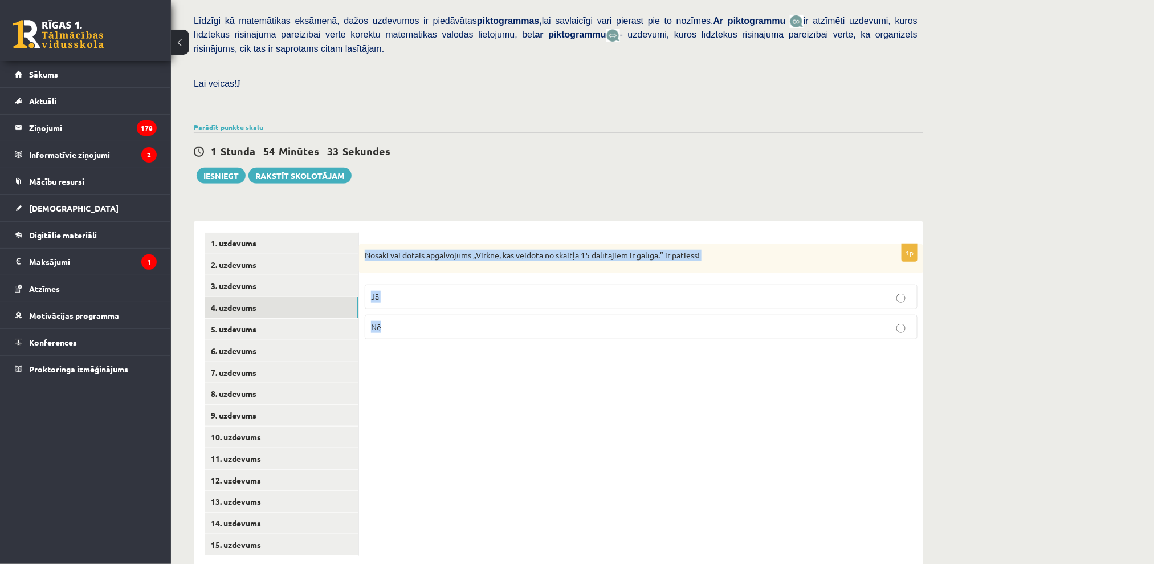
drag, startPoint x: 366, startPoint y: 229, endPoint x: 389, endPoint y: 290, distance: 65.6
click at [389, 290] on div "1p Nosaki vai dotais apgalvojums „Virkne, kas veidota no skaitļa 15 dalītājiem …" at bounding box center [641, 296] width 564 height 105
copy body "Nosaki vai dotais apgalvojums „Virkne, kas veidota no skaitļa 15 dalītājiem ir …"
click at [473, 244] on div "Nosaki vai dotais apgalvojums „Virkne, kas veidota no skaitļa 15 dalītājiem ir …" at bounding box center [641, 259] width 564 height 30
click at [422, 291] on p "Jā" at bounding box center [641, 297] width 540 height 12
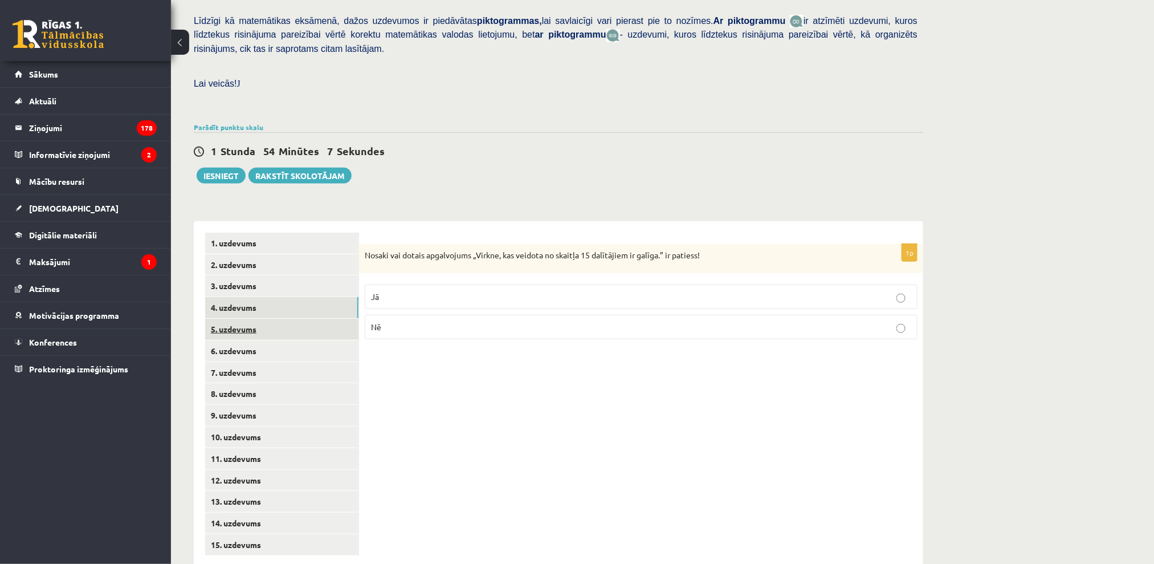
click at [224, 319] on link "5. uzdevums" at bounding box center [281, 329] width 153 height 21
click at [513, 292] on p "Jā" at bounding box center [641, 298] width 540 height 12
click at [259, 340] on link "6. uzdevums" at bounding box center [281, 350] width 153 height 21
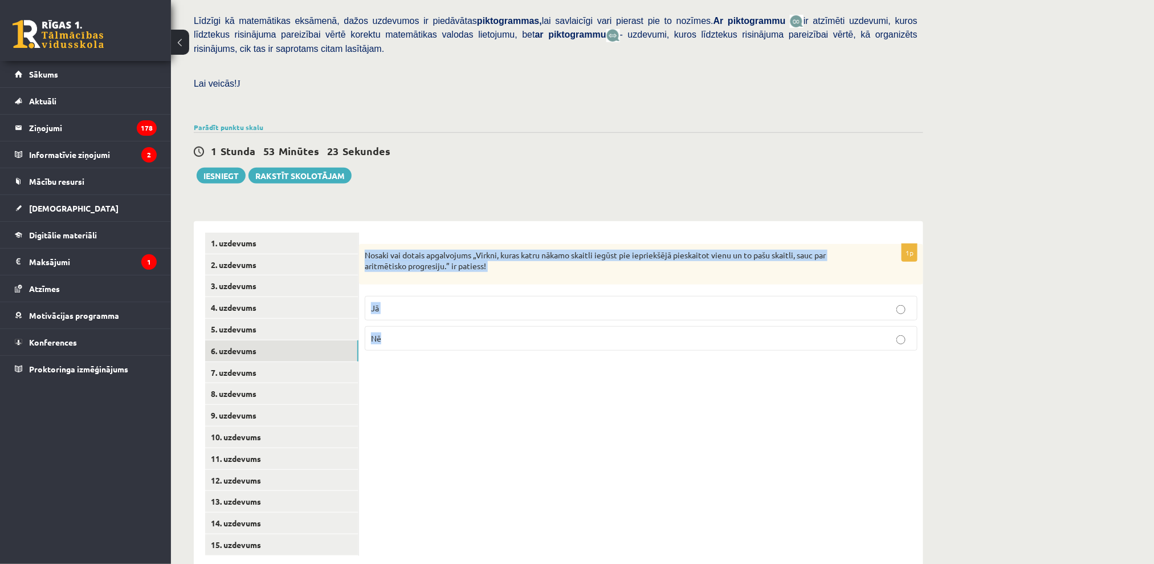
drag, startPoint x: 367, startPoint y: 226, endPoint x: 441, endPoint y: 292, distance: 99.2
click at [415, 309] on div "1p Nosaki vai dotais apgalvojums „Virkni, kuras katru nākamo skaitli iegūst pie…" at bounding box center [641, 302] width 564 height 116
copy div "Nosaki vai dotais apgalvojums „Virkni, kuras katru nākamo skaitli iegūst pie ie…"
click at [503, 258] on div "Nosaki vai dotais apgalvojums „Virkni, kuras katru nākamo skaitli iegūst pie ie…" at bounding box center [641, 264] width 564 height 40
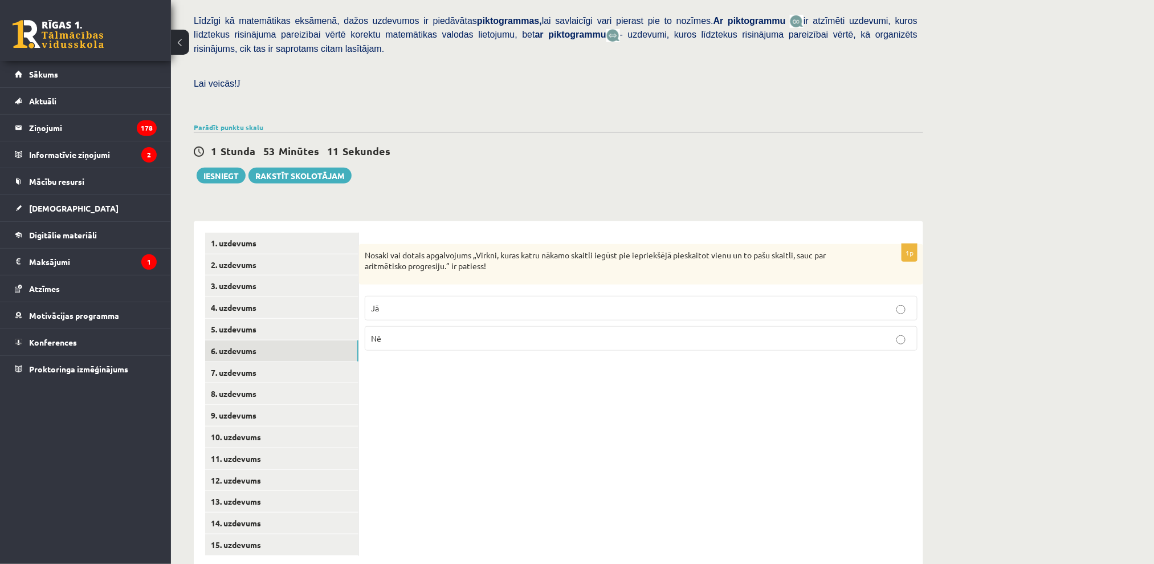
click at [403, 296] on label "Jā" at bounding box center [641, 308] width 553 height 25
click at [304, 362] on link "7. uzdevums" at bounding box center [281, 372] width 153 height 21
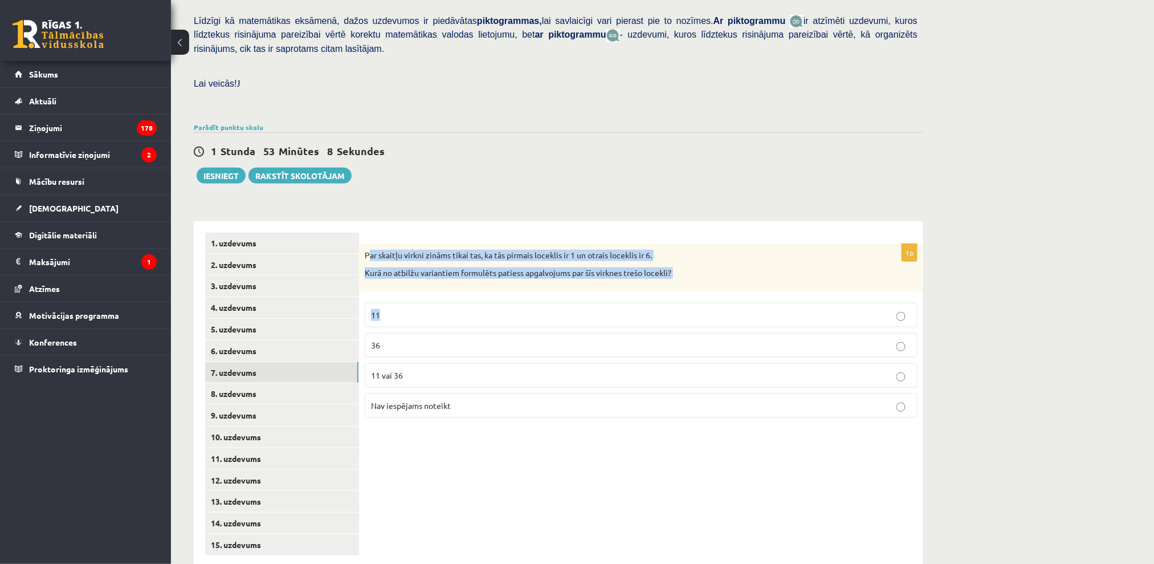
drag, startPoint x: 367, startPoint y: 227, endPoint x: 402, endPoint y: 287, distance: 69.2
click at [402, 287] on div "1p Par skaitļu virkni zināms tikai tas, ka tās pirmais loceklis ir 1 un otrais …" at bounding box center [641, 335] width 564 height 183
click at [369, 221] on div "1p Par skaitļu virkni zināms tikai tas, ka tās pirmais loceklis ir 1 un otrais …" at bounding box center [641, 394] width 564 height 346
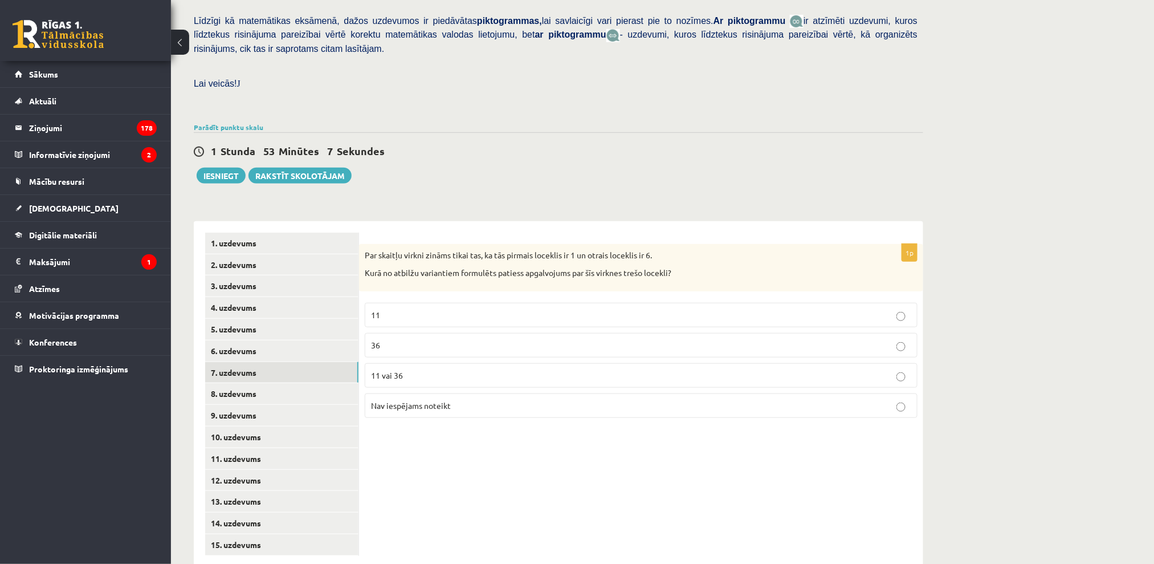
click at [359, 244] on div "Par skaitļu virkni zināms tikai tas, ka tās pirmais loceklis ir 1 un otrais loc…" at bounding box center [641, 267] width 564 height 47
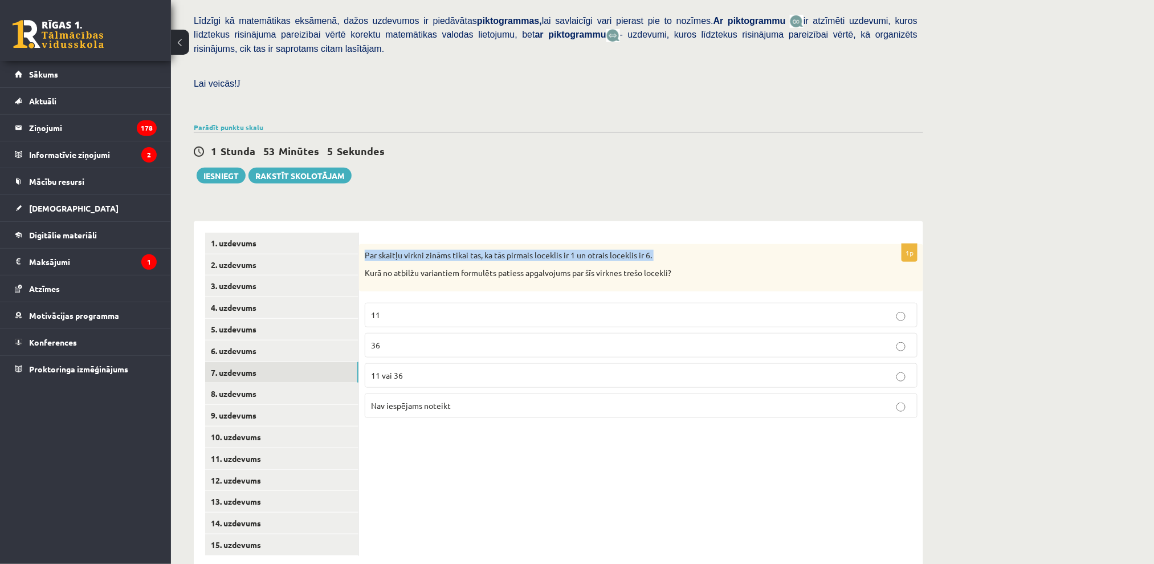
click at [403, 210] on div "**********" at bounding box center [558, 388] width 729 height 357
click at [438, 210] on div "**********" at bounding box center [558, 388] width 729 height 357
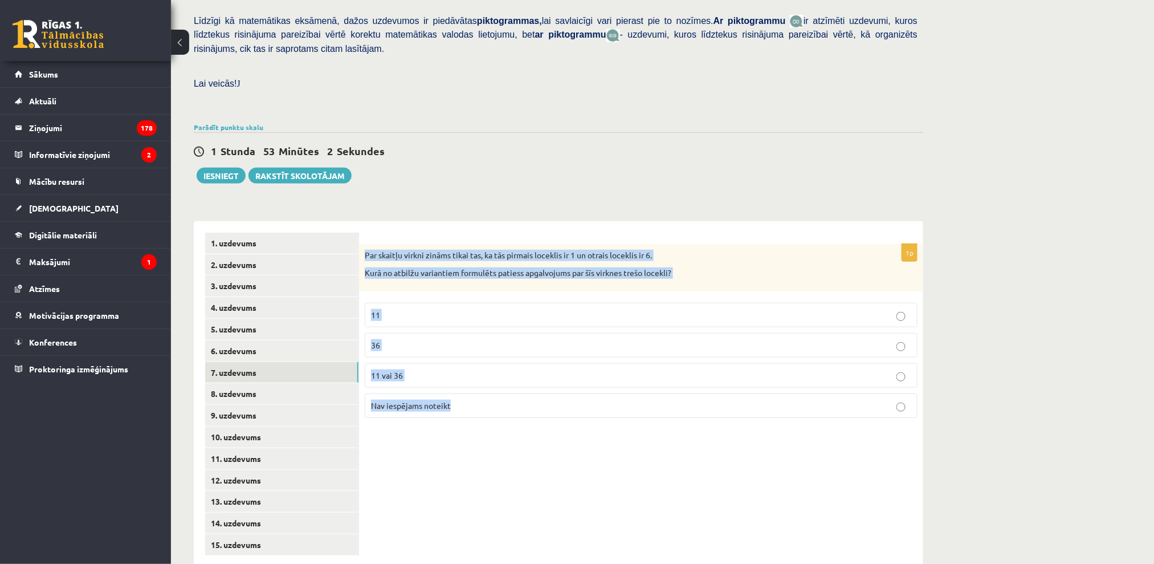
drag, startPoint x: 377, startPoint y: 231, endPoint x: 463, endPoint y: 358, distance: 153.5
click at [461, 365] on div "1p Par skaitļu virkni zināms tikai tas, ka tās pirmais loceklis ir 1 un otrais …" at bounding box center [641, 335] width 564 height 183
copy div "Par skaitļu virkni zināms tikai tas, ka tās pirmais loceklis ir 1 un otrais loc…"
drag, startPoint x: 576, startPoint y: 448, endPoint x: 553, endPoint y: 416, distance: 39.6
click at [576, 447] on div "1p Par skaitļu virkni zināms tikai tas, ka tās pirmais loceklis ir 1 un otrais …" at bounding box center [641, 394] width 564 height 346
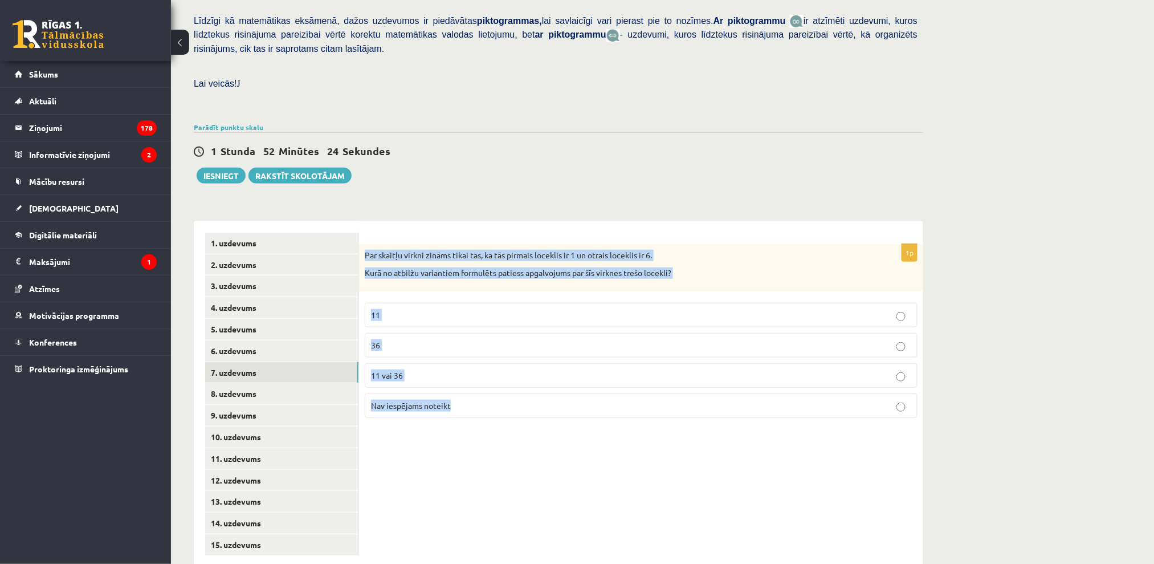
click at [520, 393] on label "Nav iespējams noteikt" at bounding box center [641, 405] width 553 height 25
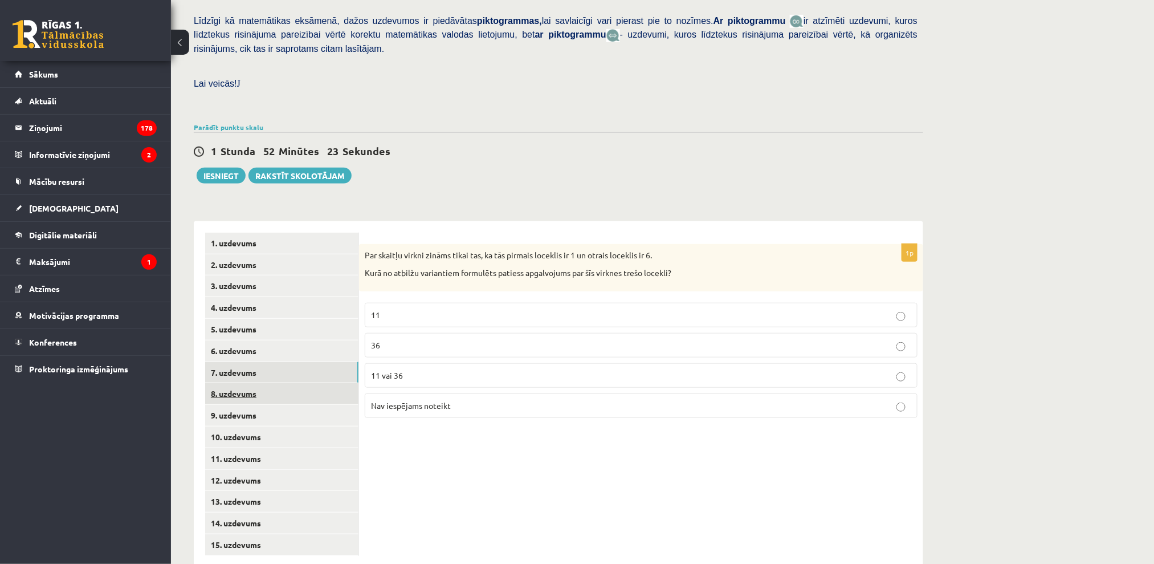
click at [248, 383] on link "8. uzdevums" at bounding box center [281, 393] width 153 height 21
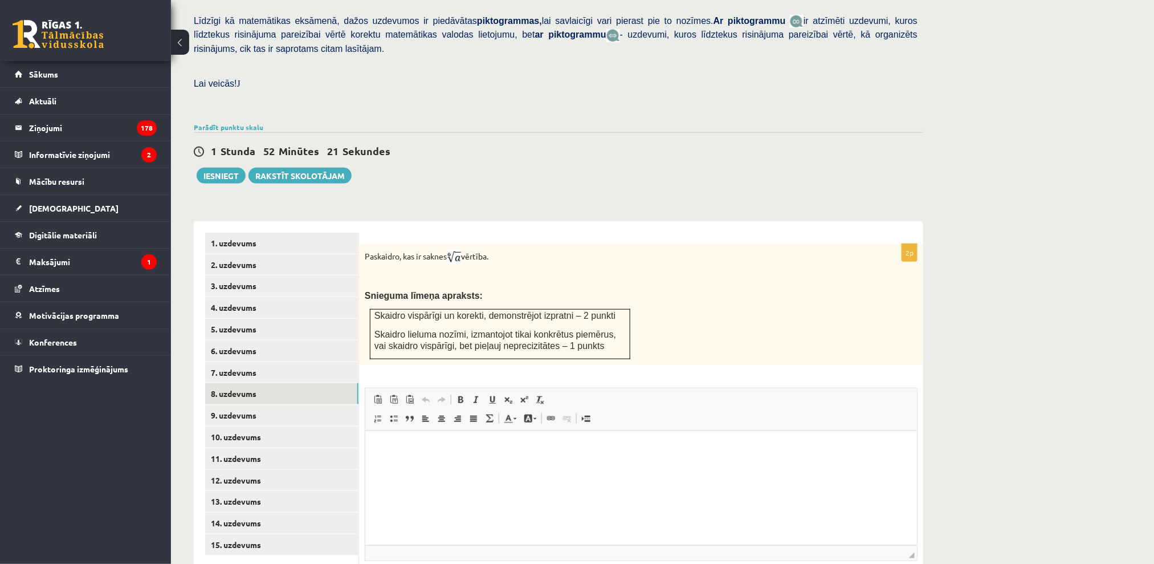
scroll to position [0, 0]
drag, startPoint x: 835, startPoint y: 766, endPoint x: 500, endPoint y: 440, distance: 467.5
click at [505, 414] on span at bounding box center [508, 418] width 9 height 9
click at [431, 465] on html at bounding box center [641, 447] width 552 height 35
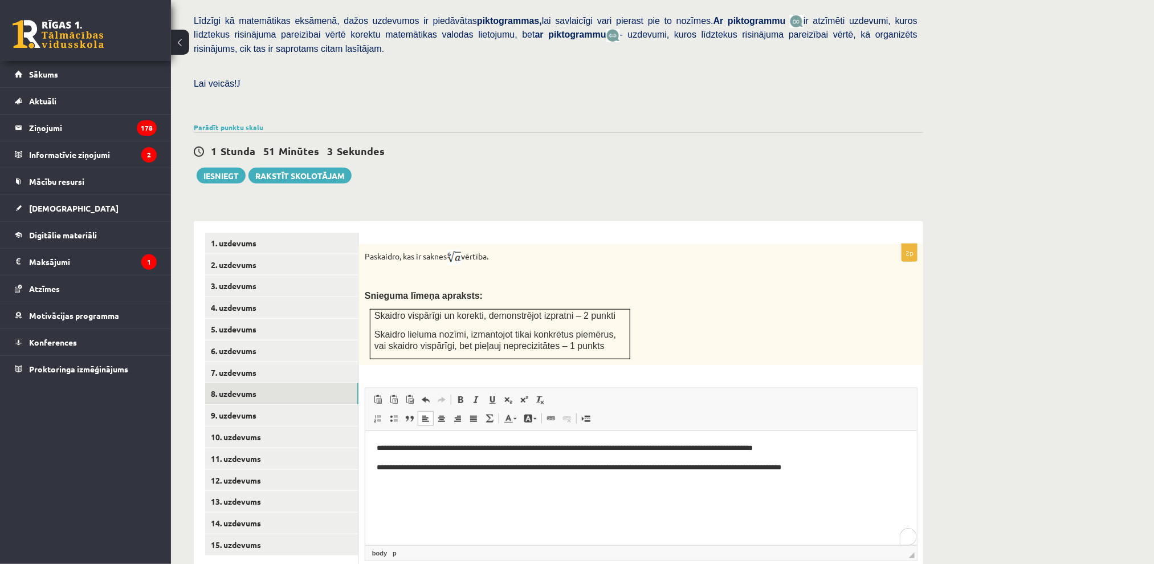
click at [408, 444] on p "**********" at bounding box center [640, 448] width 528 height 12
click at [662, 448] on p "**********" at bounding box center [640, 448] width 528 height 12
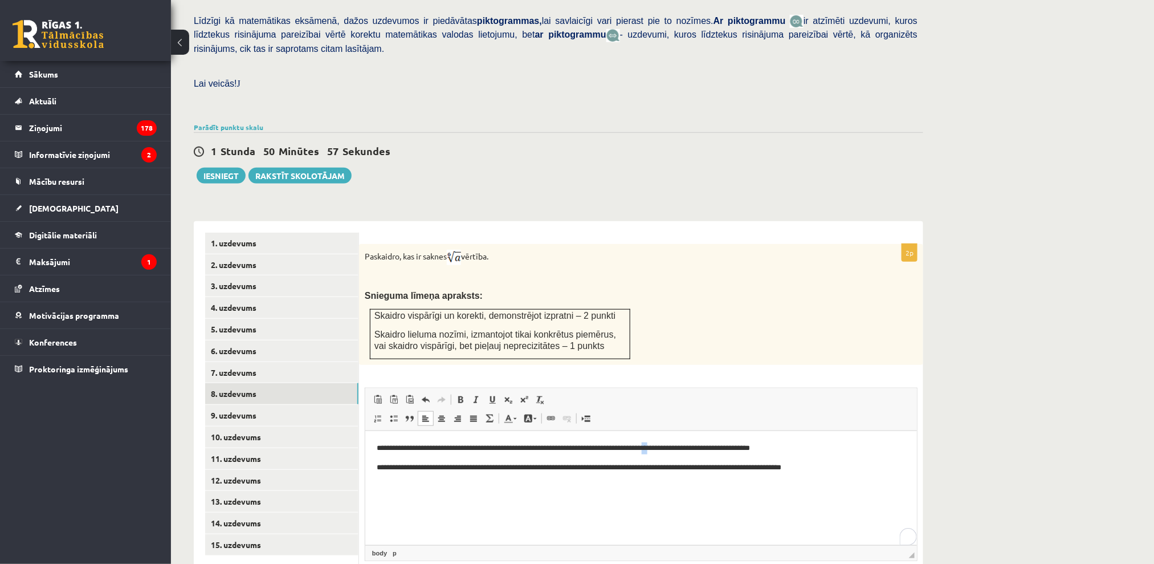
click at [662, 448] on p "**********" at bounding box center [640, 448] width 528 height 12
drag, startPoint x: 687, startPoint y: 443, endPoint x: 436, endPoint y: 485, distance: 254.3
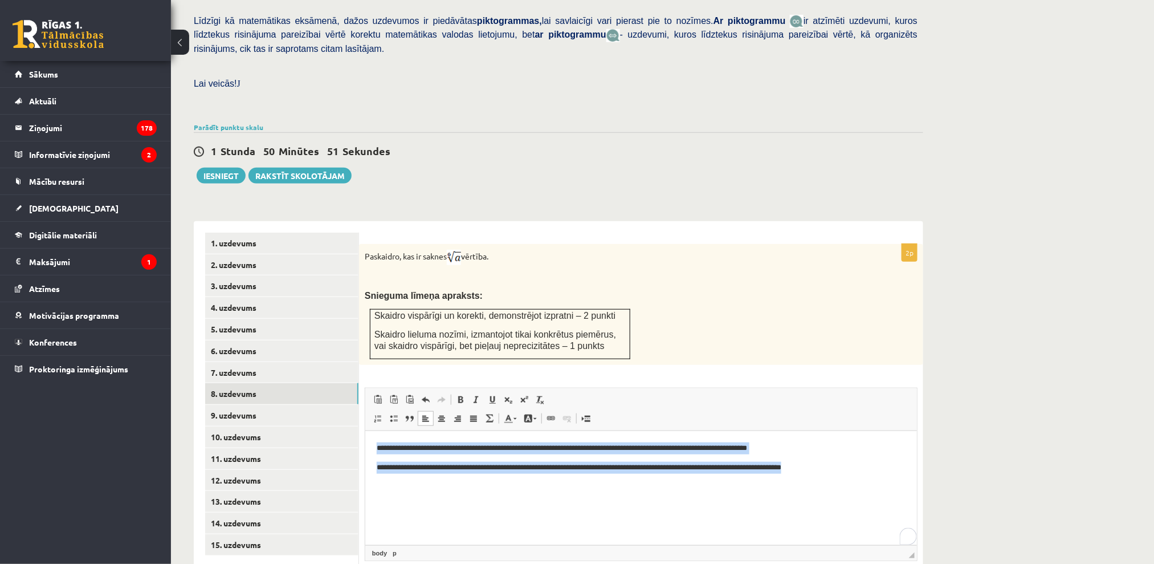
drag, startPoint x: 376, startPoint y: 445, endPoint x: 853, endPoint y: 480, distance: 477.7
click at [853, 480] on html "**********" at bounding box center [641, 457] width 552 height 54
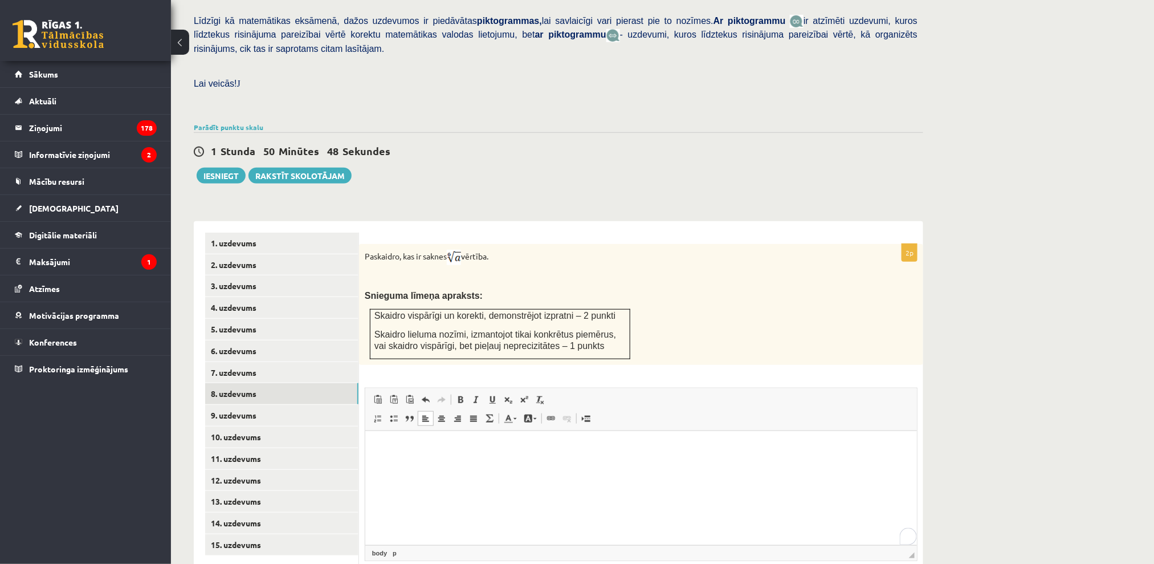
drag, startPoint x: 956, startPoint y: 414, endPoint x: 936, endPoint y: 341, distance: 76.2
click at [237, 405] on link "9. uzdevums" at bounding box center [281, 415] width 153 height 21
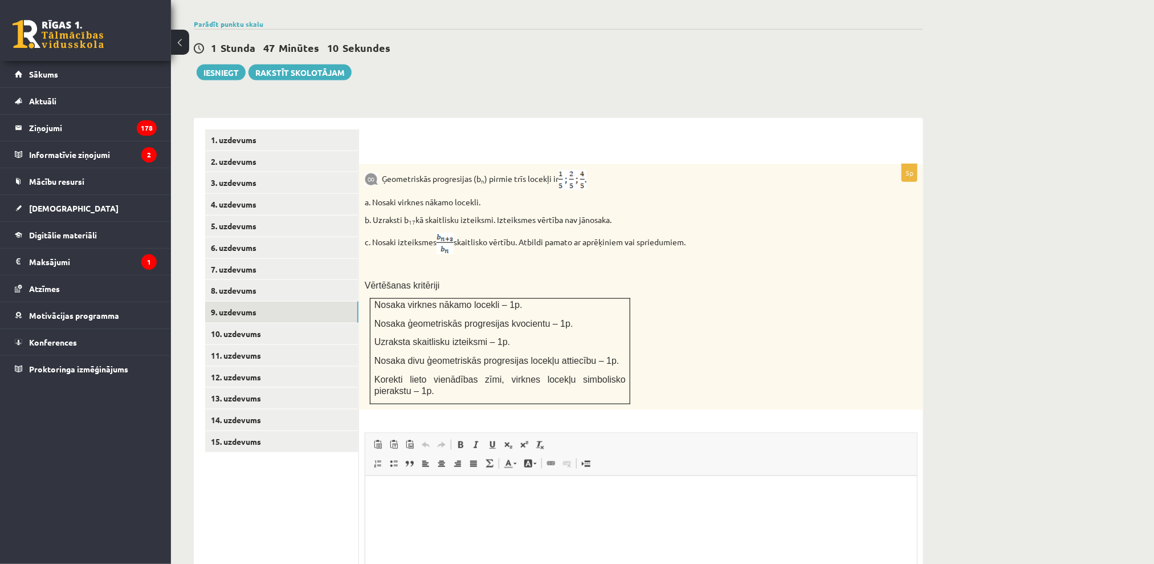
drag, startPoint x: 438, startPoint y: 312, endPoint x: 763, endPoint y: 389, distance: 334.4
click at [259, 323] on link "10. uzdevums" at bounding box center [281, 333] width 153 height 21
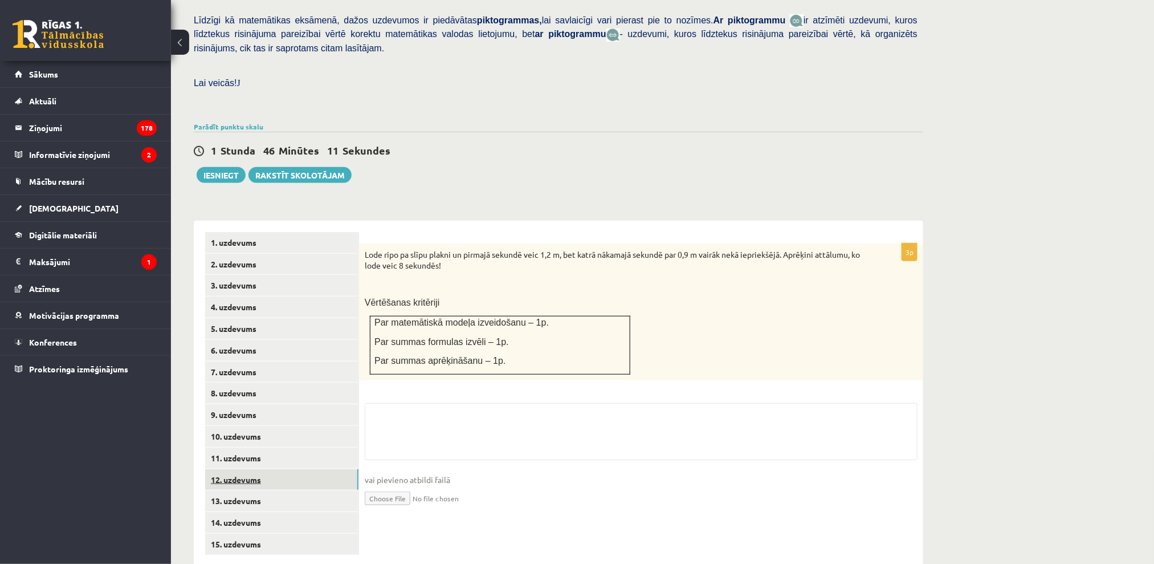
click at [274, 469] on link "12. uzdevums" at bounding box center [281, 479] width 153 height 21
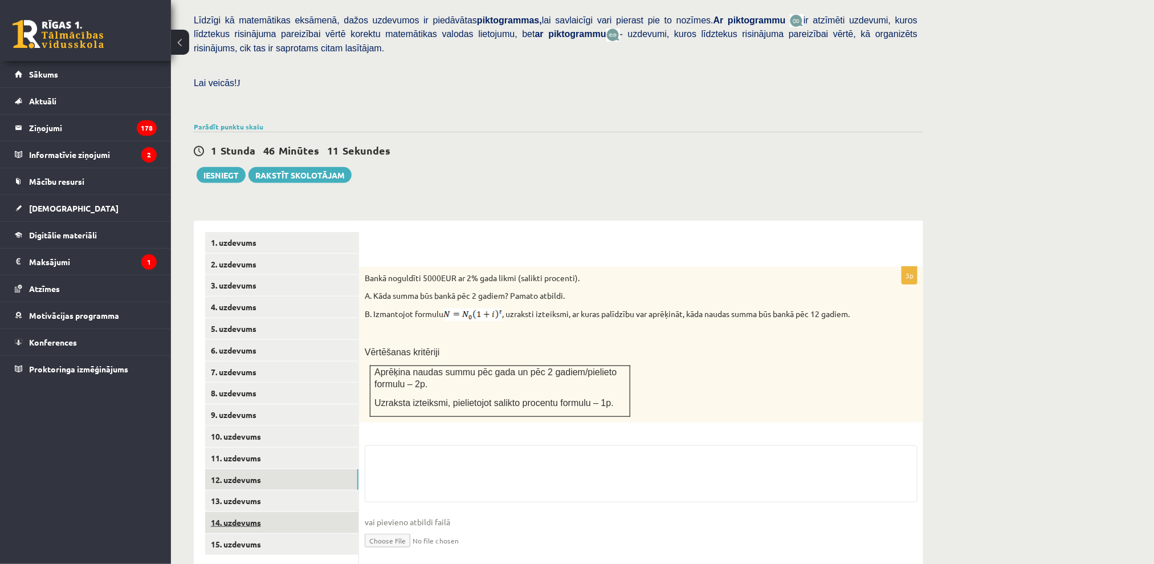
click at [260, 512] on link "14. uzdevums" at bounding box center [281, 522] width 153 height 21
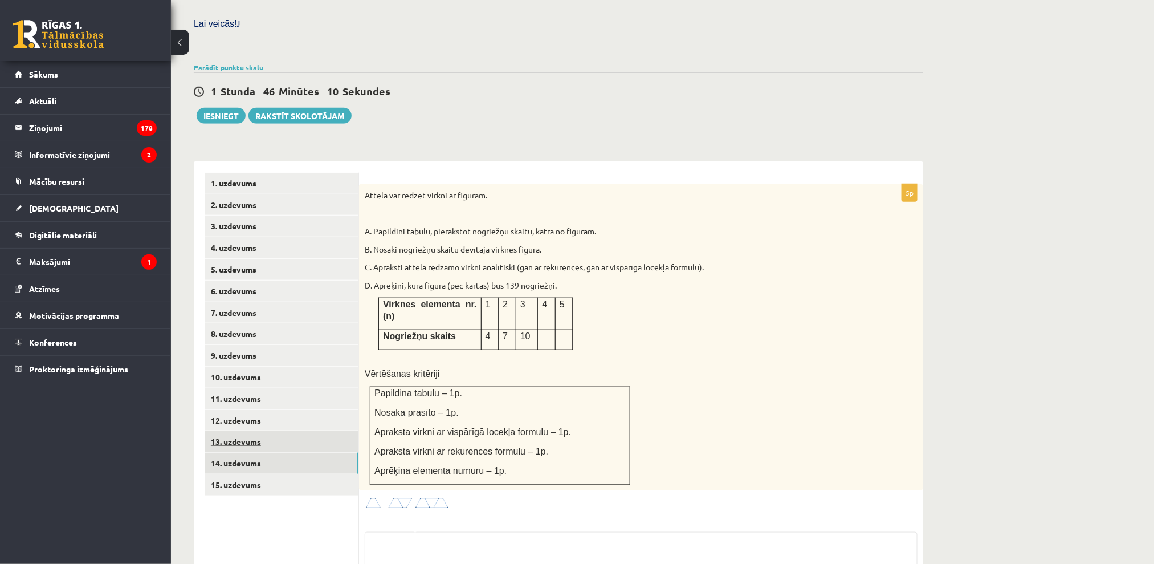
scroll to position [421, 0]
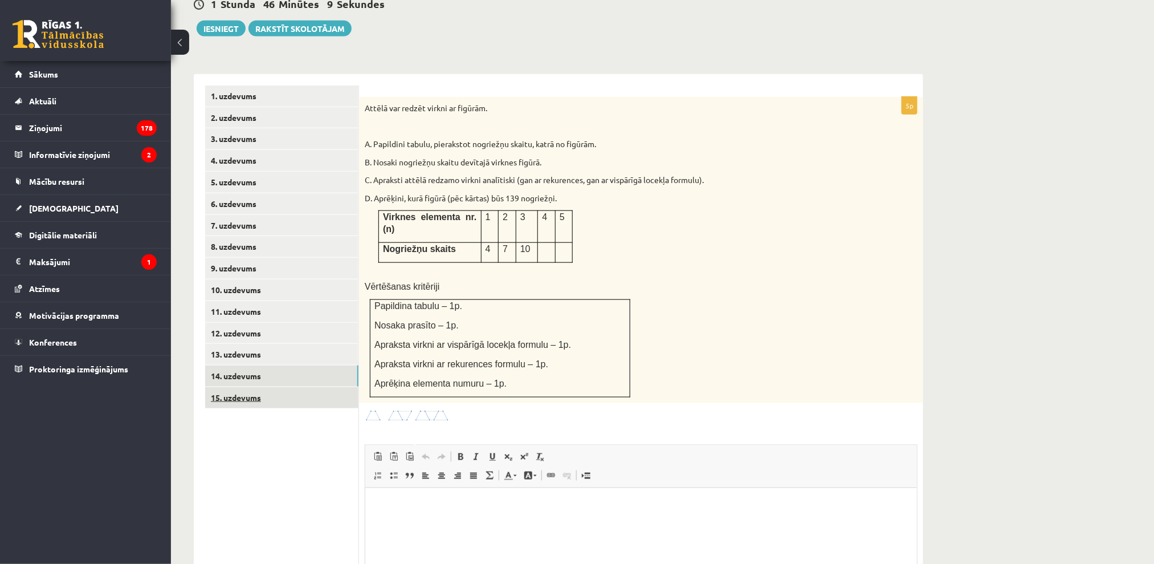
click at [242, 387] on link "15. uzdevums" at bounding box center [281, 397] width 153 height 21
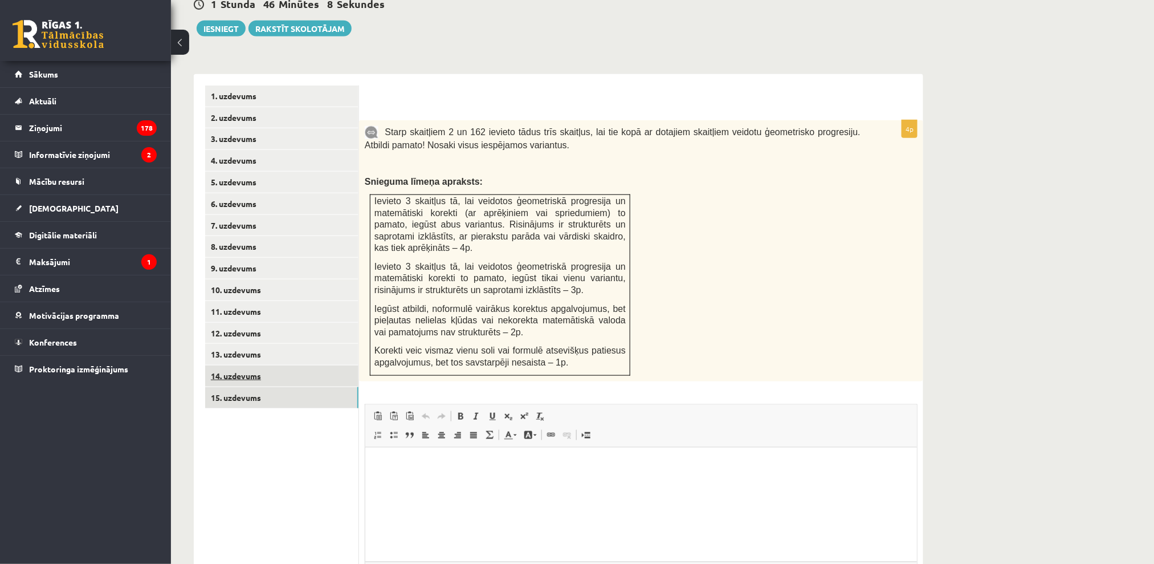
scroll to position [0, 0]
click at [263, 344] on link "13. uzdevums" at bounding box center [281, 354] width 153 height 21
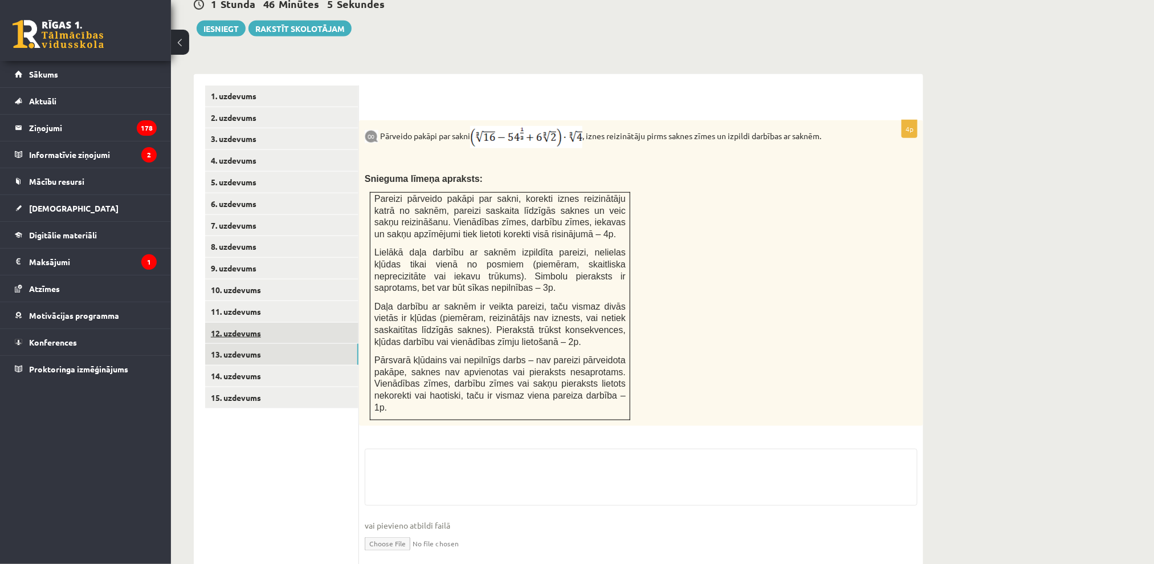
click at [257, 323] on link "12. uzdevums" at bounding box center [281, 333] width 153 height 21
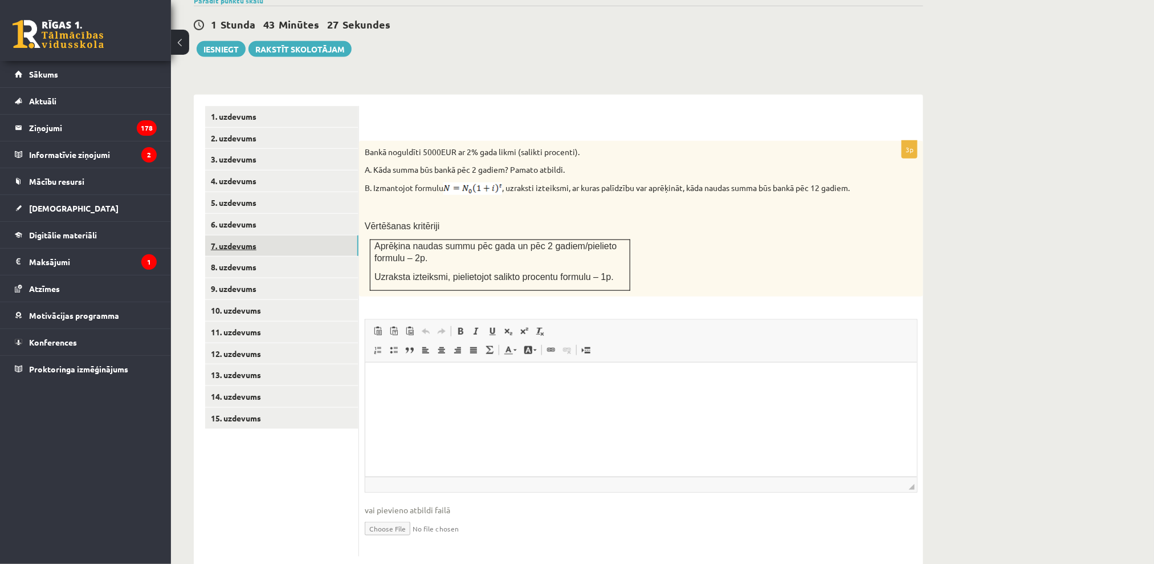
click at [286, 235] on link "7. uzdevums" at bounding box center [281, 245] width 153 height 21
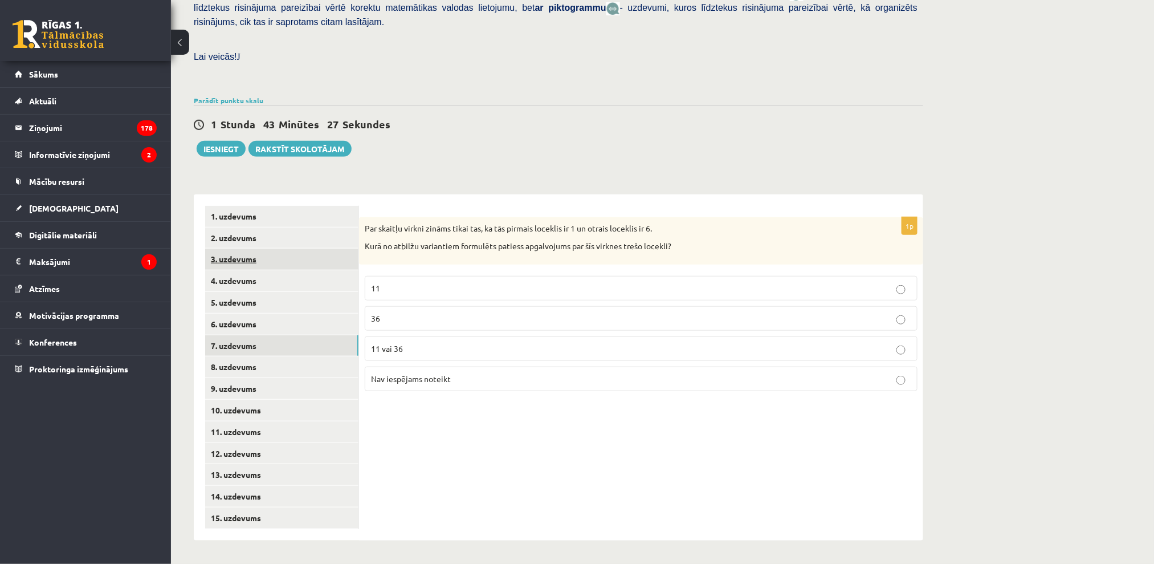
scroll to position [274, 0]
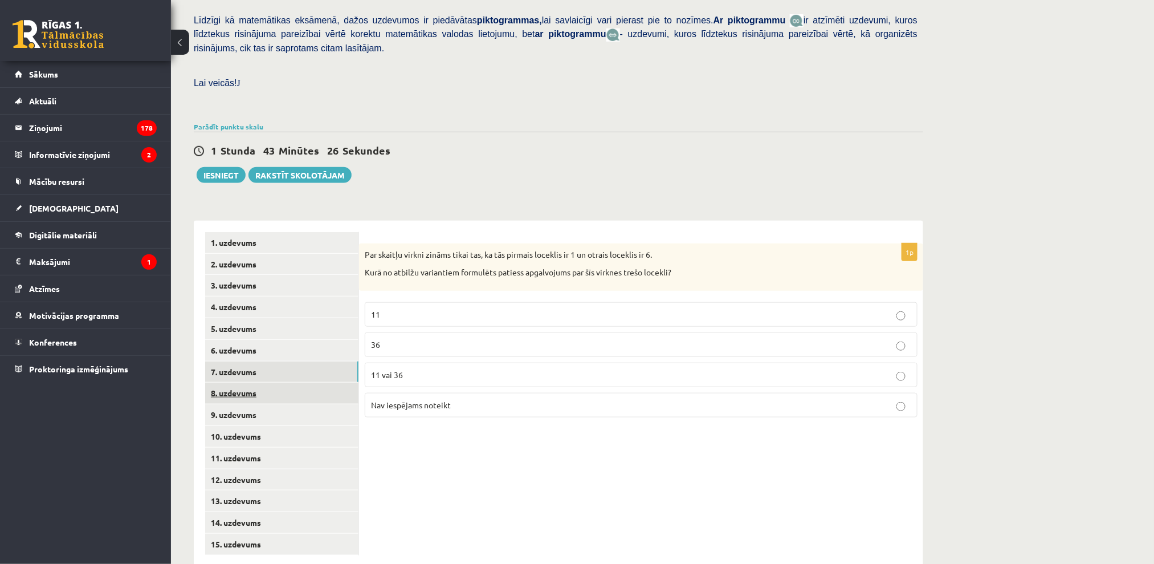
click at [234, 382] on link "8. uzdevums" at bounding box center [281, 392] width 153 height 21
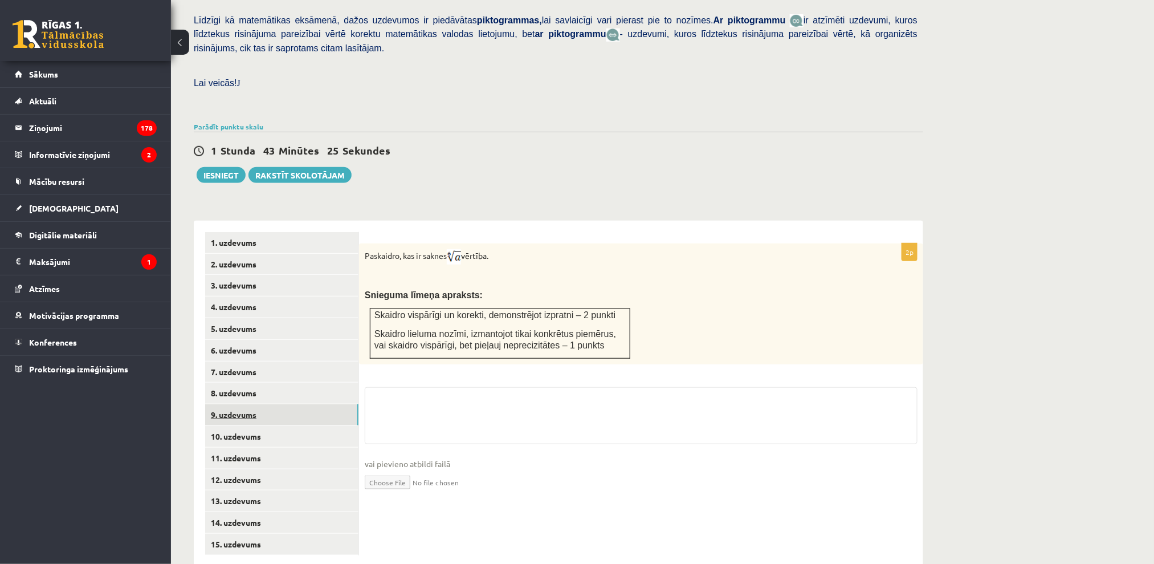
click at [227, 404] on link "9. uzdevums" at bounding box center [281, 414] width 153 height 21
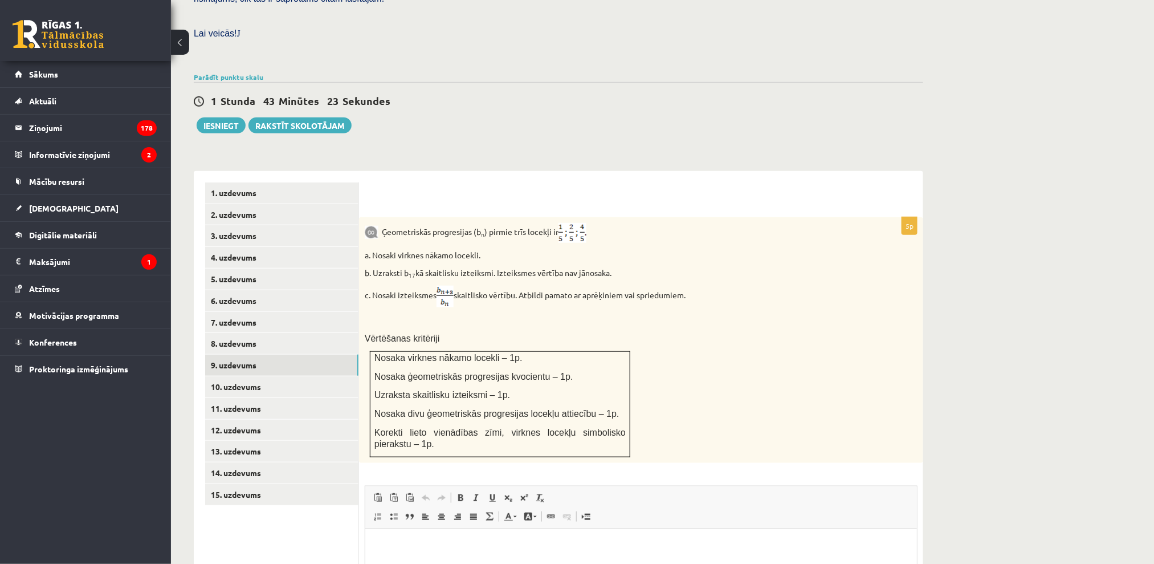
scroll to position [350, 0]
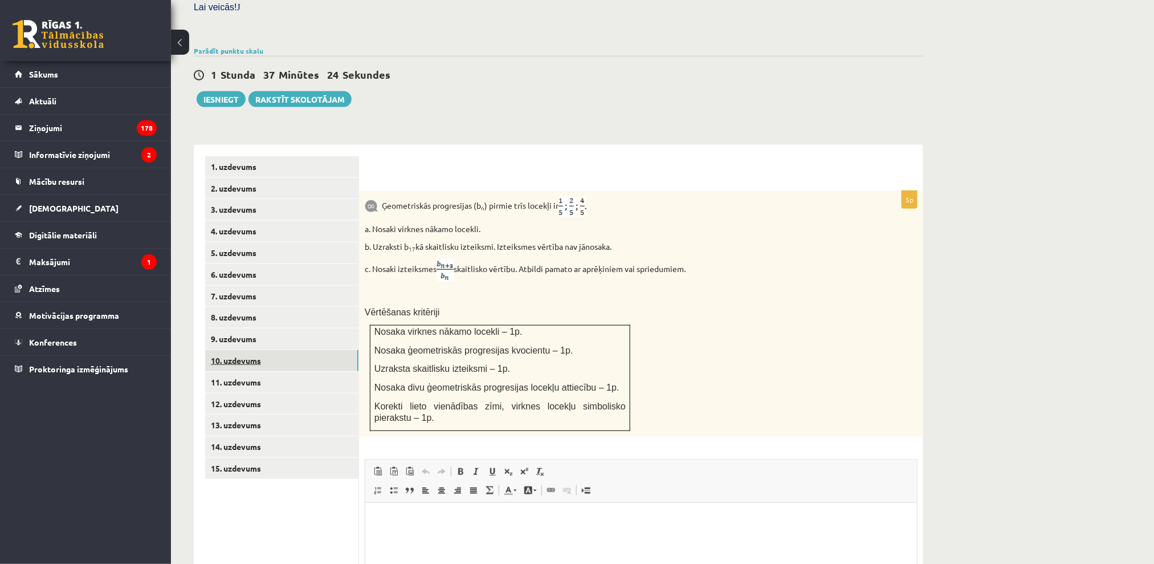
click at [244, 350] on link "10. uzdevums" at bounding box center [281, 360] width 153 height 21
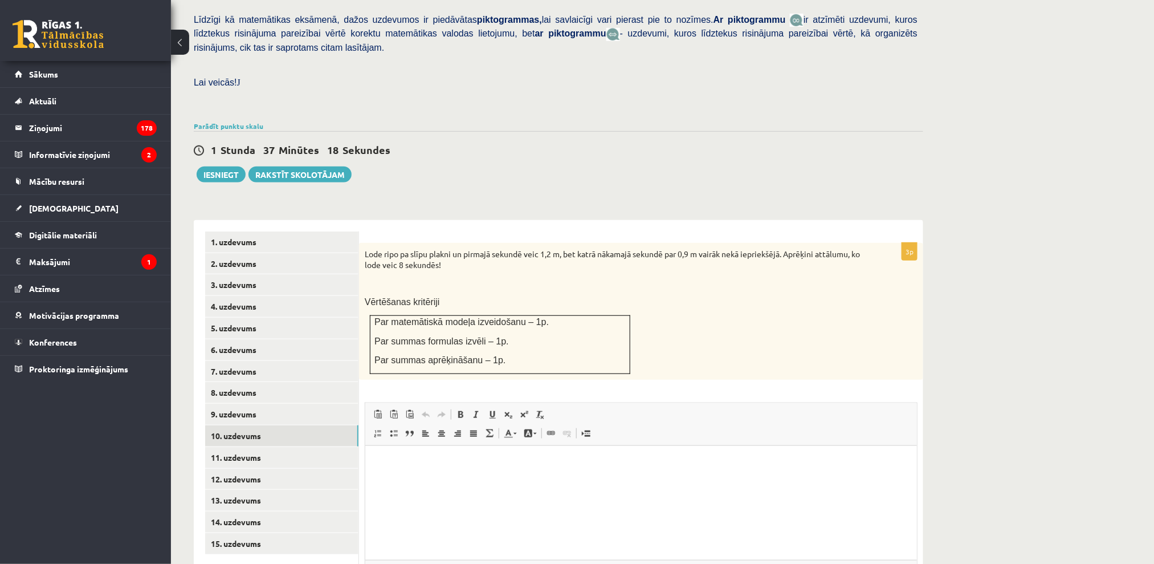
scroll to position [274, 0]
click at [543, 481] on html at bounding box center [641, 463] width 552 height 35
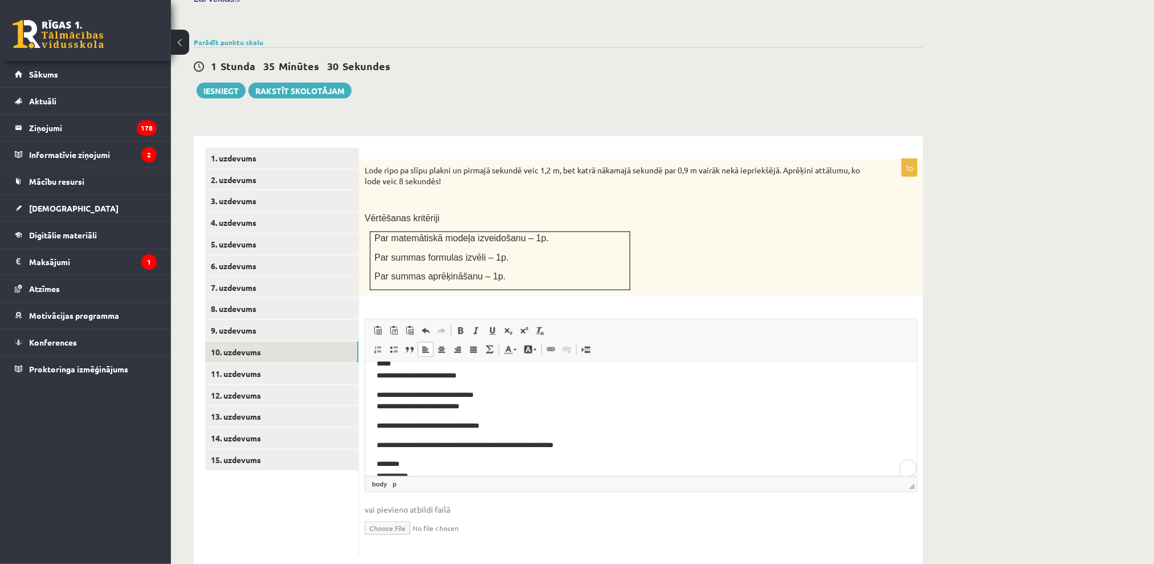
scroll to position [0, 0]
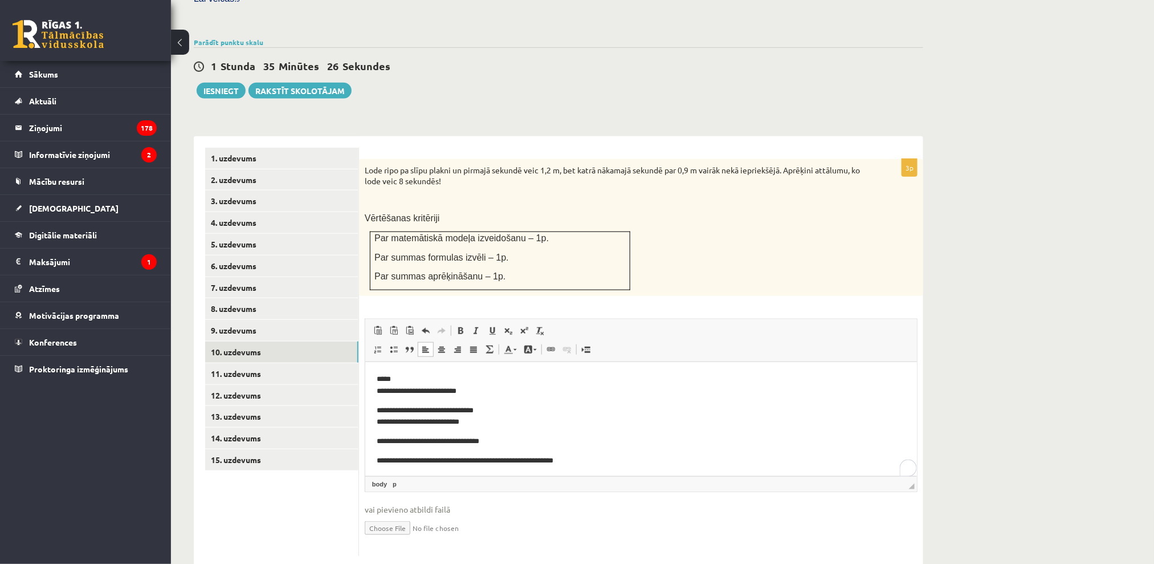
drag, startPoint x: 570, startPoint y: 390, endPoint x: 540, endPoint y: 426, distance: 47.7
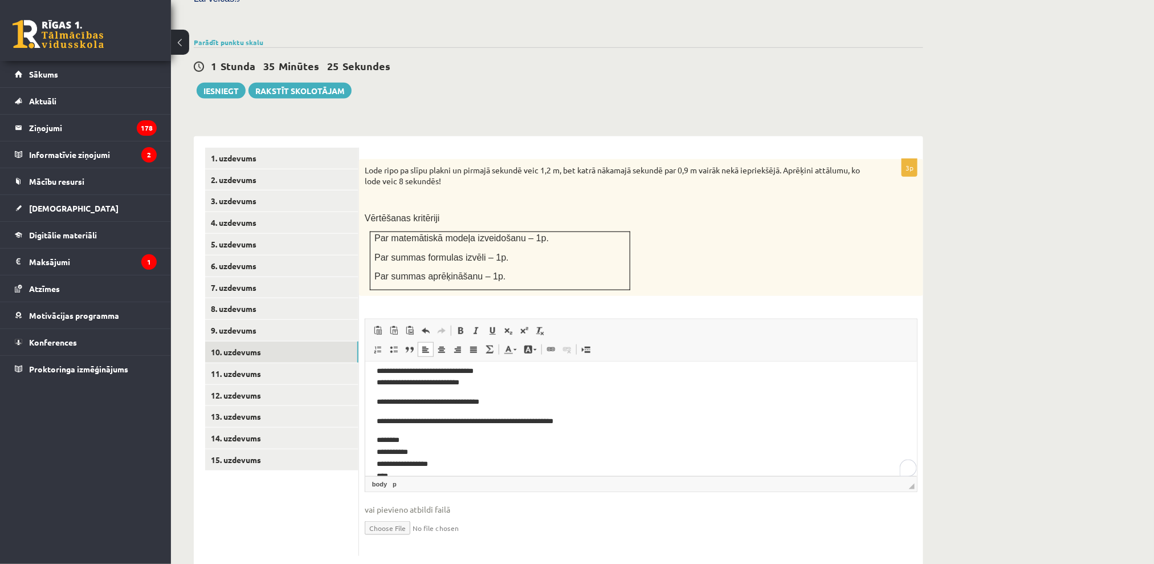
scroll to position [56, 0]
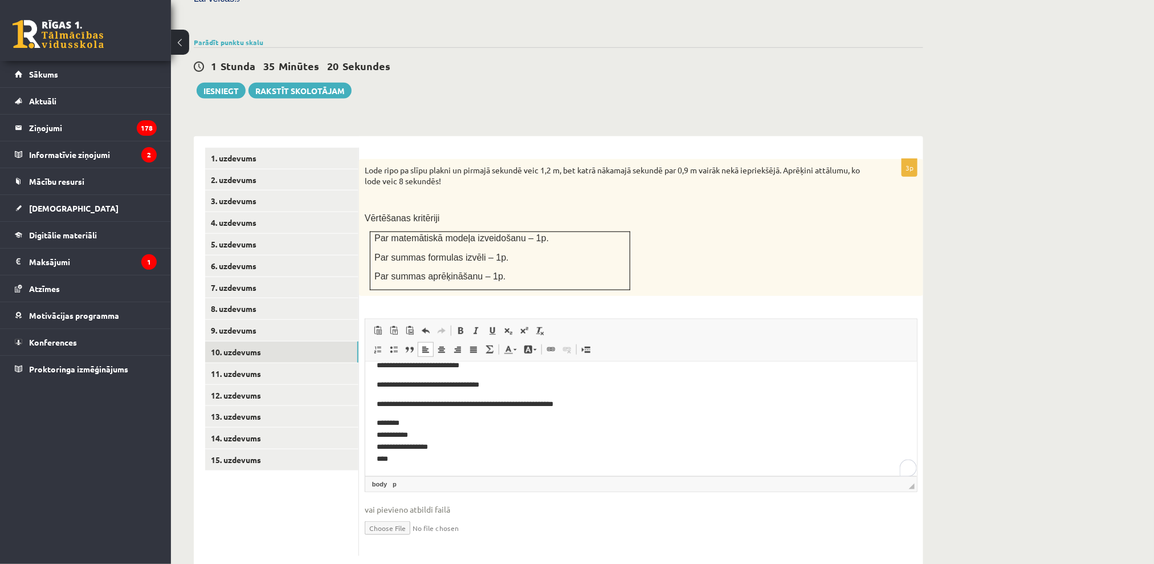
drag, startPoint x: 297, startPoint y: 66, endPoint x: 655, endPoint y: 467, distance: 538.1
drag, startPoint x: 728, startPoint y: 474, endPoint x: 700, endPoint y: 460, distance: 31.3
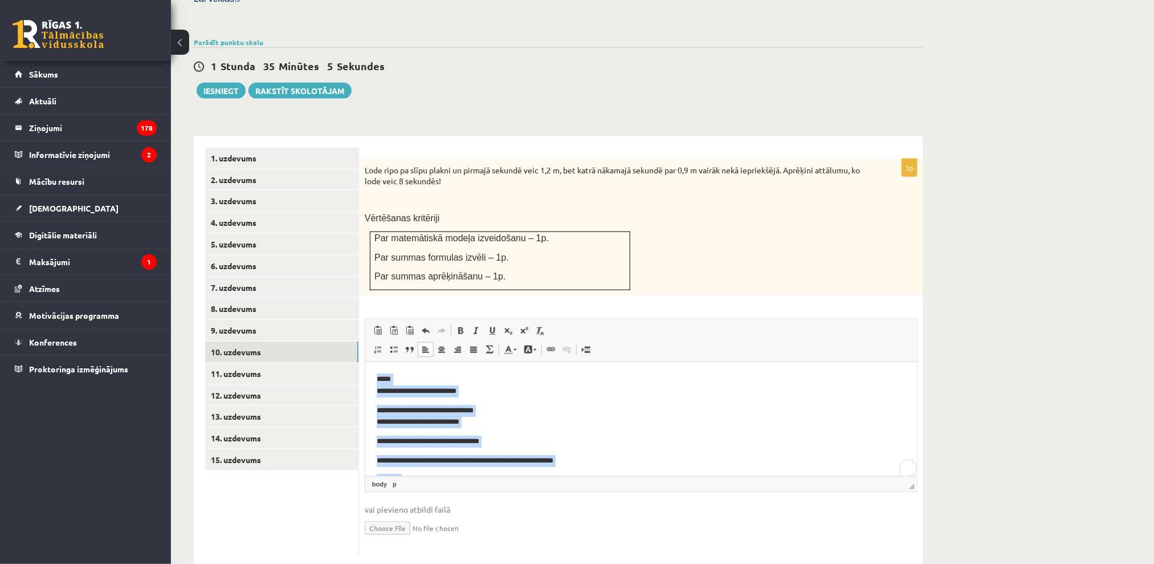
scroll to position [0, 0]
drag, startPoint x: 450, startPoint y: 466, endPoint x: 339, endPoint y: 363, distance: 151.6
click at [365, 363] on html "**********" at bounding box center [641, 447] width 552 height 170
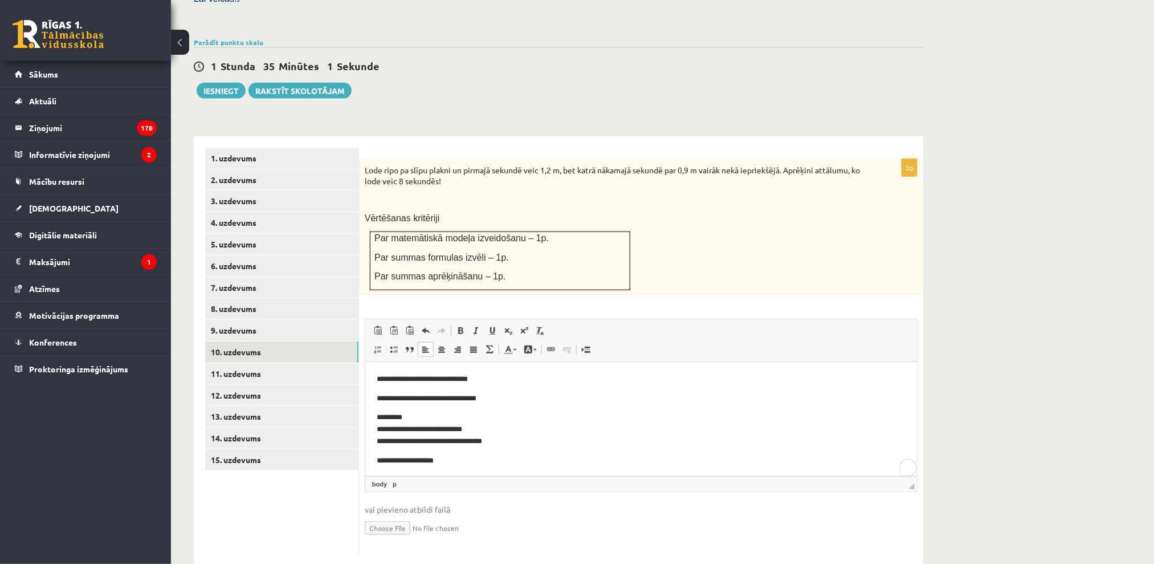
scroll to position [2, 0]
drag, startPoint x: 628, startPoint y: 481, endPoint x: 593, endPoint y: 468, distance: 37.2
click at [629, 503] on span "vai pievieno atbildi failā" at bounding box center [641, 509] width 553 height 12
click at [280, 363] on link "11. uzdevums" at bounding box center [281, 373] width 153 height 21
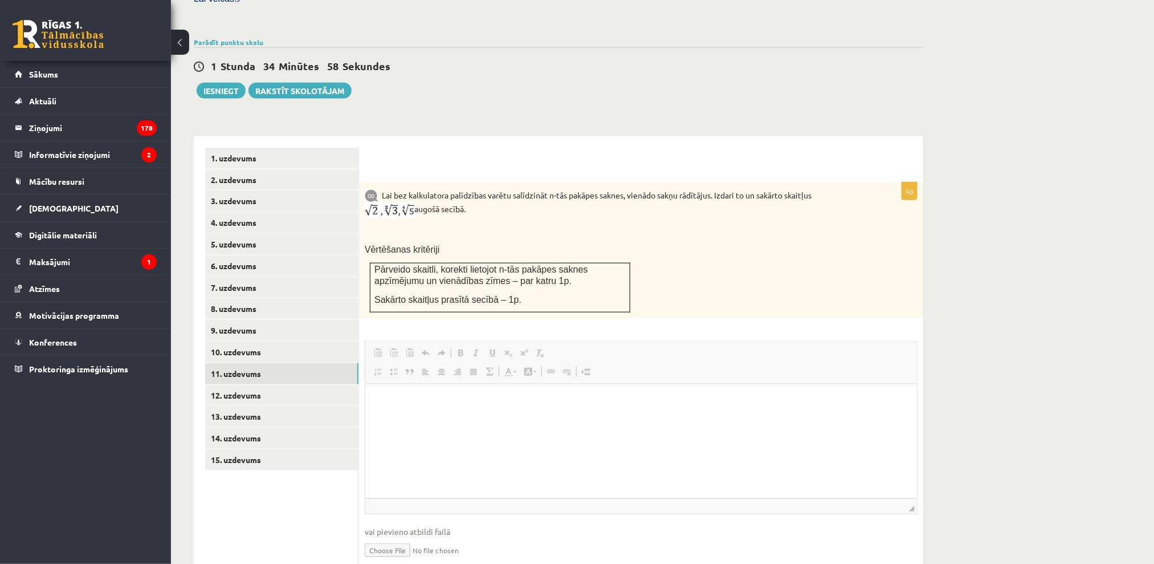
scroll to position [0, 0]
click at [243, 385] on link "12. uzdevums" at bounding box center [281, 395] width 153 height 21
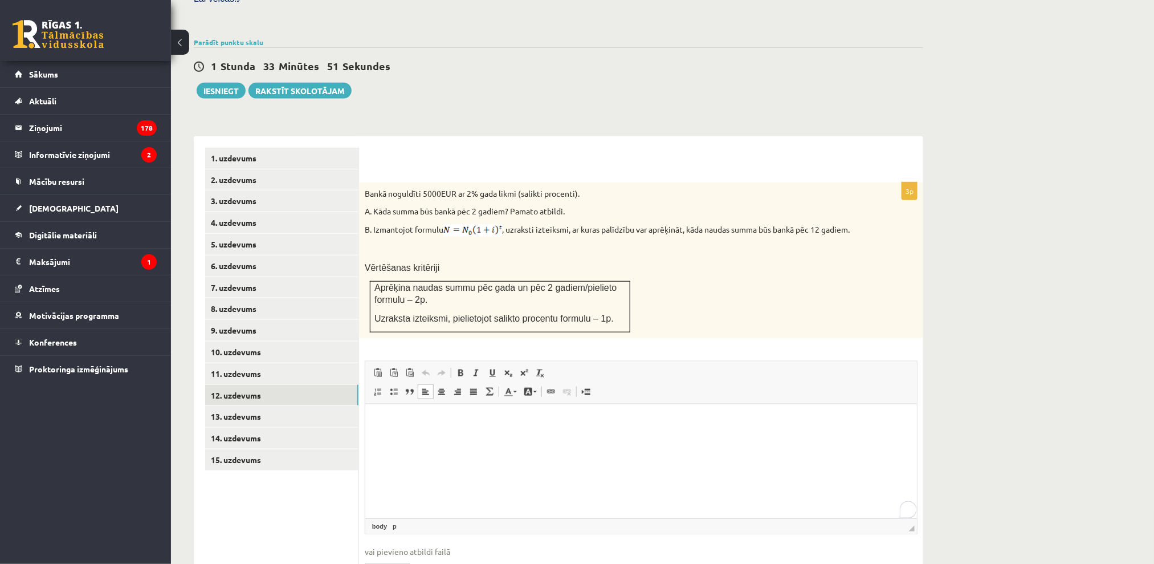
click at [450, 439] on html at bounding box center [641, 421] width 552 height 35
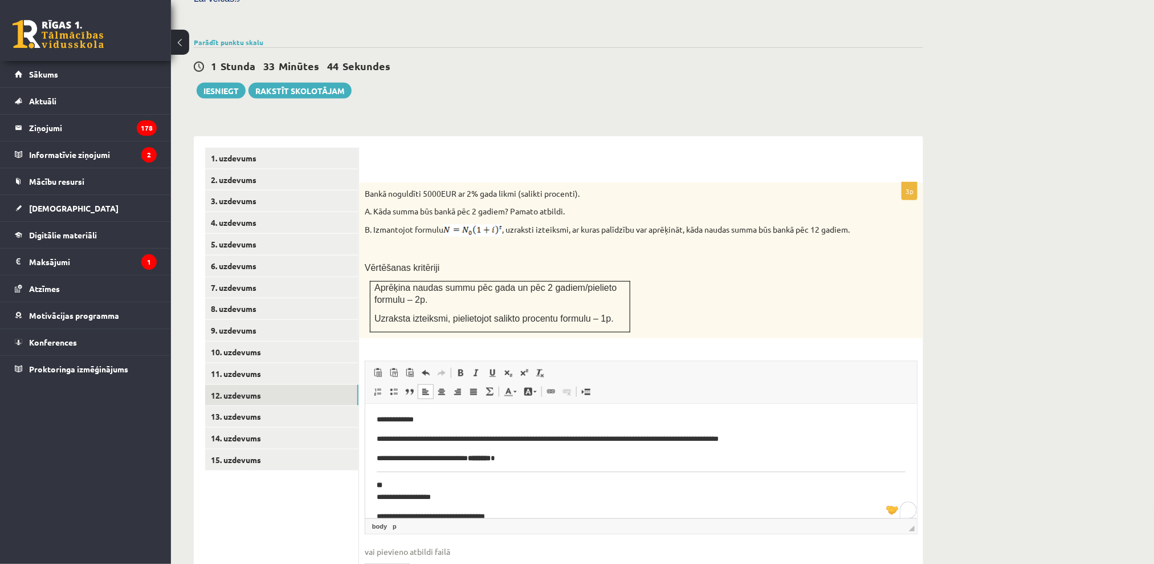
scroll to position [76, 0]
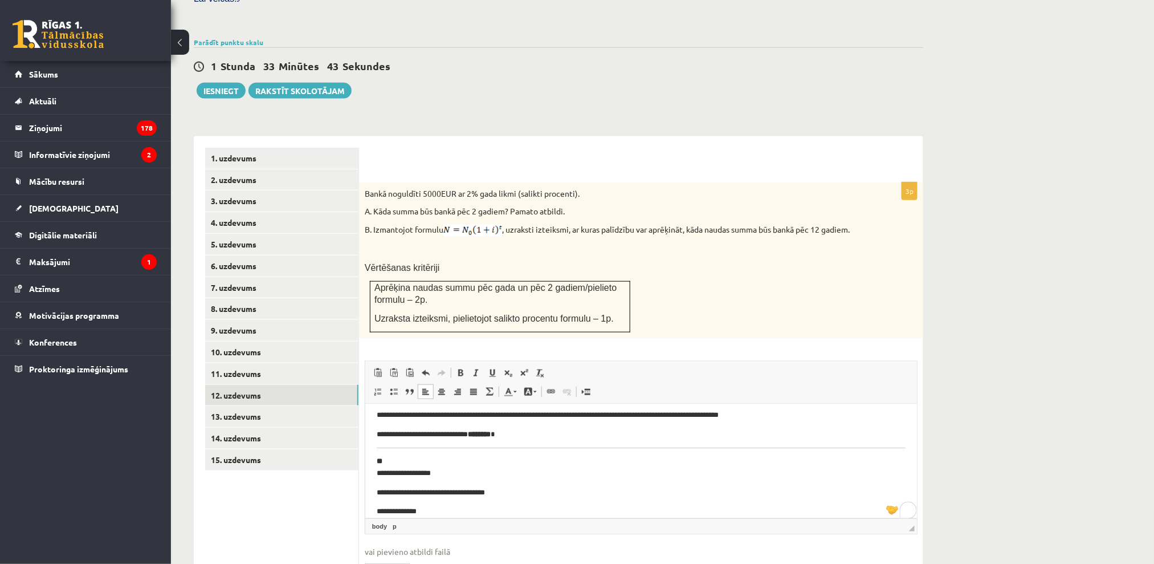
click at [377, 478] on p "**********" at bounding box center [634, 467] width 516 height 24
click at [373, 495] on html "**********" at bounding box center [641, 463] width 552 height 271
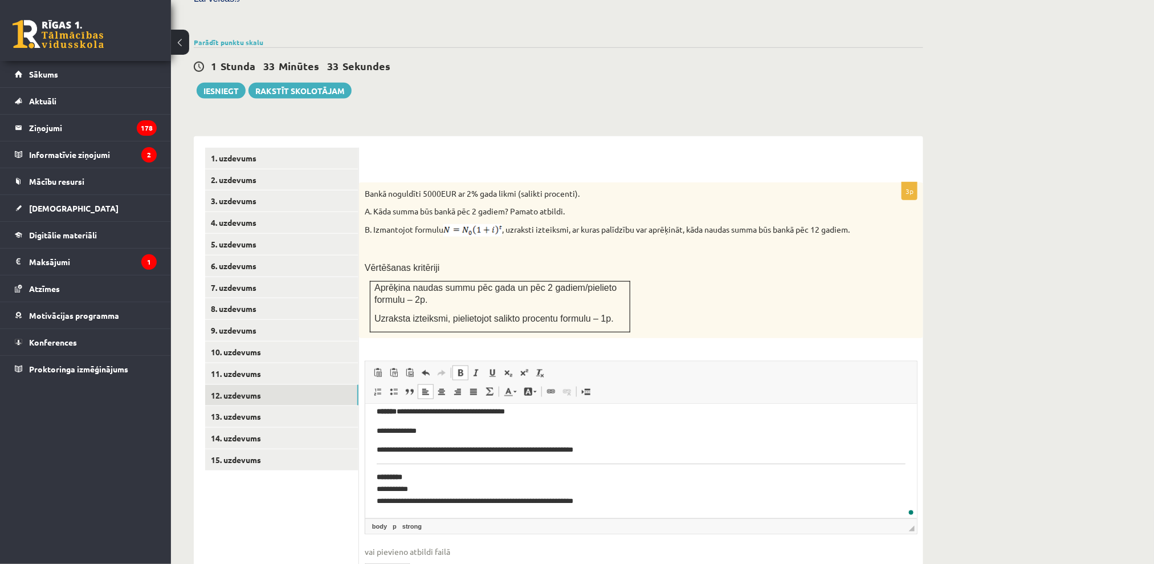
scroll to position [145, 0]
click at [414, 478] on p "**********" at bounding box center [634, 488] width 516 height 35
click at [378, 473] on strong "*********" at bounding box center [389, 476] width 26 height 7
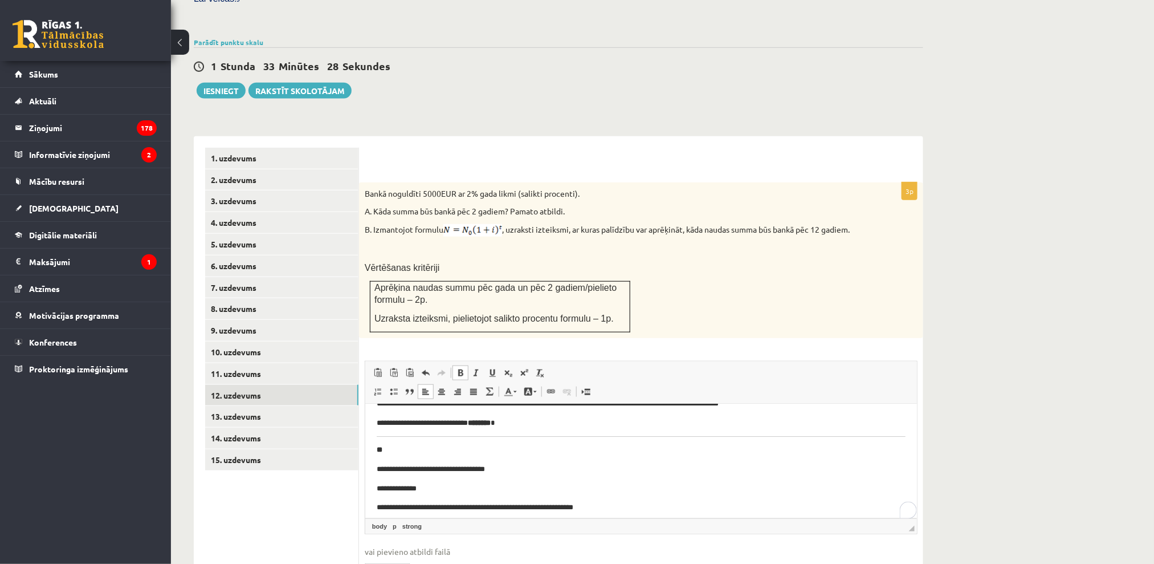
scroll to position [61, 0]
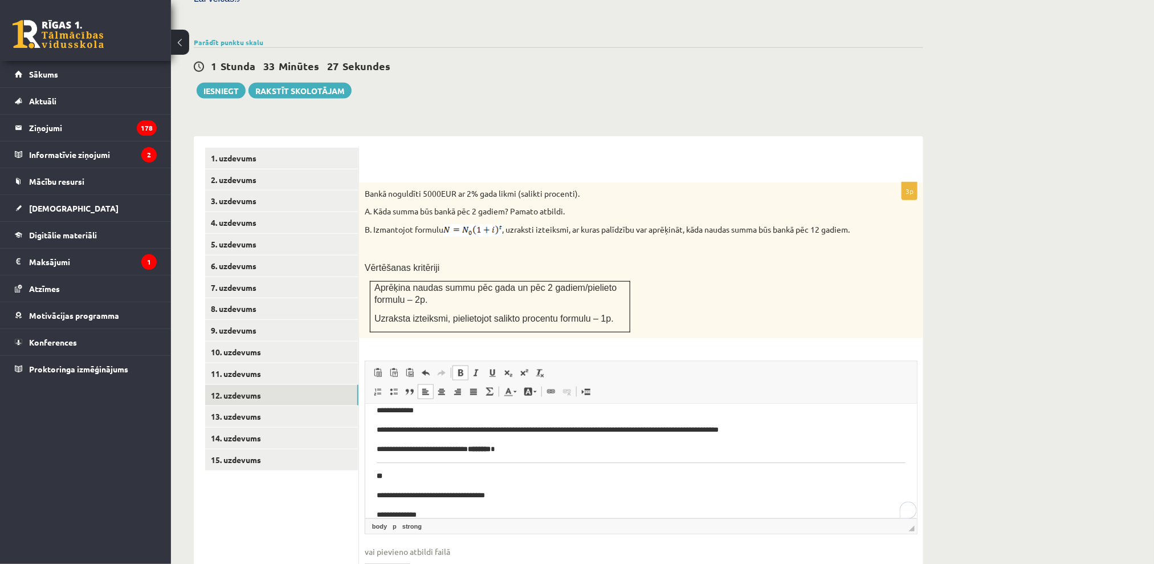
click at [369, 466] on html "**********" at bounding box center [641, 468] width 552 height 251
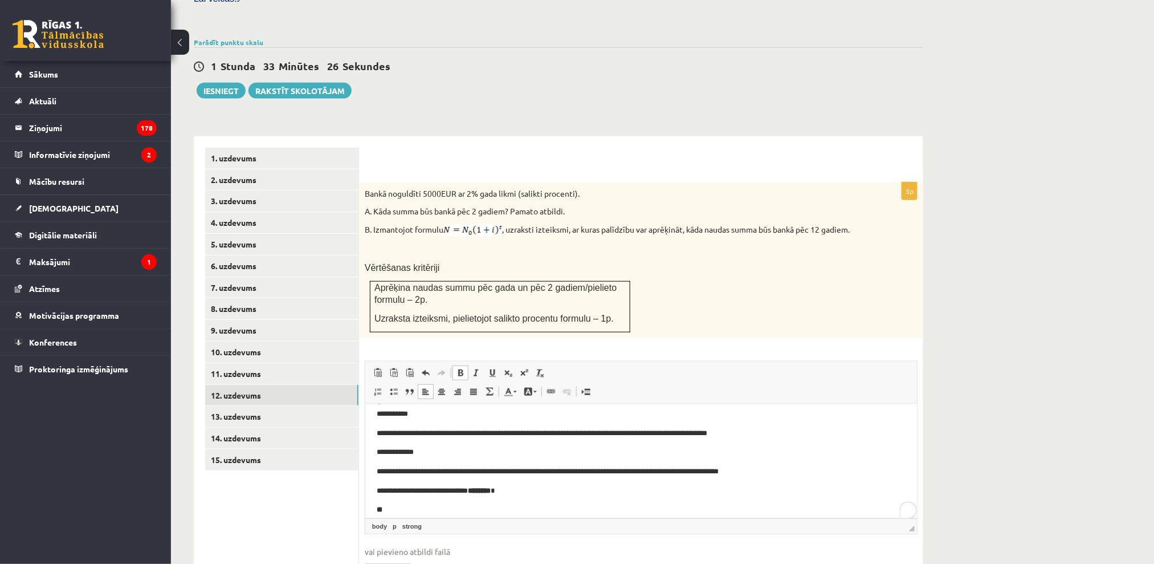
scroll to position [0, 0]
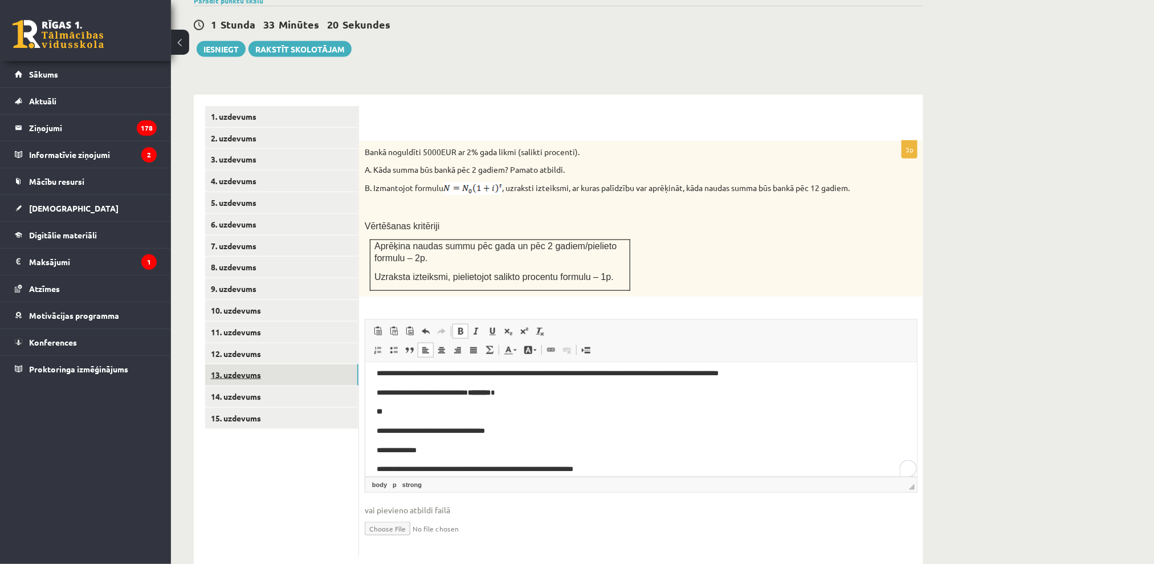
click at [276, 364] on link "13. uzdevums" at bounding box center [281, 374] width 153 height 21
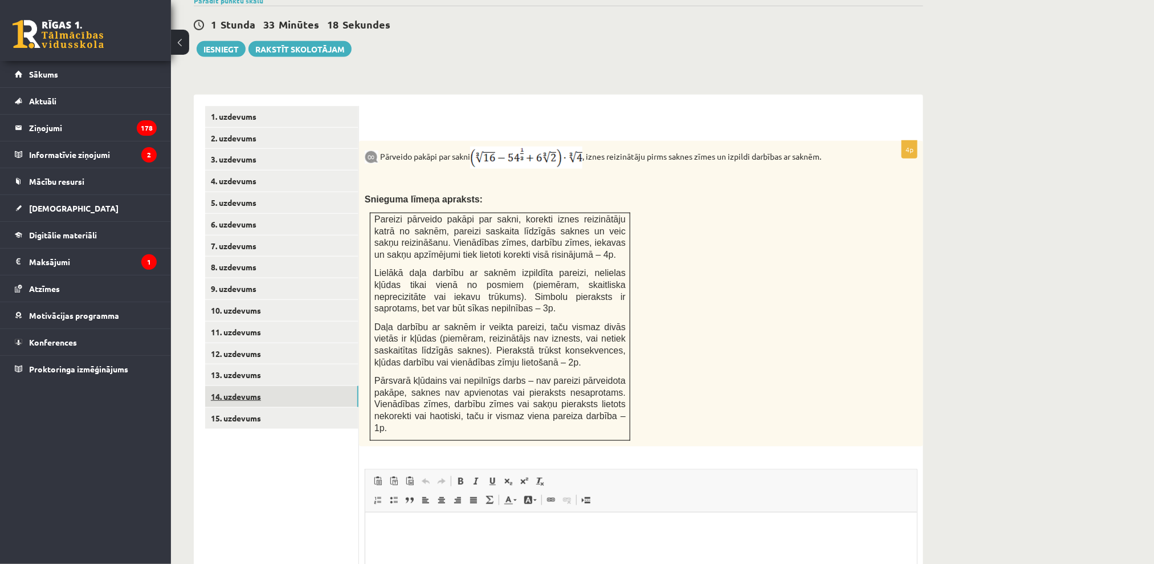
click at [319, 386] on link "14. uzdevums" at bounding box center [281, 396] width 153 height 21
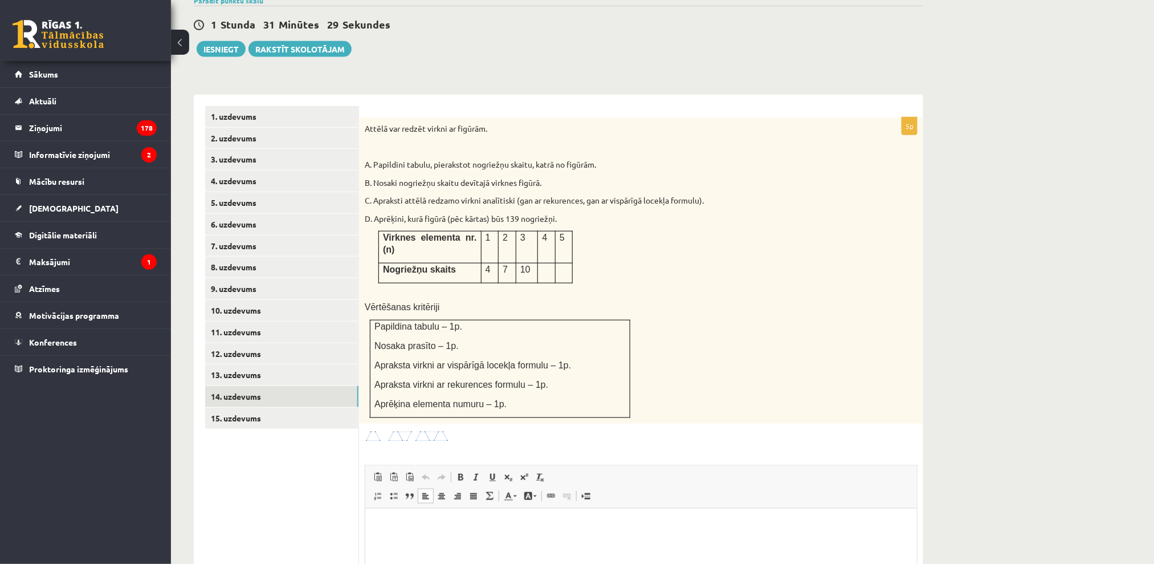
click at [422, 515] on html at bounding box center [641, 525] width 552 height 35
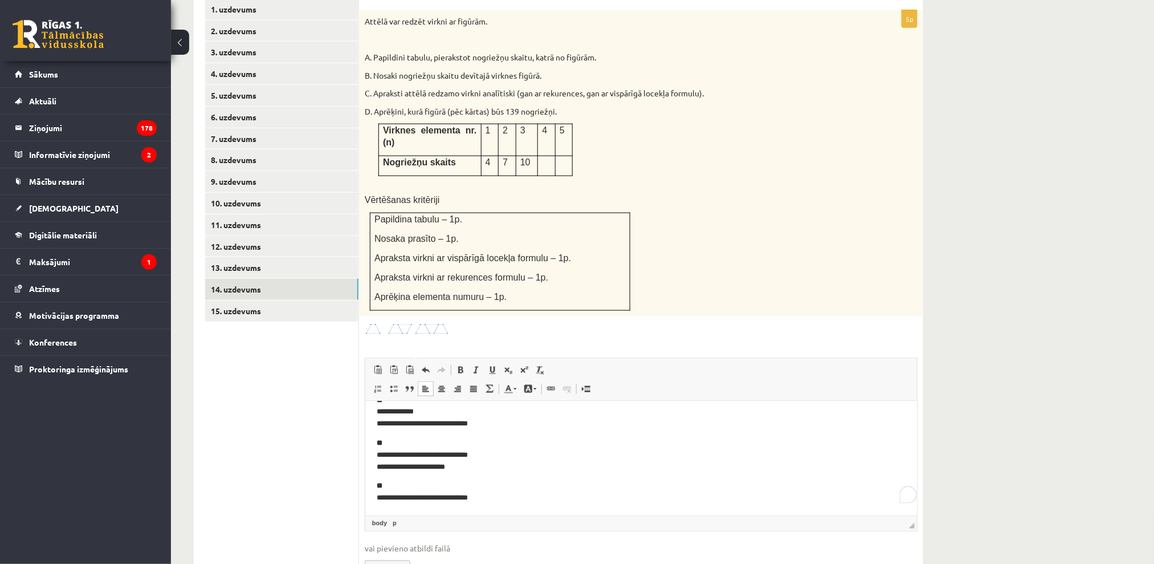
scroll to position [534, 0]
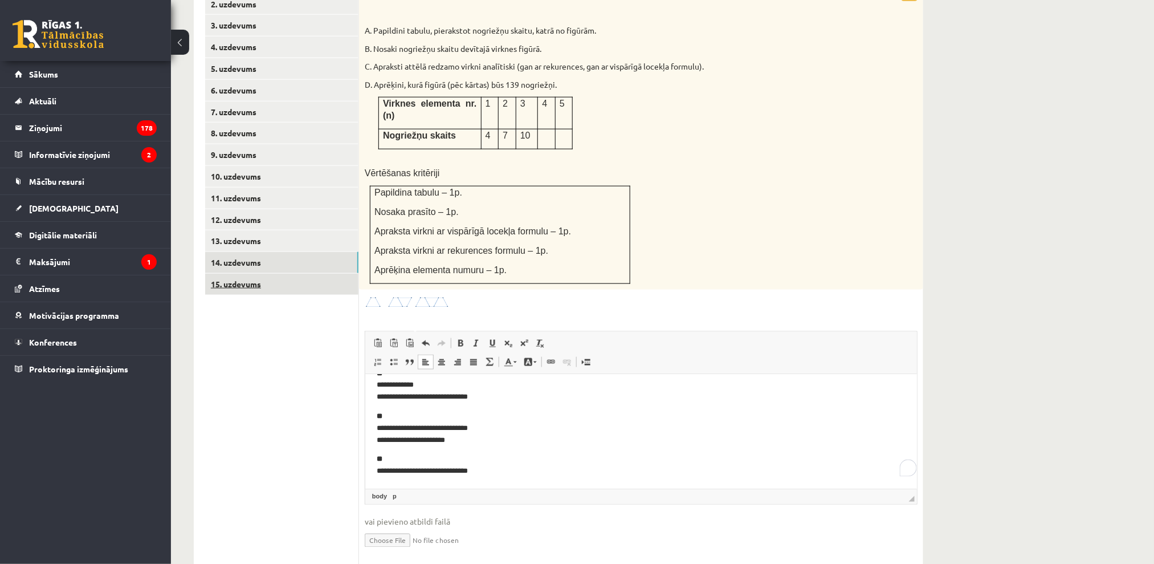
click at [263, 274] on link "15. uzdevums" at bounding box center [281, 284] width 153 height 21
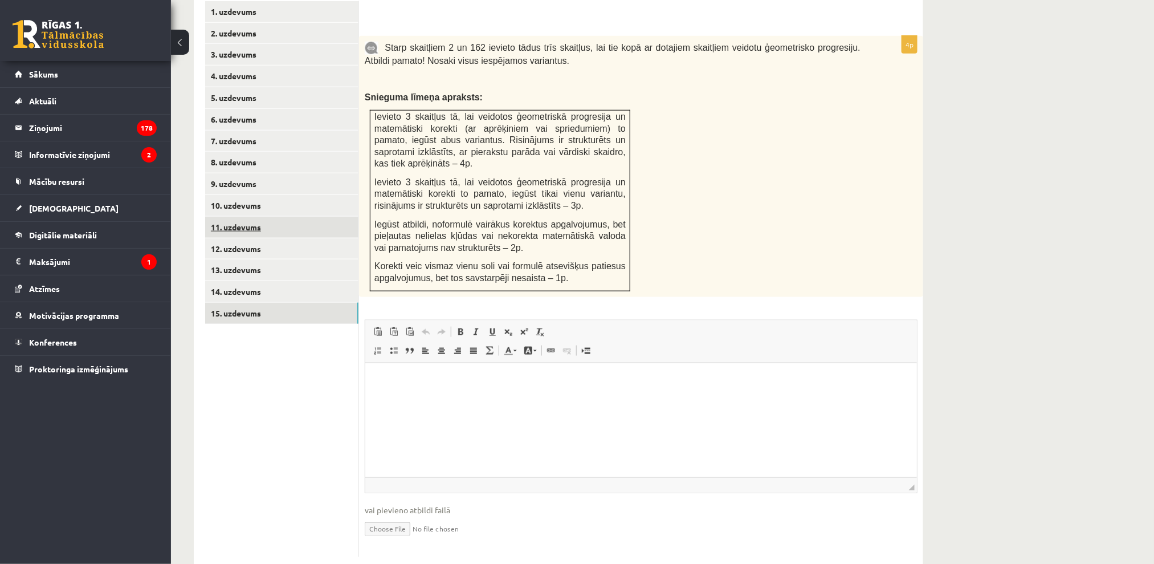
scroll to position [0, 0]
click at [259, 131] on link "7. uzdevums" at bounding box center [281, 141] width 153 height 21
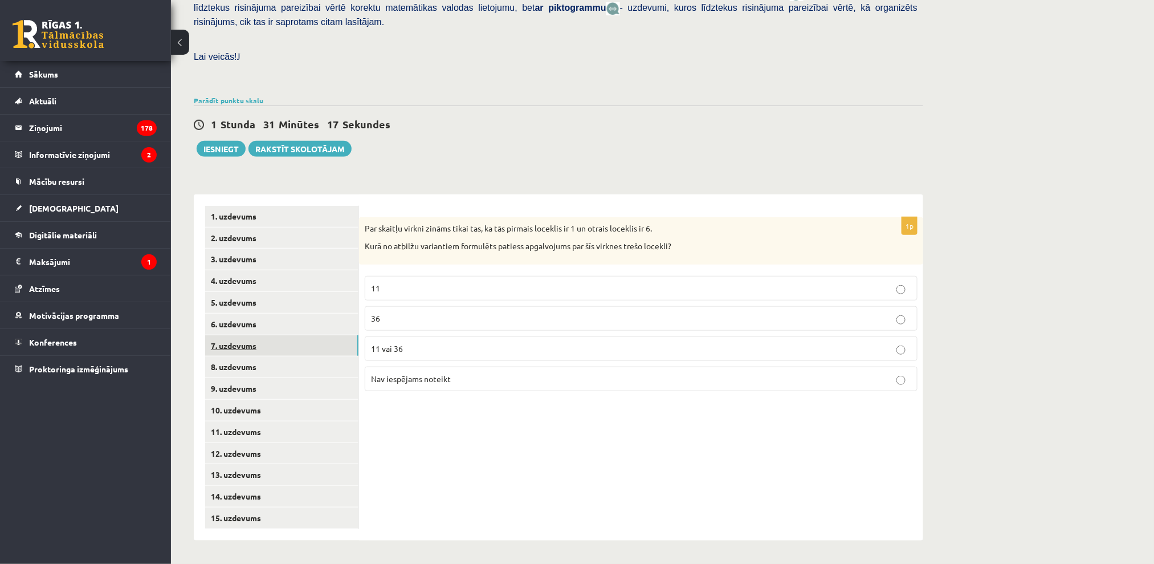
scroll to position [274, 0]
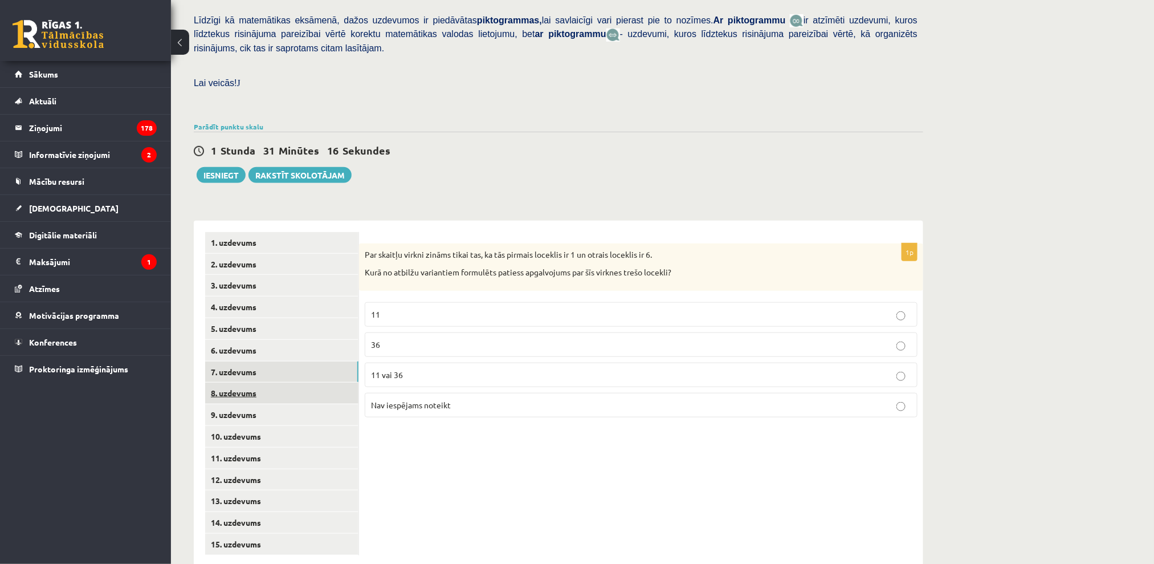
click at [257, 382] on link "8. uzdevums" at bounding box center [281, 392] width 153 height 21
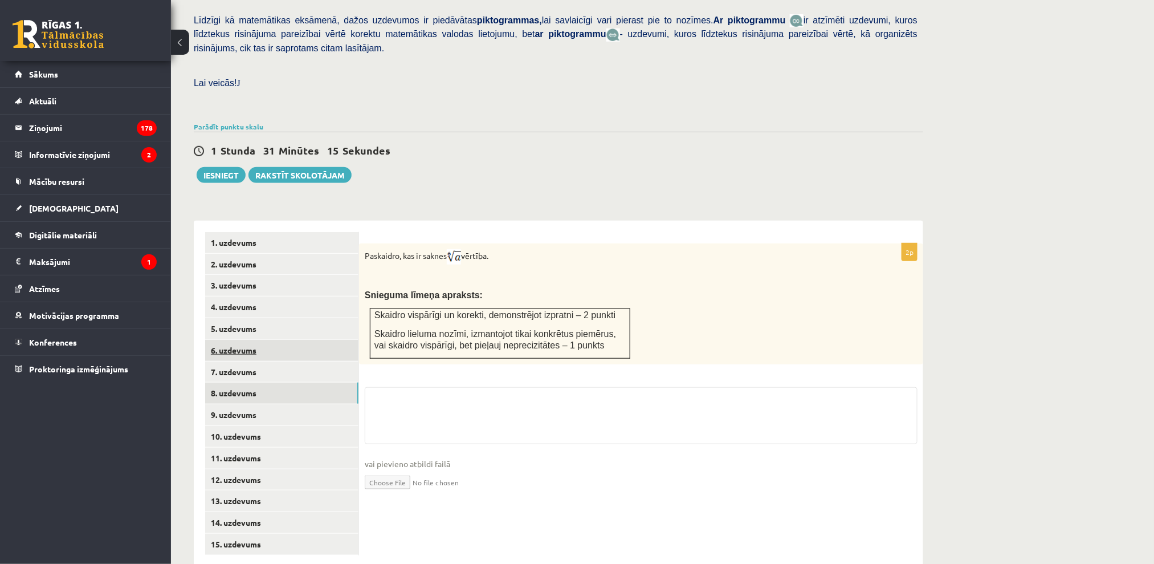
click at [254, 340] on link "6. uzdevums" at bounding box center [281, 350] width 153 height 21
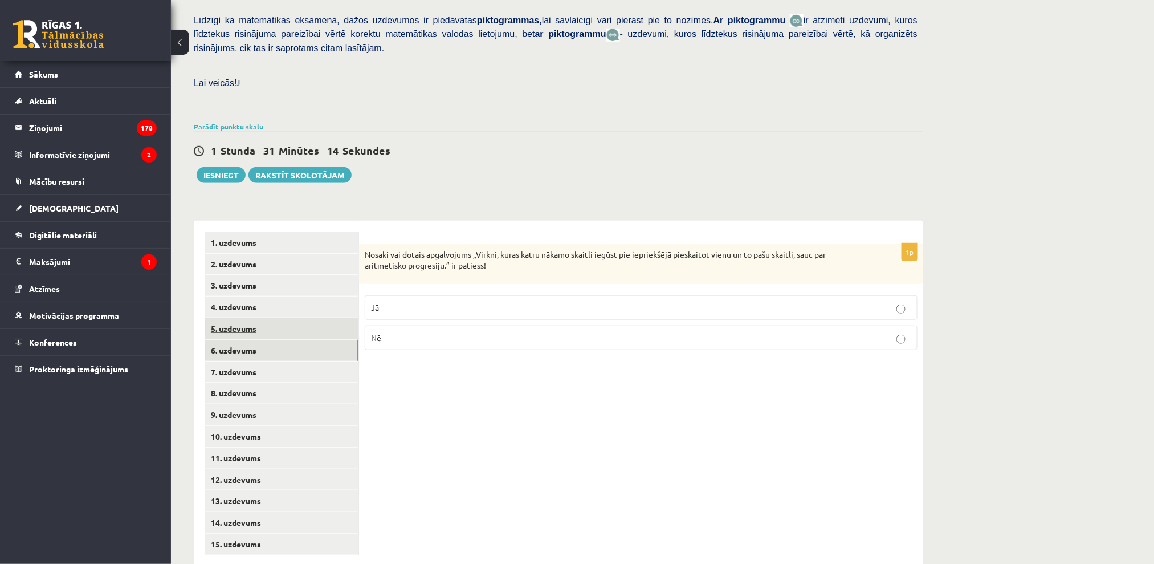
click at [254, 318] on link "5. uzdevums" at bounding box center [281, 328] width 153 height 21
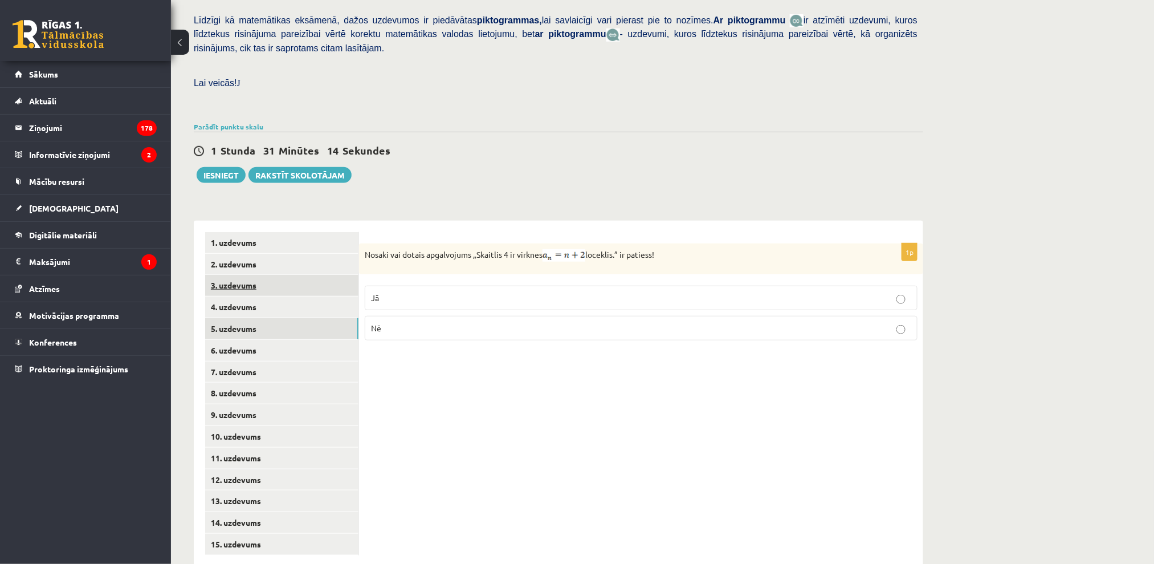
click at [258, 275] on link "3. uzdevums" at bounding box center [281, 285] width 153 height 21
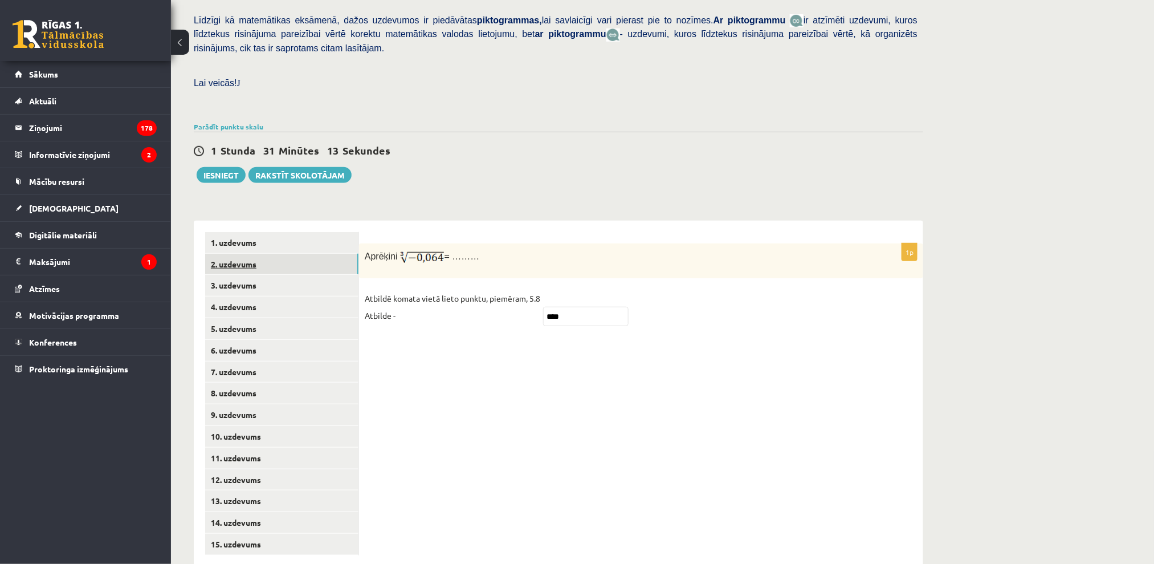
click at [263, 254] on link "2. uzdevums" at bounding box center [281, 264] width 153 height 21
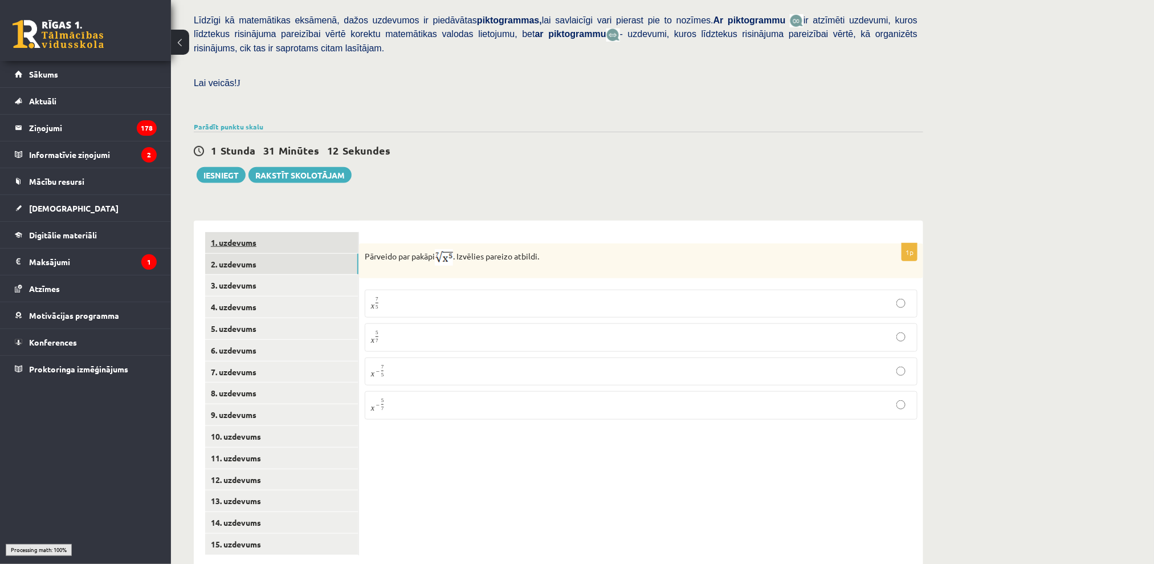
click at [266, 232] on link "1. uzdevums" at bounding box center [281, 242] width 153 height 21
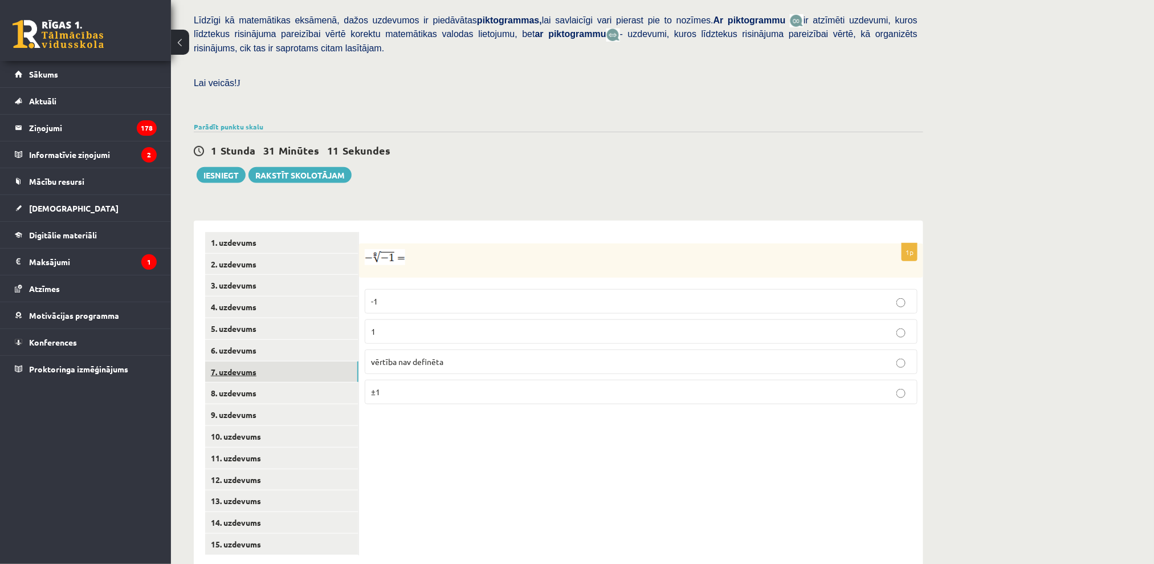
click at [264, 361] on link "7. uzdevums" at bounding box center [281, 371] width 153 height 21
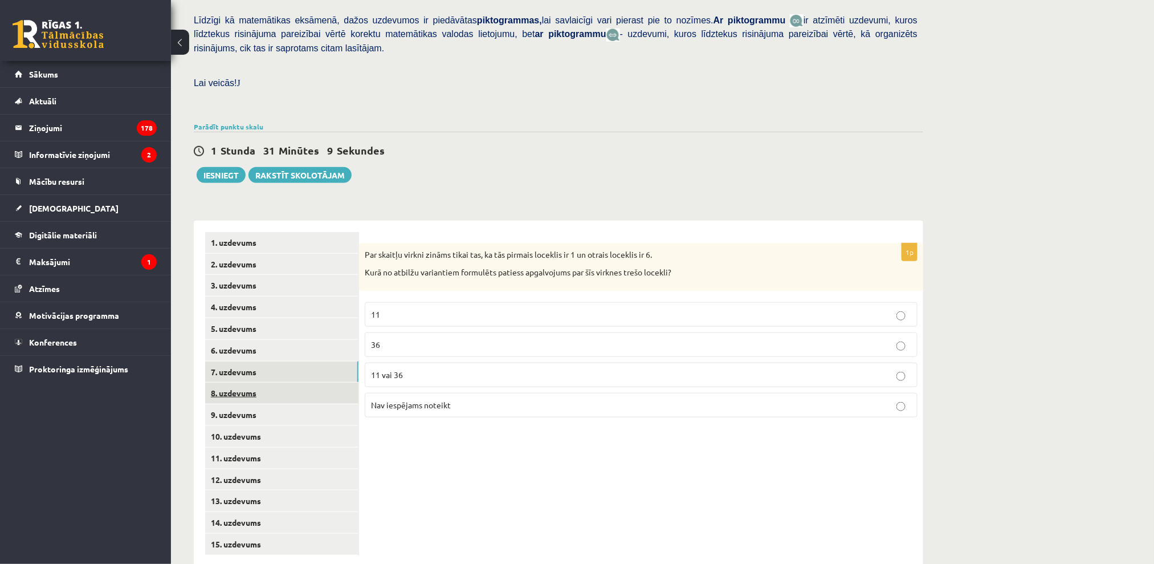
click at [266, 382] on link "8. uzdevums" at bounding box center [281, 392] width 153 height 21
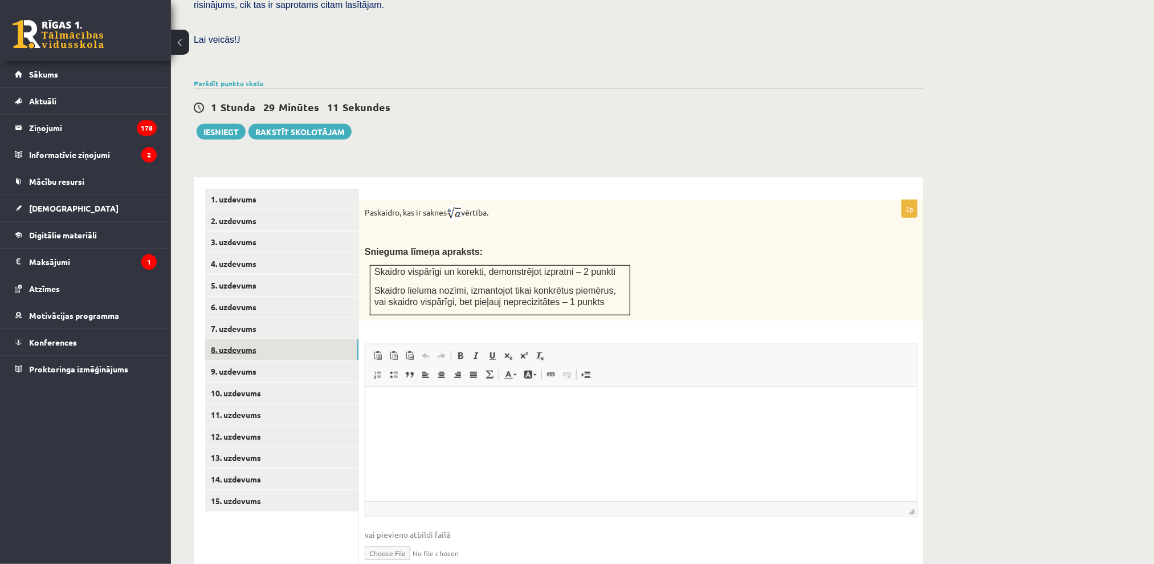
scroll to position [342, 0]
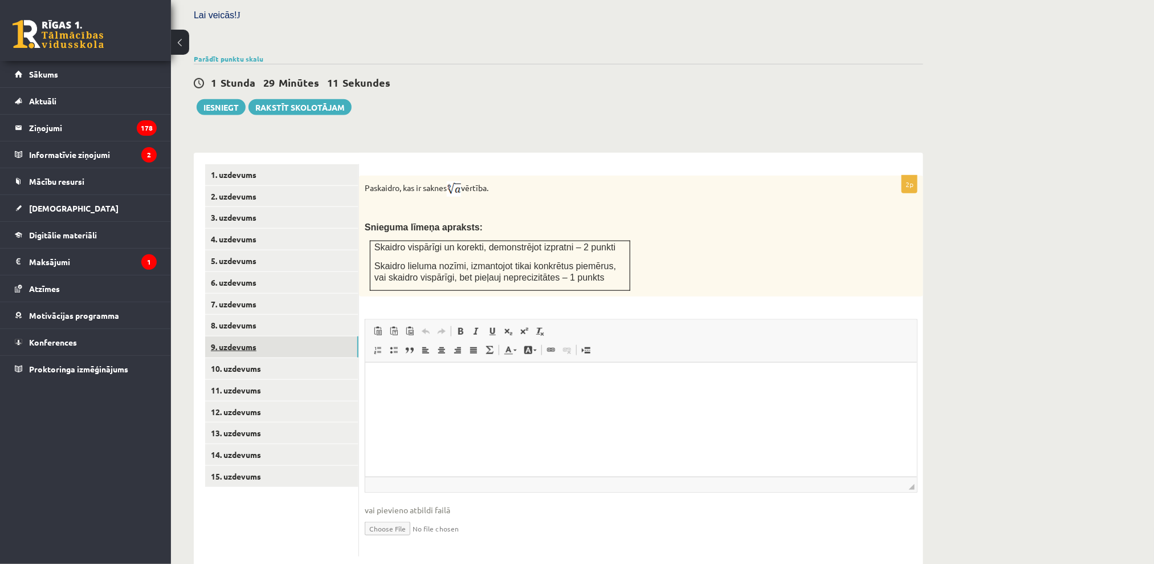
click at [256, 336] on link "9. uzdevums" at bounding box center [281, 346] width 153 height 21
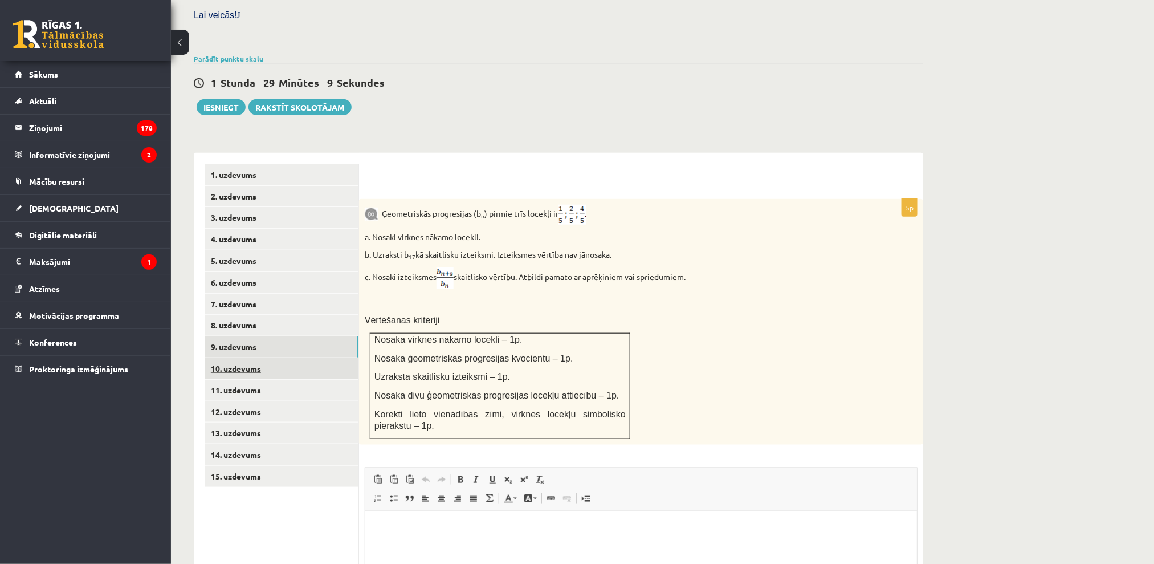
scroll to position [0, 0]
drag, startPoint x: 266, startPoint y: 320, endPoint x: 274, endPoint y: 335, distance: 16.8
click at [243, 358] on link "10. uzdevums" at bounding box center [281, 368] width 153 height 21
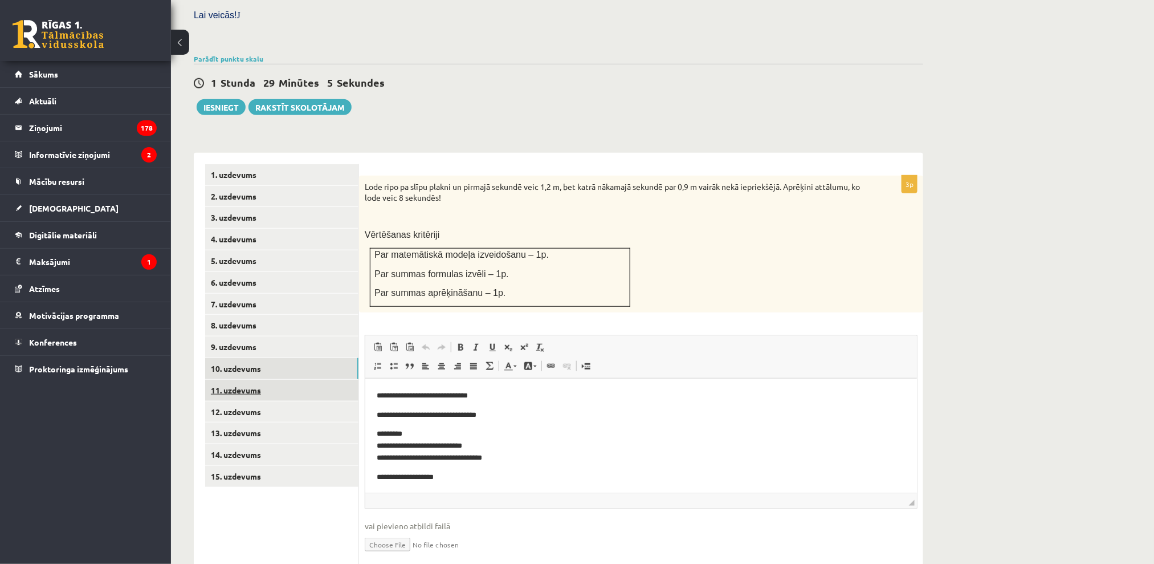
click at [255, 380] on link "11. uzdevums" at bounding box center [281, 390] width 153 height 21
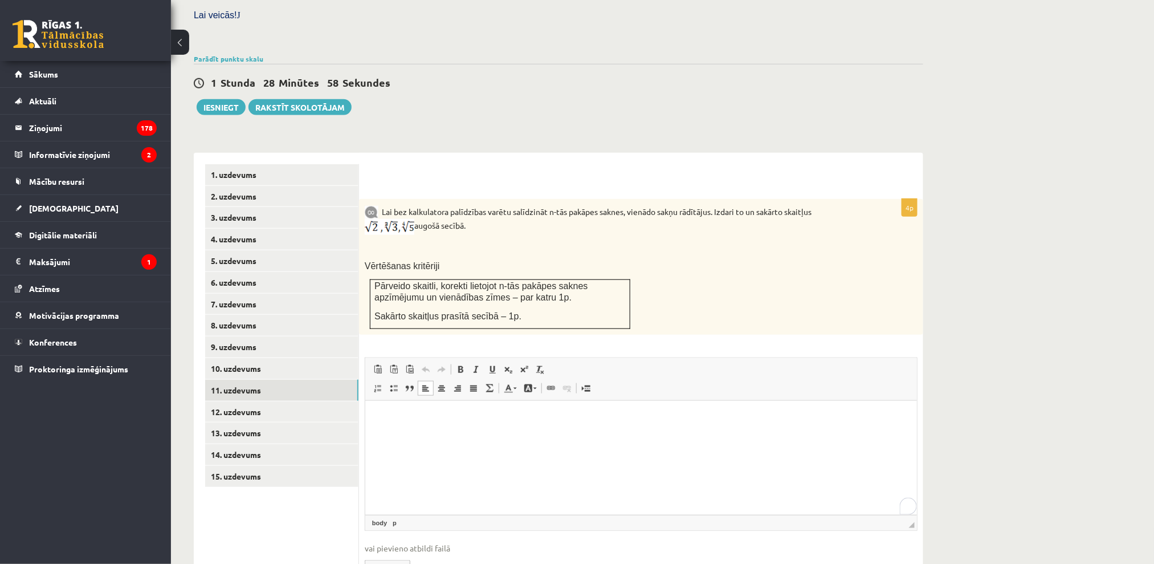
drag, startPoint x: 369, startPoint y: 91, endPoint x: 727, endPoint y: 564, distance: 592.7
drag, startPoint x: 660, startPoint y: 105, endPoint x: 689, endPoint y: 90, distance: 32.9
drag, startPoint x: 699, startPoint y: 455, endPoint x: 637, endPoint y: 491, distance: 71.7
click at [243, 401] on link "12. uzdevums" at bounding box center [281, 411] width 153 height 21
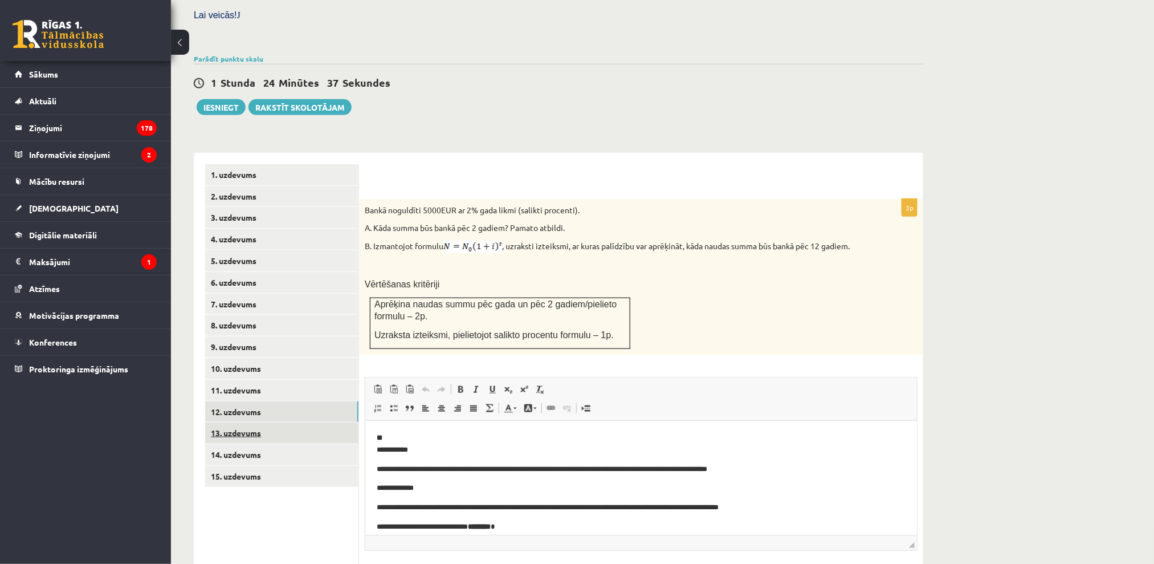
click at [271, 422] on link "13. uzdevums" at bounding box center [281, 432] width 153 height 21
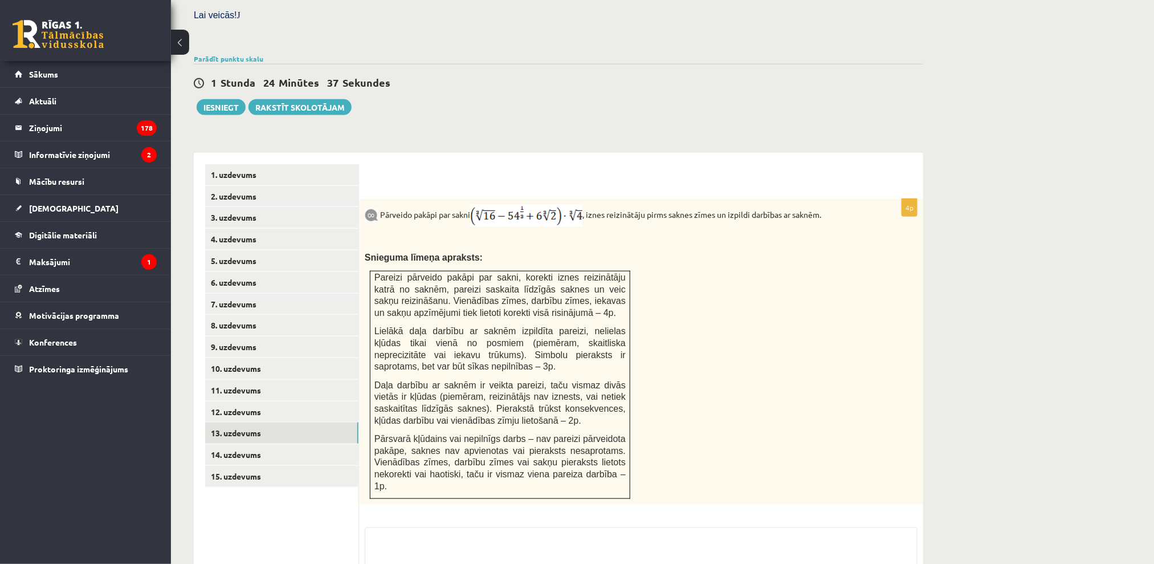
click at [704, 459] on div "Pārveido pakāpi par sakni , iznes reizinātāju pirms saknes zīmes un izpildi dar…" at bounding box center [641, 351] width 564 height 305
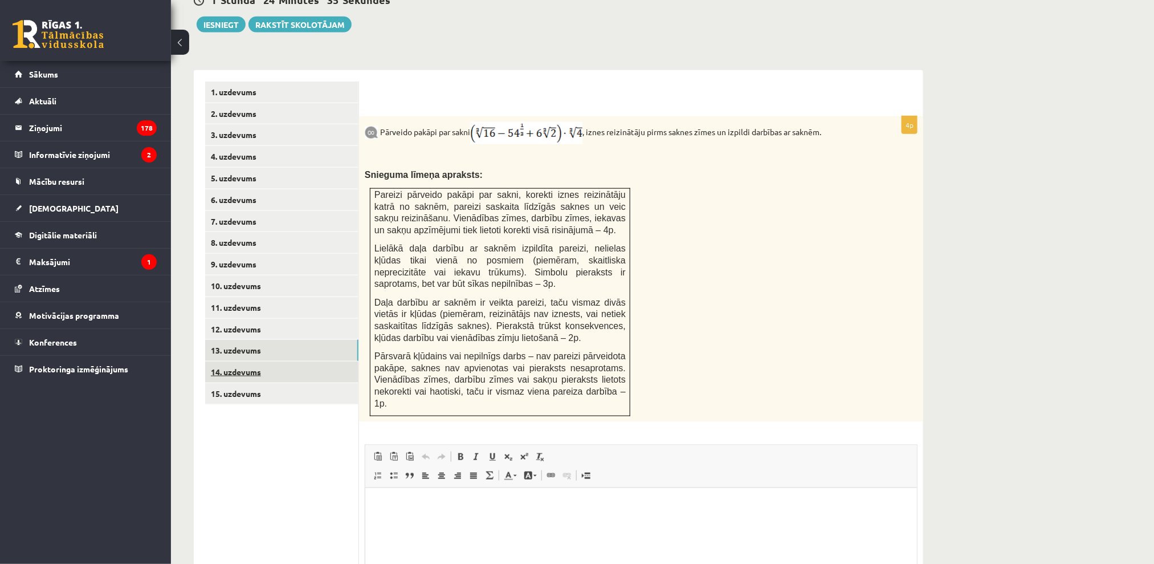
click at [307, 361] on link "14. uzdevums" at bounding box center [281, 371] width 153 height 21
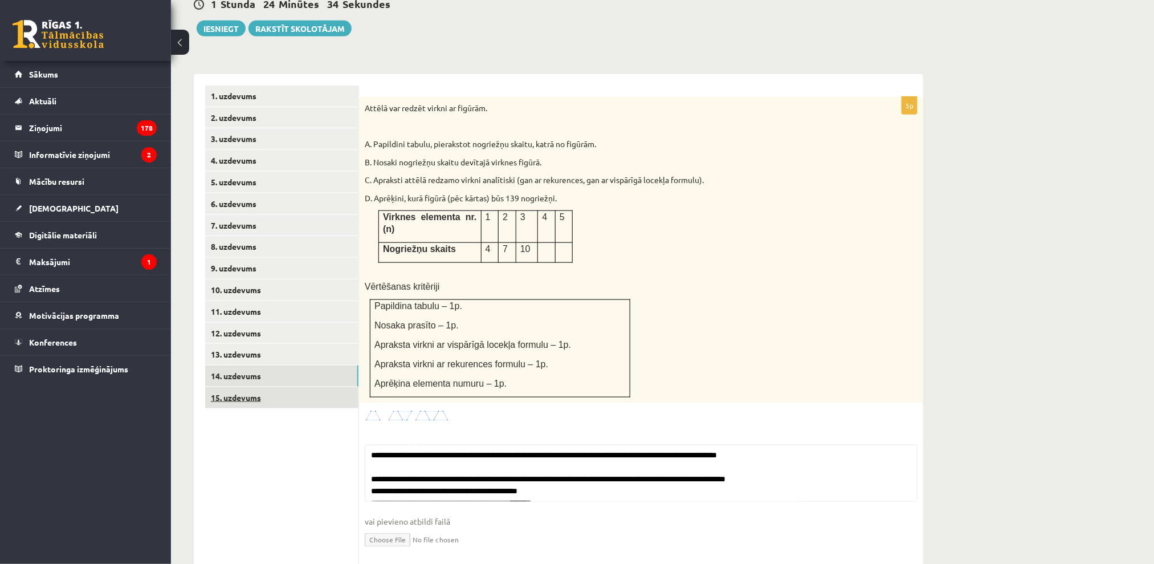
click at [305, 387] on link "15. uzdevums" at bounding box center [281, 397] width 153 height 21
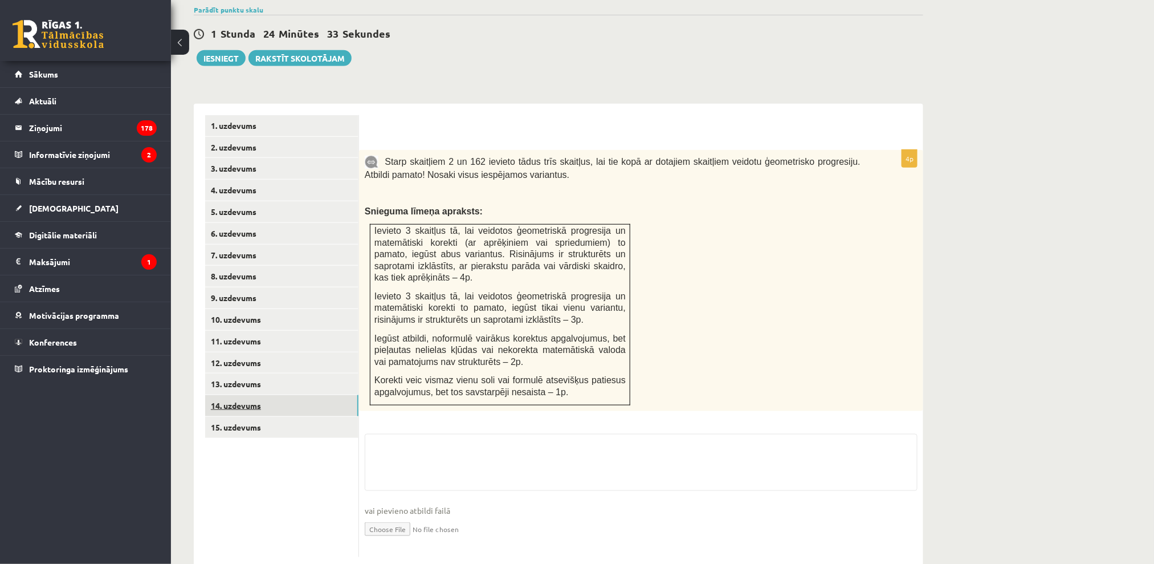
click at [306, 395] on link "14. uzdevums" at bounding box center [281, 405] width 153 height 21
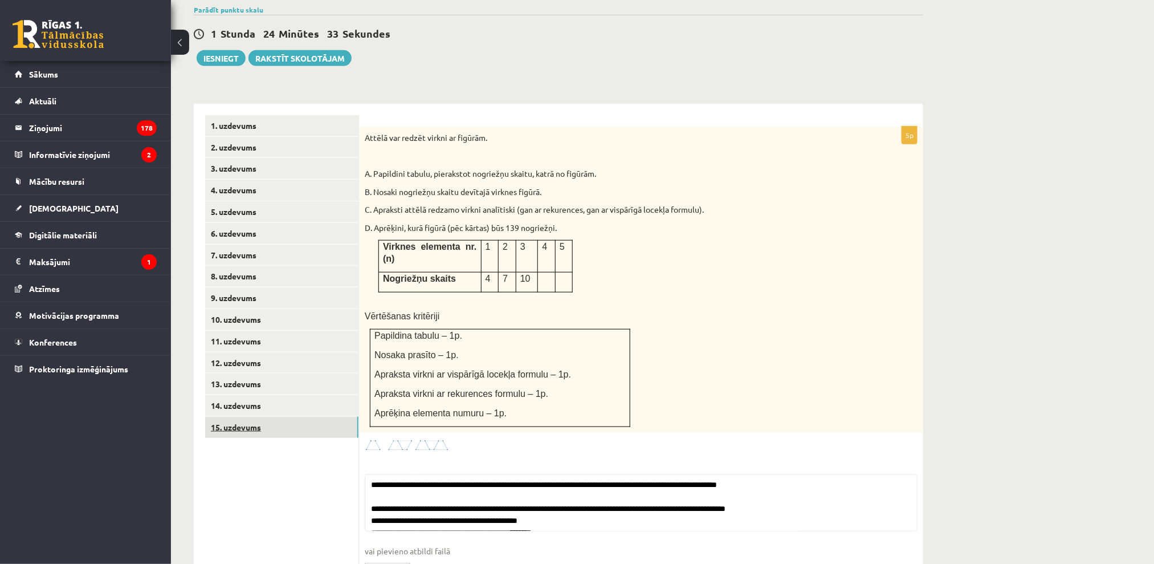
click at [299, 417] on link "15. uzdevums" at bounding box center [281, 427] width 153 height 21
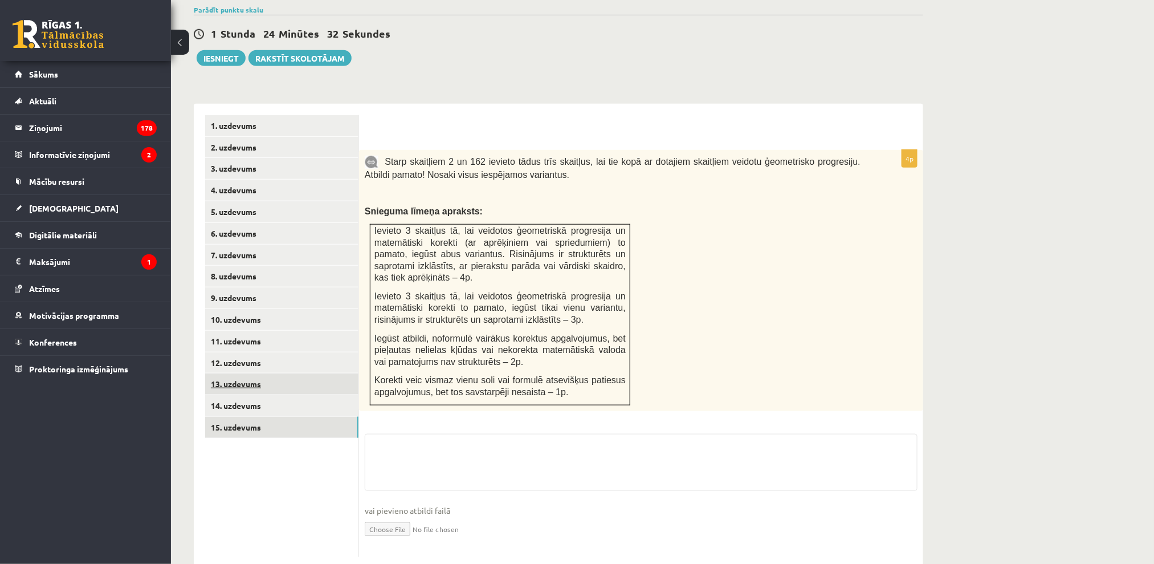
click at [306, 373] on link "13. uzdevums" at bounding box center [281, 383] width 153 height 21
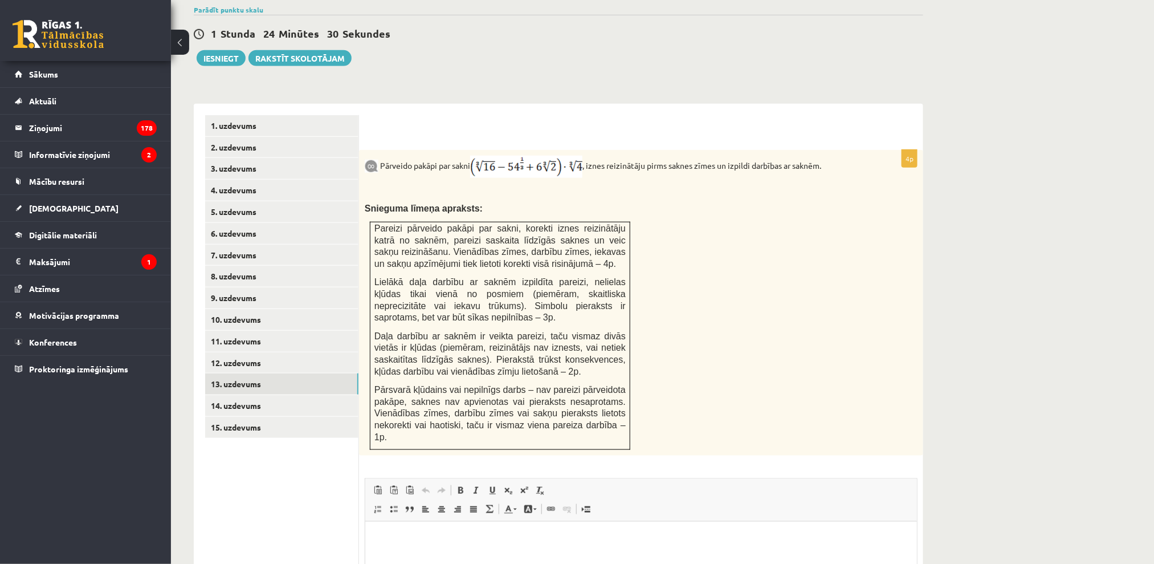
scroll to position [0, 0]
drag, startPoint x: 1074, startPoint y: 480, endPoint x: 1065, endPoint y: 480, distance: 8.6
drag, startPoint x: 1065, startPoint y: 480, endPoint x: 1033, endPoint y: 499, distance: 37.3
drag, startPoint x: 1008, startPoint y: 452, endPoint x: 973, endPoint y: 366, distance: 93.0
click at [252, 395] on link "14. uzdevums" at bounding box center [281, 405] width 153 height 21
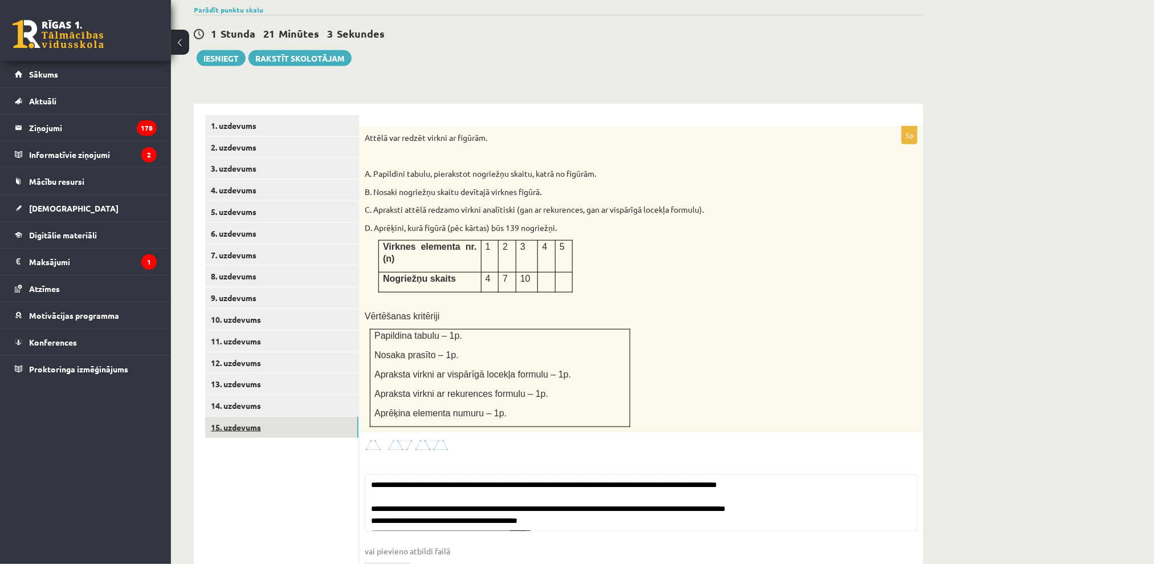
click at [246, 417] on link "15. uzdevums" at bounding box center [281, 427] width 153 height 21
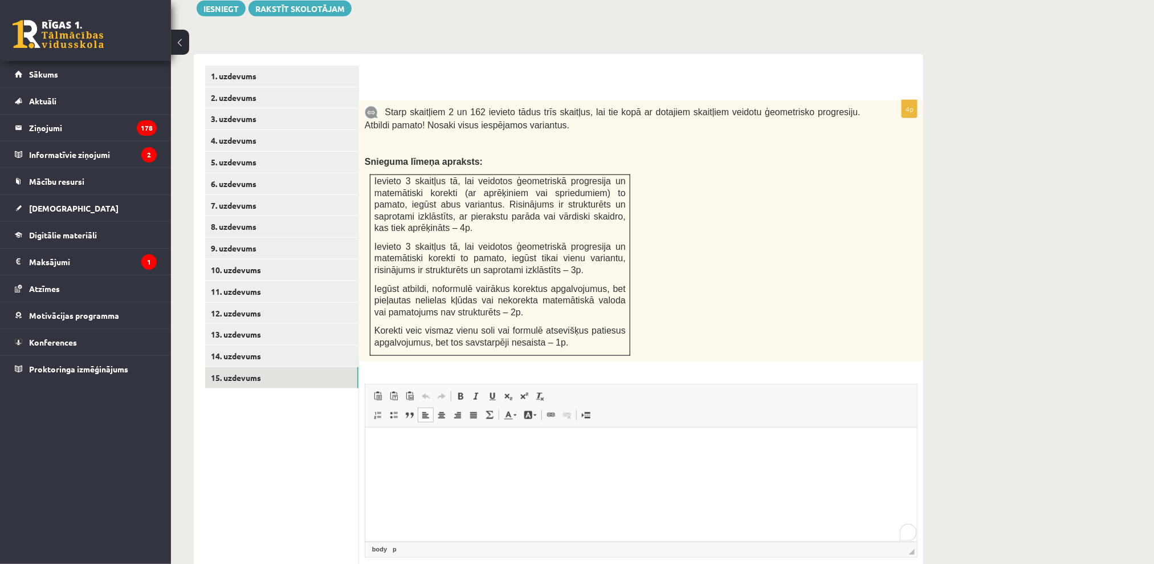
scroll to position [467, 0]
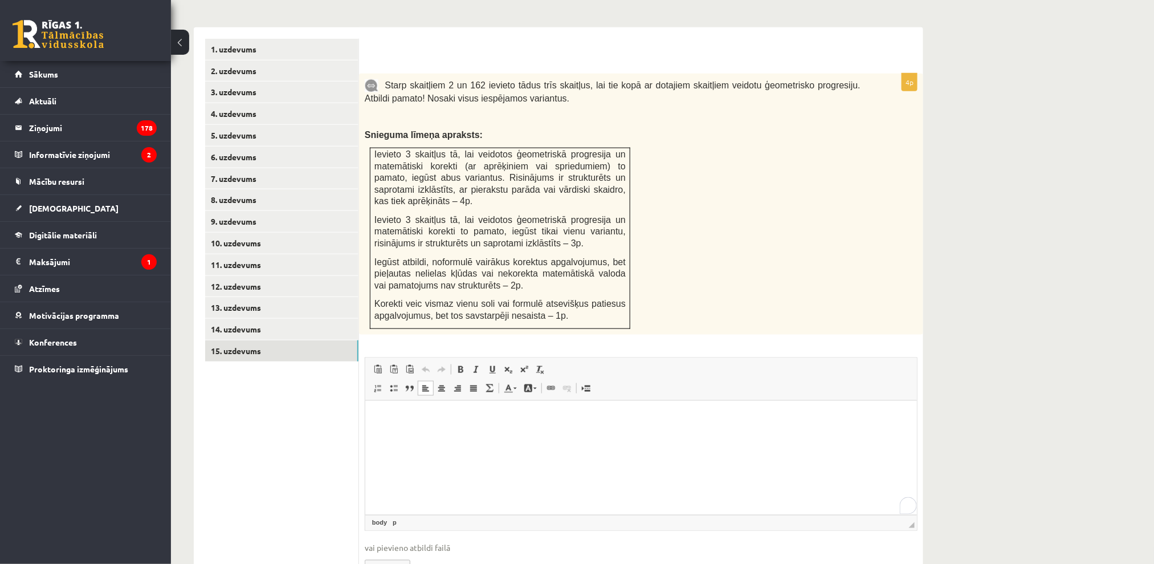
drag, startPoint x: 777, startPoint y: 490, endPoint x: 488, endPoint y: 487, distance: 289.5
drag, startPoint x: 607, startPoint y: 324, endPoint x: 592, endPoint y: 337, distance: 20.6
drag, startPoint x: 606, startPoint y: 353, endPoint x: 602, endPoint y: 364, distance: 11.5
drag, startPoint x: 589, startPoint y: 453, endPoint x: 593, endPoint y: 459, distance: 7.0
drag, startPoint x: 637, startPoint y: 508, endPoint x: 653, endPoint y: 500, distance: 17.6
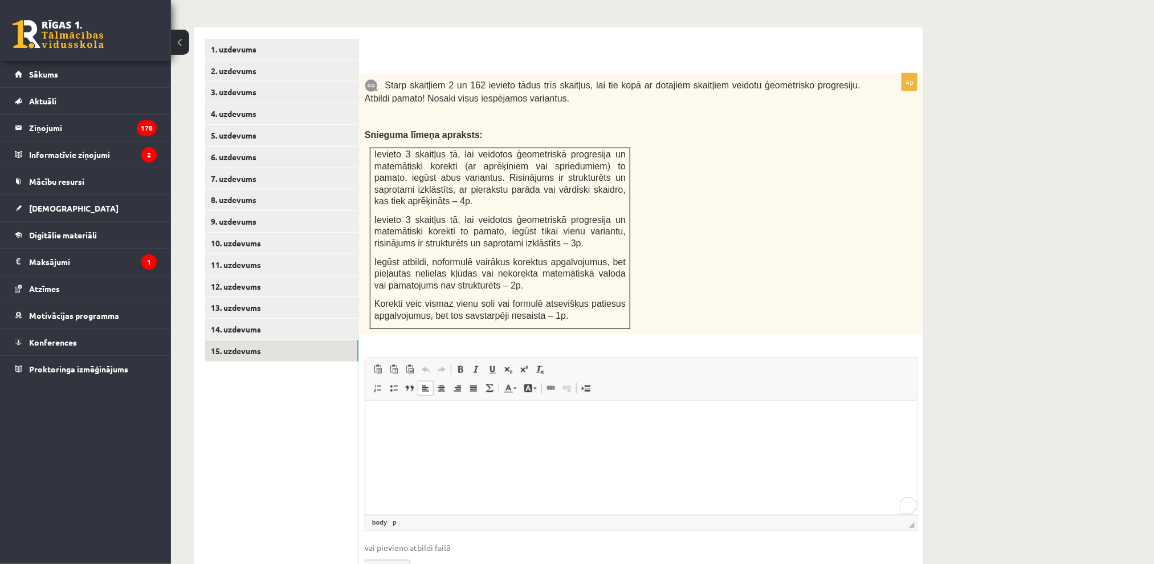
drag, startPoint x: 262, startPoint y: 30, endPoint x: 393, endPoint y: 265, distance: 268.9
click at [292, 211] on link "9. uzdevums" at bounding box center [281, 221] width 153 height 21
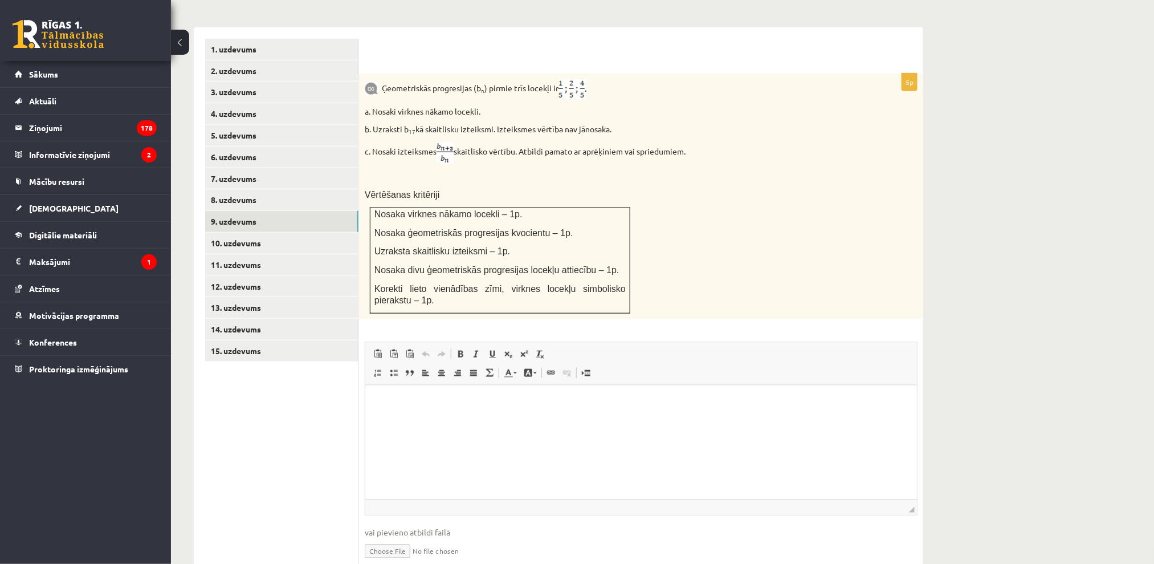
scroll to position [0, 0]
click at [407, 539] on input "file" at bounding box center [641, 550] width 553 height 23
type input "**********"
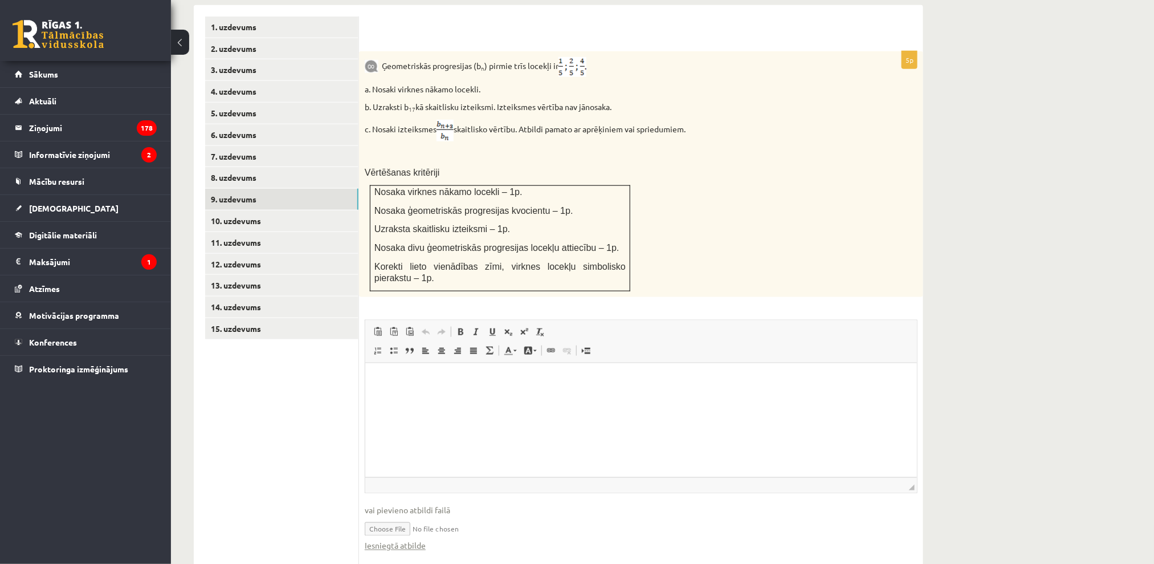
scroll to position [502, 0]
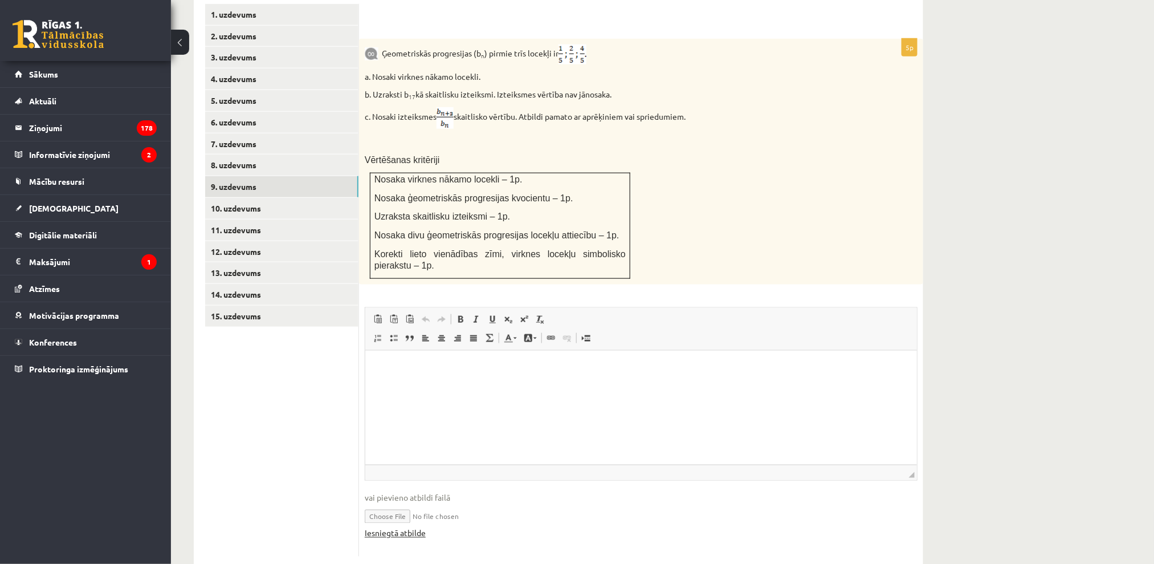
click at [415, 527] on link "Iesniegtā atbilde" at bounding box center [395, 533] width 61 height 12
click at [288, 198] on link "10. uzdevums" at bounding box center [281, 208] width 153 height 21
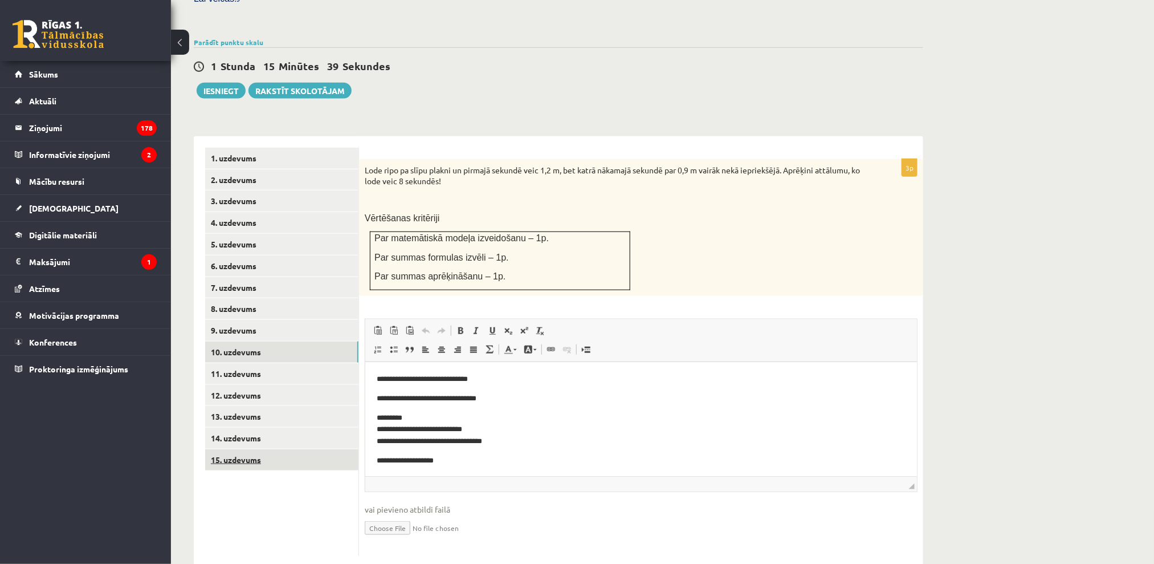
scroll to position [0, 0]
click at [250, 363] on link "11. uzdevums" at bounding box center [281, 373] width 153 height 21
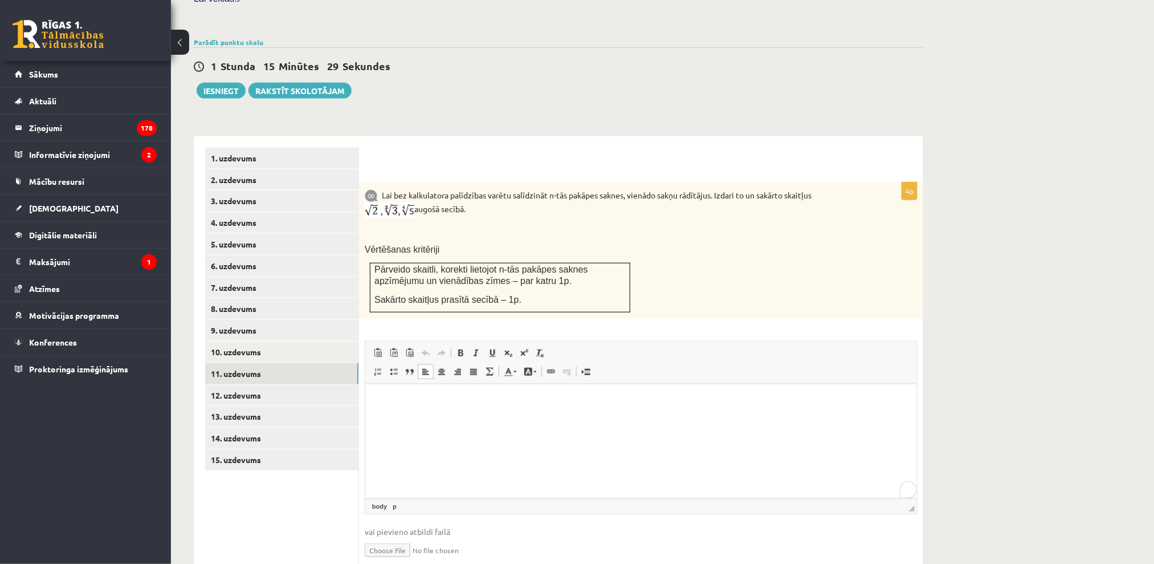
drag, startPoint x: 716, startPoint y: 433, endPoint x: 505, endPoint y: 472, distance: 214.5
click at [421, 537] on input "file" at bounding box center [641, 548] width 553 height 23
type input "**********"
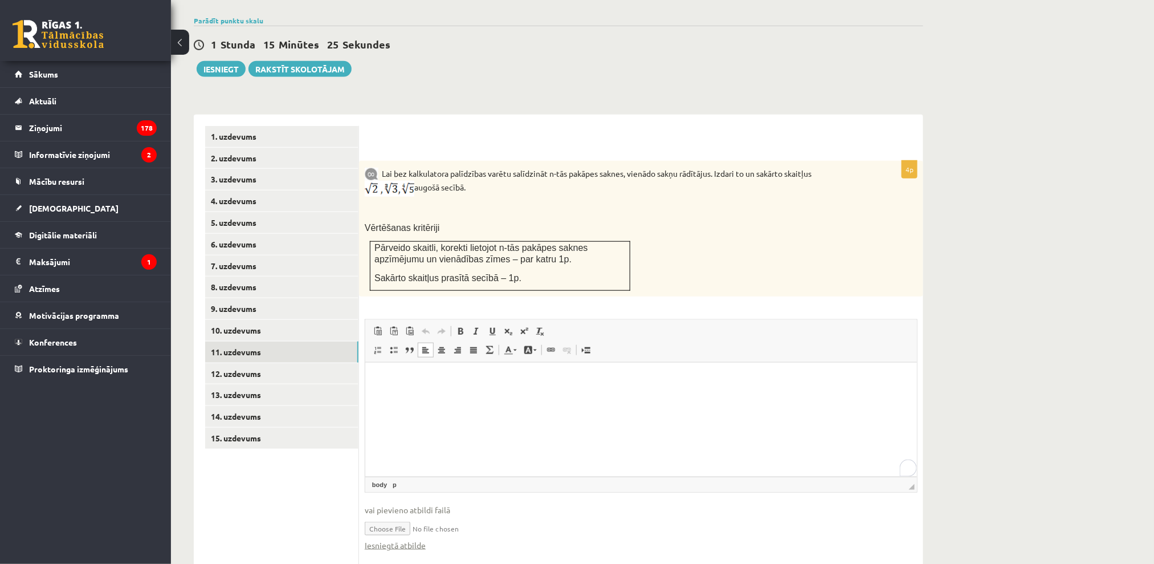
scroll to position [393, 0]
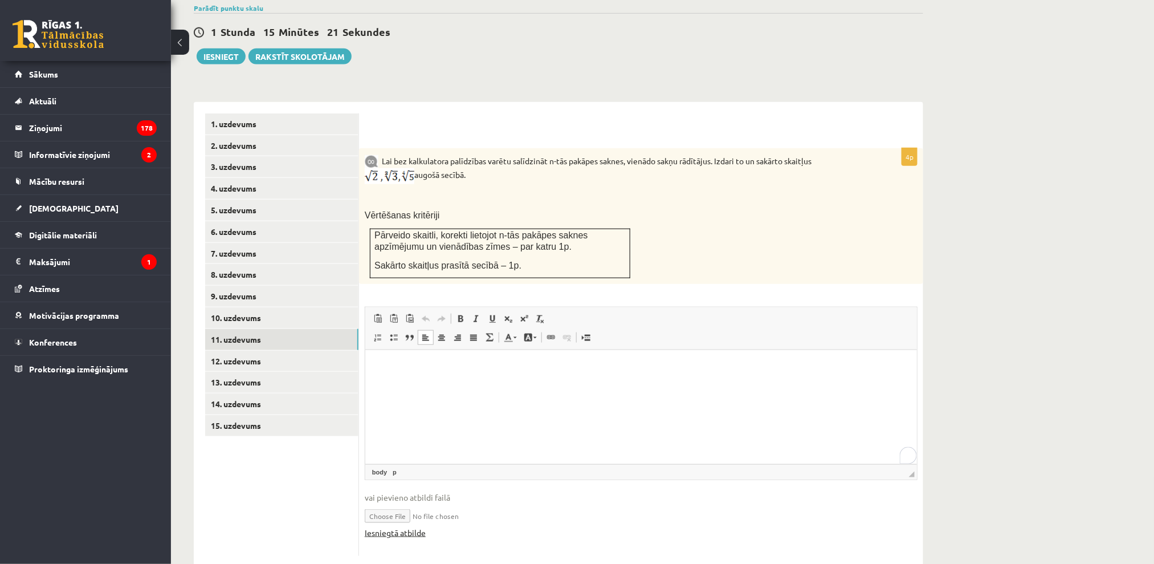
click at [418, 527] on link "Iesniegtā atbilde" at bounding box center [395, 533] width 61 height 12
drag, startPoint x: 296, startPoint y: 346, endPoint x: 303, endPoint y: 374, distance: 28.2
click at [295, 350] on link "12. uzdevums" at bounding box center [281, 360] width 153 height 21
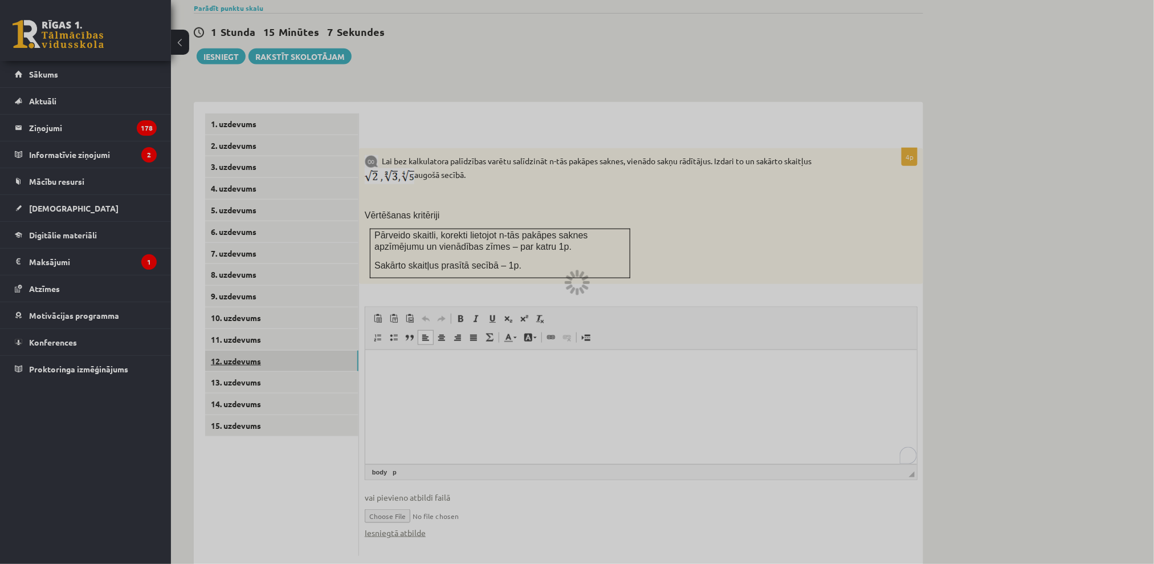
scroll to position [287, 0]
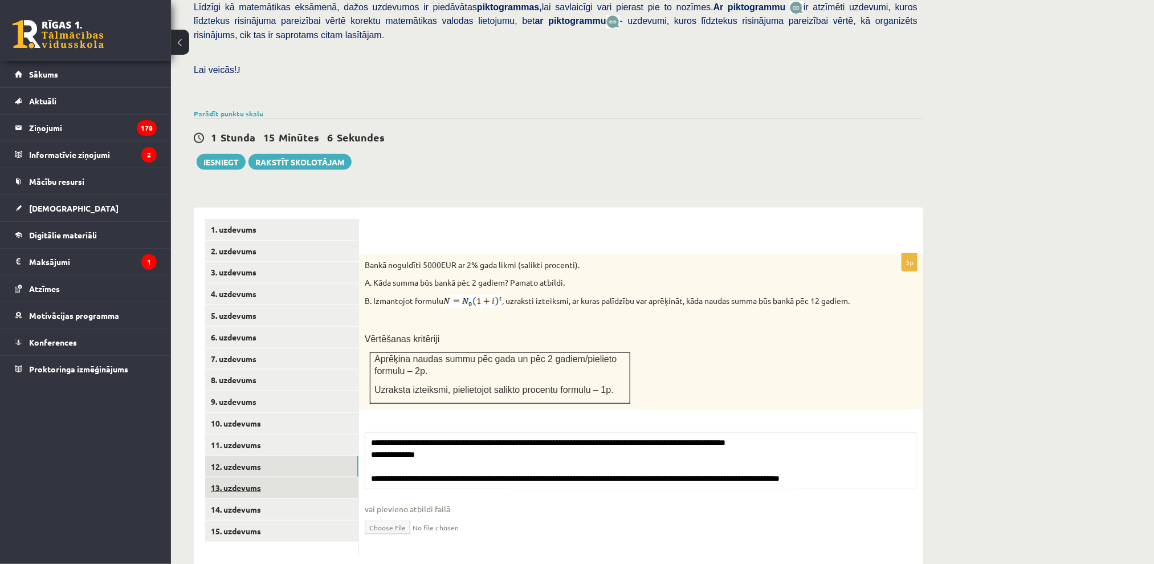
click at [266, 477] on link "13. uzdevums" at bounding box center [281, 487] width 153 height 21
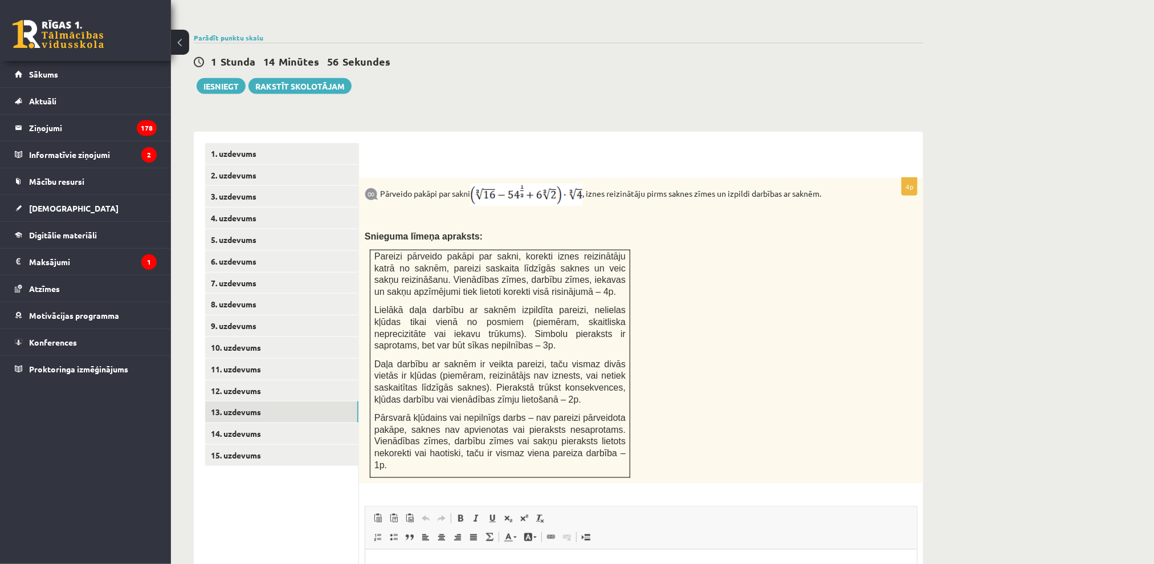
scroll to position [361, 0]
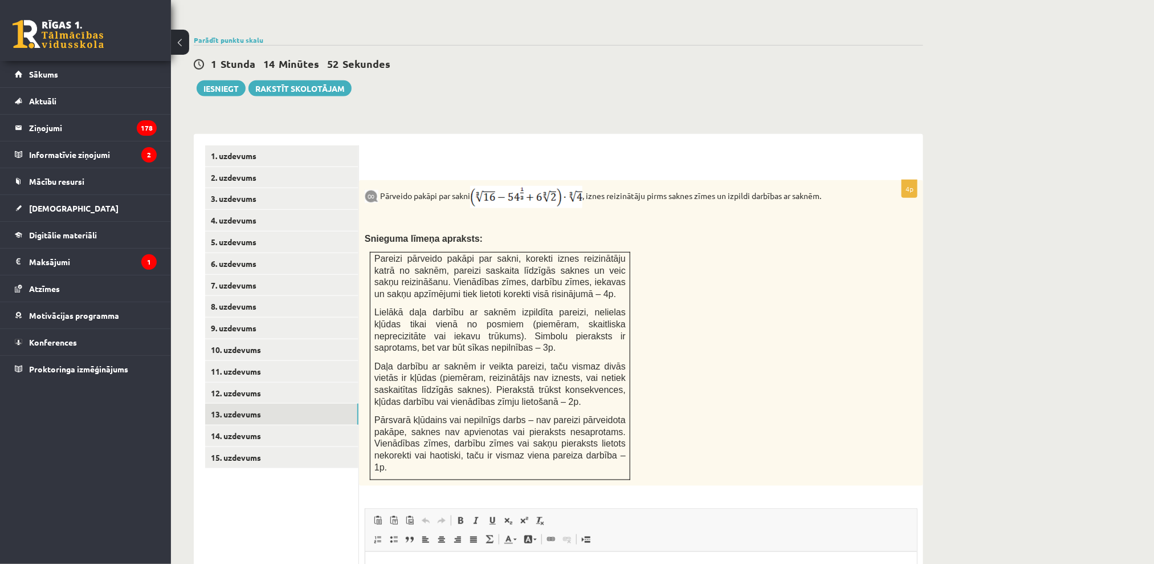
drag, startPoint x: 1039, startPoint y: 1025, endPoint x: 633, endPoint y: 583, distance: 600.9
click at [1126, 250] on div "Matemātika JK 12.b3 klase 1. ieskaite , Līna Žuka (12.b3 JK klase) Pārbaudes da…" at bounding box center [662, 231] width 983 height 1096
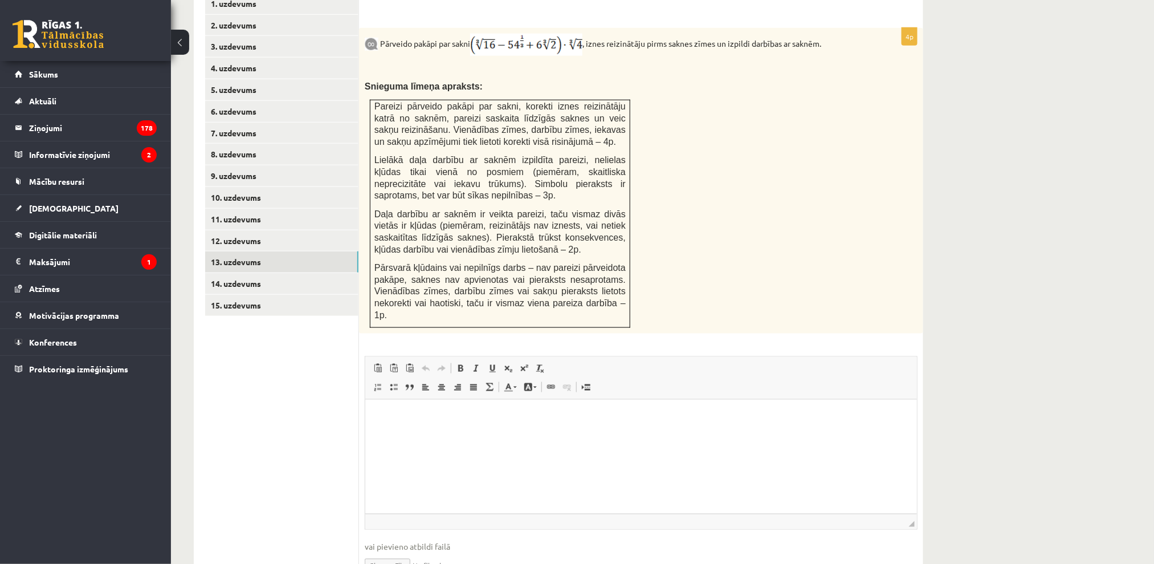
click at [413, 553] on input "file" at bounding box center [641, 564] width 553 height 23
type input "**********"
drag, startPoint x: 796, startPoint y: 708, endPoint x: 435, endPoint y: 490, distance: 422.1
click at [267, 273] on link "14. uzdevums" at bounding box center [281, 283] width 153 height 21
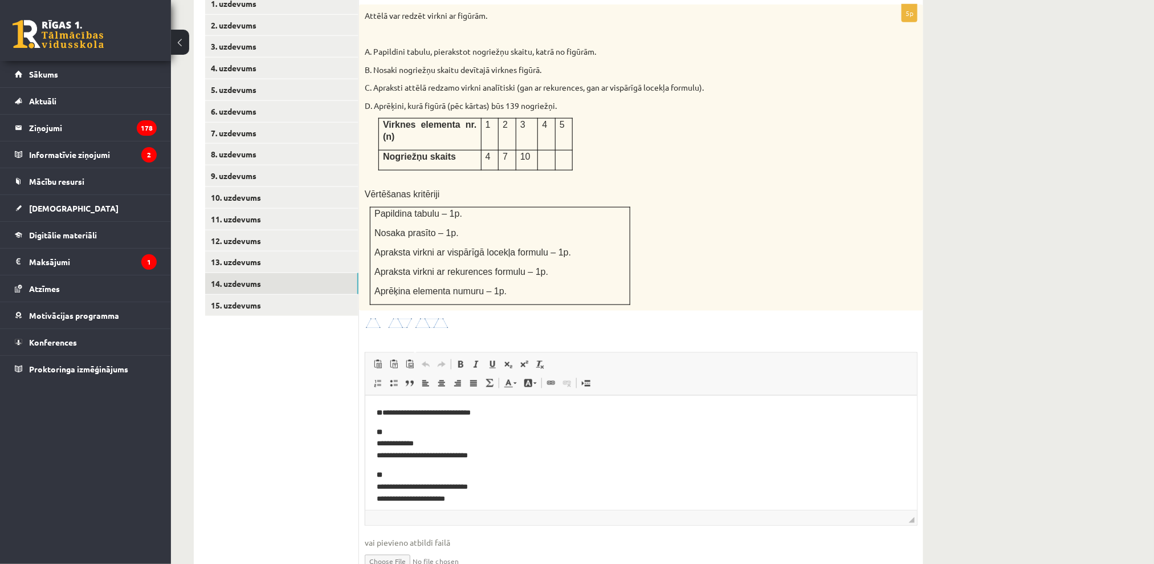
click at [258, 370] on ul "1. uzdevums 2. uzdevums 3. uzdevums 4. uzdevums 5. uzdevums 6. uzdevums 7. uzde…" at bounding box center [282, 291] width 154 height 597
click at [279, 295] on link "15. uzdevums" at bounding box center [281, 305] width 153 height 21
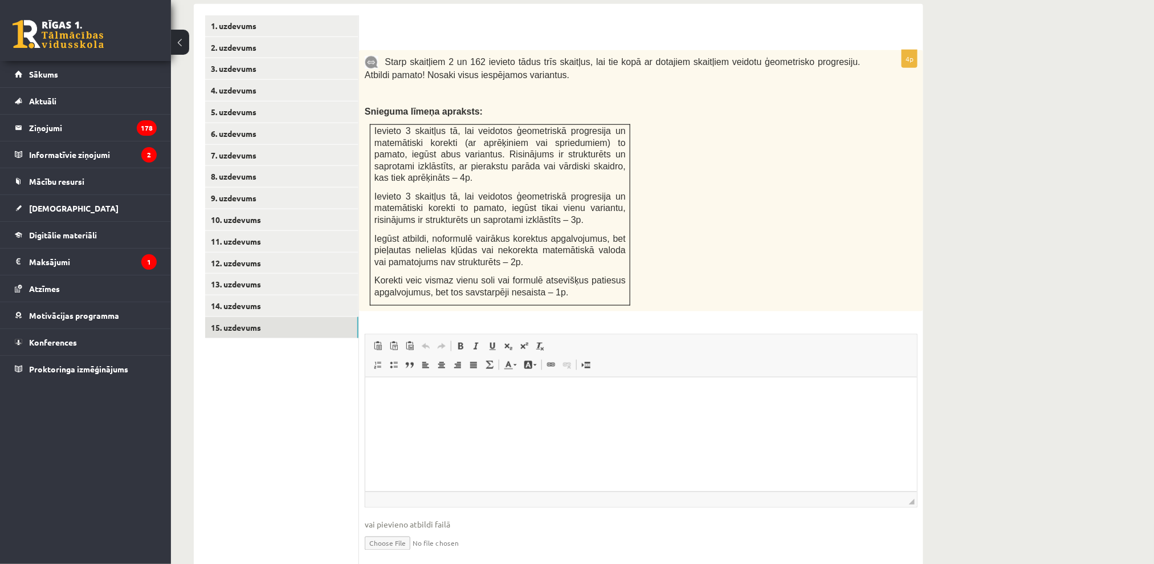
scroll to position [505, 0]
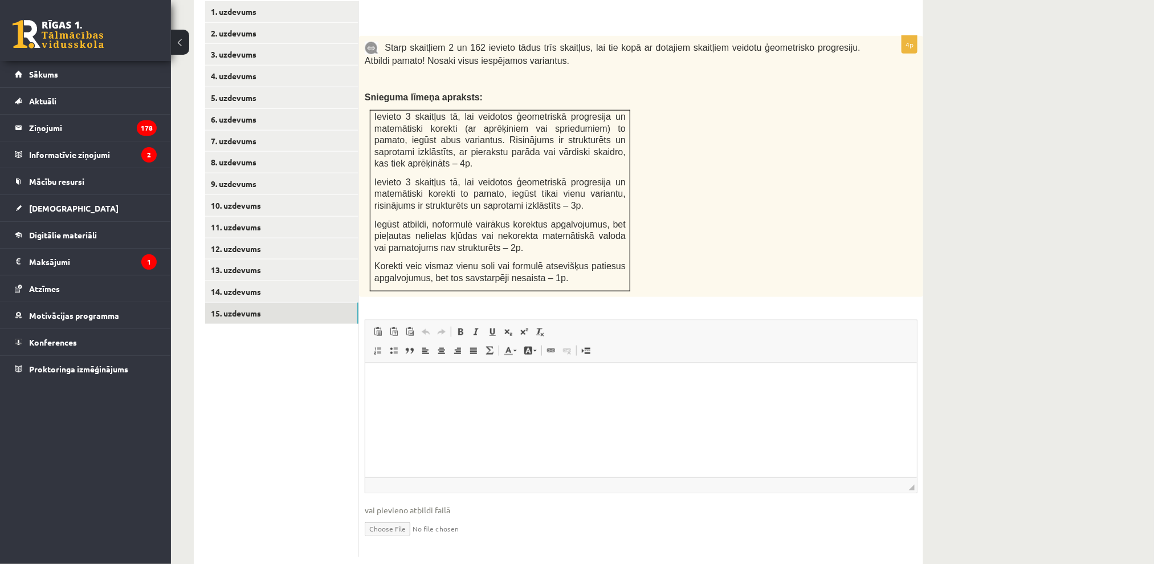
click at [403, 516] on input "file" at bounding box center [641, 527] width 553 height 23
type input "**********"
click at [411, 540] on link "Iesniegtā atbilde" at bounding box center [395, 546] width 61 height 12
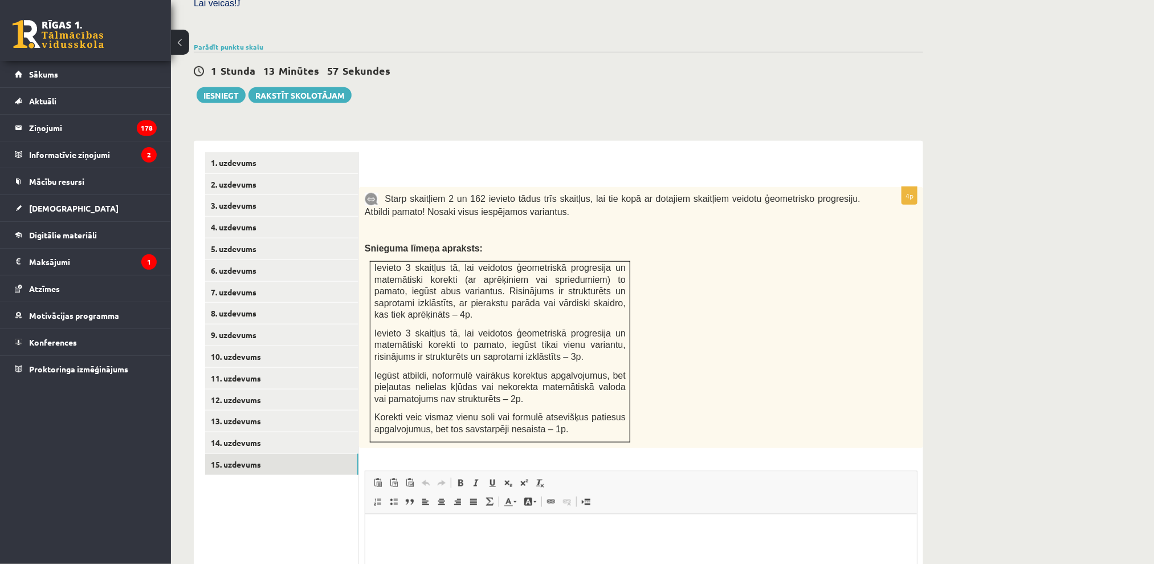
scroll to position [353, 0]
drag, startPoint x: 687, startPoint y: 280, endPoint x: 658, endPoint y: 282, distance: 29.7
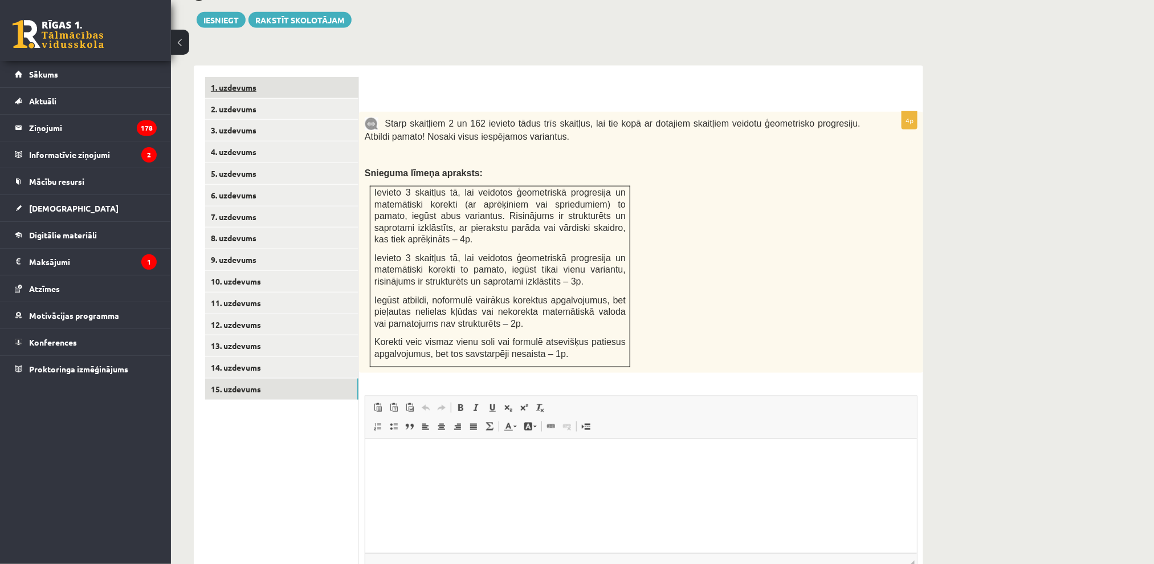
click at [299, 77] on link "1. uzdevums" at bounding box center [281, 87] width 153 height 21
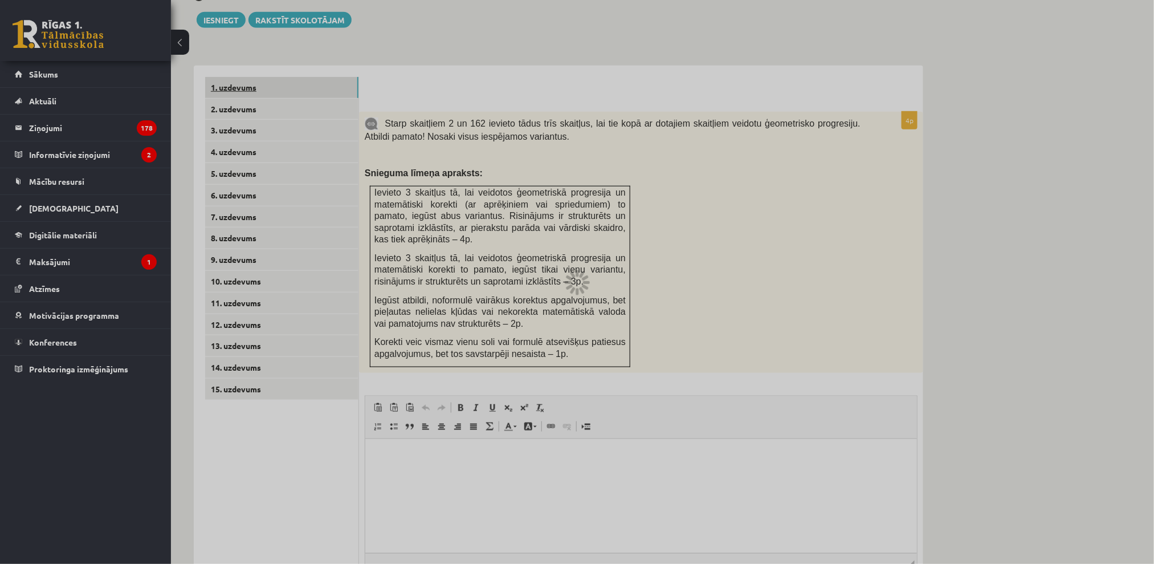
scroll to position [274, 0]
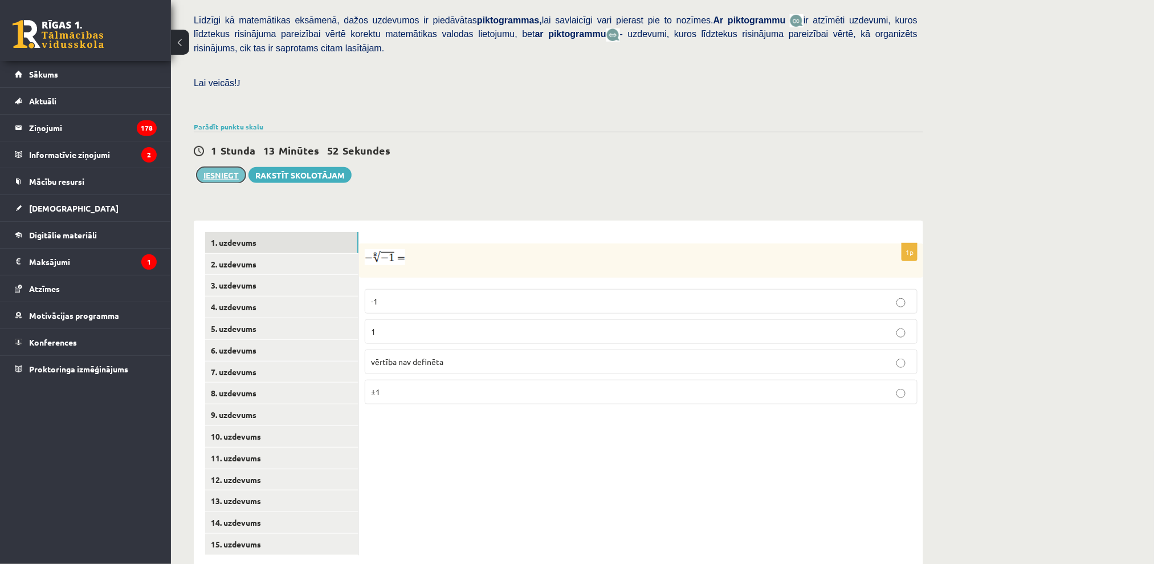
click at [231, 167] on button "Iesniegt" at bounding box center [221, 175] width 49 height 16
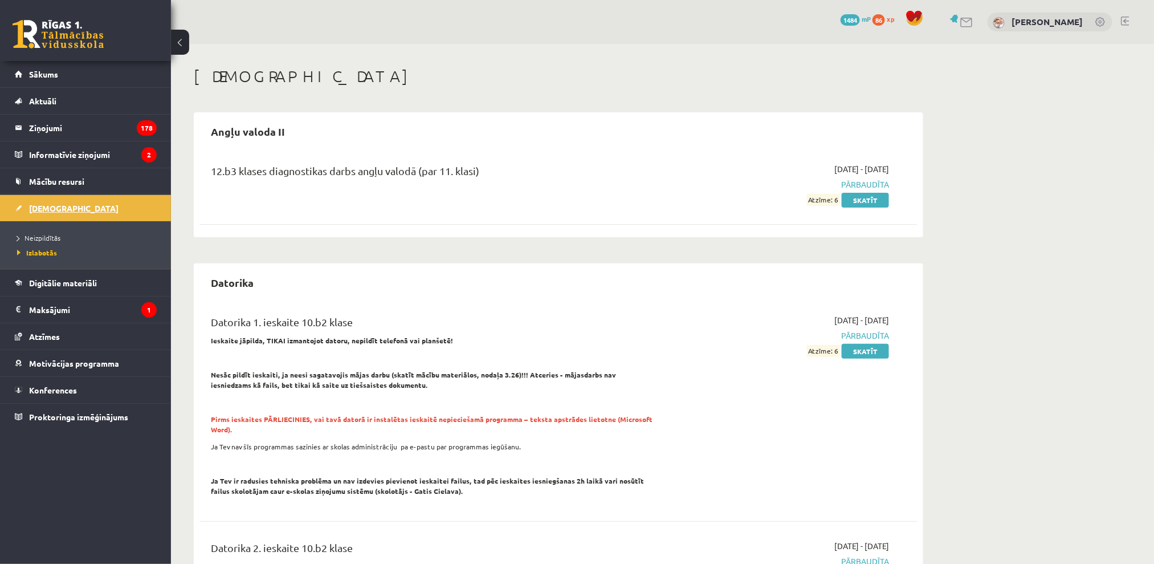
click at [91, 206] on link "[DEMOGRAPHIC_DATA]" at bounding box center [86, 208] width 142 height 26
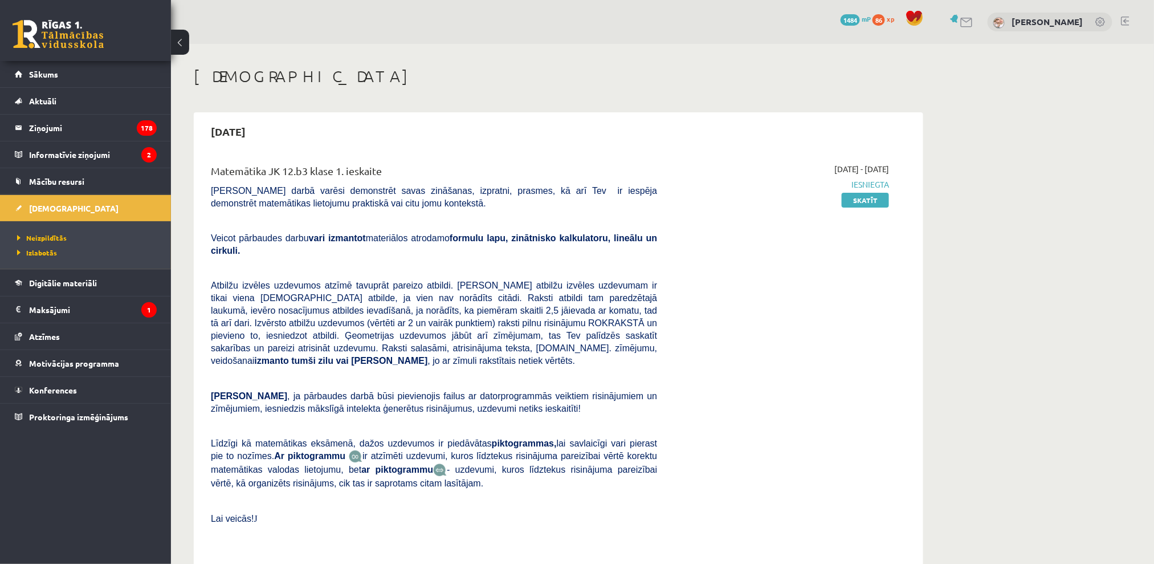
scroll to position [76, 0]
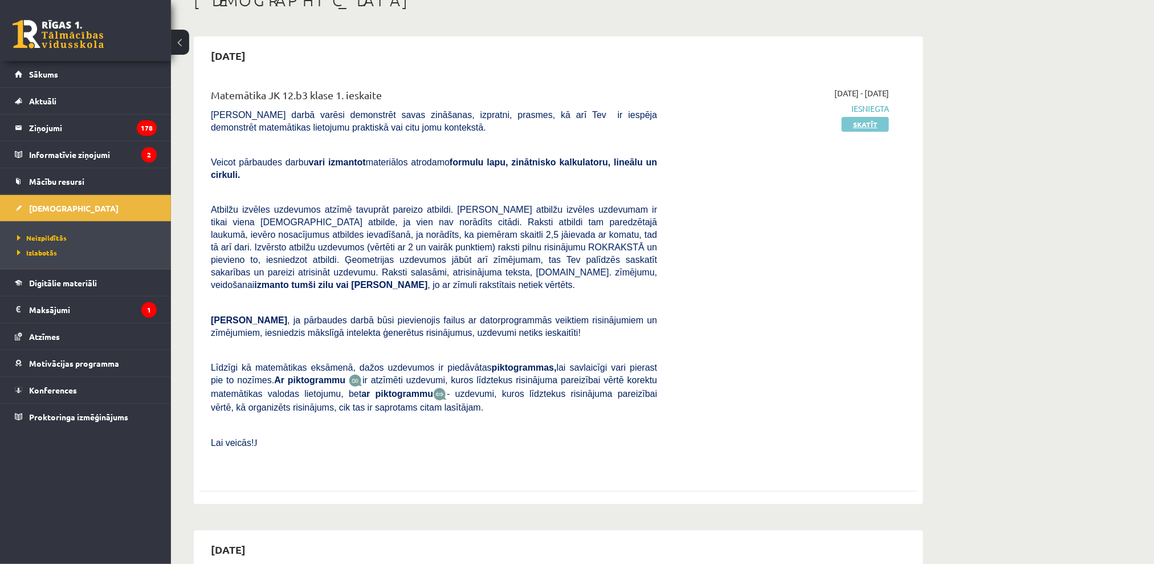
click at [871, 128] on link "Skatīt" at bounding box center [865, 124] width 47 height 15
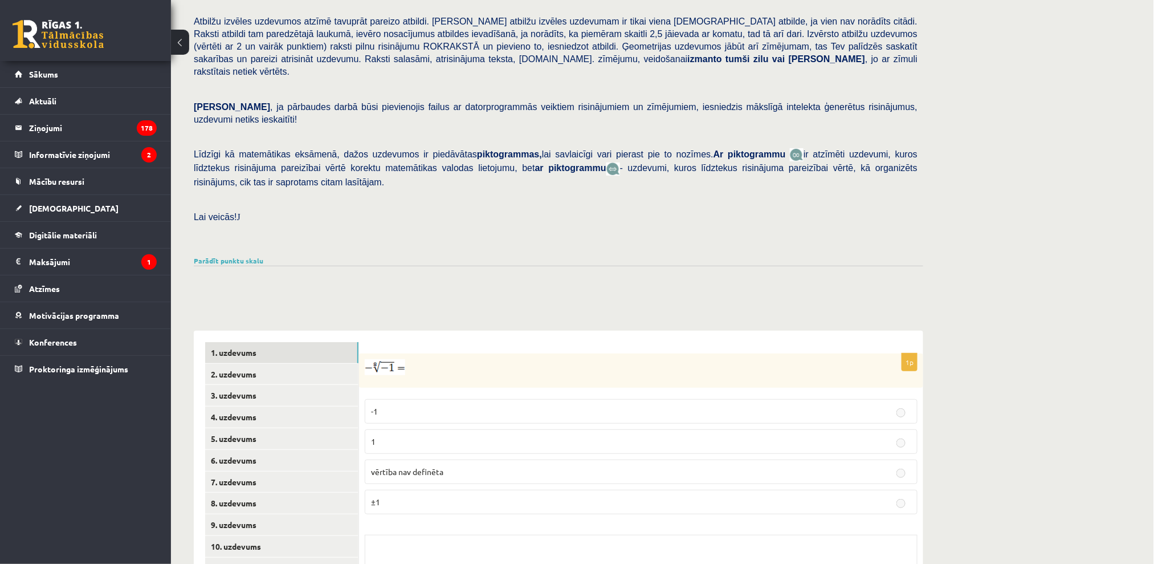
scroll to position [250, 0]
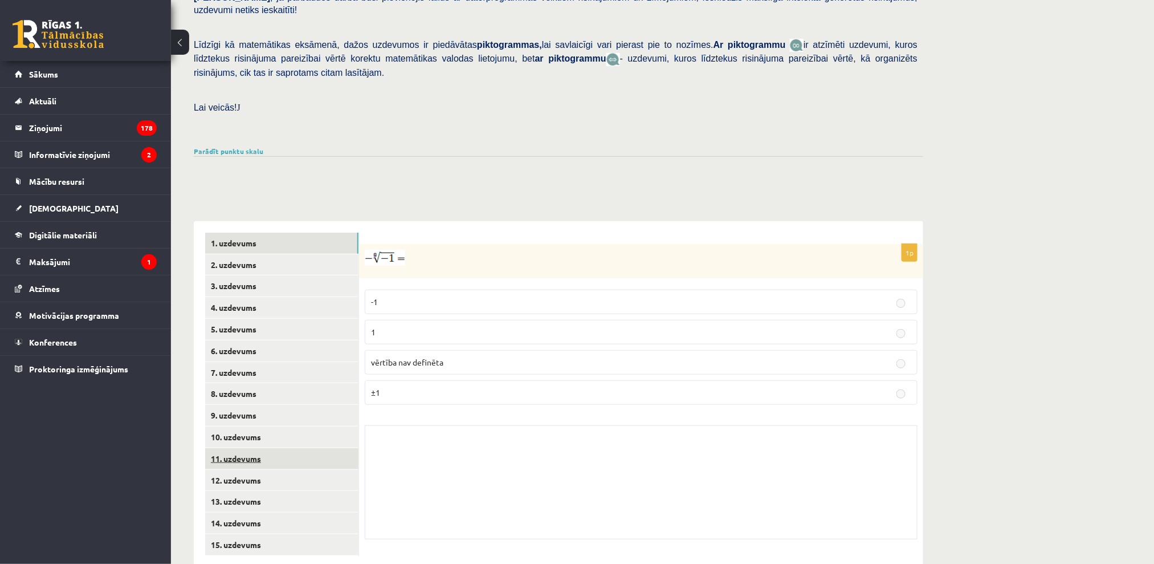
click at [296, 448] on link "11. uzdevums" at bounding box center [281, 458] width 153 height 21
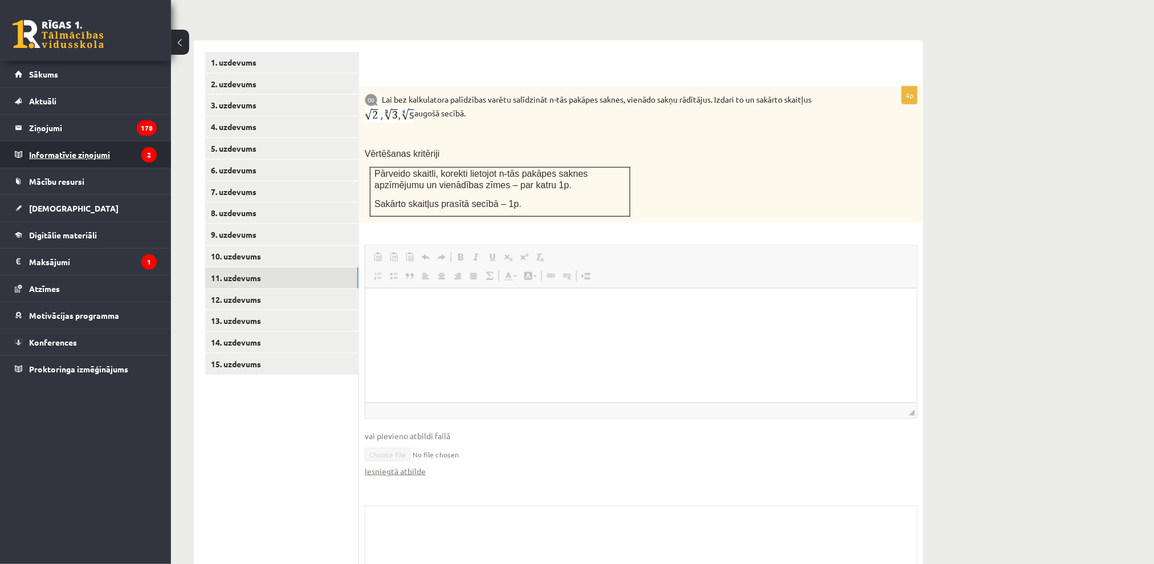
scroll to position [348, 0]
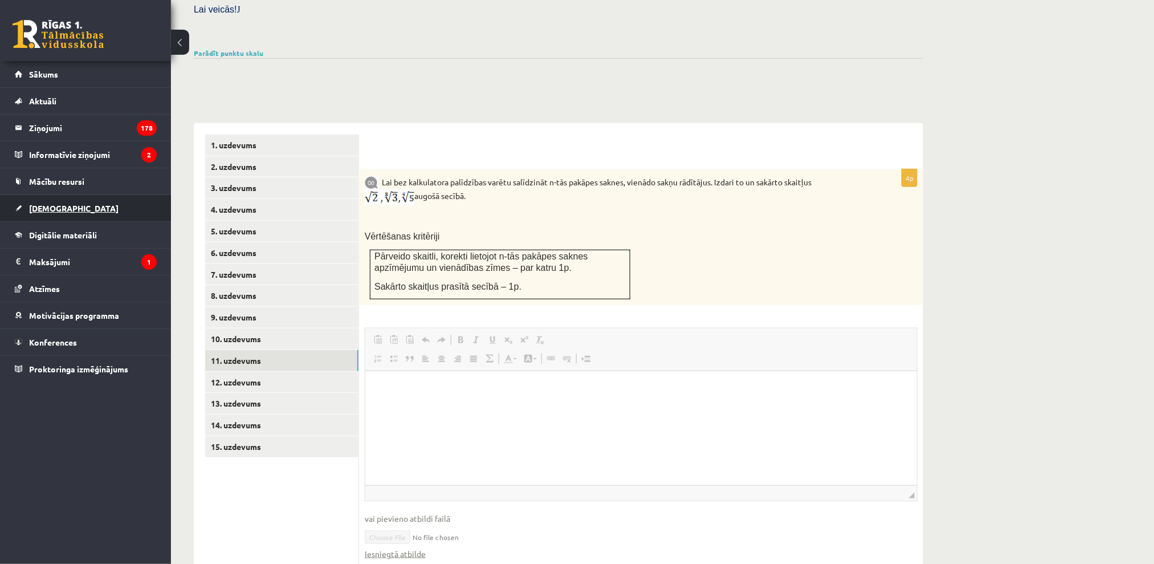
click at [79, 199] on link "[DEMOGRAPHIC_DATA]" at bounding box center [86, 208] width 142 height 26
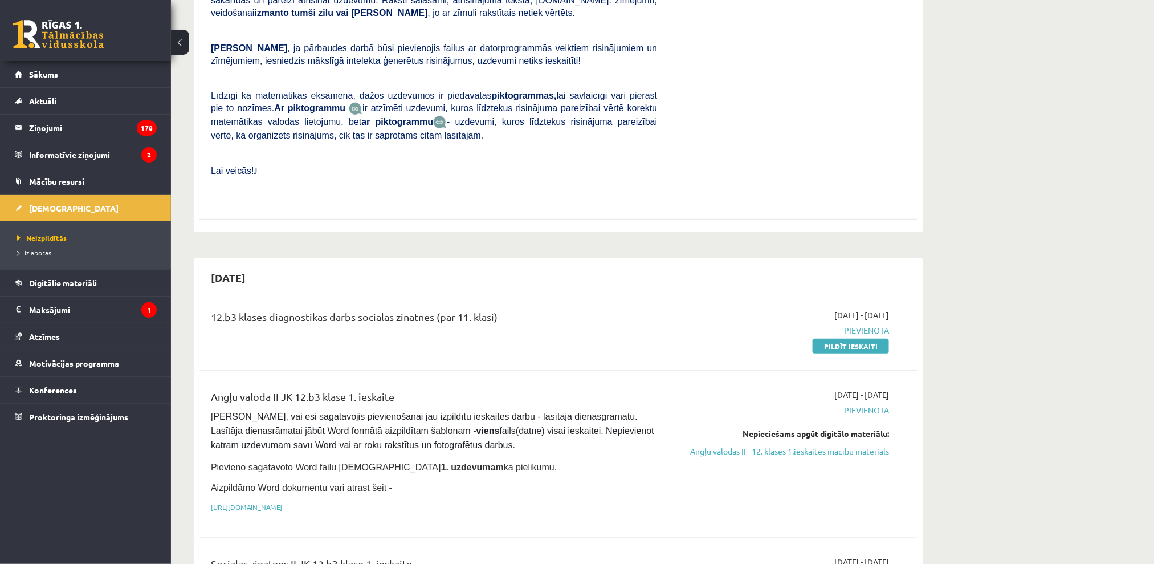
click at [62, 21] on link at bounding box center [58, 34] width 91 height 28
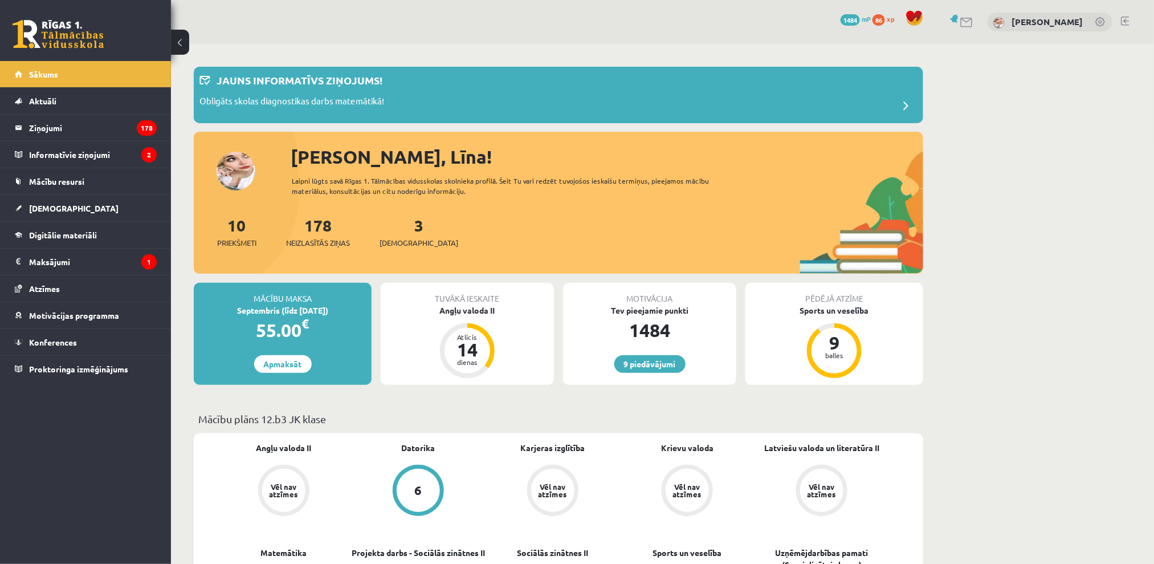
drag, startPoint x: 374, startPoint y: 157, endPoint x: 416, endPoint y: 166, distance: 42.6
click at [485, 311] on div "Angļu valoda II" at bounding box center [467, 310] width 173 height 12
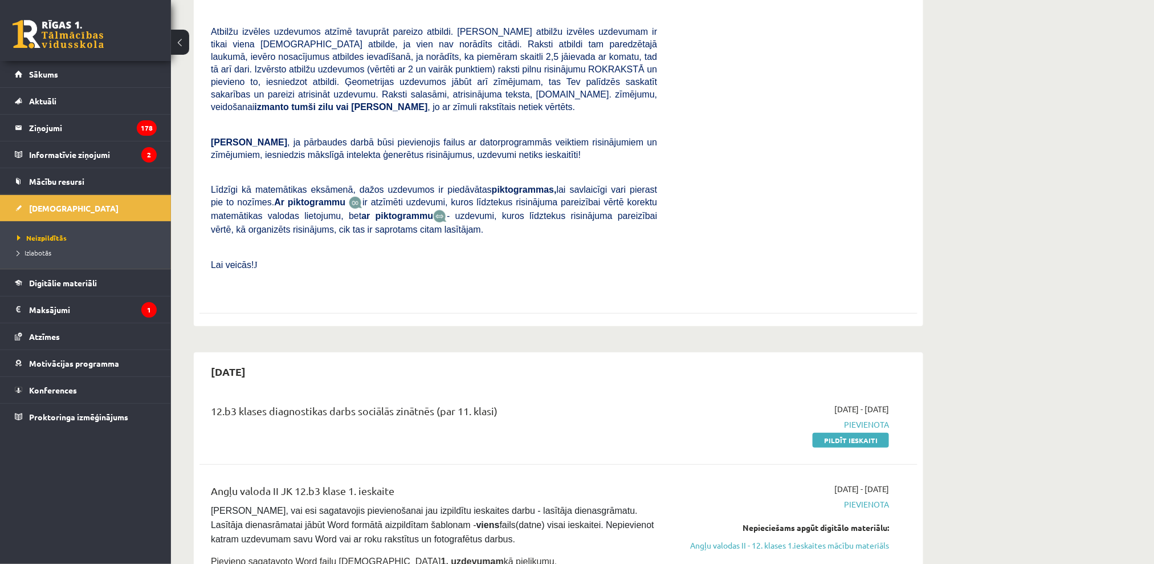
scroll to position [228, 0]
